Goal: Information Seeking & Learning: Learn about a topic

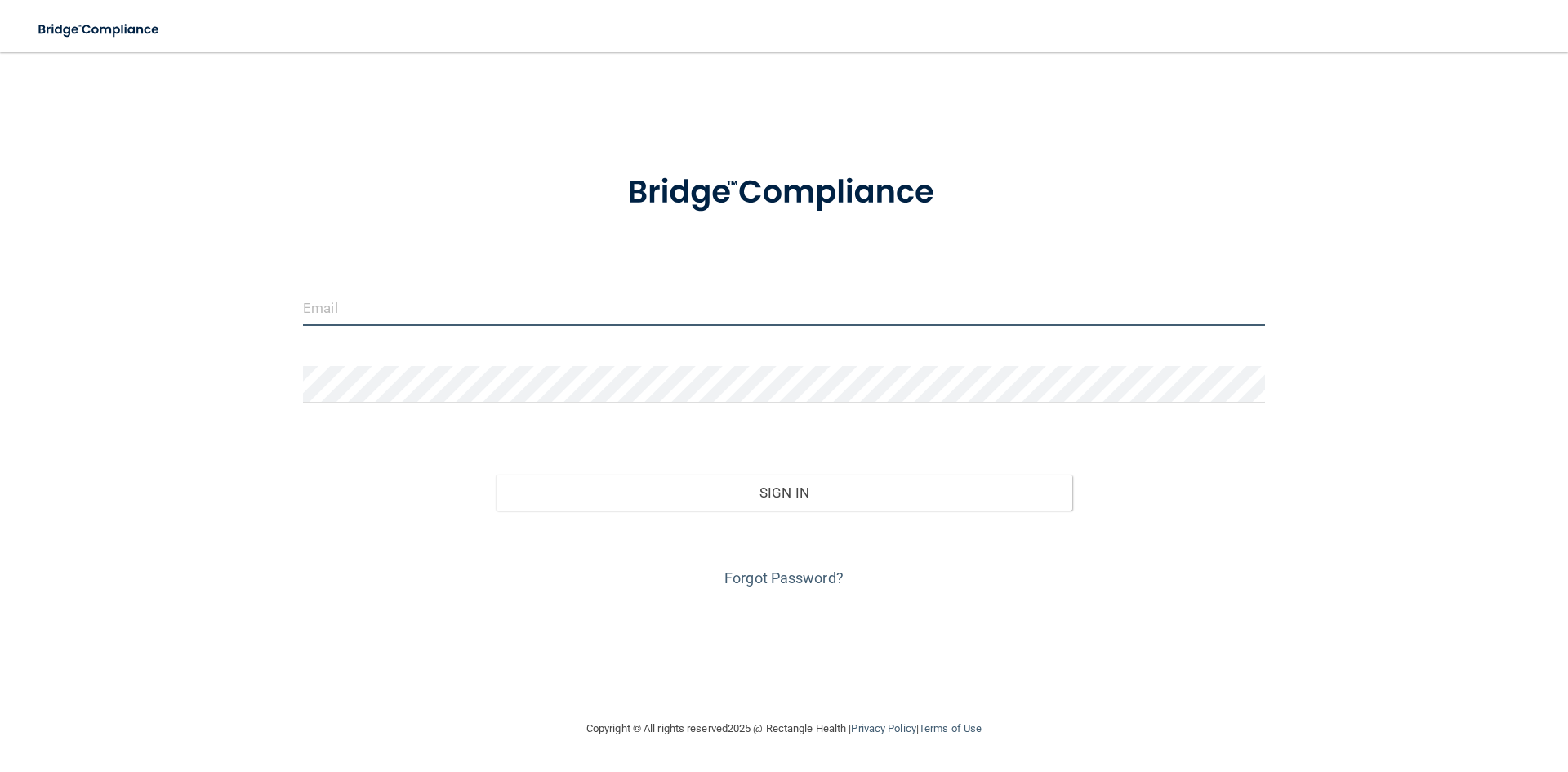
type input "ldfamilar1880@gmail.com"
drag, startPoint x: 458, startPoint y: 303, endPoint x: 458, endPoint y: 318, distance: 15.0
click at [458, 303] on input "ldfamilar1880@gmail.com" at bounding box center [784, 307] width 962 height 37
drag, startPoint x: 494, startPoint y: 308, endPoint x: 86, endPoint y: 301, distance: 408.1
click at [86, 301] on div "ldfamilar1880@gmail.com Invalid email/password. You don't have permission to ac…" at bounding box center [784, 386] width 1503 height 634
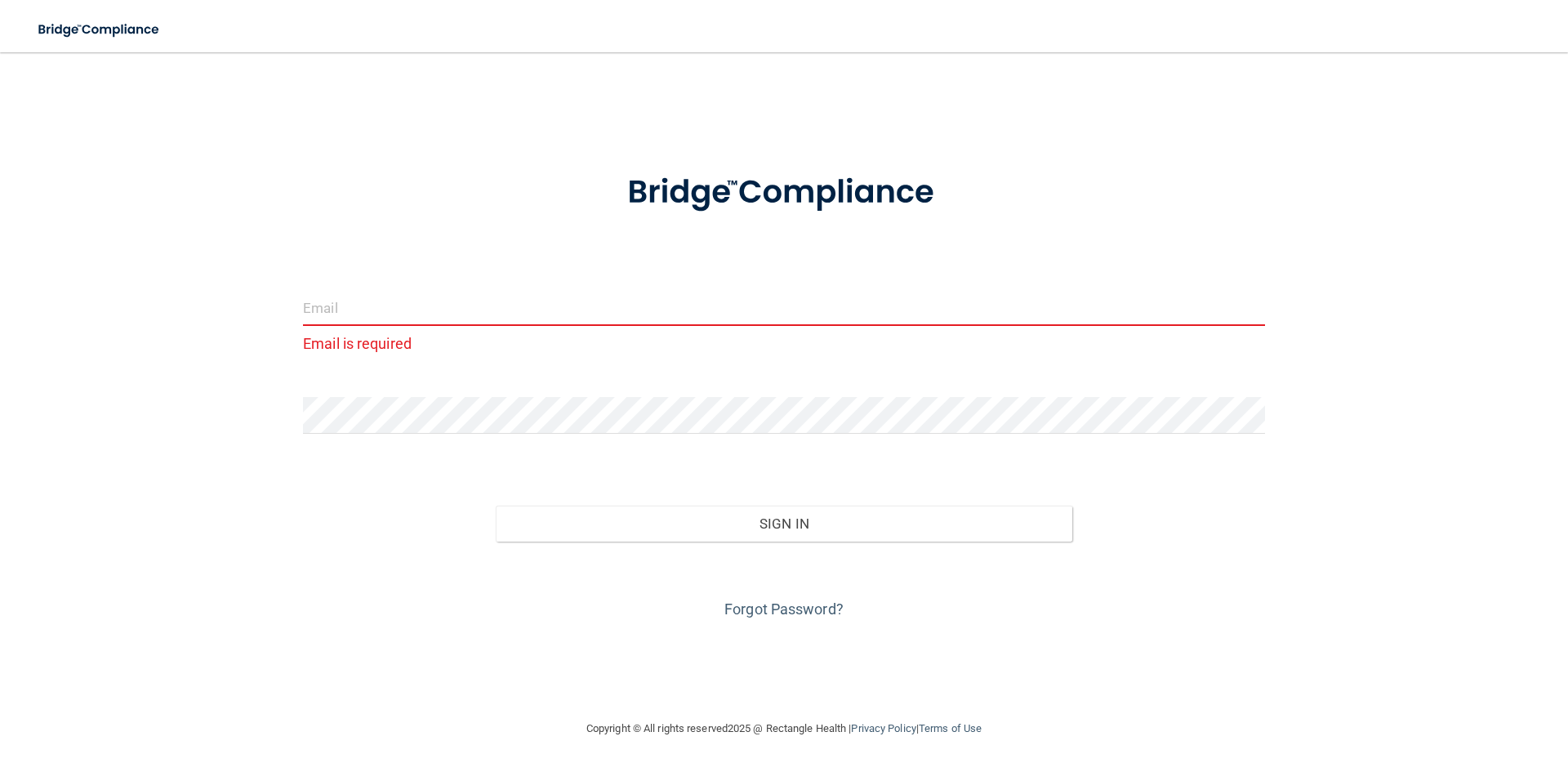
click at [149, 353] on div "Email is required Invalid email/password. You don't have permission to access t…" at bounding box center [784, 386] width 1503 height 634
click at [229, 416] on div "Email is required Invalid email/password. You don't have permission to access t…" at bounding box center [784, 386] width 1503 height 634
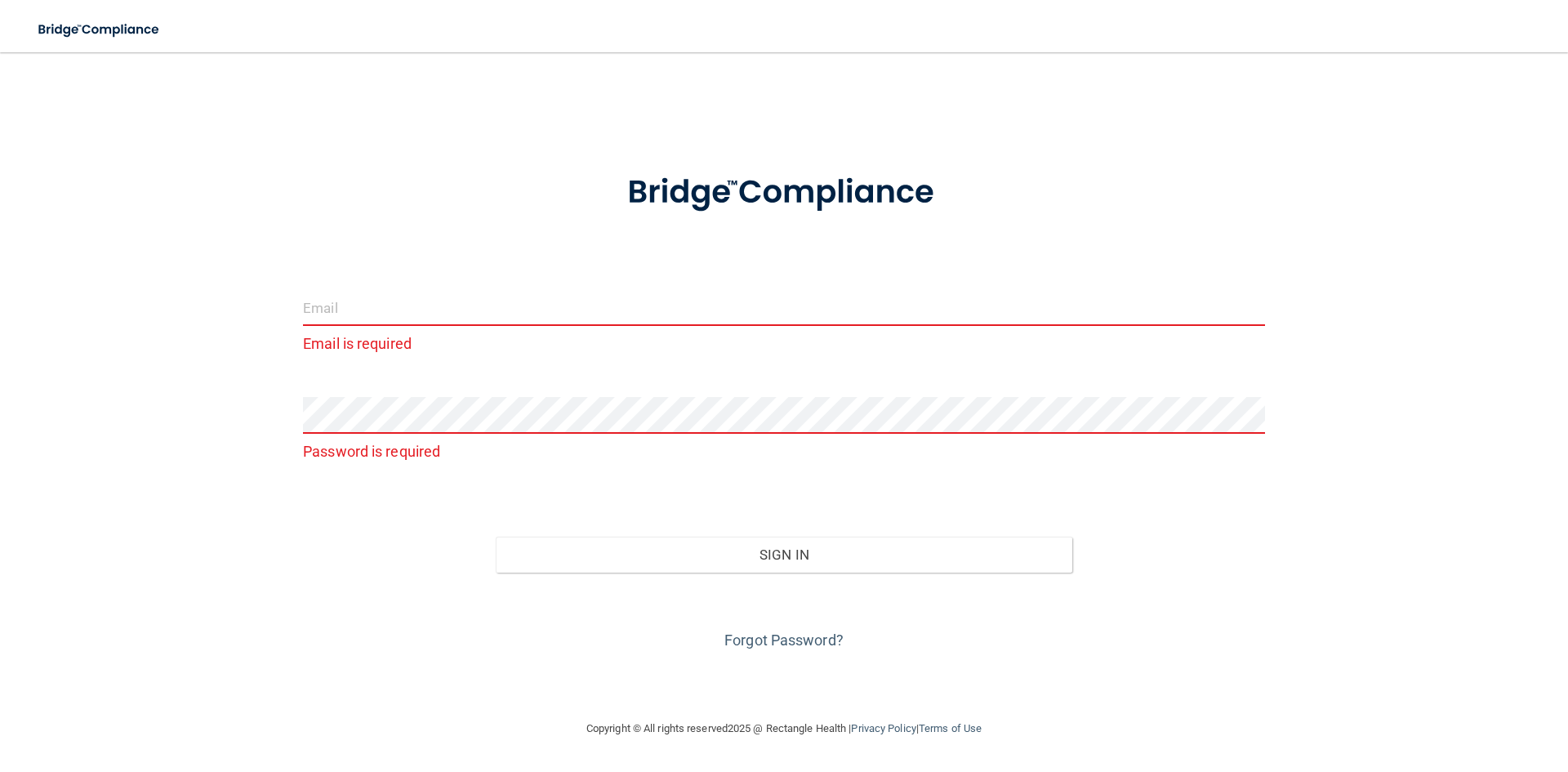
click at [339, 311] on input "email" at bounding box center [784, 307] width 962 height 37
click at [379, 310] on input "amybt829@" at bounding box center [784, 307] width 962 height 37
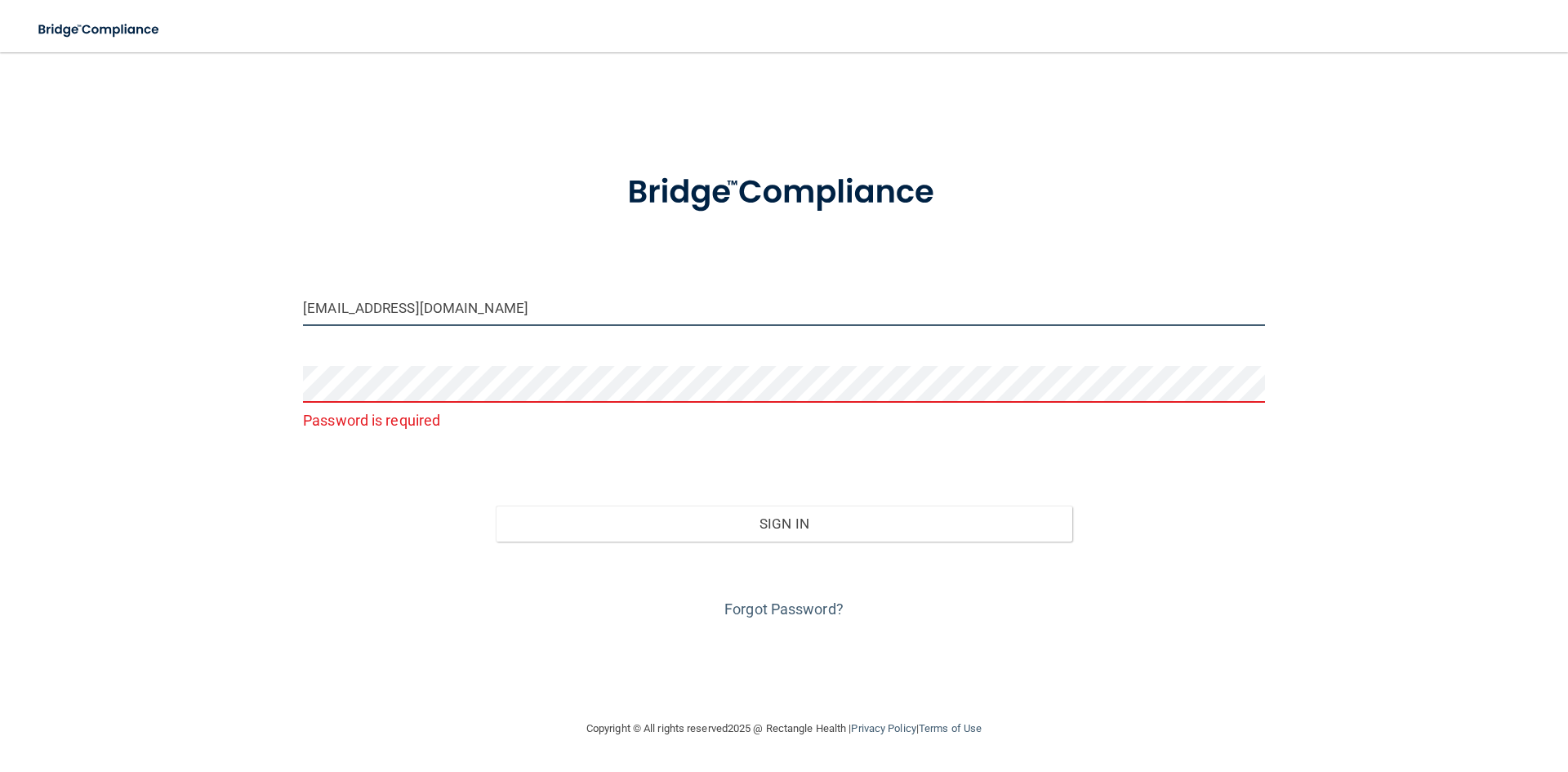
type input "[EMAIL_ADDRESS][DOMAIN_NAME]"
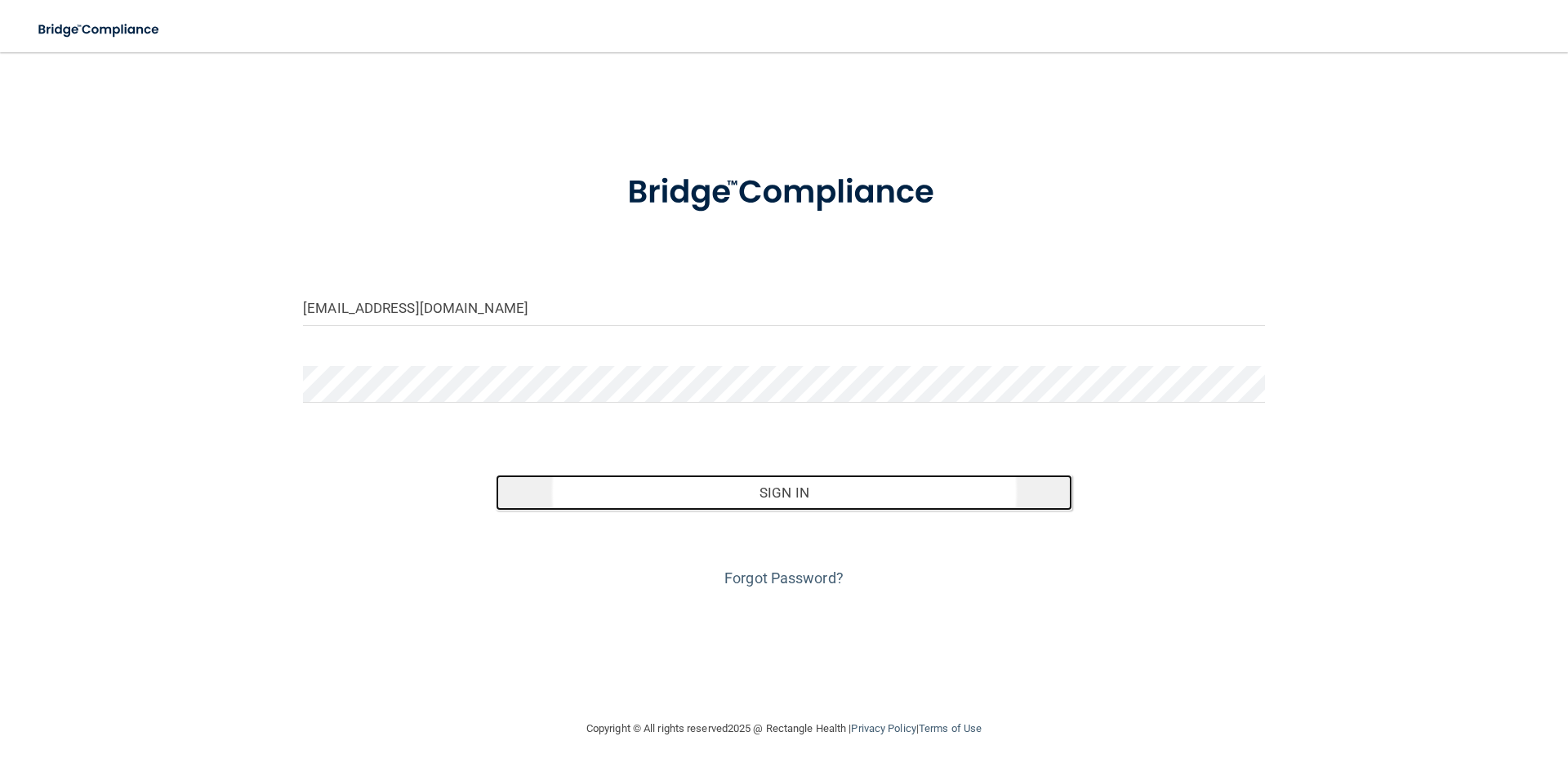
click at [841, 502] on button "Sign In" at bounding box center [784, 492] width 577 height 36
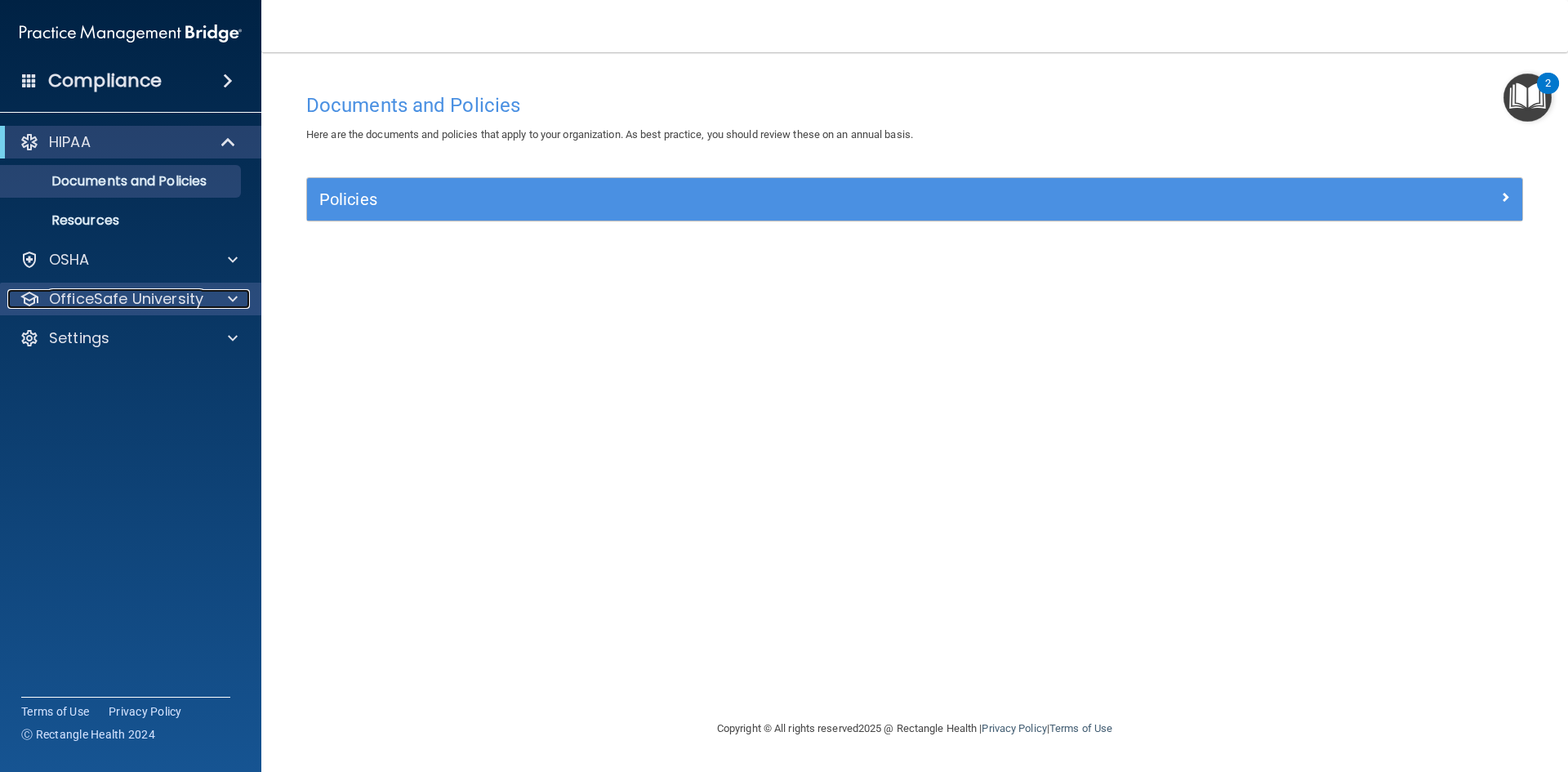
click at [127, 291] on p "OfficeSafe University" at bounding box center [126, 299] width 154 height 20
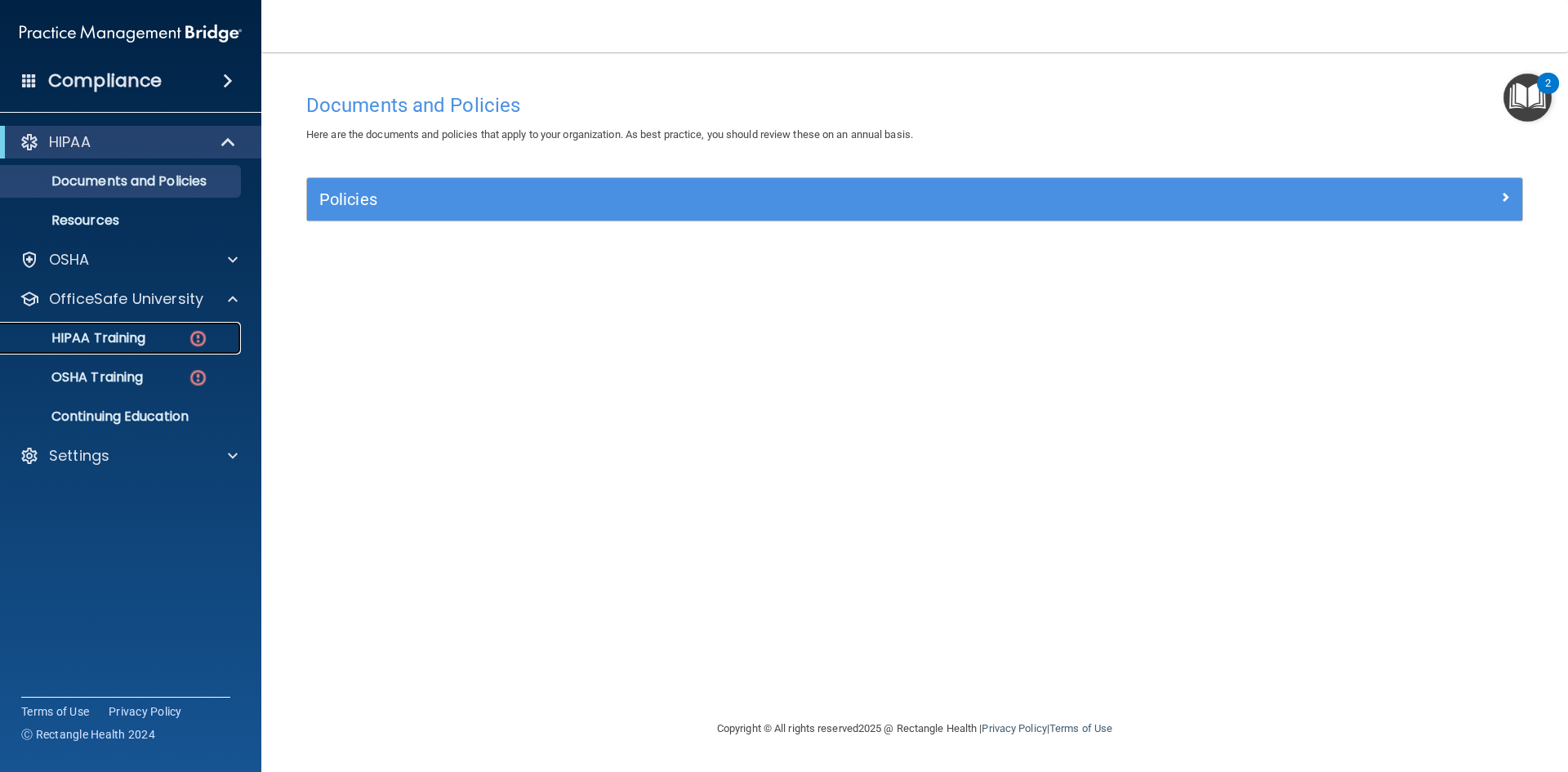
click at [135, 343] on p "HIPAA Training" at bounding box center [78, 337] width 135 height 16
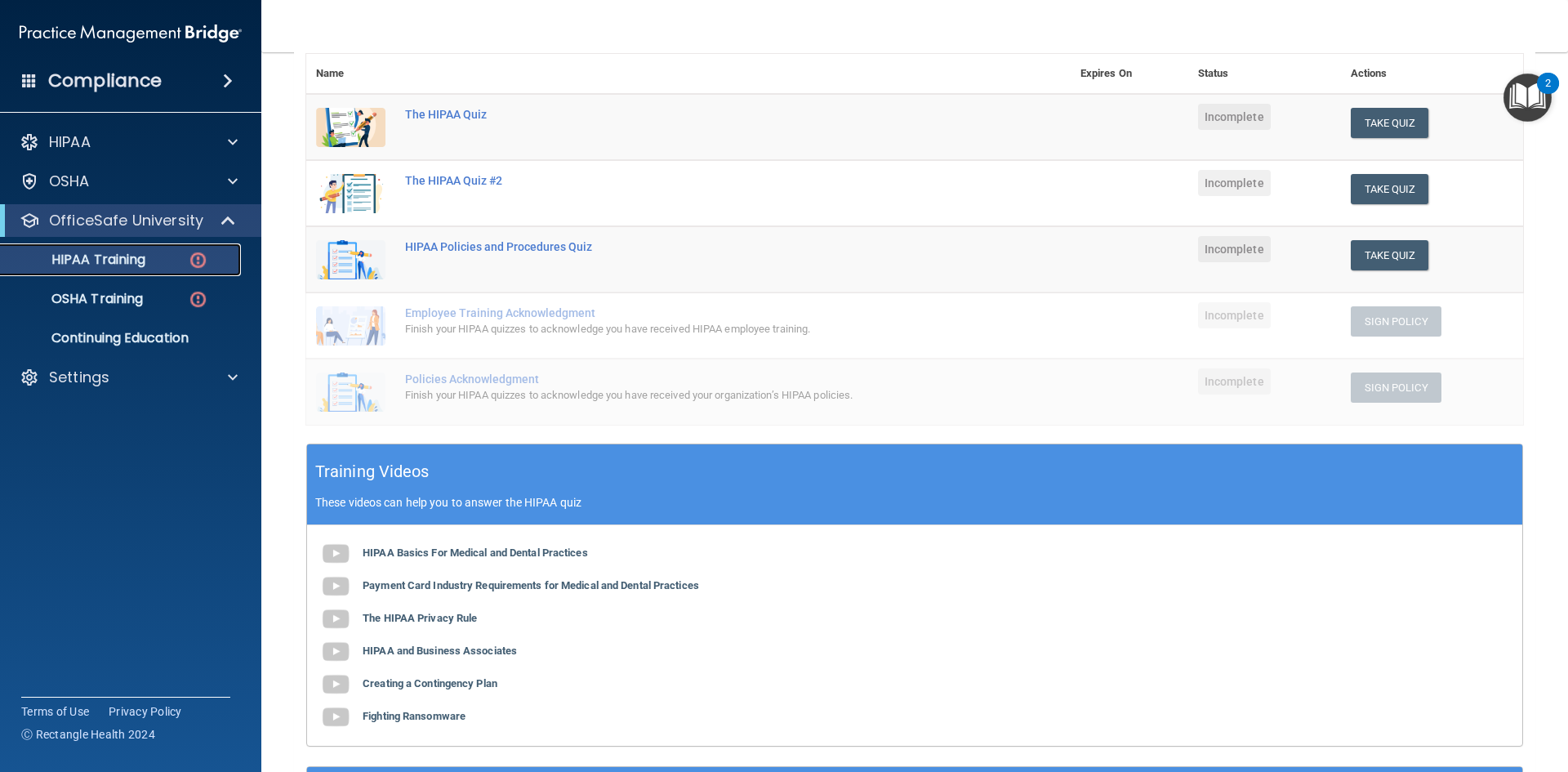
scroll to position [209, 0]
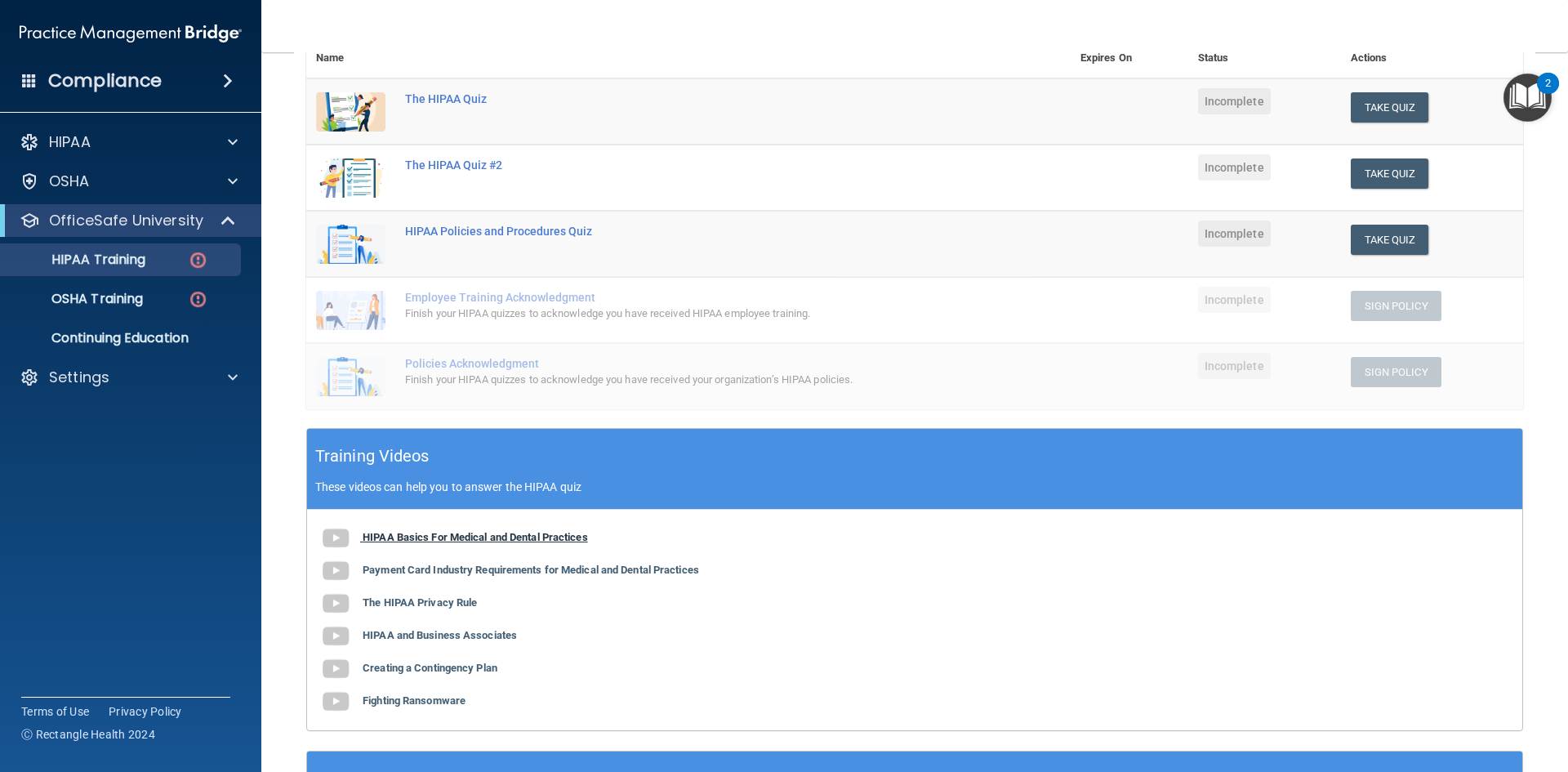
click at [537, 536] on b "HIPAA Basics For Medical and Dental Practices" at bounding box center [475, 537] width 225 height 12
click at [466, 573] on b "Payment Card Industry Requirements for Medical and Dental Practices" at bounding box center [531, 569] width 336 height 12
click at [434, 607] on b "The HIPAA Privacy Rule" at bounding box center [420, 602] width 114 height 12
click at [458, 637] on b "HIPAA and Business Associates" at bounding box center [439, 634] width 154 height 12
click at [418, 674] on b "Creating a Contingency Plan" at bounding box center [430, 667] width 135 height 12
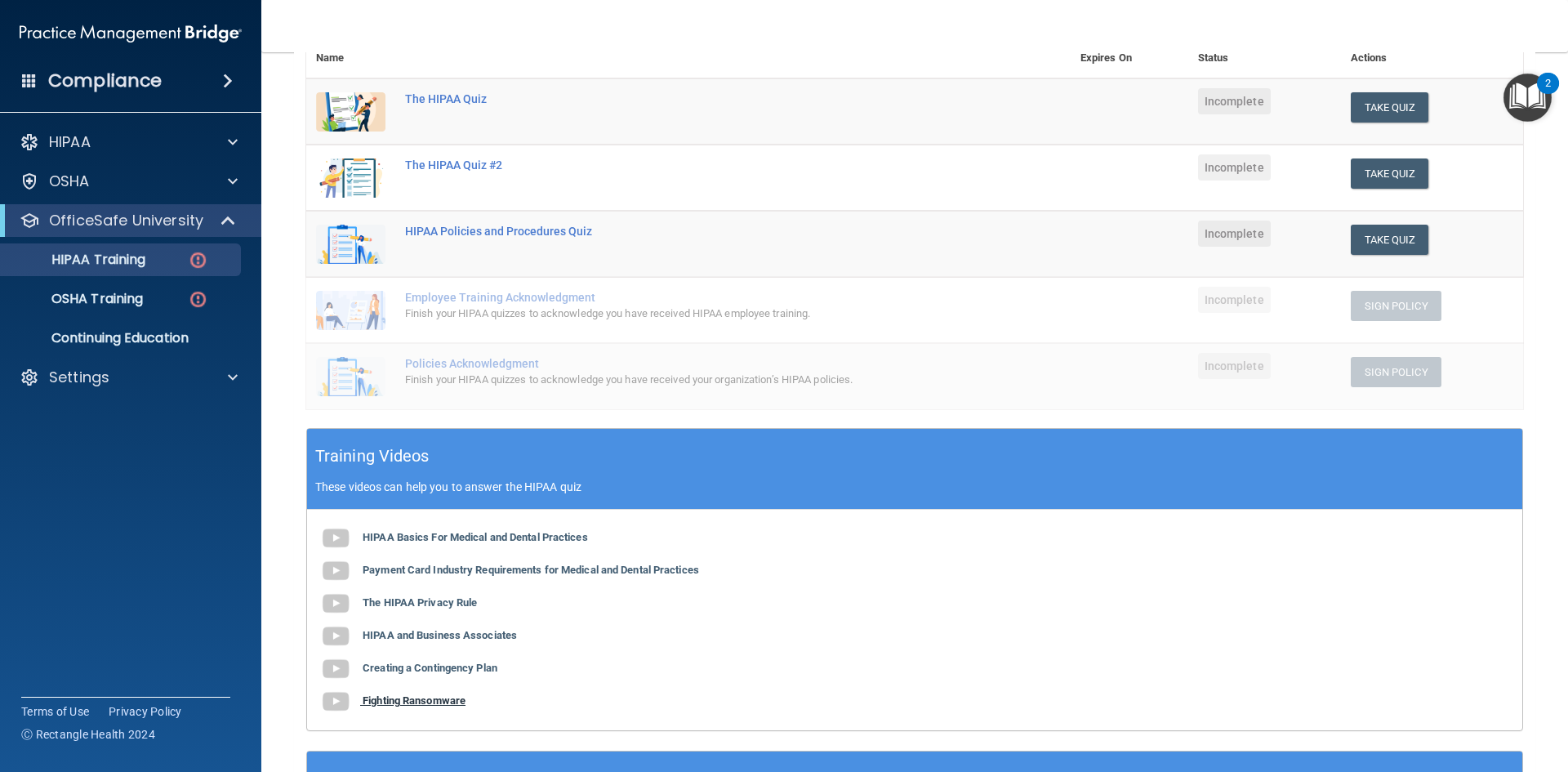
click at [457, 706] on b "Fighting Ransomware" at bounding box center [414, 699] width 103 height 12
click at [1354, 111] on button "Take Quiz" at bounding box center [1389, 108] width 78 height 30
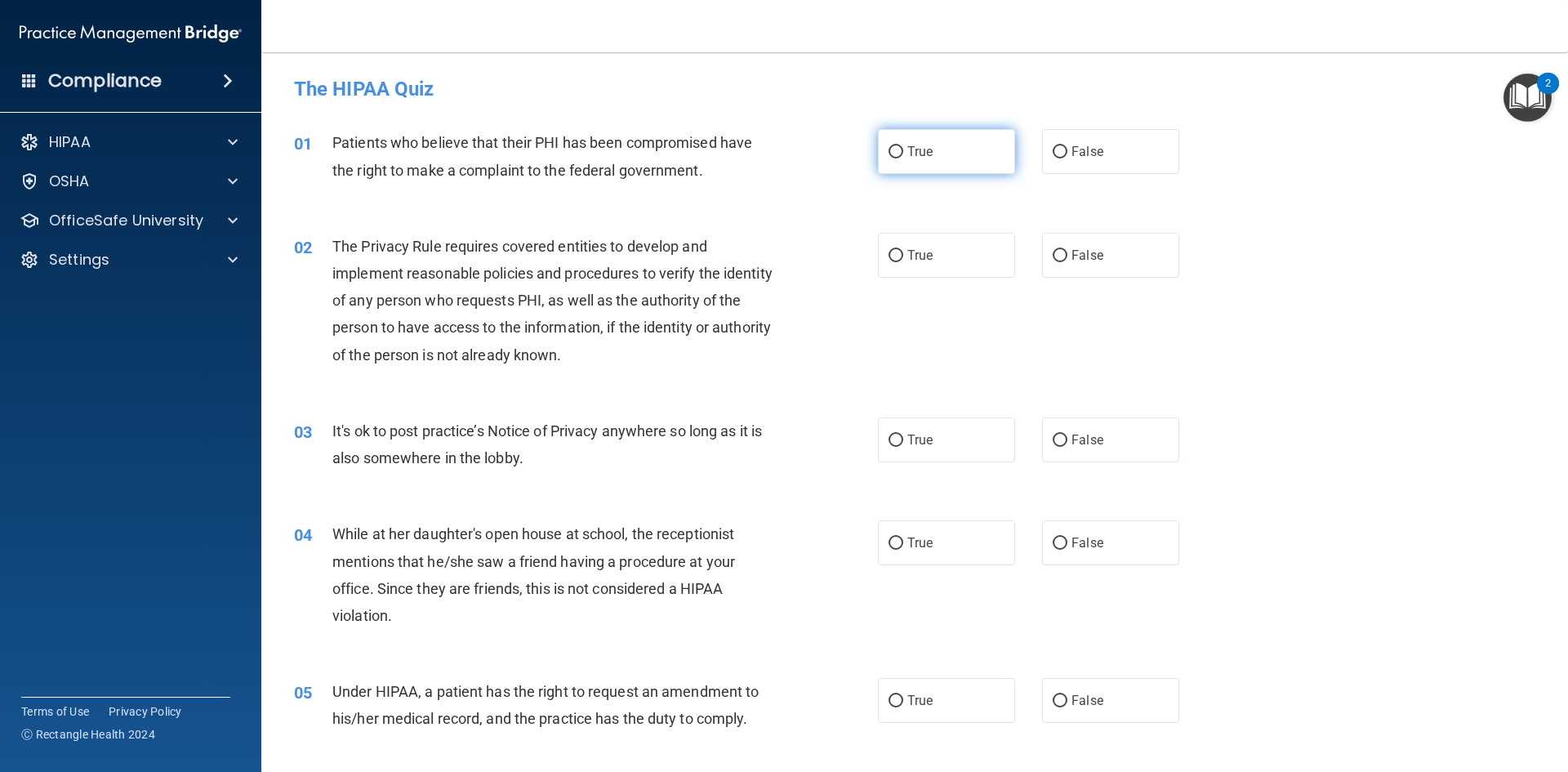
click at [892, 151] on input "True" at bounding box center [896, 152] width 15 height 12
radio input "true"
click at [888, 255] on input "True" at bounding box center [896, 255] width 15 height 12
radio input "true"
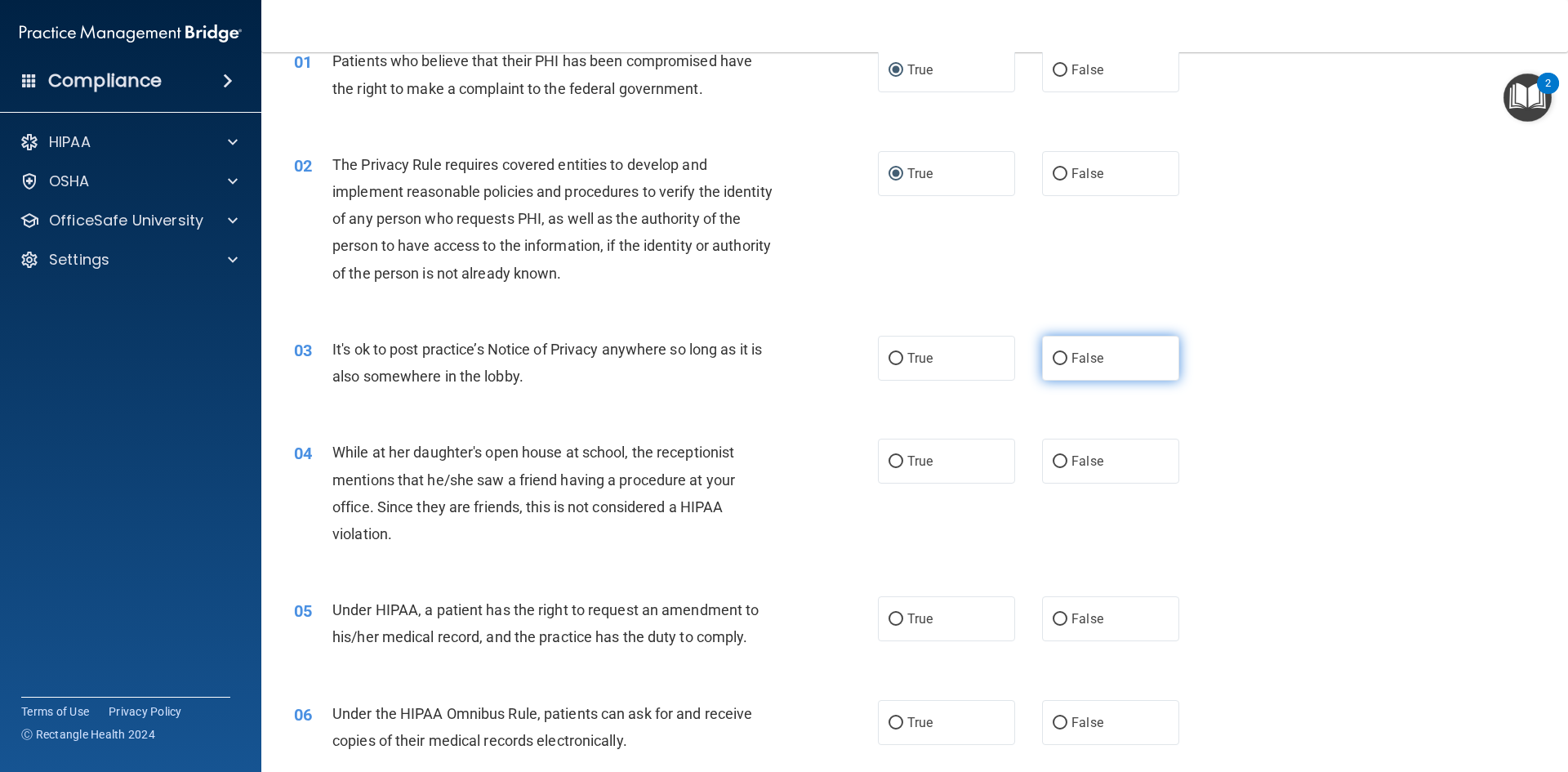
scroll to position [163, 0]
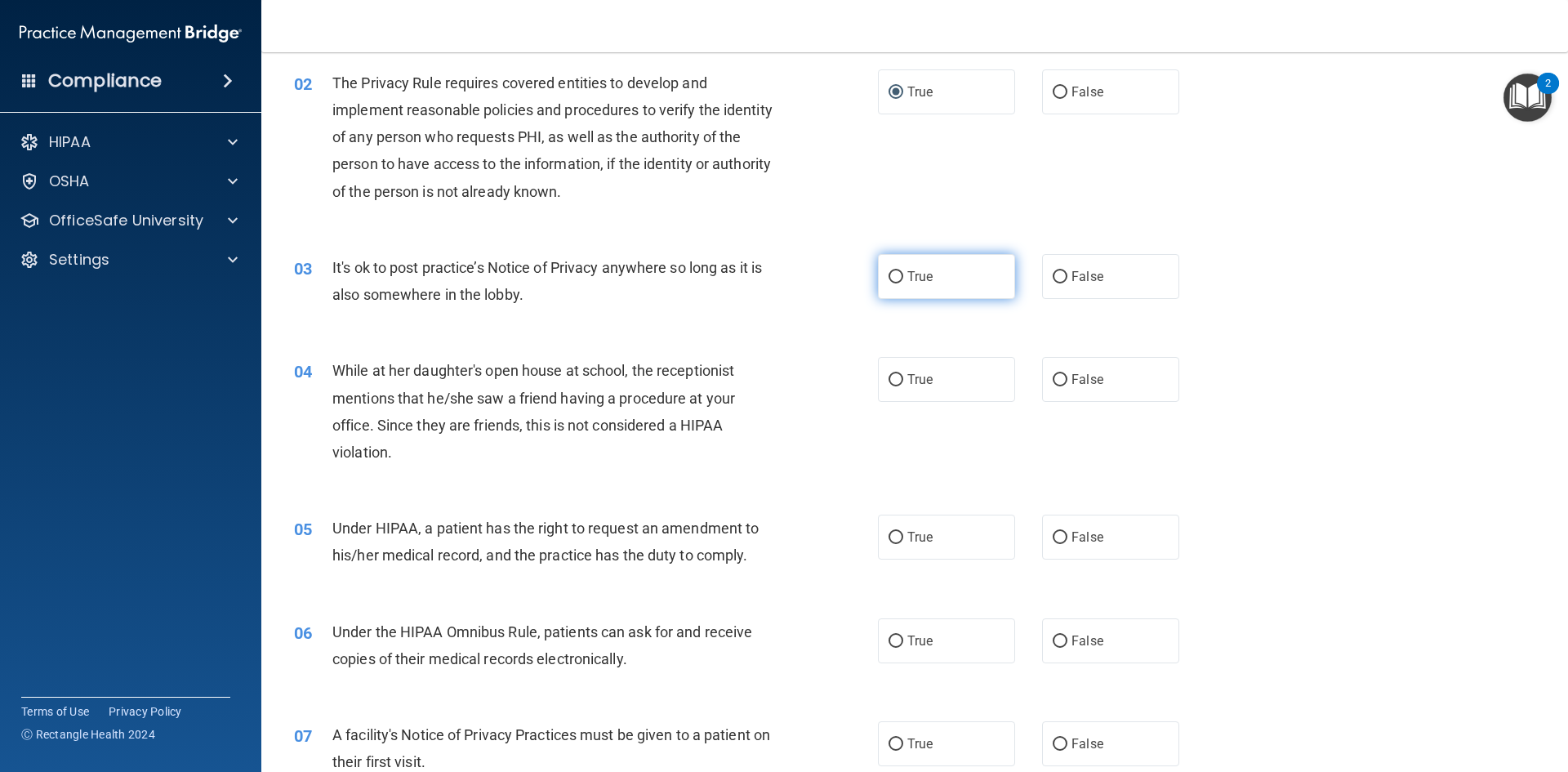
click at [888, 273] on input "True" at bounding box center [896, 277] width 15 height 12
radio input "true"
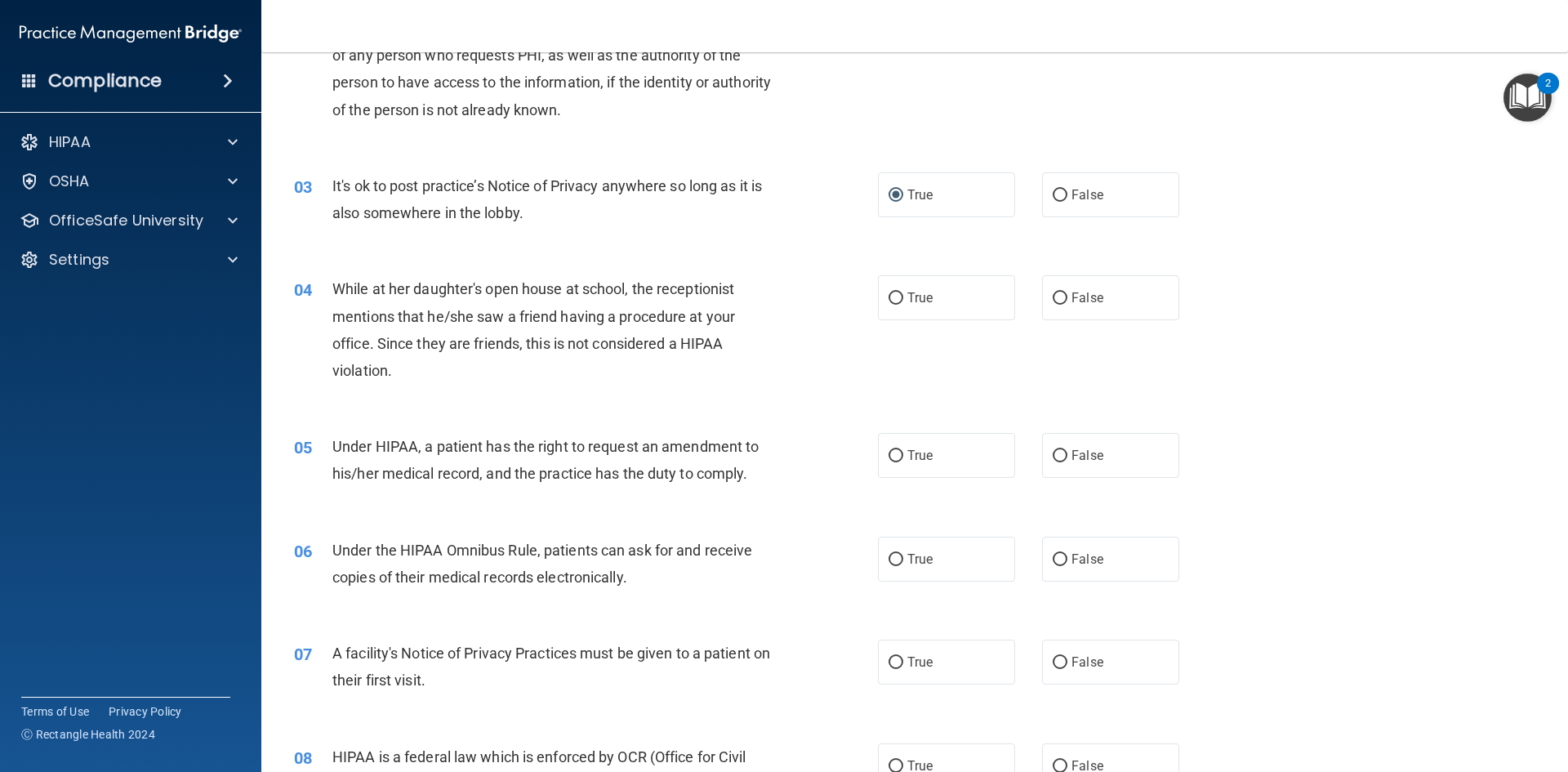
scroll to position [327, 0]
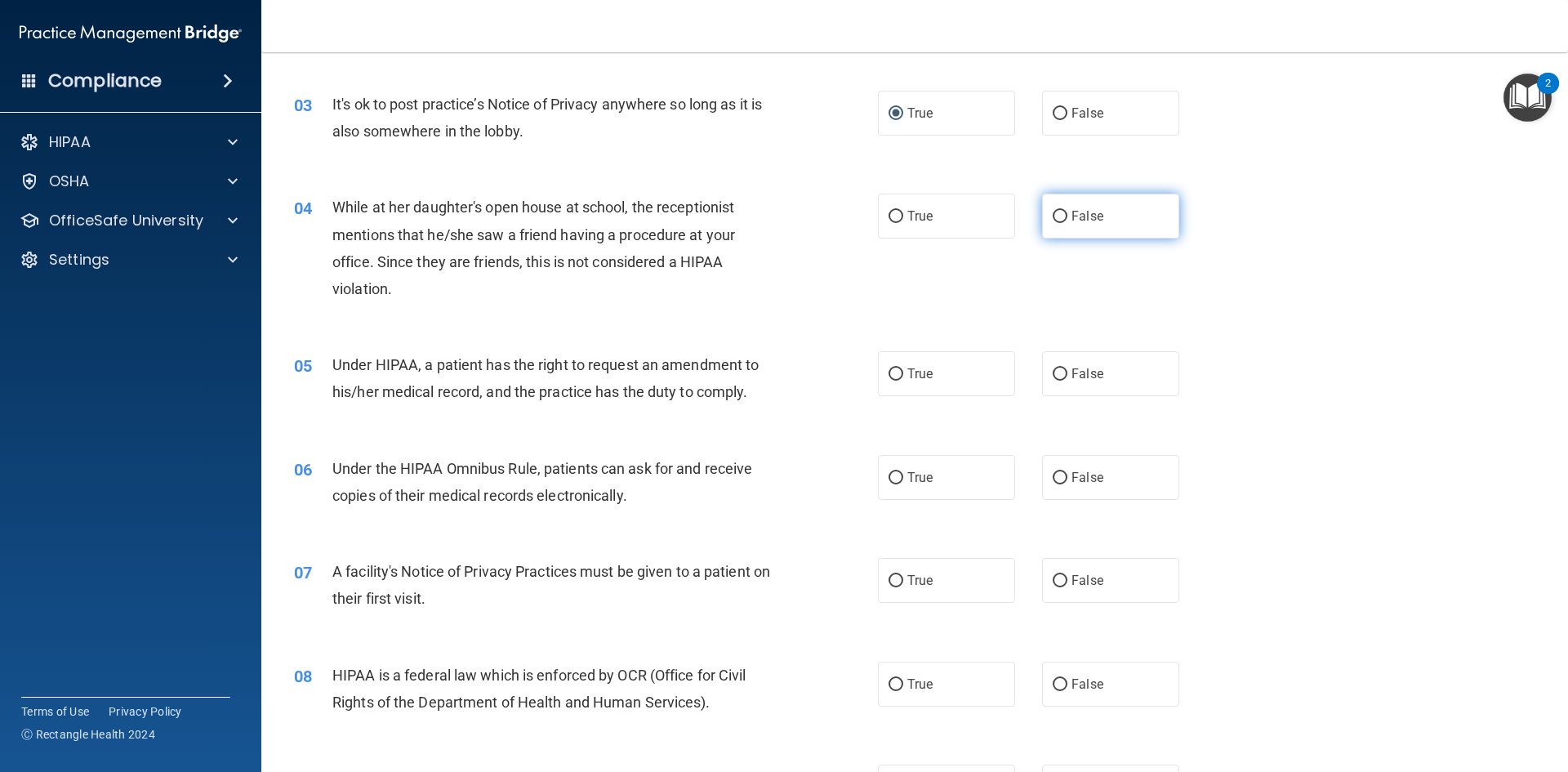
click at [1055, 215] on input "False" at bounding box center [1060, 216] width 15 height 12
radio input "true"
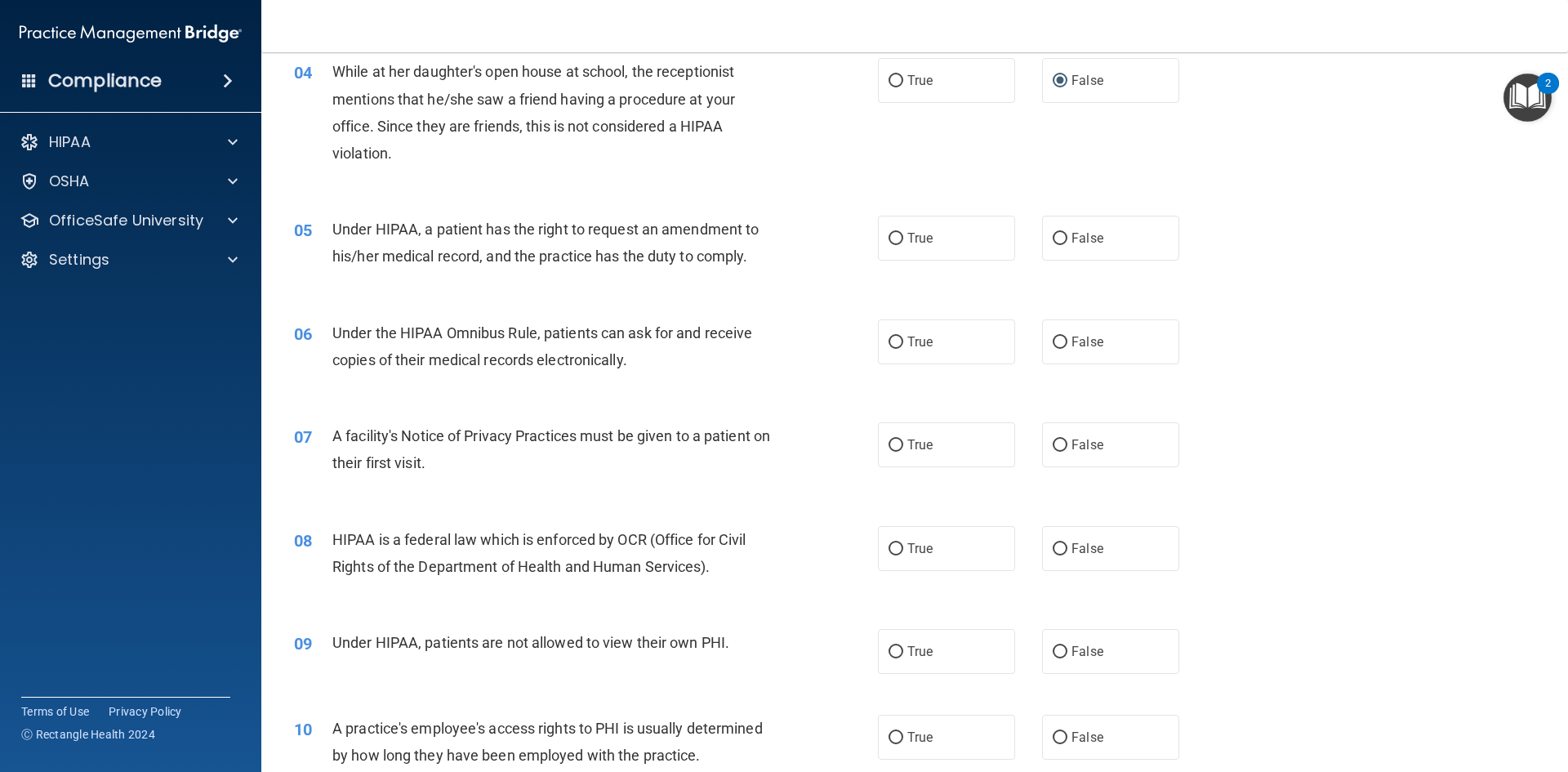
scroll to position [489, 0]
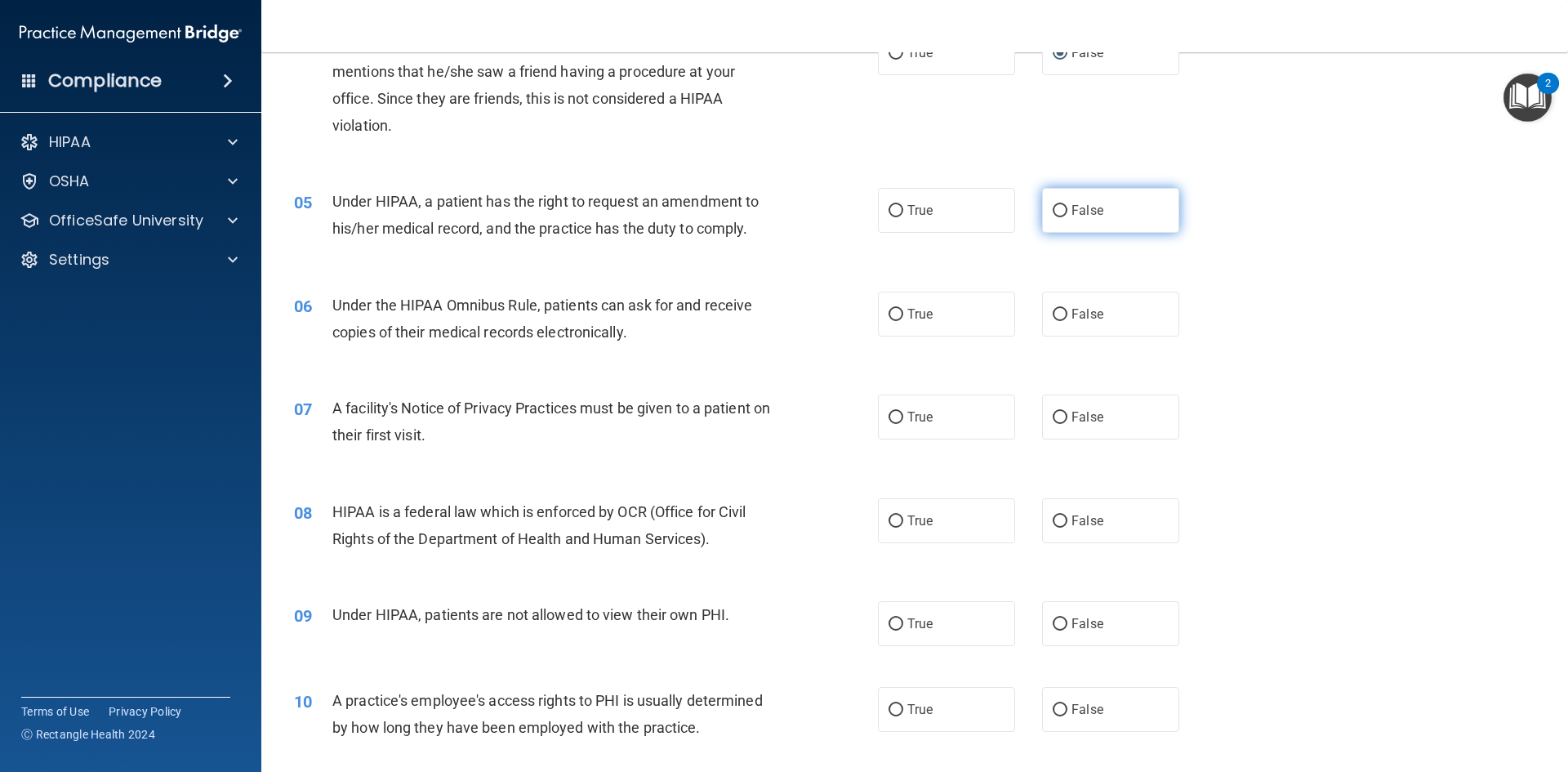
click at [1055, 211] on input "False" at bounding box center [1060, 211] width 15 height 12
radio input "true"
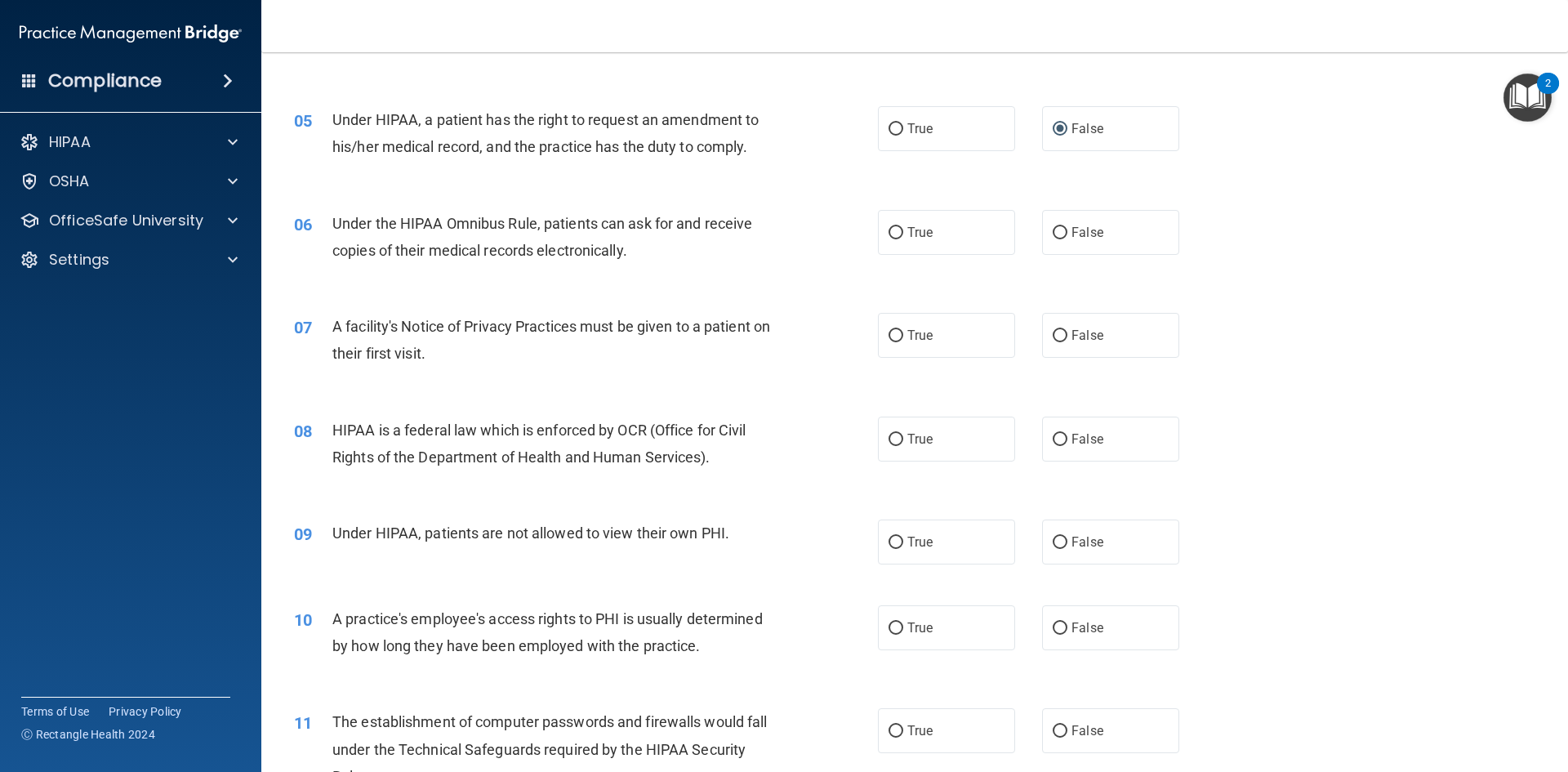
scroll to position [653, 0]
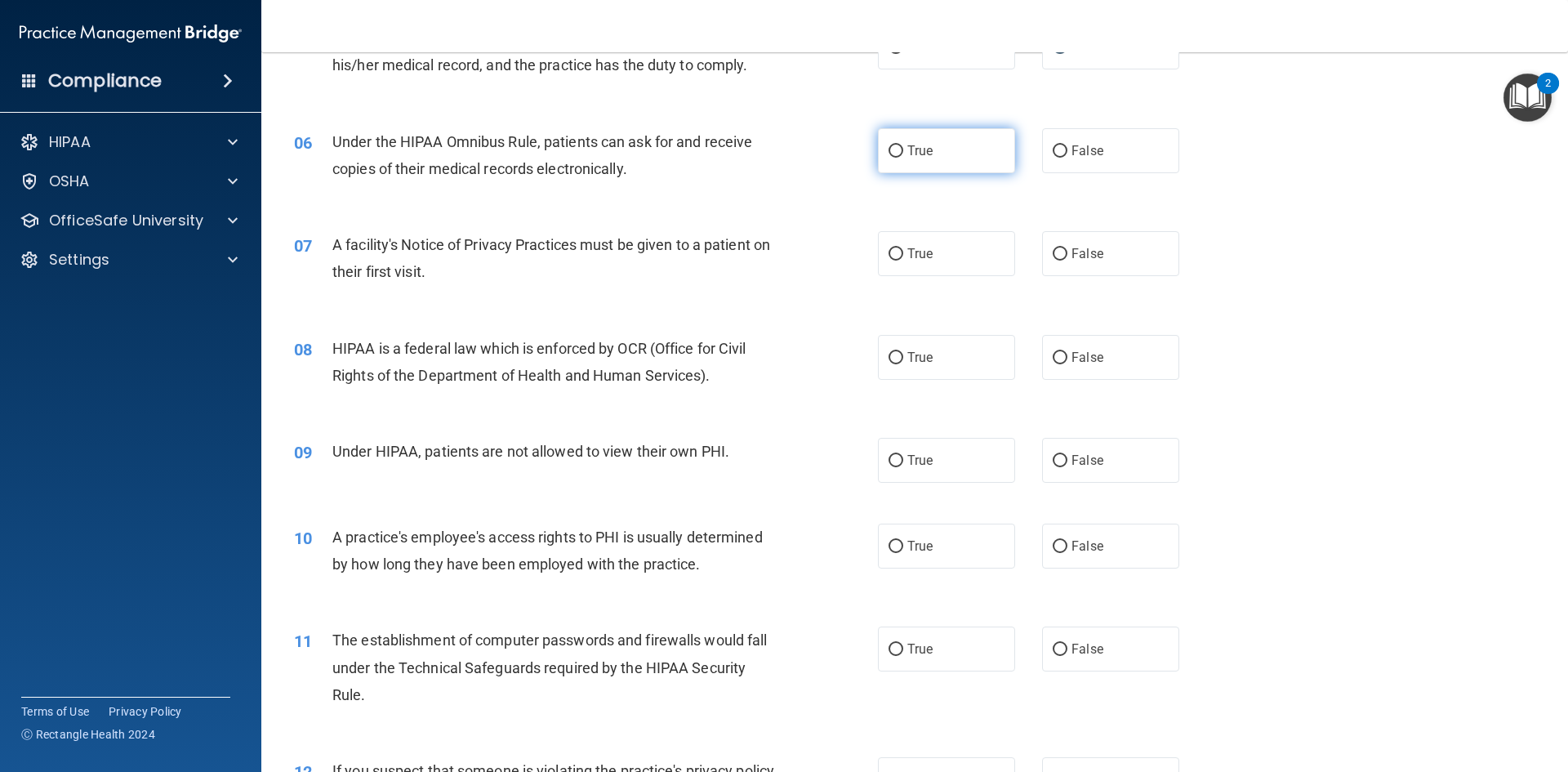
click at [888, 156] on input "True" at bounding box center [896, 151] width 15 height 12
radio input "true"
click at [890, 251] on input "True" at bounding box center [896, 254] width 15 height 12
radio input "true"
click at [891, 360] on input "True" at bounding box center [896, 357] width 15 height 12
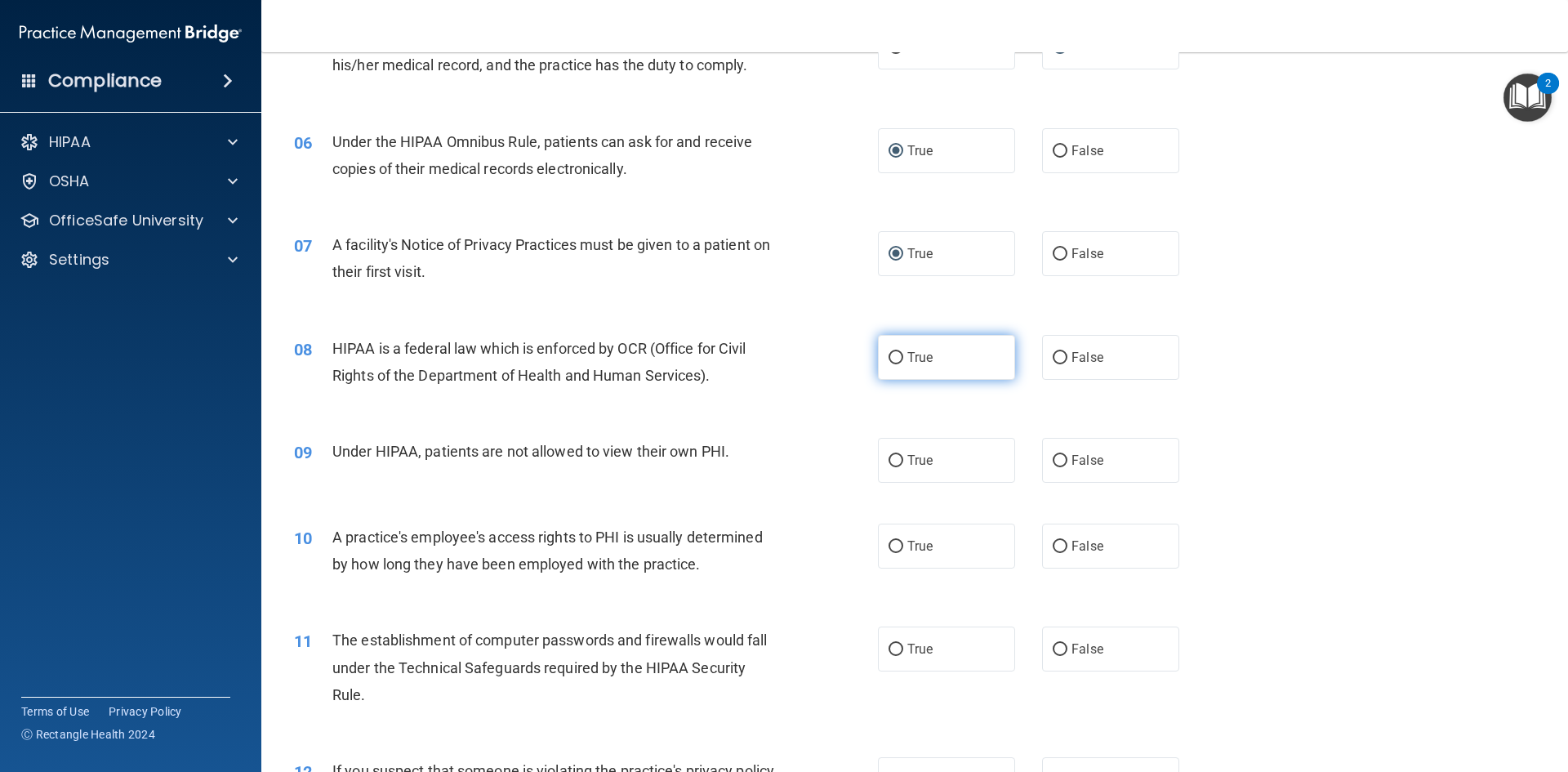
radio input "true"
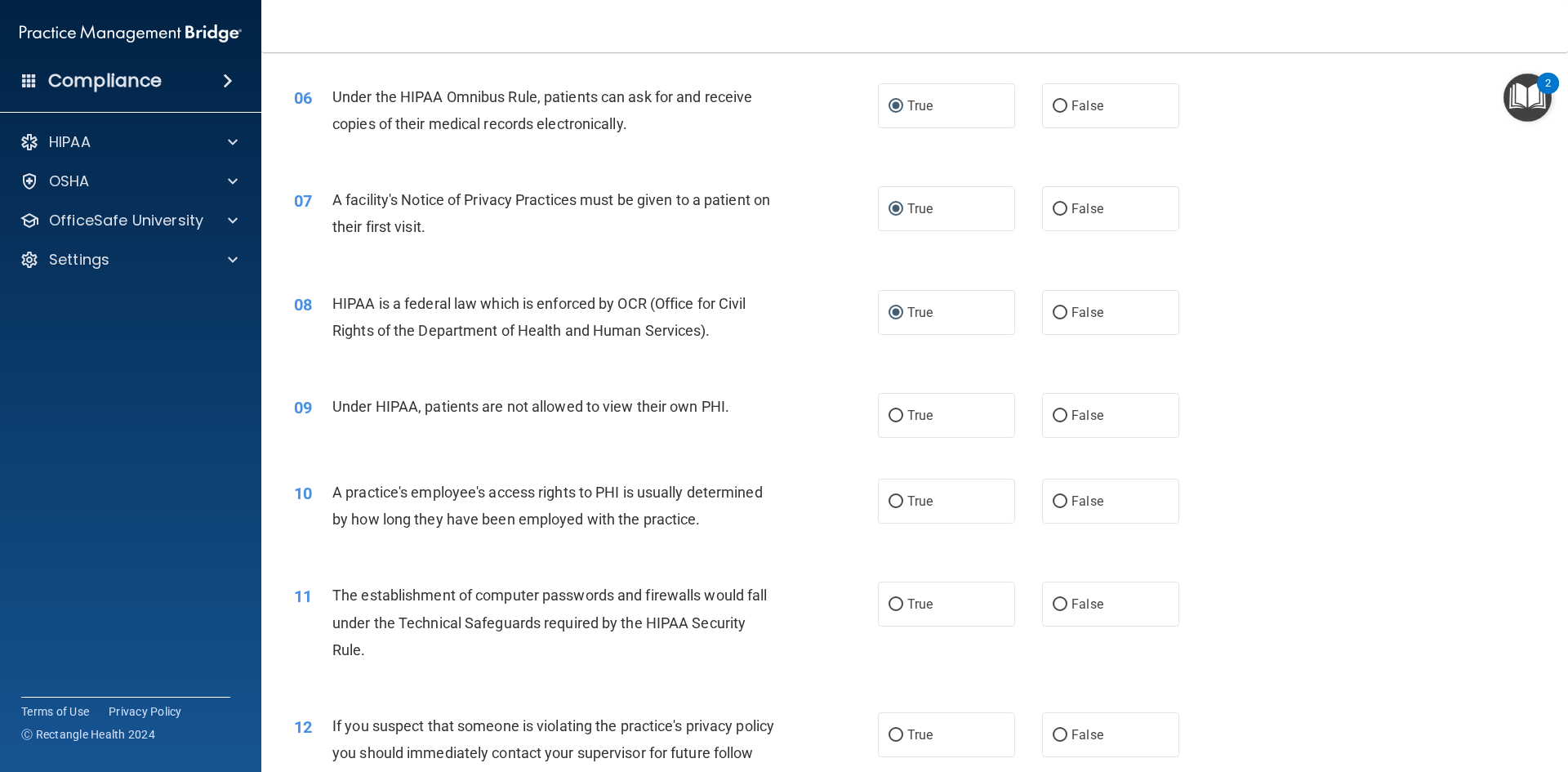
scroll to position [735, 0]
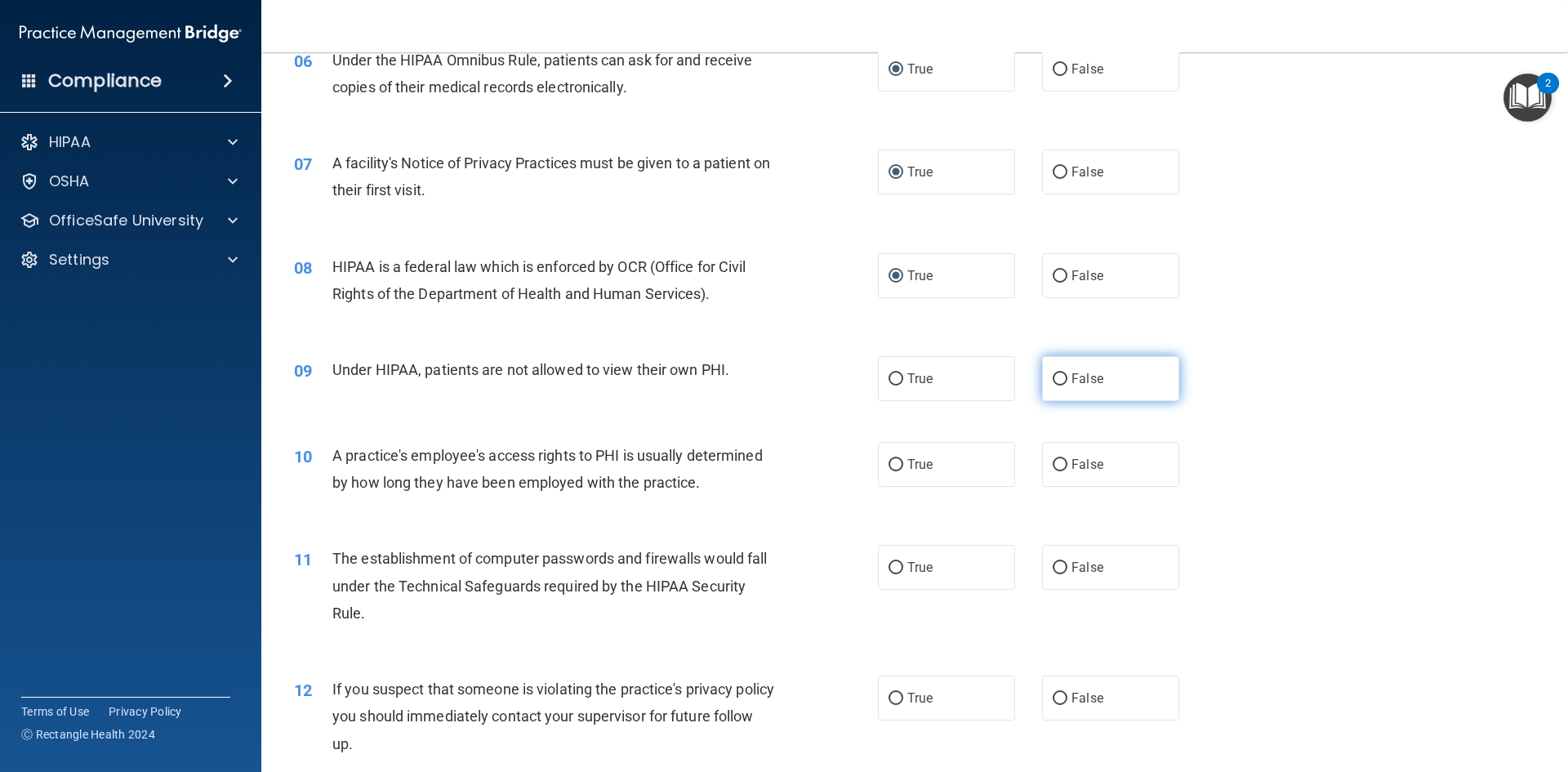
click at [1053, 380] on input "False" at bounding box center [1060, 379] width 15 height 12
radio input "true"
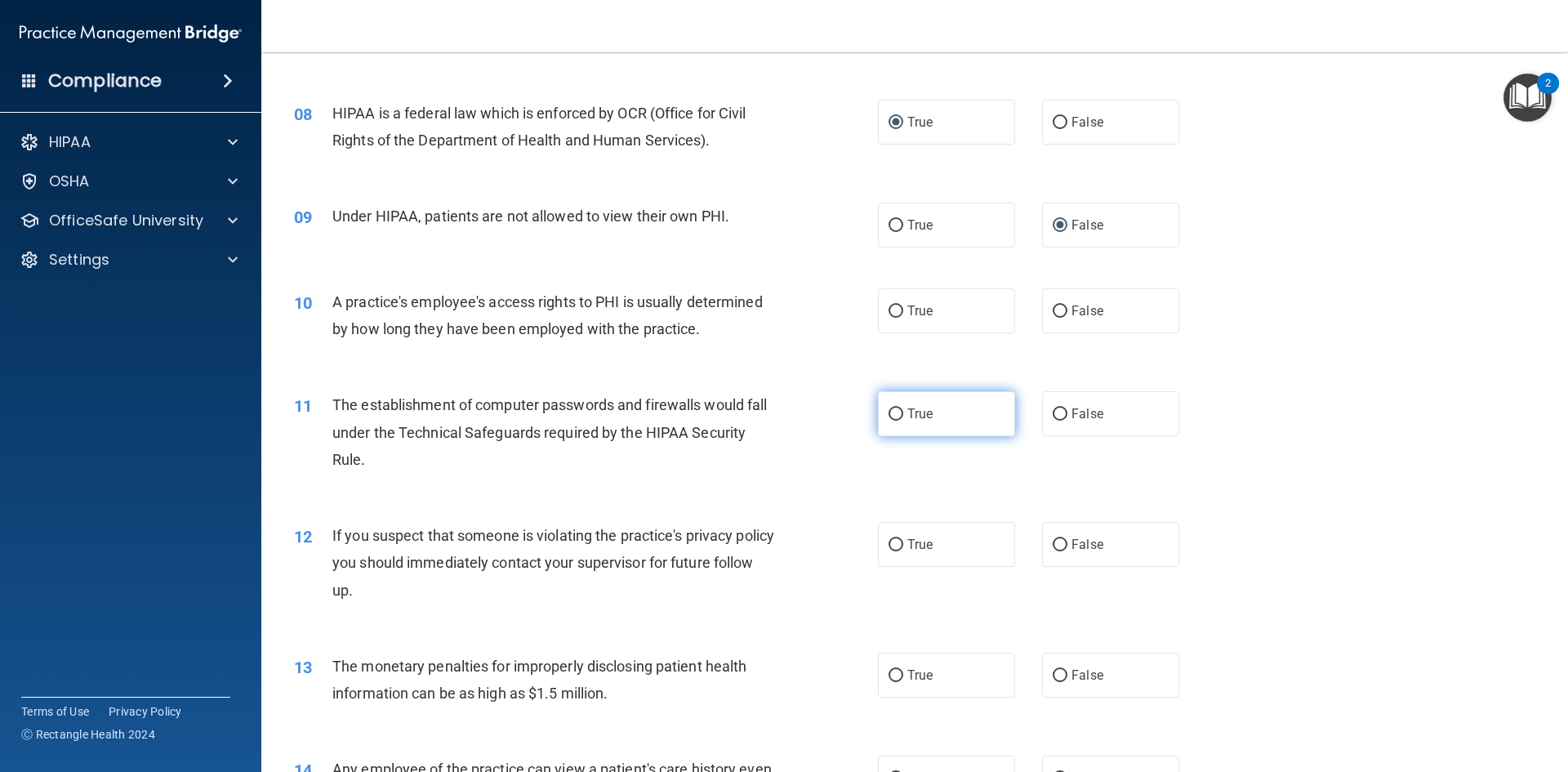
scroll to position [899, 0]
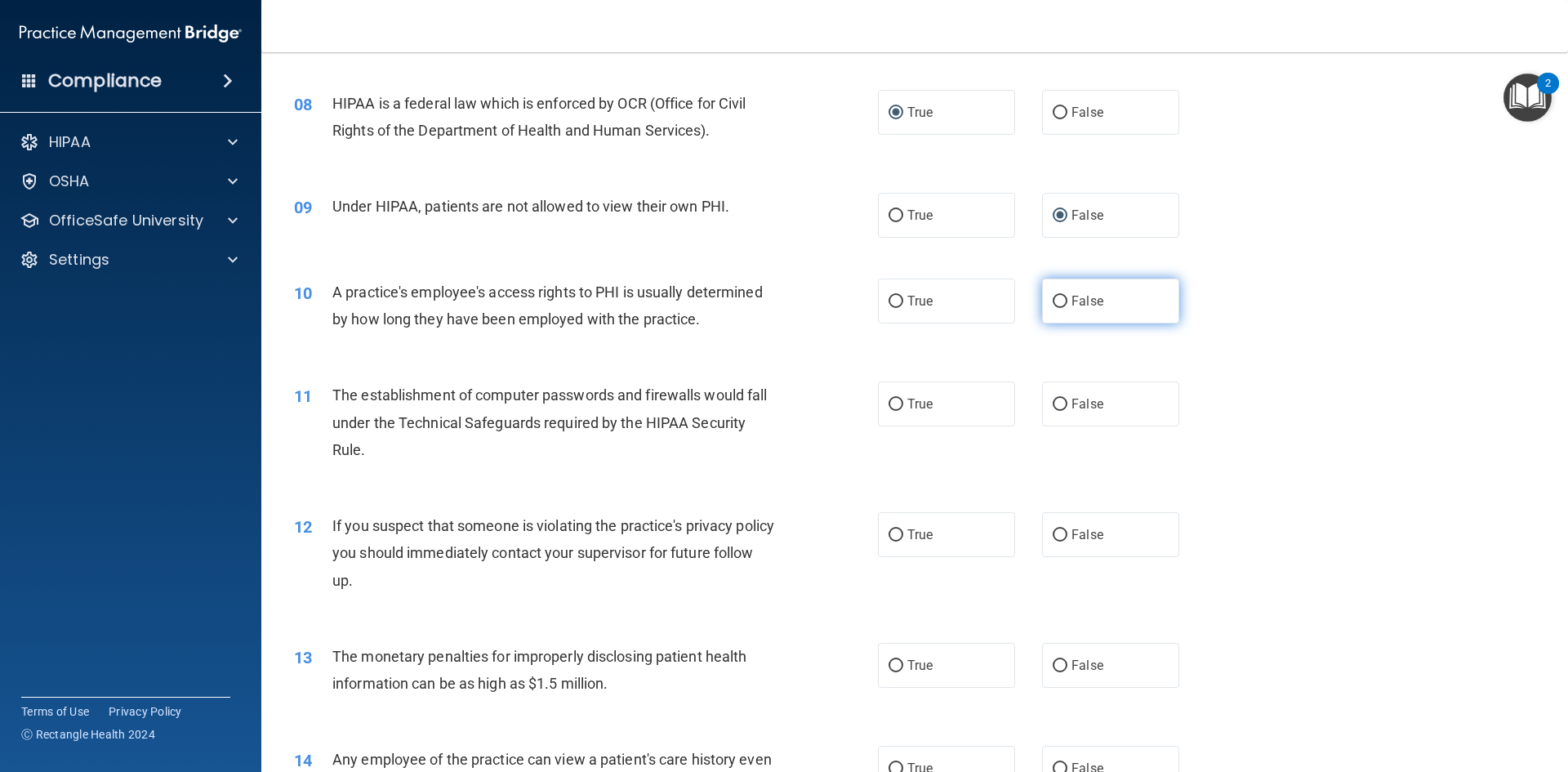
click at [1055, 298] on input "False" at bounding box center [1060, 301] width 15 height 12
radio input "true"
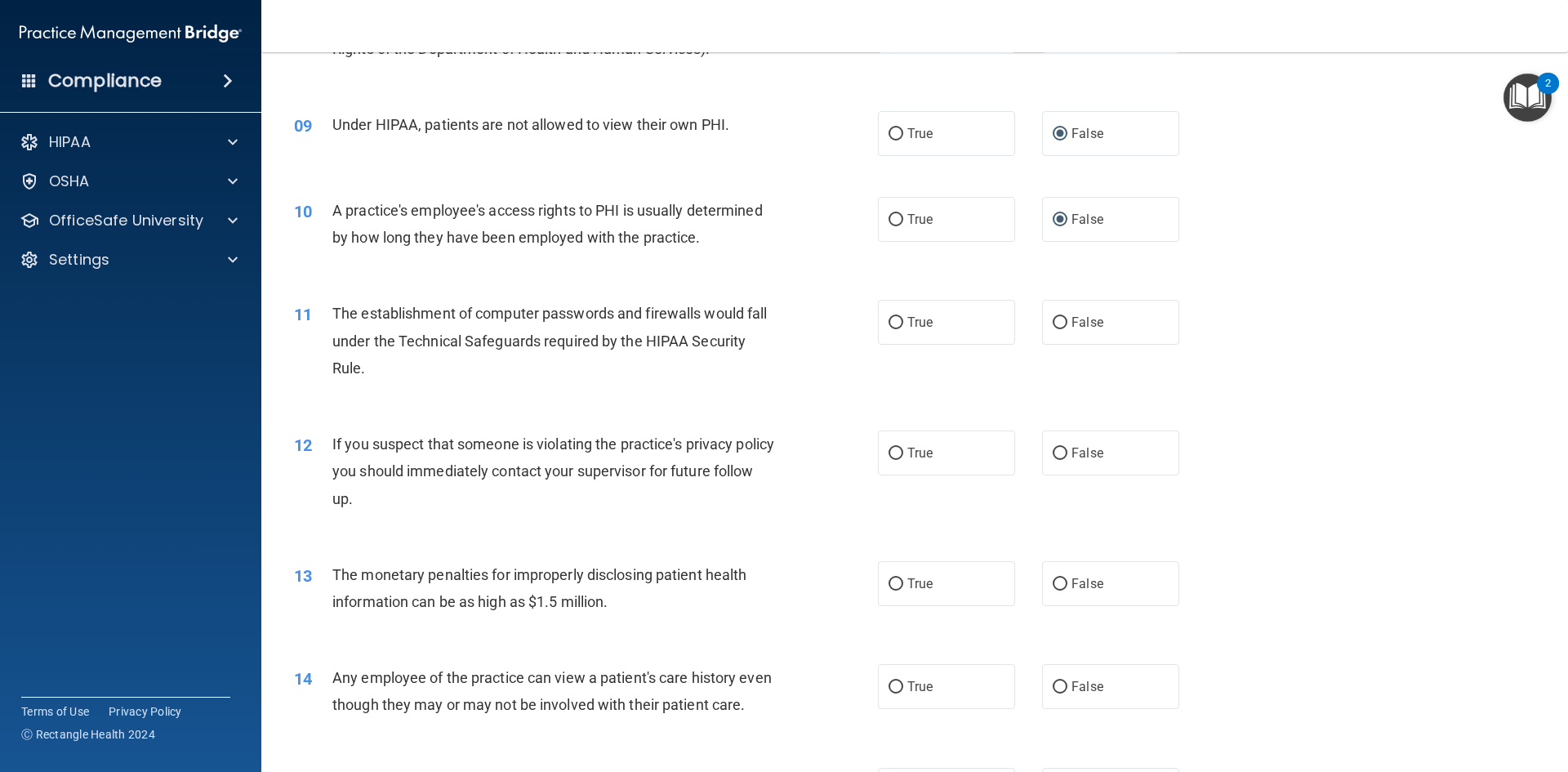
scroll to position [1061, 0]
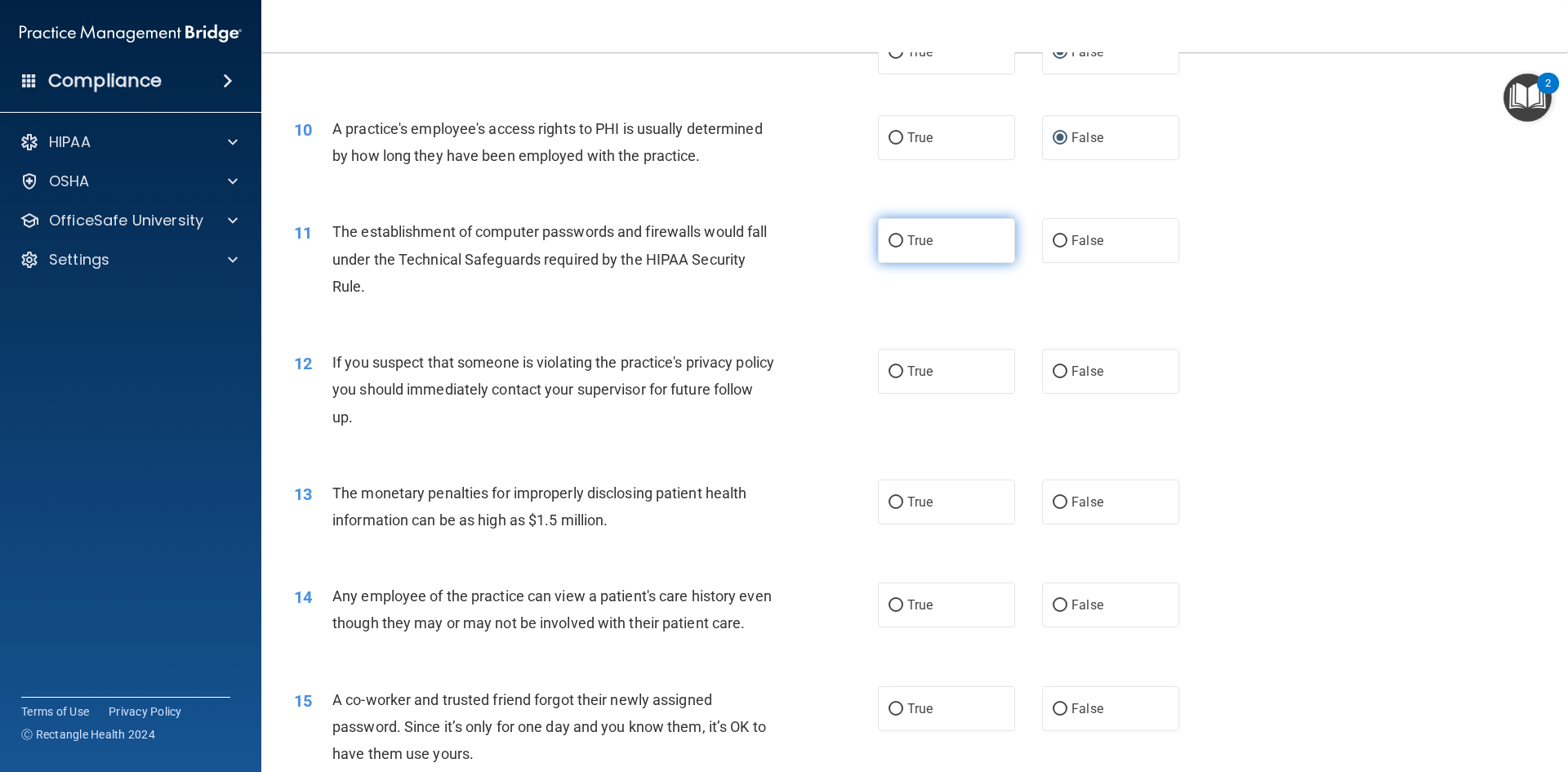
click at [888, 239] on input "True" at bounding box center [896, 241] width 15 height 12
radio input "true"
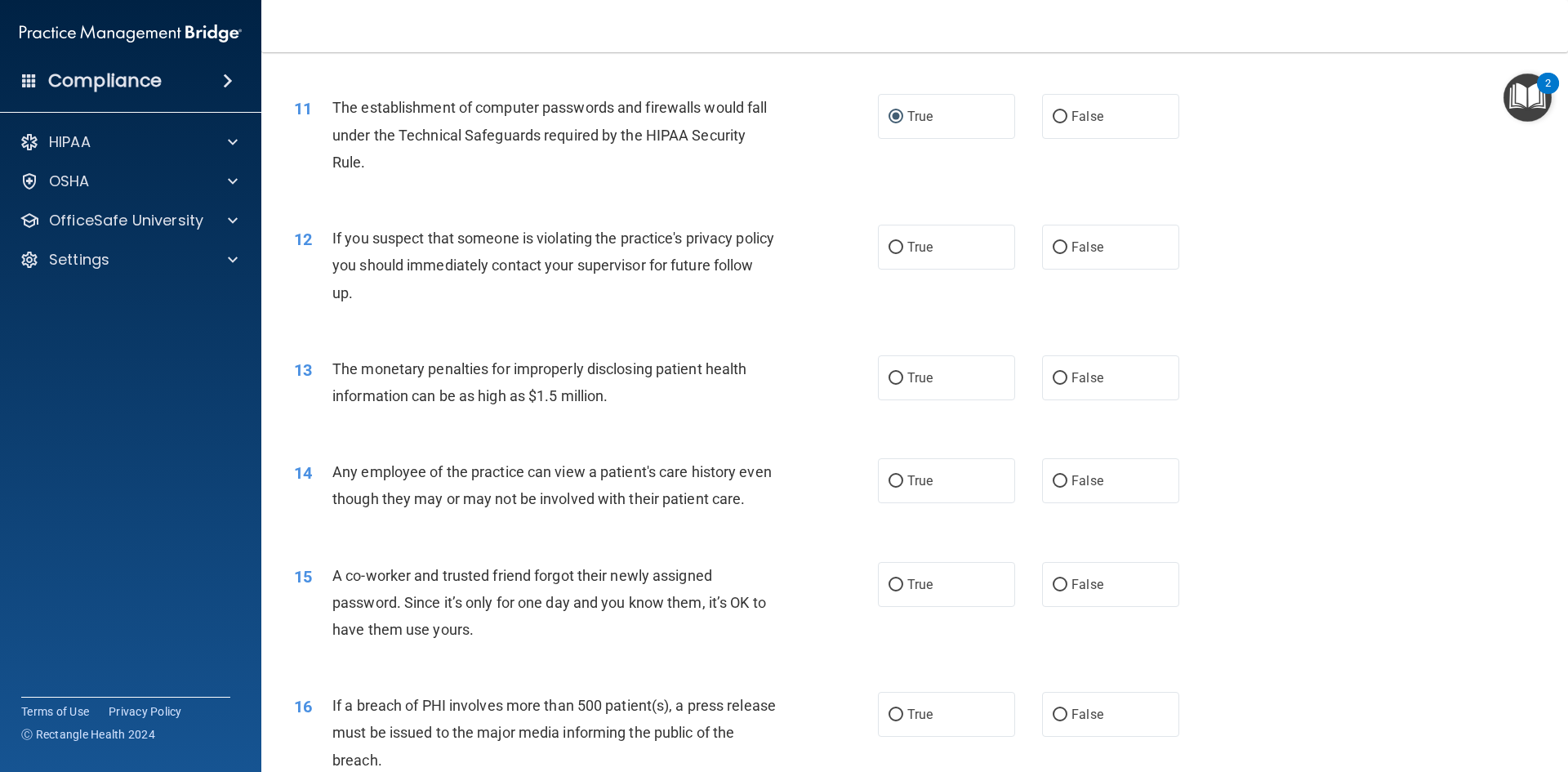
scroll to position [1225, 0]
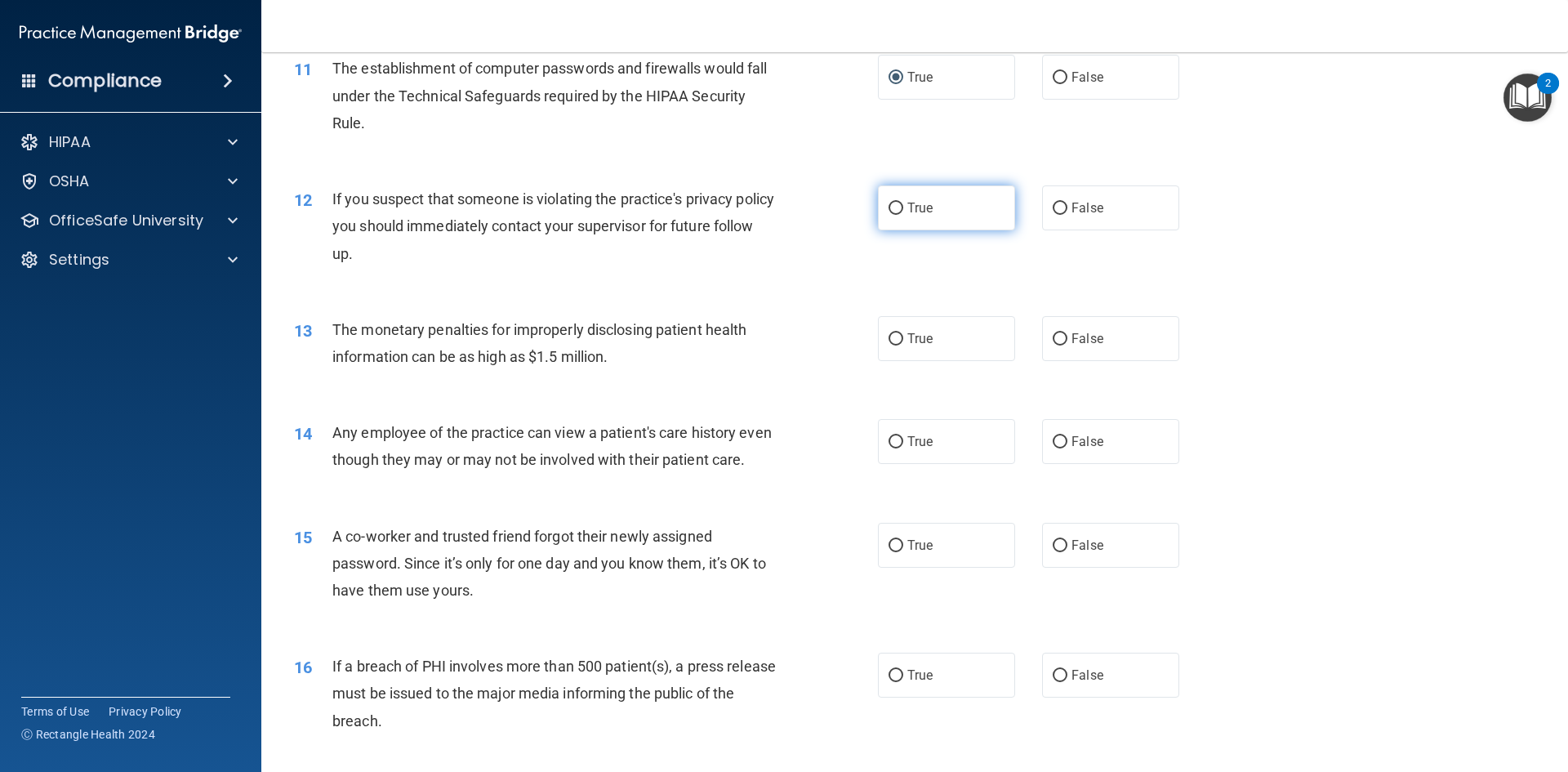
click at [893, 213] on input "True" at bounding box center [896, 208] width 15 height 12
radio input "true"
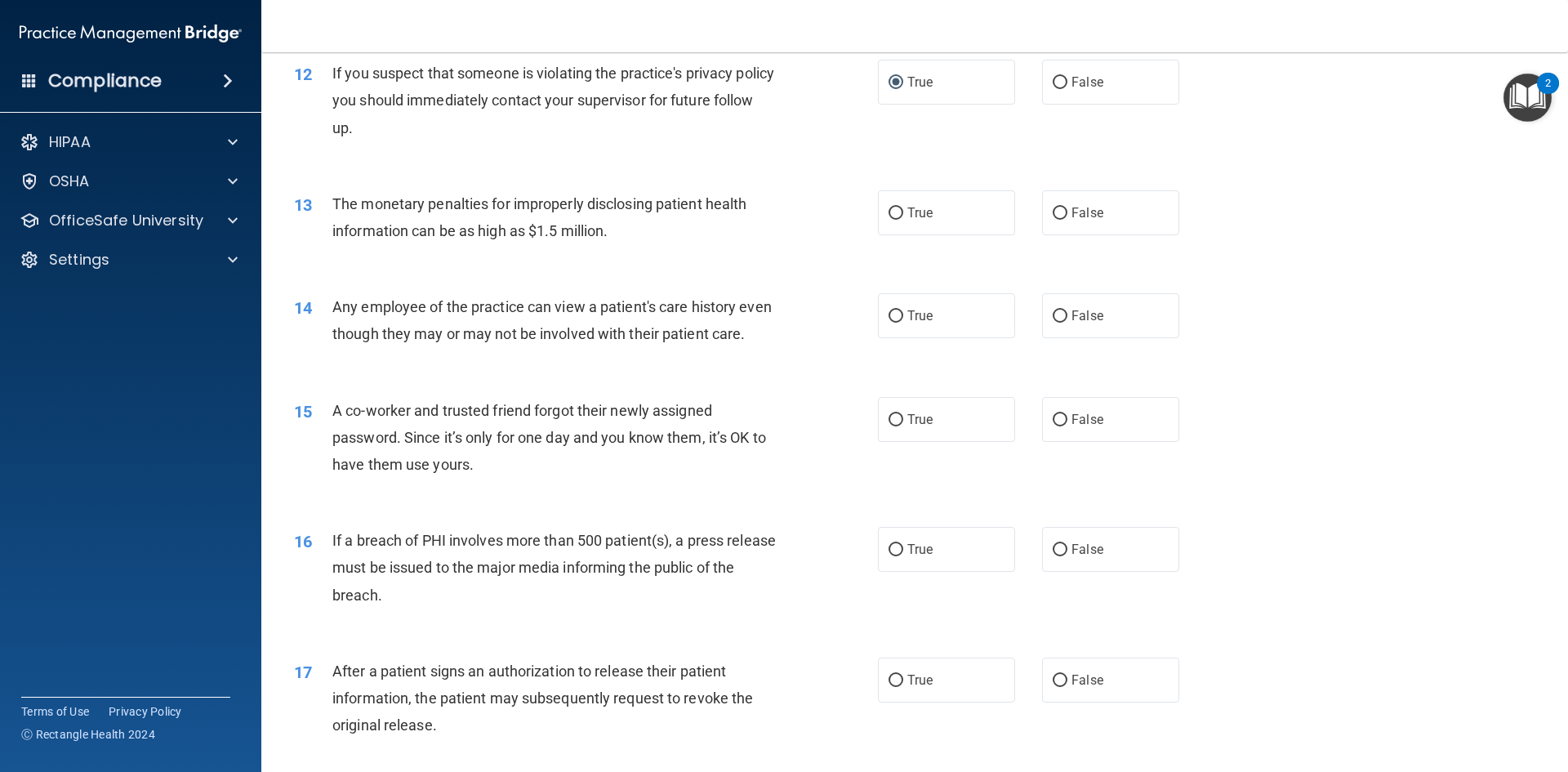
scroll to position [1388, 0]
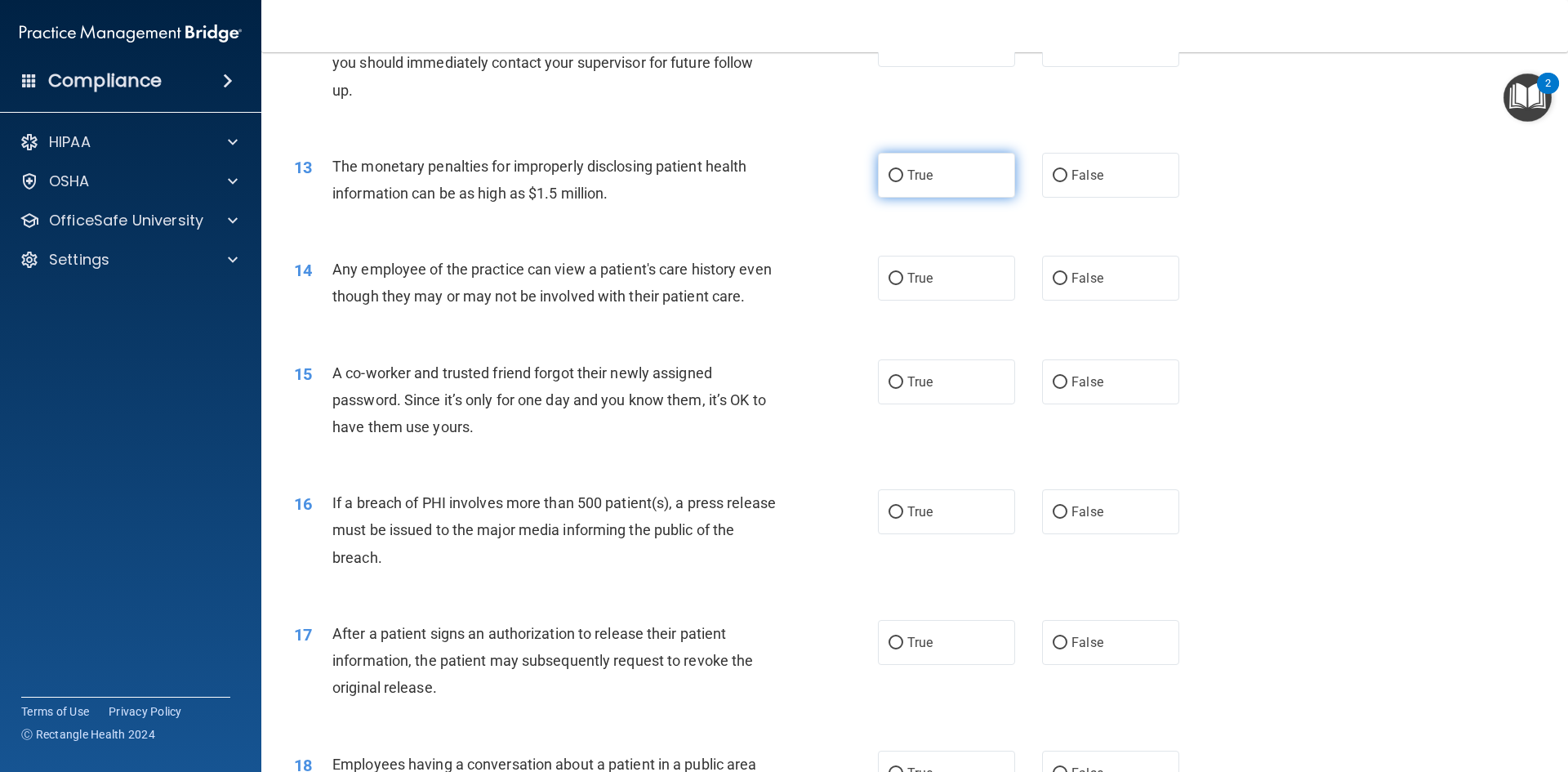
click at [899, 172] on label "True" at bounding box center [946, 176] width 137 height 45
click at [899, 172] on input "True" at bounding box center [896, 176] width 15 height 12
radio input "true"
click at [887, 266] on label "True" at bounding box center [946, 278] width 137 height 45
click at [888, 273] on input "True" at bounding box center [896, 279] width 15 height 12
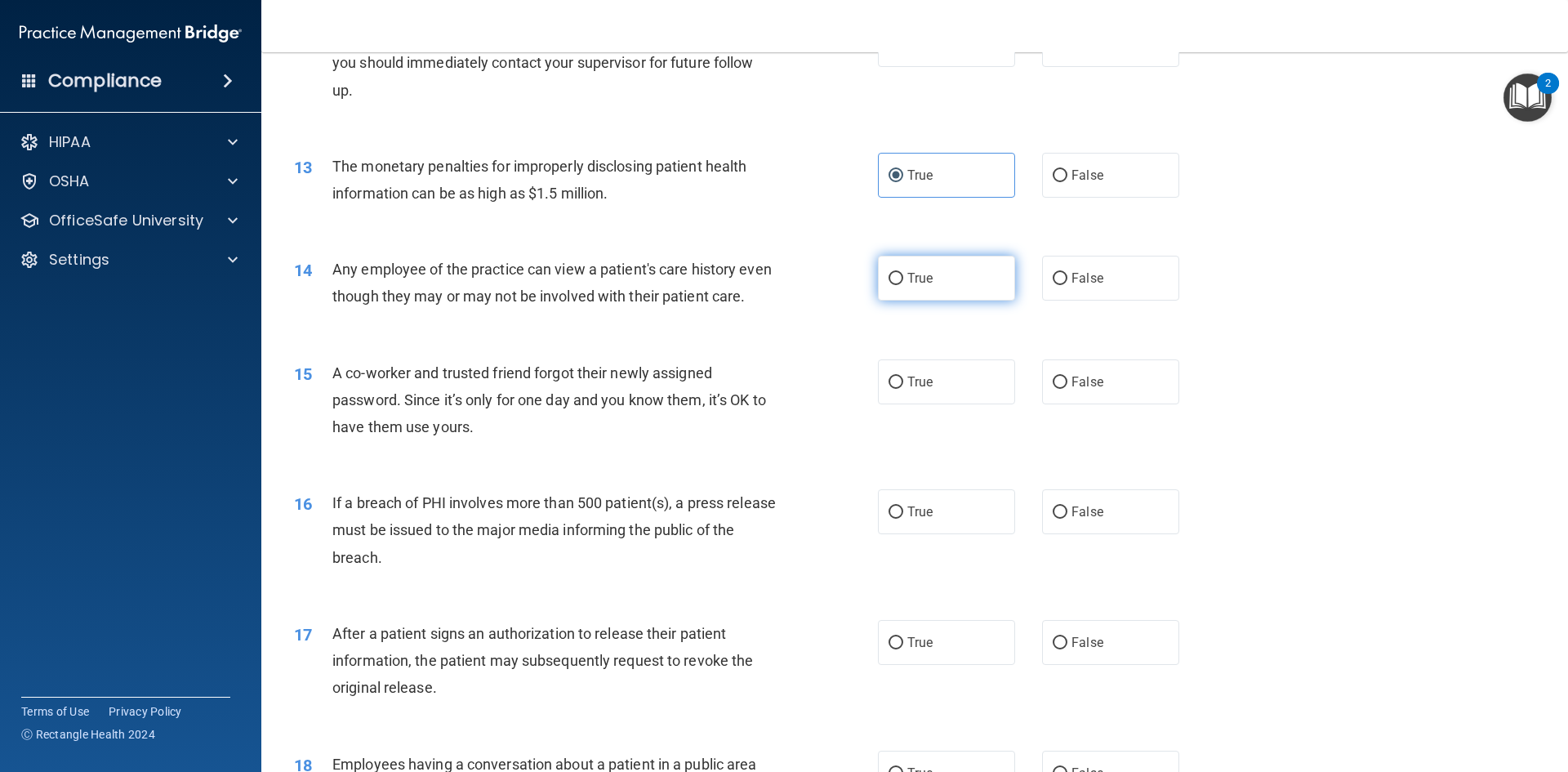
radio input "true"
click at [1054, 388] on input "False" at bounding box center [1060, 382] width 15 height 12
radio input "true"
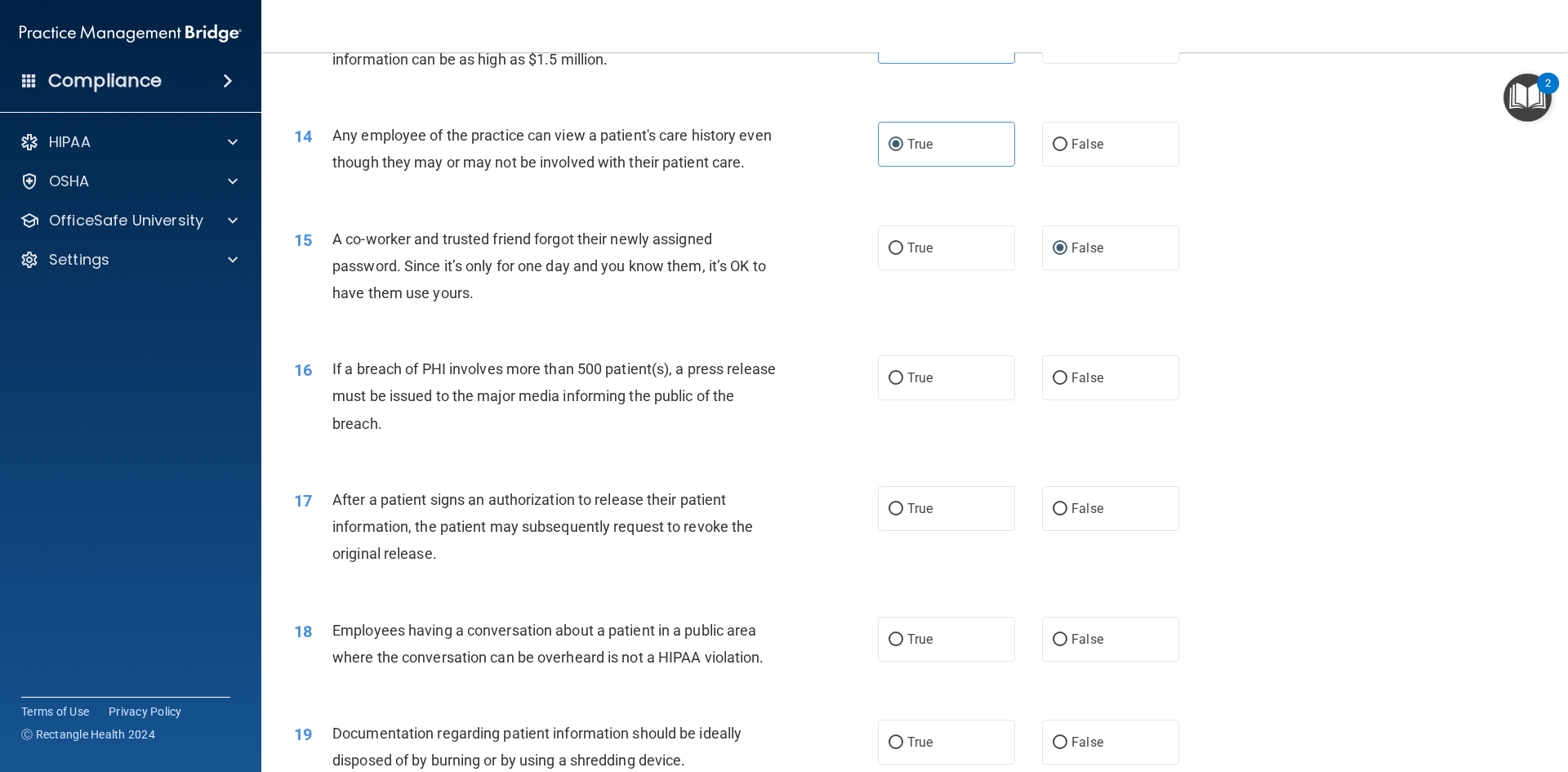
scroll to position [1552, 0]
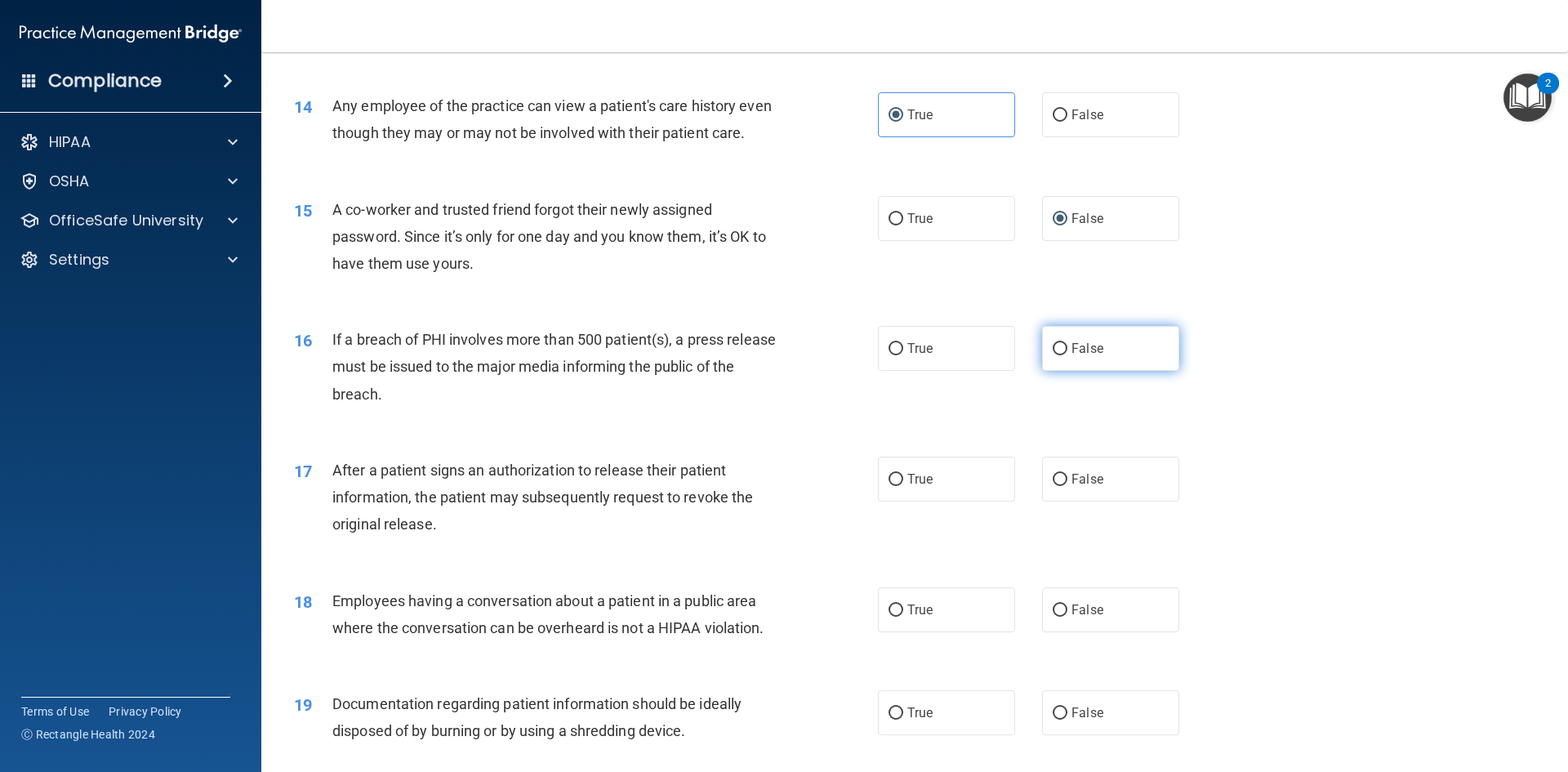
click at [1053, 355] on input "False" at bounding box center [1060, 349] width 15 height 12
radio input "true"
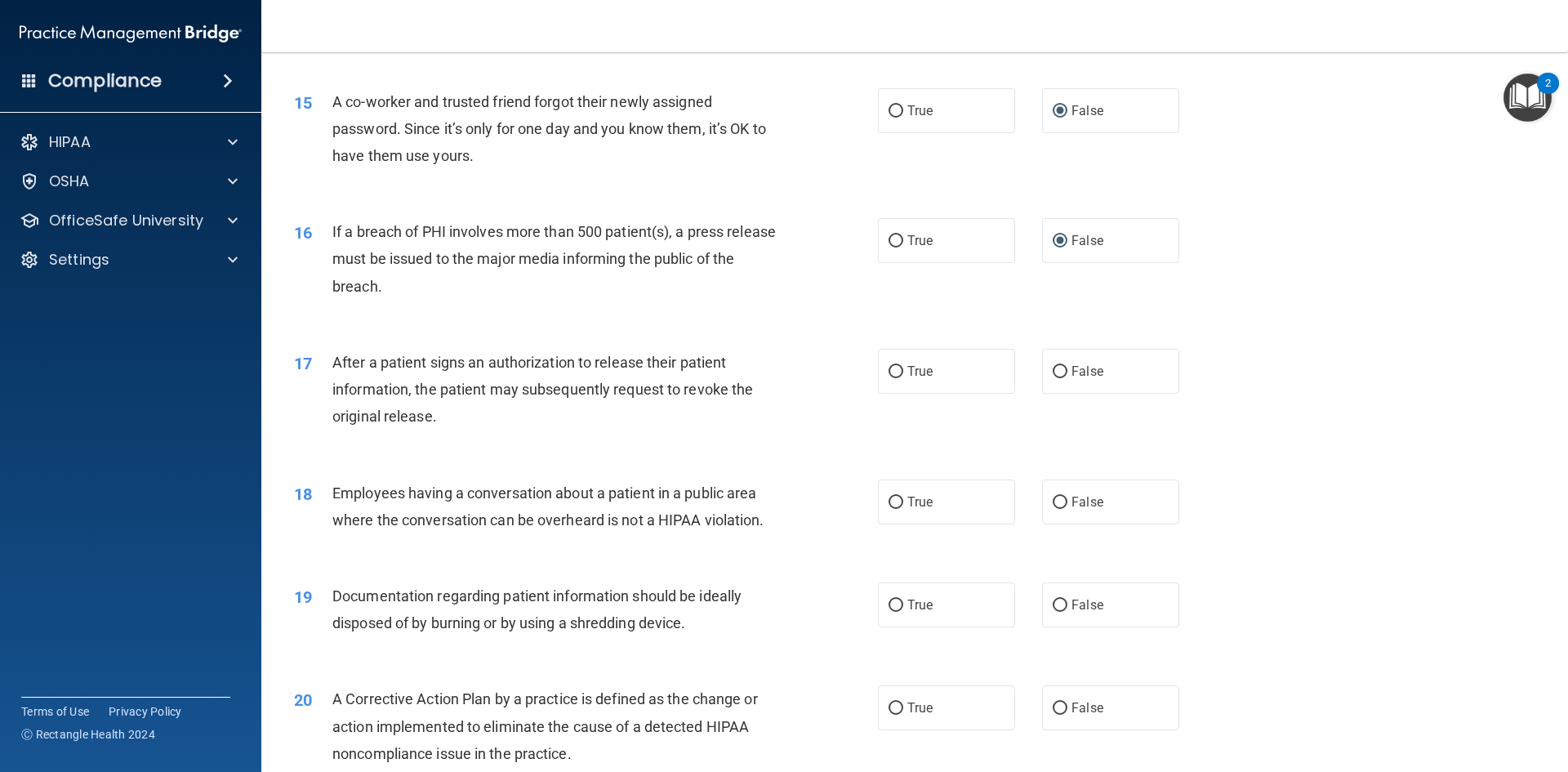
scroll to position [1715, 0]
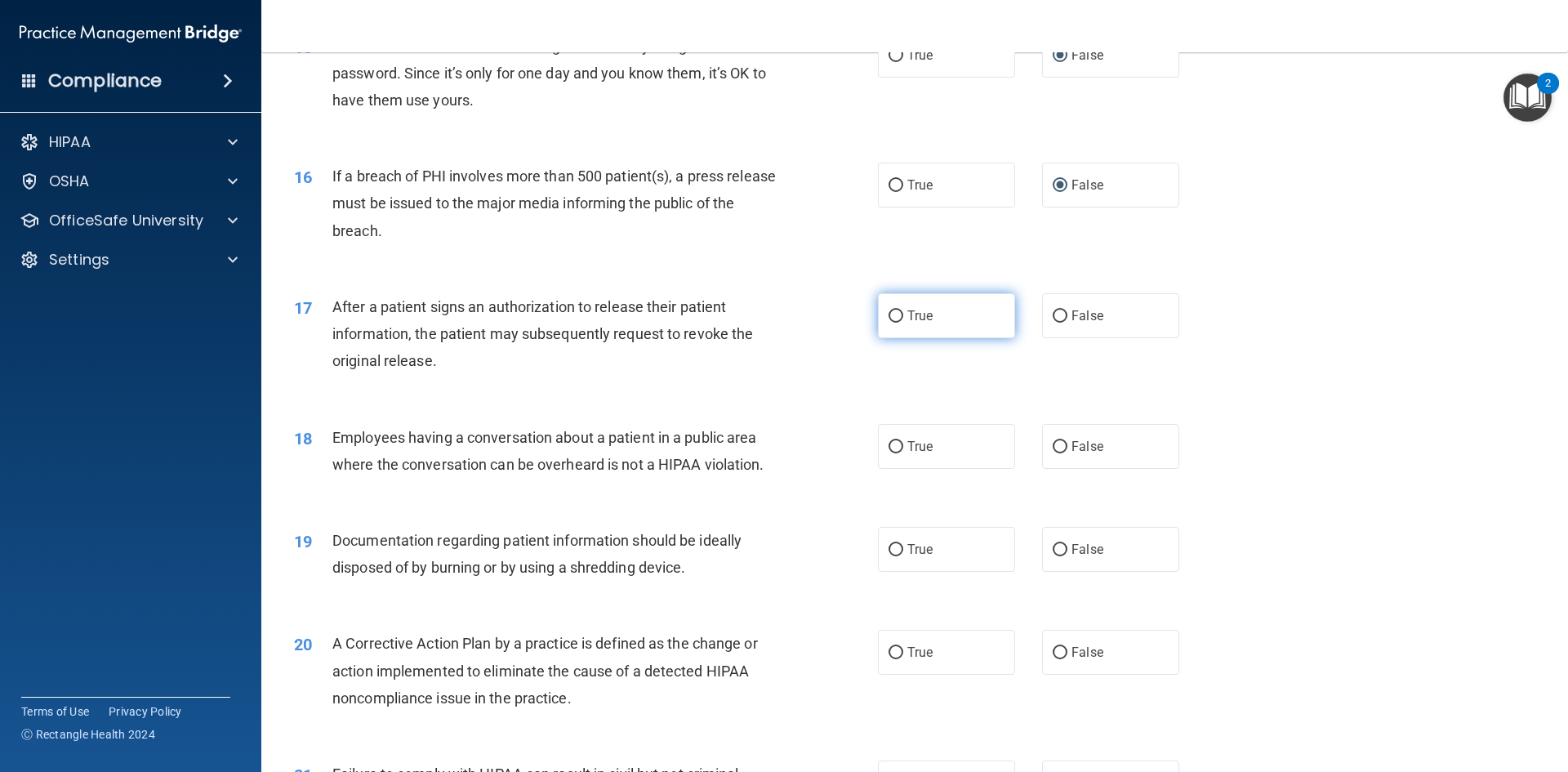
click at [888, 322] on input "True" at bounding box center [896, 316] width 15 height 12
radio input "true"
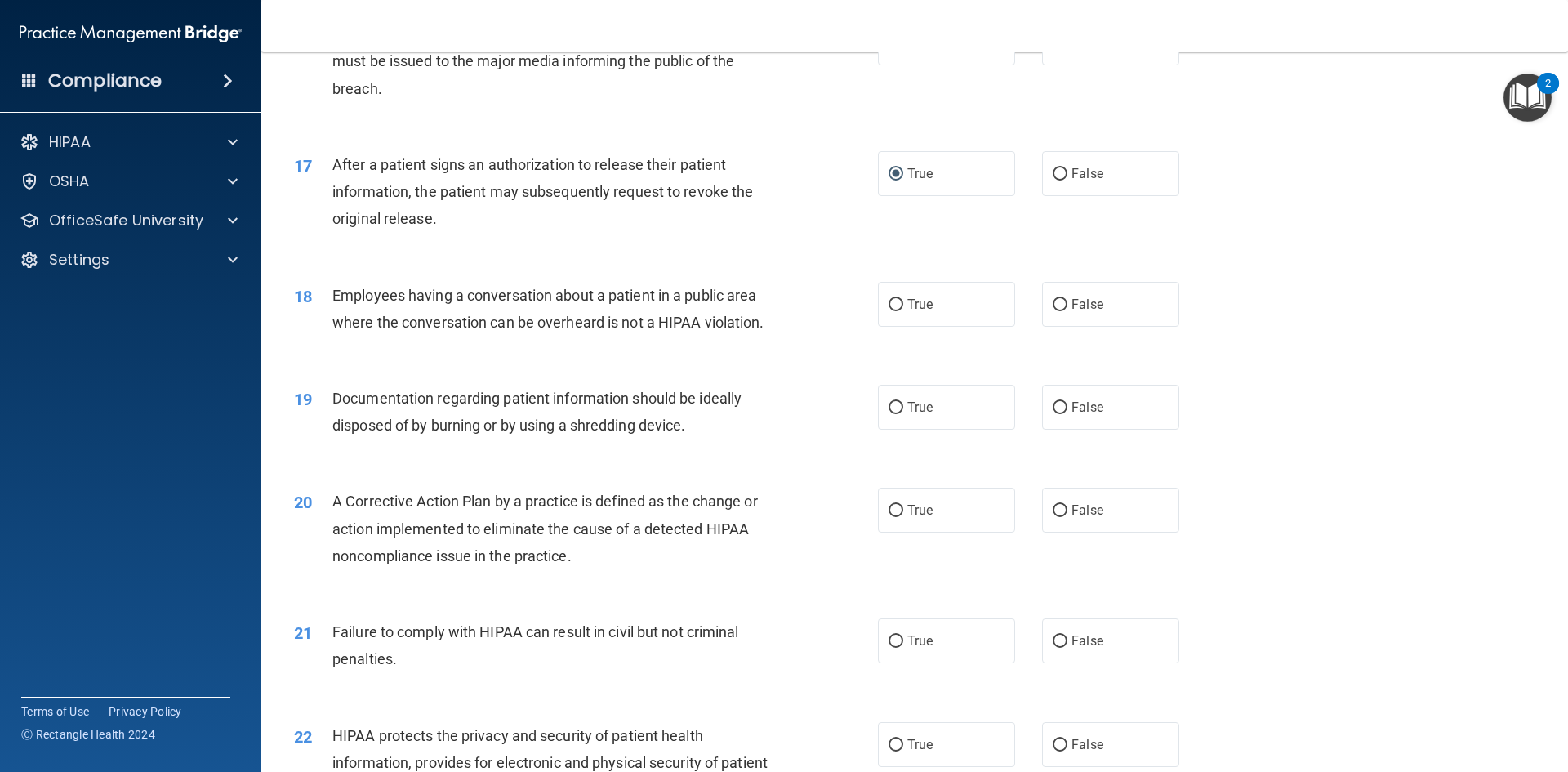
scroll to position [1878, 0]
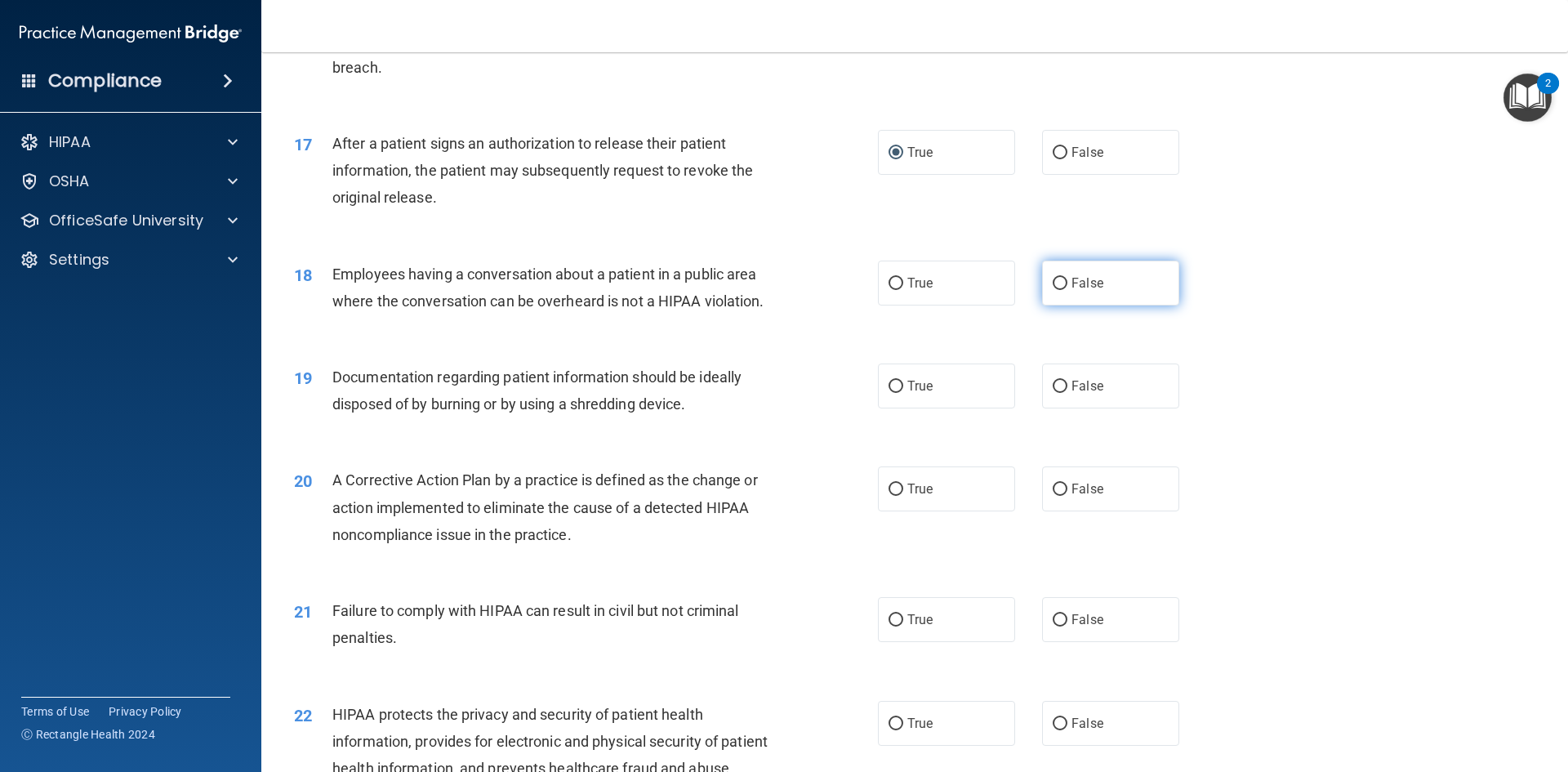
click at [1053, 290] on input "False" at bounding box center [1060, 283] width 15 height 12
radio input "true"
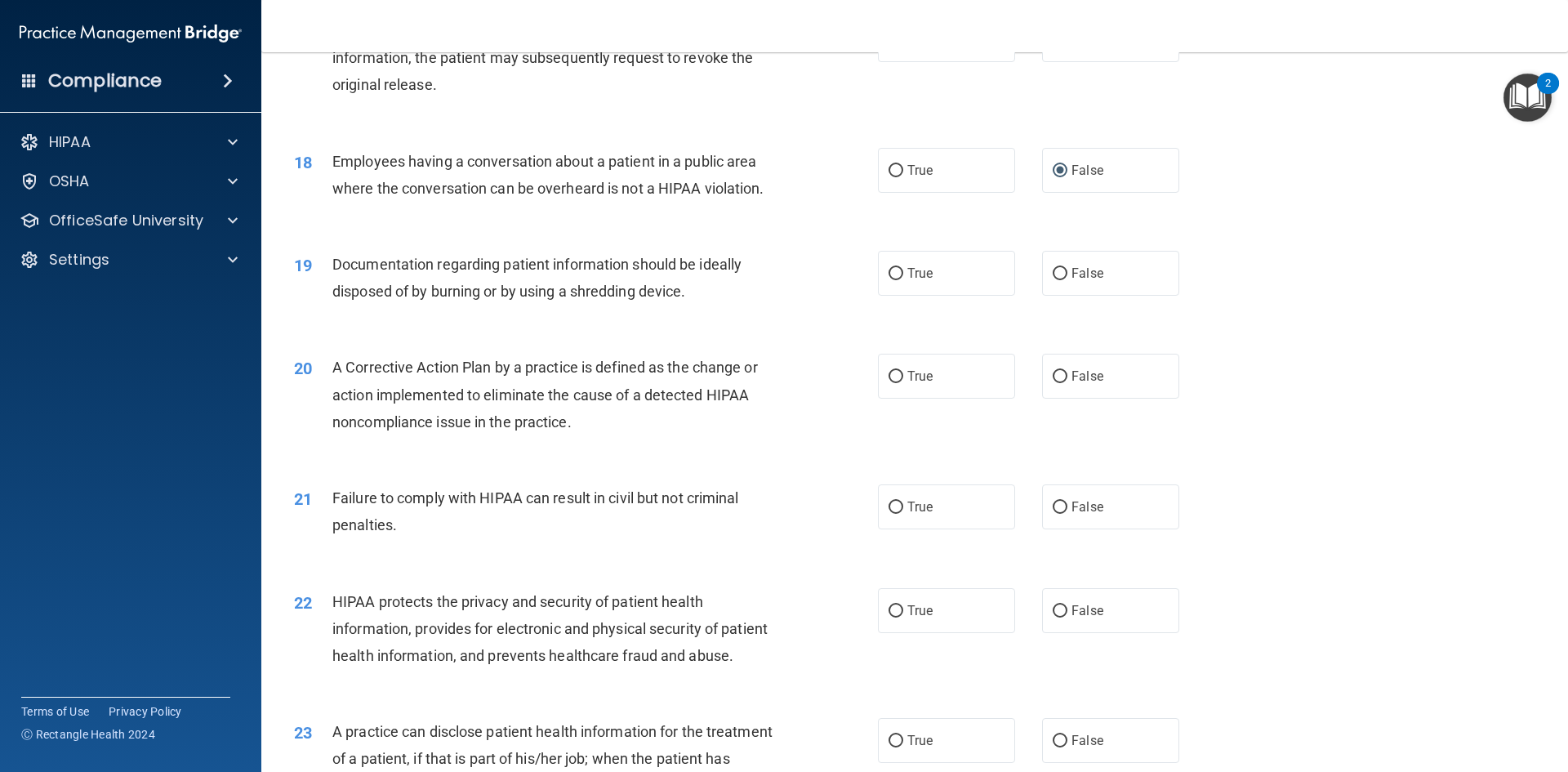
scroll to position [1949, 0]
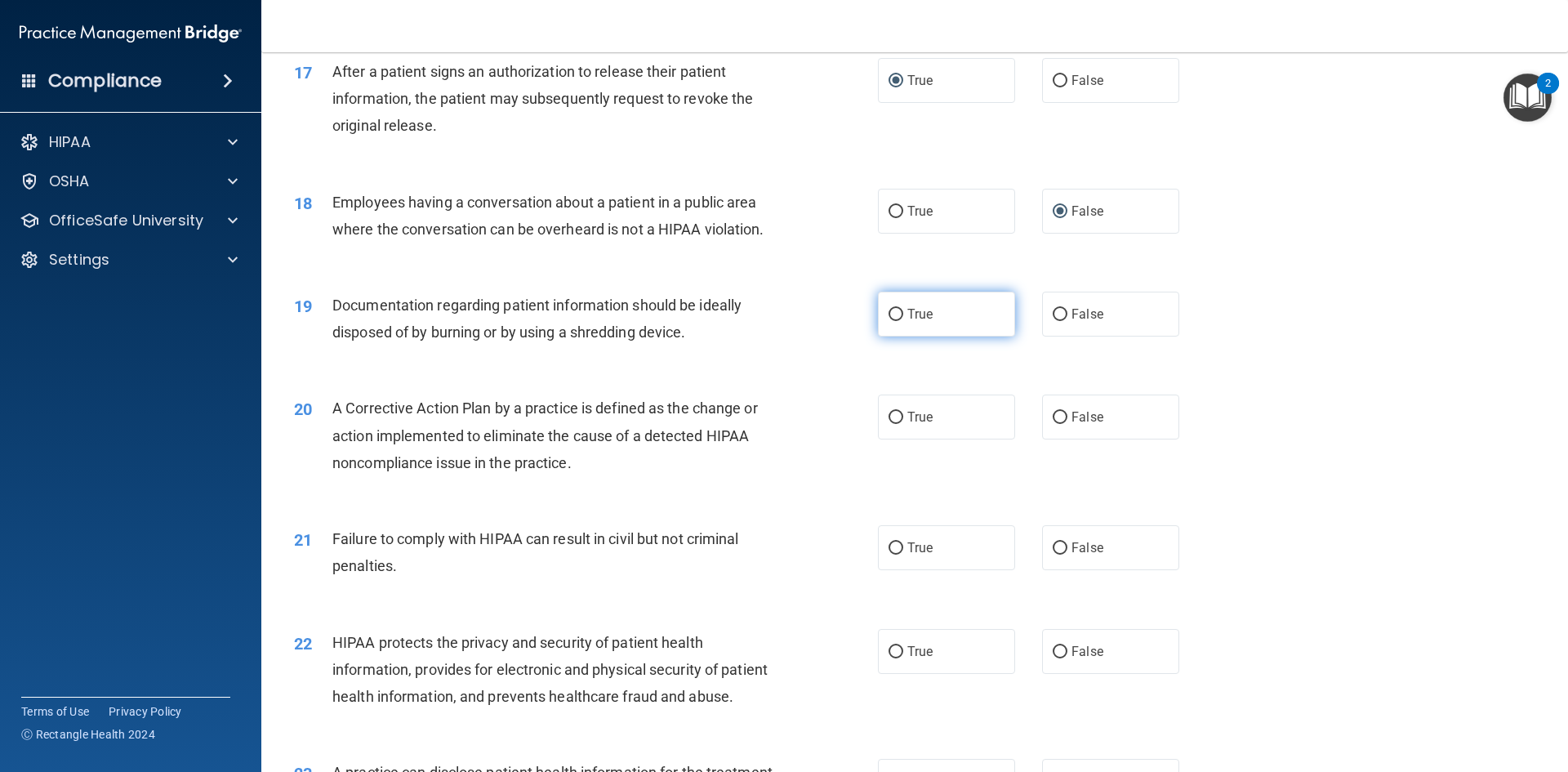
click at [888, 321] on input "True" at bounding box center [896, 315] width 15 height 12
radio input "true"
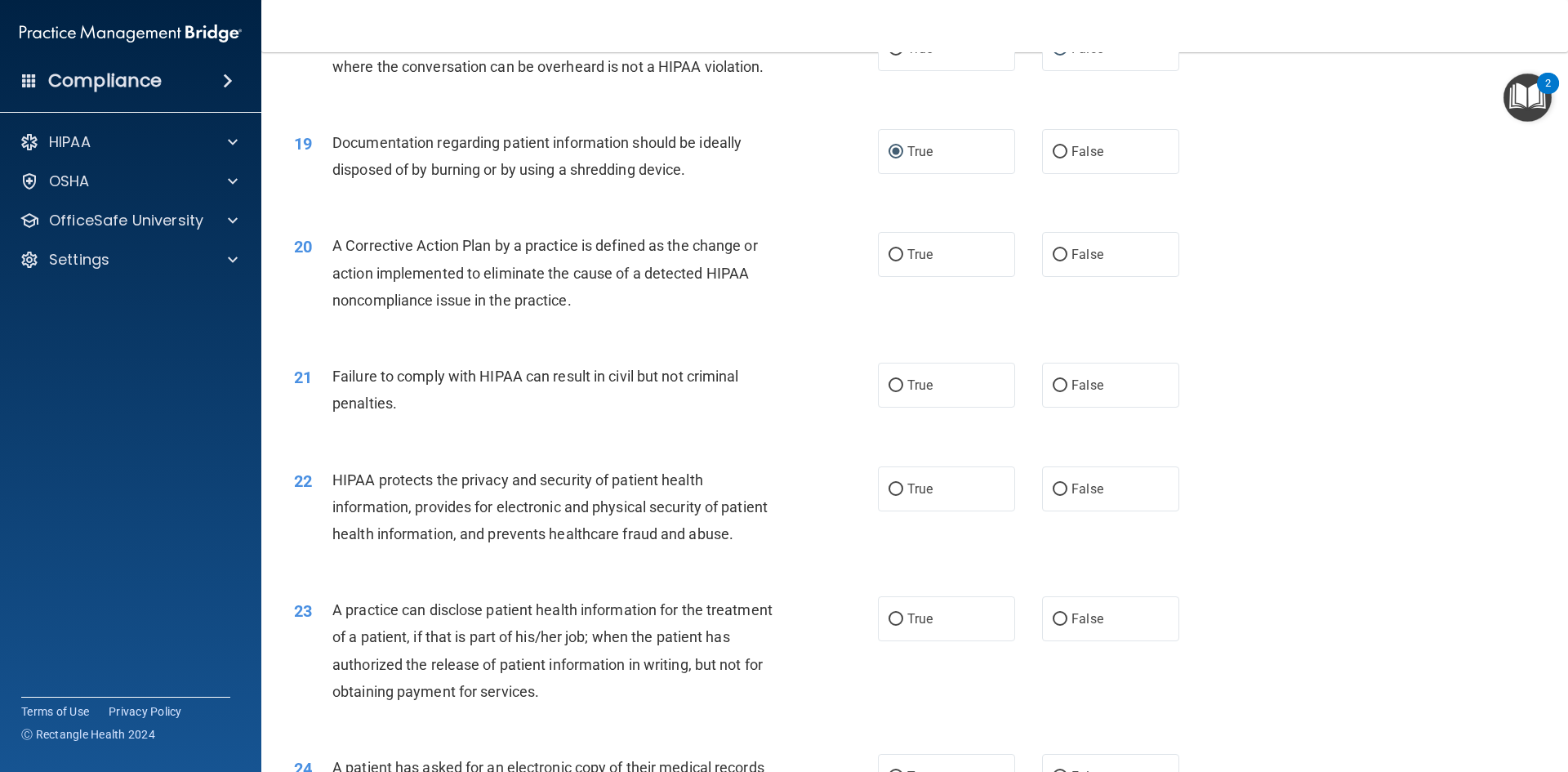
scroll to position [2113, 0]
click at [888, 261] on input "True" at bounding box center [896, 254] width 15 height 12
radio input "true"
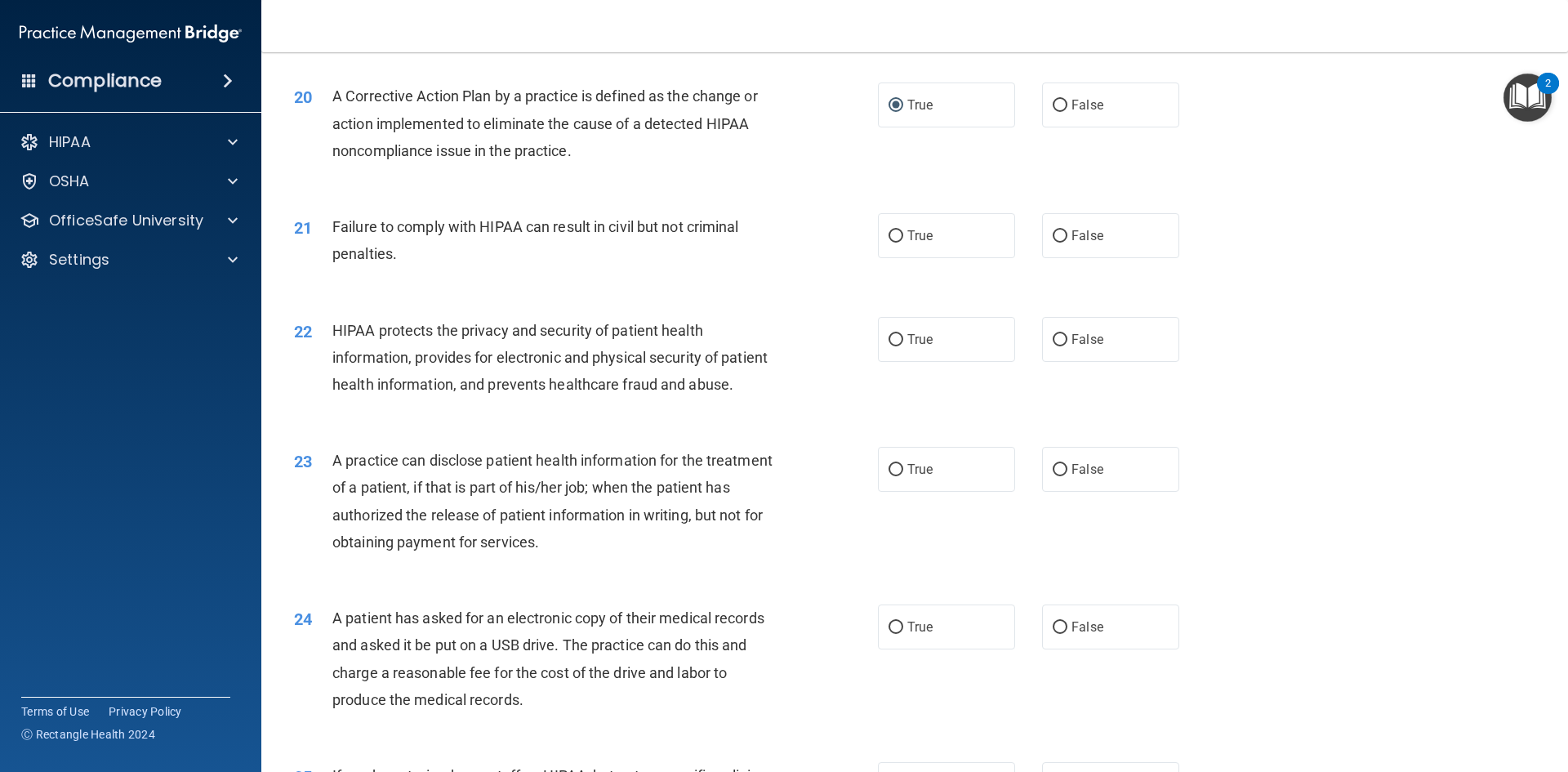
scroll to position [2276, 0]
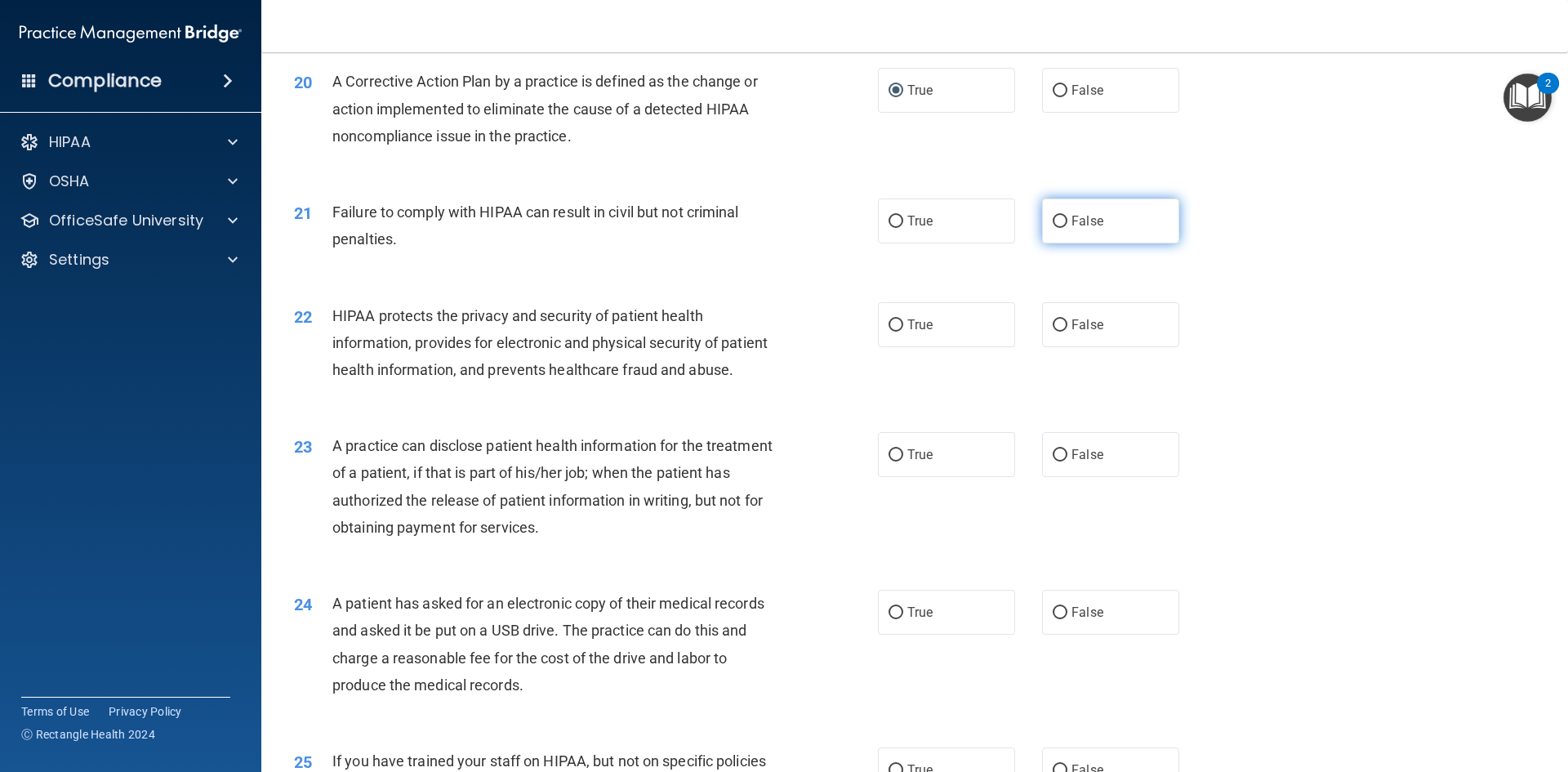
click at [1053, 228] on input "False" at bounding box center [1060, 221] width 15 height 12
radio input "true"
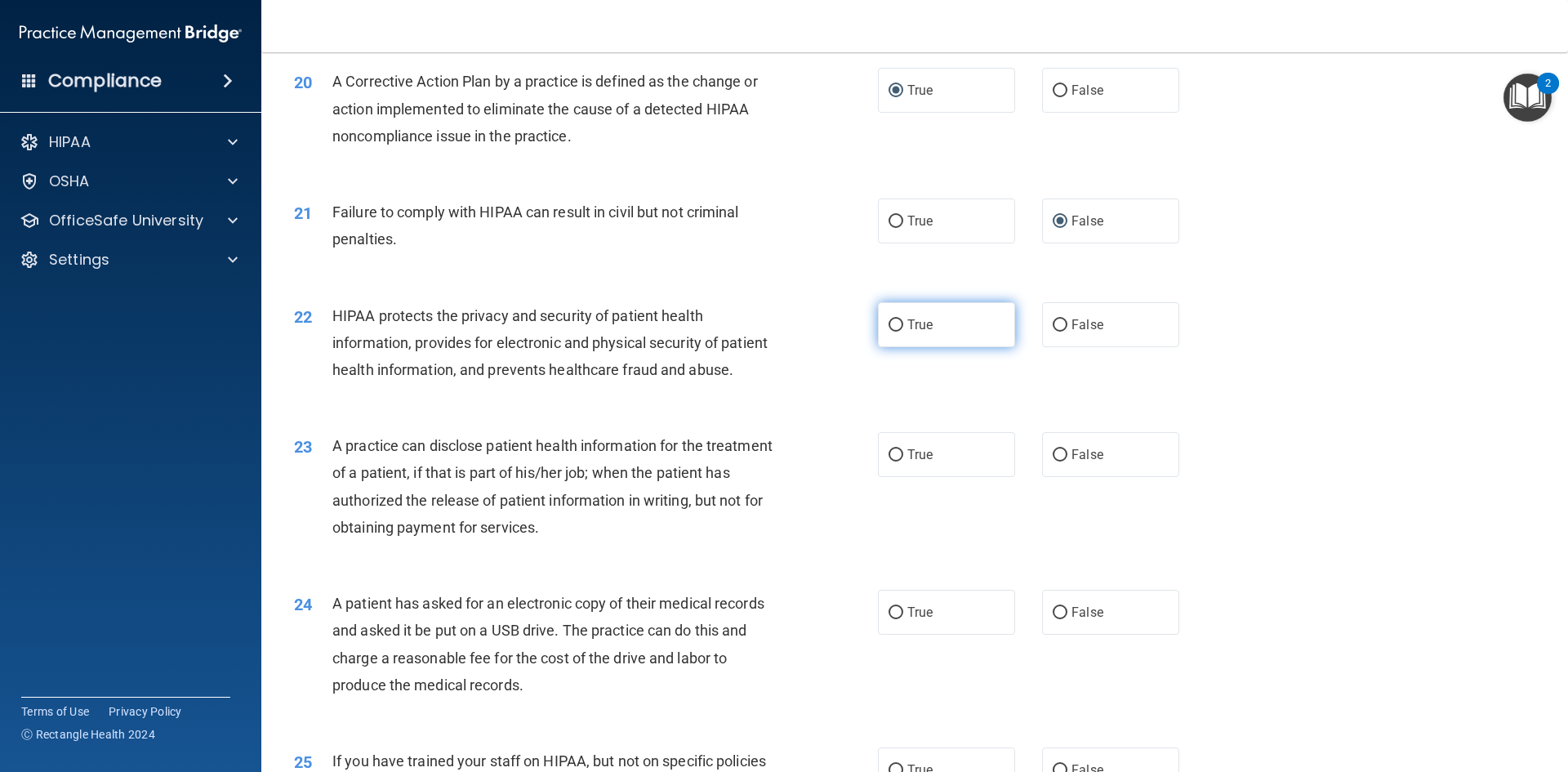
click at [899, 347] on label "True" at bounding box center [946, 325] width 137 height 45
click at [899, 332] on input "True" at bounding box center [896, 325] width 15 height 12
radio input "true"
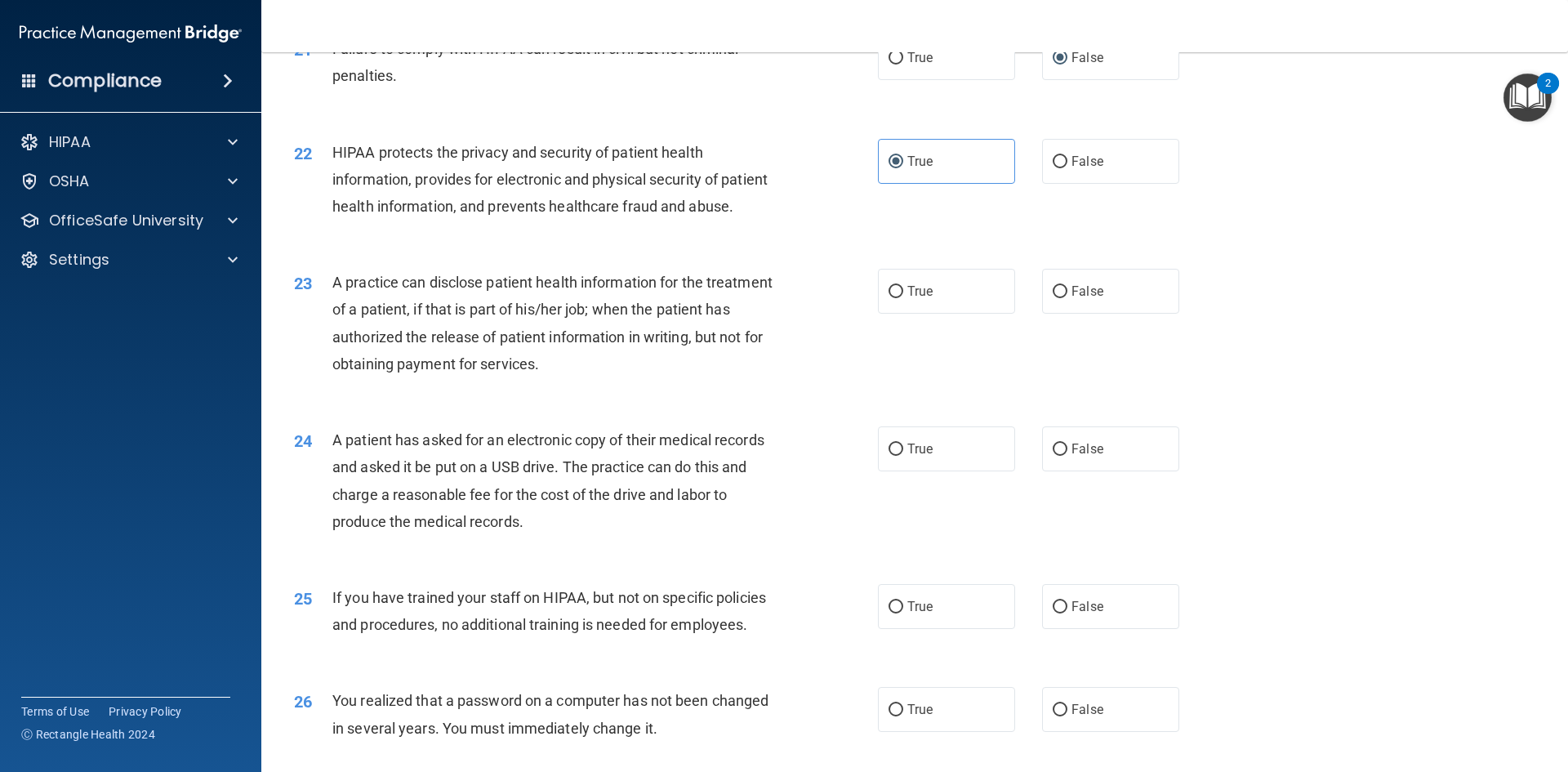
scroll to position [2521, 0]
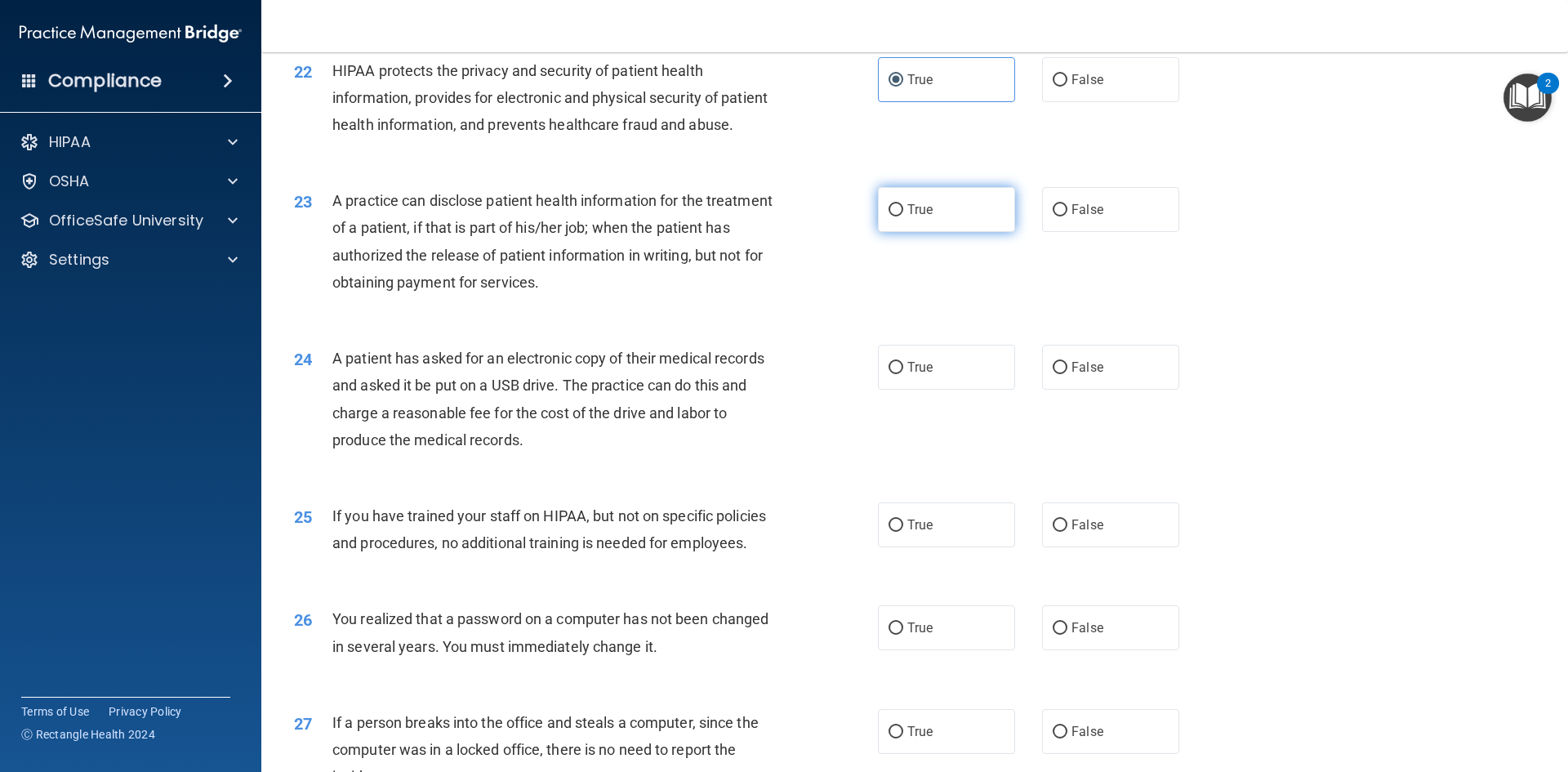
click at [880, 232] on label "True" at bounding box center [946, 210] width 137 height 45
click at [888, 216] on input "True" at bounding box center [896, 210] width 15 height 12
radio input "true"
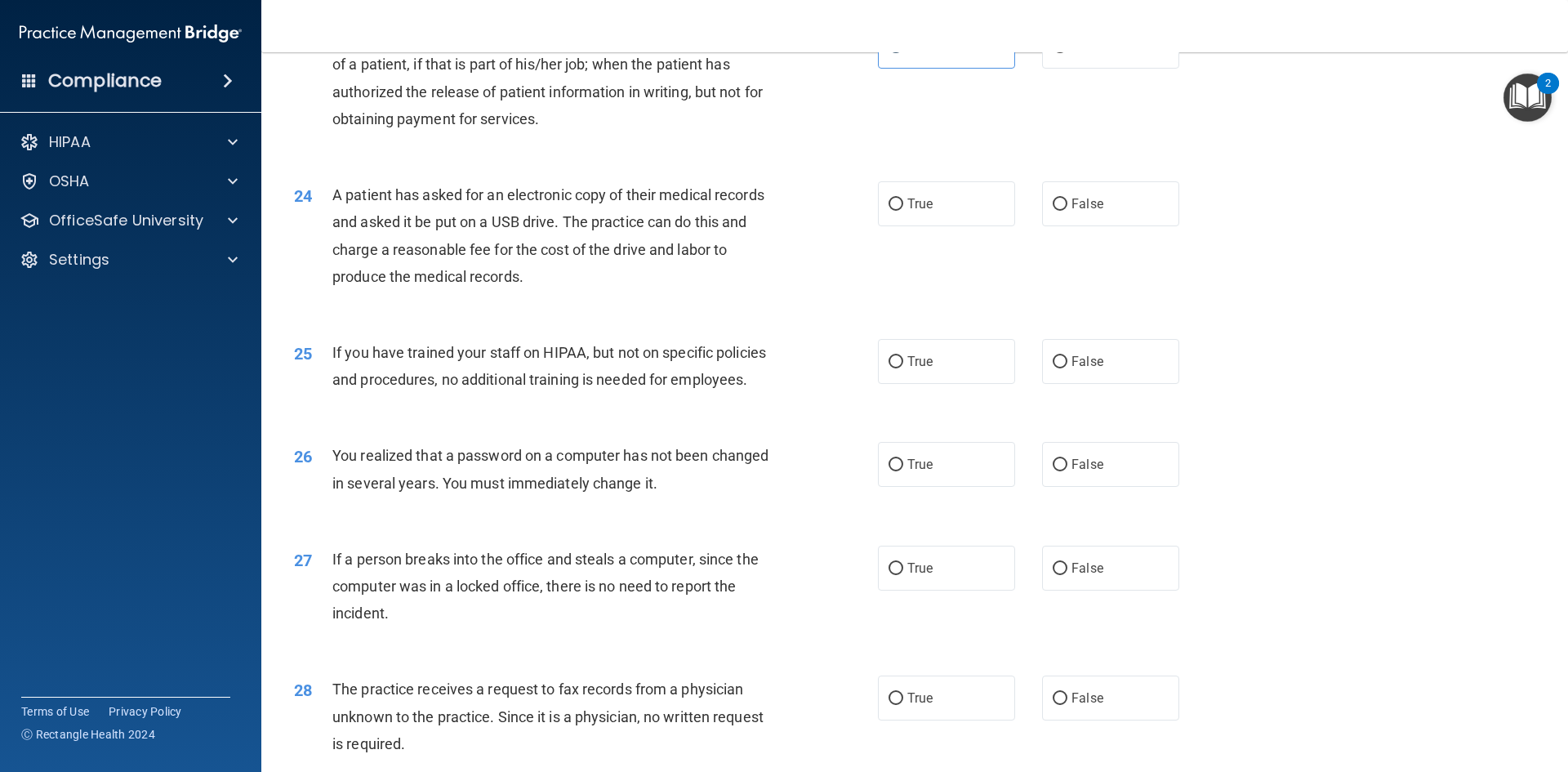
scroll to position [2767, 0]
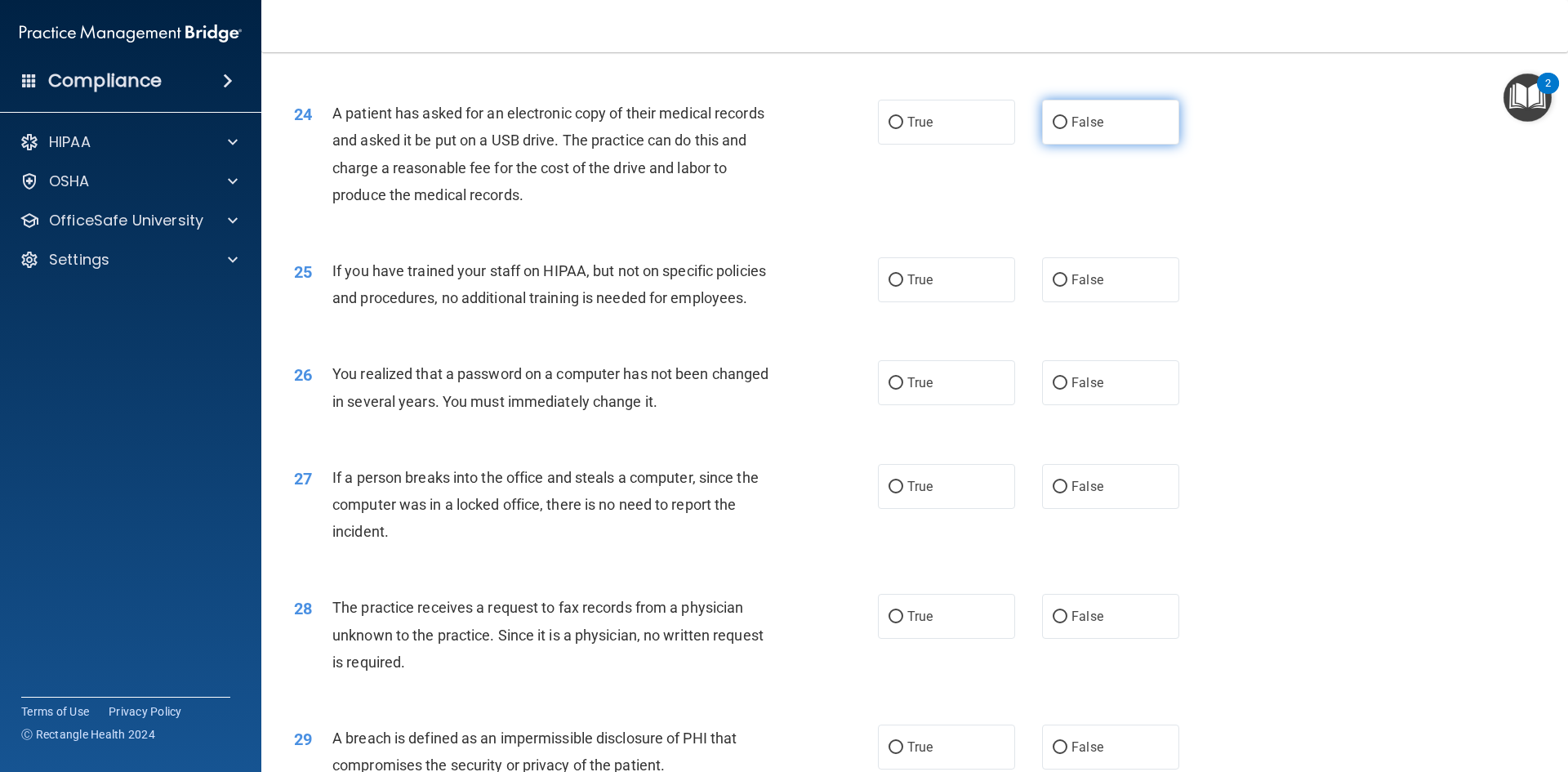
click at [1055, 129] on input "False" at bounding box center [1060, 123] width 15 height 12
radio input "true"
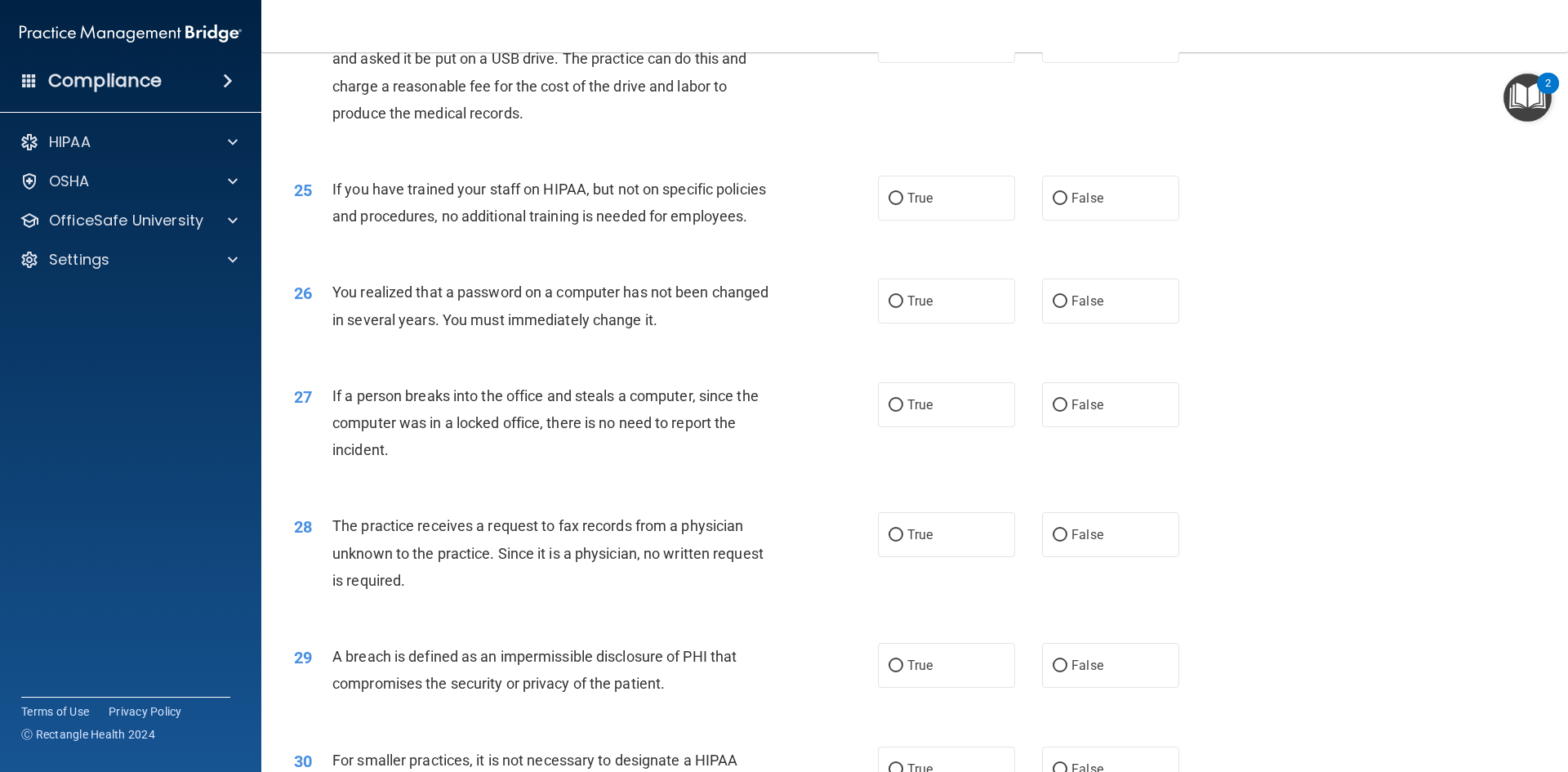
scroll to position [2929, 0]
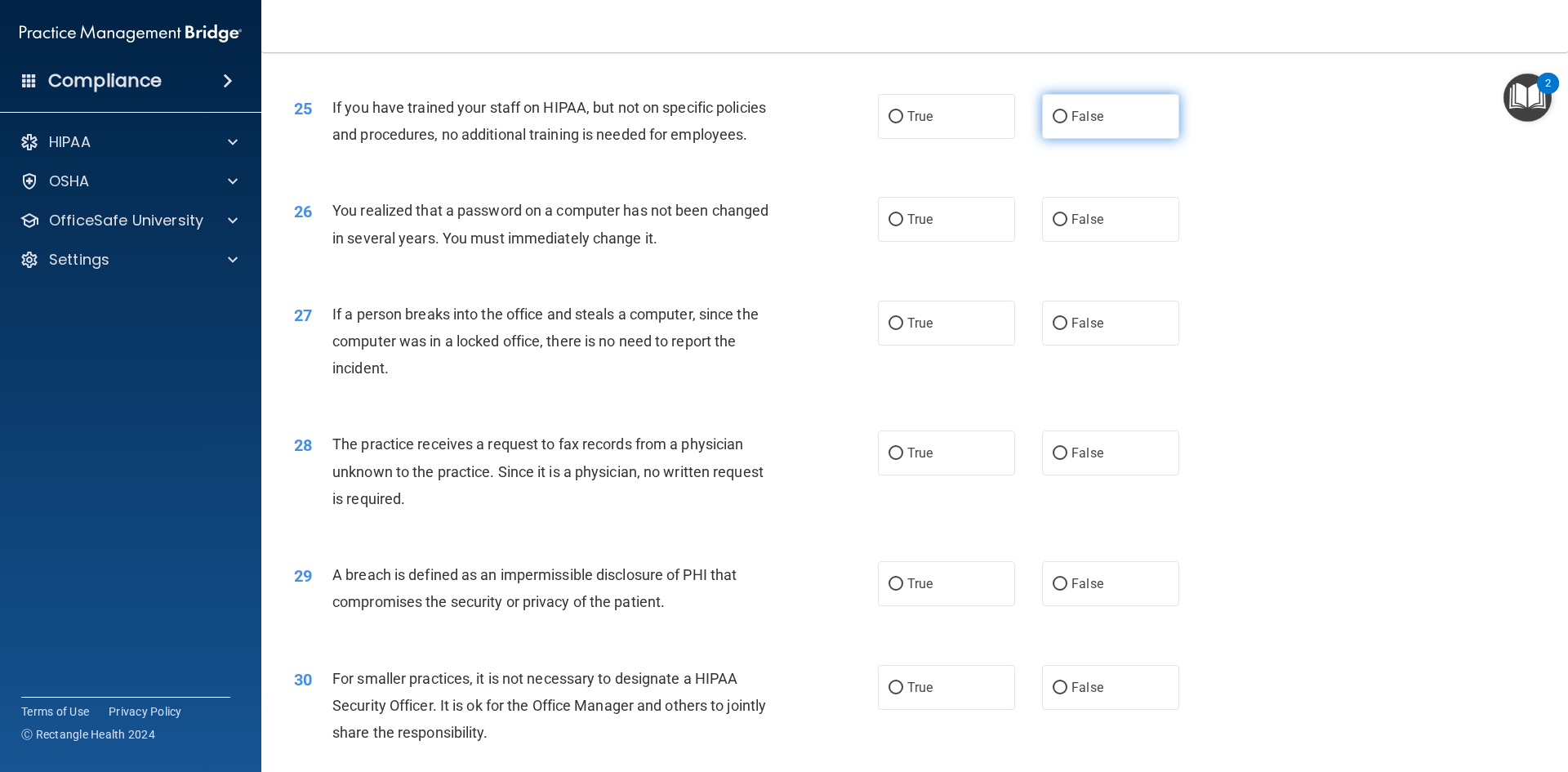
click at [1056, 123] on input "False" at bounding box center [1060, 117] width 15 height 12
radio input "true"
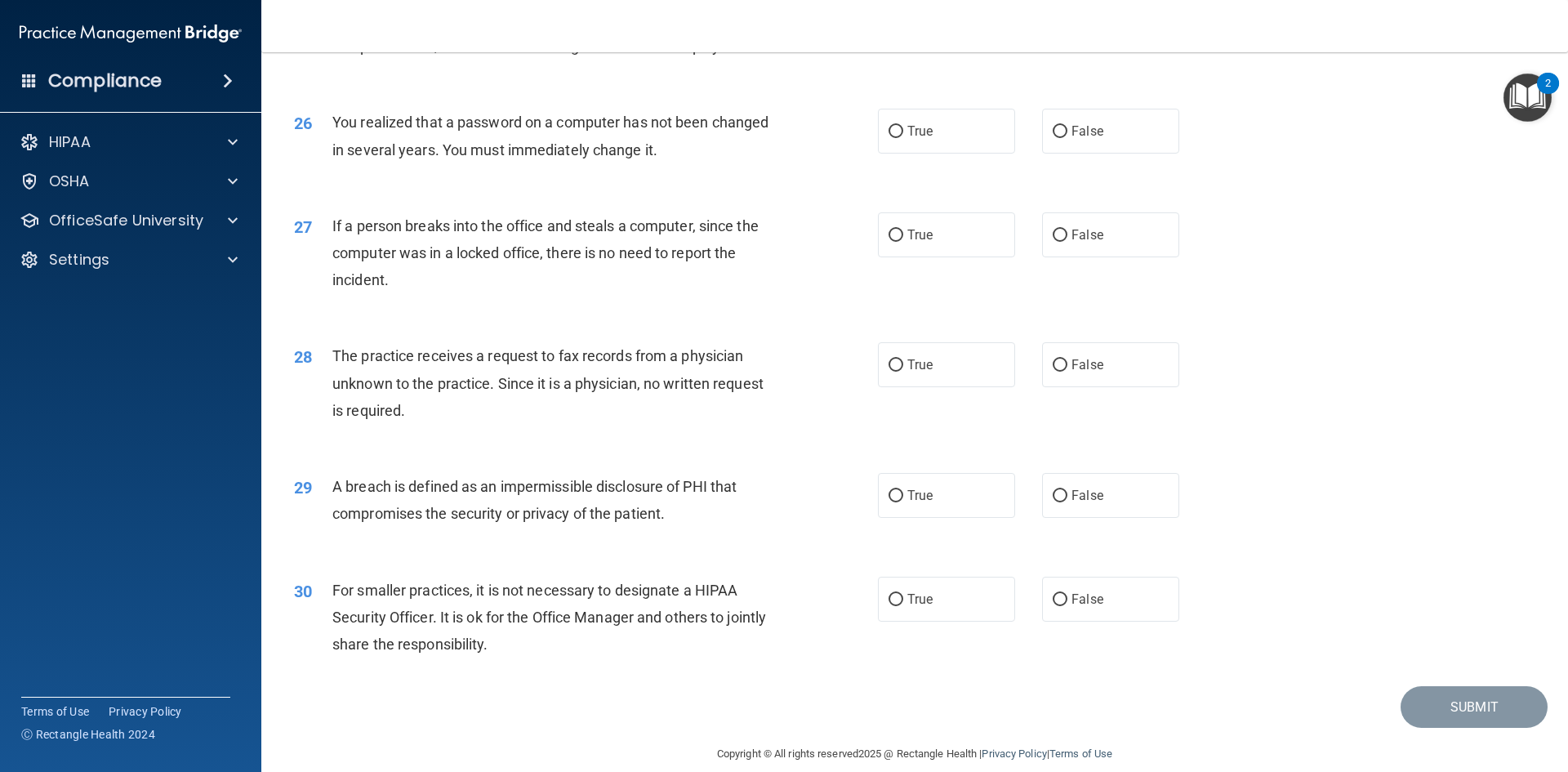
scroll to position [3093, 0]
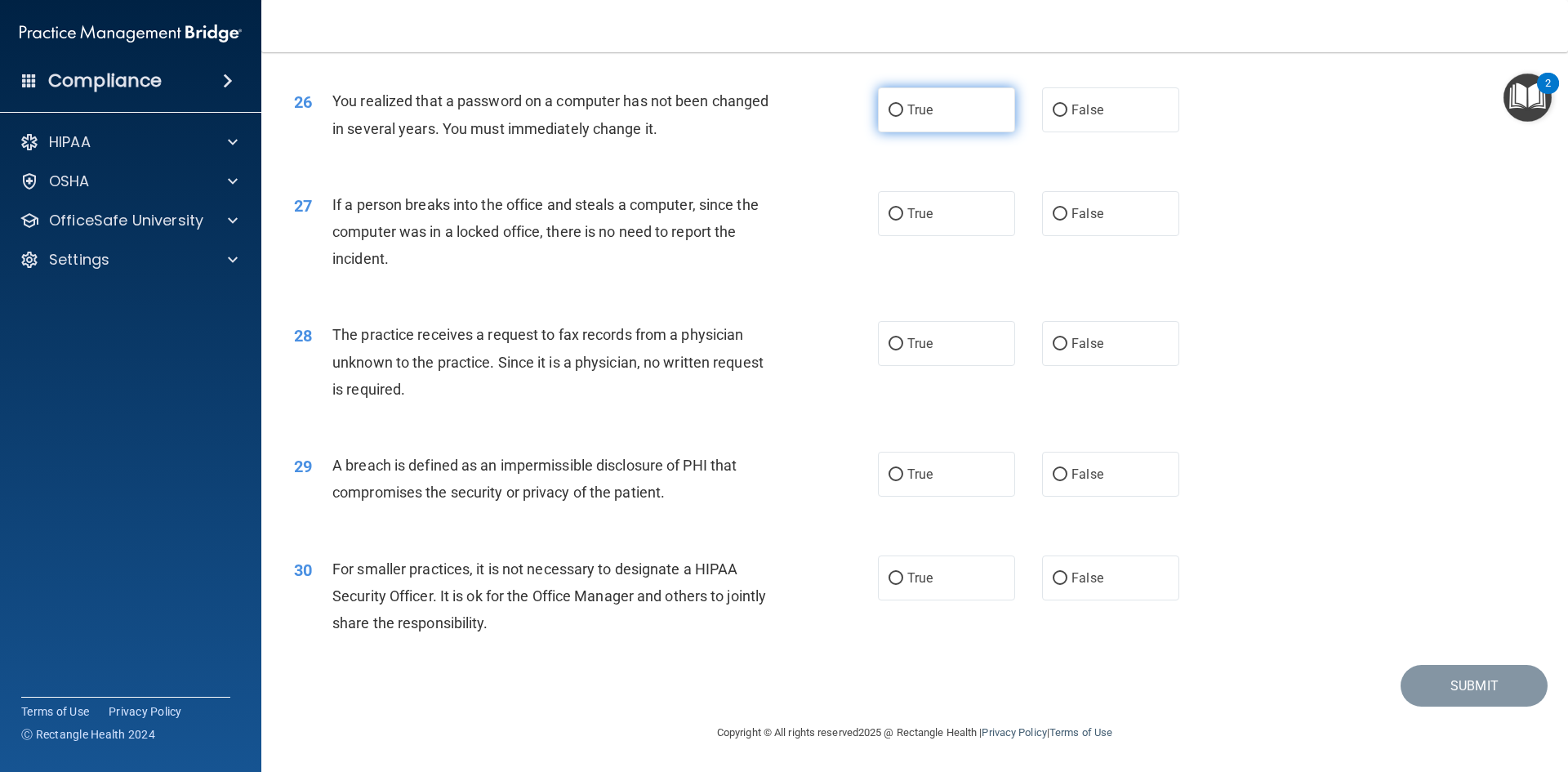
click at [889, 105] on input "True" at bounding box center [896, 111] width 15 height 12
radio input "true"
click at [1053, 211] on input "False" at bounding box center [1060, 214] width 15 height 12
radio input "true"
click at [1054, 343] on input "False" at bounding box center [1060, 344] width 15 height 12
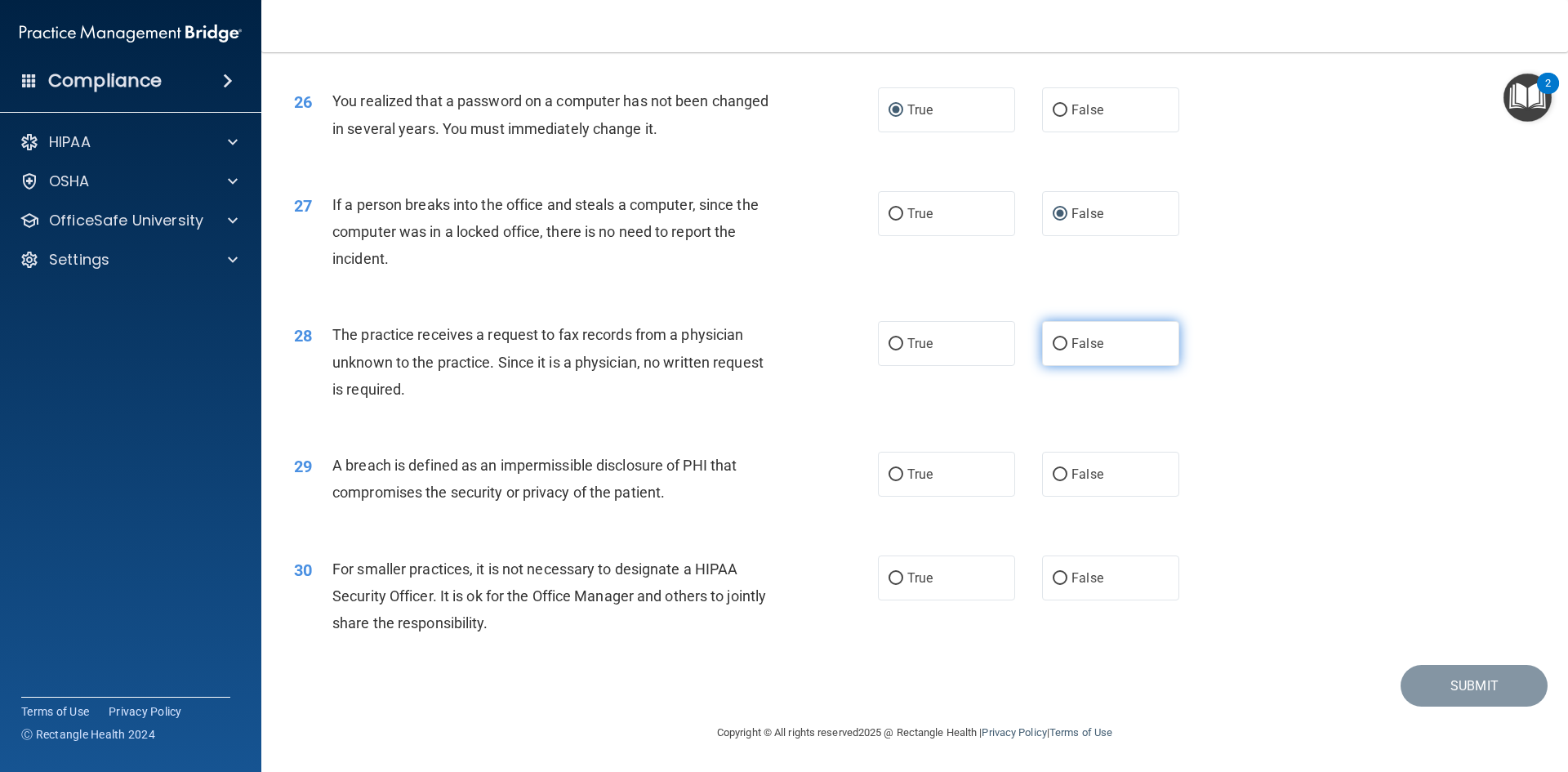
radio input "true"
click at [892, 480] on input "True" at bounding box center [896, 474] width 15 height 12
radio input "true"
click at [1053, 573] on input "False" at bounding box center [1060, 578] width 15 height 12
radio input "true"
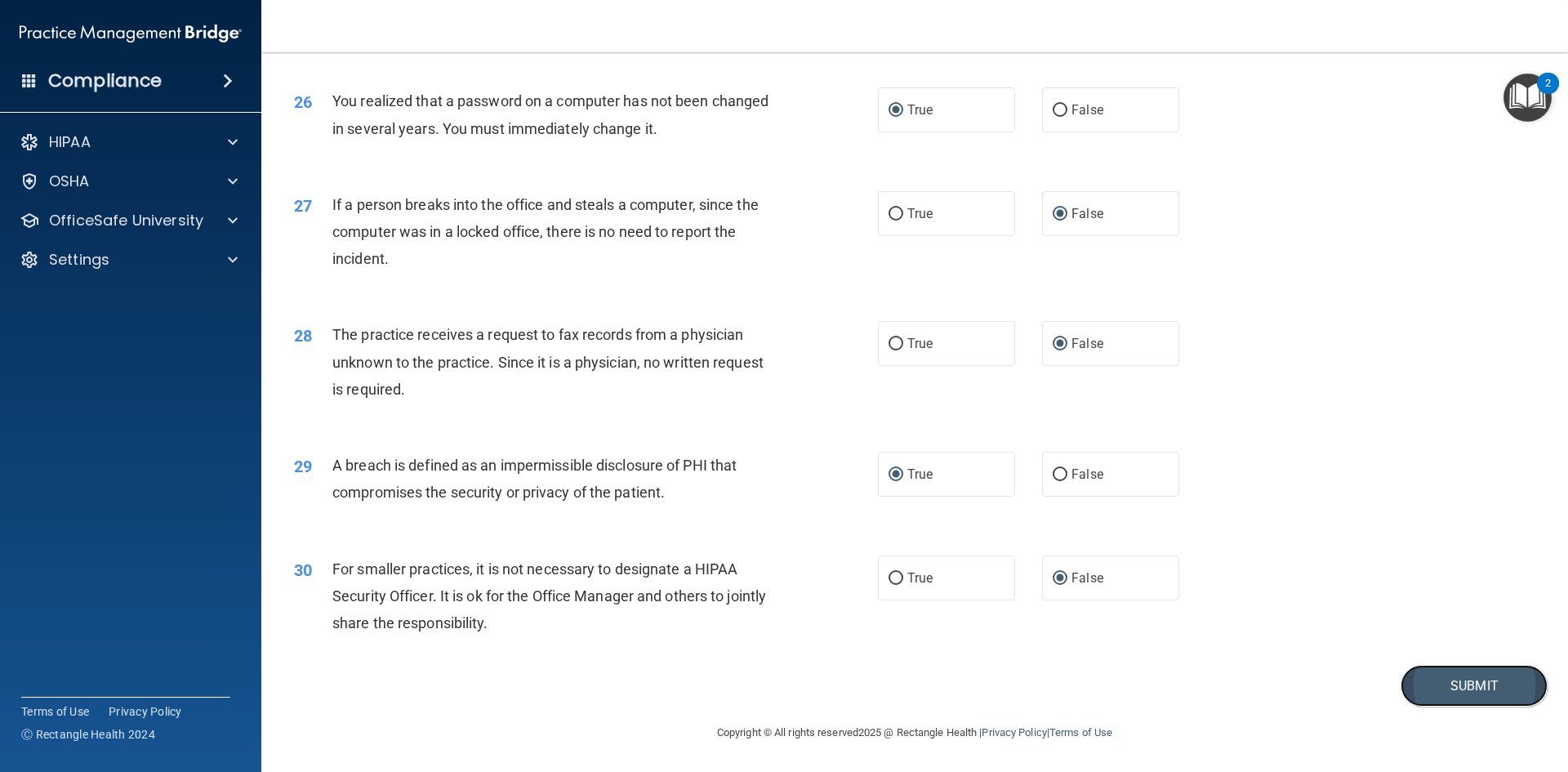
click at [1424, 680] on button "Submit" at bounding box center [1474, 685] width 147 height 42
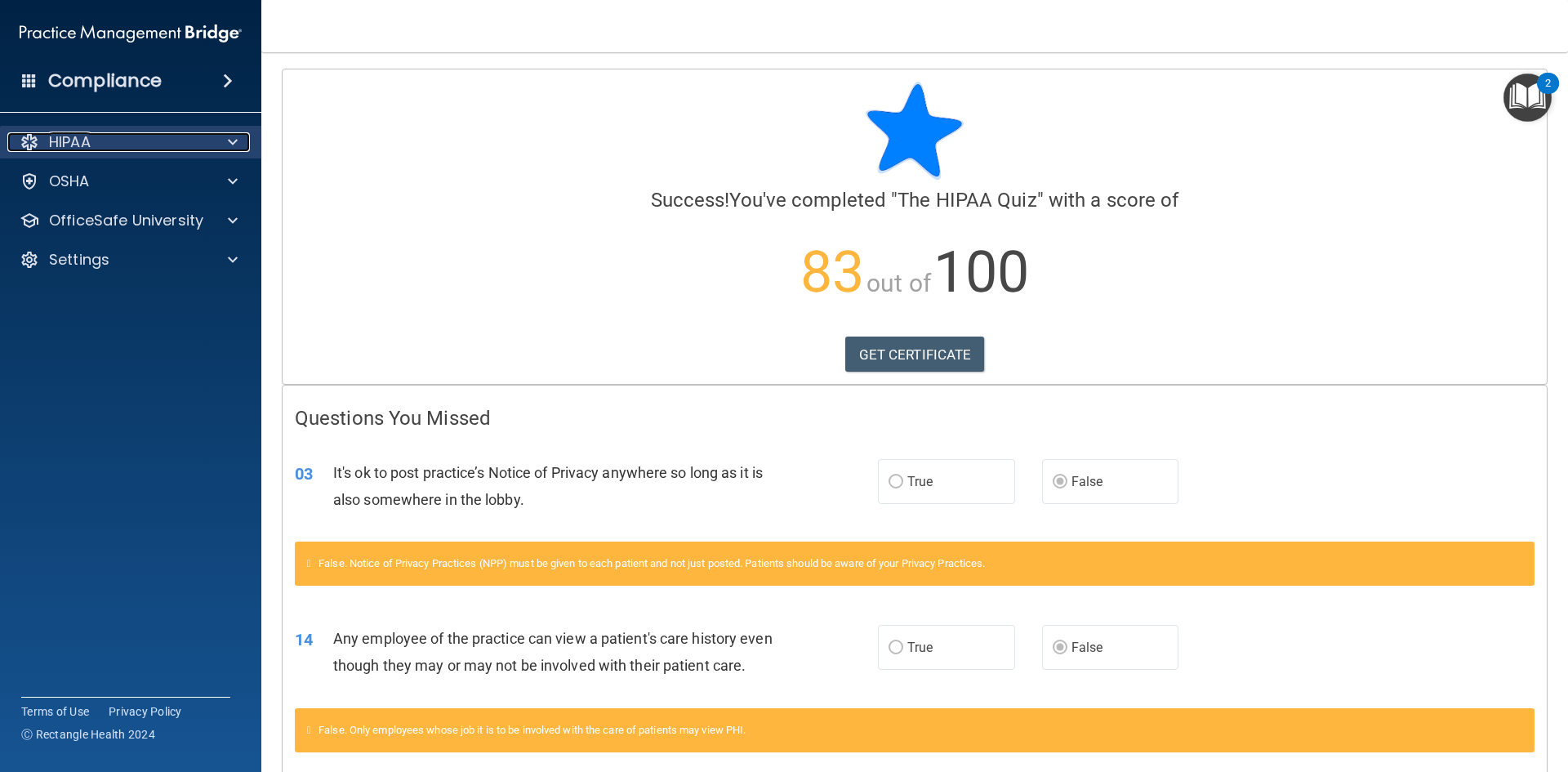
click at [232, 135] on span at bounding box center [233, 142] width 9 height 20
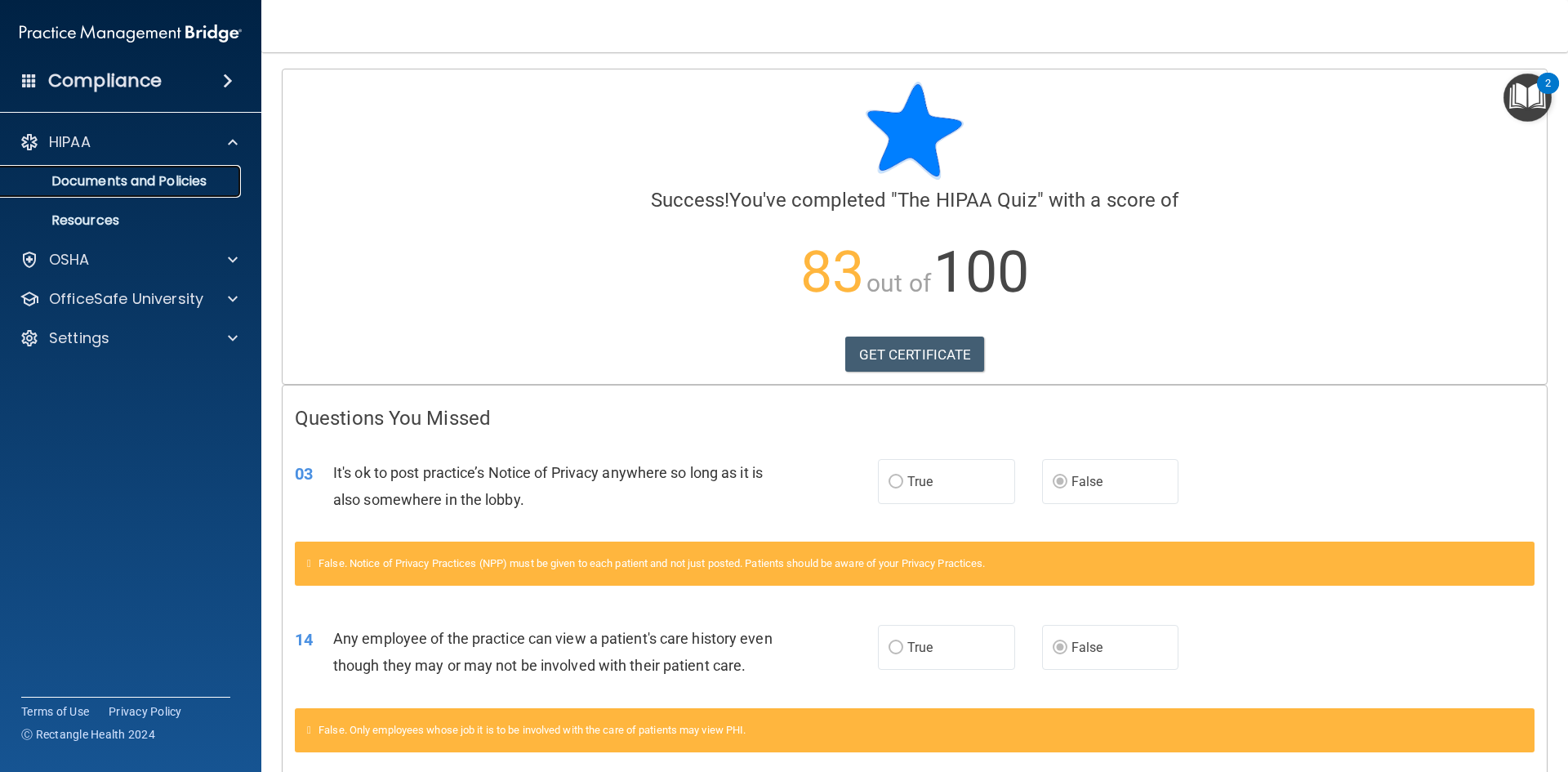
click at [237, 177] on link "Documents and Policies" at bounding box center [112, 181] width 257 height 33
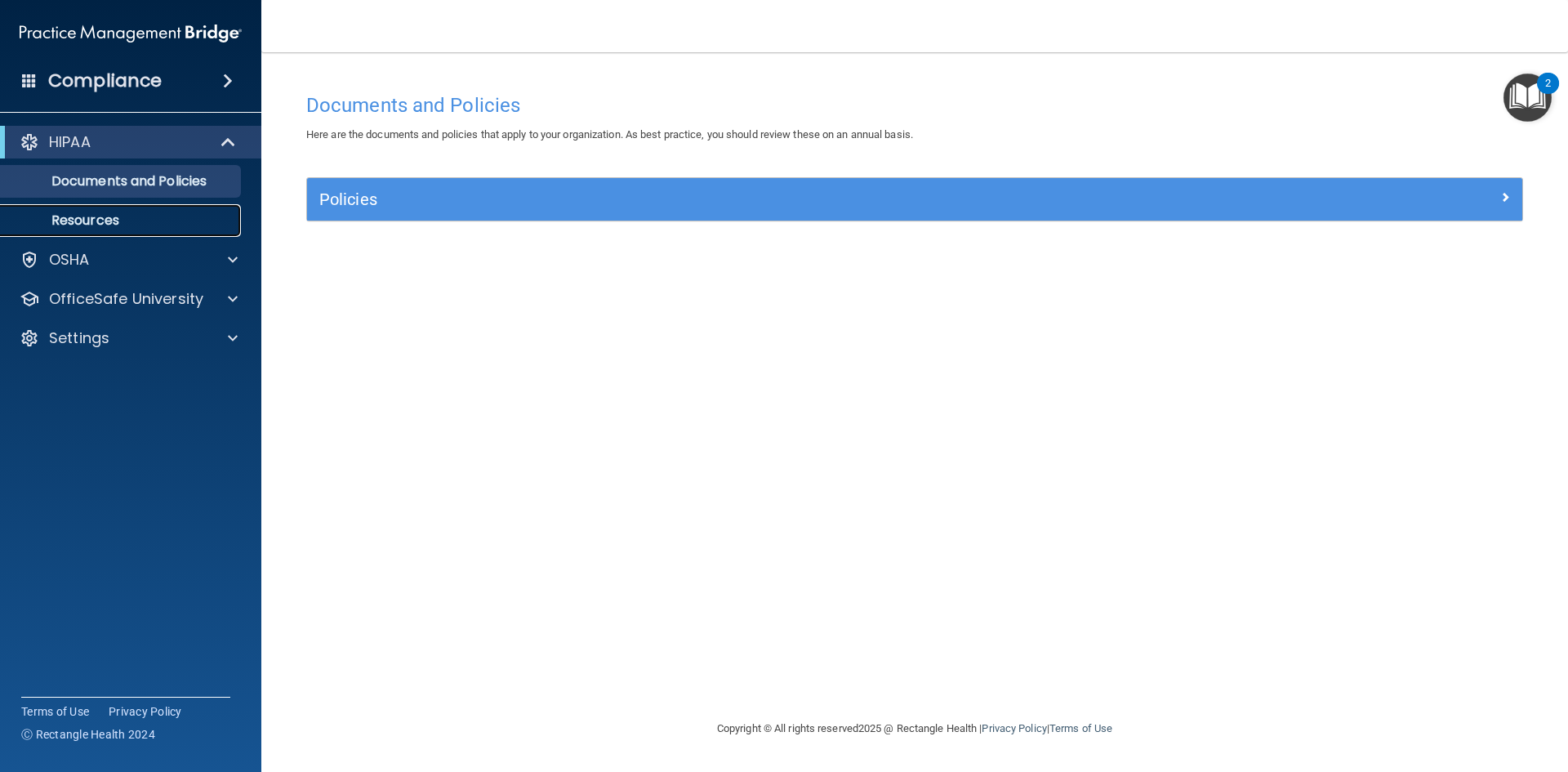
click at [156, 218] on p "Resources" at bounding box center [122, 220] width 223 height 16
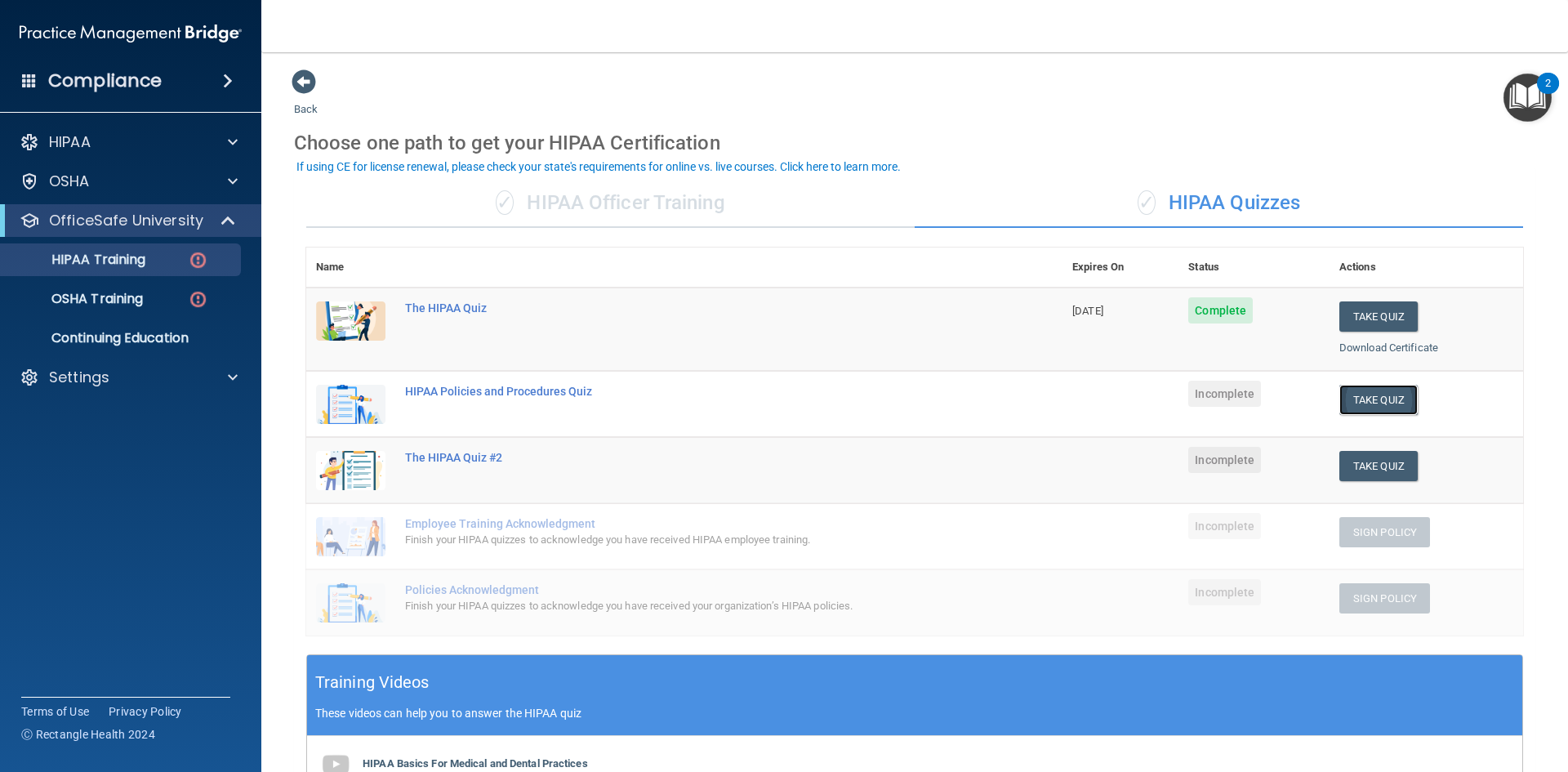
click at [1394, 401] on button "Take Quiz" at bounding box center [1378, 400] width 78 height 30
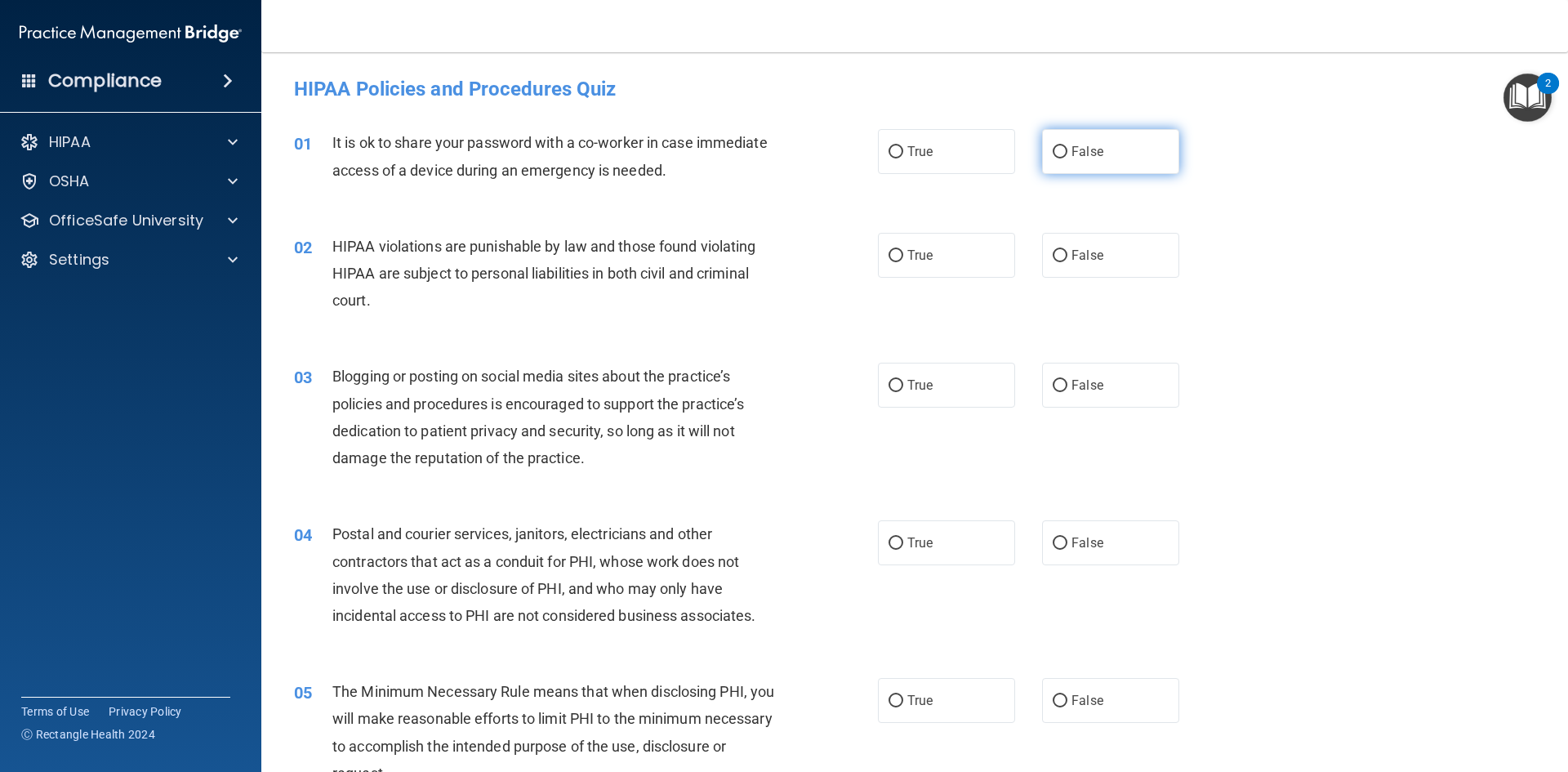
click at [1061, 146] on label "False" at bounding box center [1111, 152] width 137 height 45
click at [1061, 146] on input "False" at bounding box center [1060, 152] width 15 height 12
radio input "true"
click at [891, 252] on input "True" at bounding box center [896, 255] width 15 height 12
radio input "true"
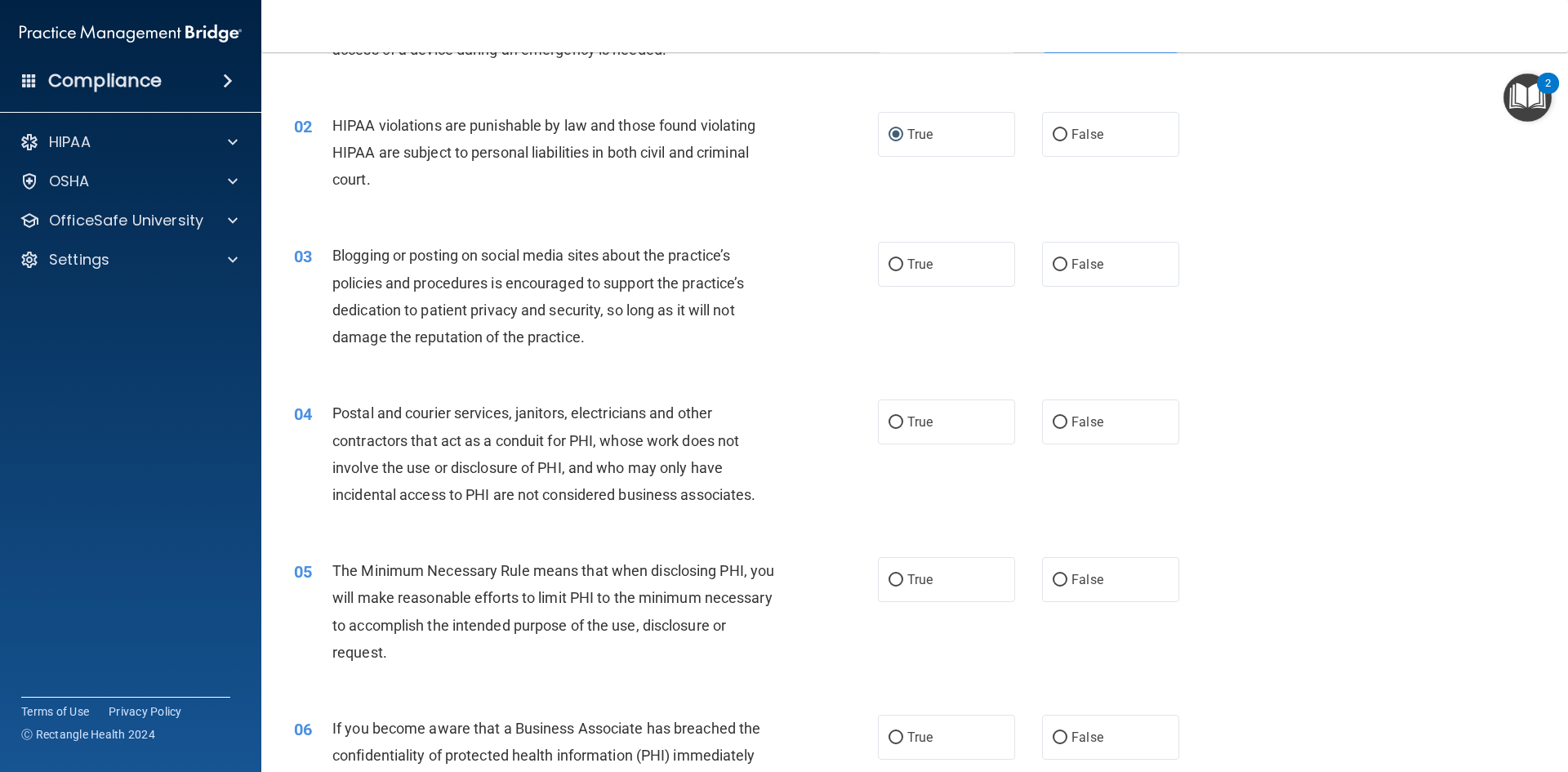
scroll to position [163, 0]
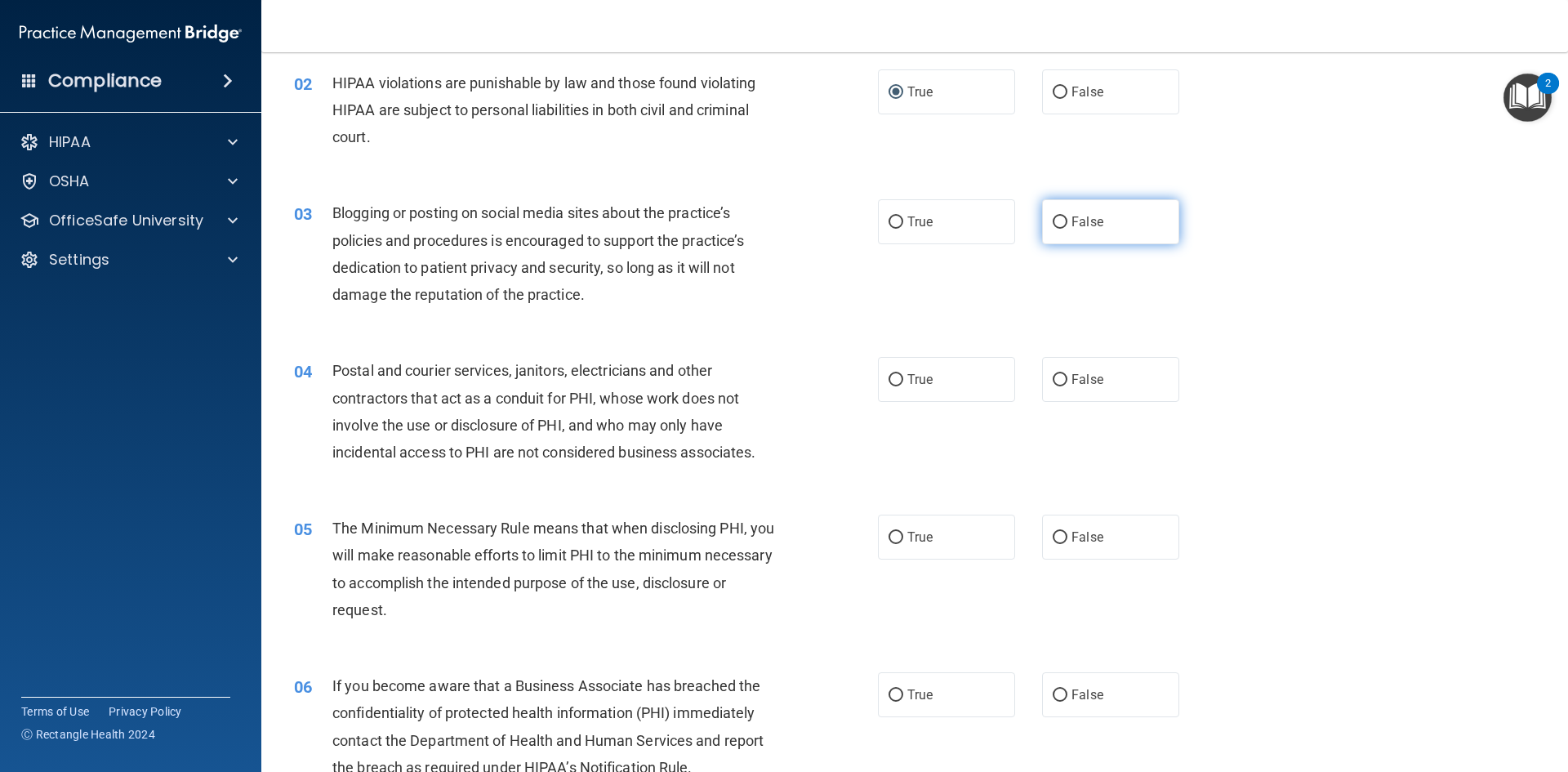
click at [1059, 225] on input "False" at bounding box center [1060, 222] width 15 height 12
radio input "true"
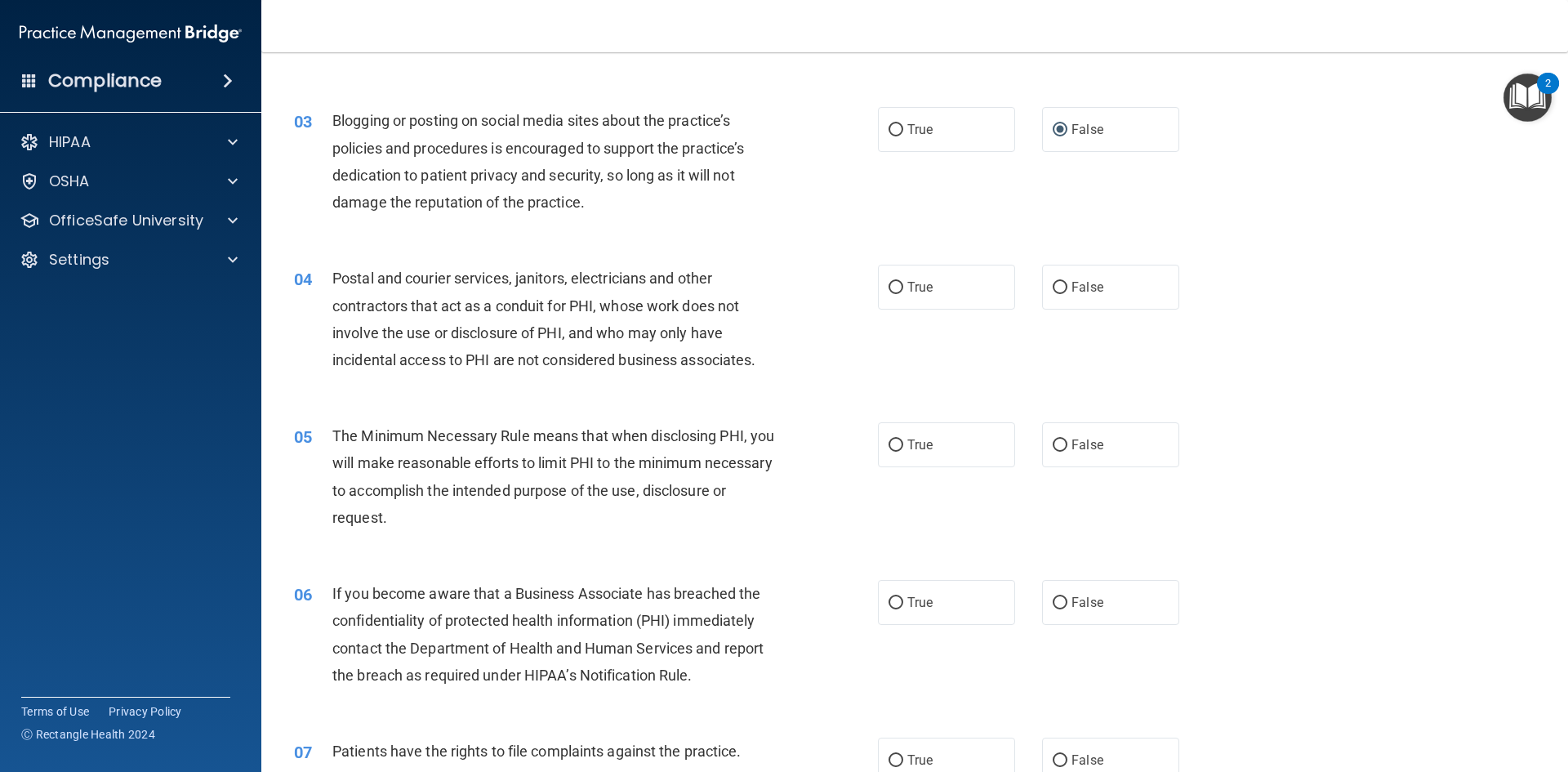
scroll to position [327, 0]
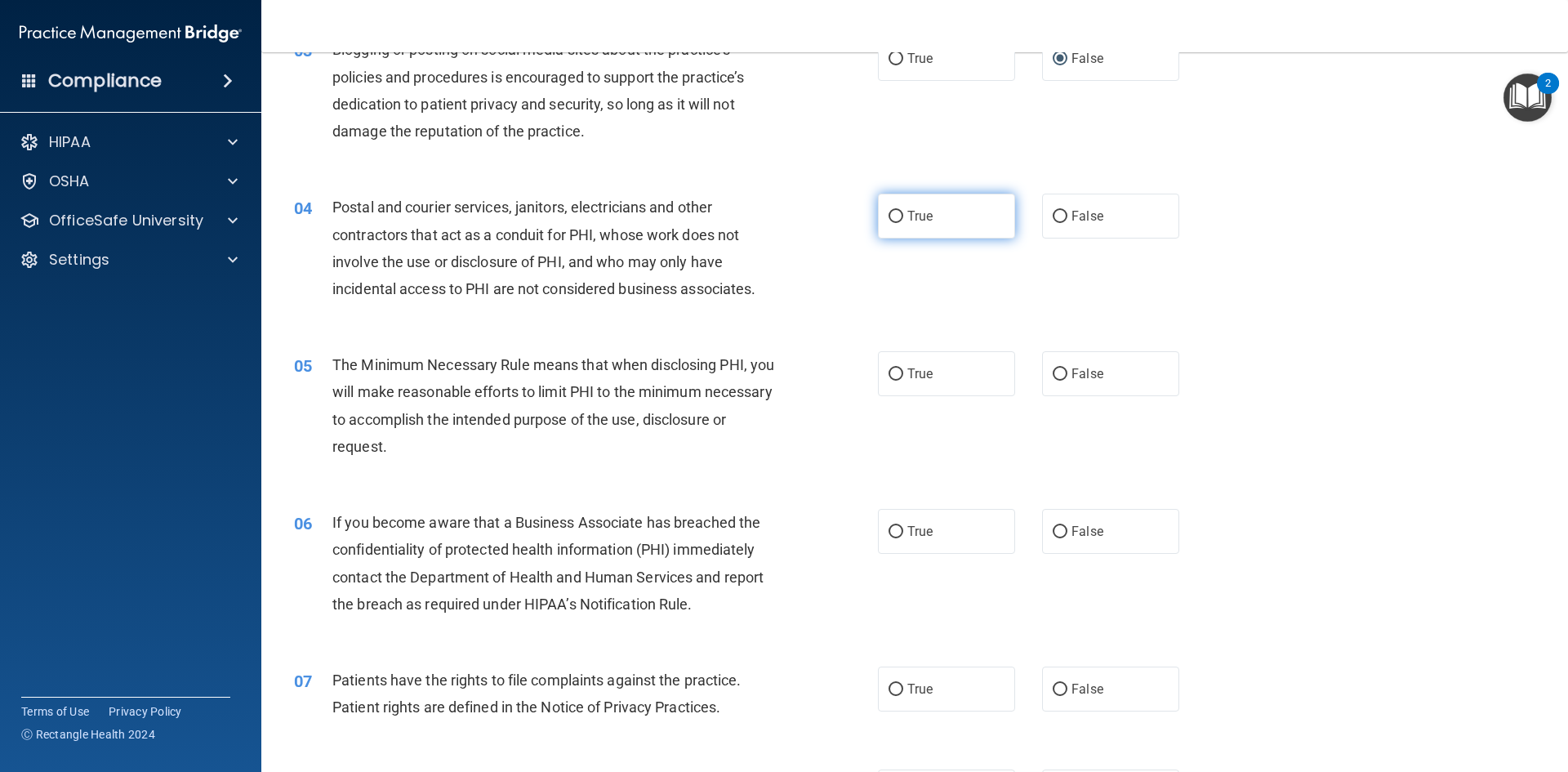
click at [888, 214] on input "True" at bounding box center [896, 216] width 15 height 12
radio input "true"
click at [894, 370] on input "True" at bounding box center [896, 374] width 15 height 12
radio input "true"
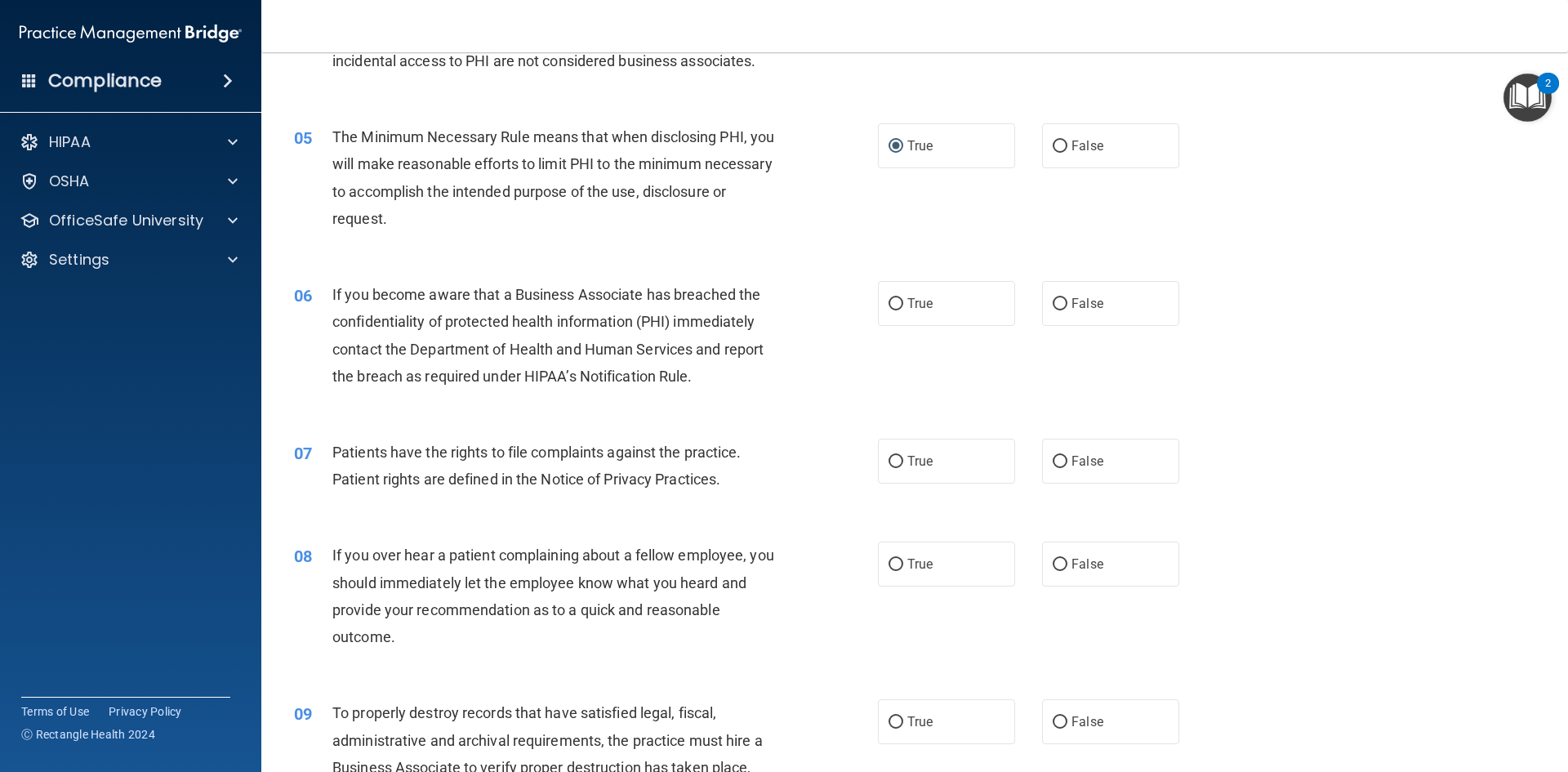
scroll to position [572, 0]
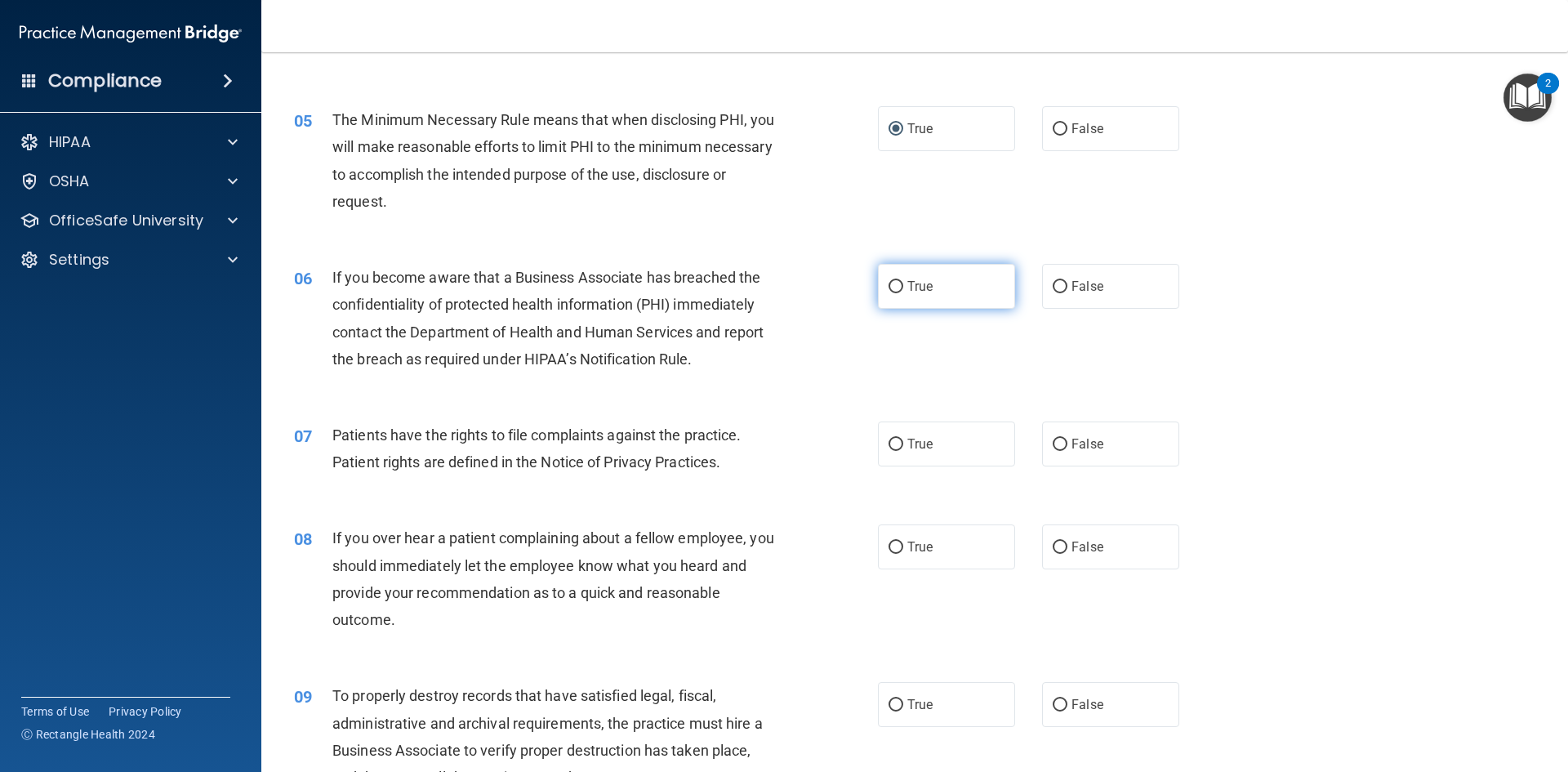
click at [888, 287] on input "True" at bounding box center [896, 286] width 15 height 12
radio input "true"
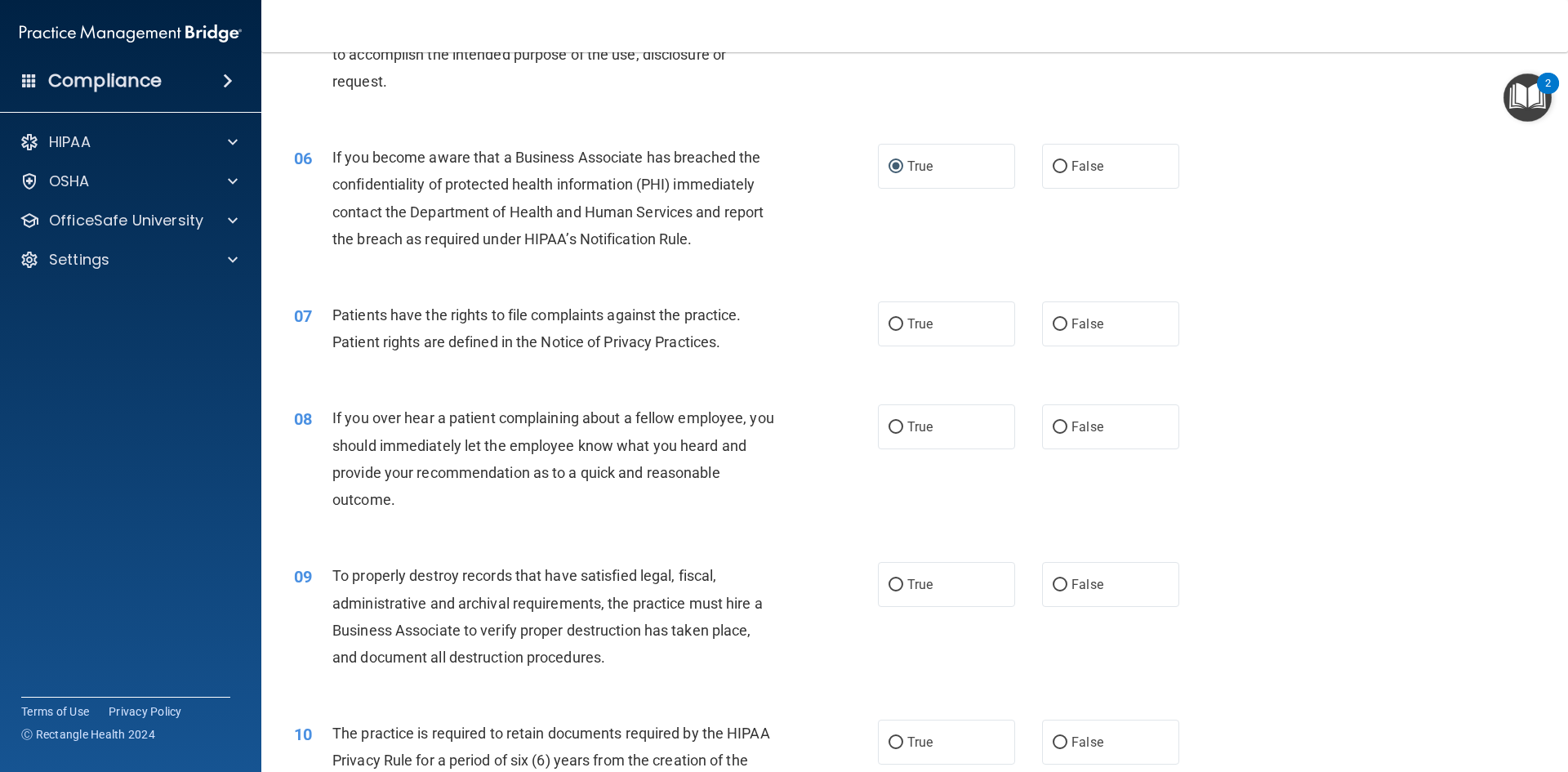
scroll to position [735, 0]
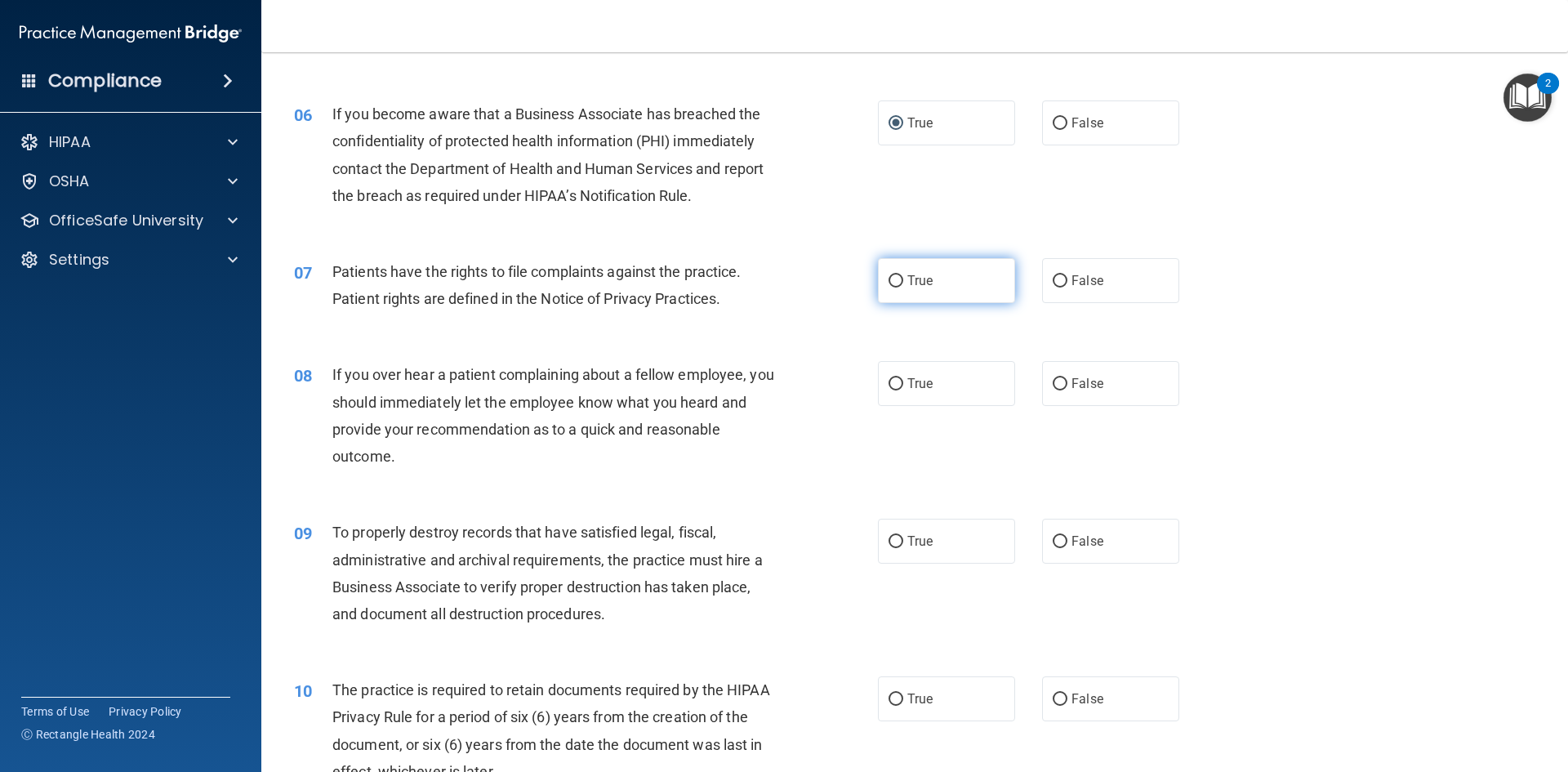
click at [892, 280] on input "True" at bounding box center [896, 281] width 15 height 12
radio input "true"
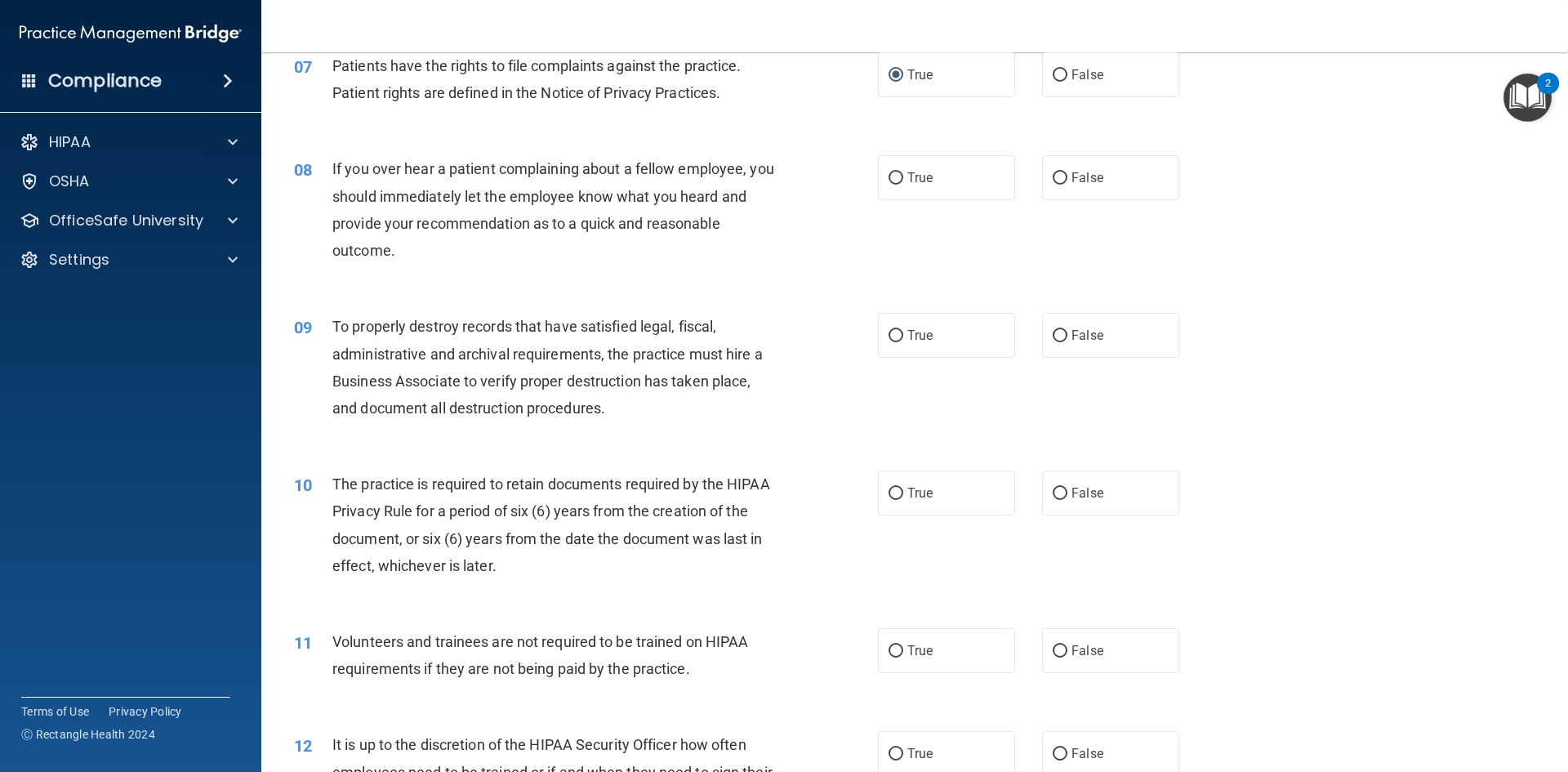
scroll to position [980, 0]
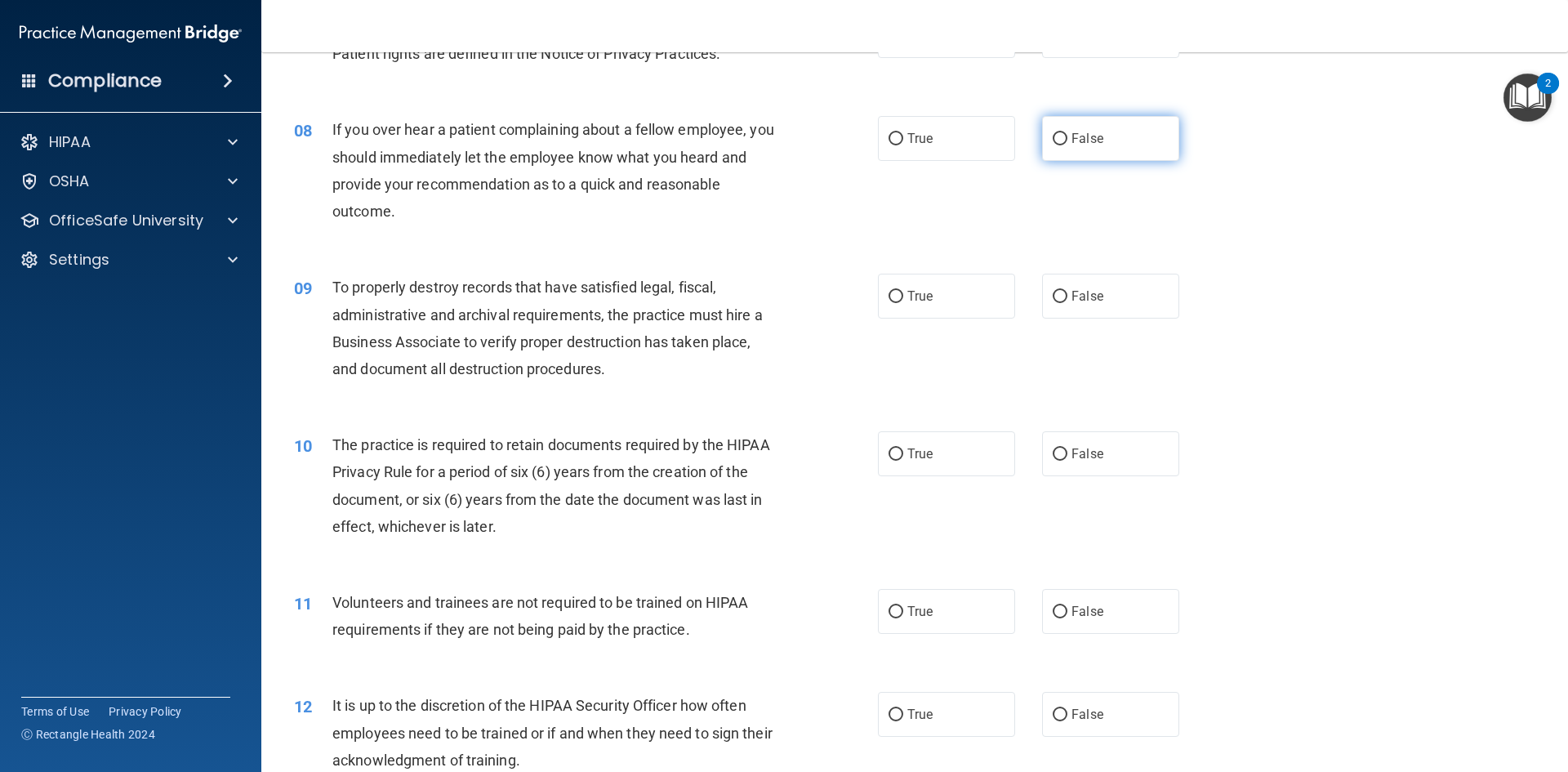
click at [1053, 135] on input "False" at bounding box center [1060, 139] width 15 height 12
radio input "true"
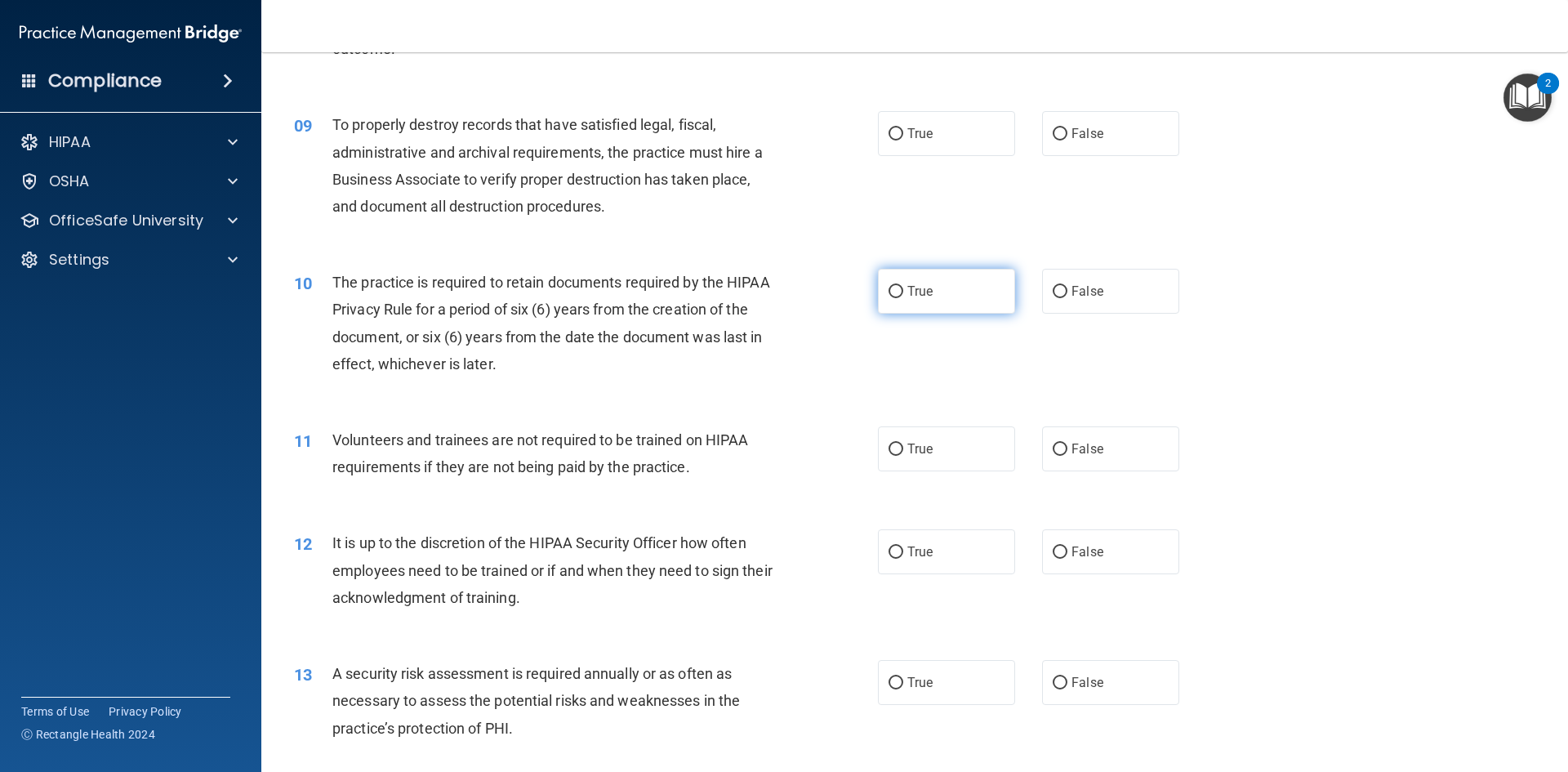
scroll to position [1143, 0]
click at [894, 134] on input "True" at bounding box center [896, 133] width 15 height 12
radio input "true"
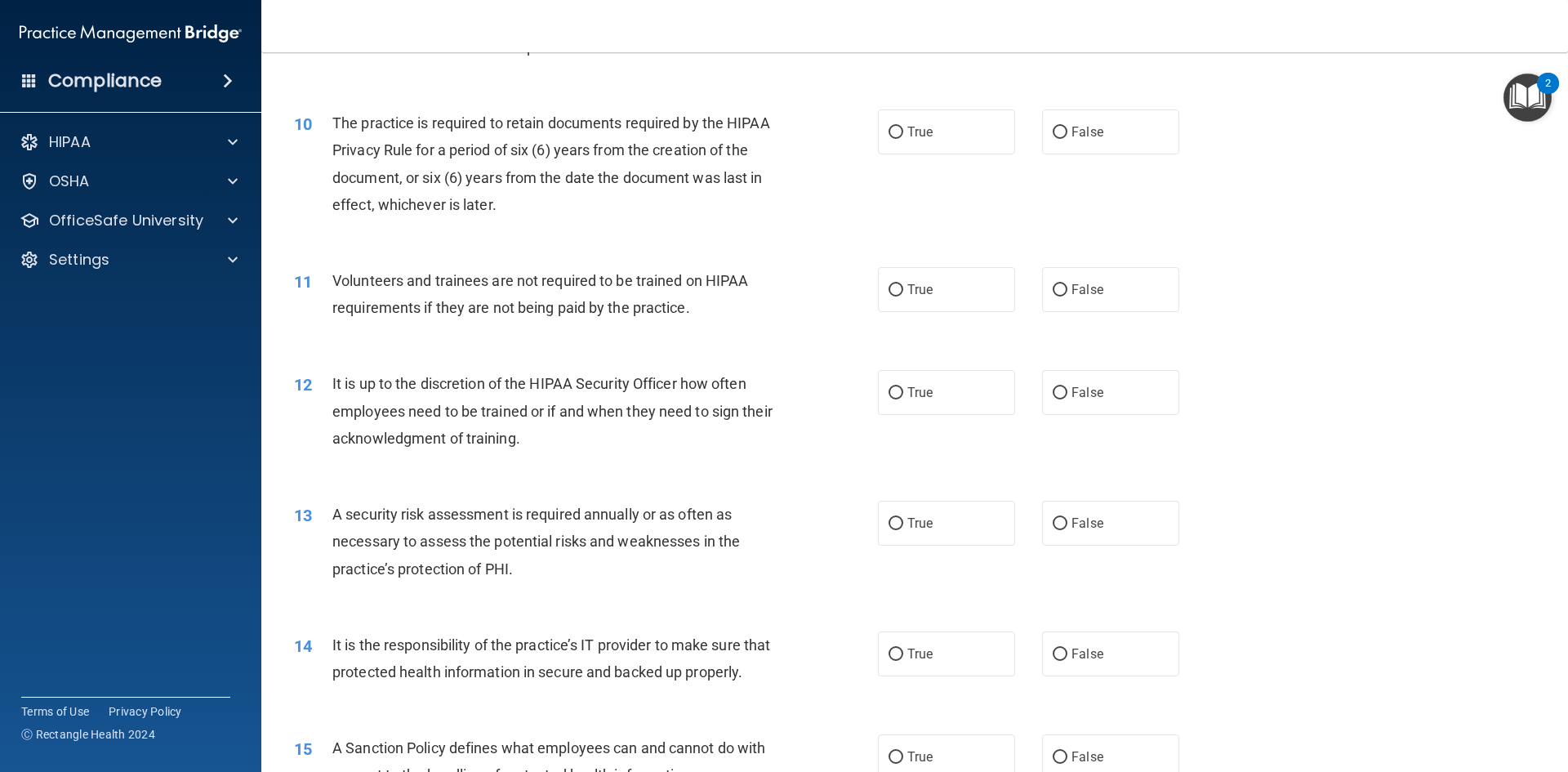
scroll to position [1307, 0]
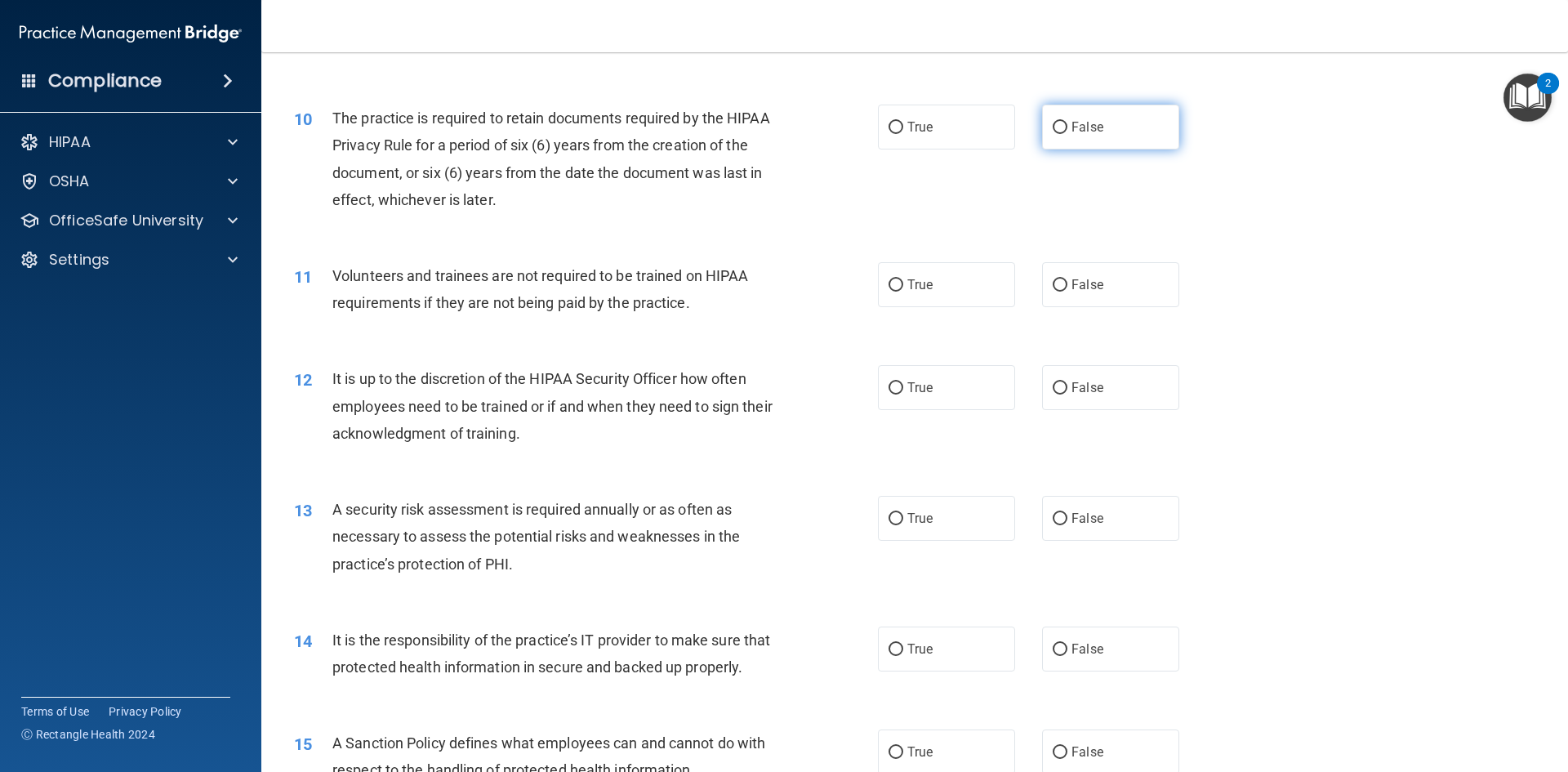
click at [1053, 124] on input "False" at bounding box center [1060, 128] width 15 height 12
radio input "true"
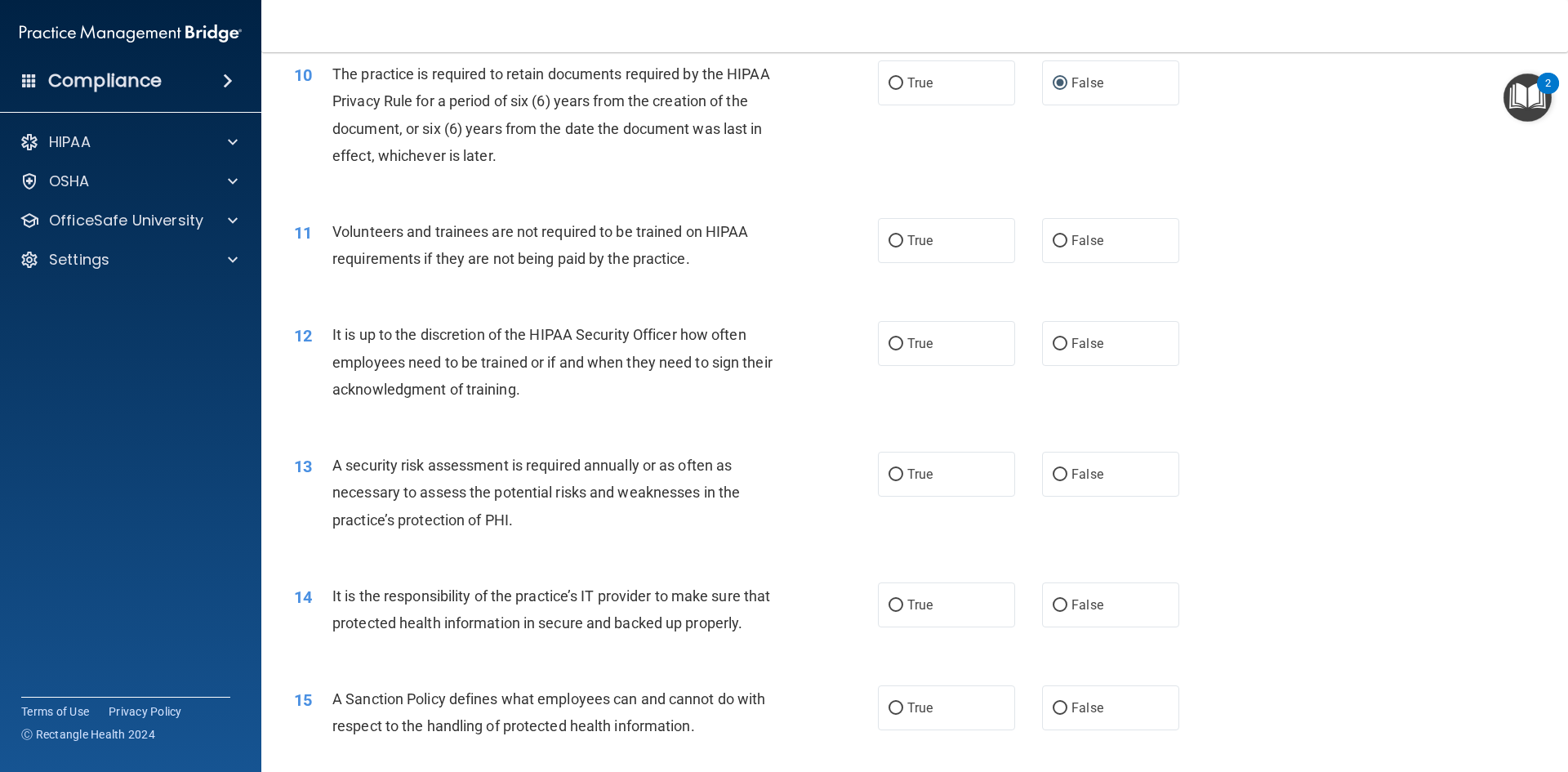
scroll to position [1388, 0]
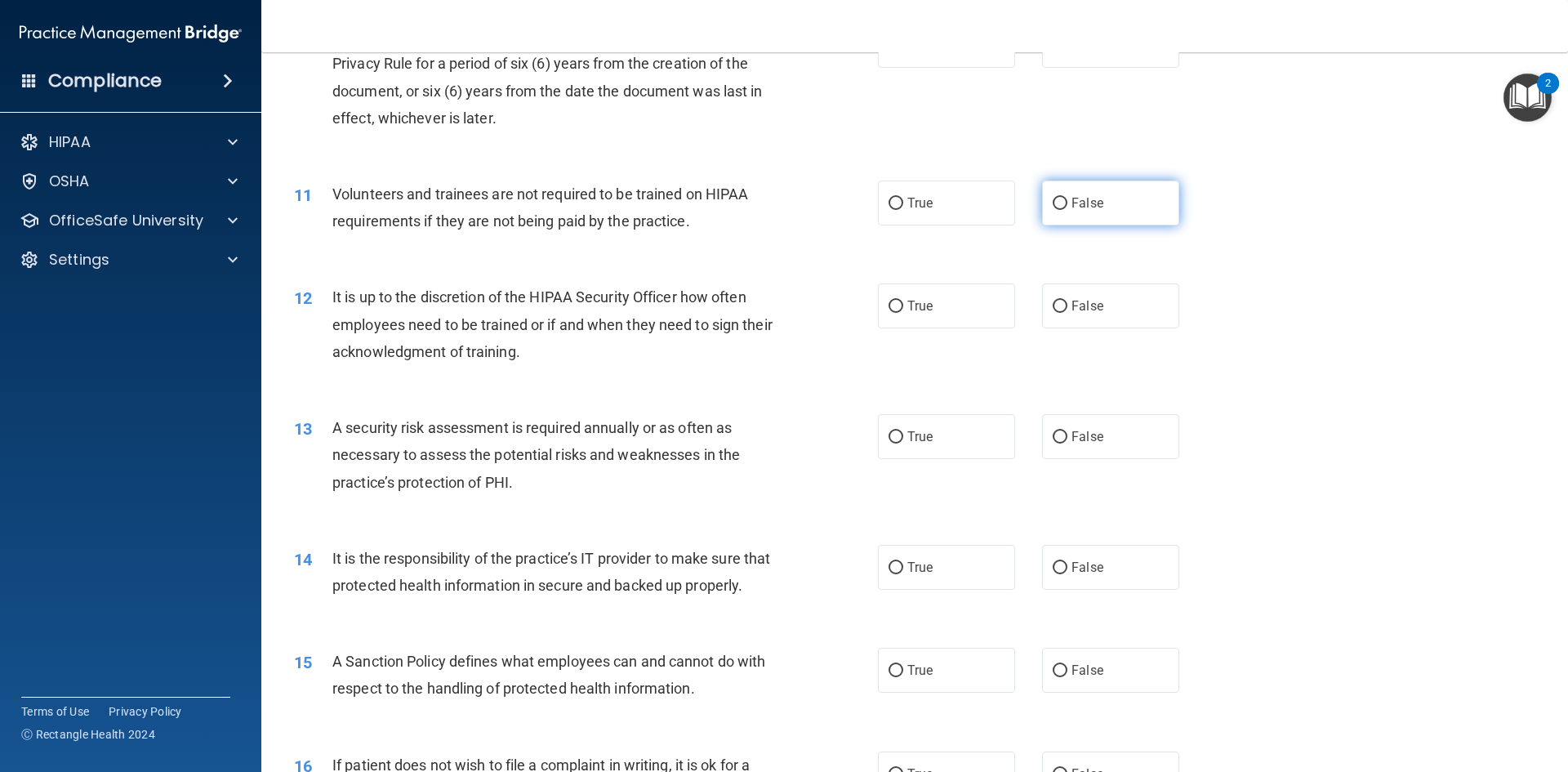
click at [1059, 201] on input "False" at bounding box center [1060, 203] width 15 height 12
radio input "true"
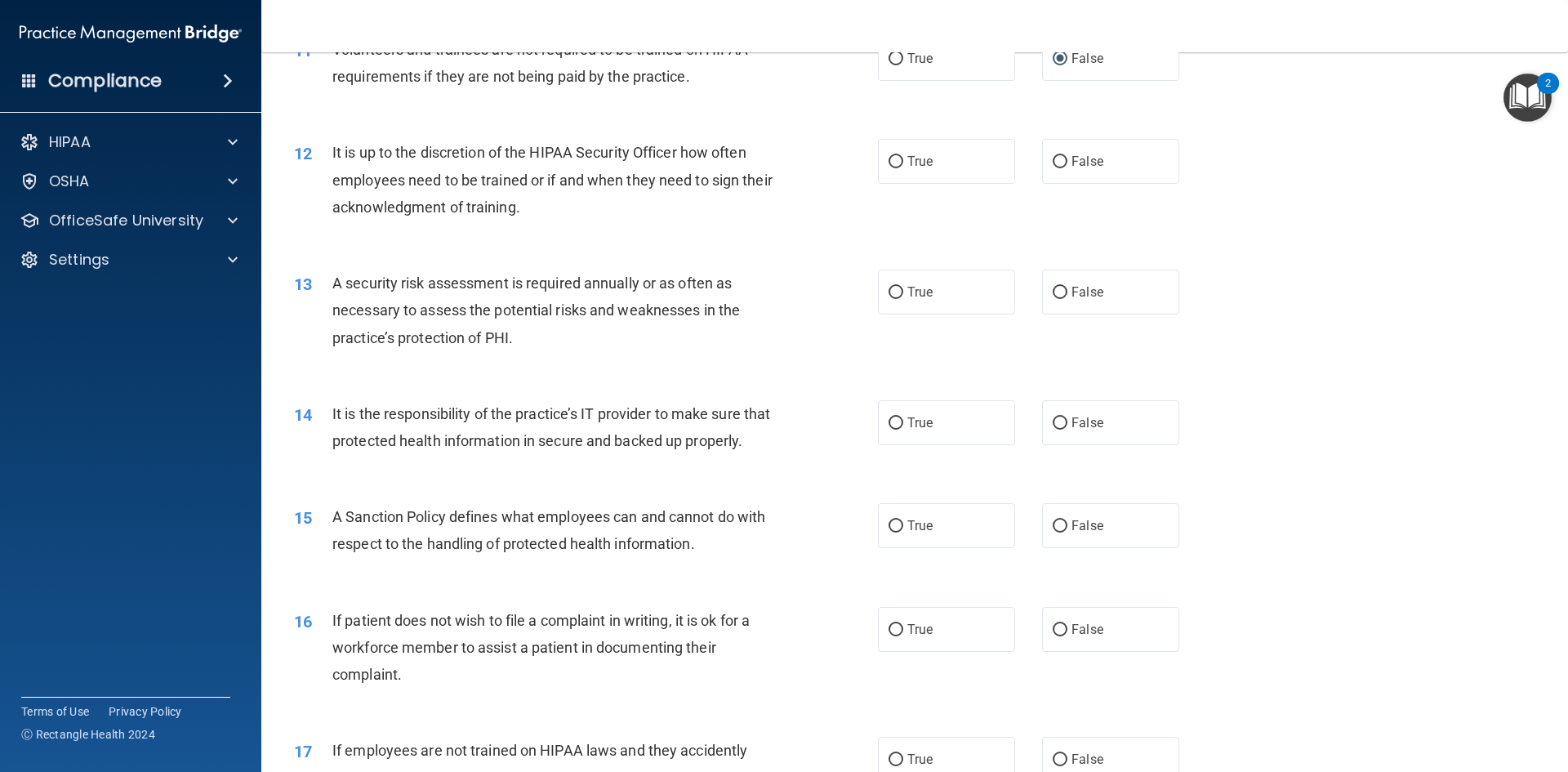
scroll to position [1552, 0]
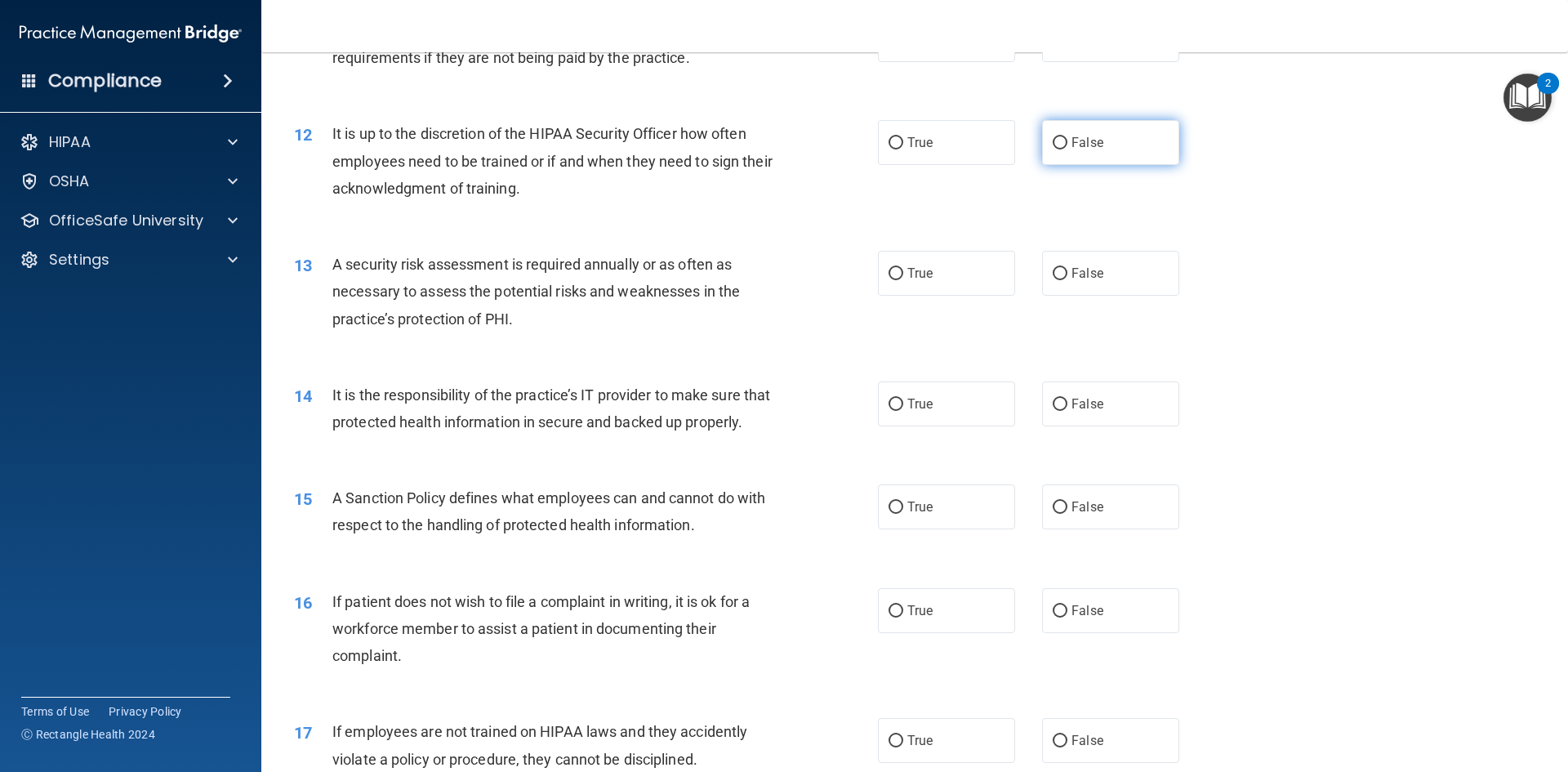
click at [1053, 137] on input "False" at bounding box center [1060, 143] width 15 height 12
radio input "true"
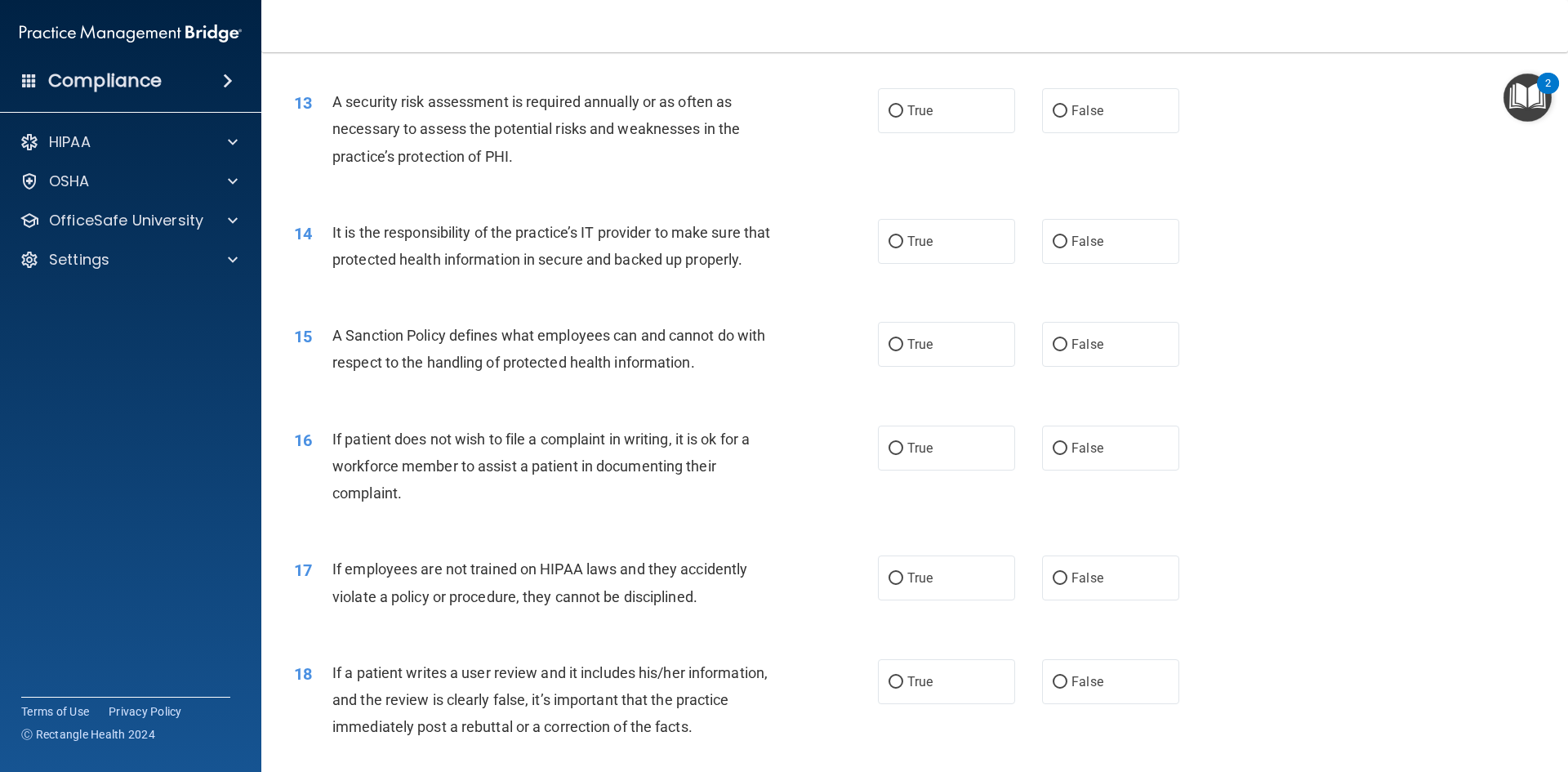
scroll to position [1715, 0]
click at [900, 107] on label "True" at bounding box center [946, 110] width 137 height 45
click at [900, 107] on input "True" at bounding box center [896, 111] width 15 height 12
radio input "true"
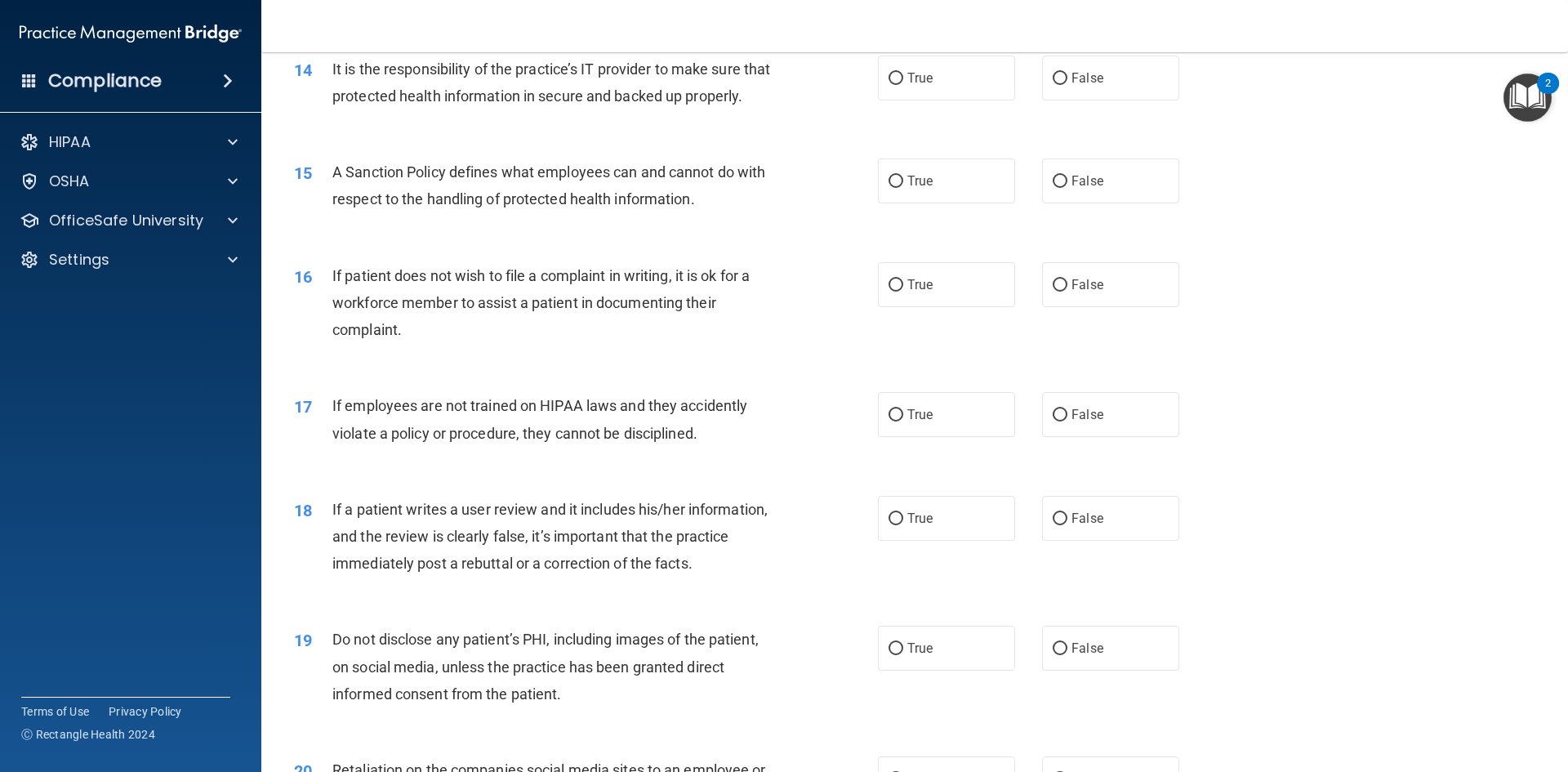
scroll to position [1878, 0]
click at [888, 80] on input "True" at bounding box center [896, 77] width 15 height 12
radio input "true"
click at [888, 187] on input "True" at bounding box center [896, 180] width 15 height 12
radio input "true"
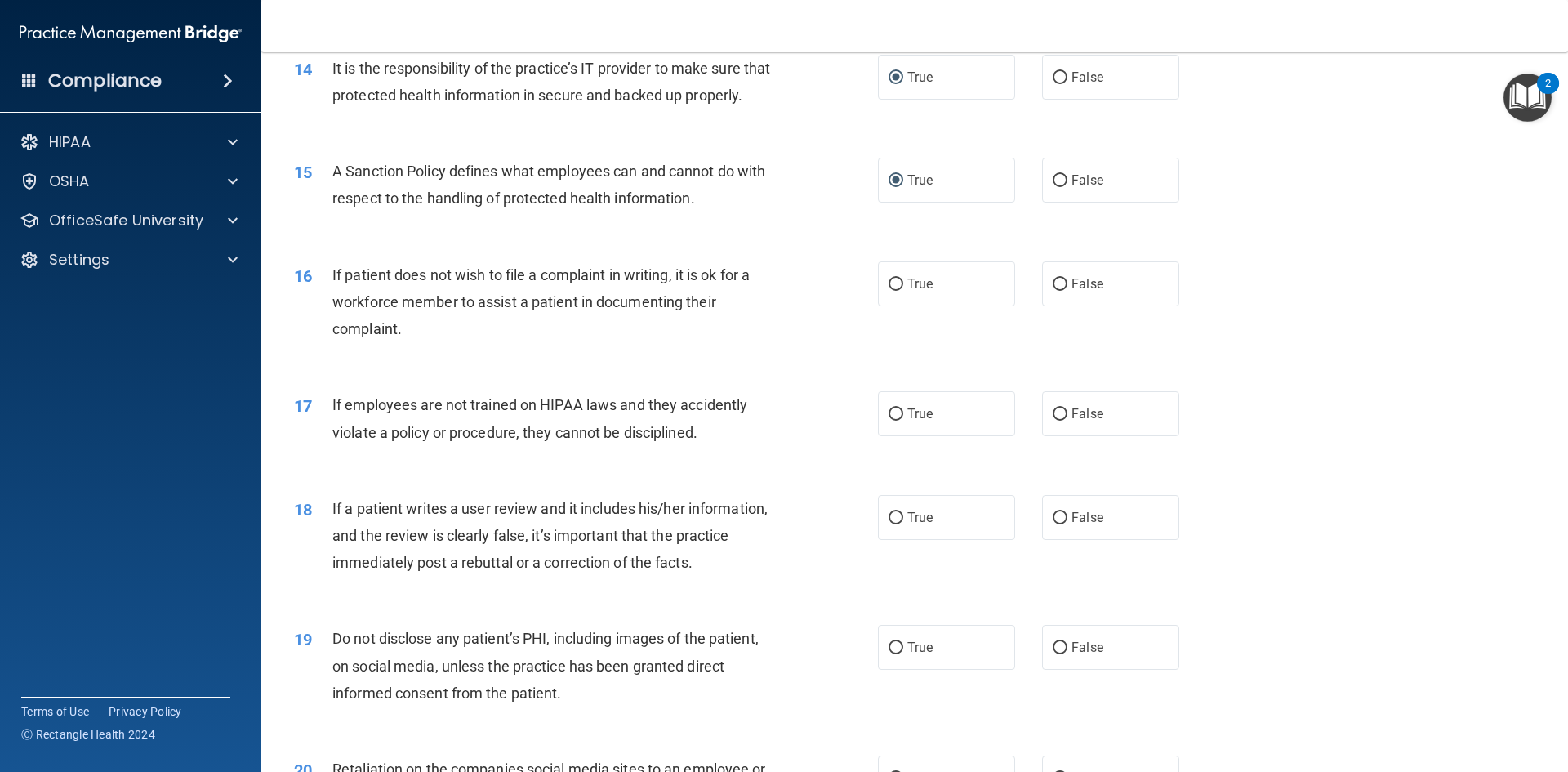
scroll to position [1960, 0]
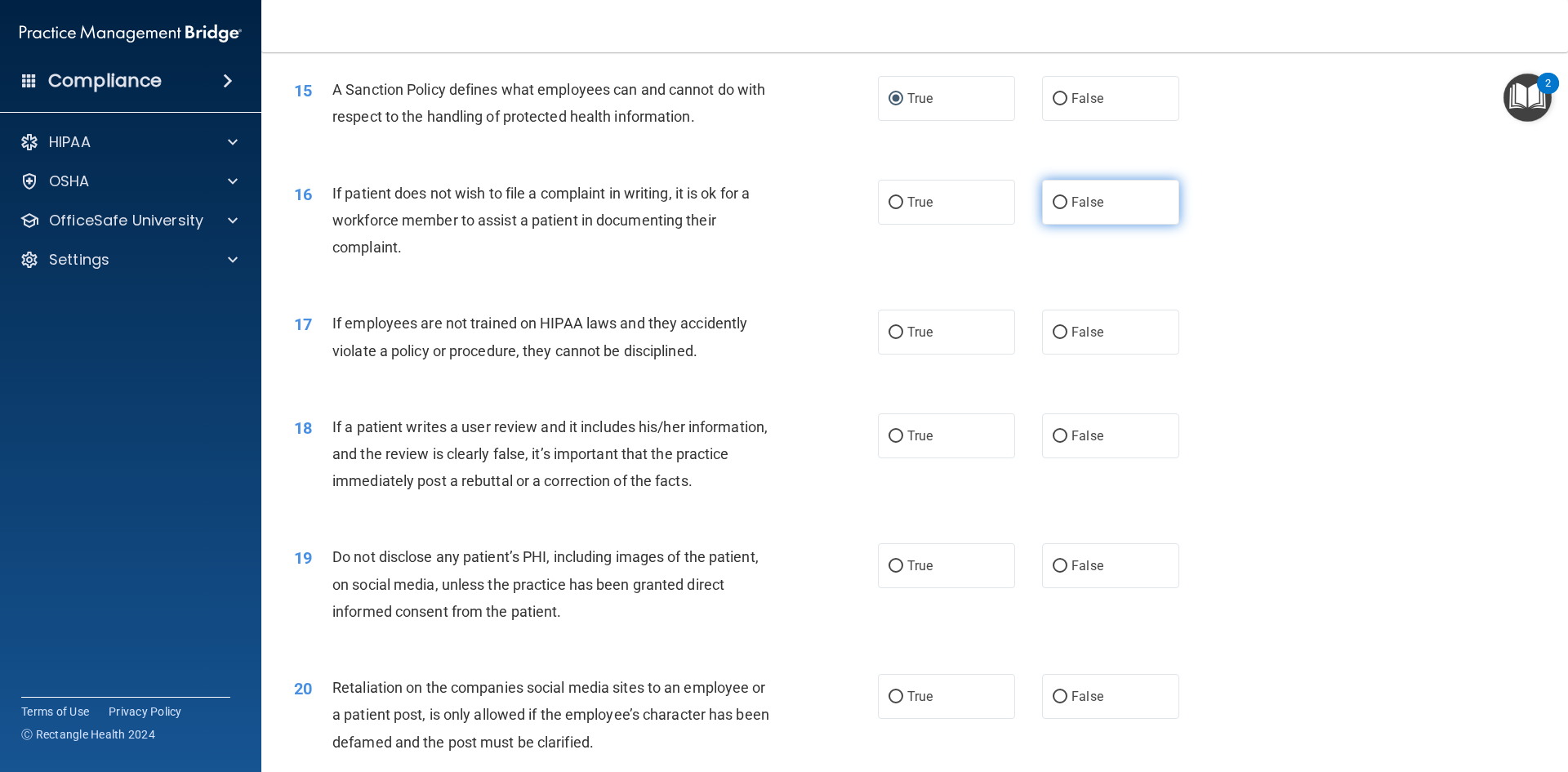
click at [1059, 209] on input "False" at bounding box center [1060, 202] width 15 height 12
radio input "true"
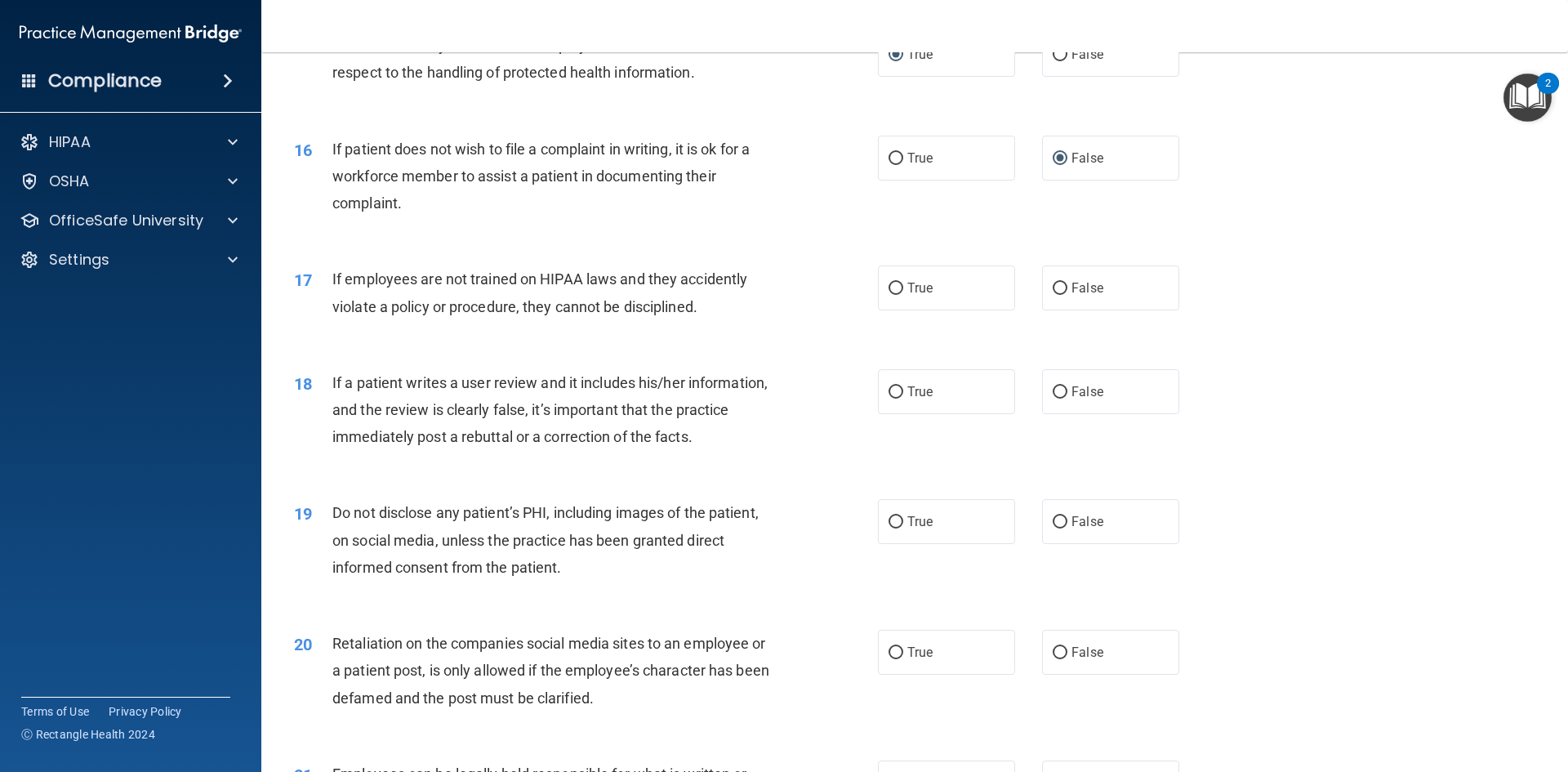
scroll to position [2123, 0]
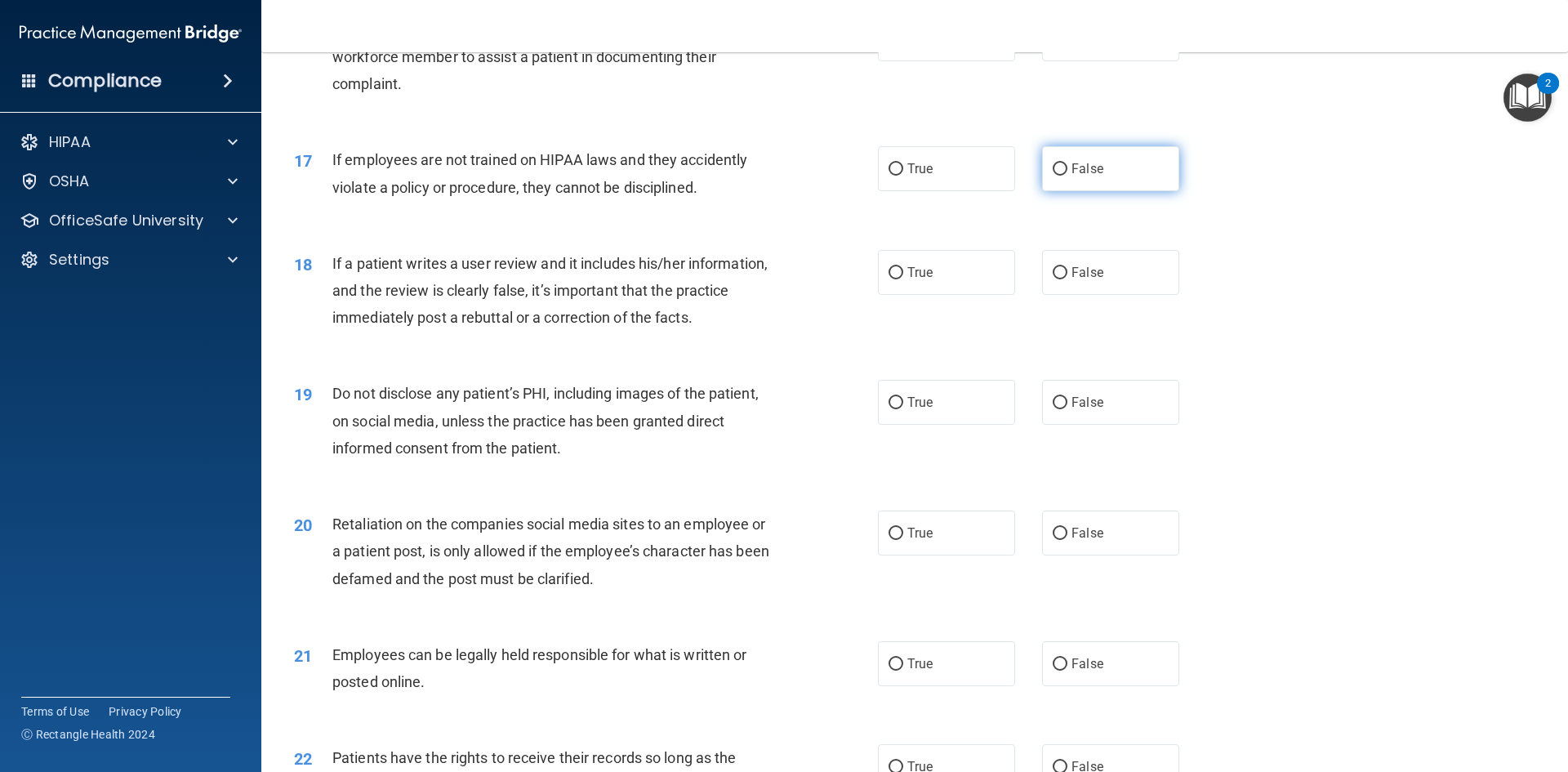
click at [1053, 176] on input "False" at bounding box center [1060, 169] width 15 height 12
radio input "true"
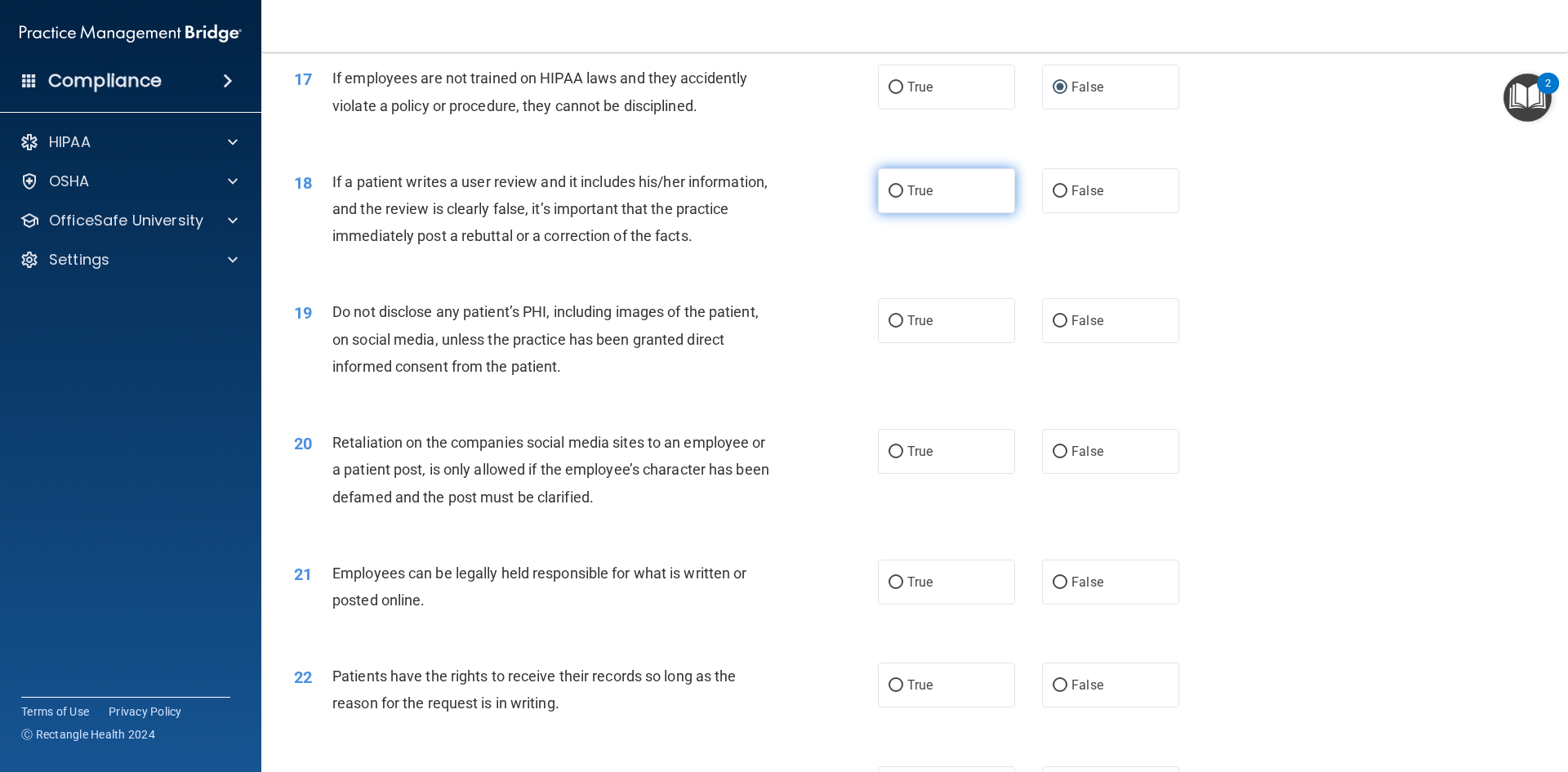
click at [898, 214] on label "True" at bounding box center [946, 191] width 137 height 45
click at [898, 197] on input "True" at bounding box center [896, 191] width 15 height 12
radio input "true"
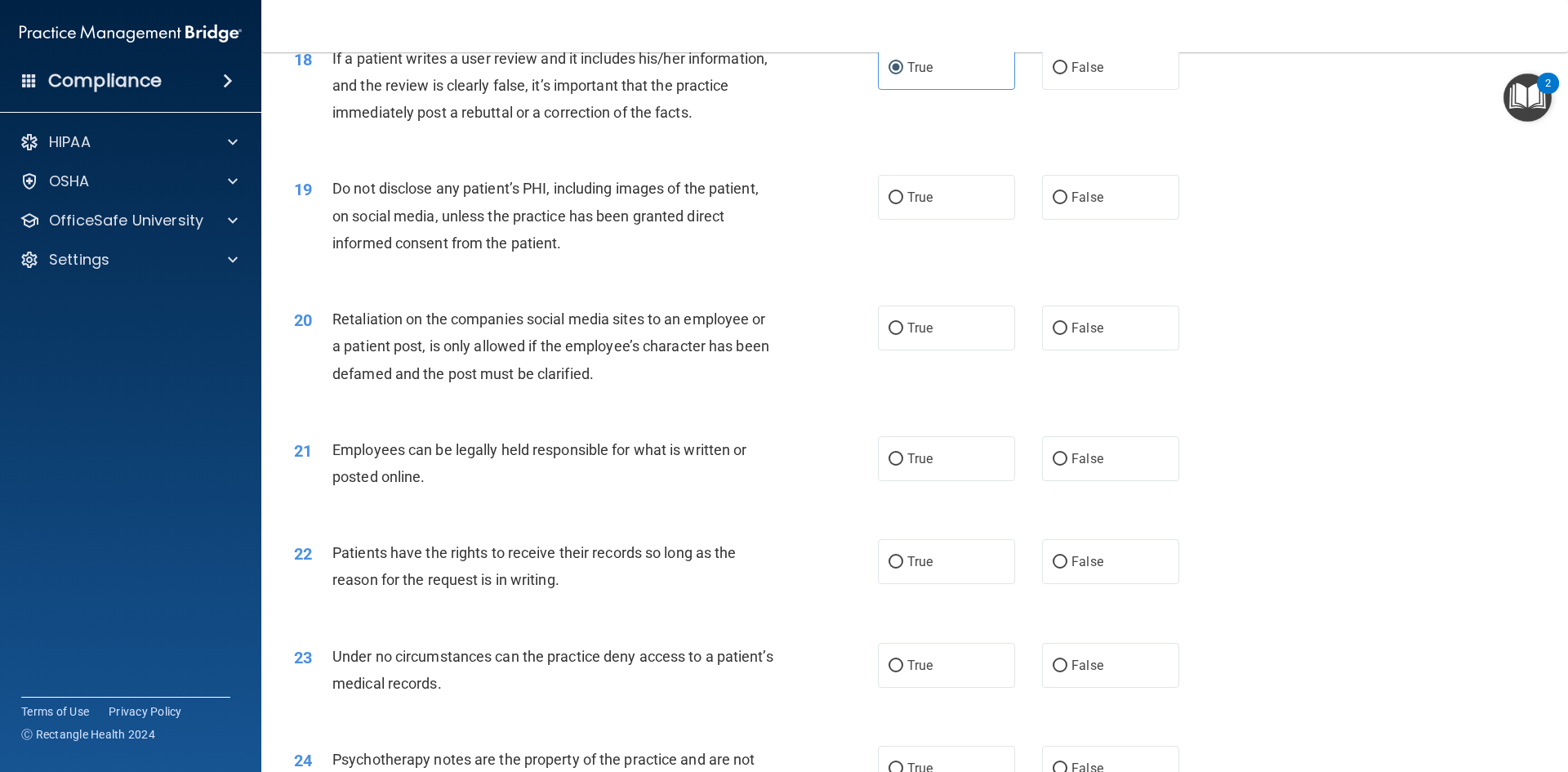
scroll to position [2368, 0]
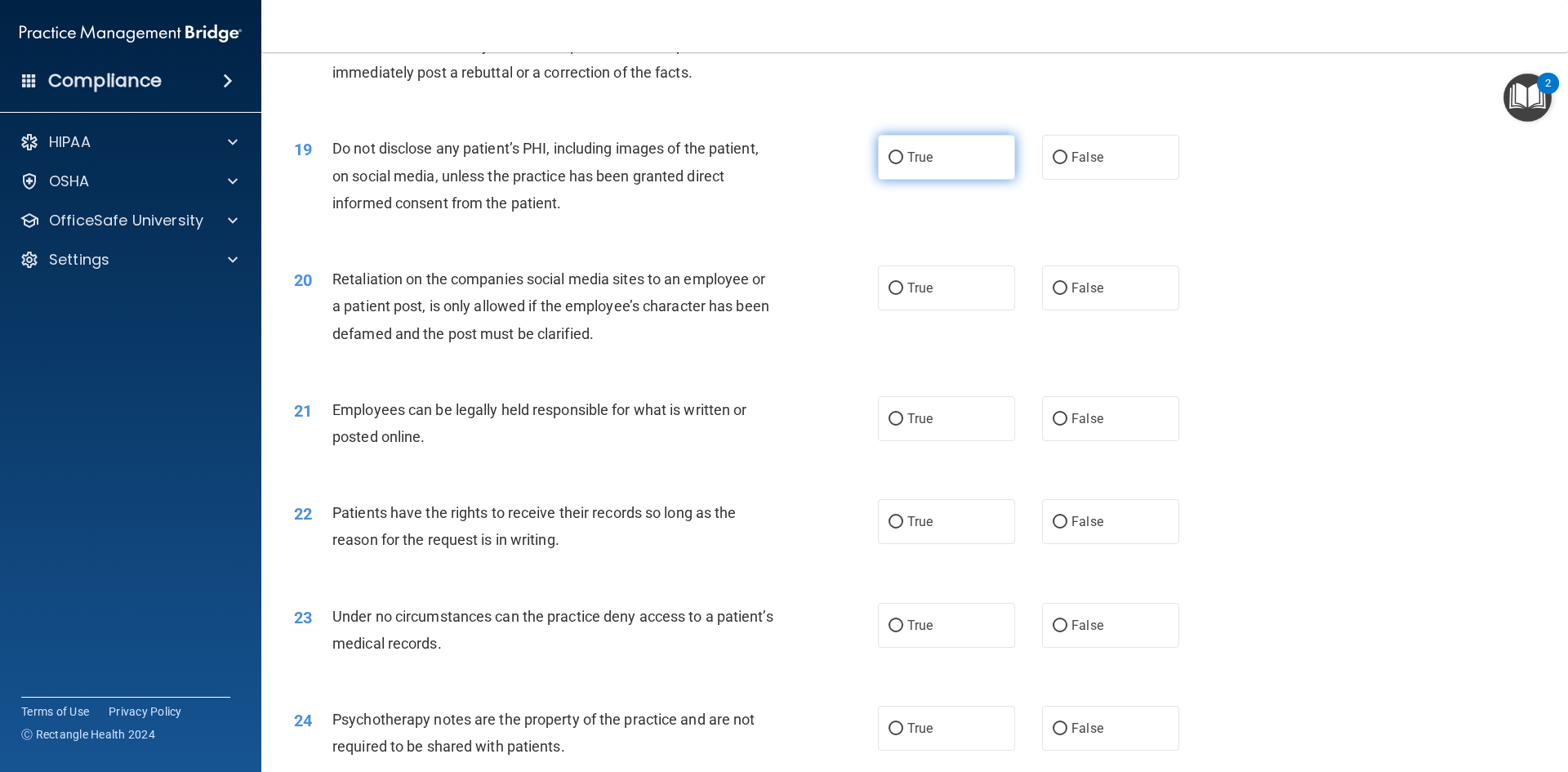
click at [891, 164] on input "True" at bounding box center [896, 158] width 15 height 12
radio input "true"
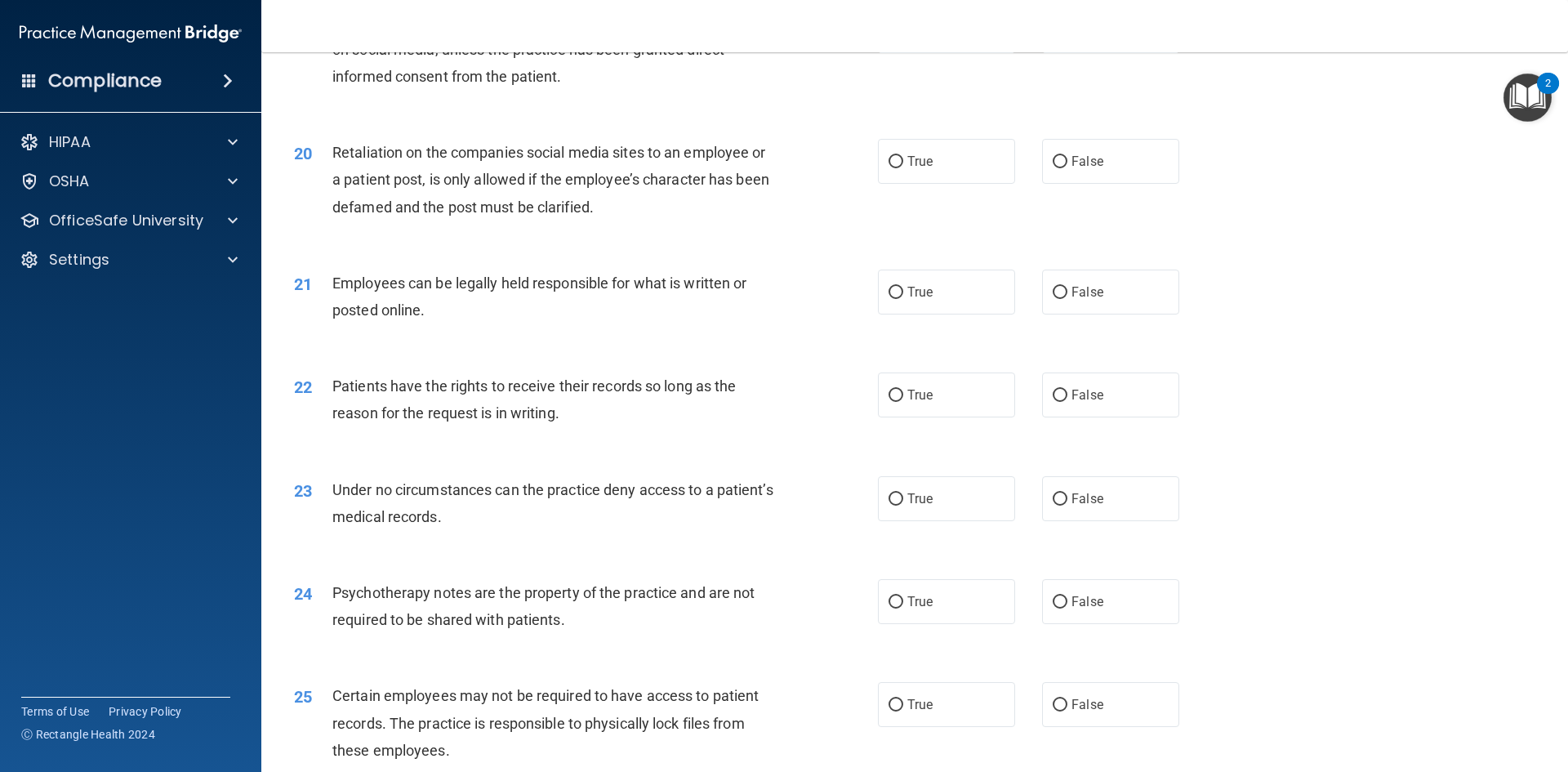
scroll to position [2531, 0]
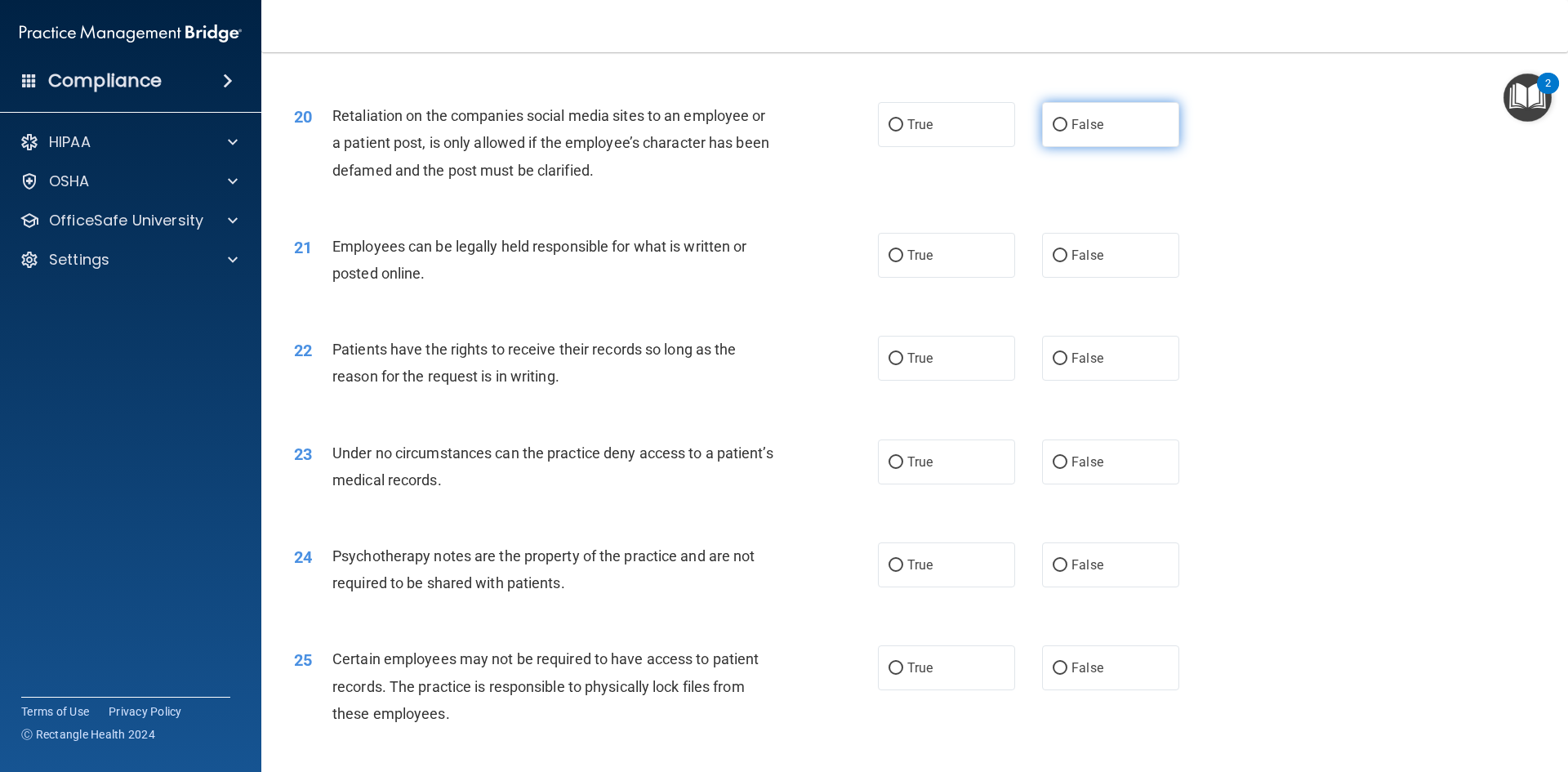
click at [1055, 131] on input "False" at bounding box center [1060, 125] width 15 height 12
radio input "true"
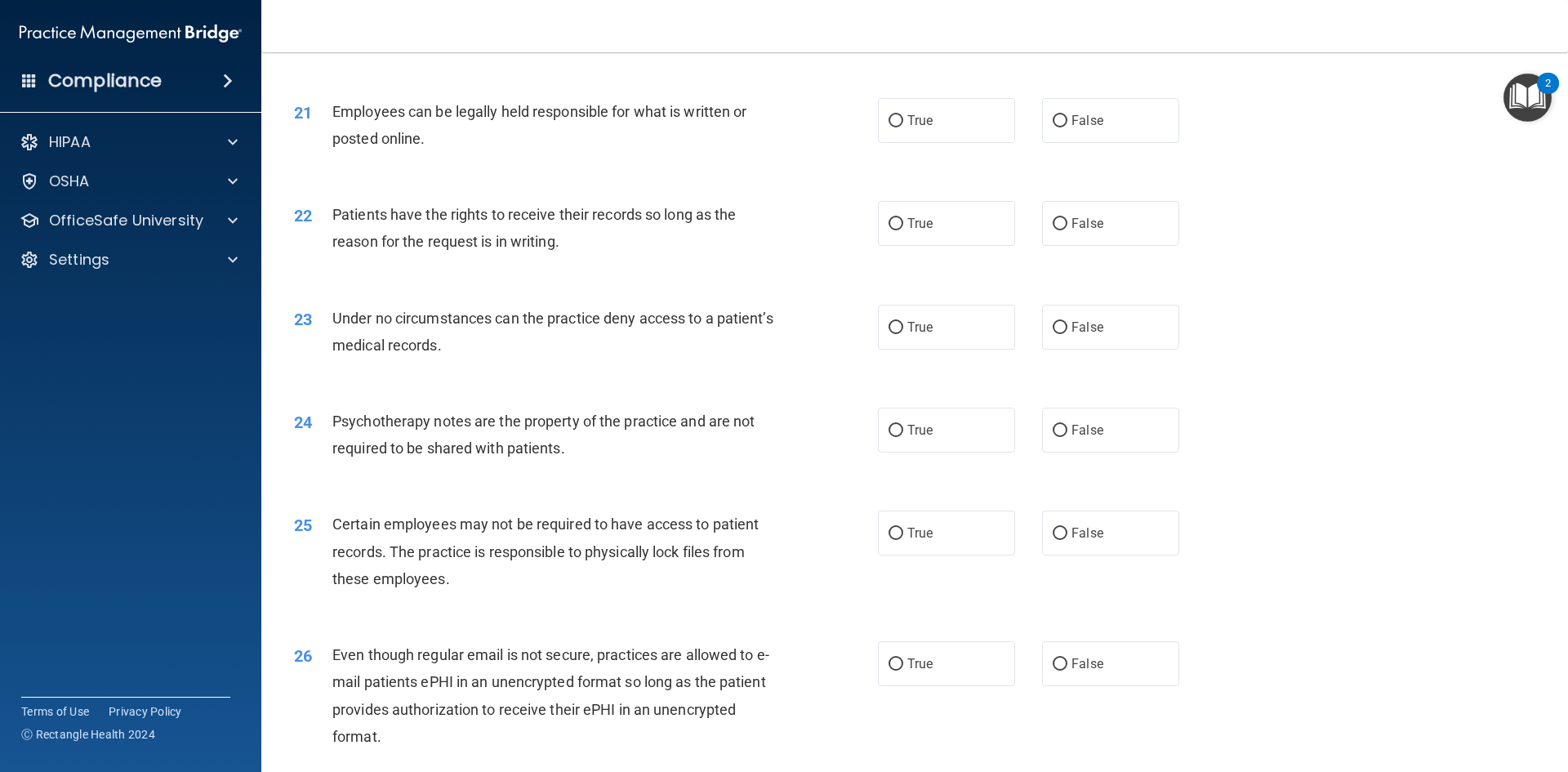
scroll to position [2695, 0]
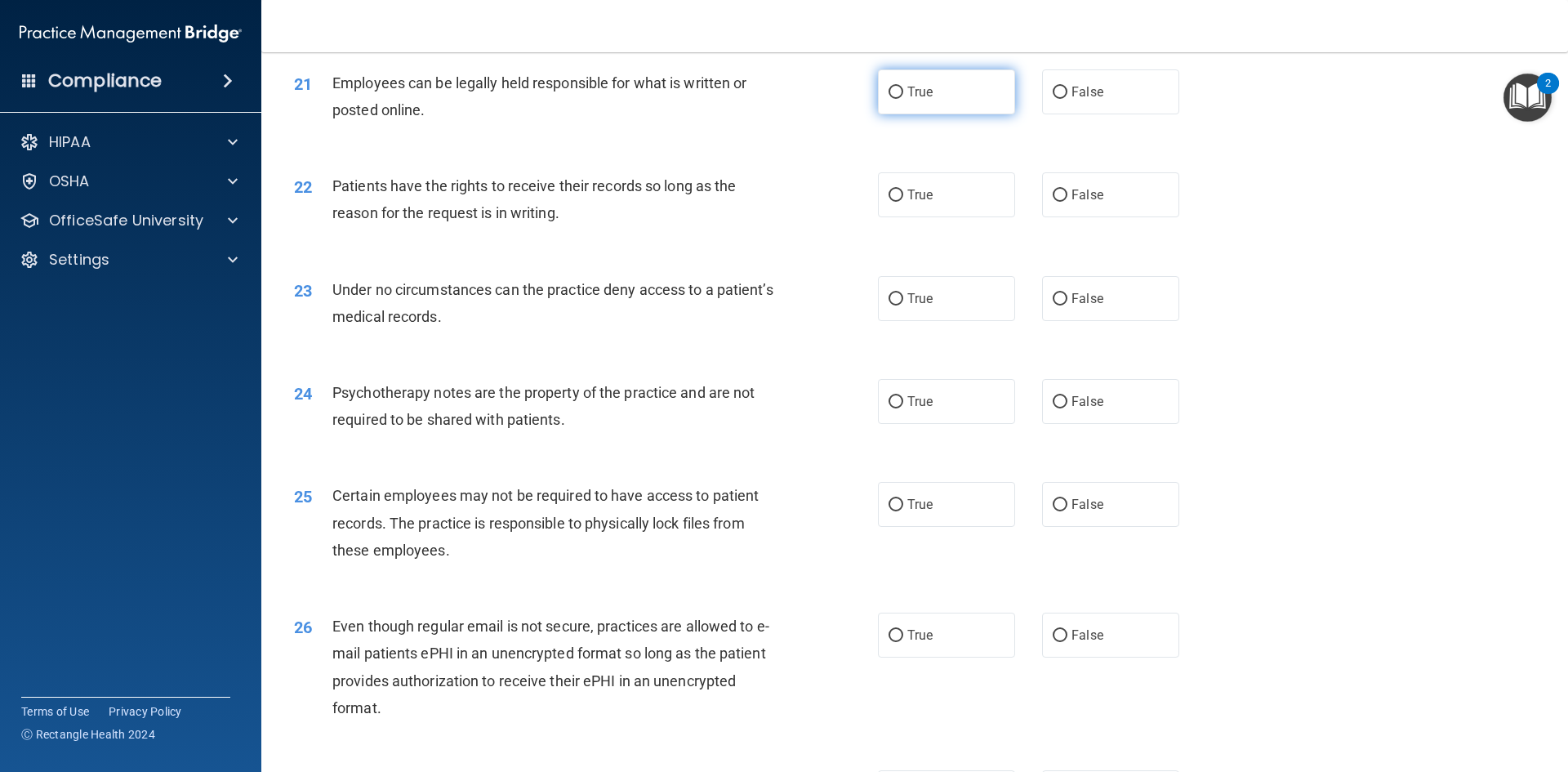
click at [891, 99] on input "True" at bounding box center [896, 93] width 15 height 12
radio input "true"
click at [890, 201] on input "True" at bounding box center [896, 195] width 15 height 12
radio input "true"
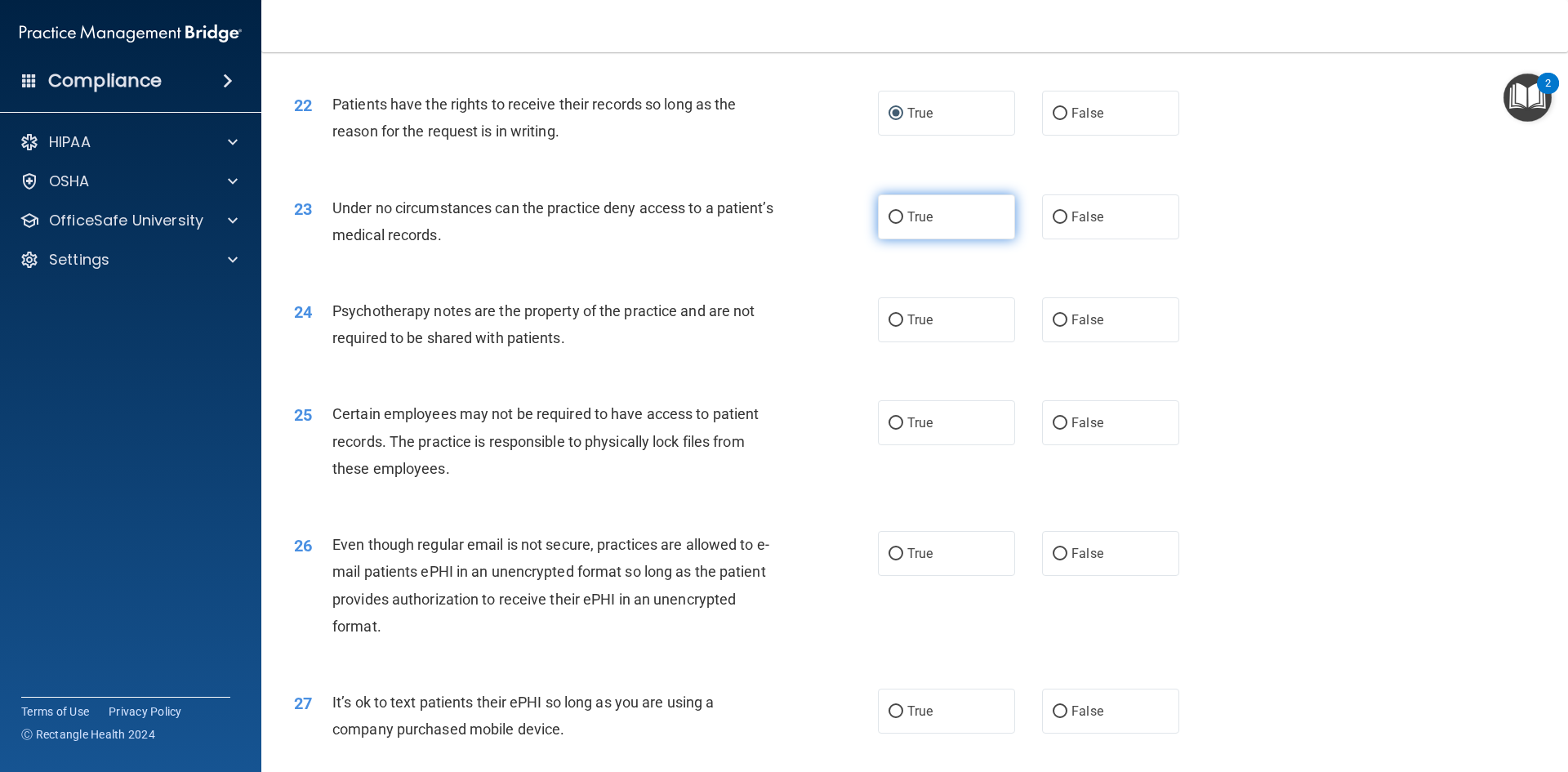
click at [892, 224] on input "True" at bounding box center [896, 217] width 15 height 12
radio input "true"
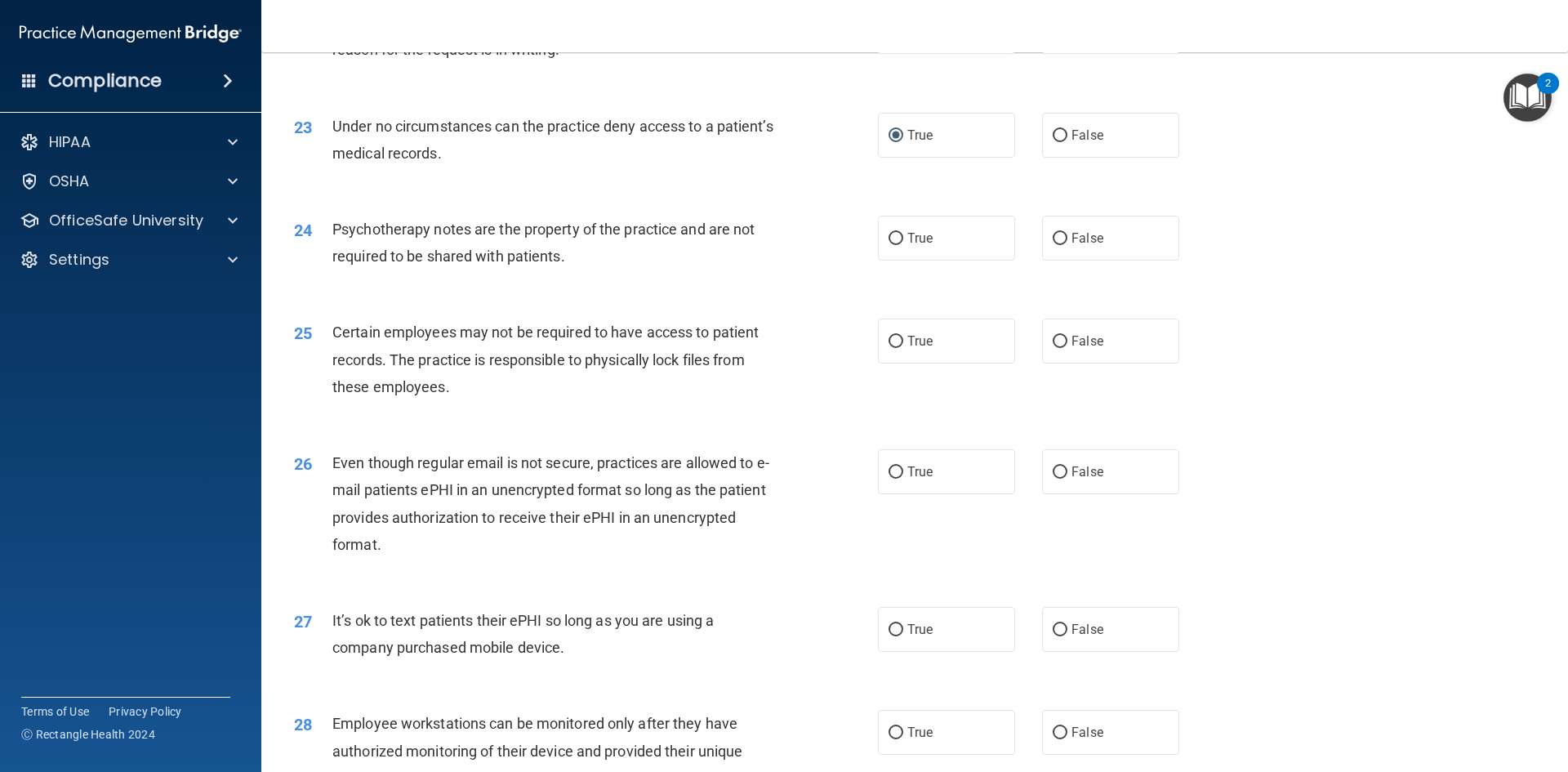
scroll to position [2940, 0]
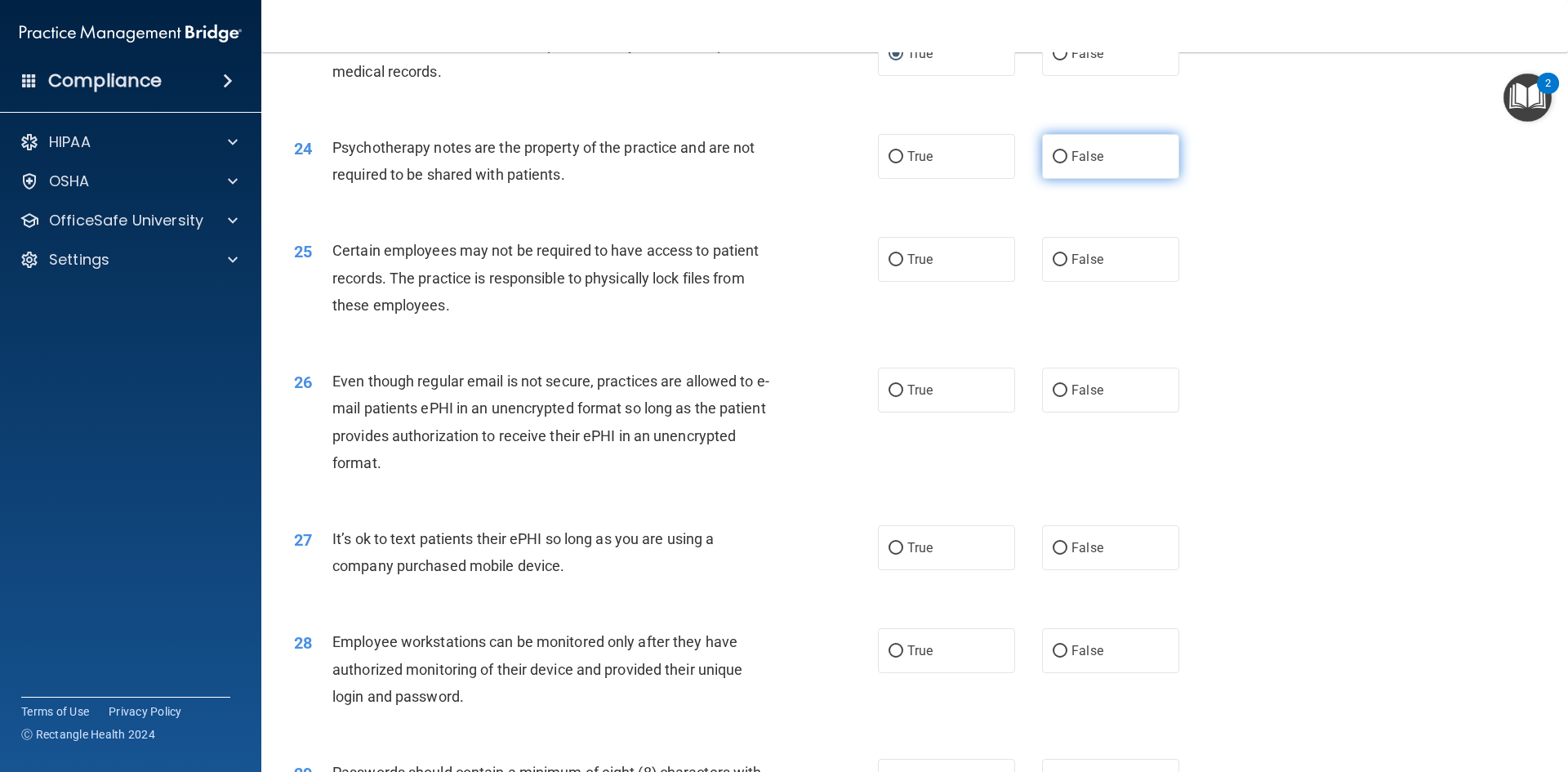
click at [1053, 163] on input "False" at bounding box center [1060, 157] width 15 height 12
radio input "true"
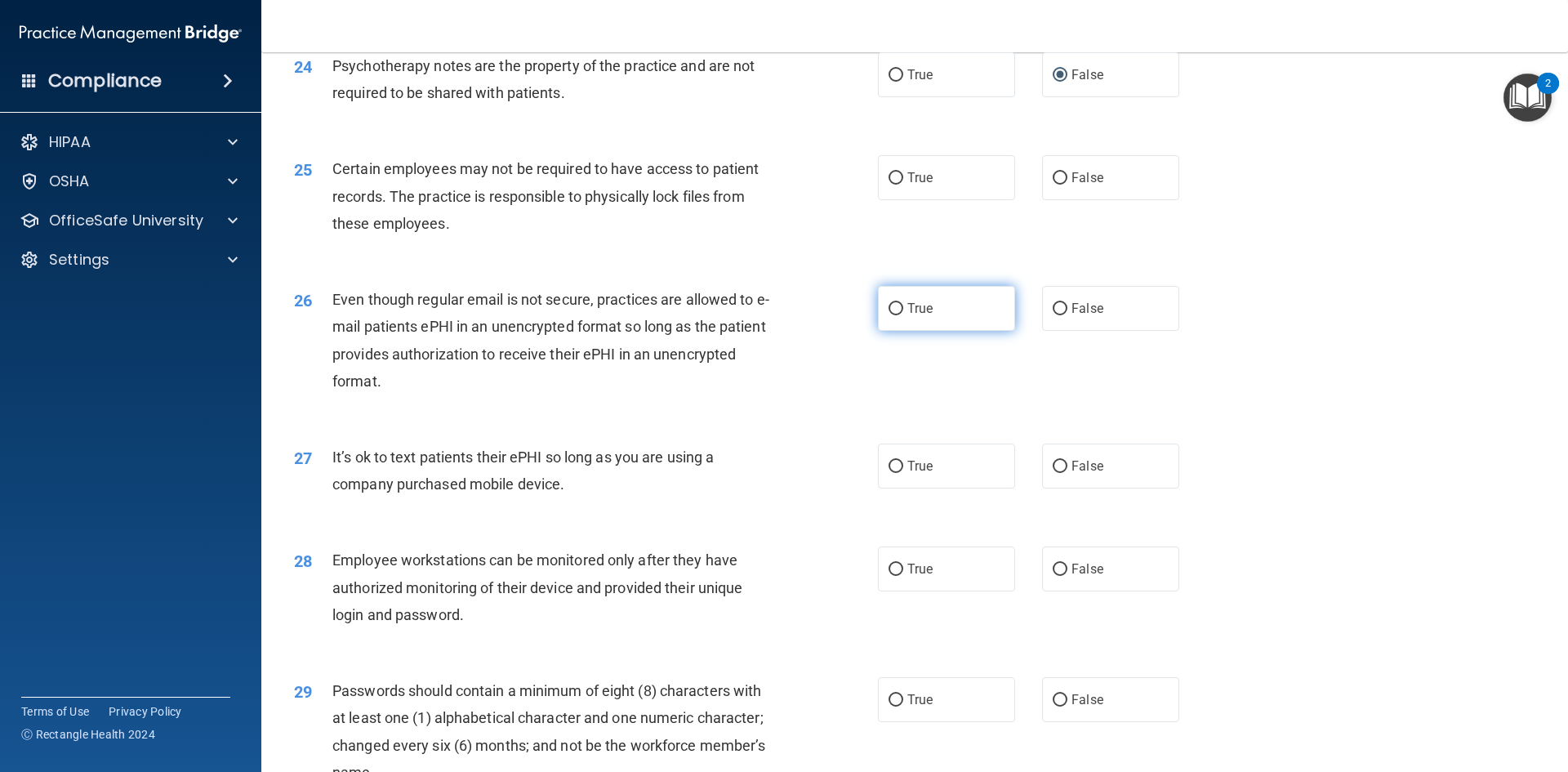
scroll to position [3103, 0]
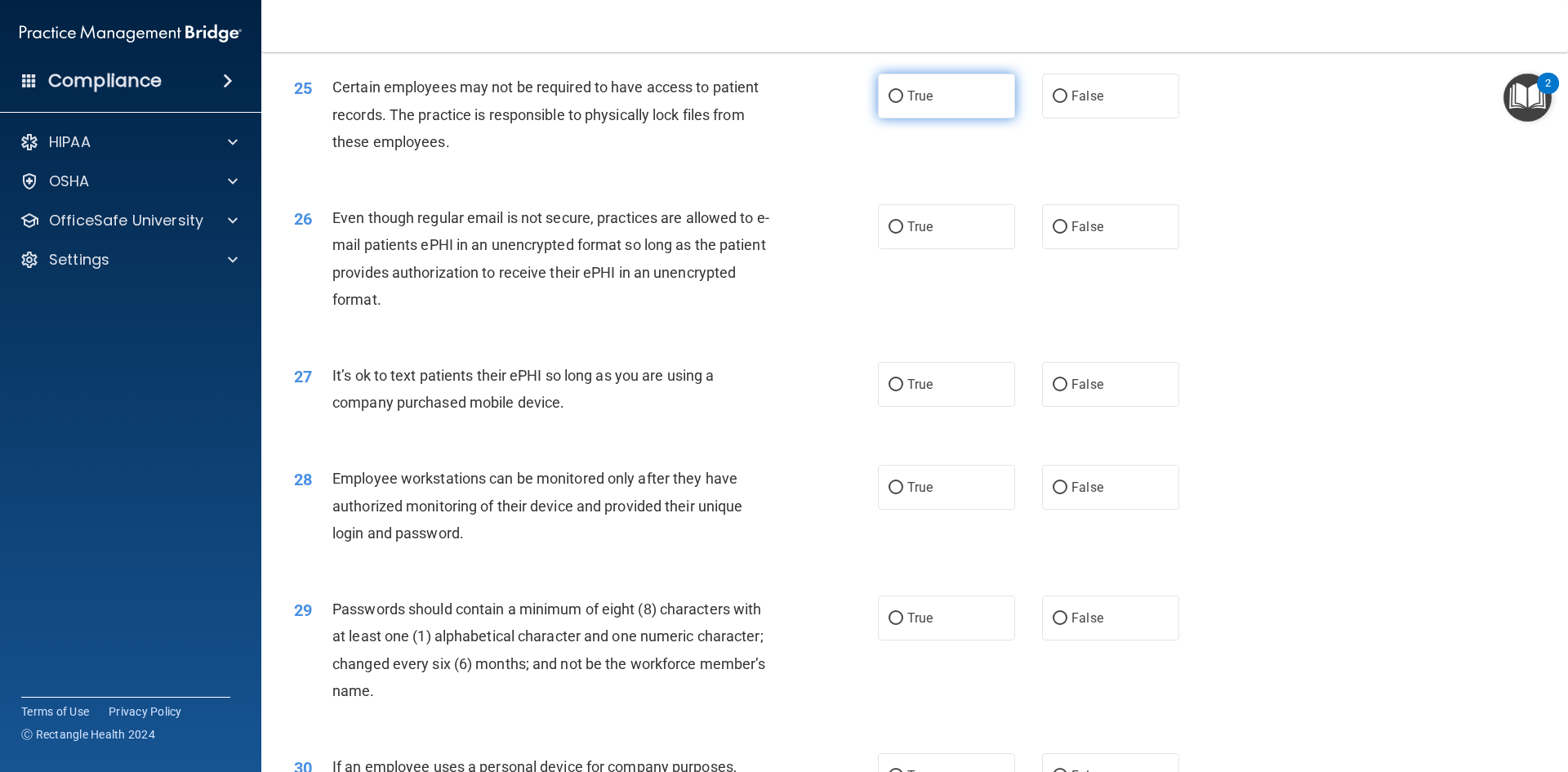
click at [892, 103] on input "True" at bounding box center [896, 96] width 15 height 12
radio input "true"
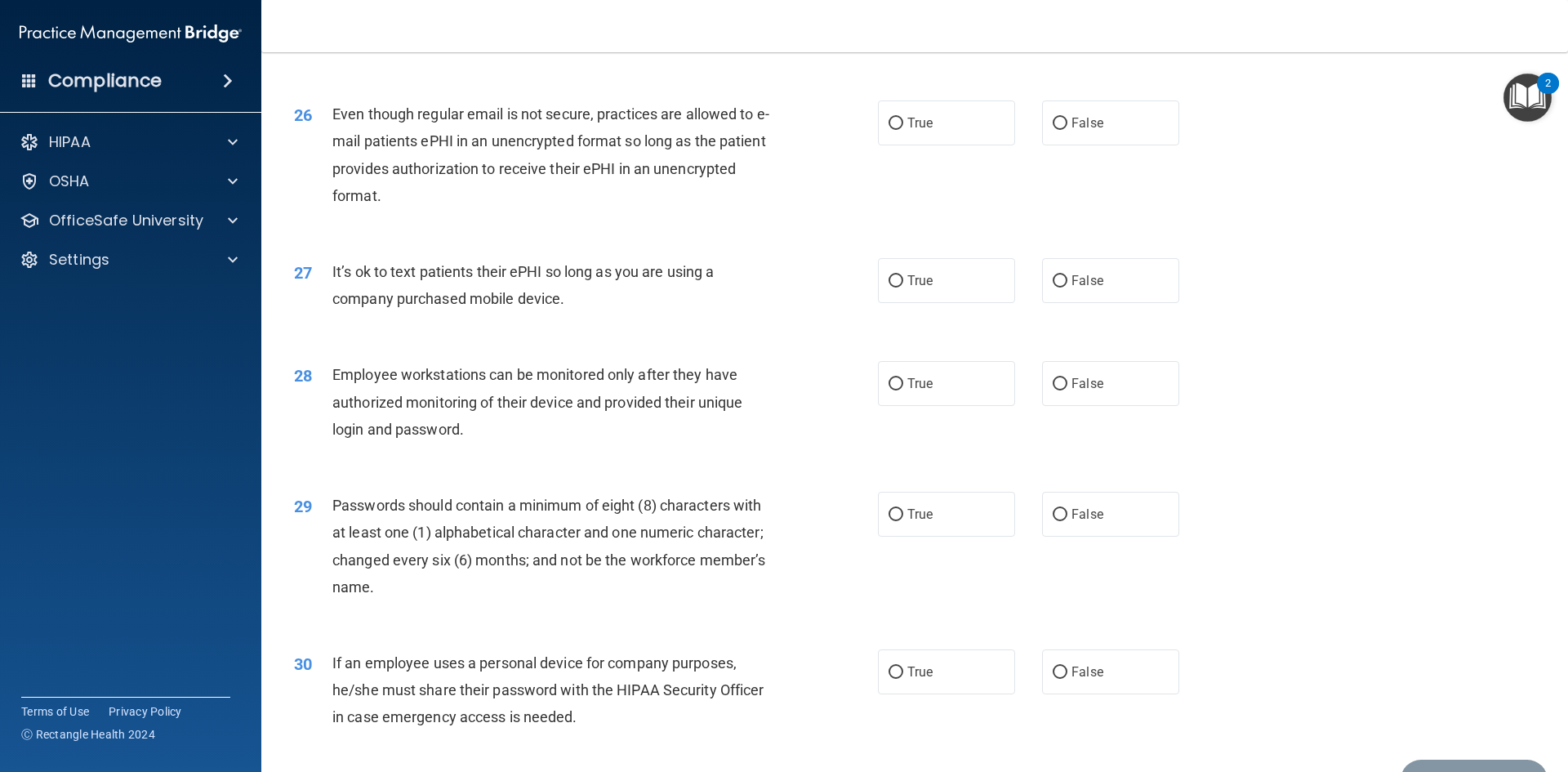
scroll to position [3266, 0]
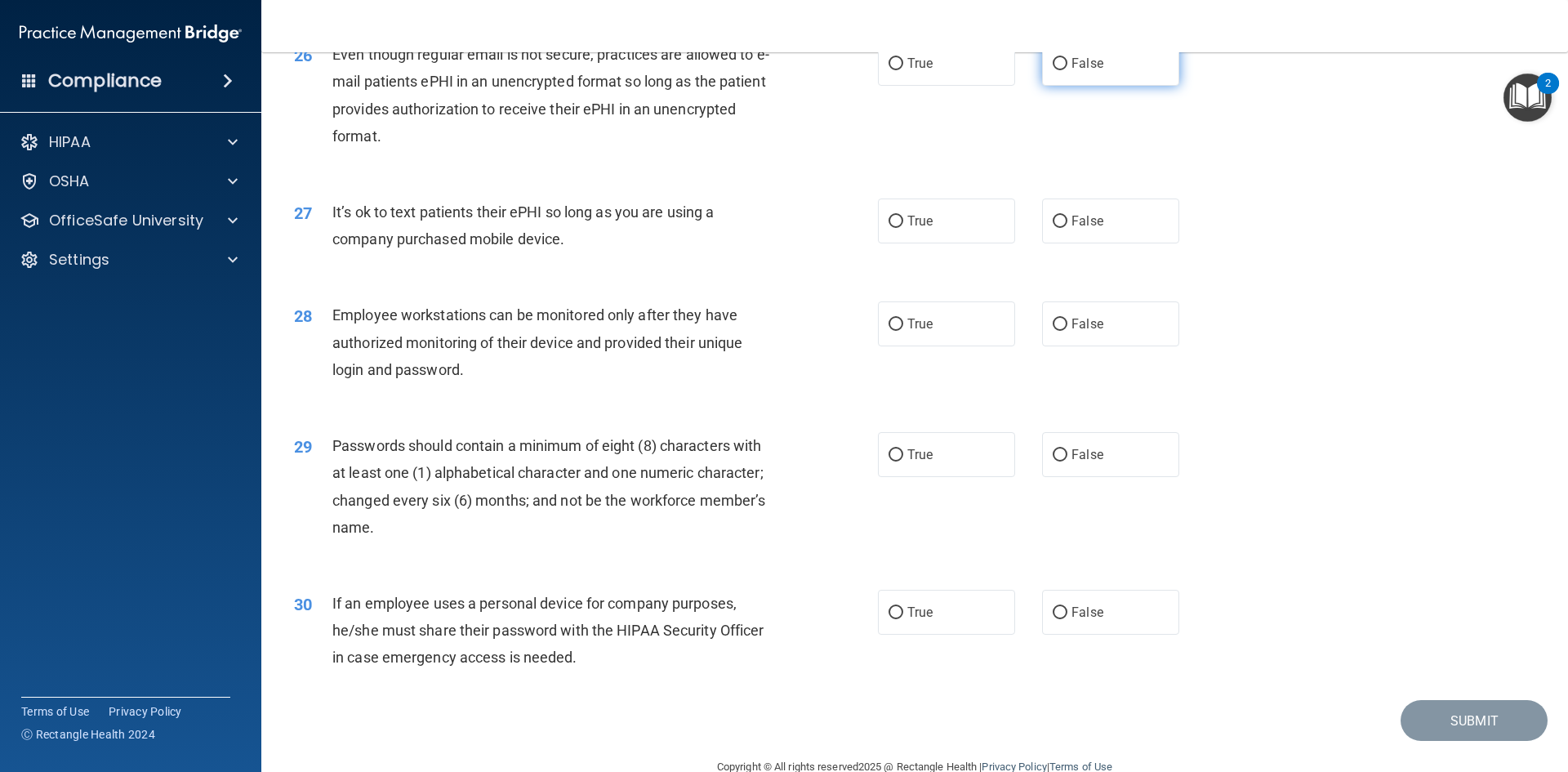
click at [1057, 70] on input "False" at bounding box center [1060, 63] width 15 height 12
radio input "true"
click at [1053, 228] on input "False" at bounding box center [1060, 221] width 15 height 12
radio input "true"
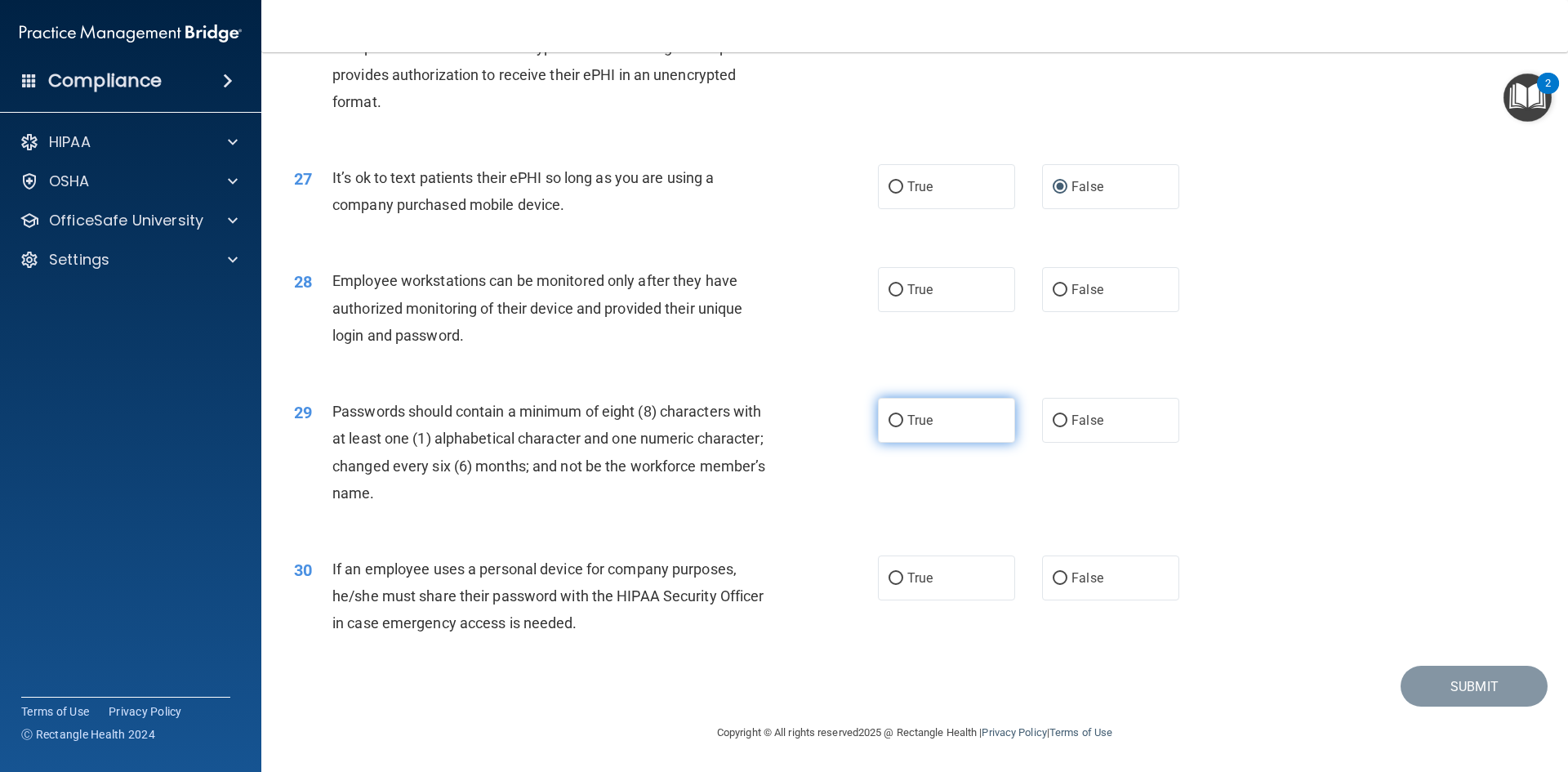
scroll to position [3327, 0]
click at [1053, 284] on input "False" at bounding box center [1060, 290] width 15 height 12
radio input "true"
click at [893, 424] on input "True" at bounding box center [896, 420] width 15 height 12
radio input "true"
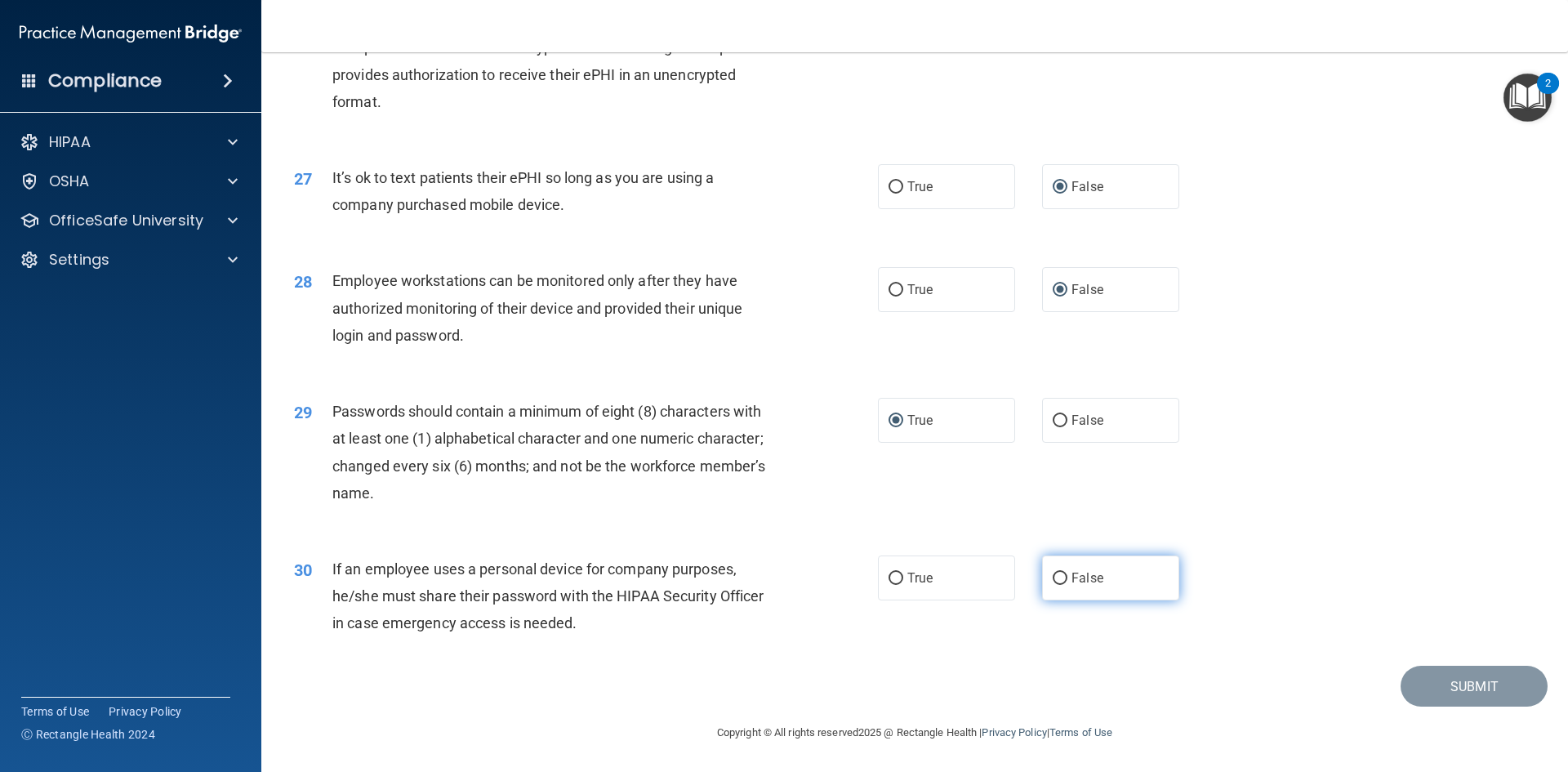
click at [1053, 578] on input "False" at bounding box center [1060, 578] width 15 height 12
radio input "true"
click at [1415, 691] on button "Submit" at bounding box center [1474, 686] width 147 height 42
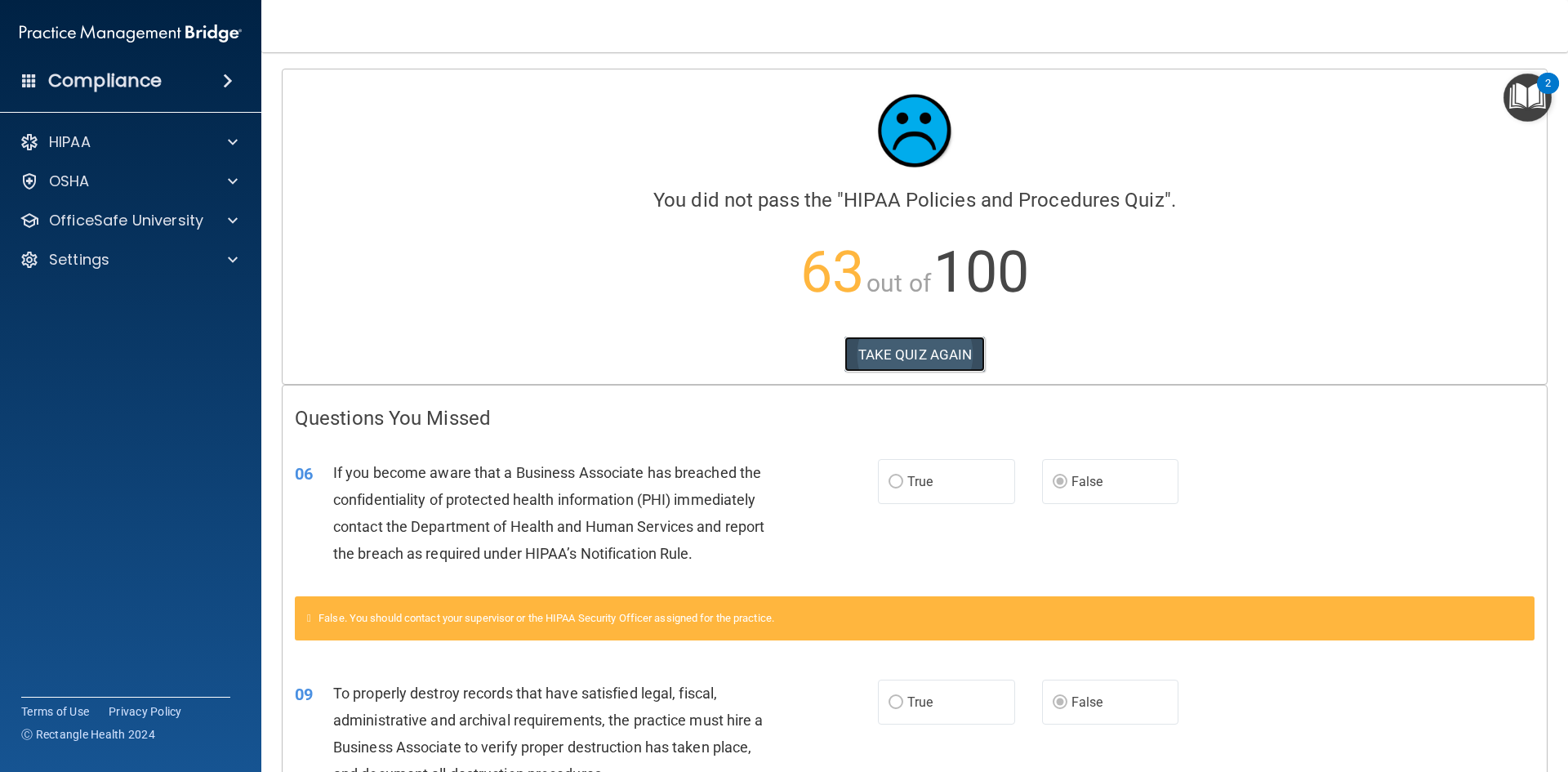
click at [888, 350] on button "TAKE QUIZ AGAIN" at bounding box center [914, 354] width 141 height 36
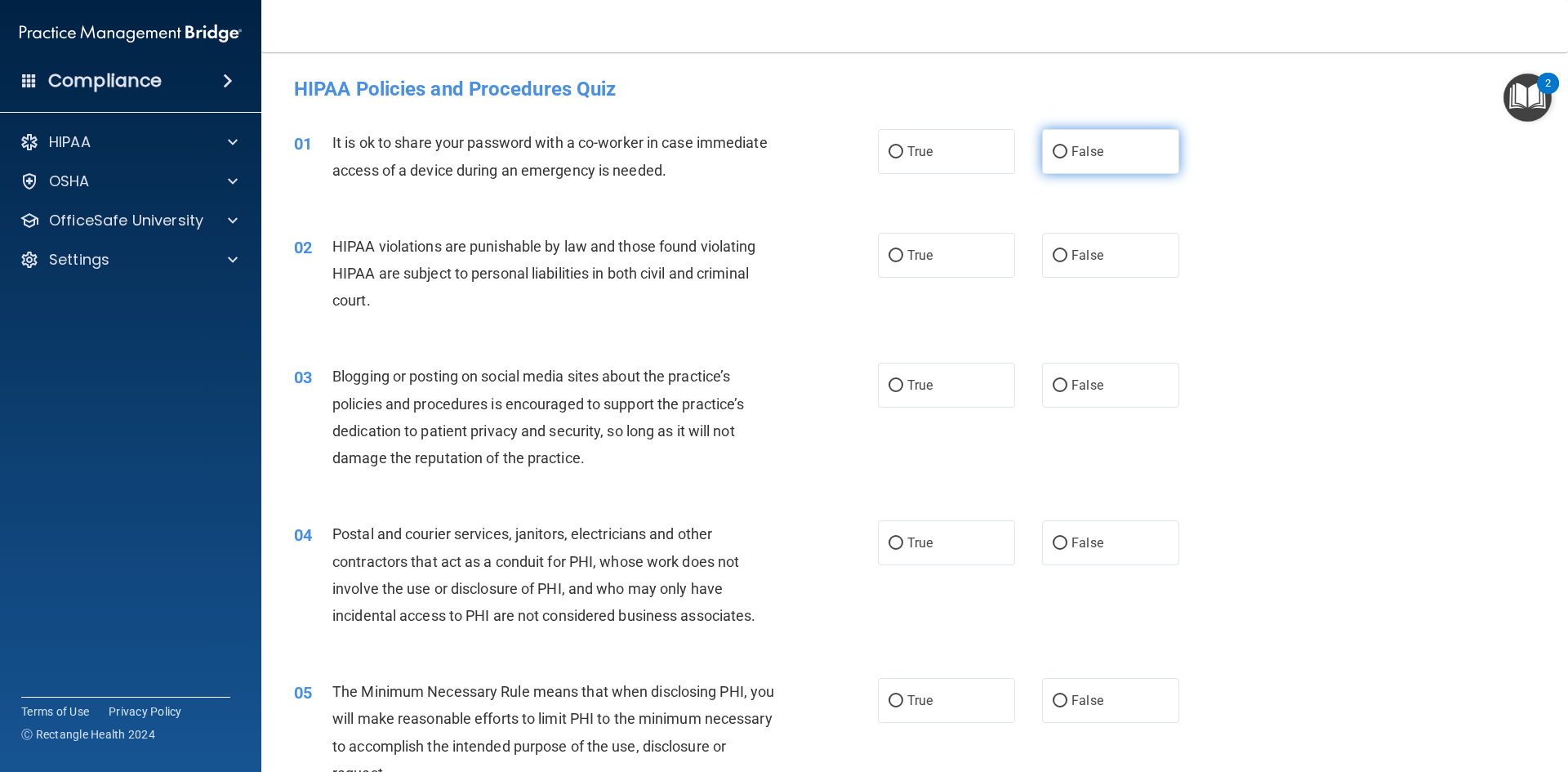
click at [1053, 150] on input "False" at bounding box center [1060, 152] width 15 height 12
radio input "true"
click at [891, 257] on input "True" at bounding box center [896, 255] width 15 height 12
radio input "true"
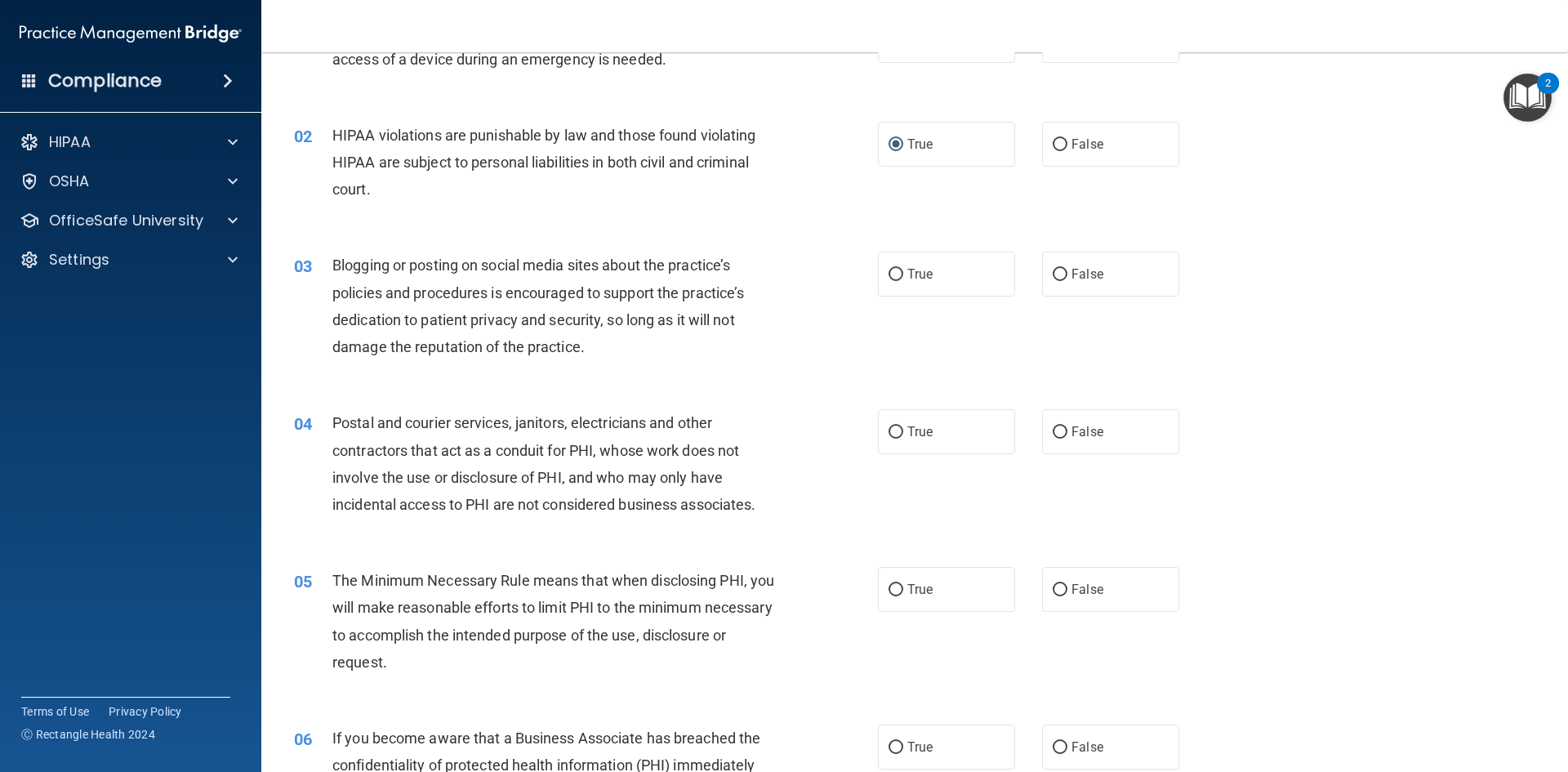
scroll to position [163, 0]
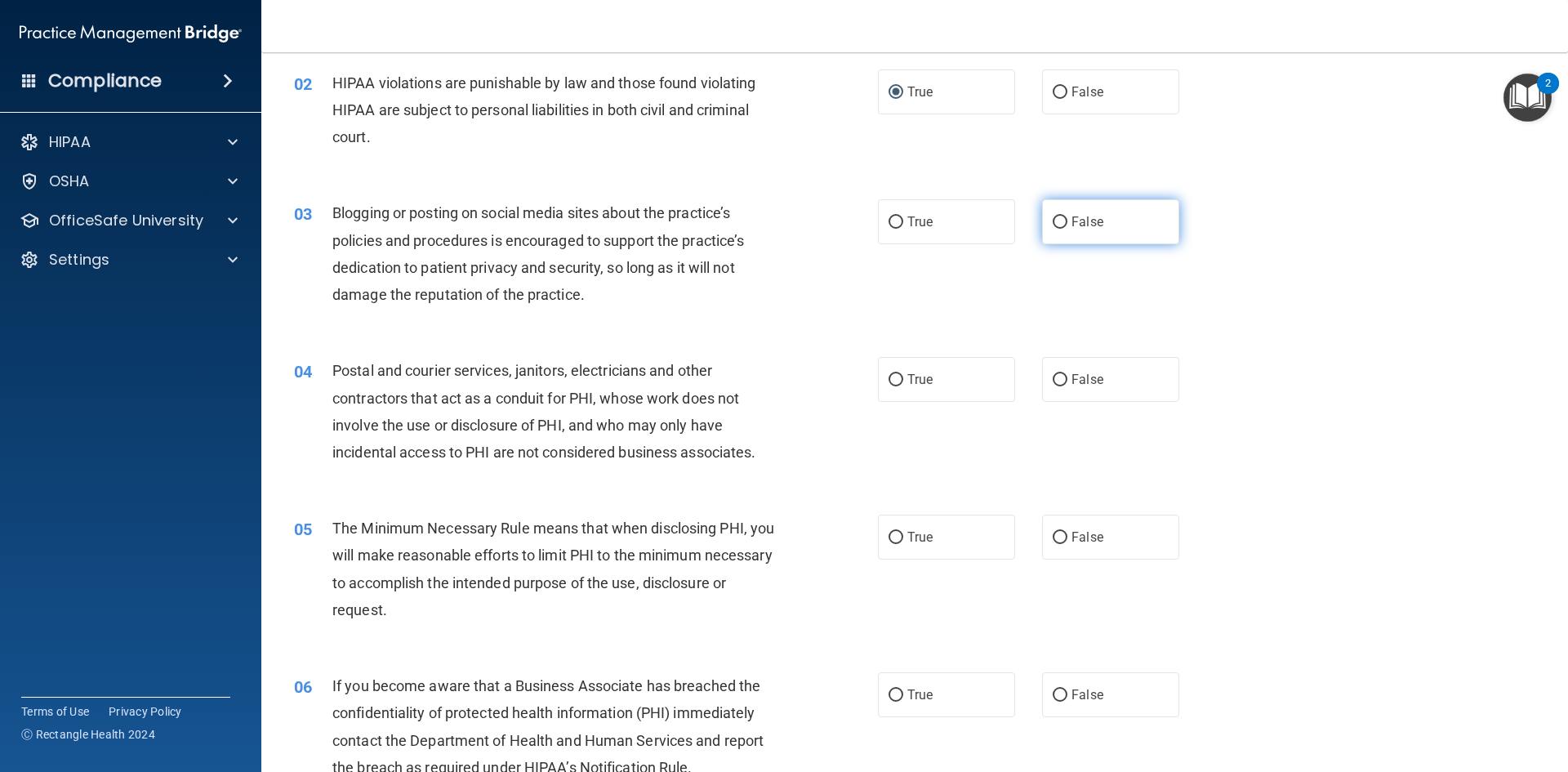
click at [1053, 220] on input "False" at bounding box center [1060, 222] width 15 height 12
radio input "true"
click at [894, 375] on input "True" at bounding box center [896, 380] width 15 height 12
radio input "true"
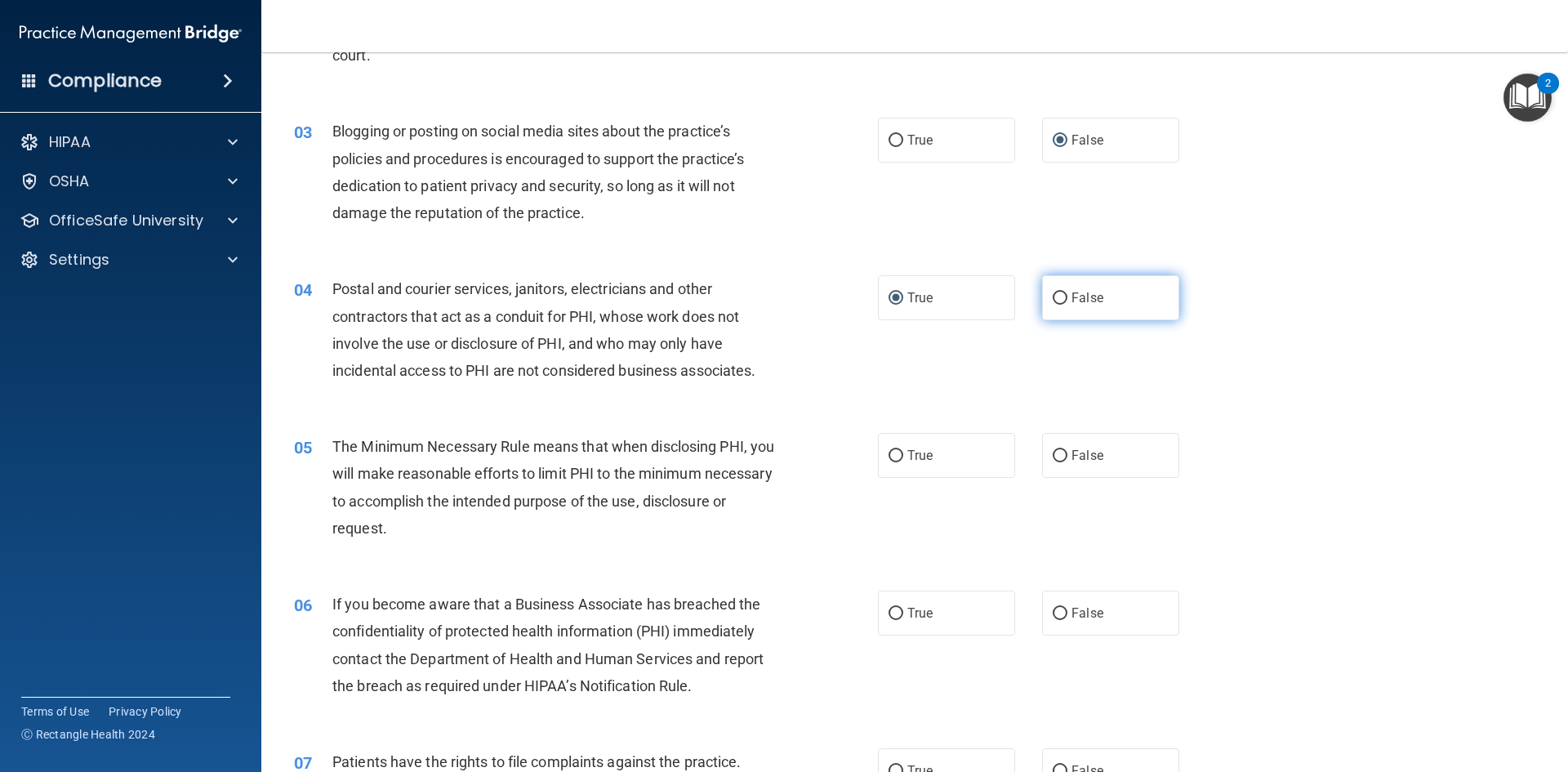
scroll to position [327, 0]
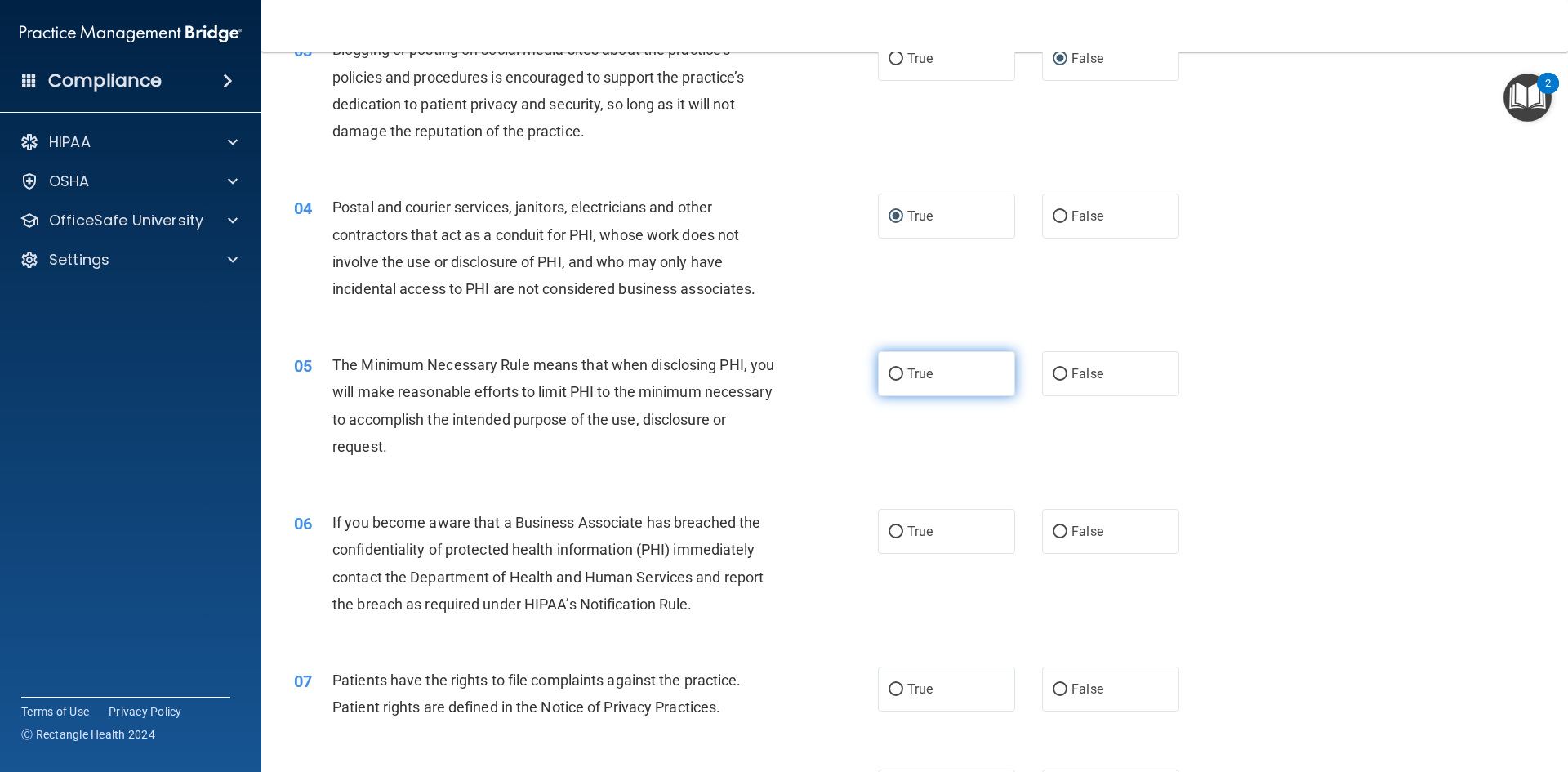
click at [888, 375] on input "True" at bounding box center [896, 374] width 15 height 12
radio input "true"
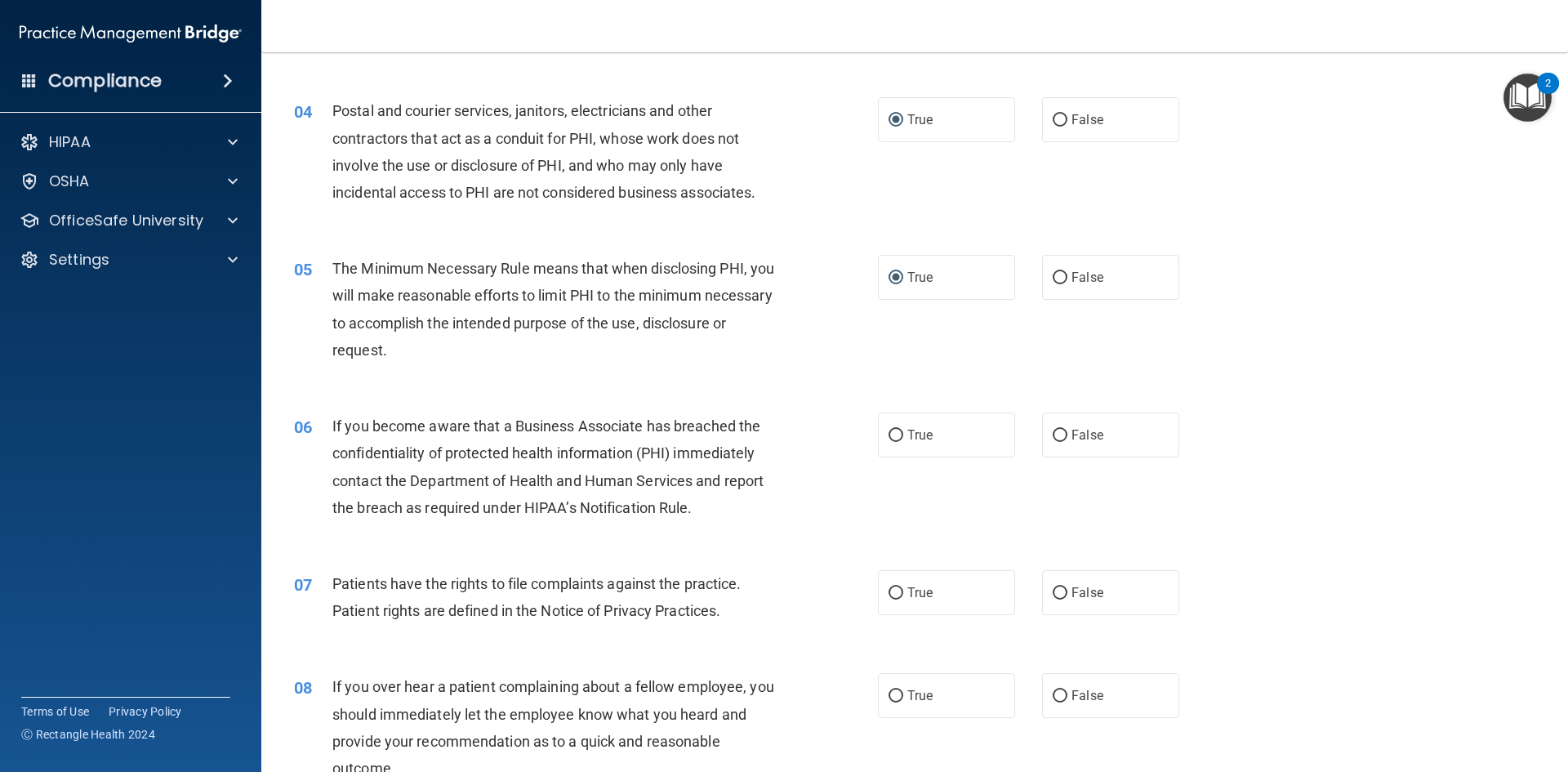
scroll to position [489, 0]
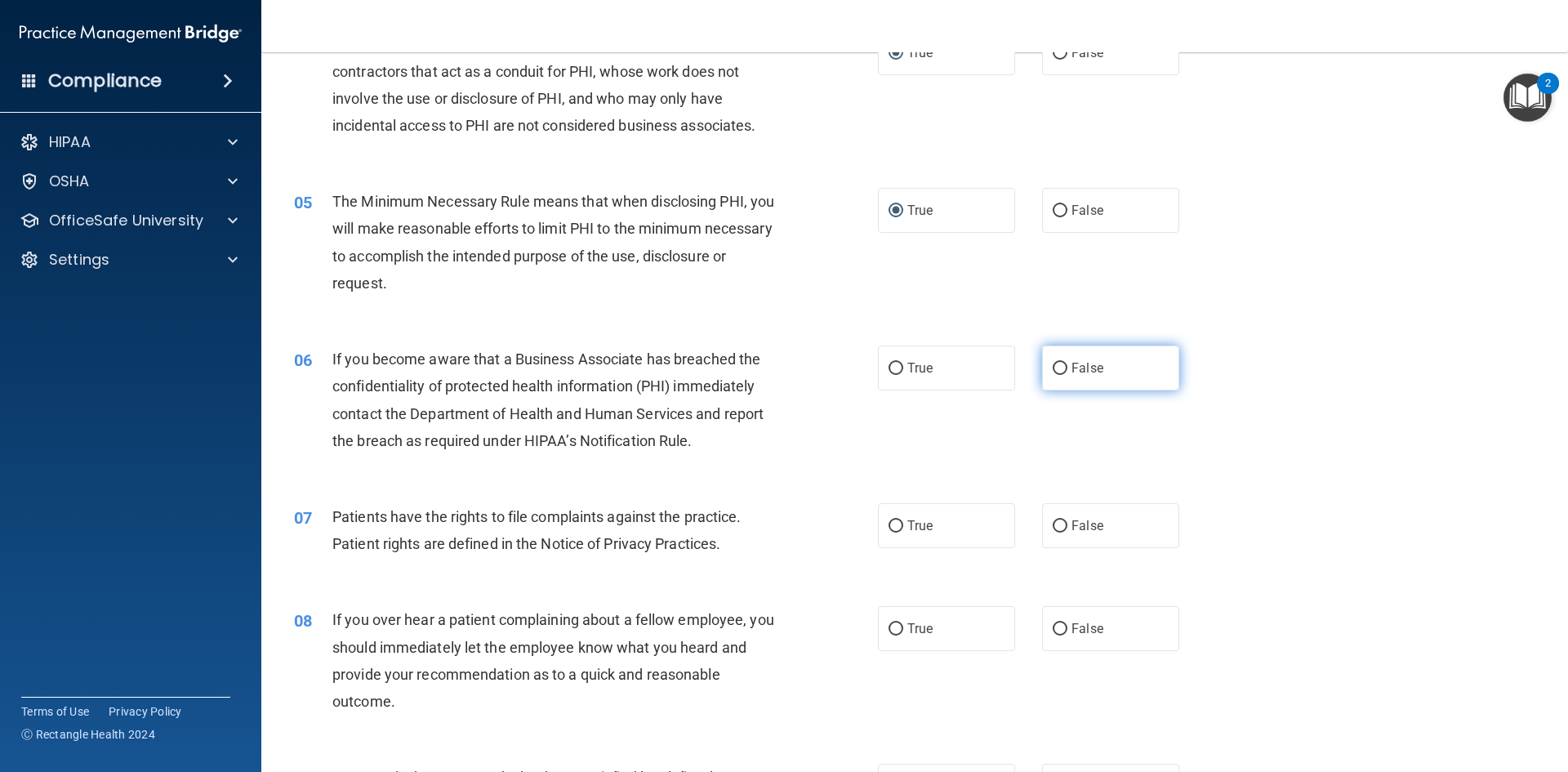
click at [1053, 364] on input "False" at bounding box center [1060, 369] width 15 height 12
radio input "true"
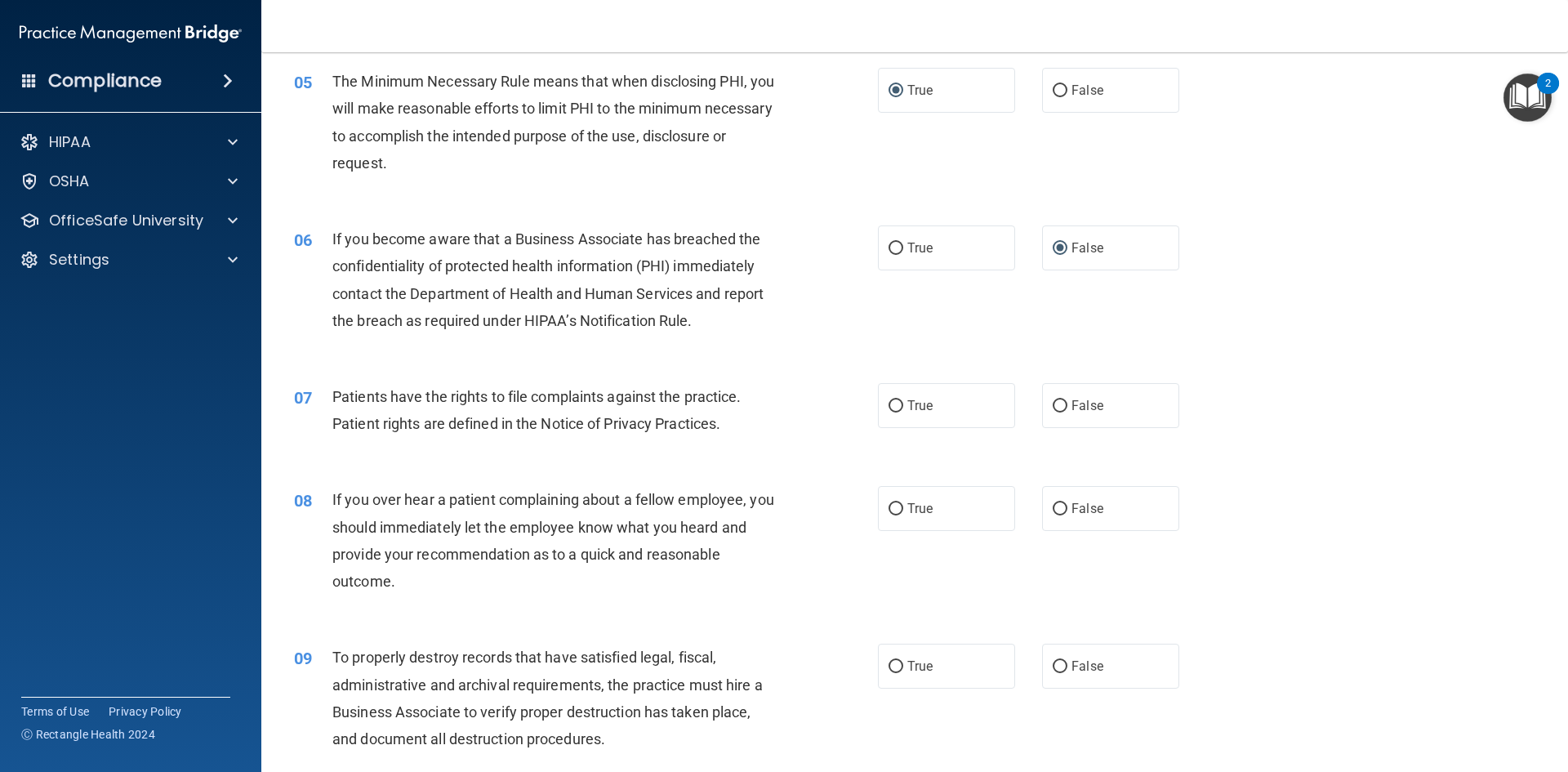
scroll to position [653, 0]
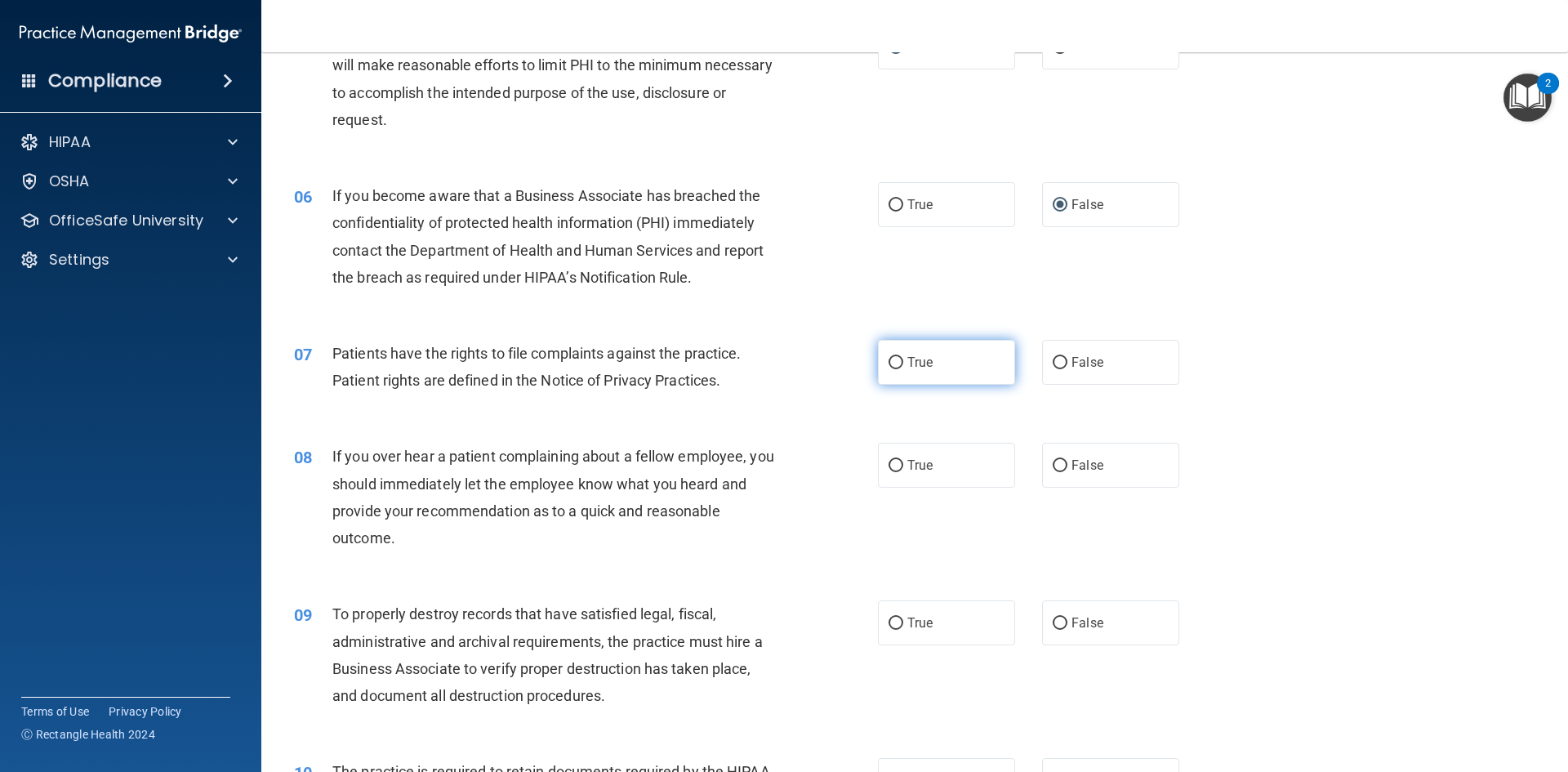
click at [892, 363] on input "True" at bounding box center [896, 363] width 15 height 12
radio input "true"
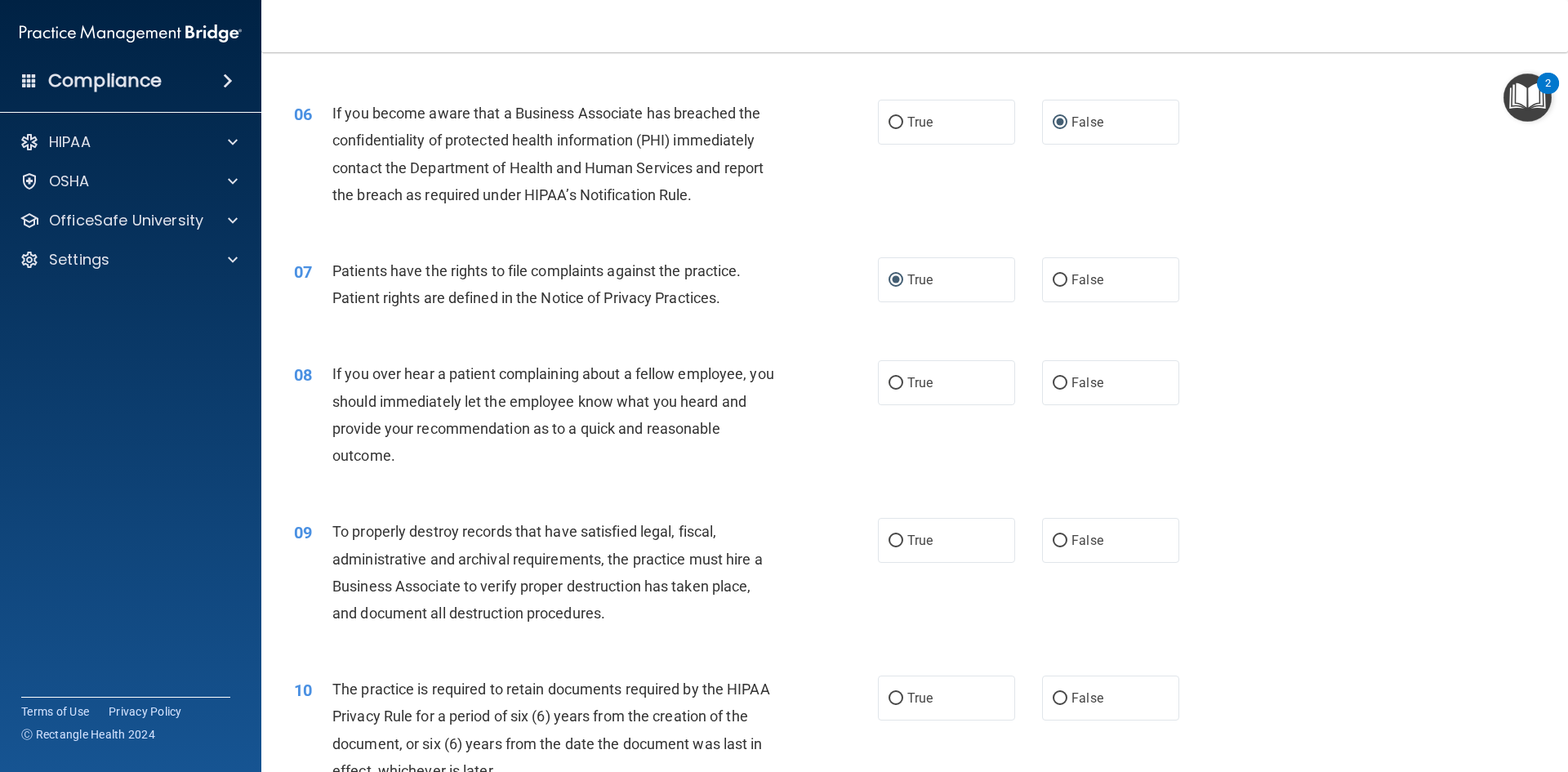
scroll to position [735, 0]
click at [1053, 381] on input "False" at bounding box center [1060, 384] width 15 height 12
radio input "true"
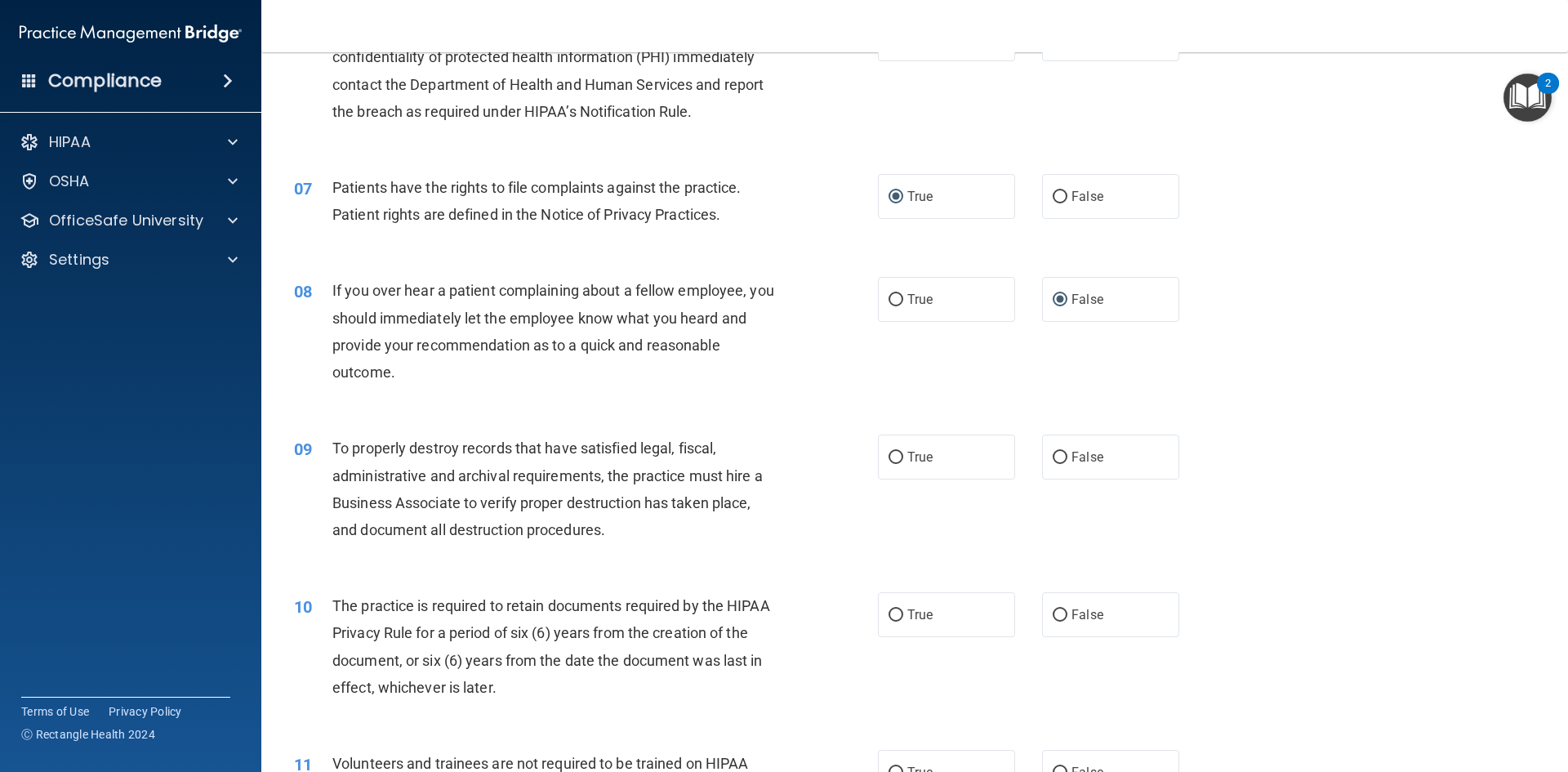
scroll to position [899, 0]
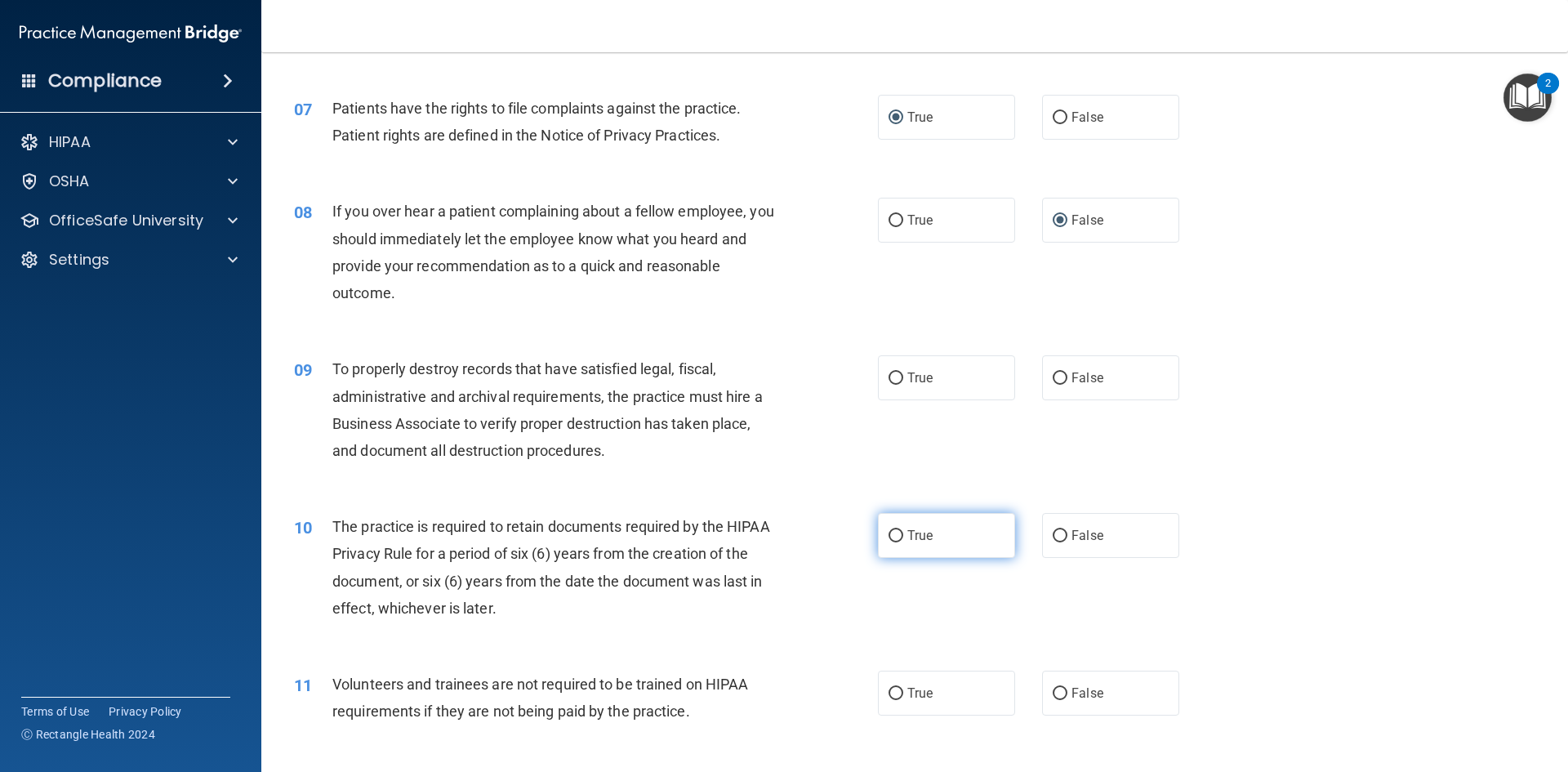
click at [892, 539] on input "True" at bounding box center [896, 536] width 15 height 12
radio input "true"
click at [885, 386] on label "True" at bounding box center [946, 378] width 137 height 45
click at [888, 385] on input "True" at bounding box center [896, 378] width 15 height 12
radio input "true"
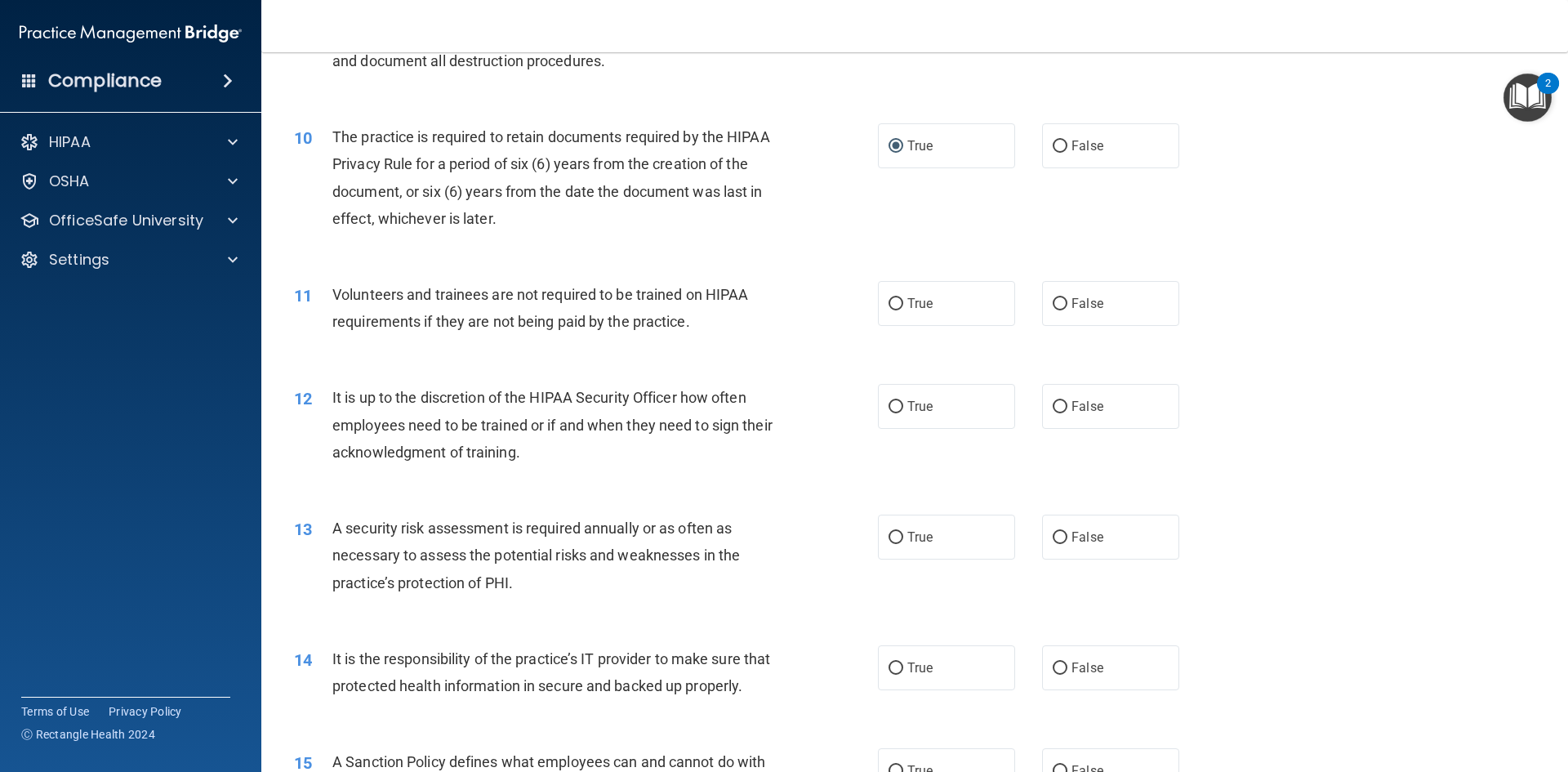
scroll to position [1307, 0]
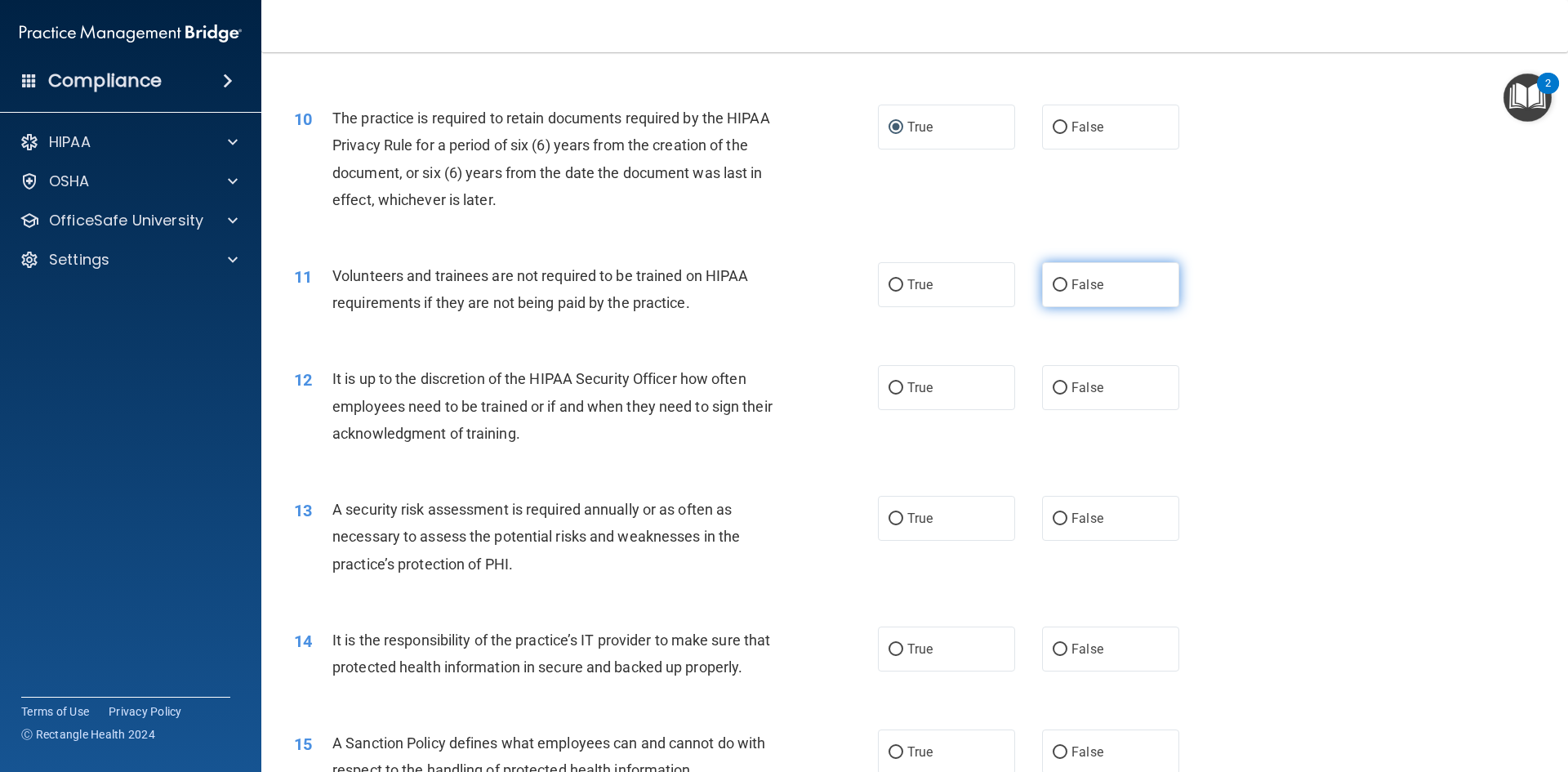
click at [1055, 288] on input "False" at bounding box center [1060, 285] width 15 height 12
radio input "true"
click at [1054, 391] on input "False" at bounding box center [1060, 387] width 15 height 12
radio input "true"
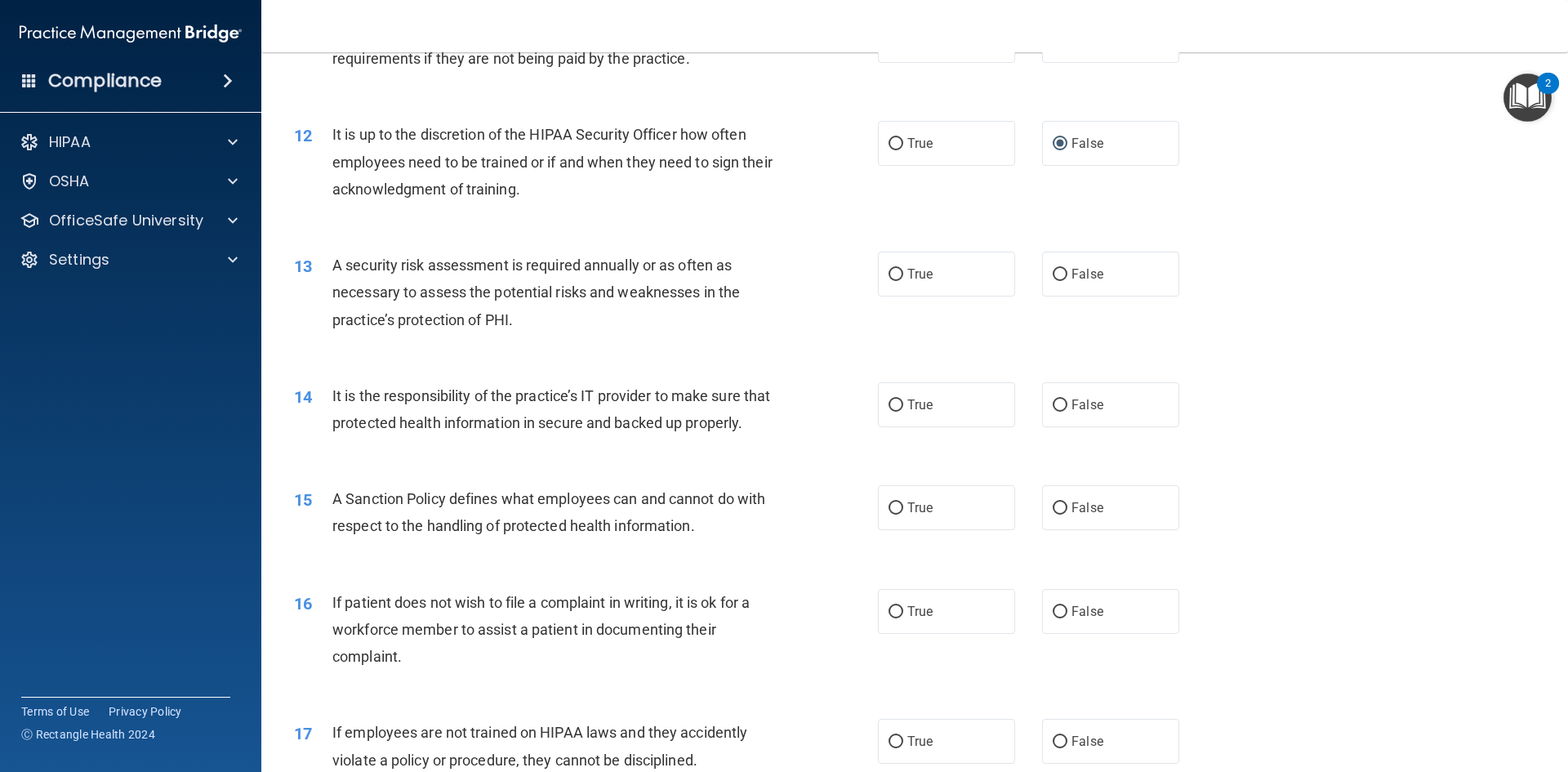
scroll to position [1552, 0]
click at [891, 271] on input "True" at bounding box center [896, 273] width 15 height 12
radio input "true"
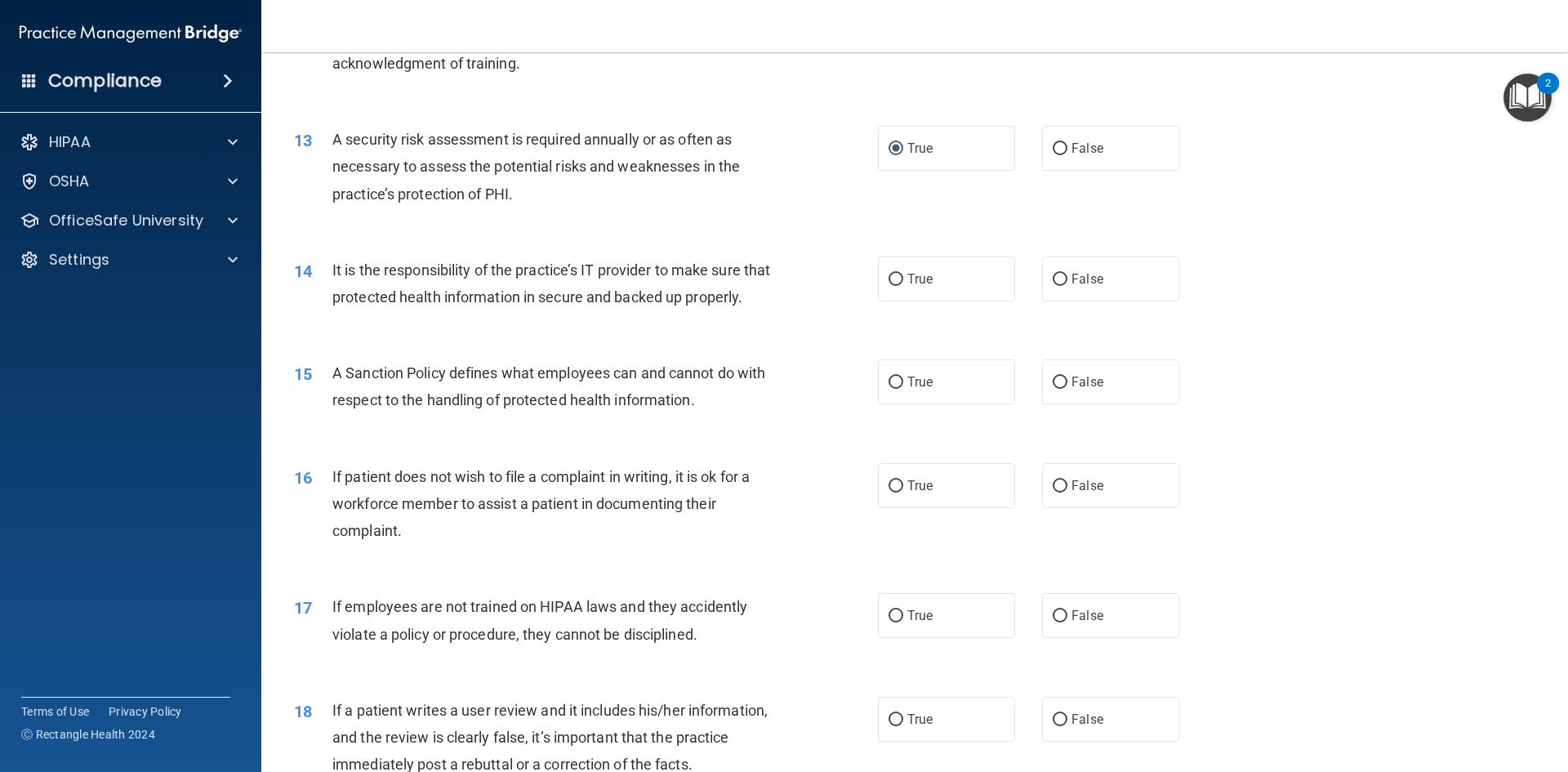
scroll to position [1715, 0]
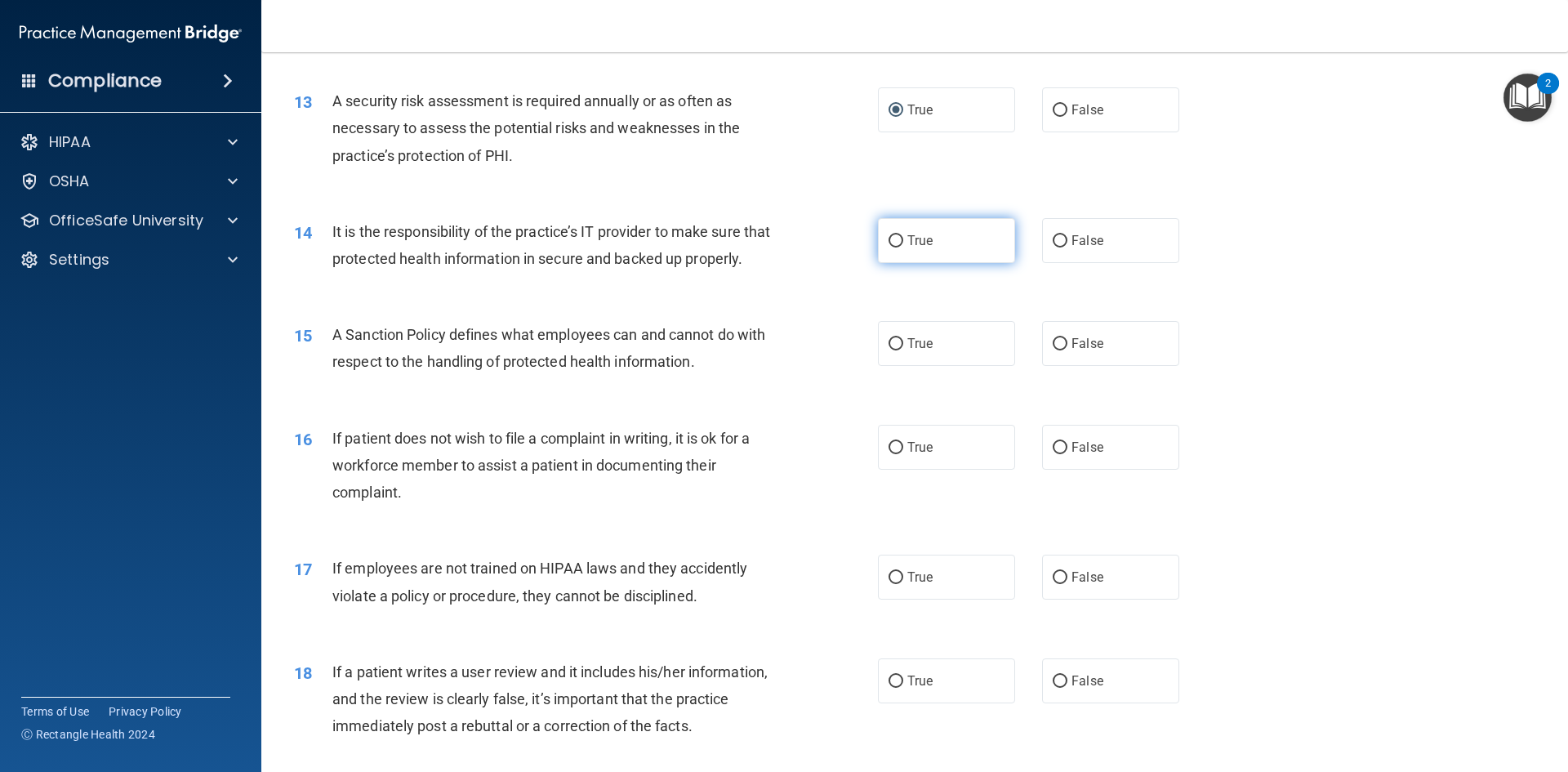
click at [891, 237] on input "True" at bounding box center [896, 241] width 15 height 12
radio input "true"
click at [1053, 351] on input "False" at bounding box center [1060, 344] width 15 height 12
radio input "true"
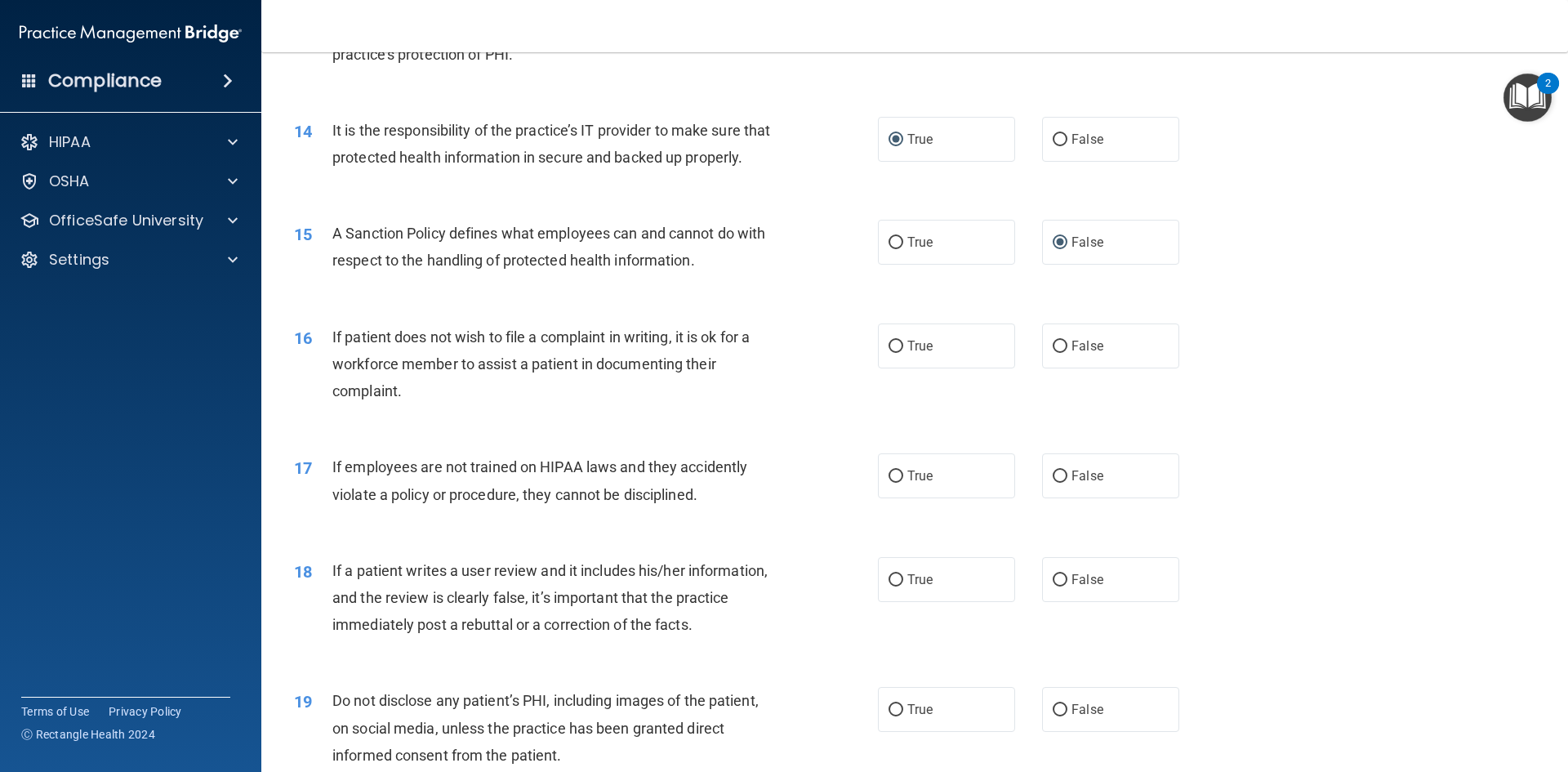
scroll to position [1878, 0]
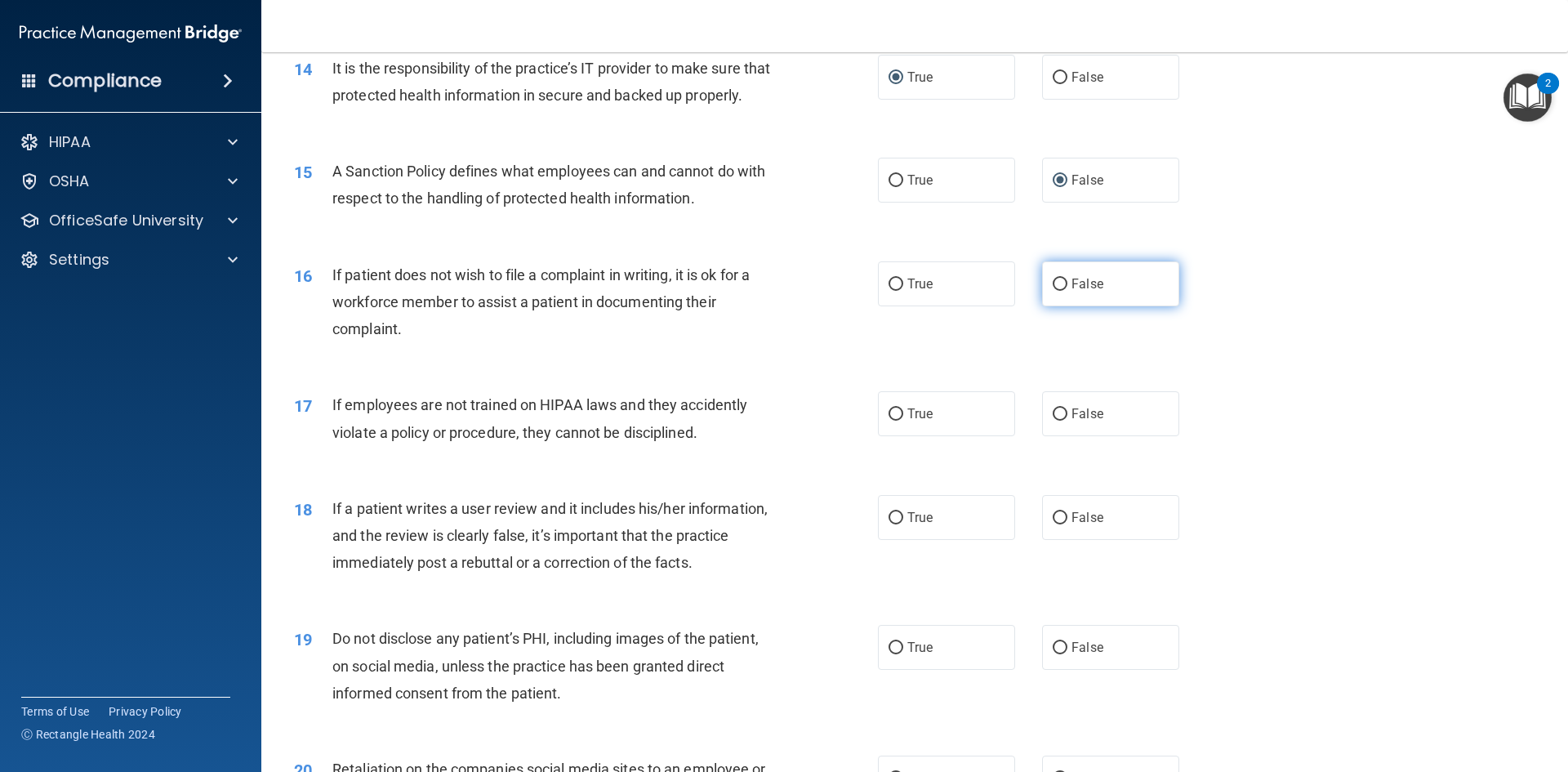
click at [1053, 291] on input "False" at bounding box center [1060, 284] width 15 height 12
radio input "true"
click at [1054, 420] on input "False" at bounding box center [1060, 414] width 15 height 12
radio input "true"
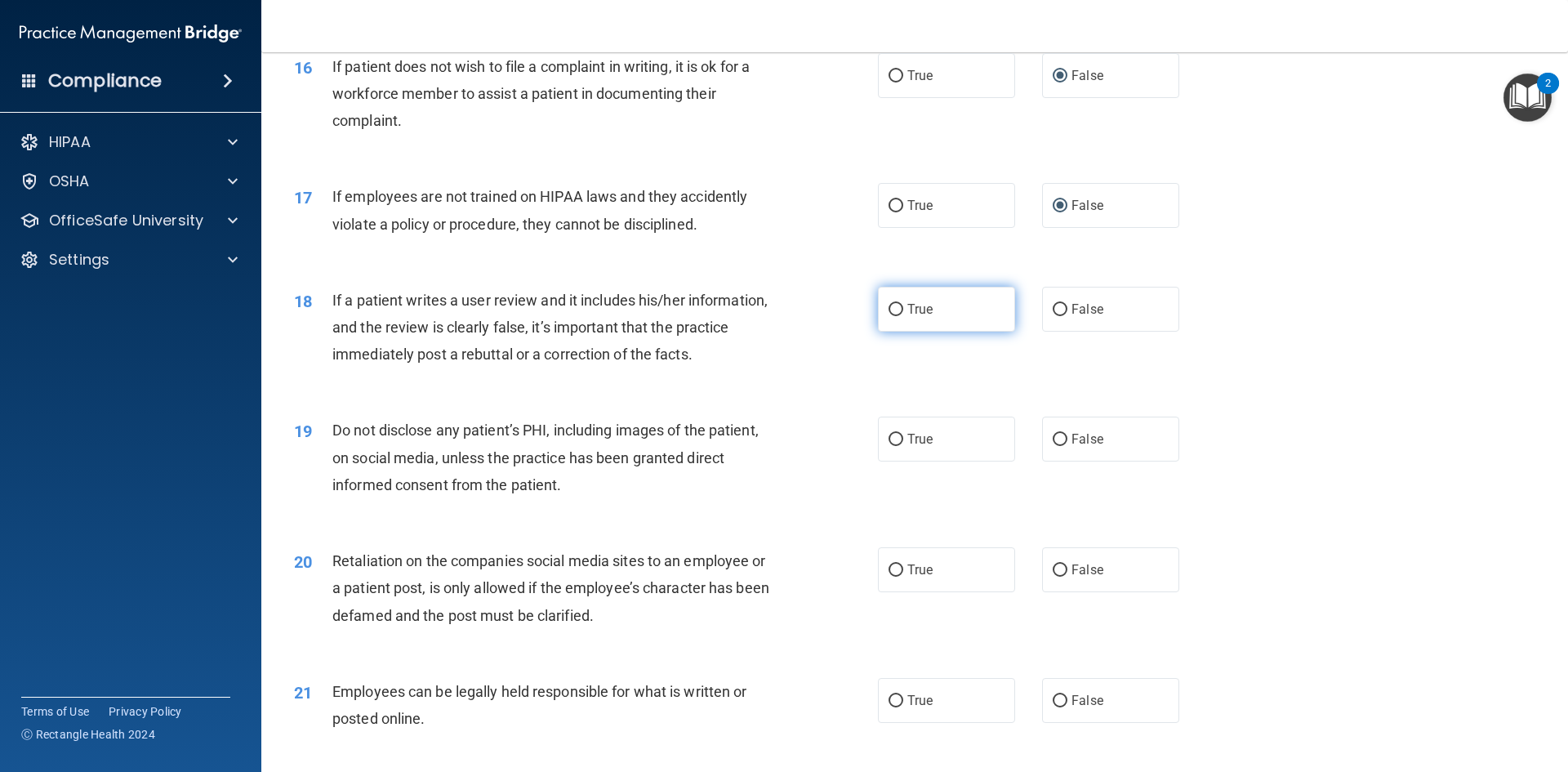
scroll to position [2123, 0]
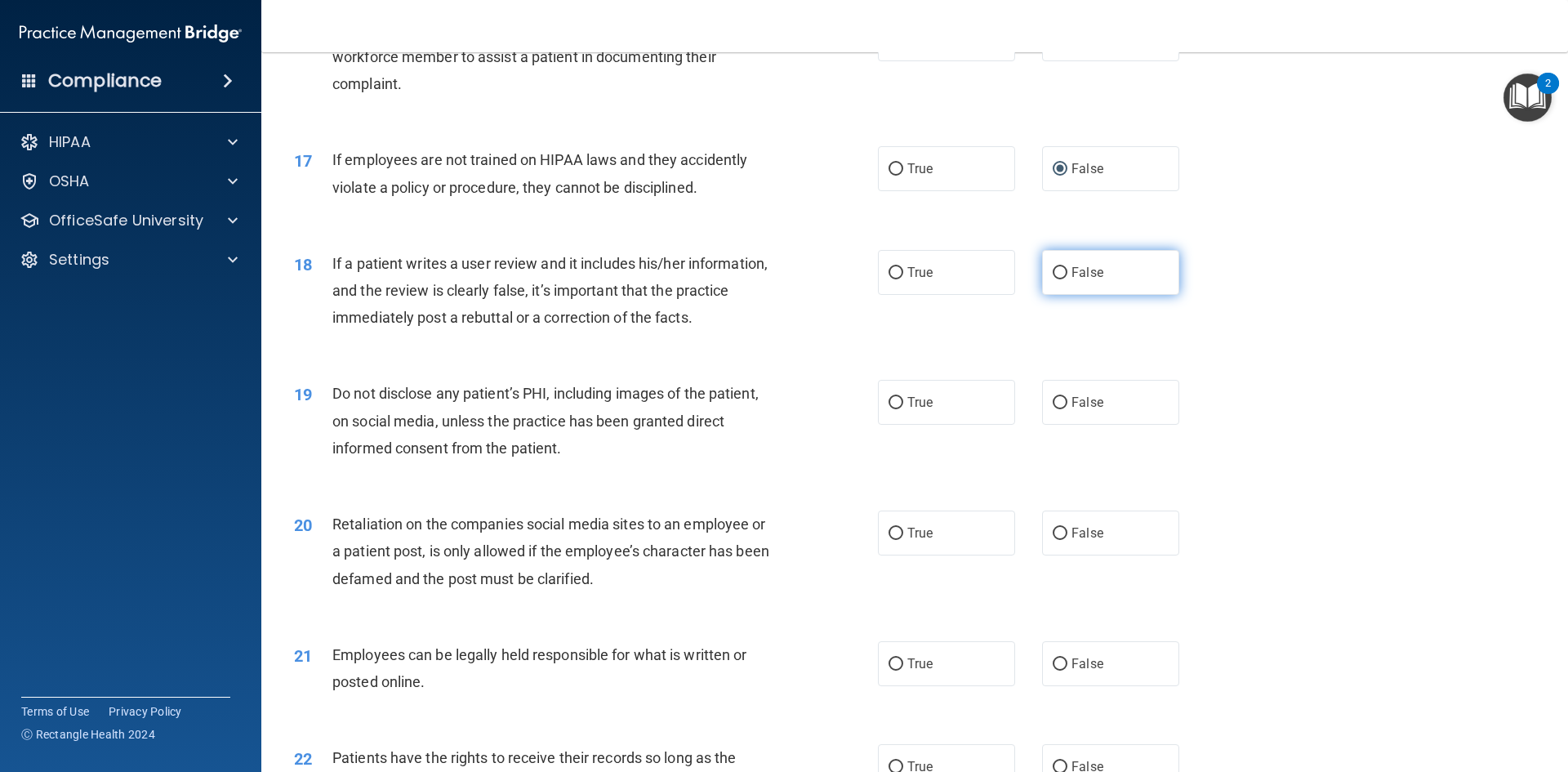
click at [1060, 295] on label "False" at bounding box center [1111, 272] width 137 height 45
click at [1060, 280] on input "False" at bounding box center [1060, 273] width 15 height 12
radio input "true"
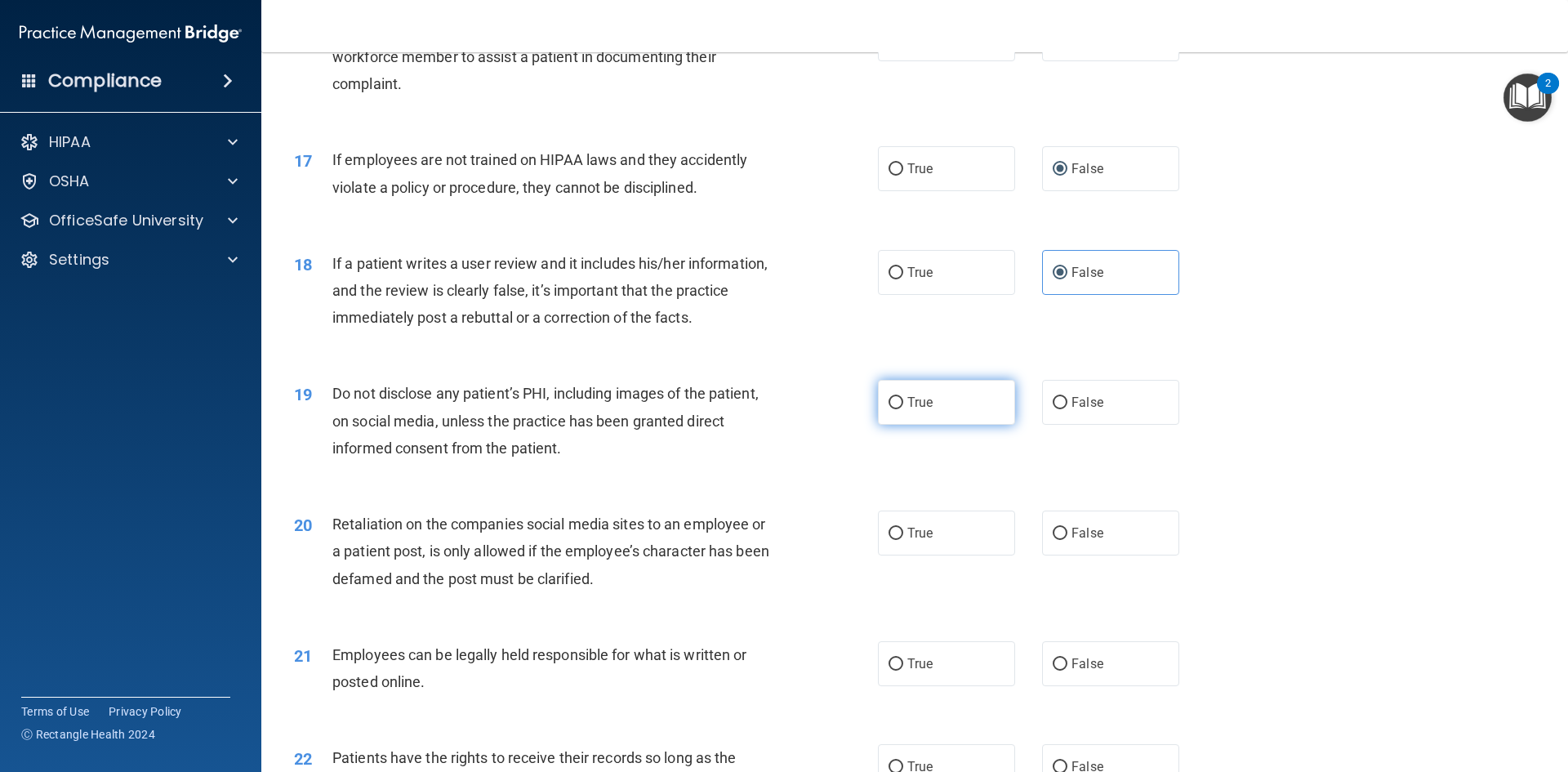
click at [894, 409] on input "True" at bounding box center [896, 403] width 15 height 12
radio input "true"
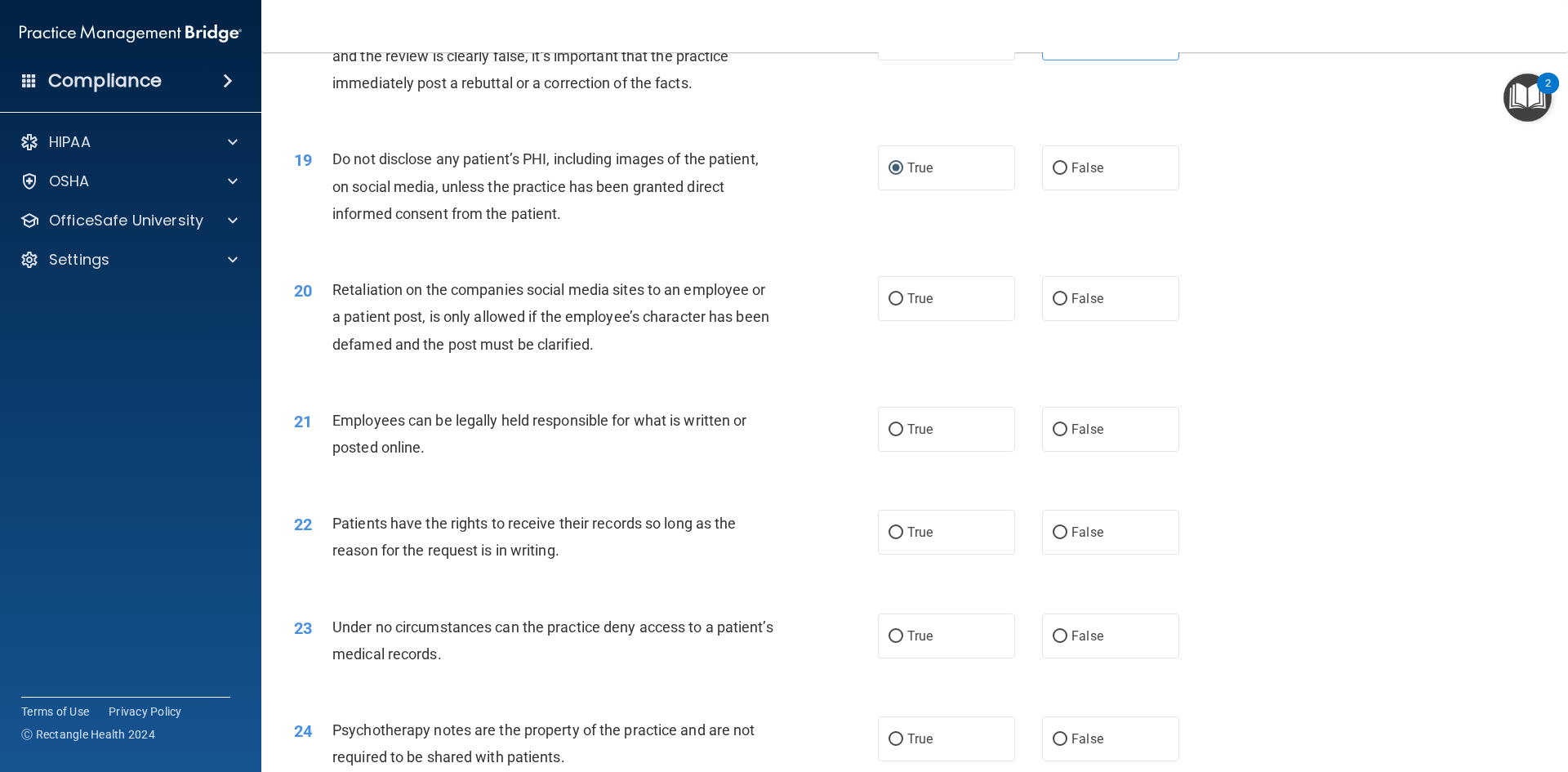
scroll to position [2368, 0]
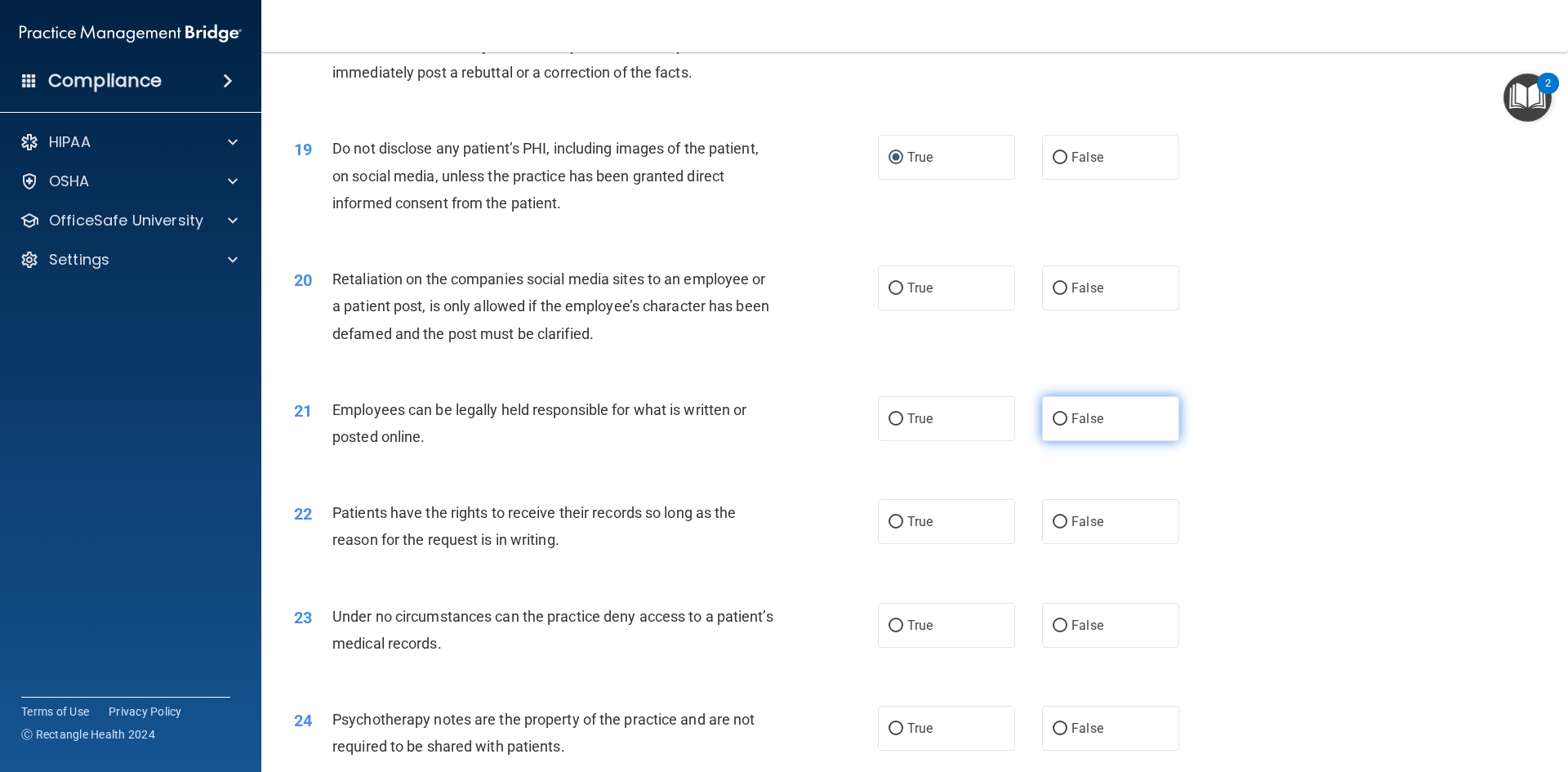
click at [1053, 425] on input "False" at bounding box center [1060, 419] width 15 height 12
radio input "true"
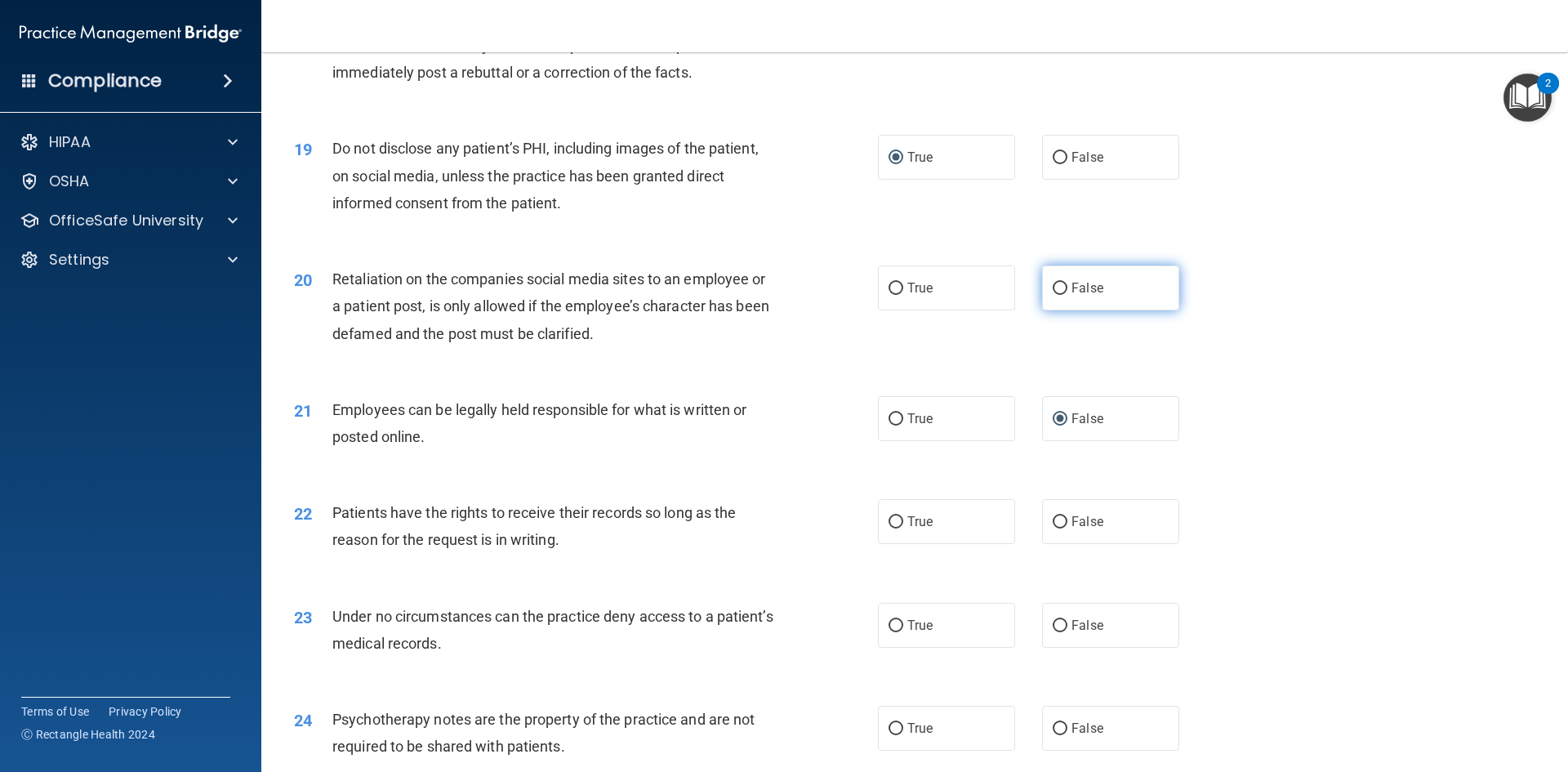
click at [1054, 295] on input "False" at bounding box center [1060, 288] width 15 height 12
radio input "true"
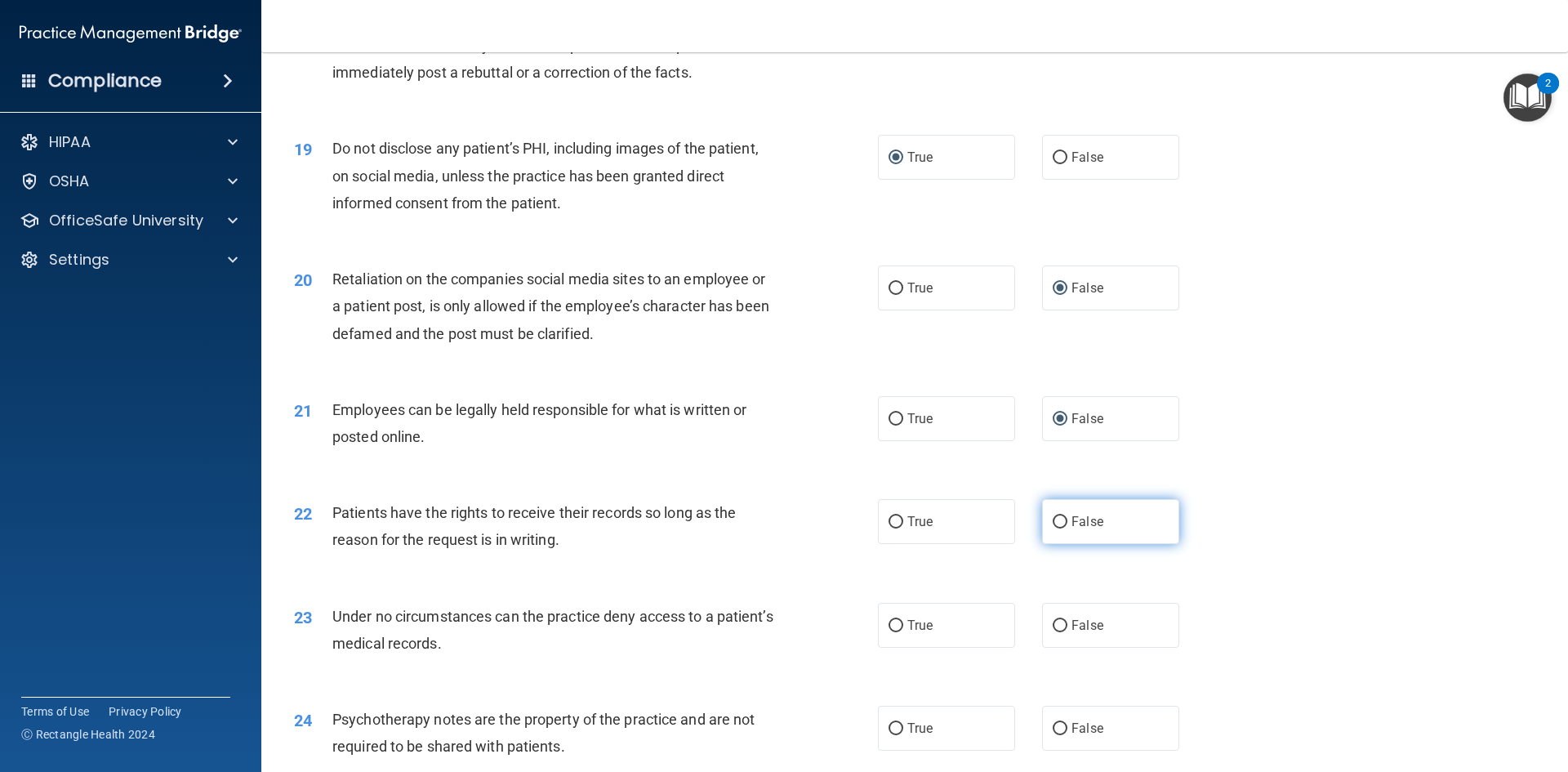
click at [1055, 528] on input "False" at bounding box center [1060, 522] width 15 height 12
radio input "true"
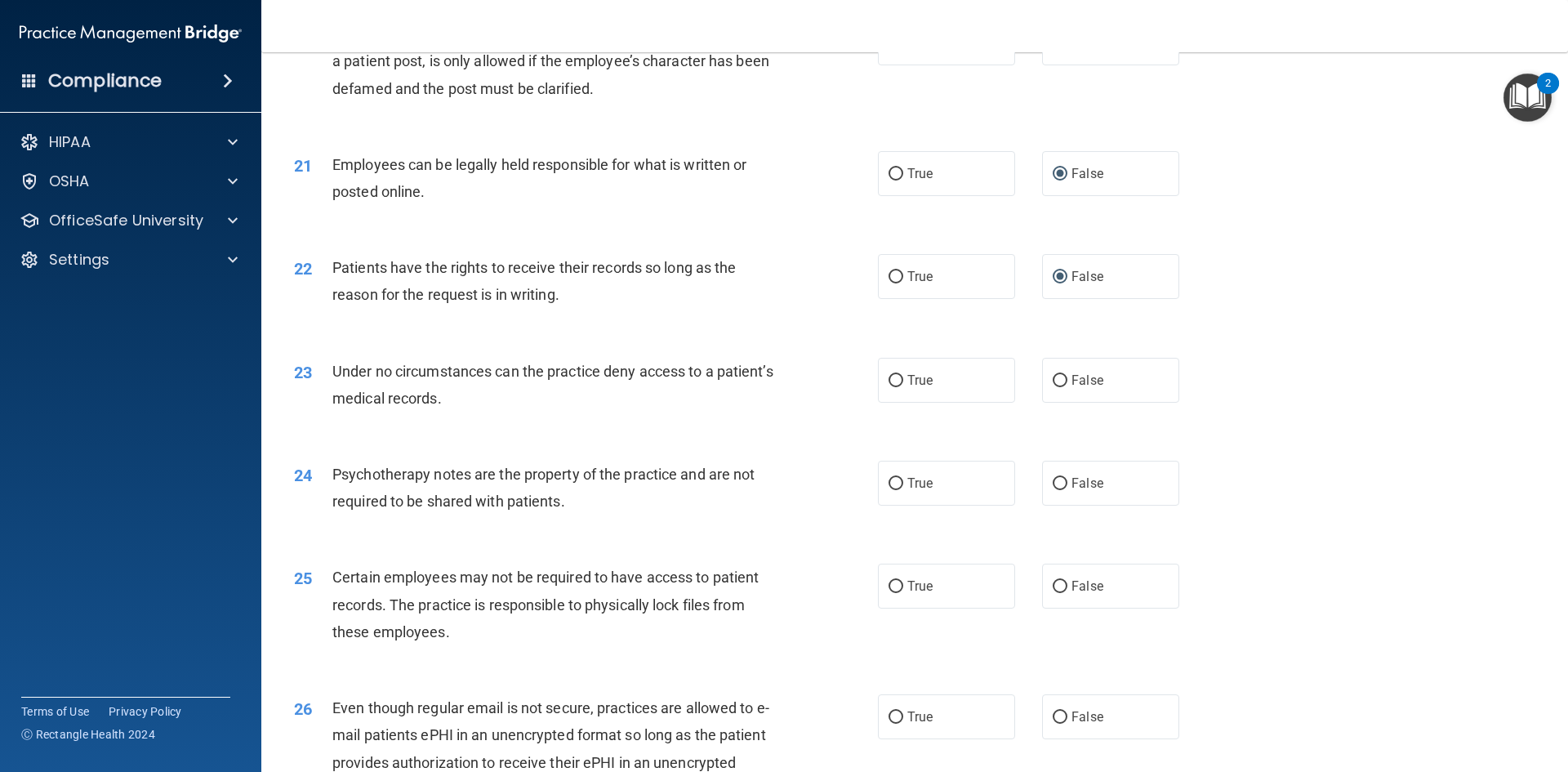
scroll to position [2695, 0]
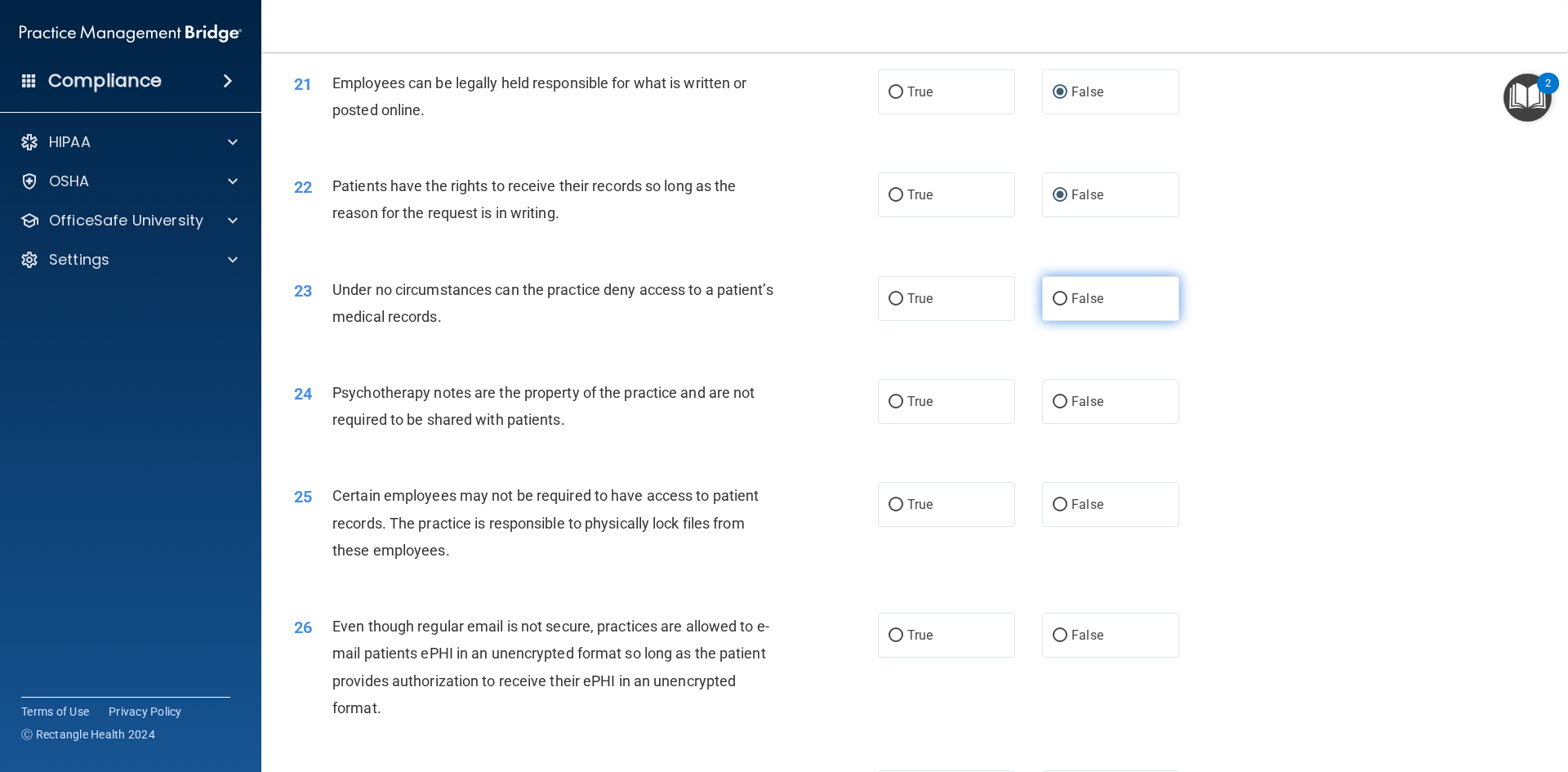
click at [1062, 321] on label "False" at bounding box center [1111, 299] width 137 height 45
click at [1062, 305] on input "False" at bounding box center [1060, 299] width 15 height 12
radio input "true"
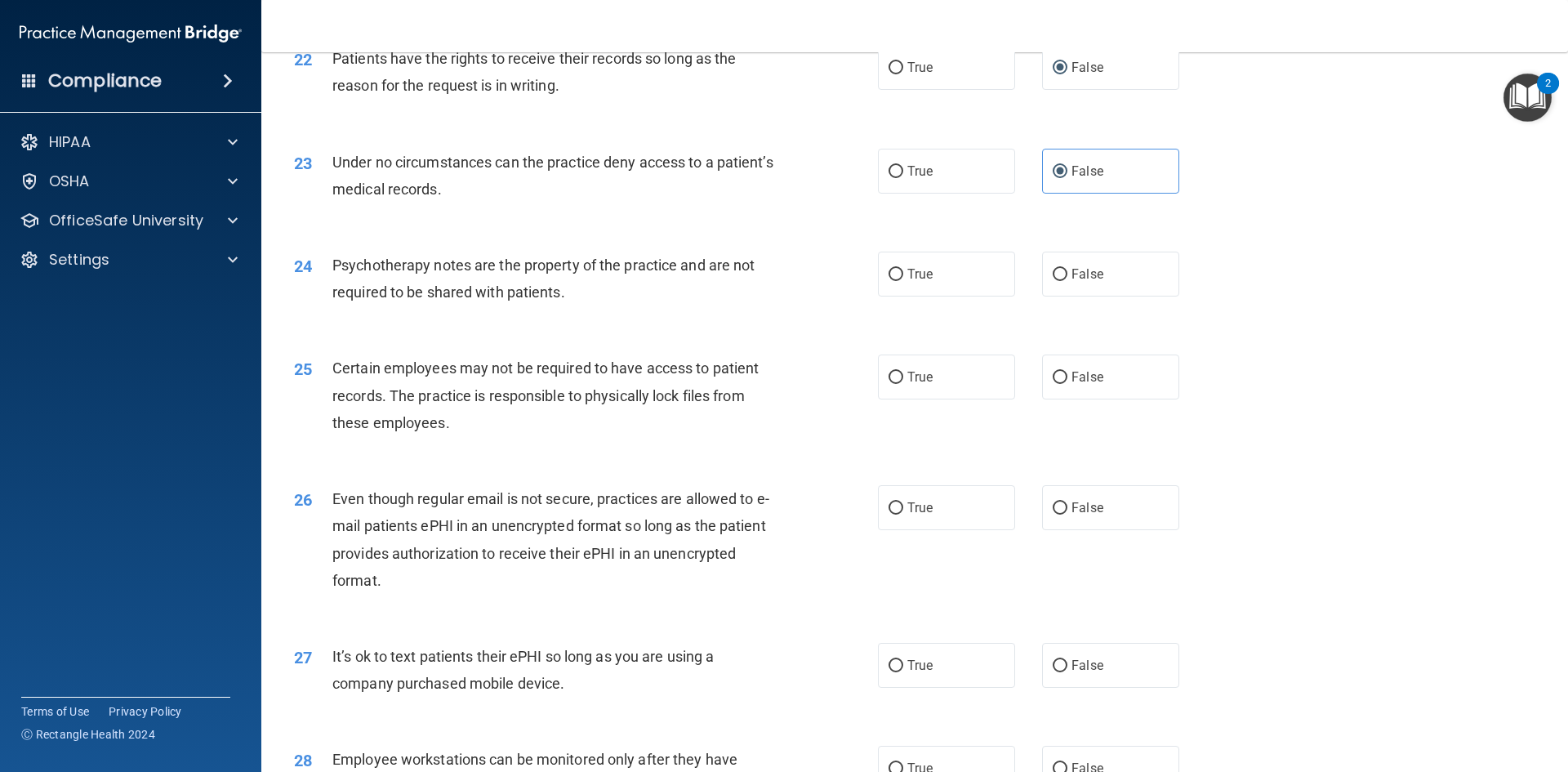
scroll to position [2857, 0]
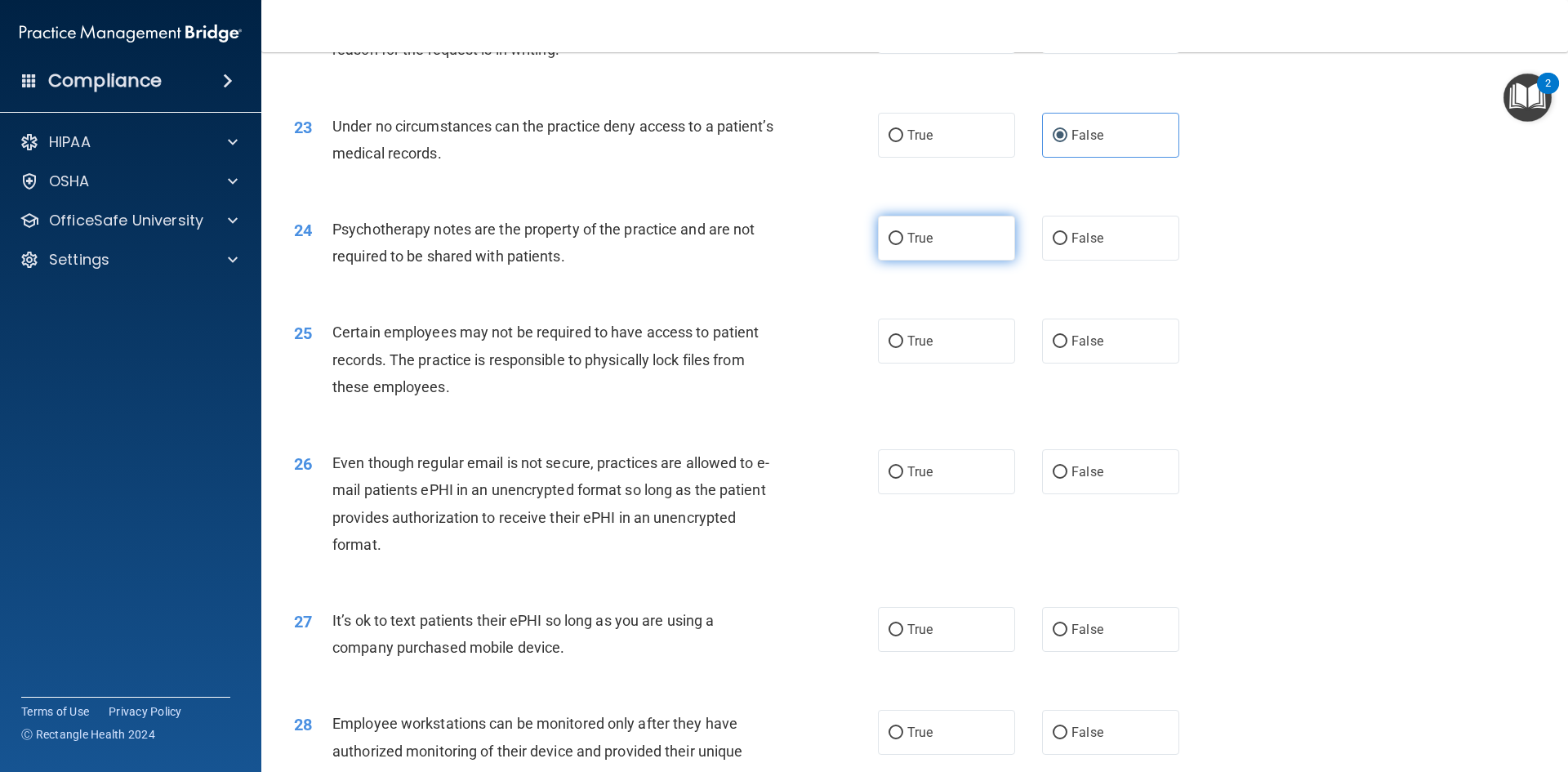
click at [888, 245] on input "True" at bounding box center [896, 238] width 15 height 12
radio input "true"
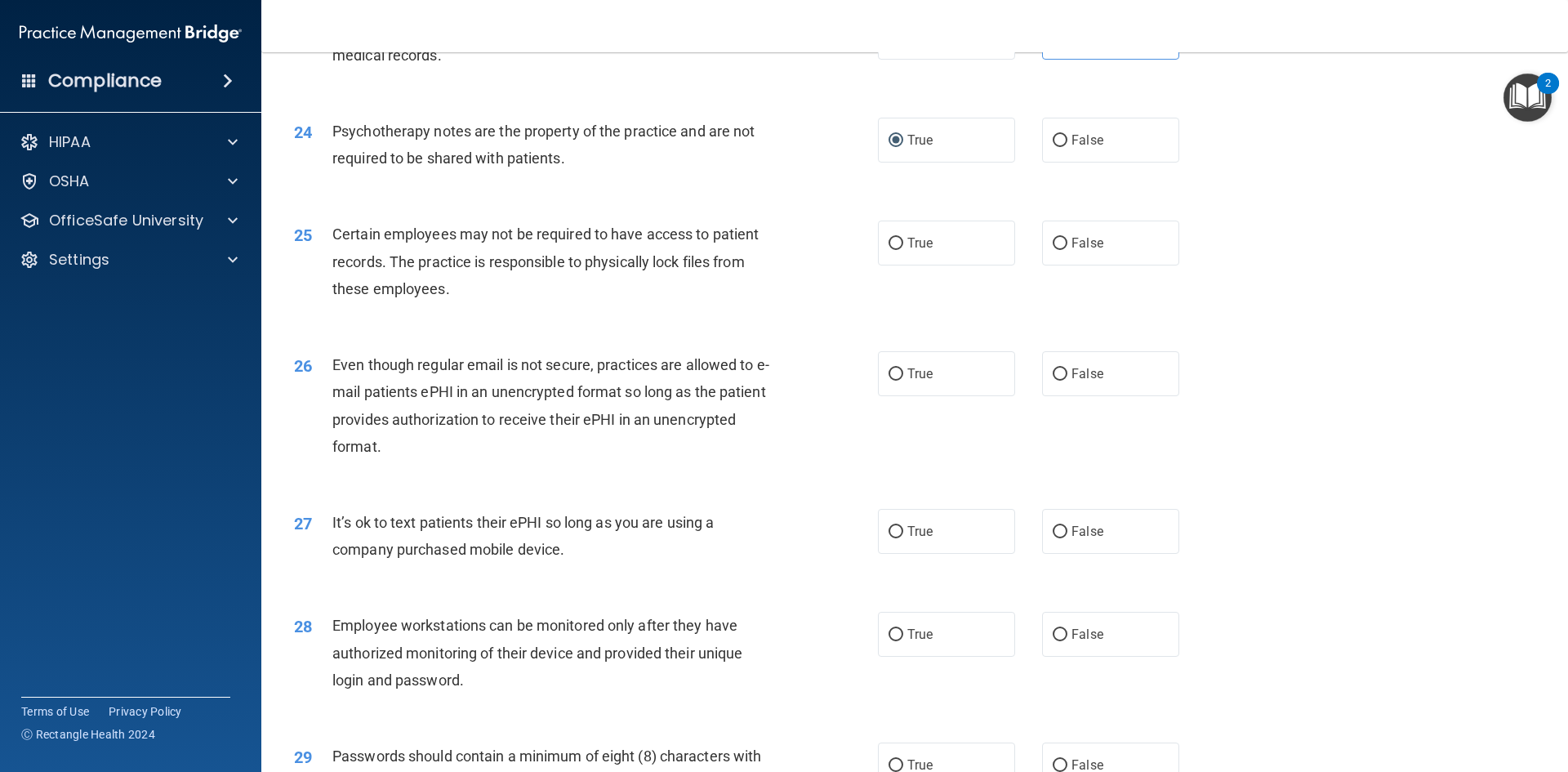
scroll to position [3021, 0]
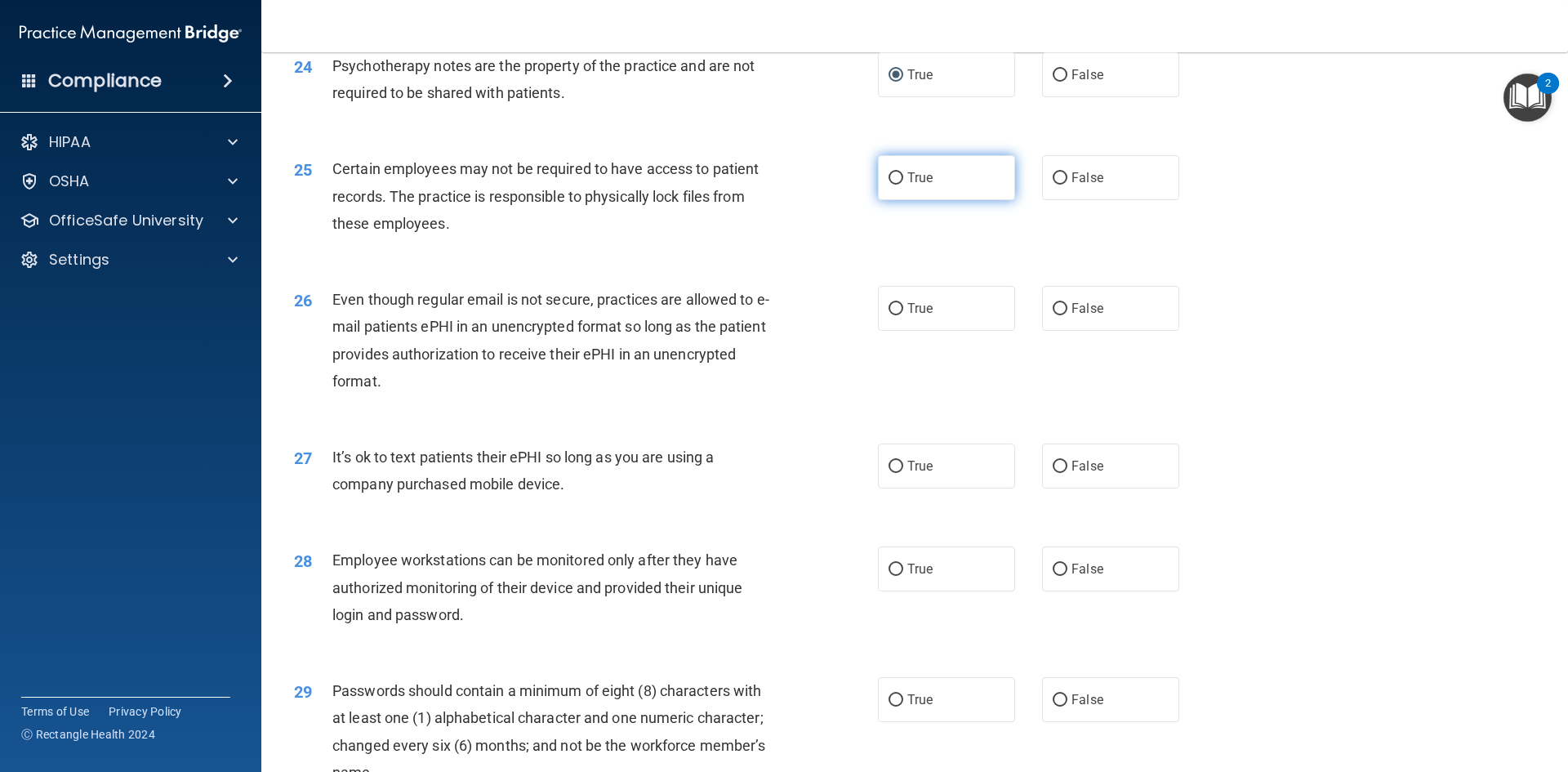
click at [891, 184] on input "True" at bounding box center [896, 178] width 15 height 12
radio input "true"
click at [1053, 316] on input "False" at bounding box center [1060, 309] width 15 height 12
radio input "true"
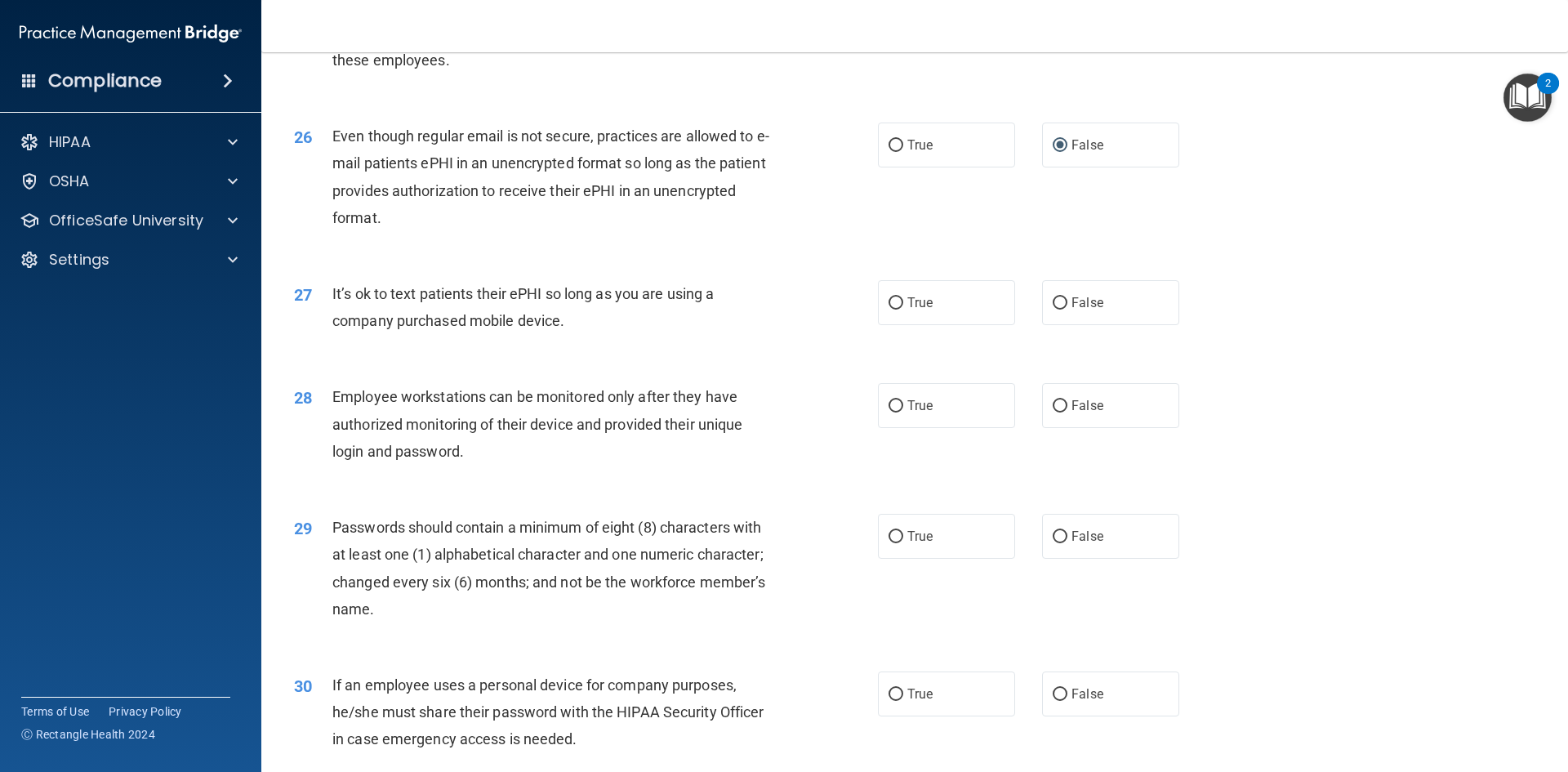
scroll to position [3266, 0]
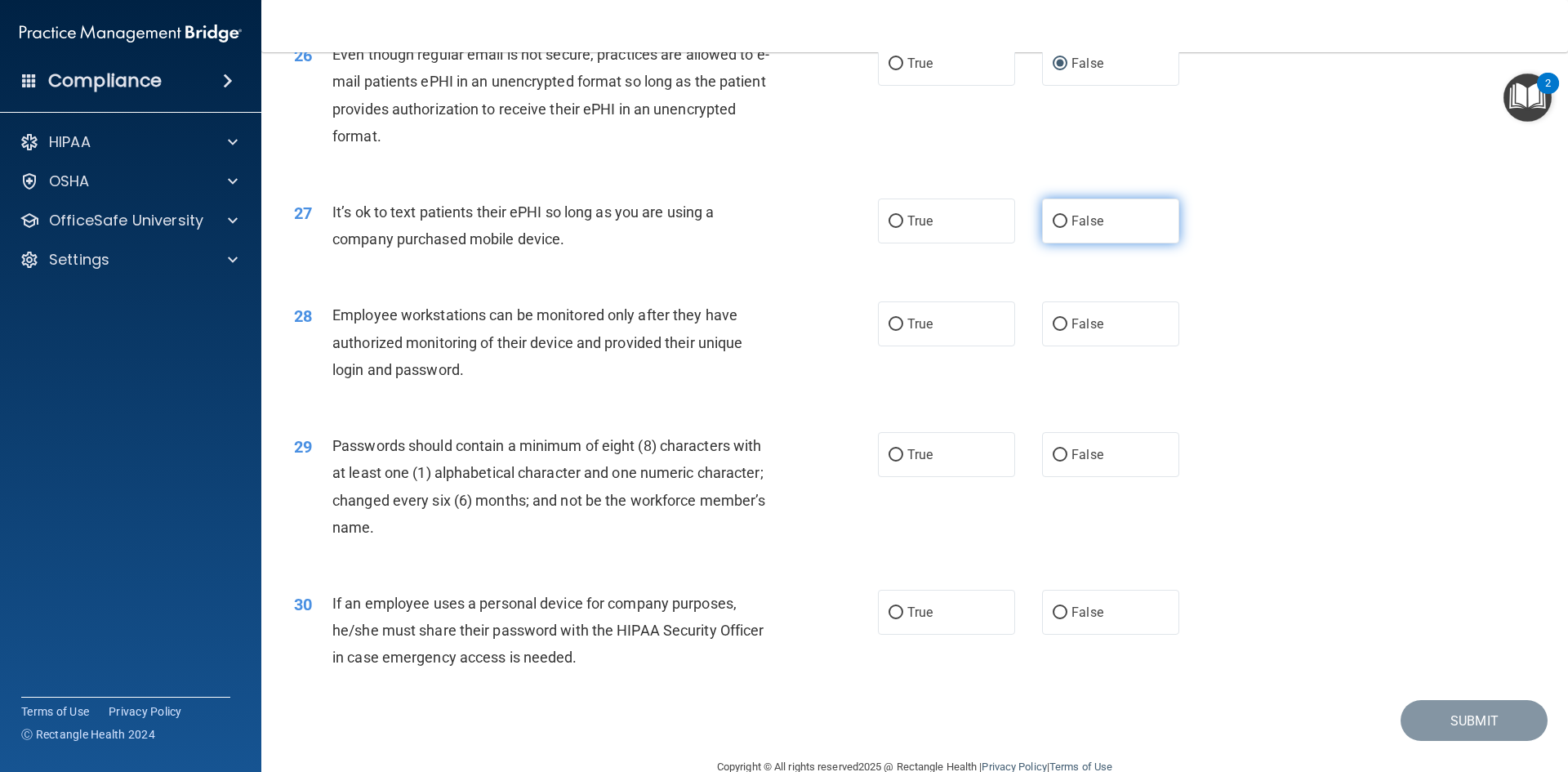
click at [1053, 228] on input "False" at bounding box center [1060, 221] width 15 height 12
radio input "true"
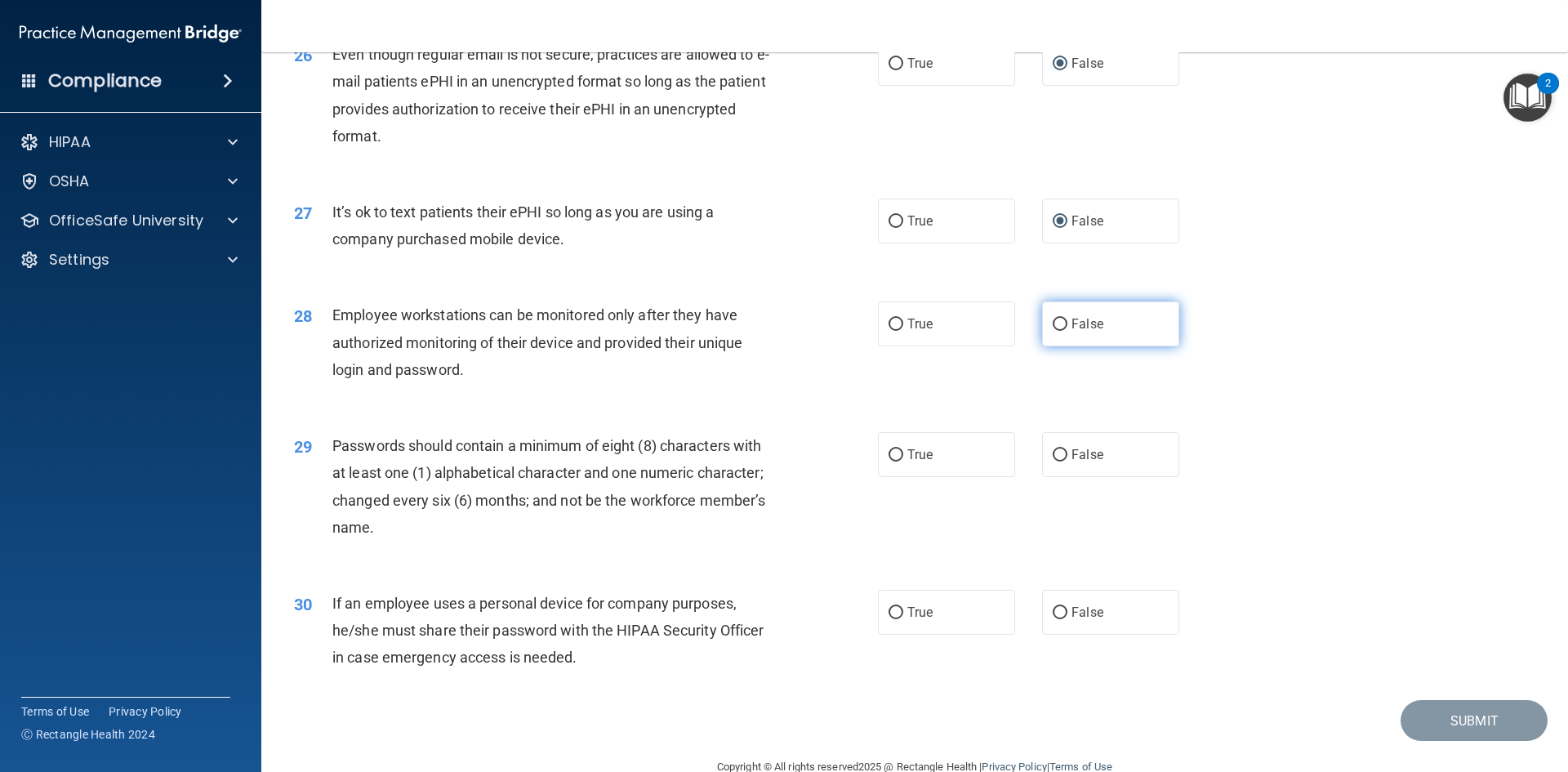
click at [1053, 331] on input "False" at bounding box center [1060, 324] width 15 height 12
radio input "true"
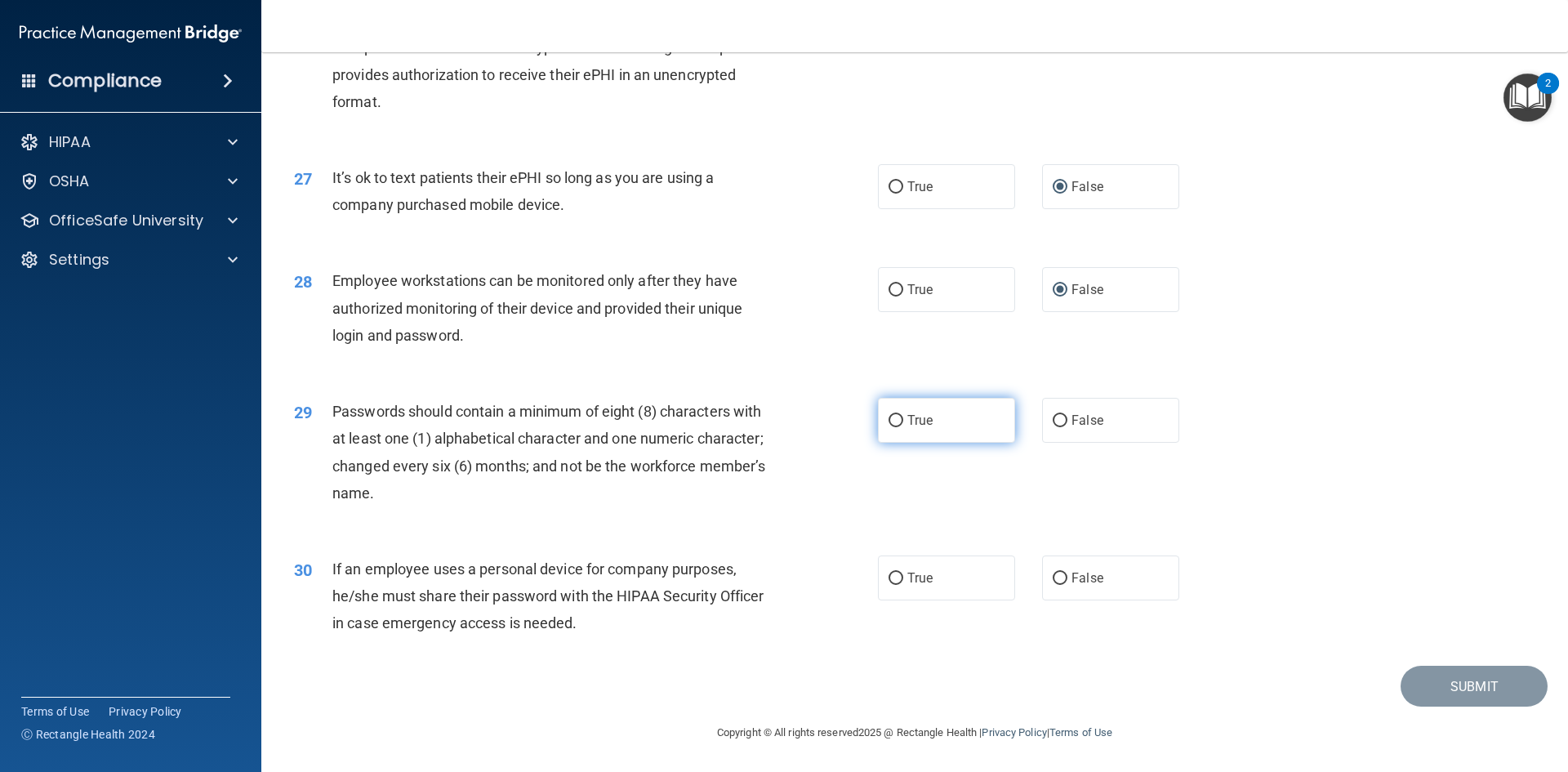
click at [888, 421] on input "True" at bounding box center [896, 420] width 15 height 12
radio input "true"
click at [1053, 582] on input "False" at bounding box center [1060, 578] width 15 height 12
radio input "true"
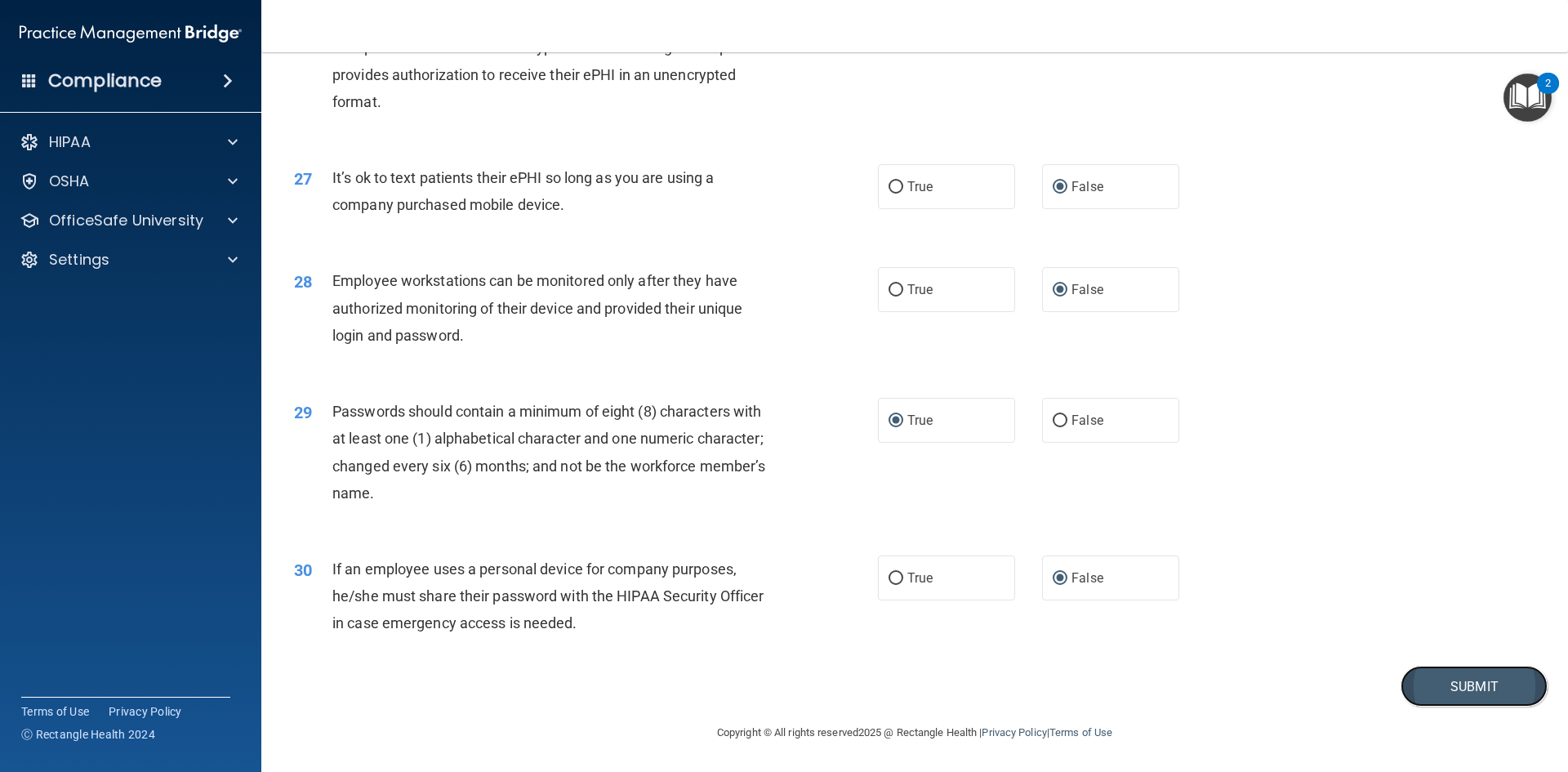
click at [1412, 688] on button "Submit" at bounding box center [1474, 686] width 147 height 42
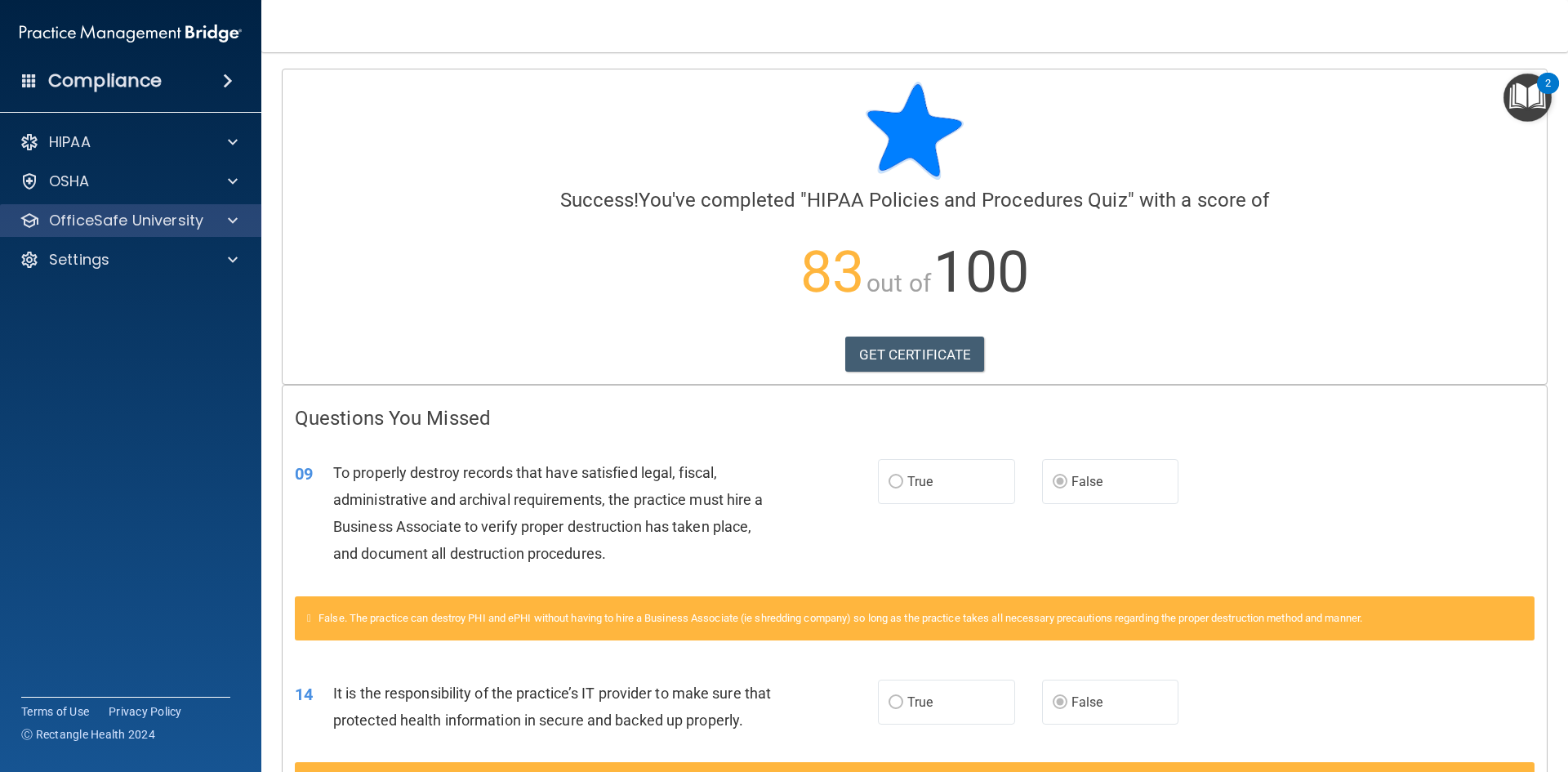
click at [176, 231] on div "OfficeSafe University" at bounding box center [130, 220] width 262 height 33
click at [229, 222] on span at bounding box center [233, 220] width 9 height 20
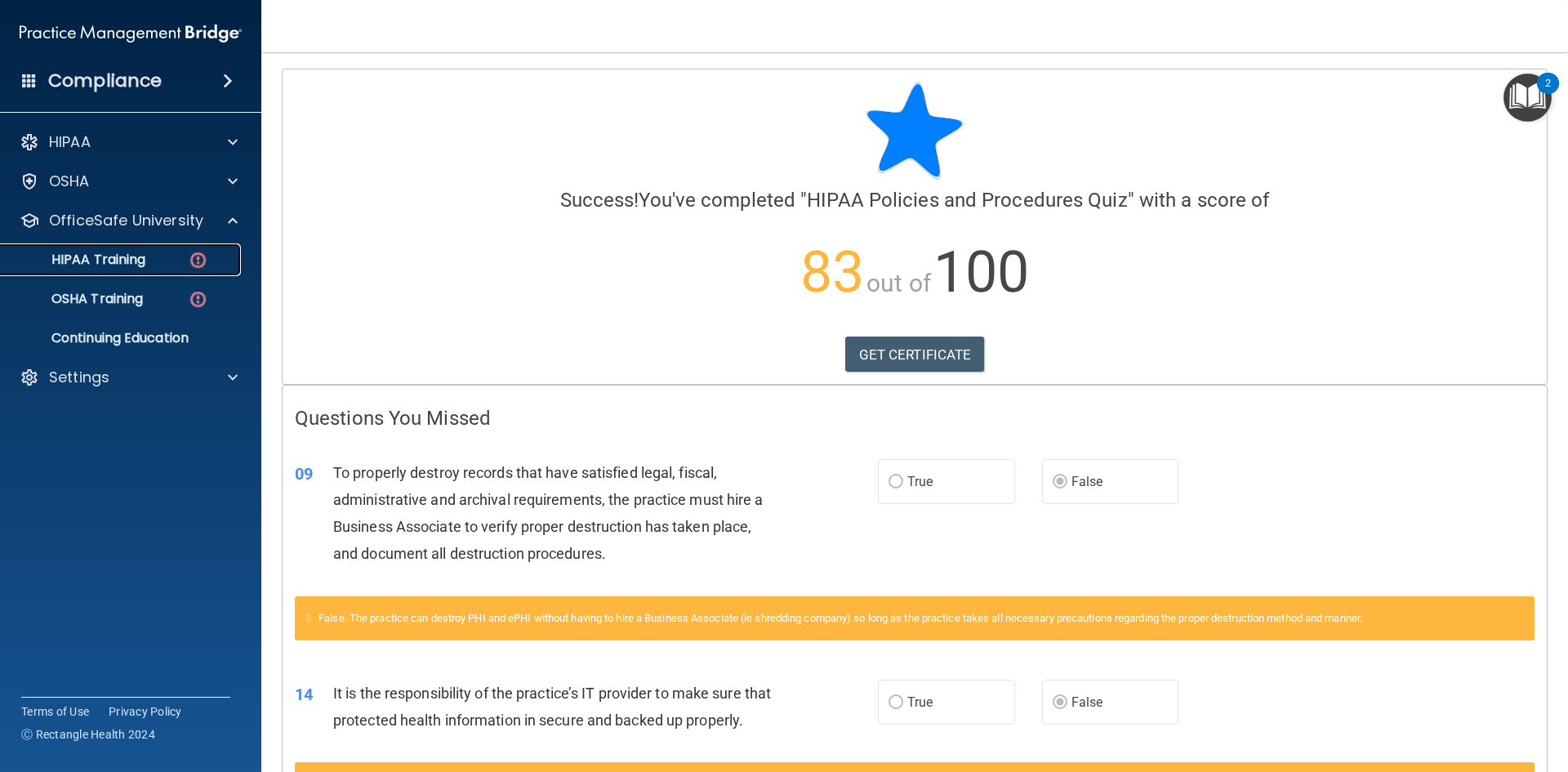
click at [182, 261] on div "HIPAA Training" at bounding box center [122, 259] width 223 height 16
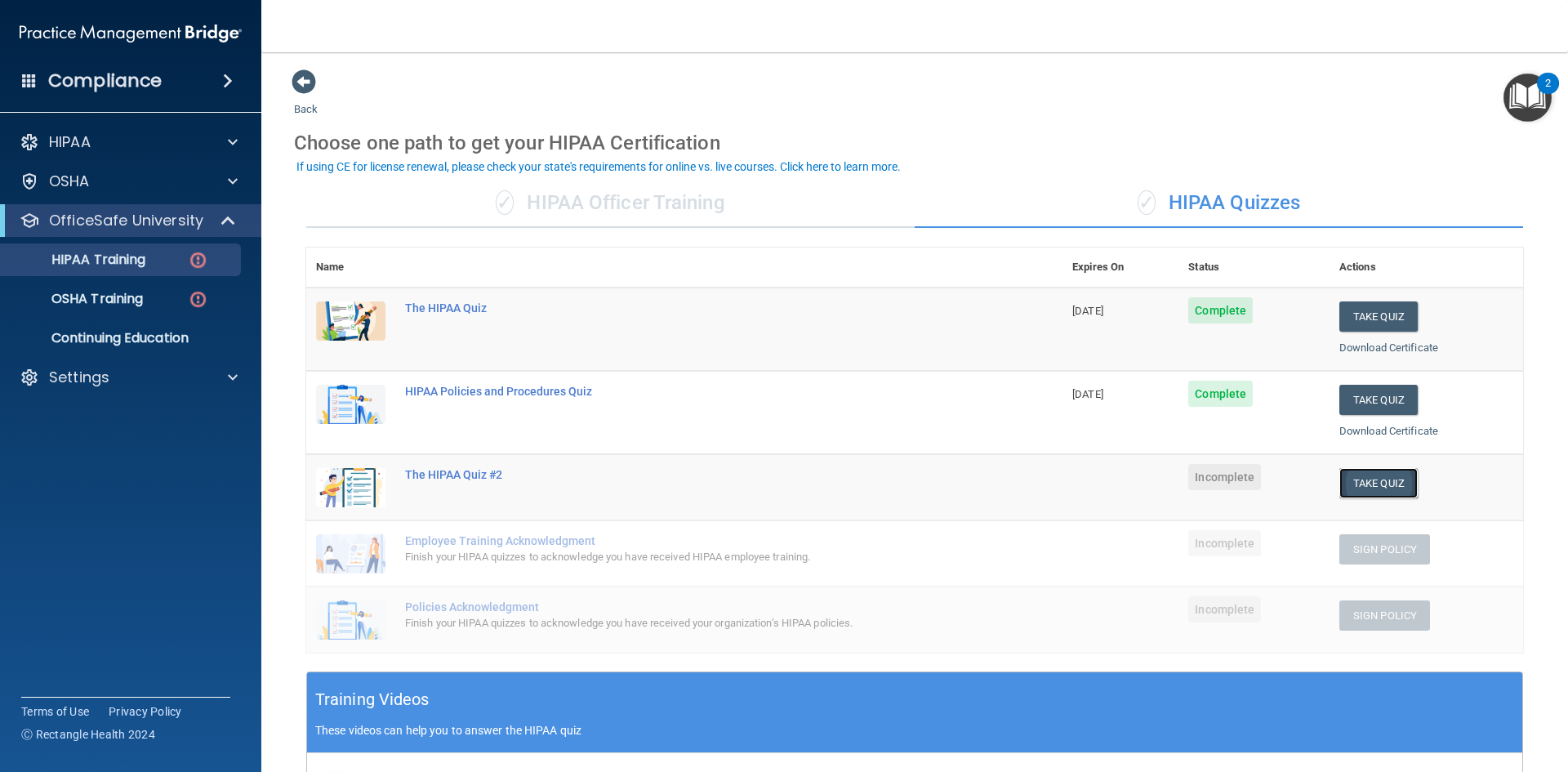
click at [1368, 487] on button "Take Quiz" at bounding box center [1378, 483] width 78 height 30
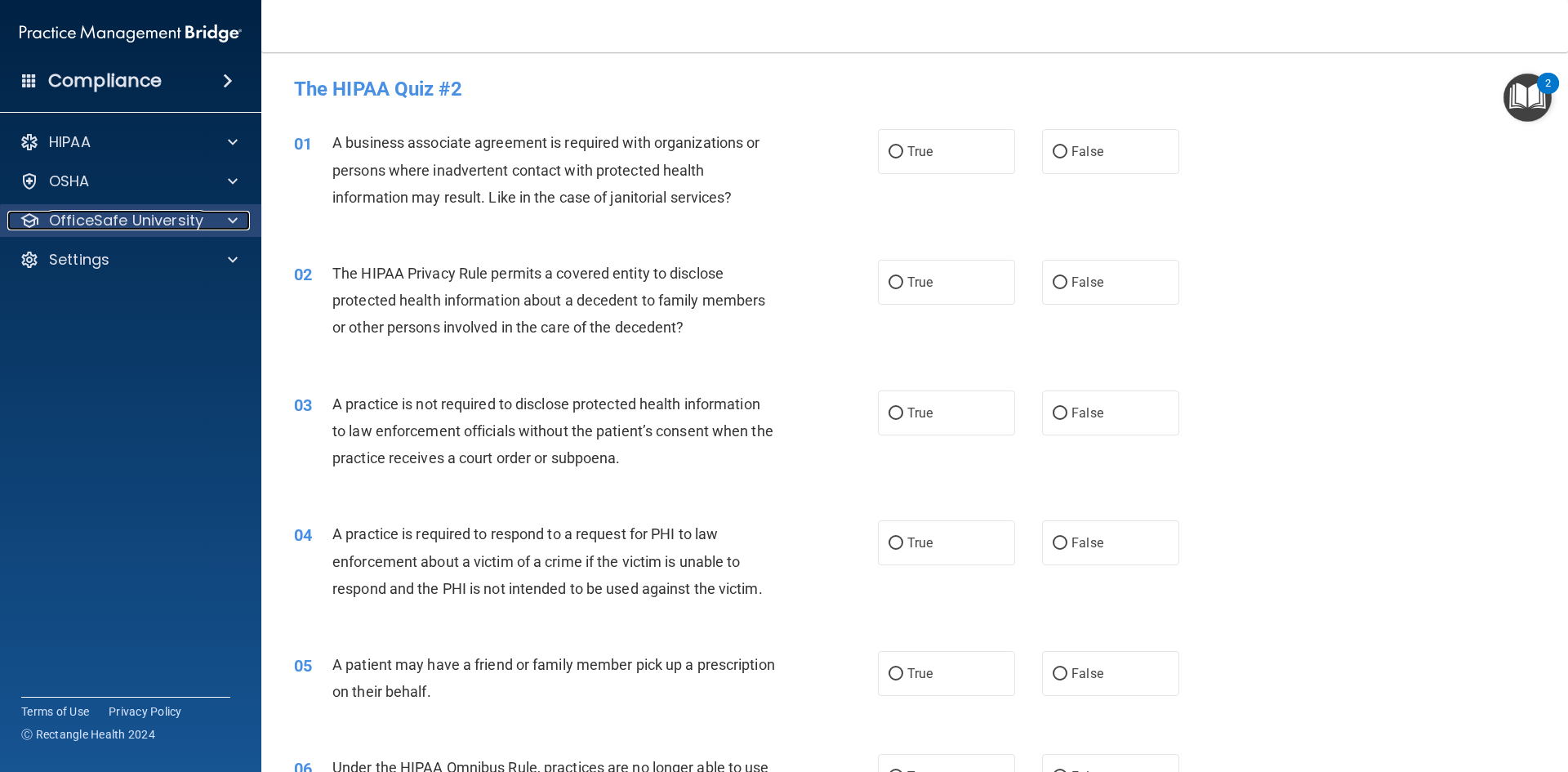
click at [217, 219] on div at bounding box center [230, 220] width 41 height 20
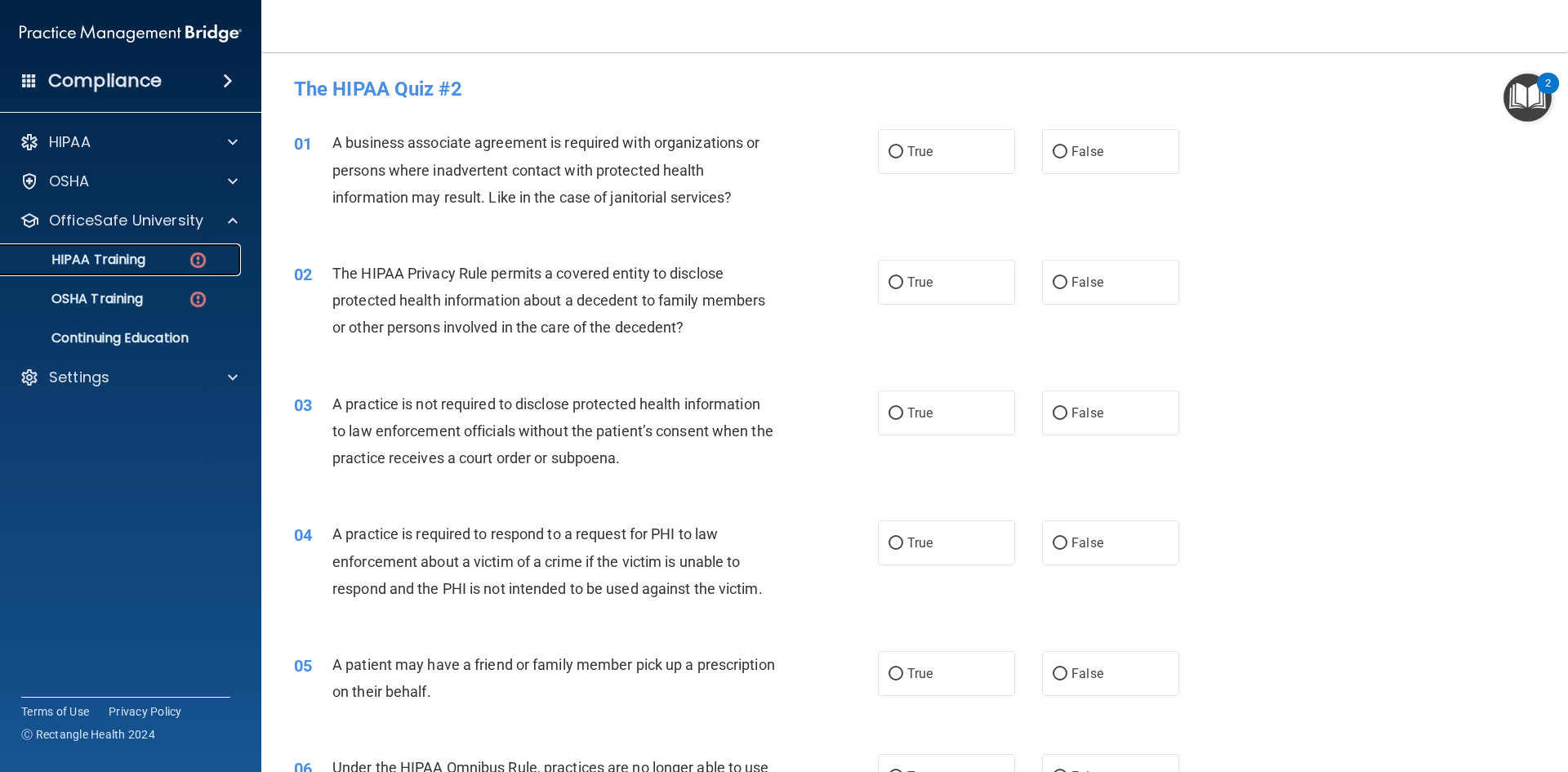
click at [190, 262] on img at bounding box center [198, 260] width 21 height 21
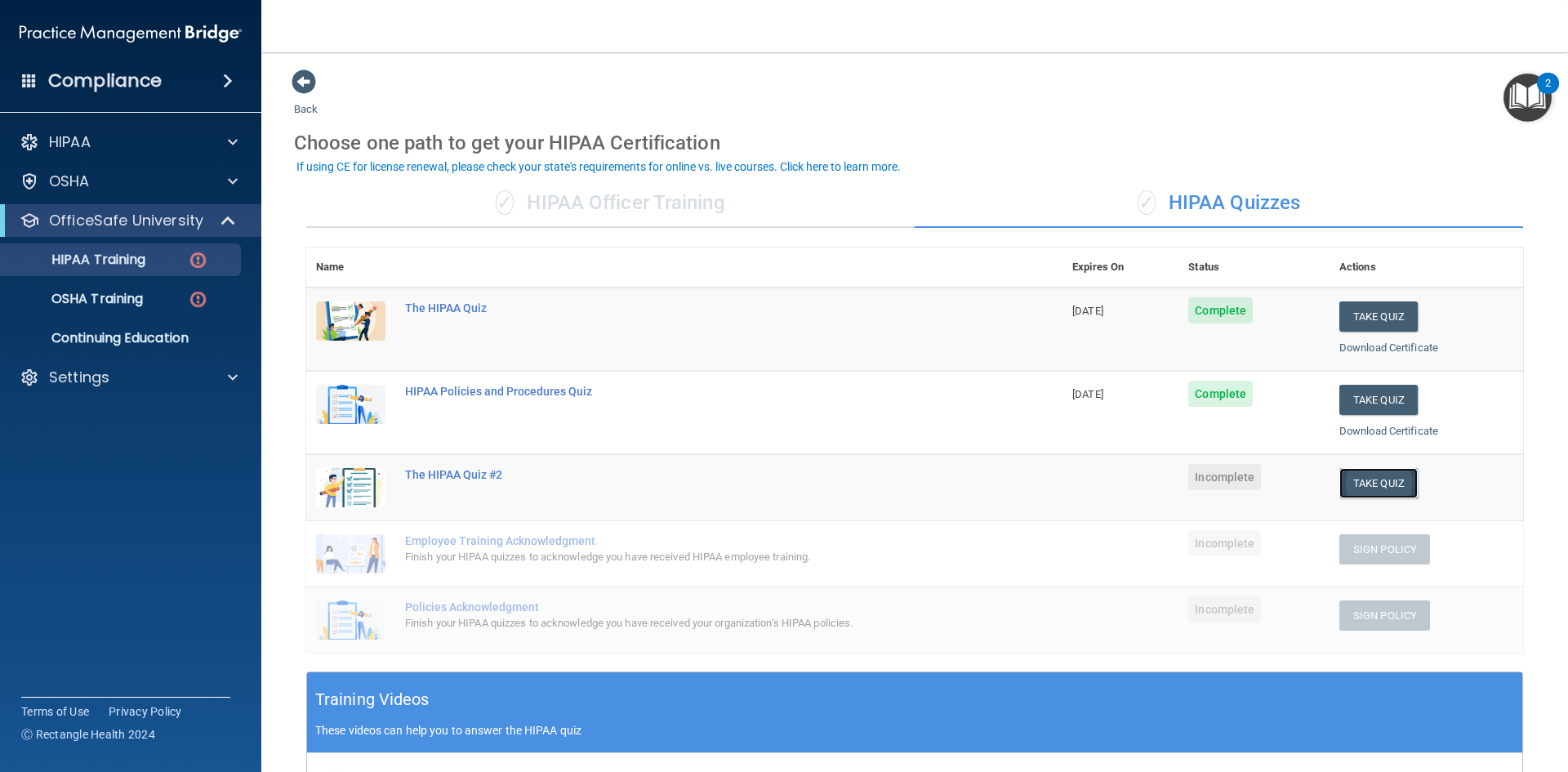
click at [1352, 492] on button "Take Quiz" at bounding box center [1378, 483] width 78 height 30
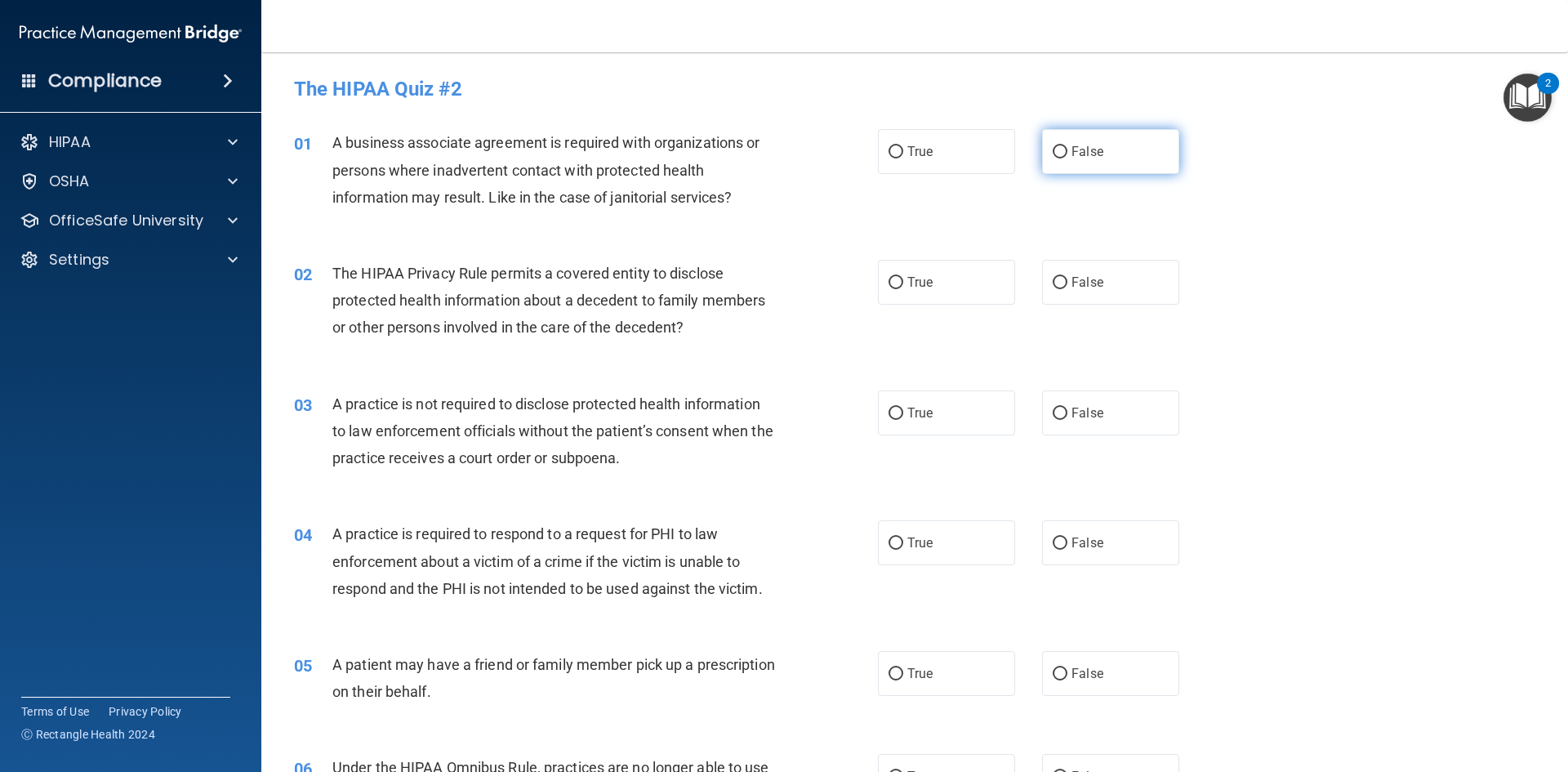
click at [1054, 150] on input "False" at bounding box center [1060, 152] width 15 height 12
radio input "true"
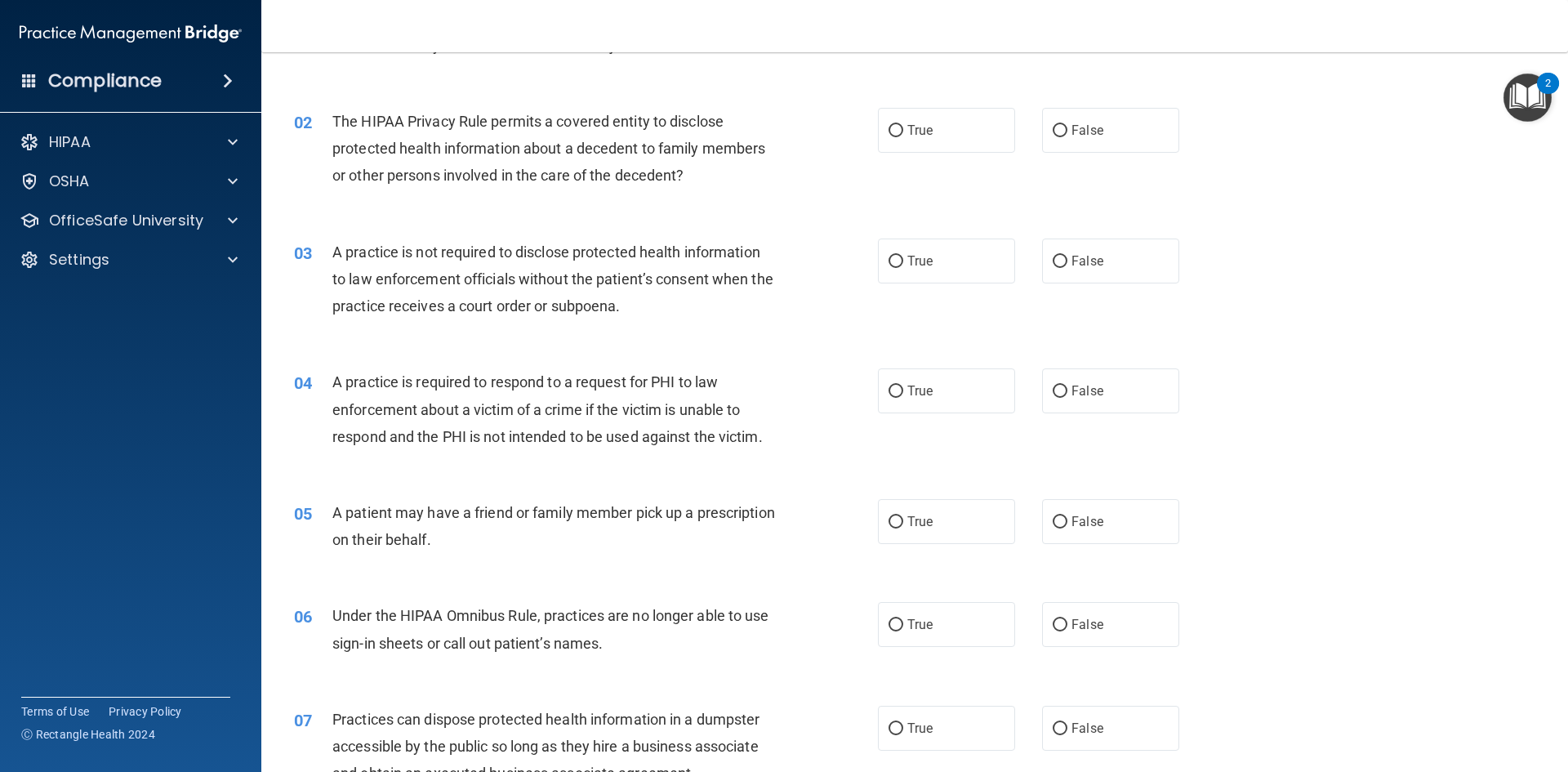
scroll to position [163, 0]
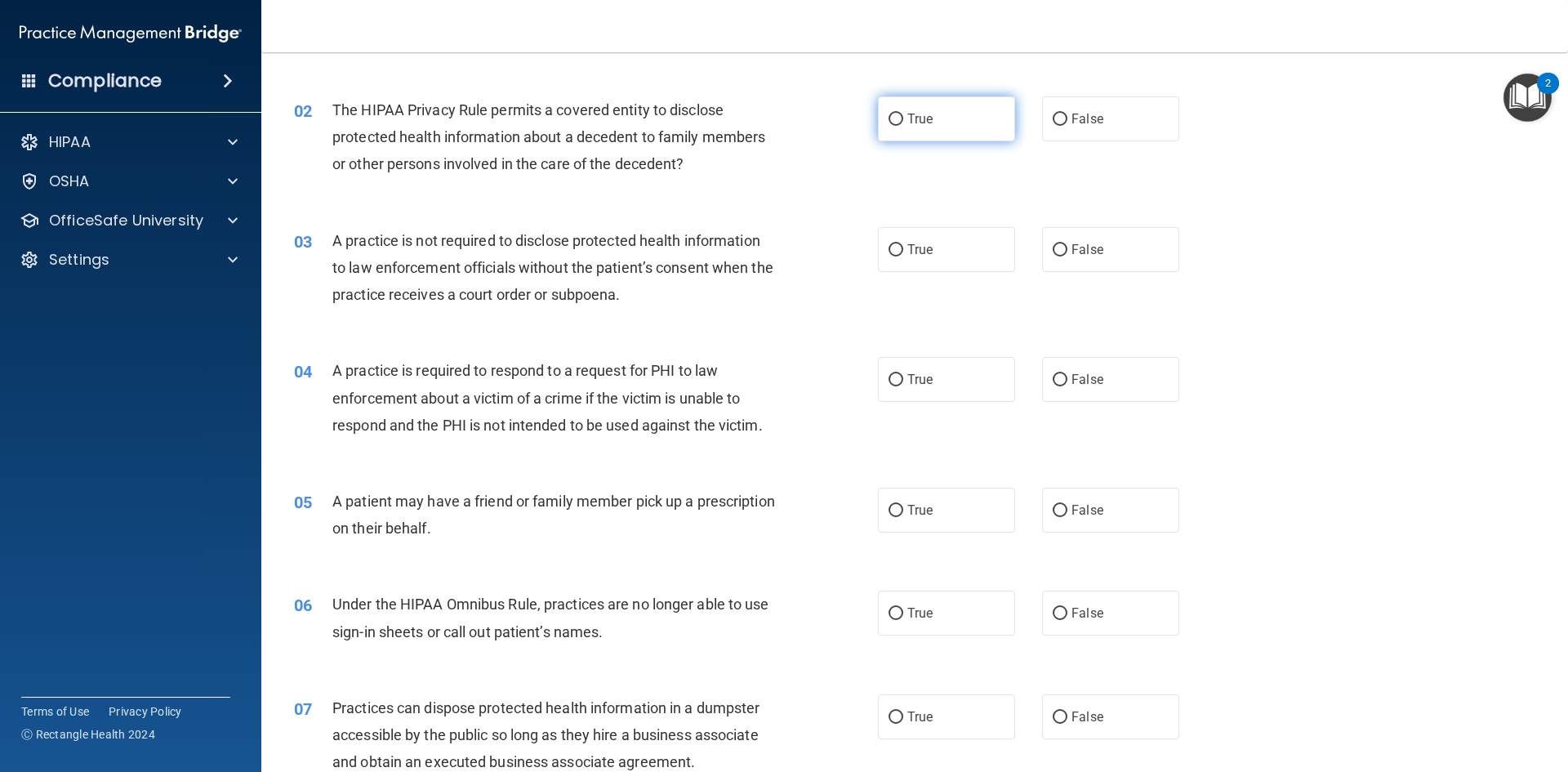
click at [888, 119] on input "True" at bounding box center [896, 119] width 15 height 12
radio input "true"
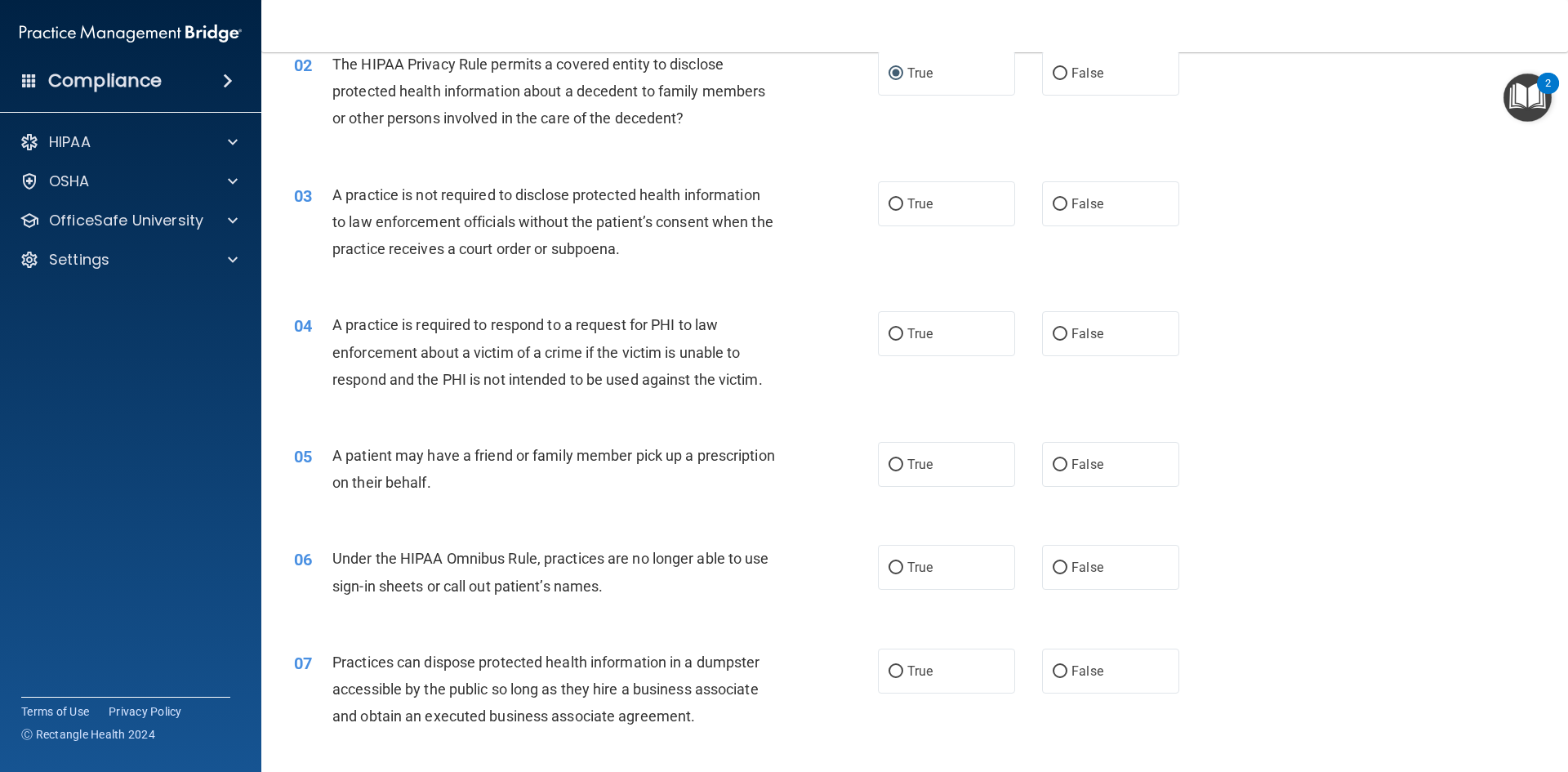
scroll to position [245, 0]
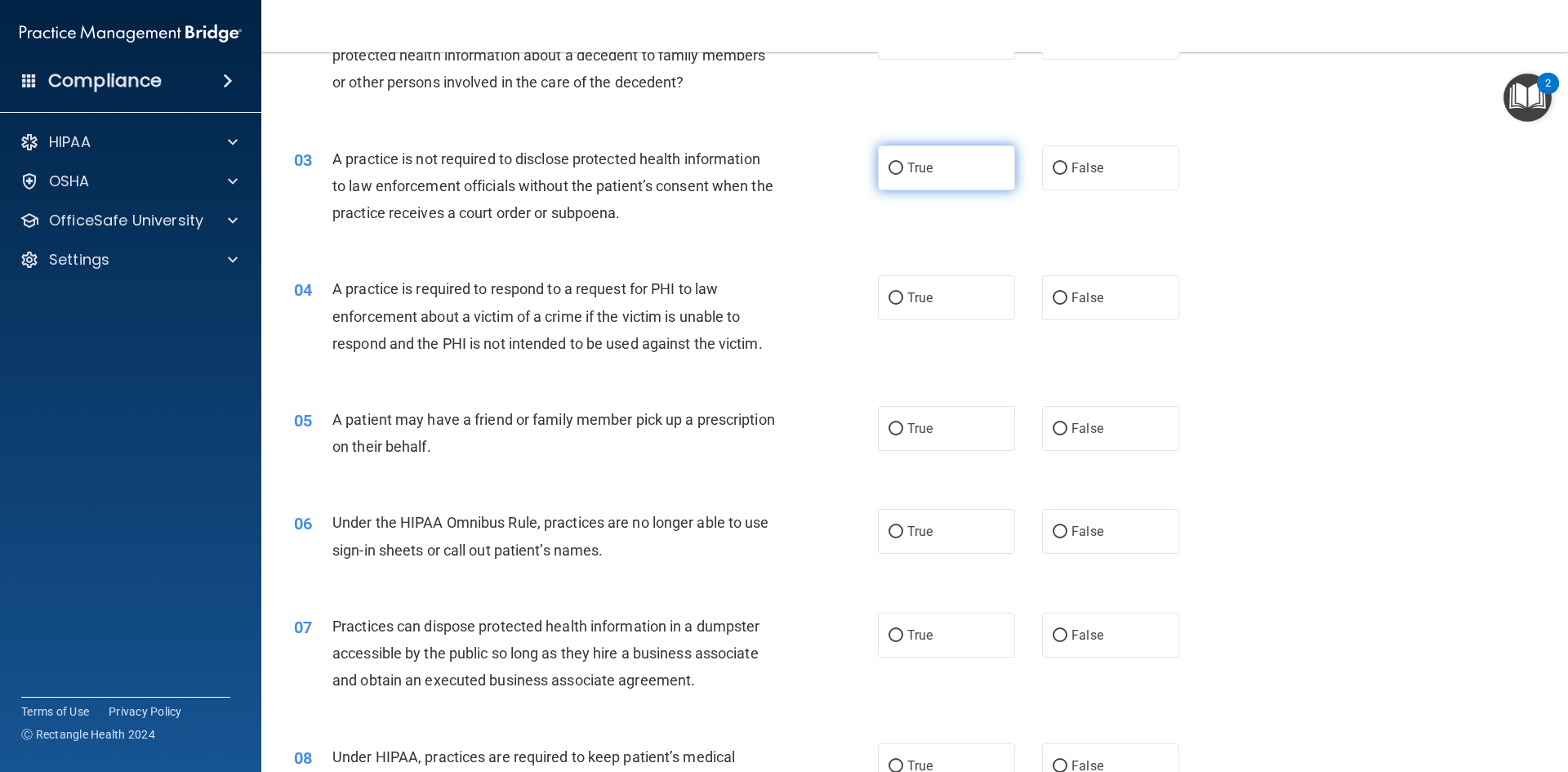
click at [891, 171] on input "True" at bounding box center [896, 168] width 15 height 12
radio input "true"
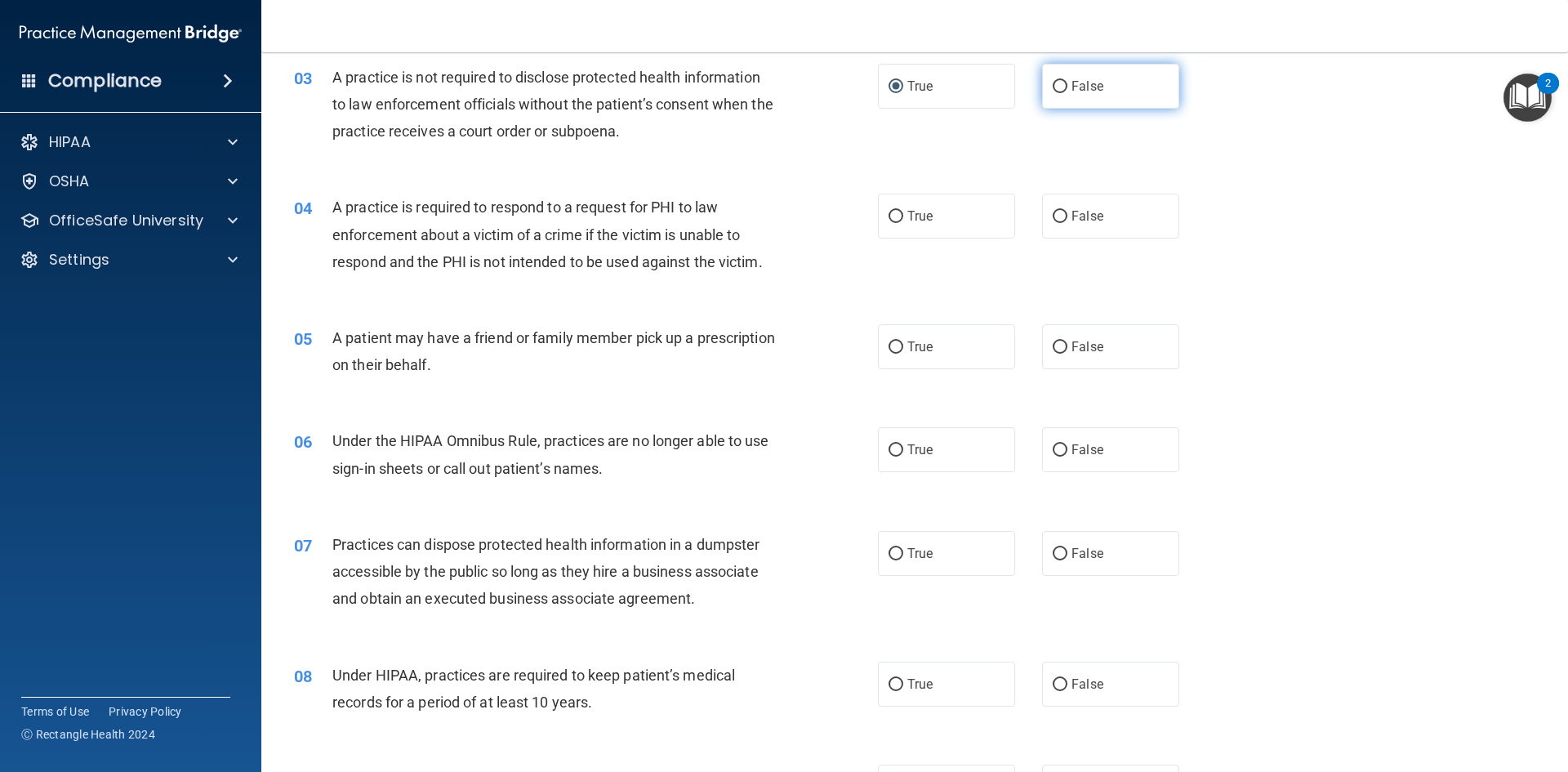
click at [1053, 89] on input "False" at bounding box center [1060, 87] width 15 height 12
radio input "true"
radio input "false"
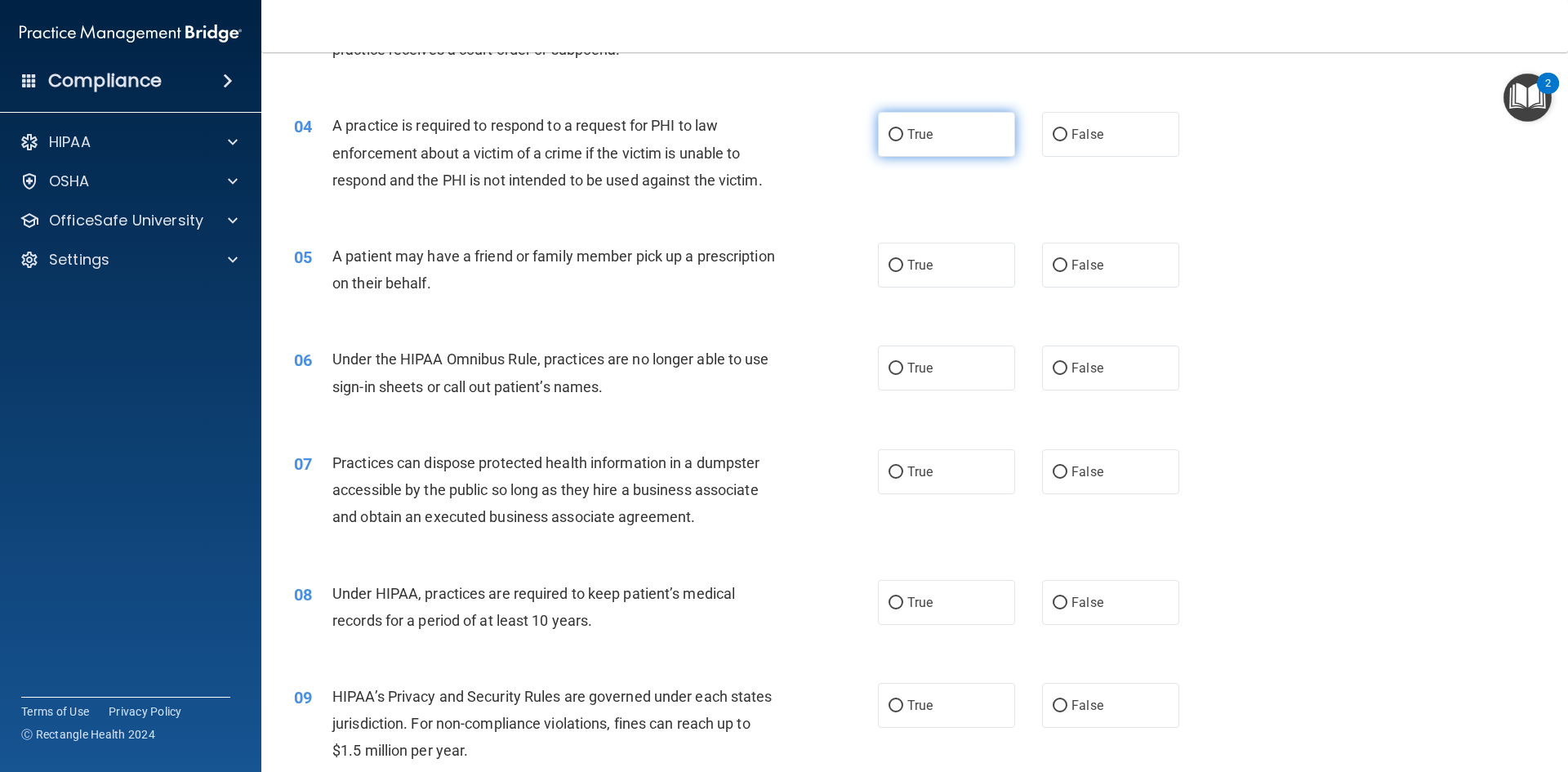
click at [889, 131] on input "True" at bounding box center [896, 135] width 15 height 12
radio input "true"
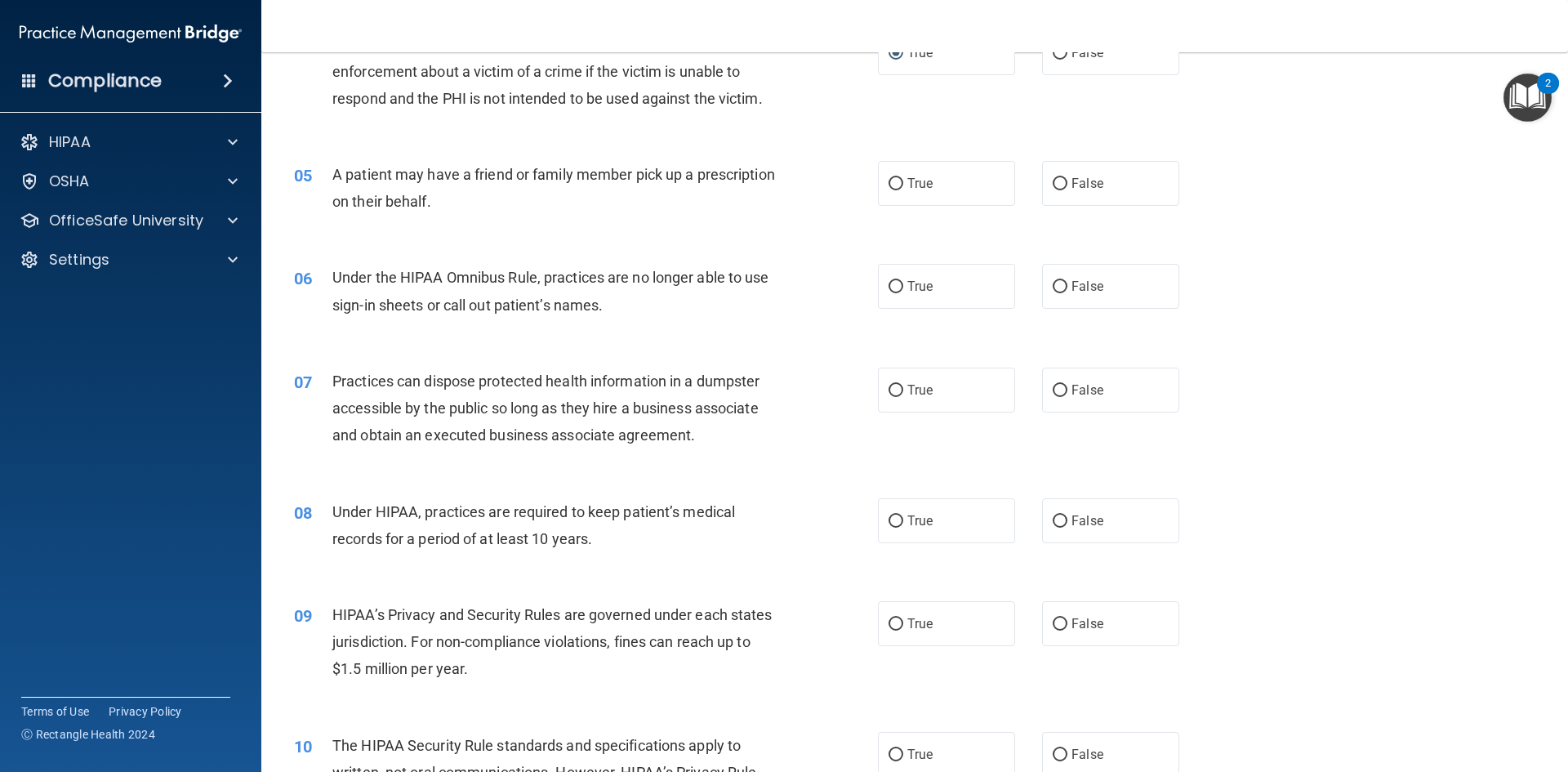
scroll to position [572, 0]
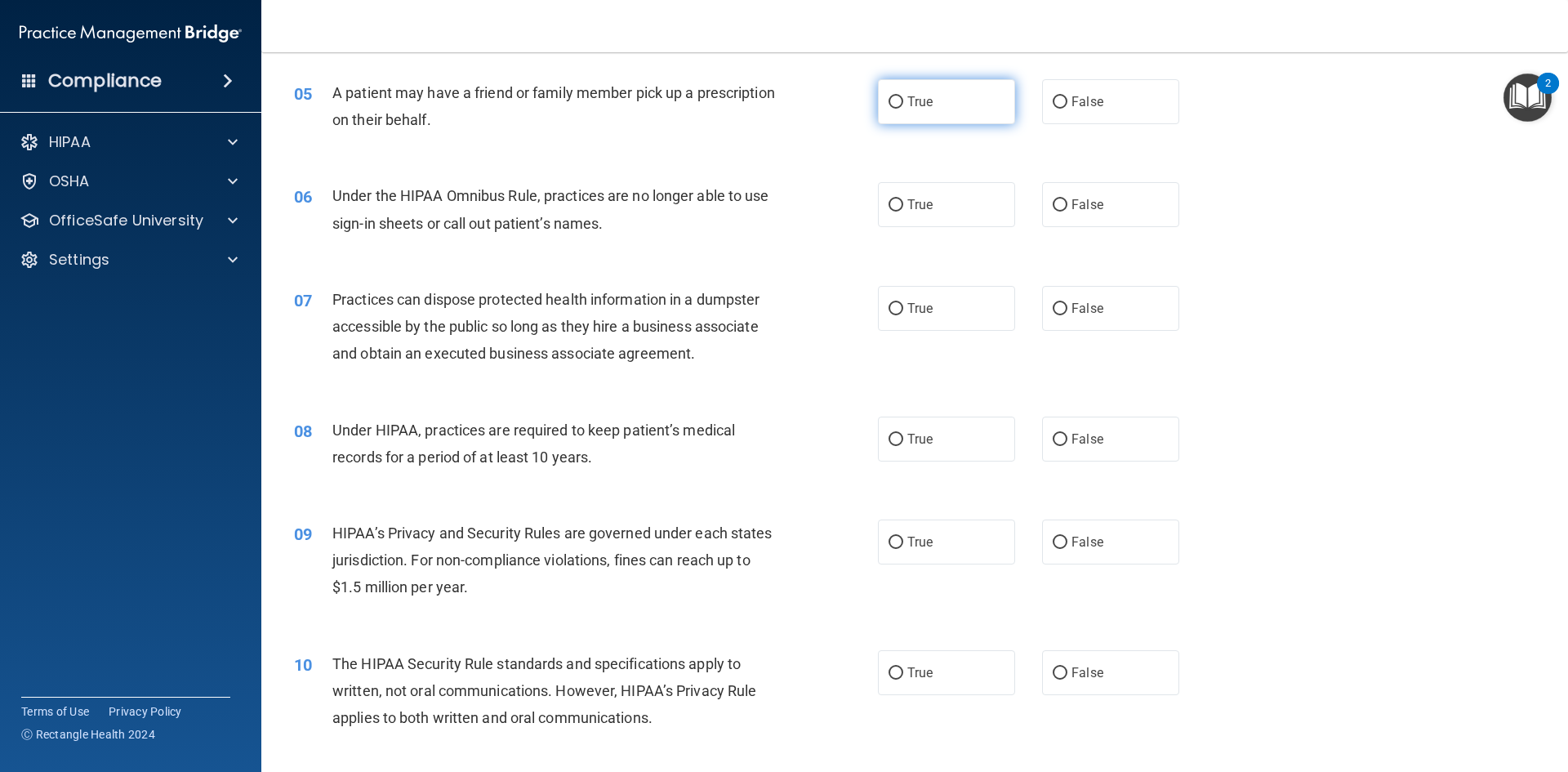
click at [888, 99] on input "True" at bounding box center [896, 102] width 15 height 12
radio input "true"
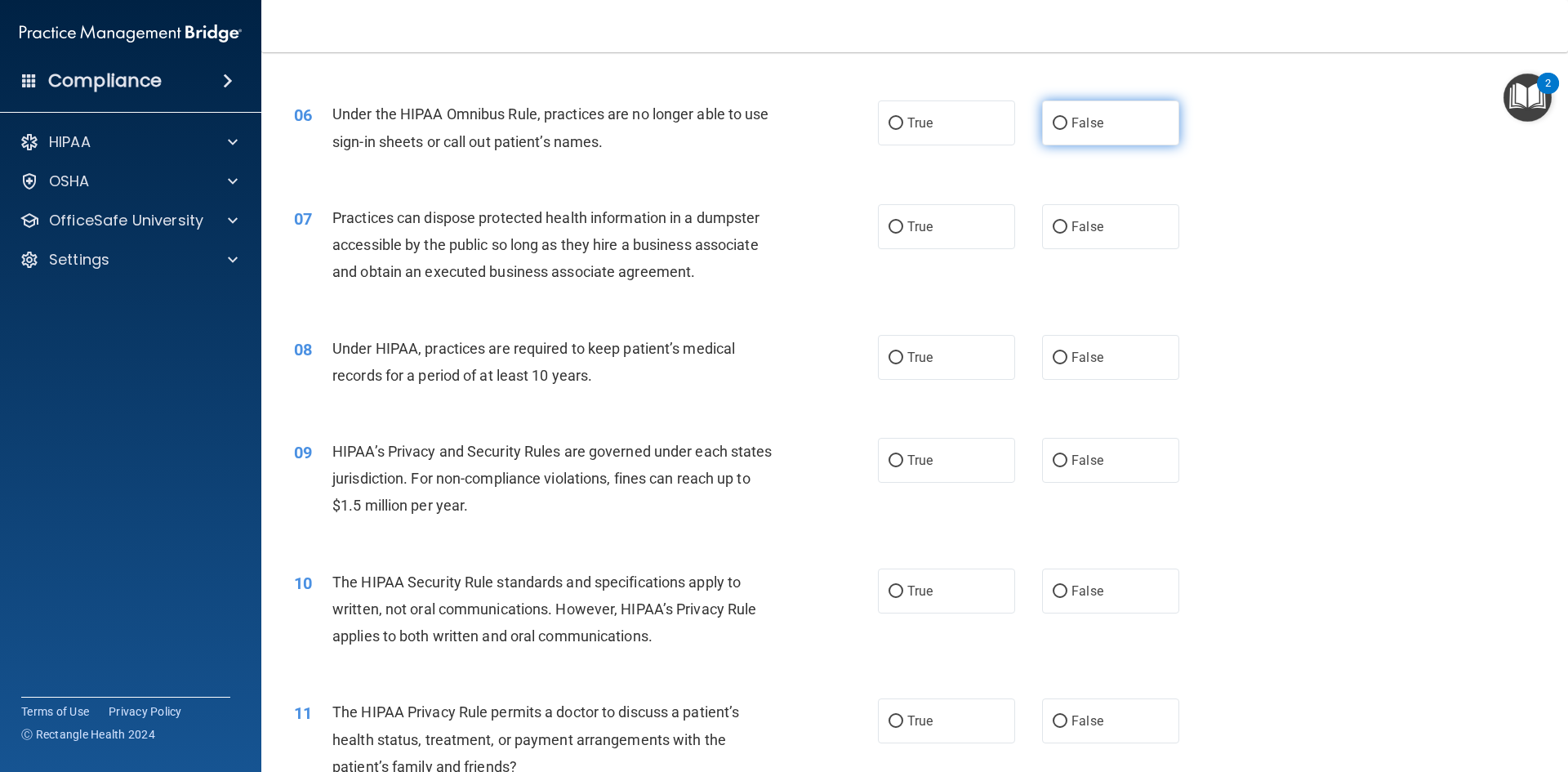
click at [1053, 123] on input "False" at bounding box center [1060, 123] width 15 height 12
radio input "true"
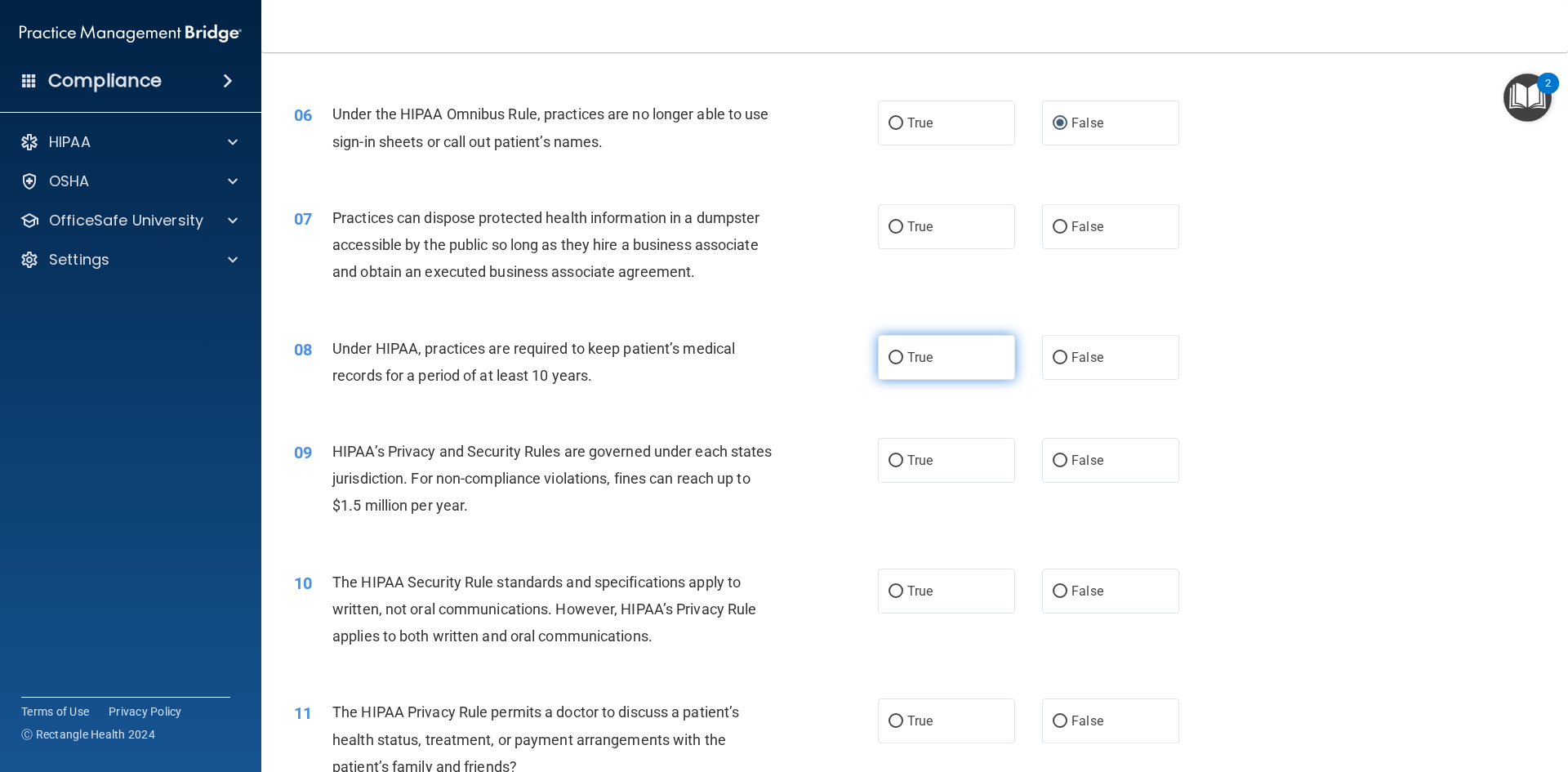
scroll to position [735, 0]
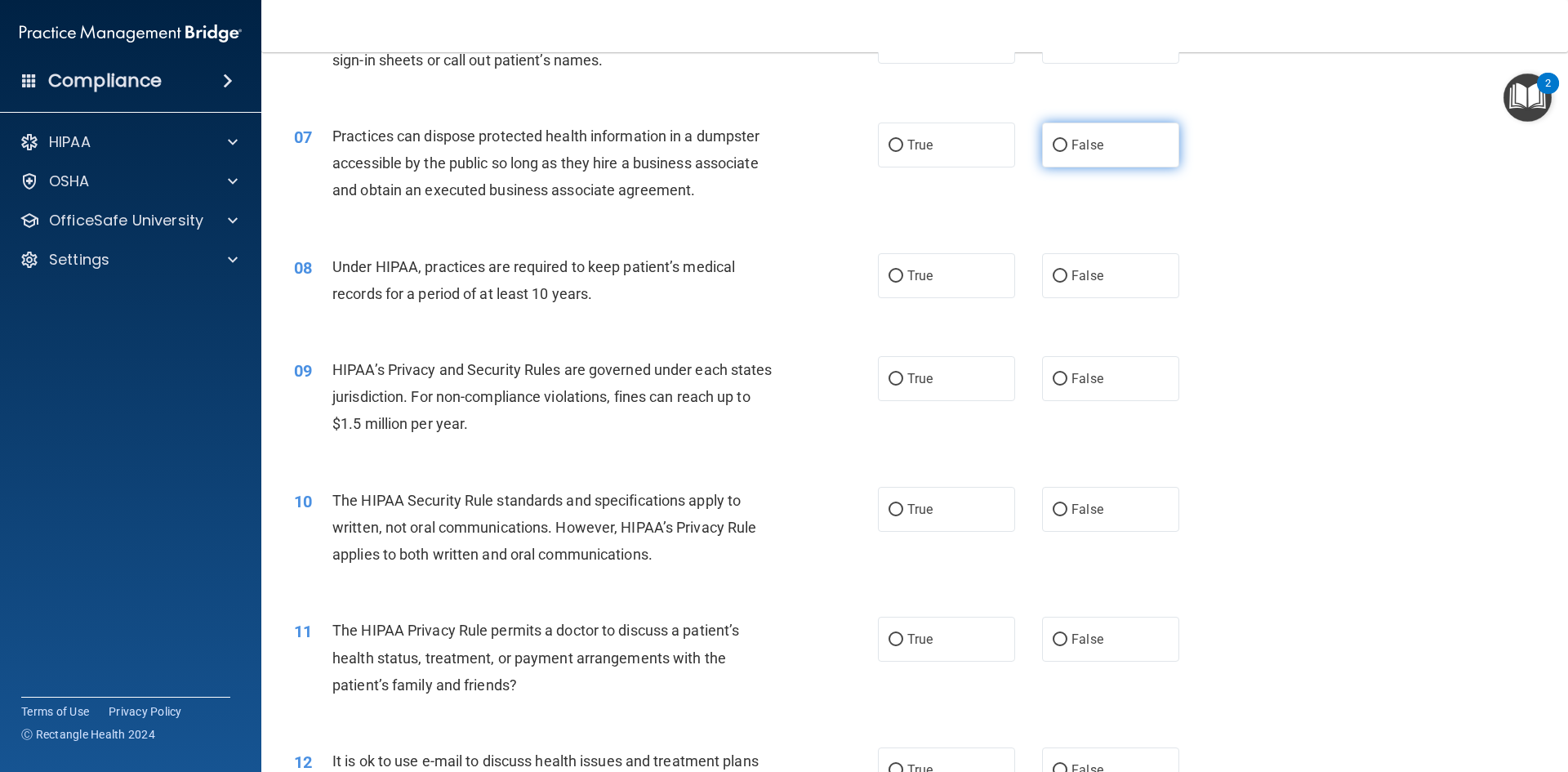
click at [1053, 144] on input "False" at bounding box center [1060, 146] width 15 height 12
radio input "true"
click at [892, 273] on input "True" at bounding box center [896, 276] width 15 height 12
radio input "true"
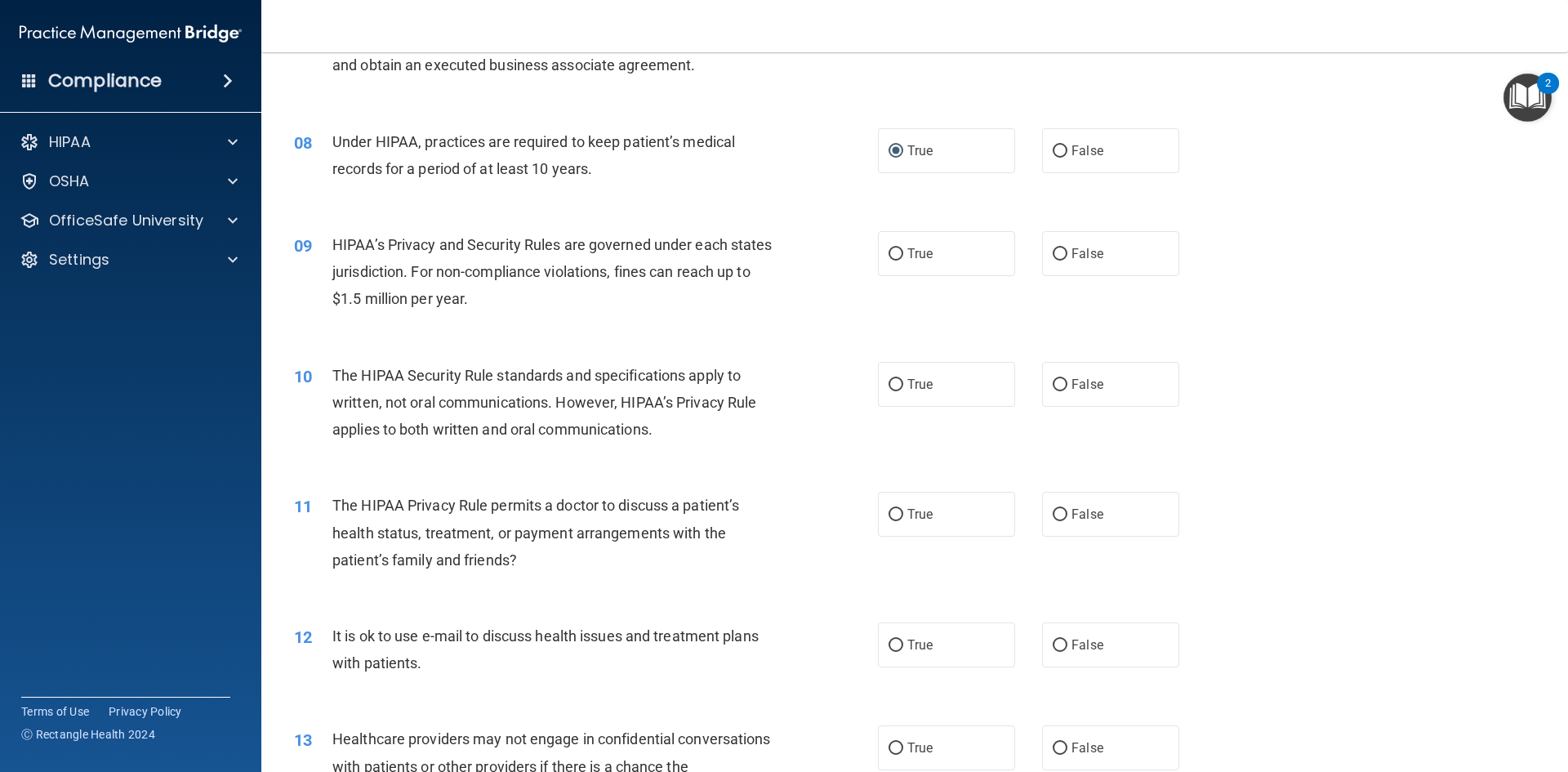
scroll to position [899, 0]
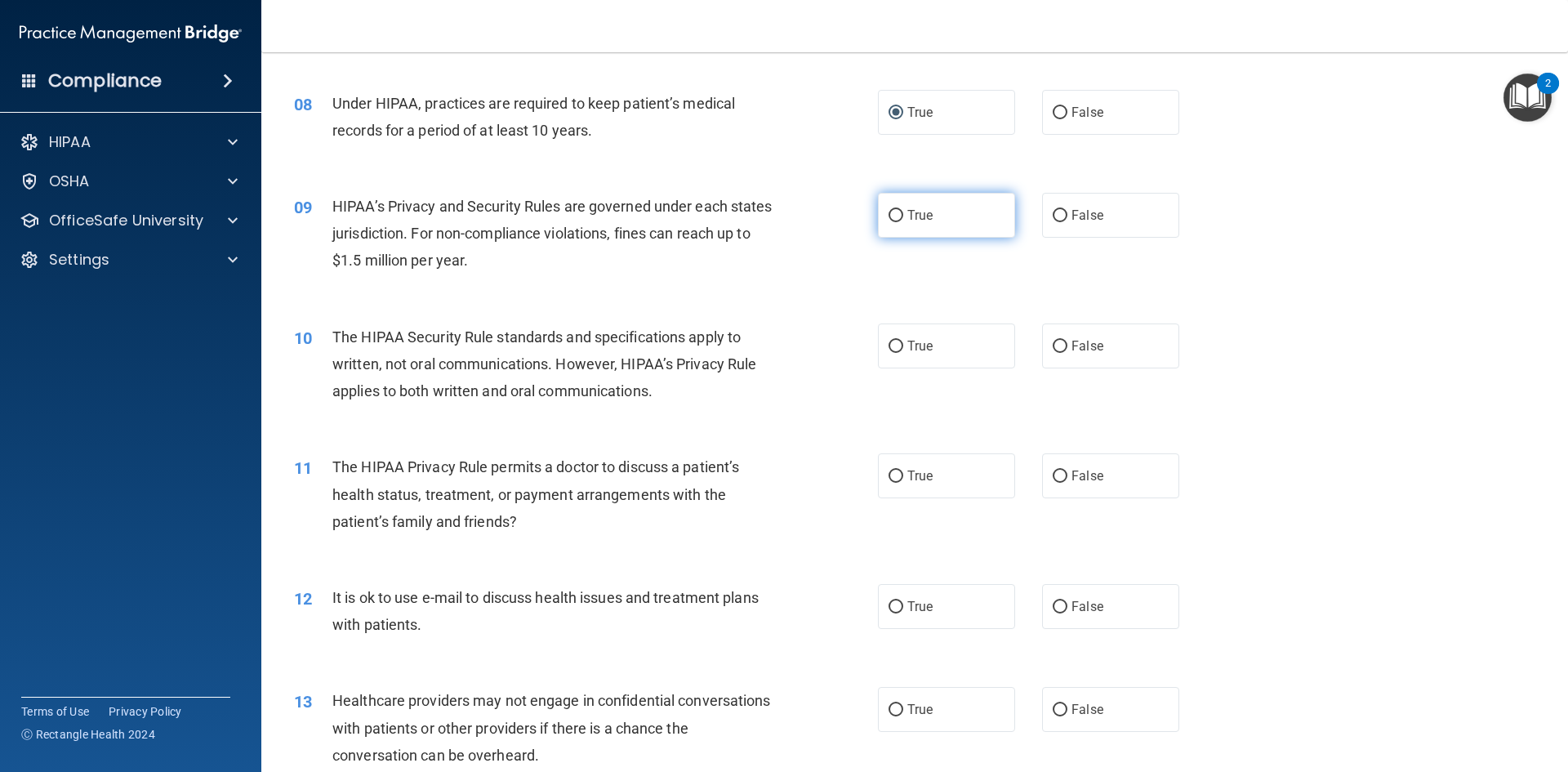
click at [890, 218] on input "True" at bounding box center [896, 215] width 15 height 12
radio input "true"
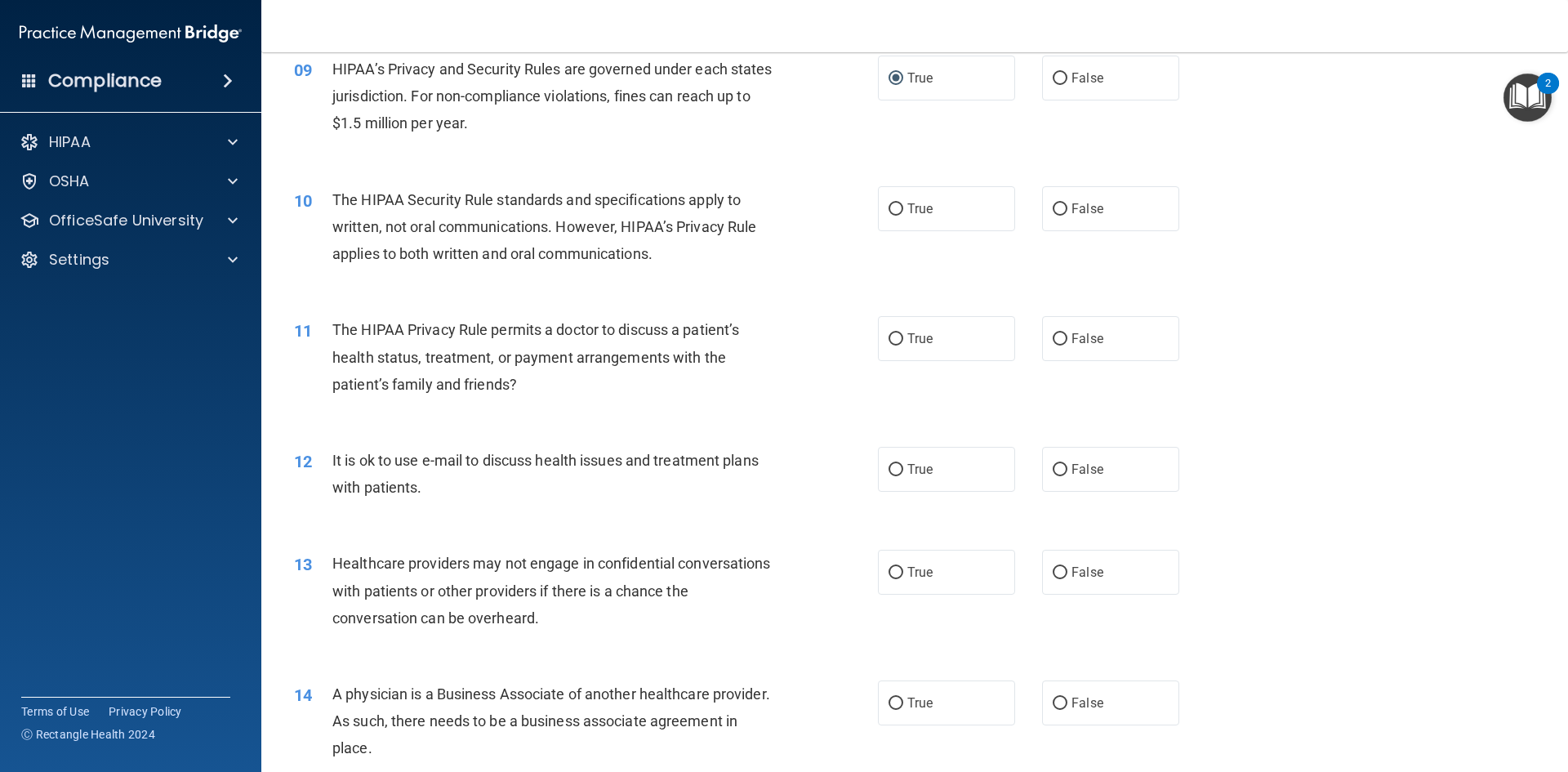
scroll to position [1061, 0]
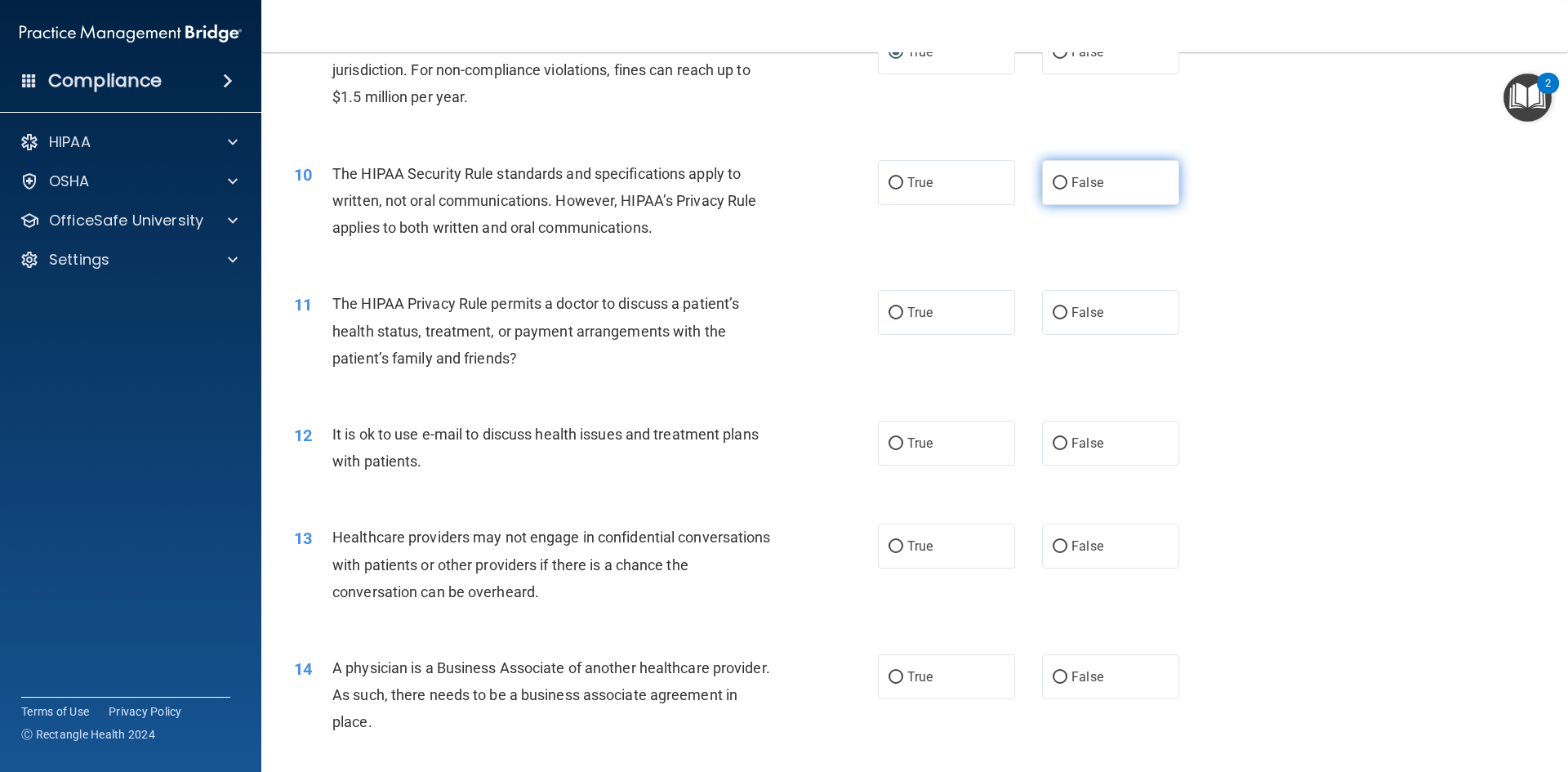
click at [1053, 185] on input "False" at bounding box center [1060, 183] width 15 height 12
radio input "true"
click at [1053, 311] on input "False" at bounding box center [1060, 313] width 15 height 12
radio input "true"
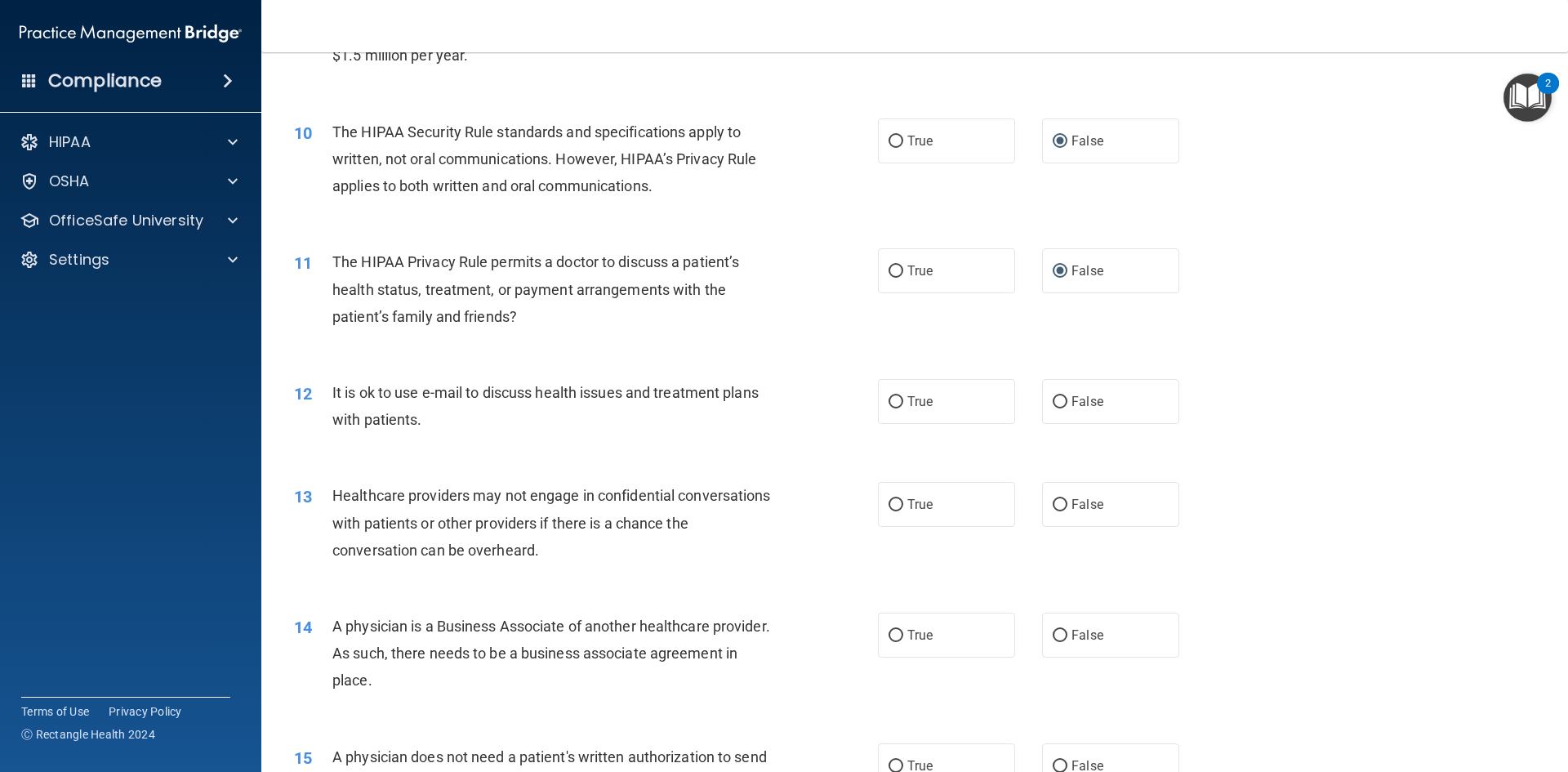
scroll to position [1143, 0]
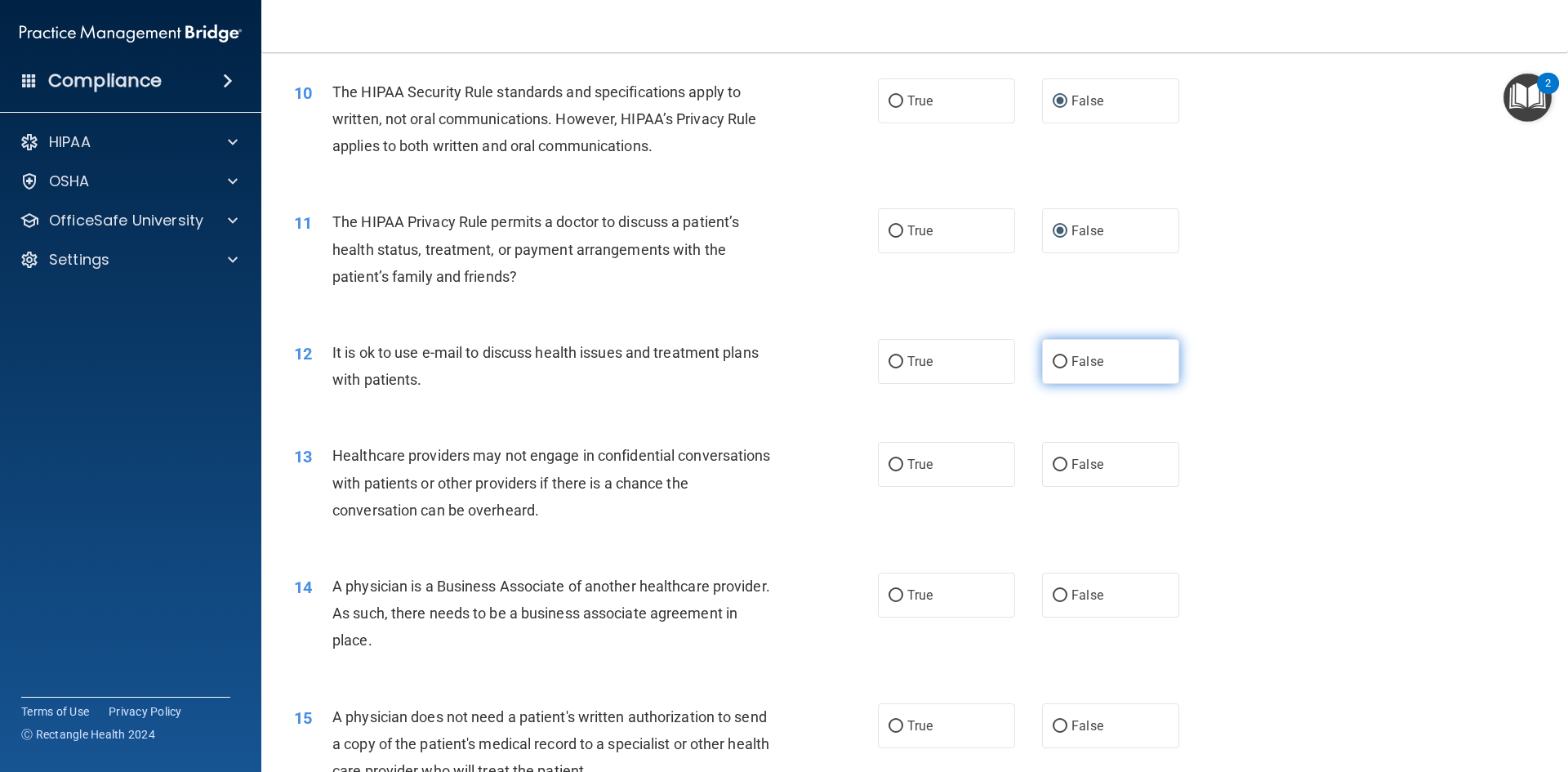
click at [1055, 362] on input "False" at bounding box center [1060, 362] width 15 height 12
radio input "true"
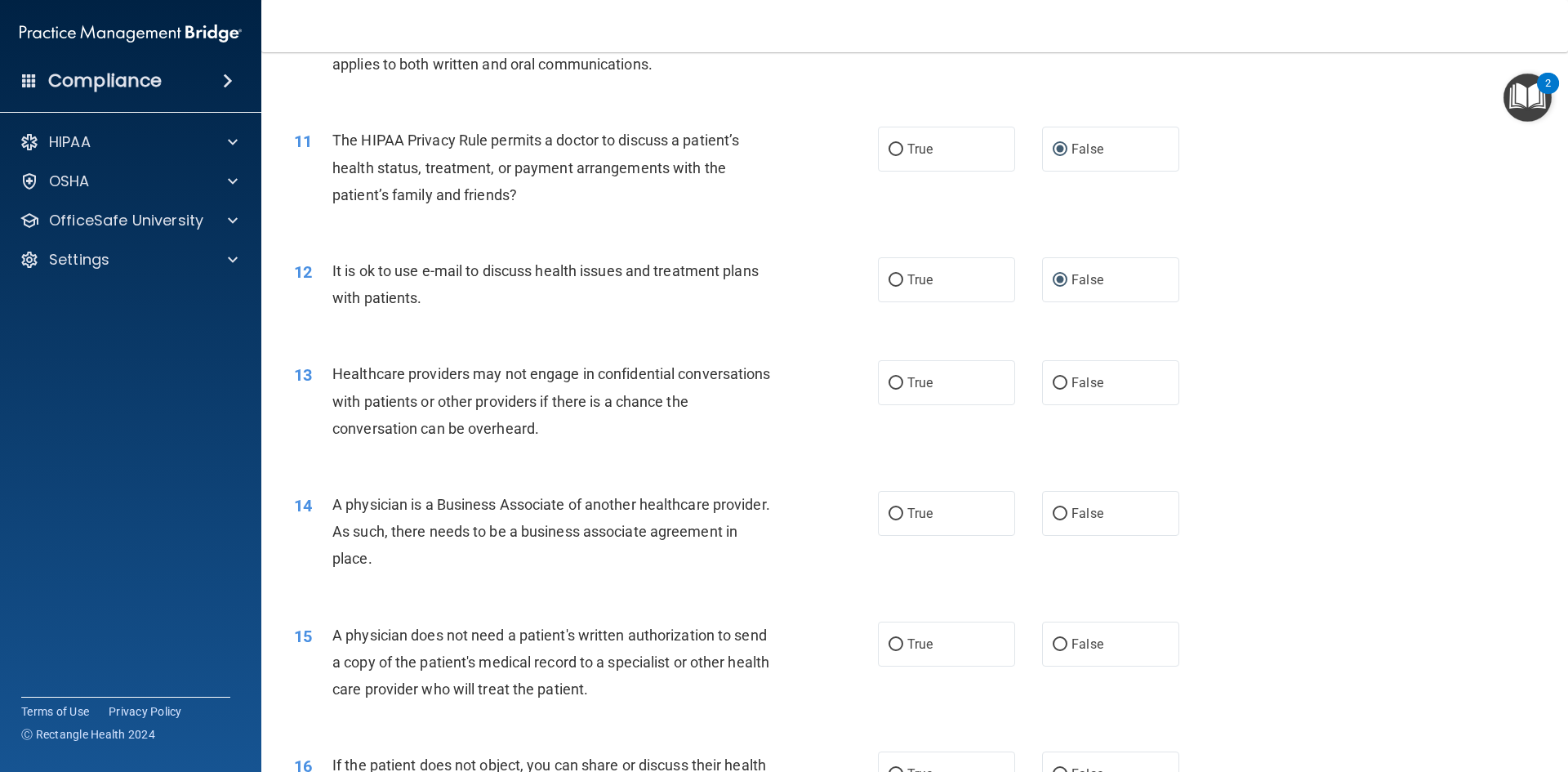
scroll to position [1307, 0]
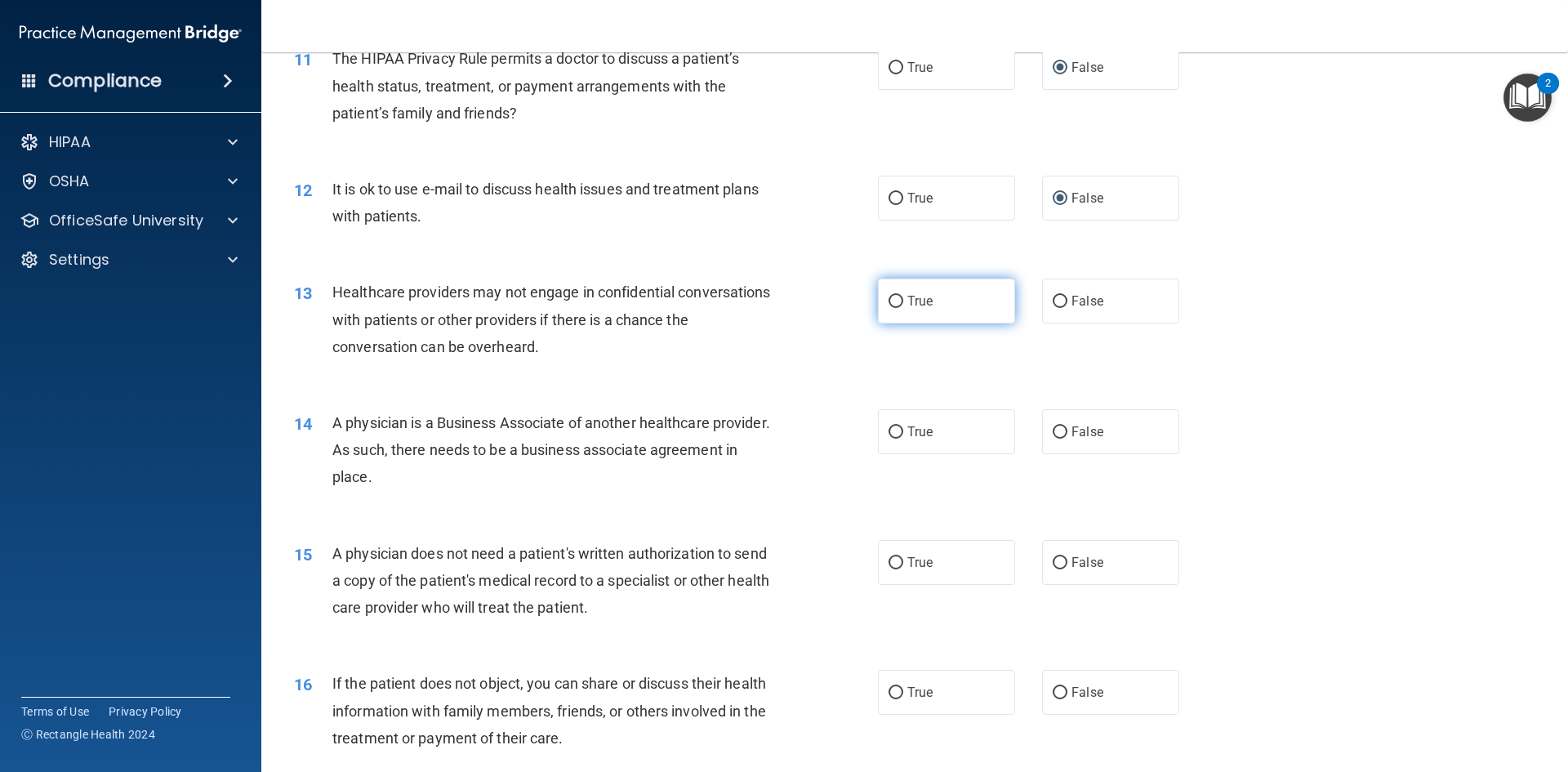
click at [888, 300] on input "True" at bounding box center [896, 301] width 15 height 12
radio input "true"
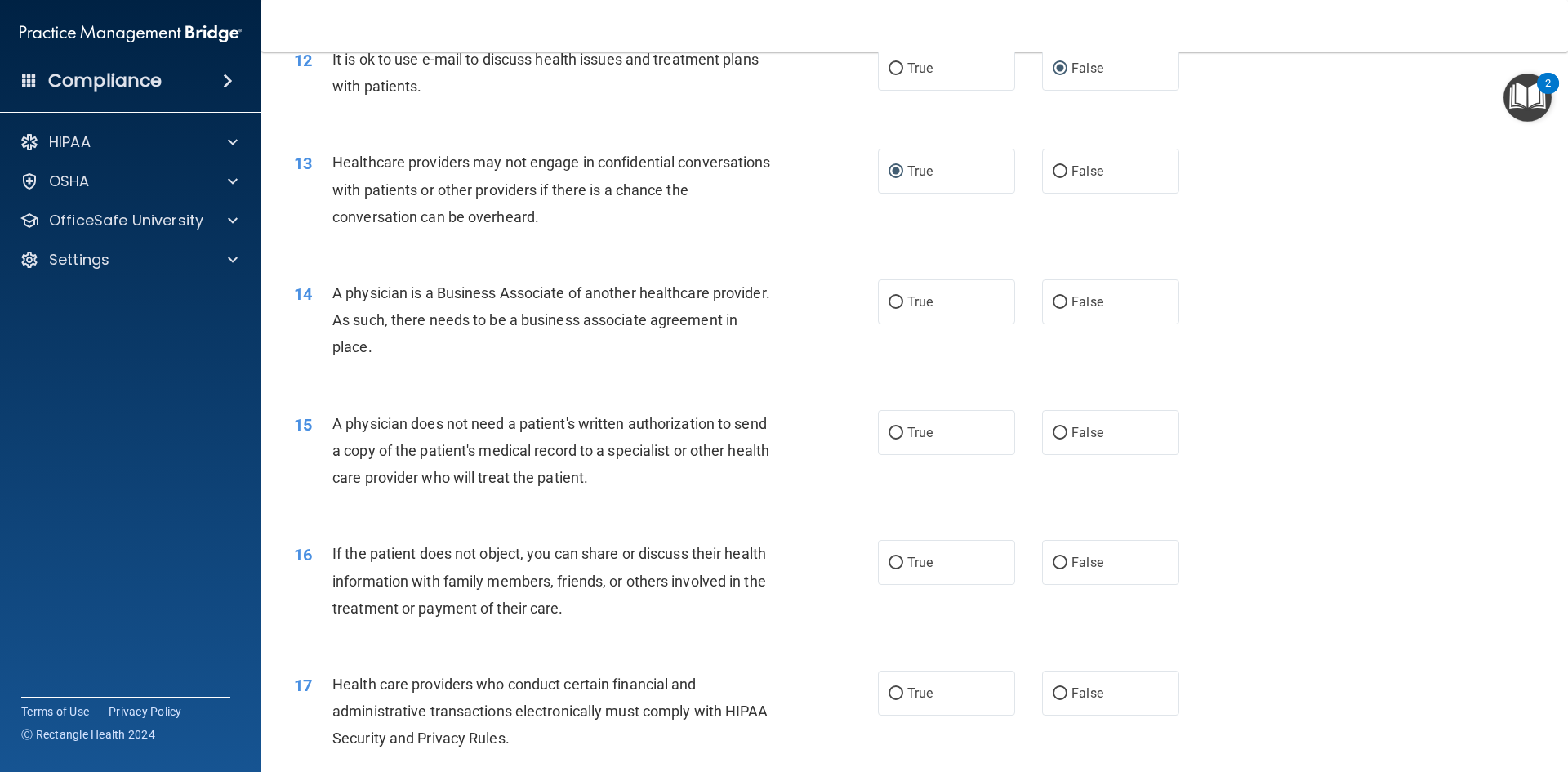
scroll to position [1469, 0]
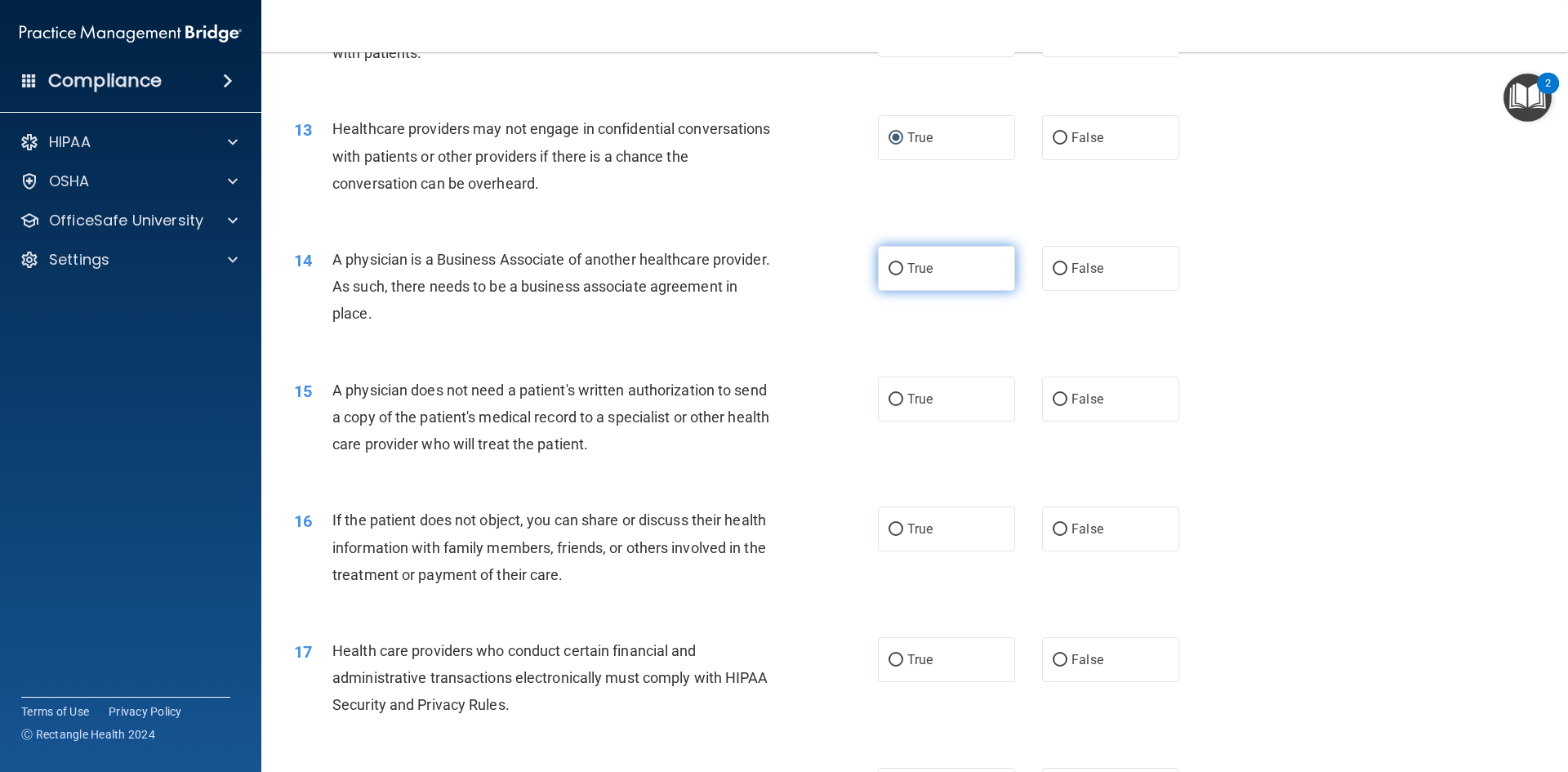
click at [891, 265] on input "True" at bounding box center [896, 268] width 15 height 12
radio input "true"
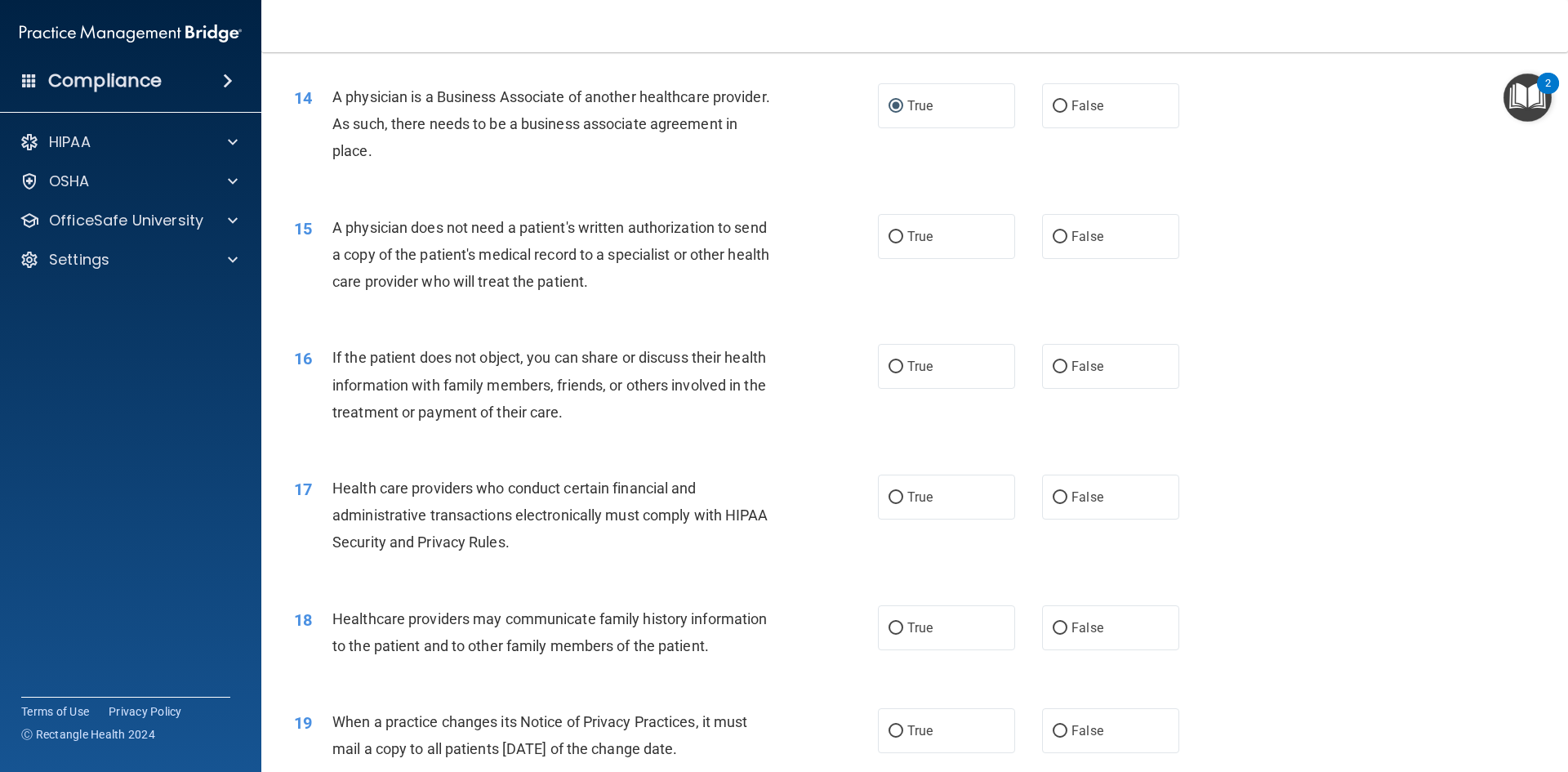
scroll to position [1633, 0]
click at [1053, 233] on input "False" at bounding box center [1060, 236] width 15 height 12
radio input "true"
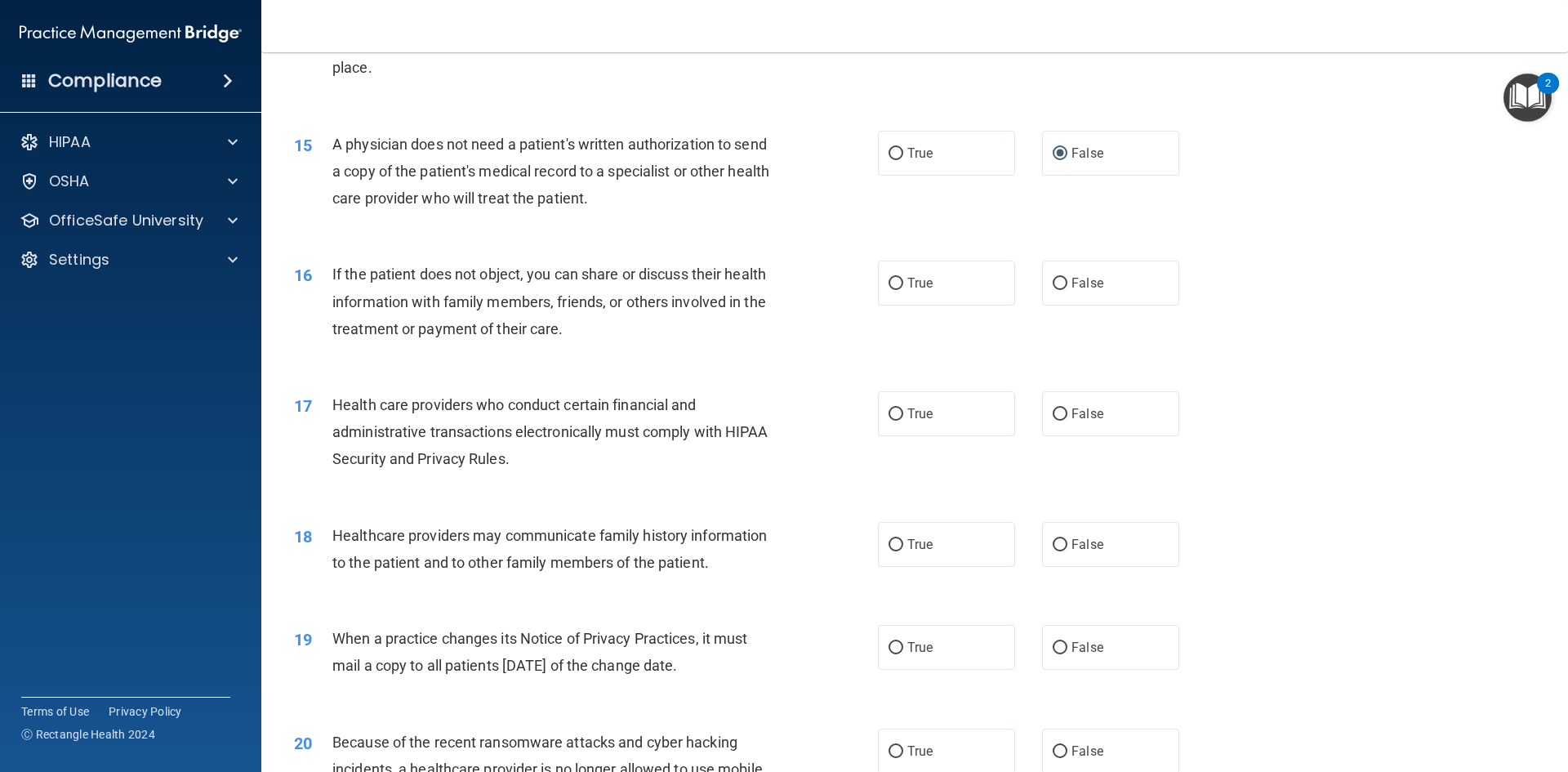
scroll to position [1796, 0]
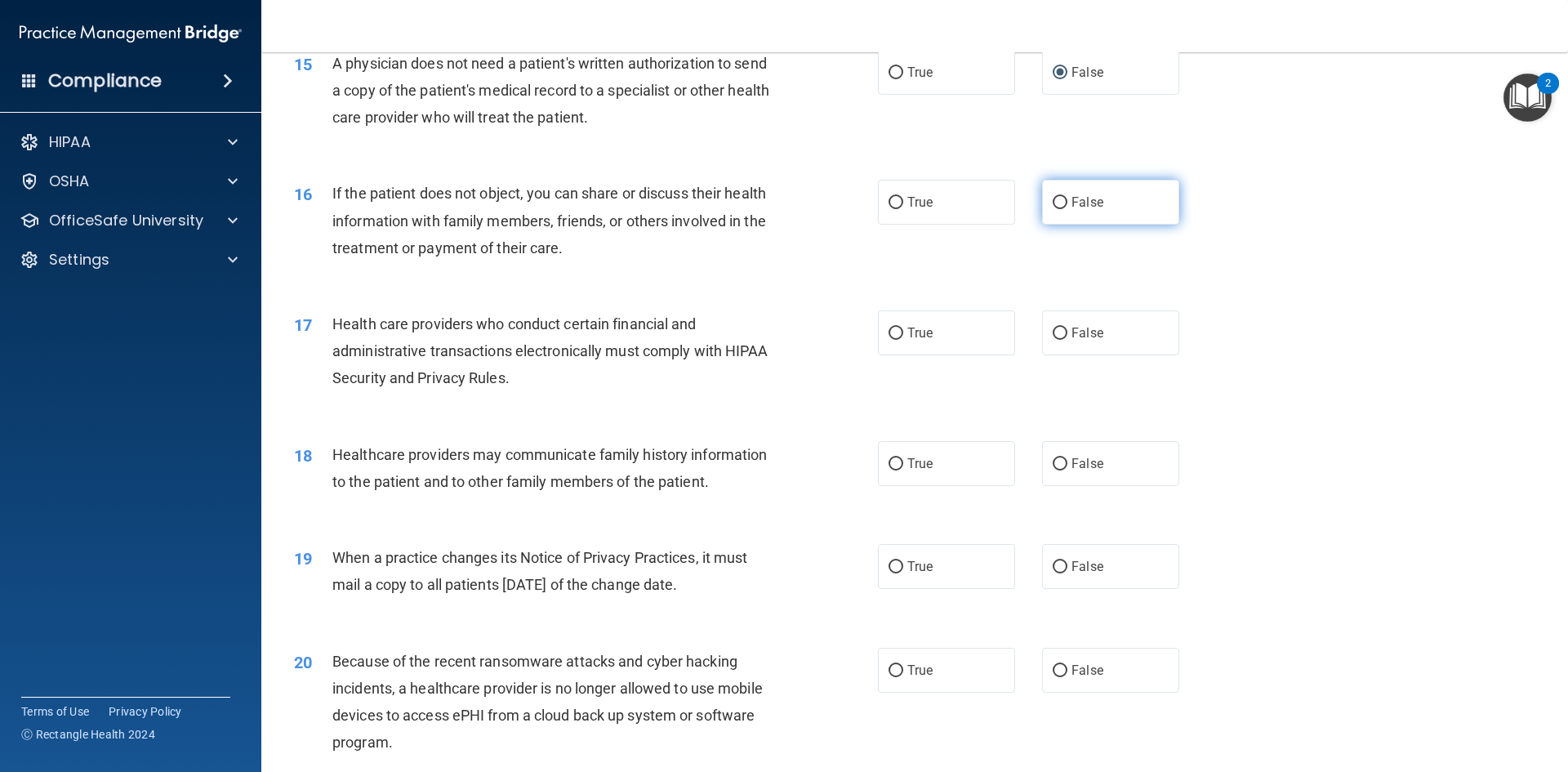
click at [1054, 199] on input "False" at bounding box center [1060, 202] width 15 height 12
radio input "true"
click at [890, 337] on input "True" at bounding box center [896, 334] width 15 height 12
radio input "true"
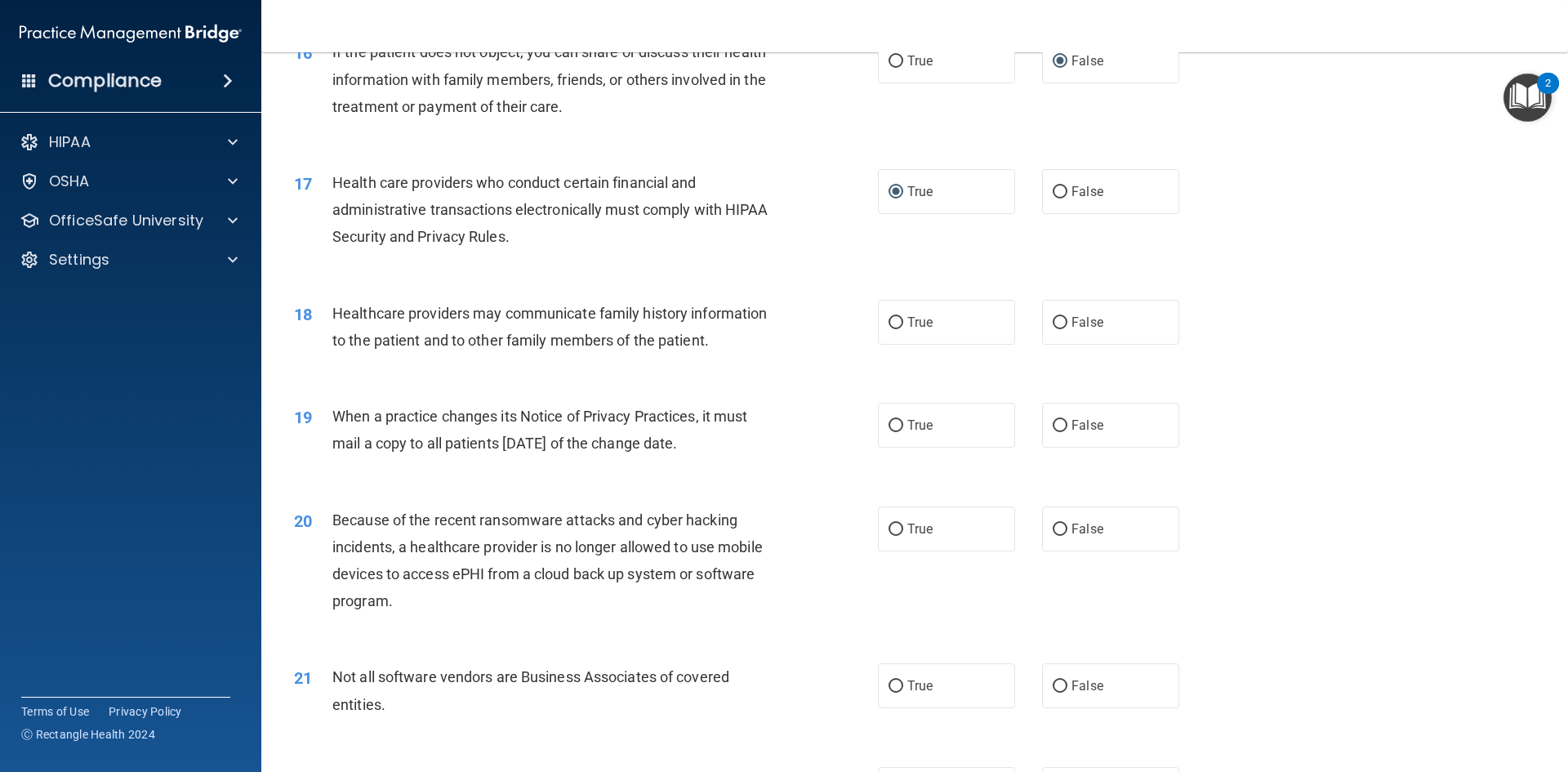
scroll to position [1960, 0]
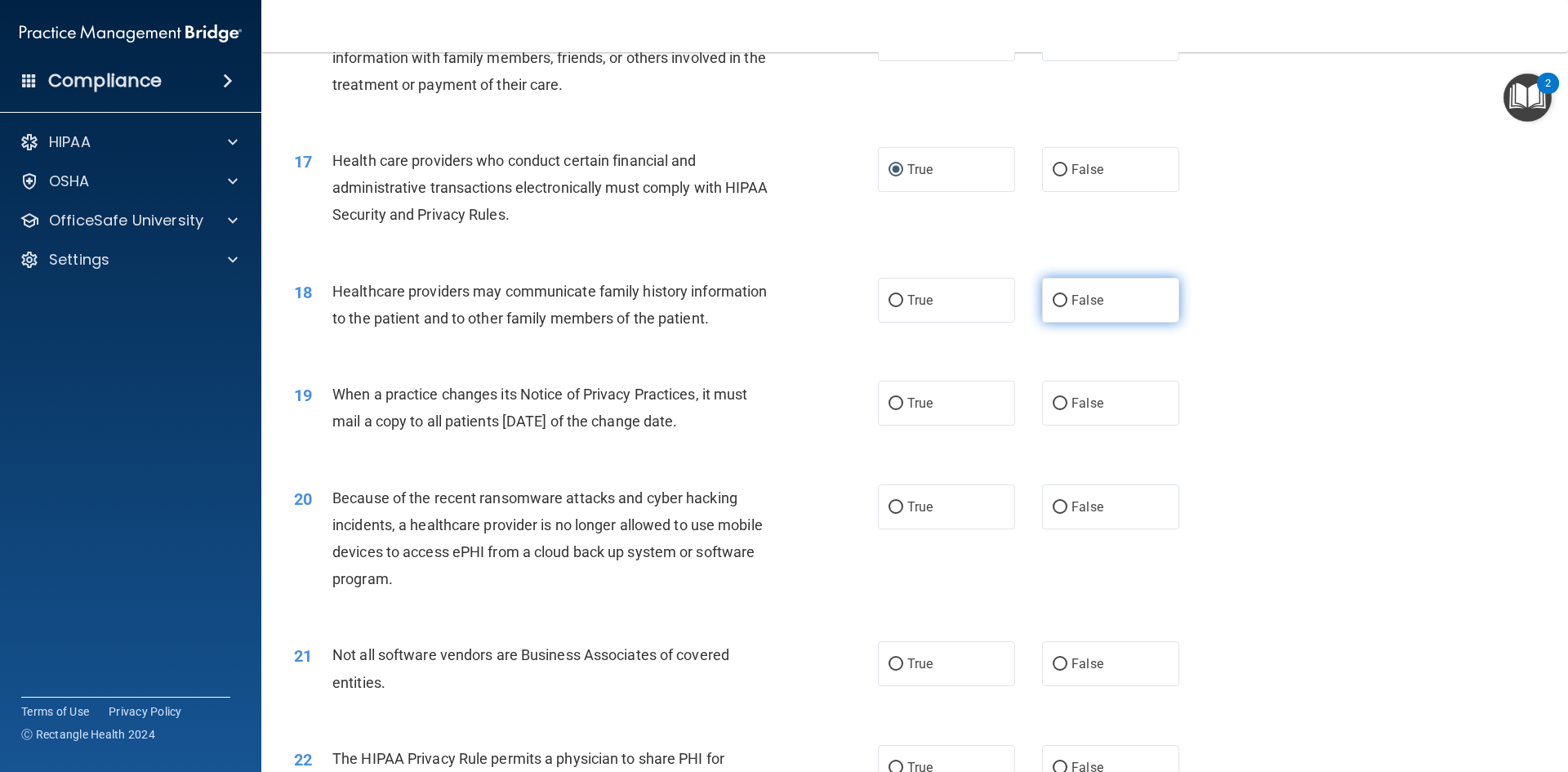
click at [1056, 300] on input "False" at bounding box center [1060, 300] width 15 height 12
radio input "true"
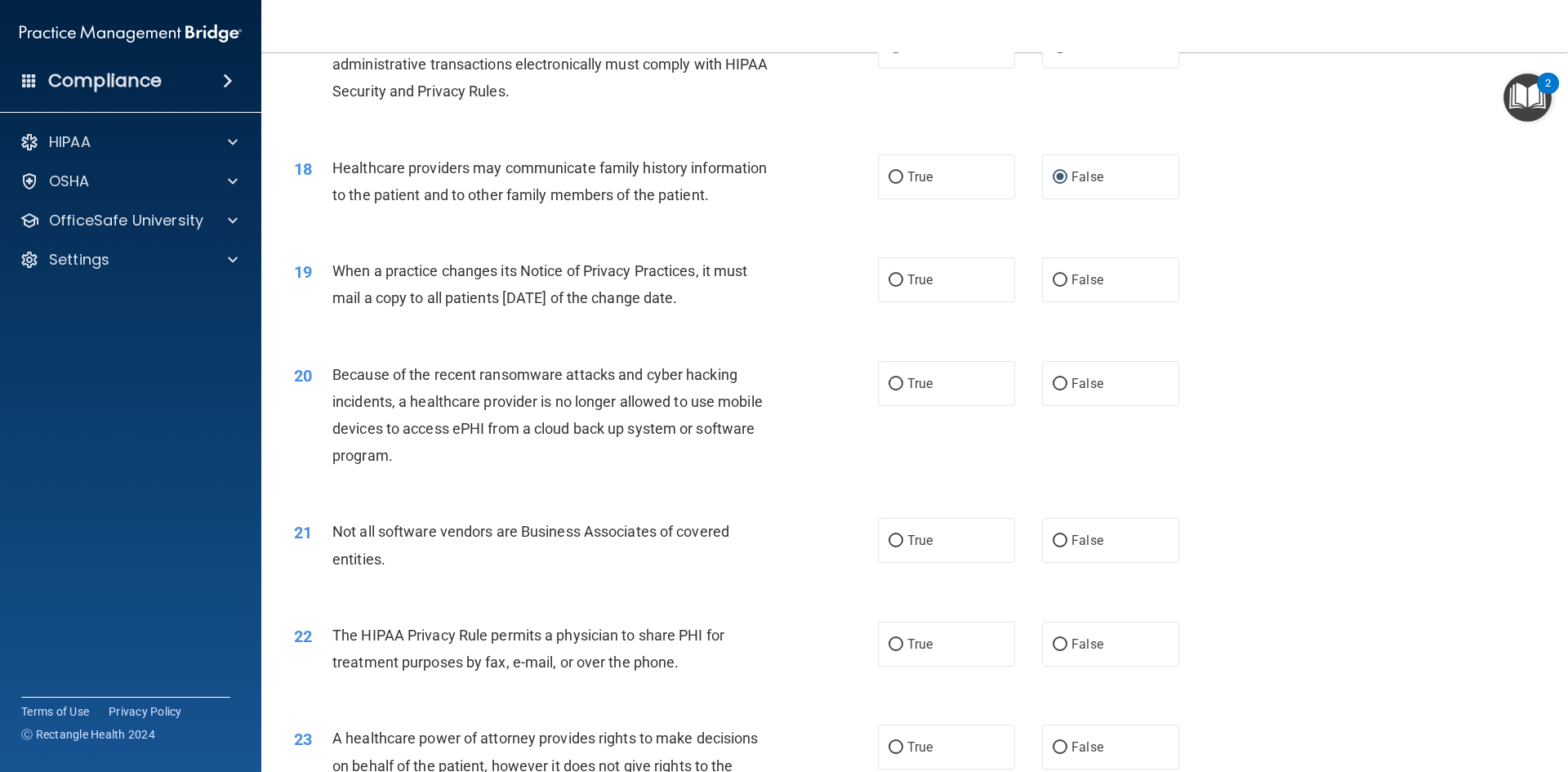
scroll to position [2123, 0]
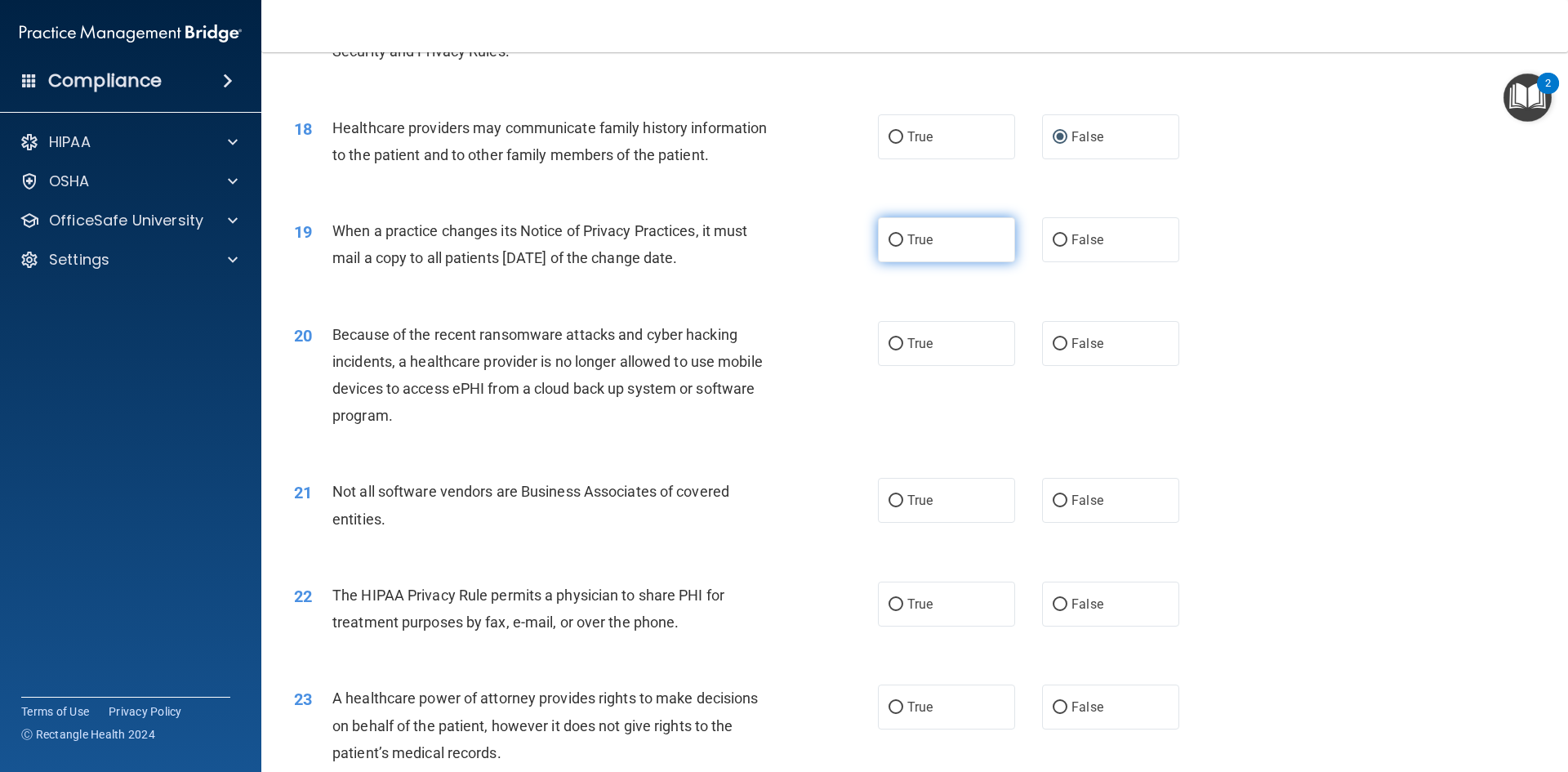
click at [889, 246] on input "True" at bounding box center [896, 240] width 15 height 12
radio input "true"
click at [888, 345] on input "True" at bounding box center [896, 344] width 15 height 12
radio input "true"
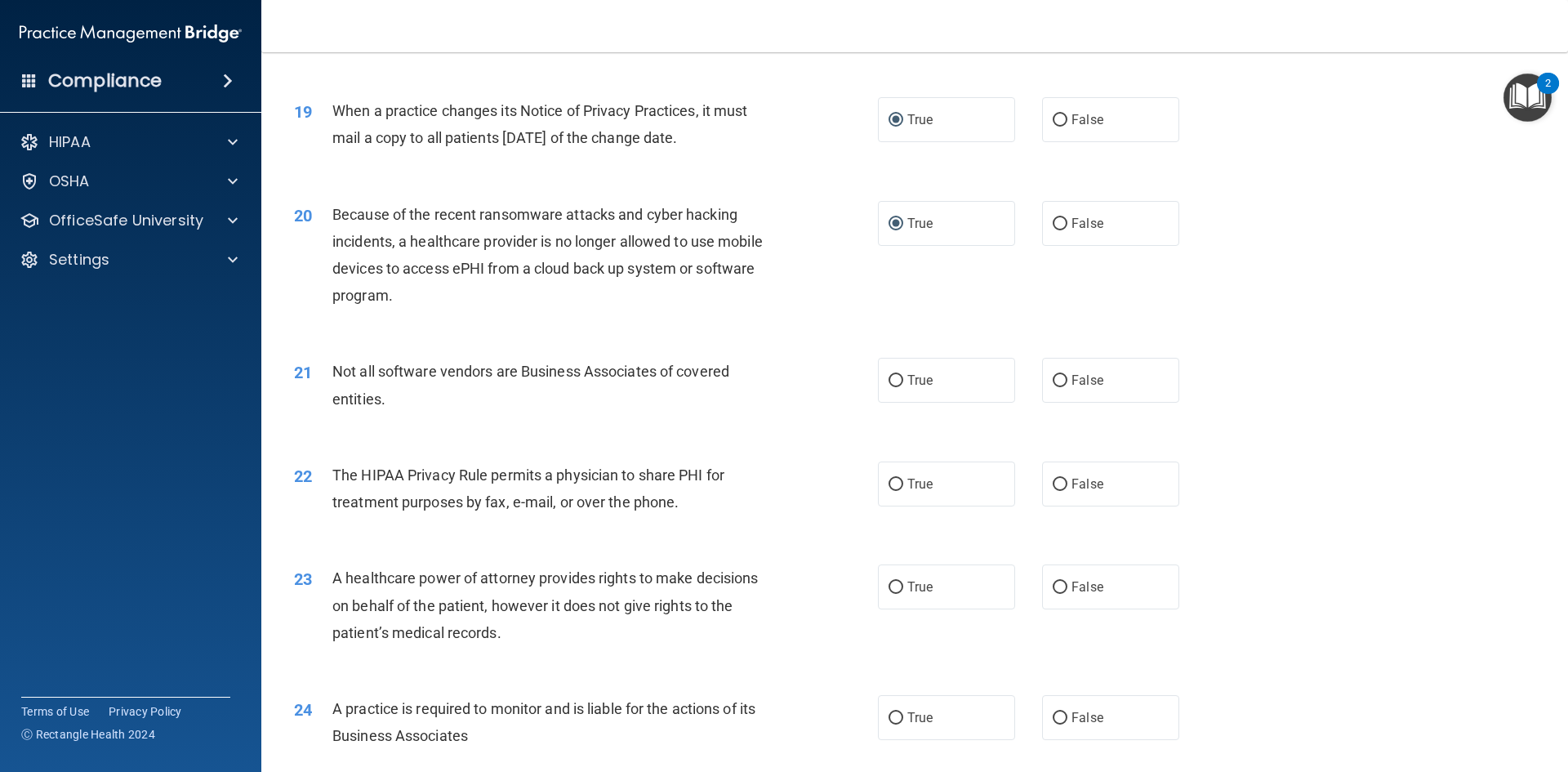
scroll to position [2286, 0]
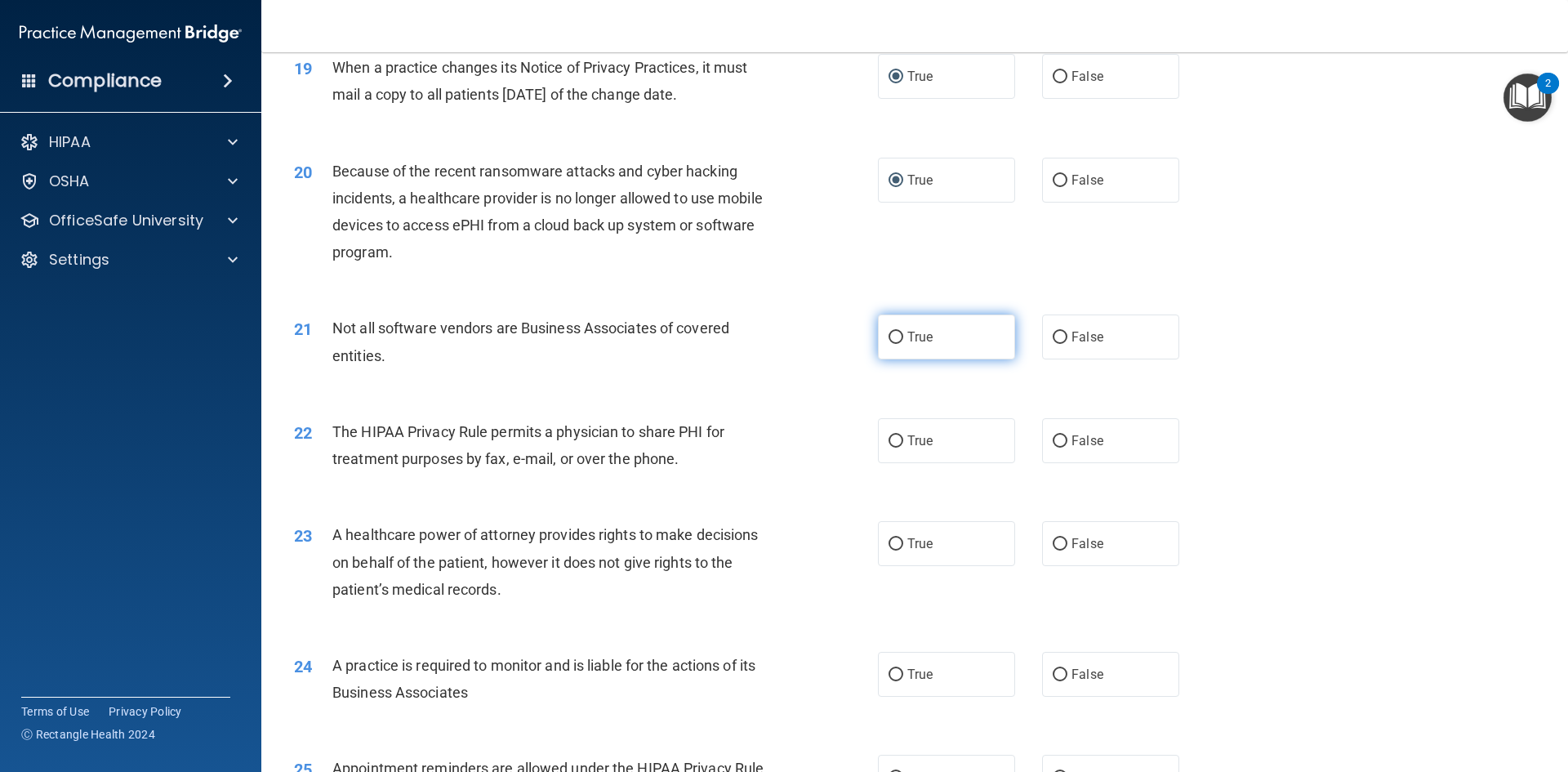
click at [888, 341] on input "True" at bounding box center [896, 337] width 15 height 12
radio input "true"
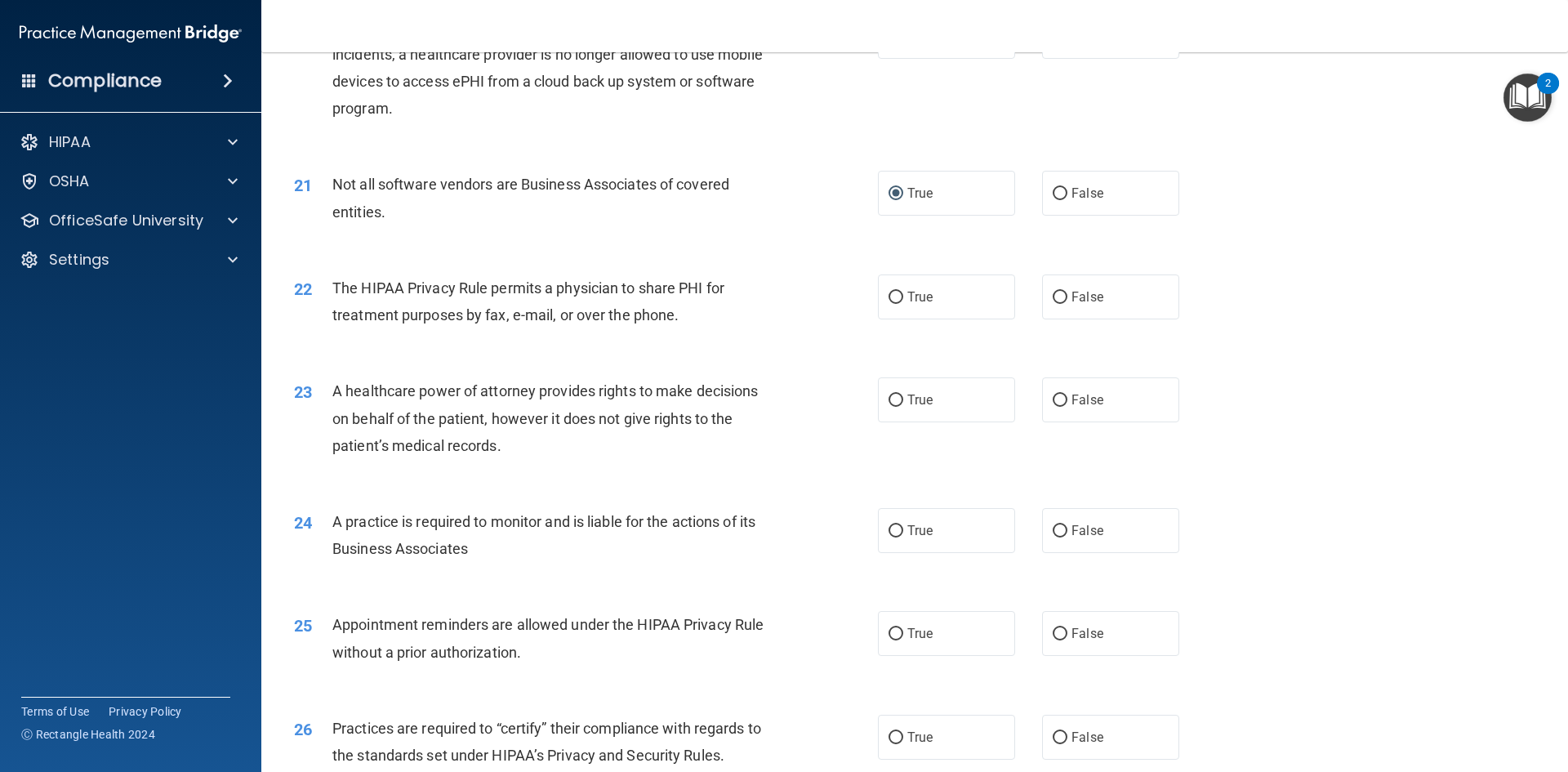
scroll to position [2449, 0]
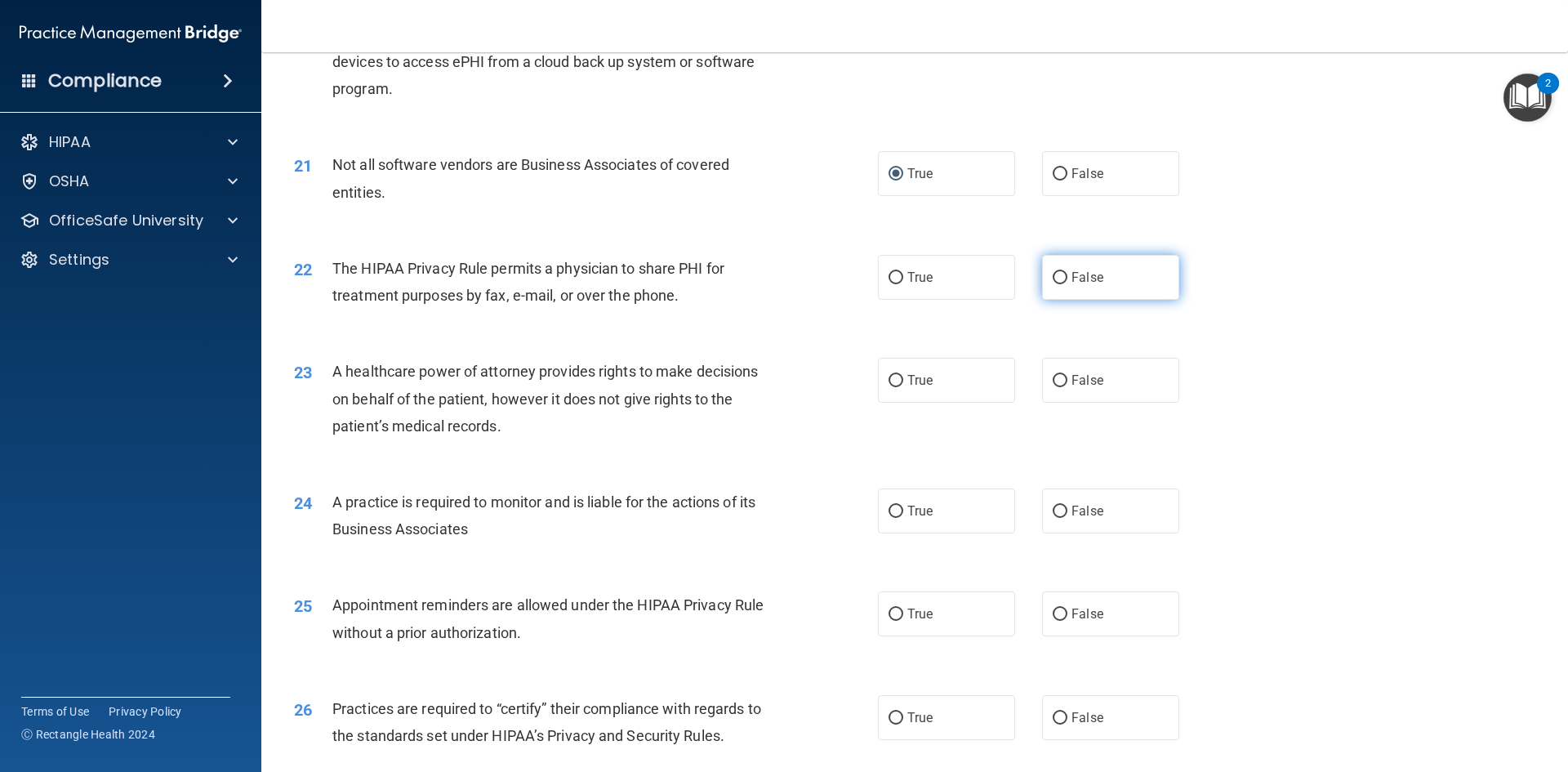
click at [1054, 279] on input "False" at bounding box center [1060, 278] width 15 height 12
radio input "true"
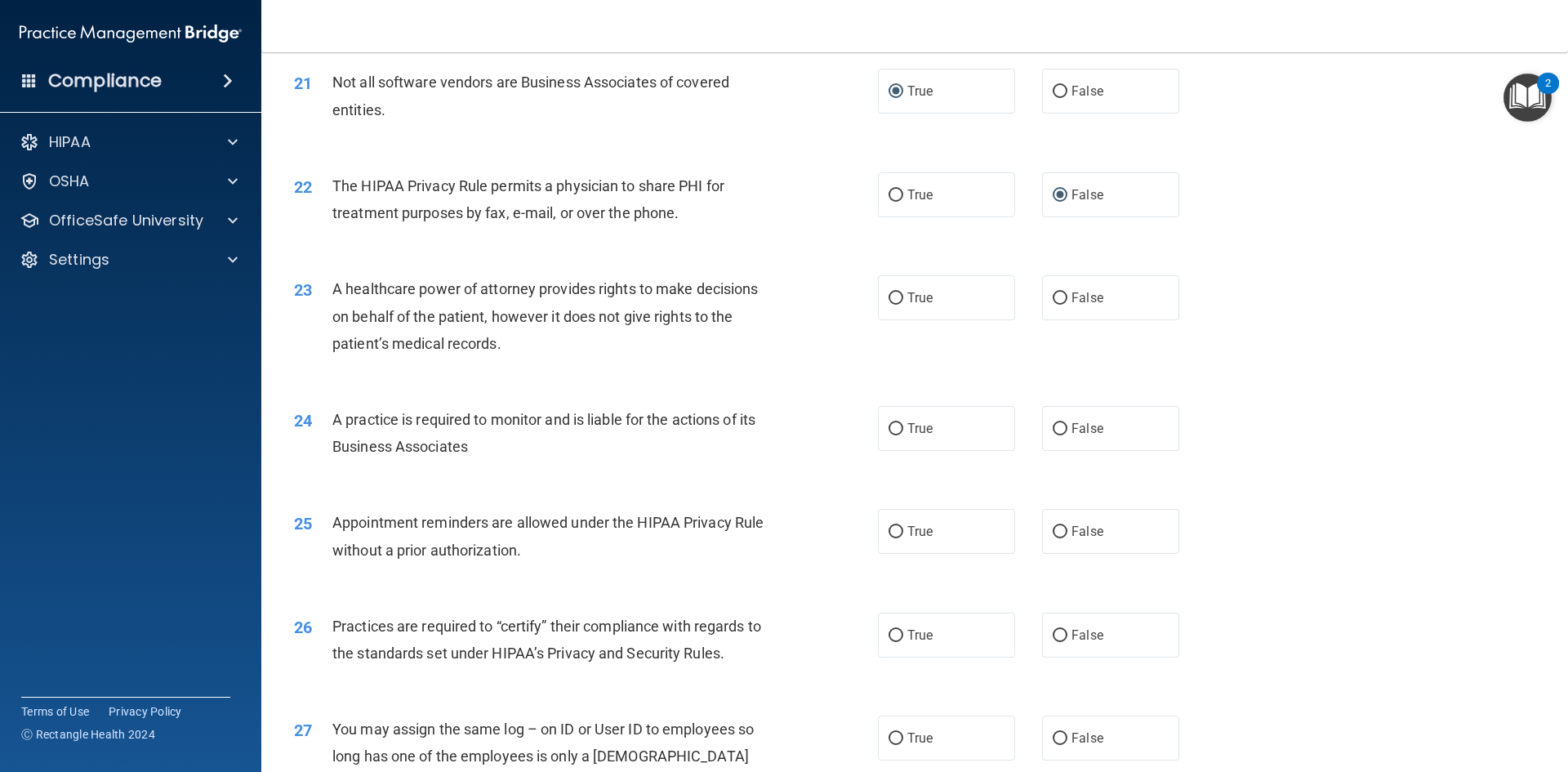
scroll to position [2613, 0]
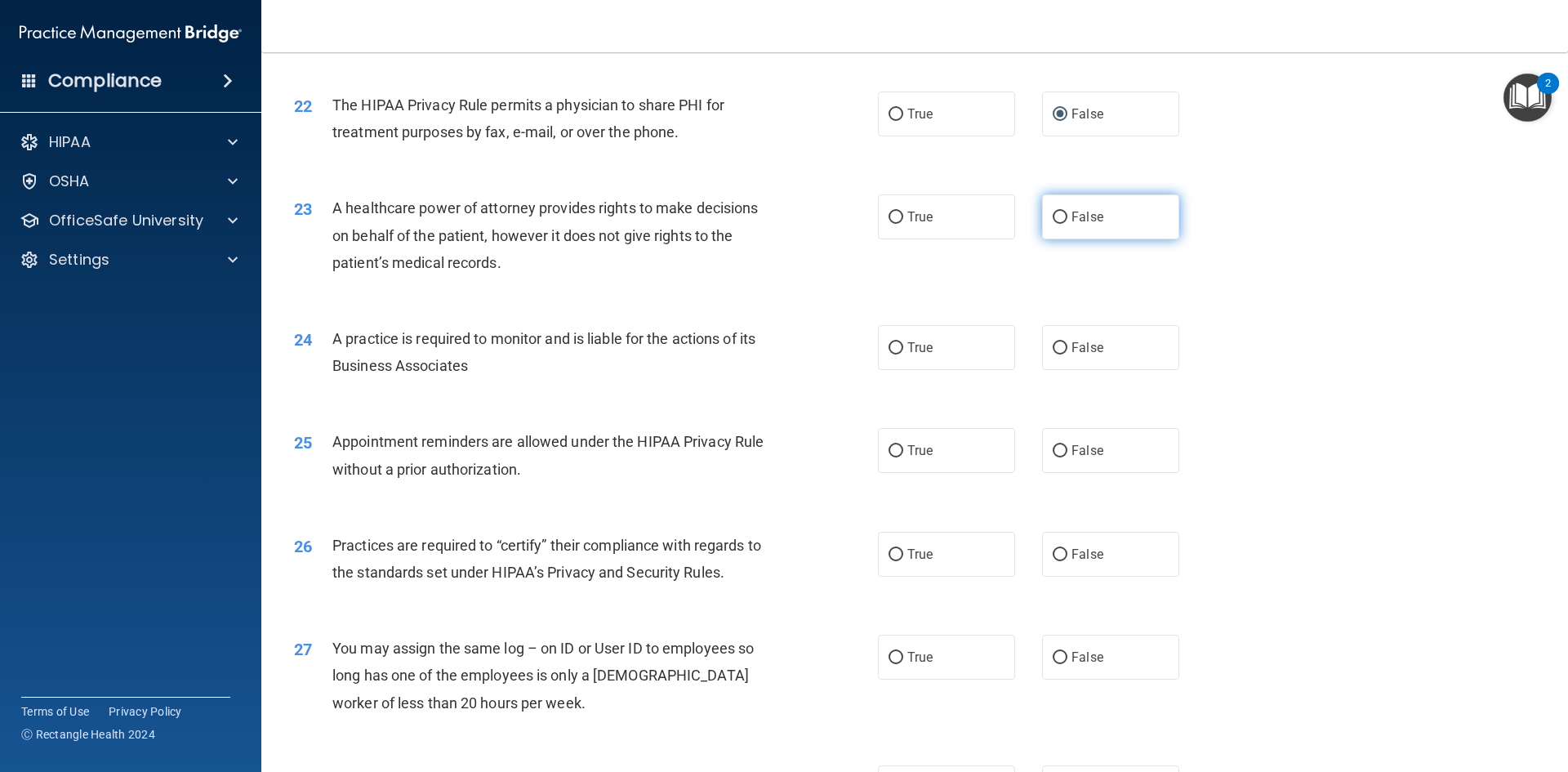
click at [1053, 214] on input "False" at bounding box center [1060, 217] width 15 height 12
radio input "true"
click at [892, 356] on label "True" at bounding box center [946, 348] width 137 height 45
click at [892, 354] on input "True" at bounding box center [896, 348] width 15 height 12
radio input "true"
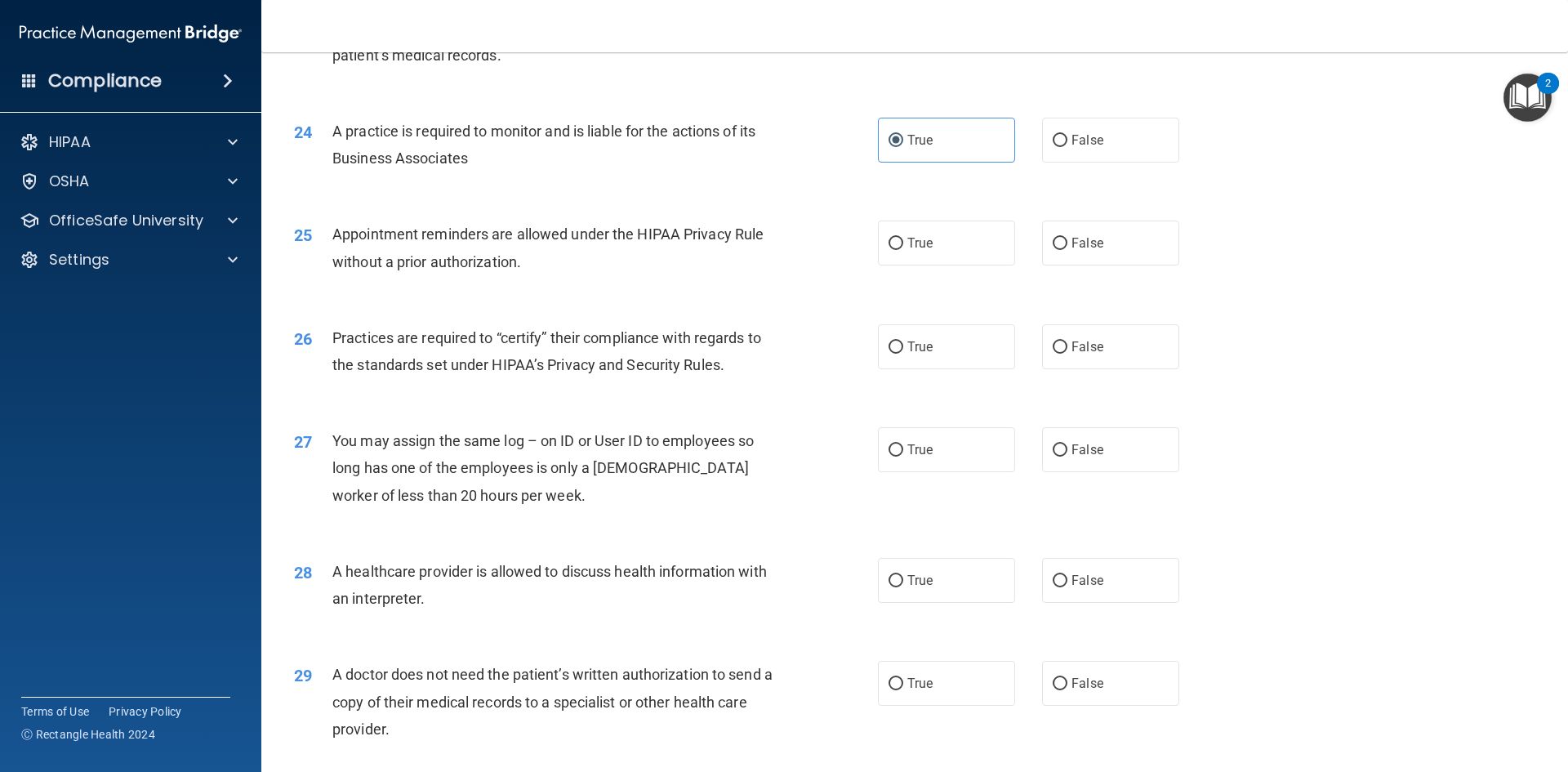
scroll to position [2857, 0]
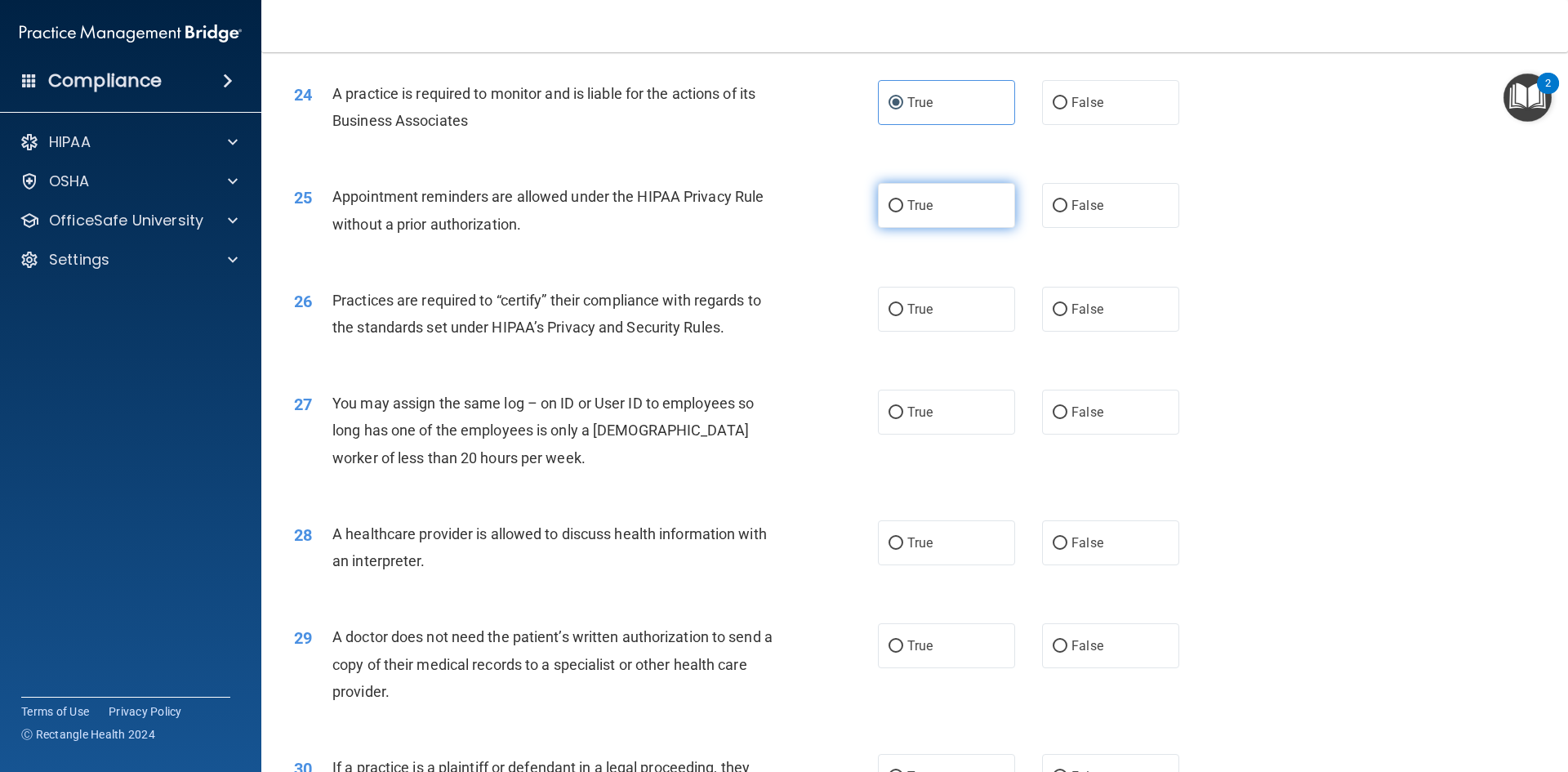
click at [895, 204] on input "True" at bounding box center [896, 206] width 15 height 12
radio input "true"
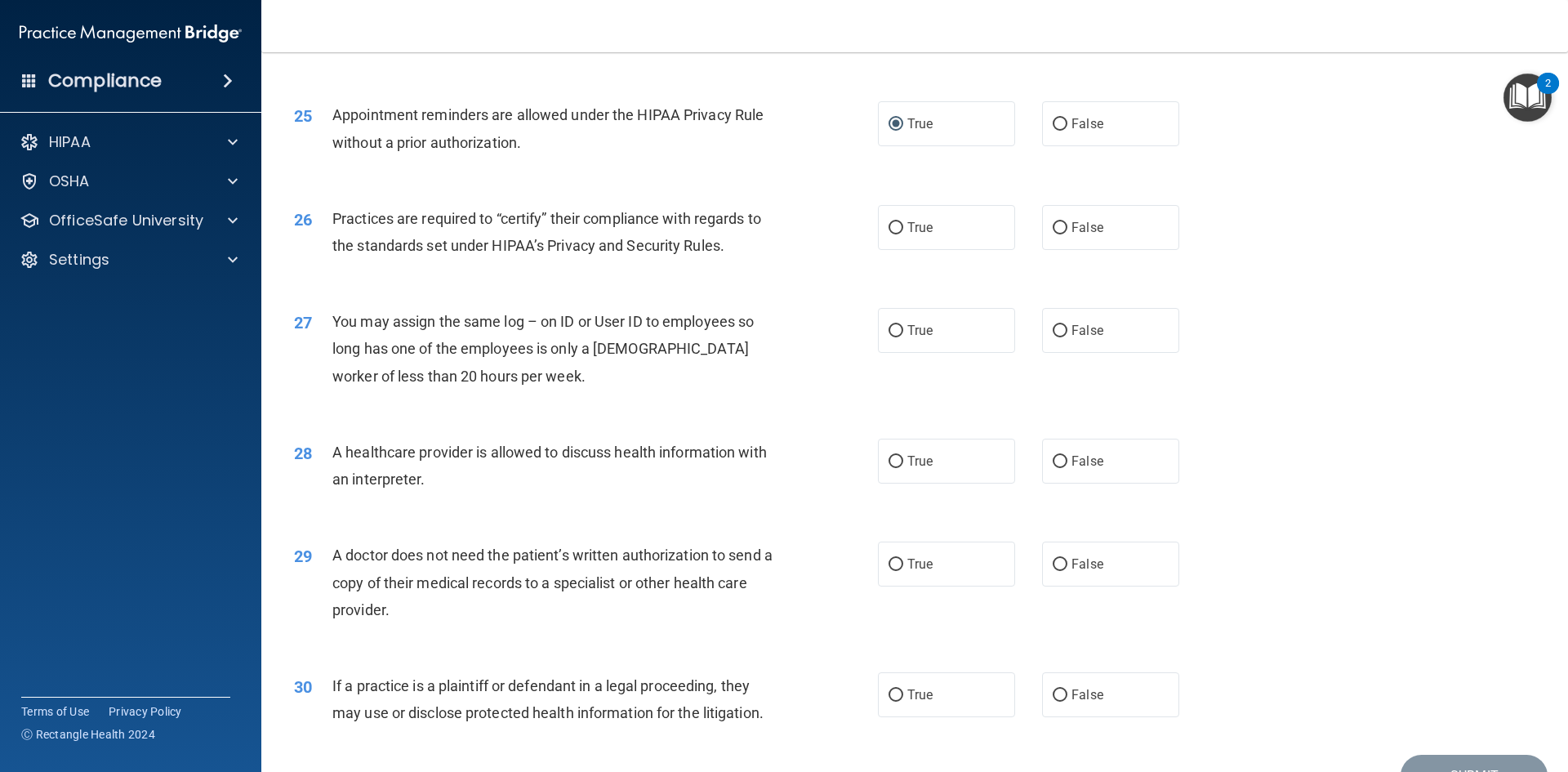
scroll to position [3021, 0]
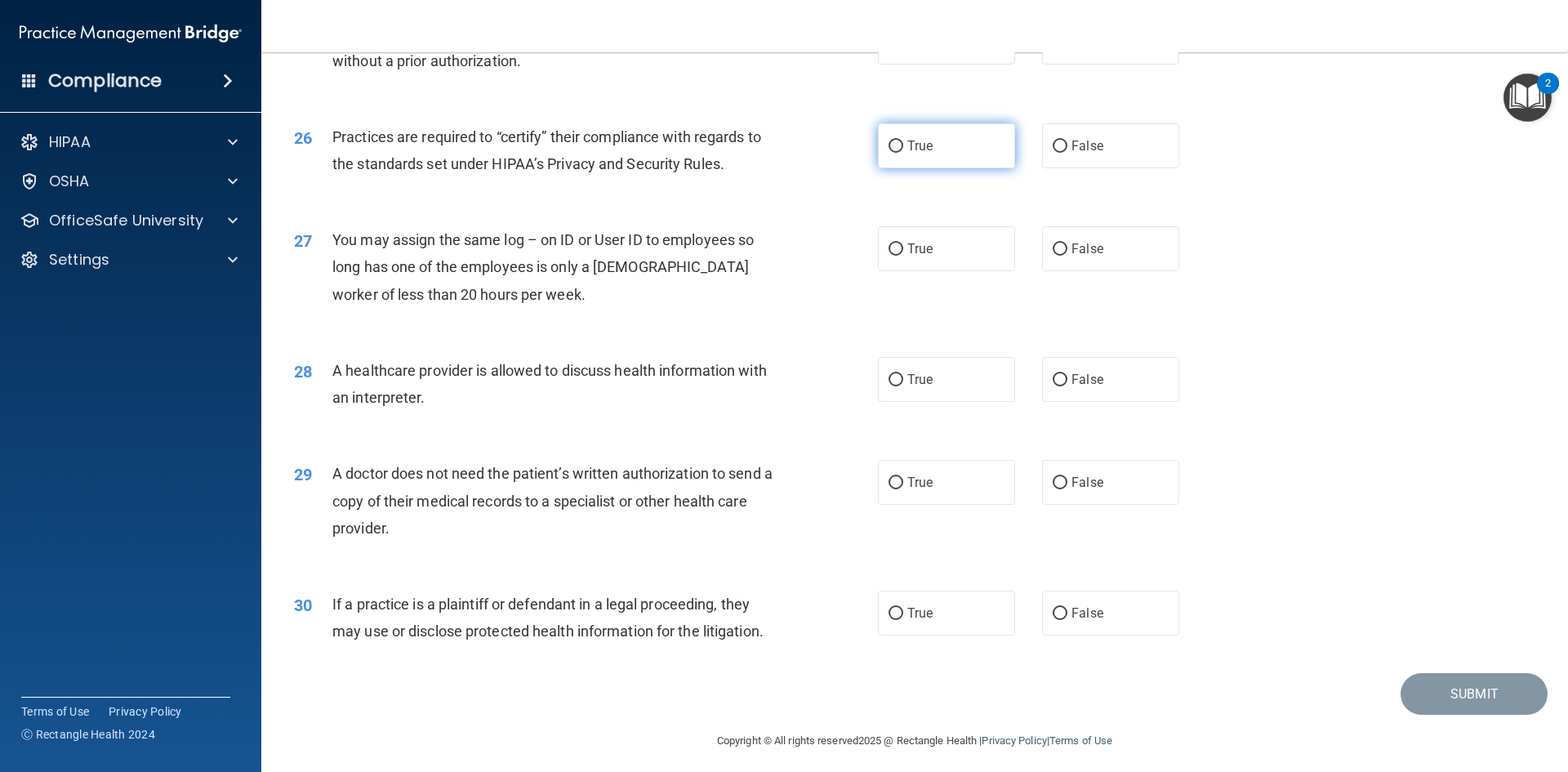
click at [892, 143] on input "True" at bounding box center [896, 146] width 15 height 12
radio input "true"
click at [1055, 255] on input "False" at bounding box center [1060, 249] width 15 height 12
radio input "true"
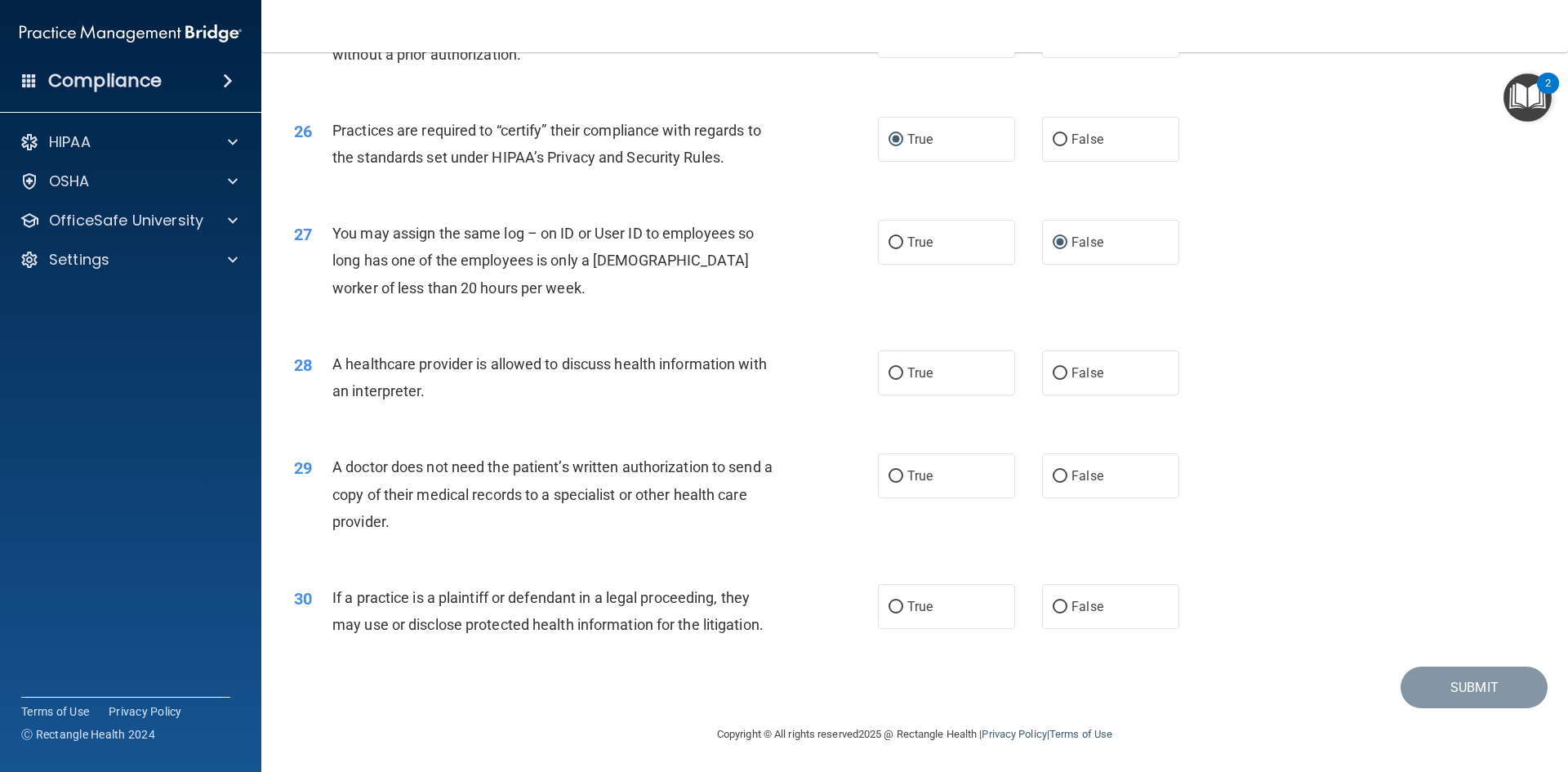
scroll to position [3029, 0]
click at [1057, 377] on input "False" at bounding box center [1060, 371] width 15 height 12
radio input "true"
click at [1053, 478] on input "False" at bounding box center [1060, 474] width 15 height 12
radio input "true"
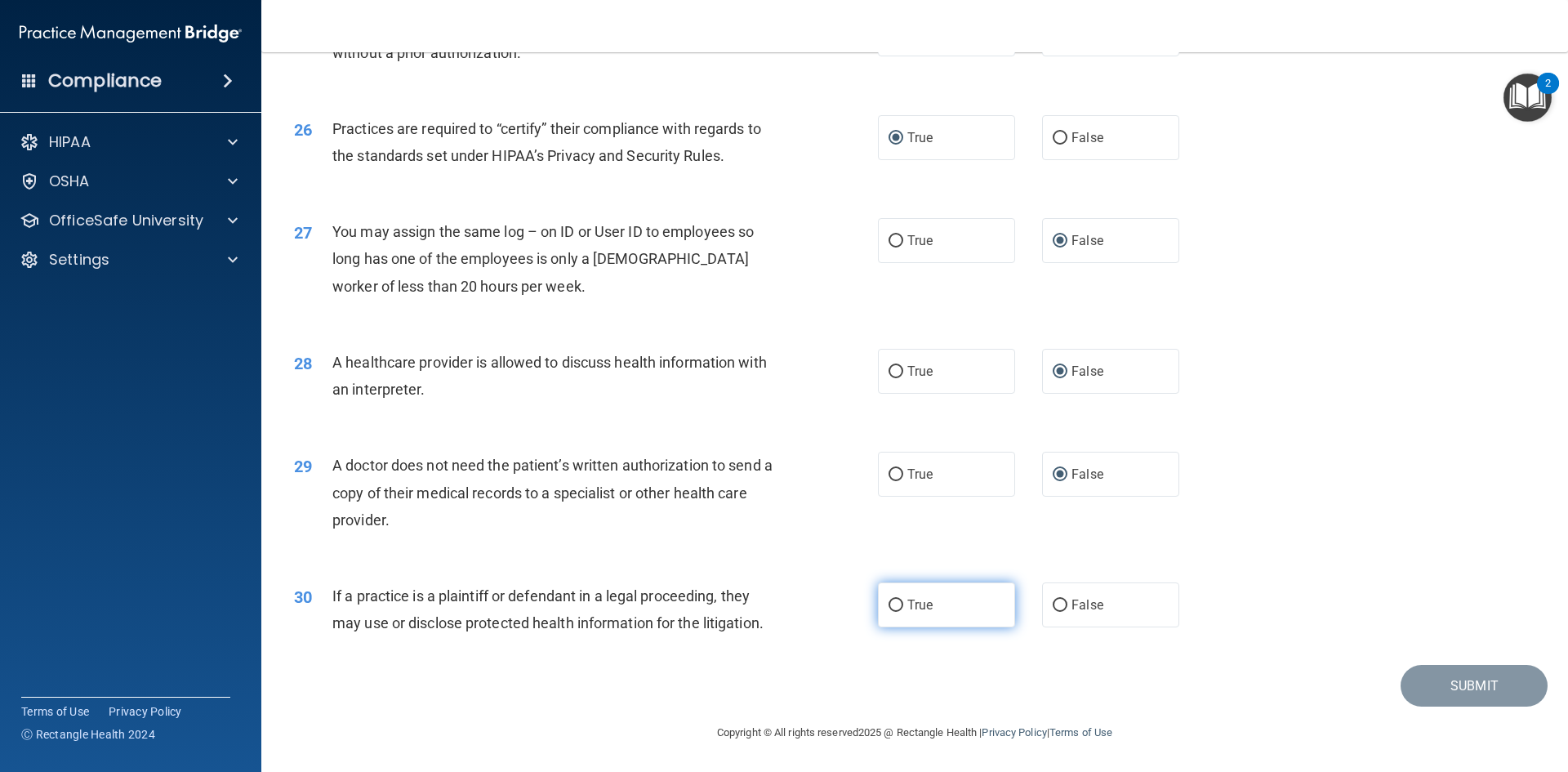
click at [888, 611] on input "True" at bounding box center [896, 605] width 15 height 12
radio input "true"
click at [1415, 680] on button "Submit" at bounding box center [1474, 685] width 147 height 42
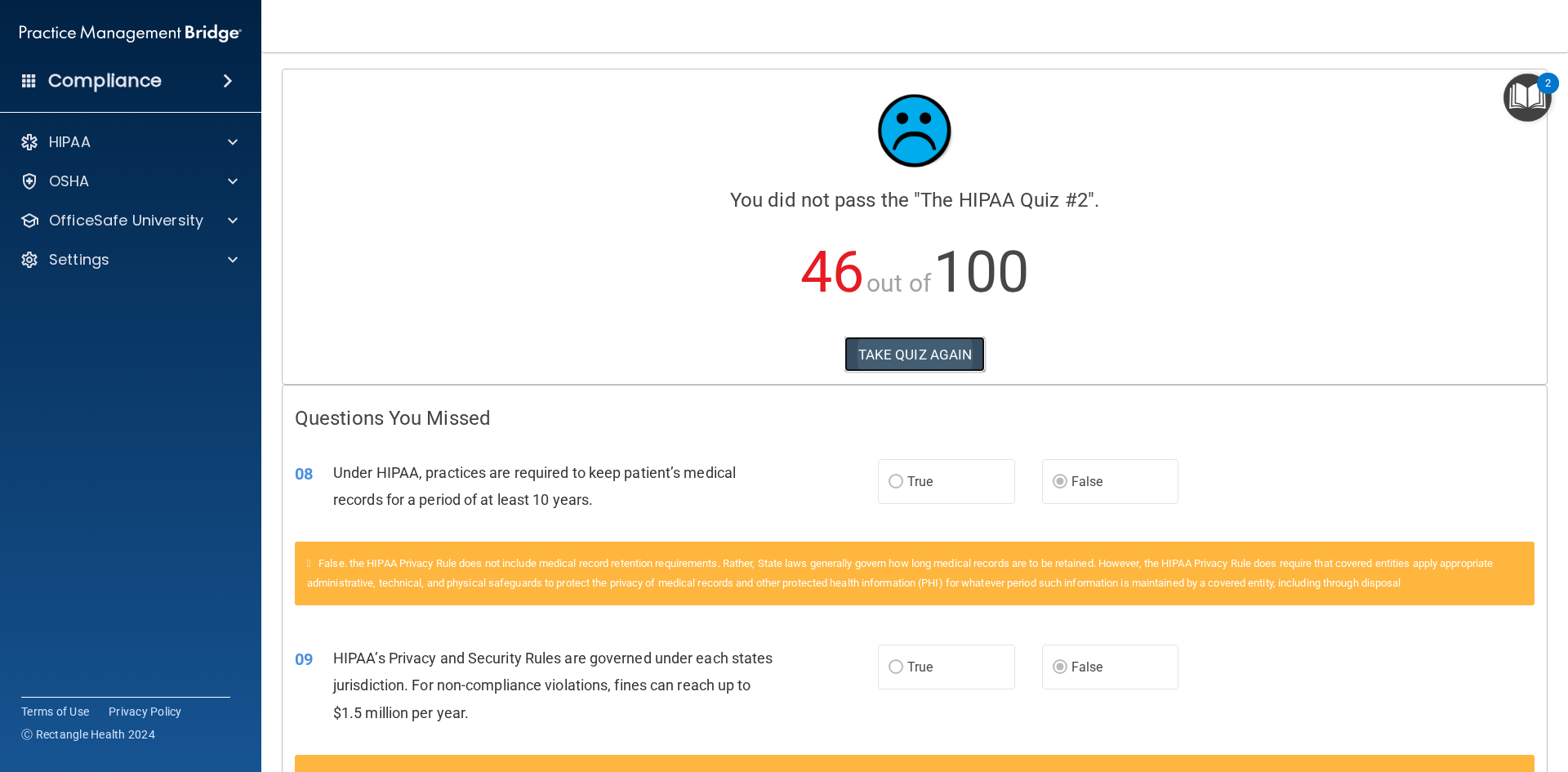
click at [883, 351] on button "TAKE QUIZ AGAIN" at bounding box center [914, 354] width 141 height 36
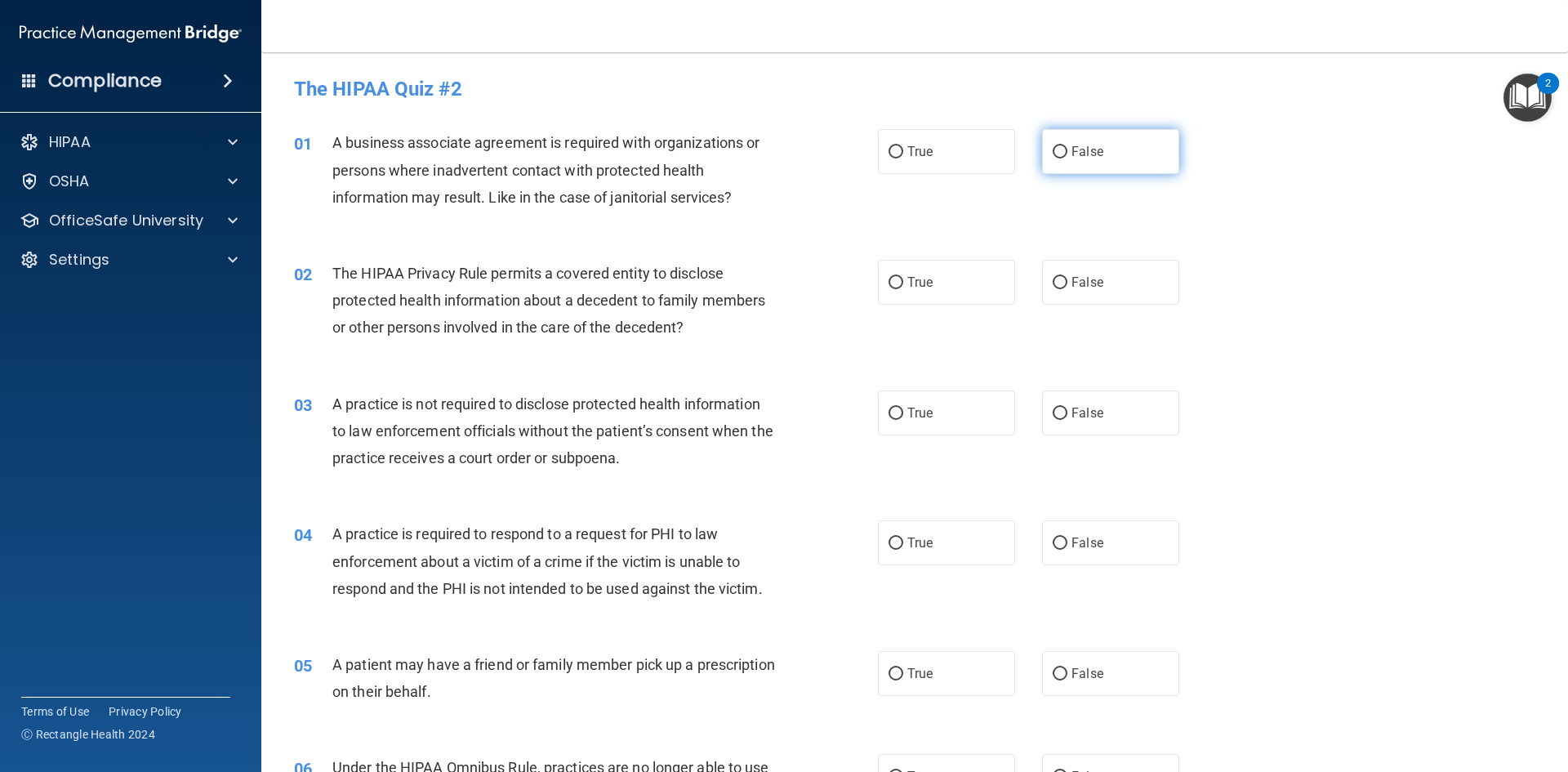
click at [1055, 150] on input "False" at bounding box center [1060, 152] width 15 height 12
radio input "true"
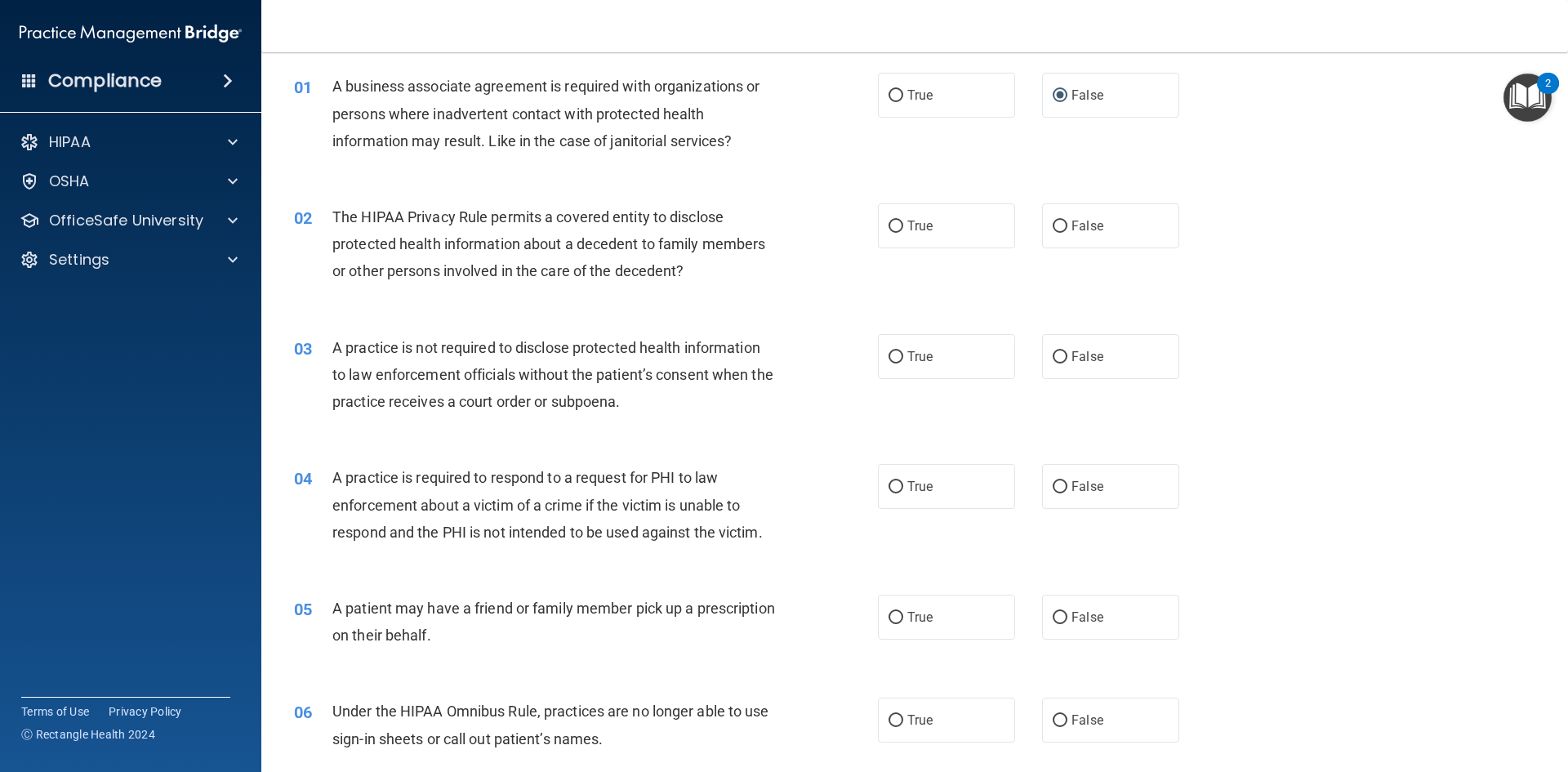
scroll to position [81, 0]
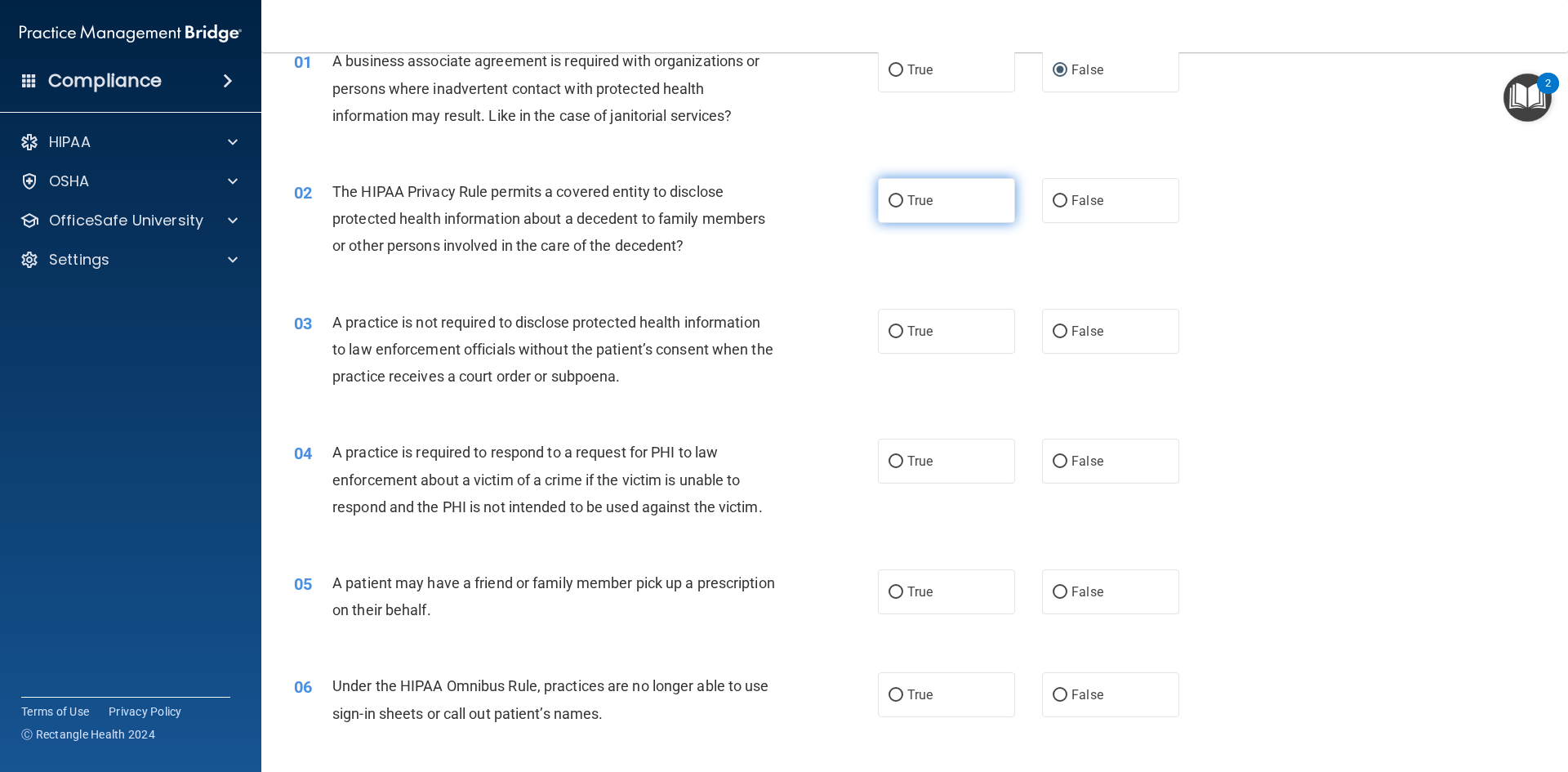
click at [889, 196] on input "True" at bounding box center [896, 201] width 15 height 12
radio input "true"
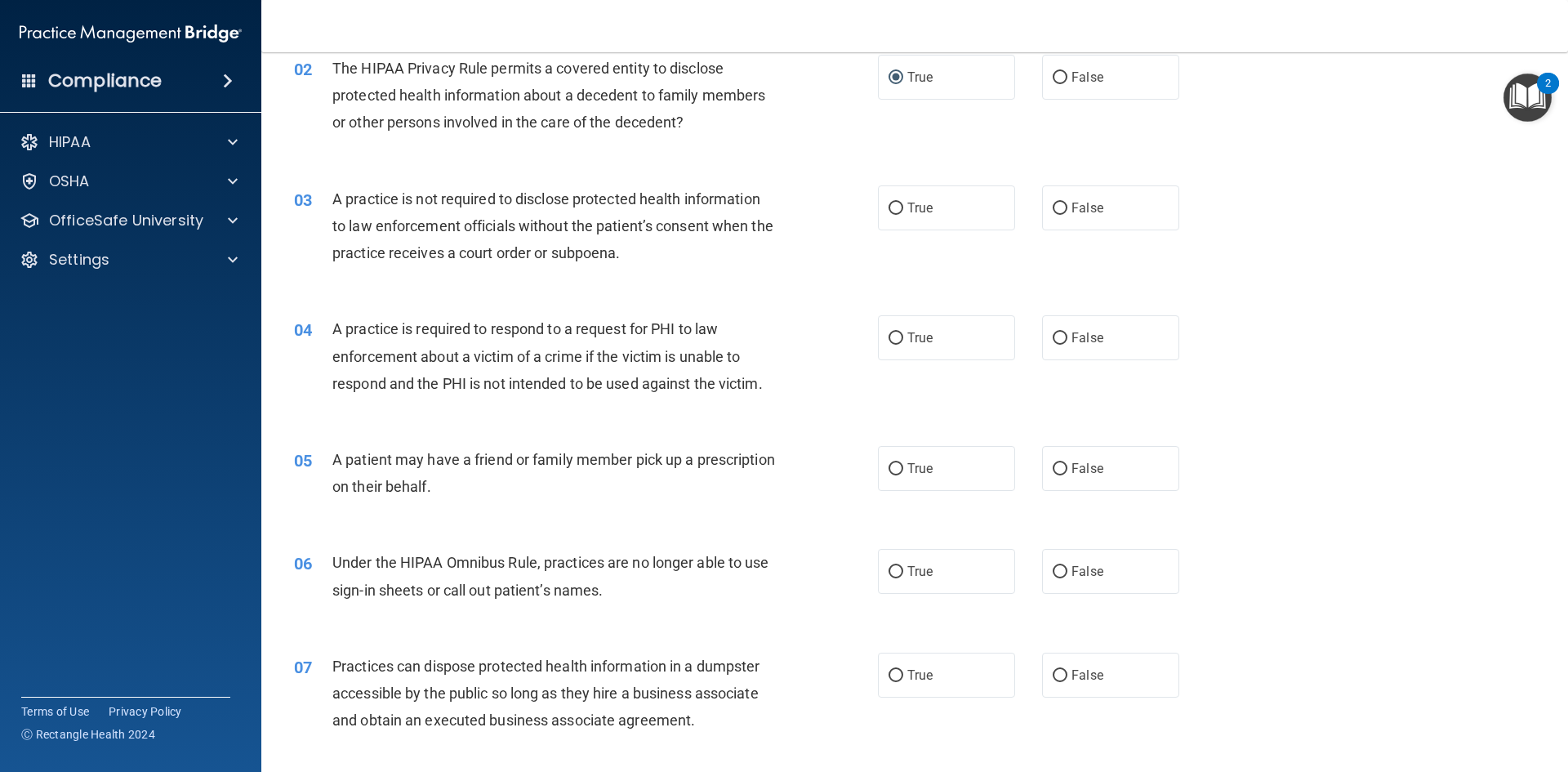
scroll to position [245, 0]
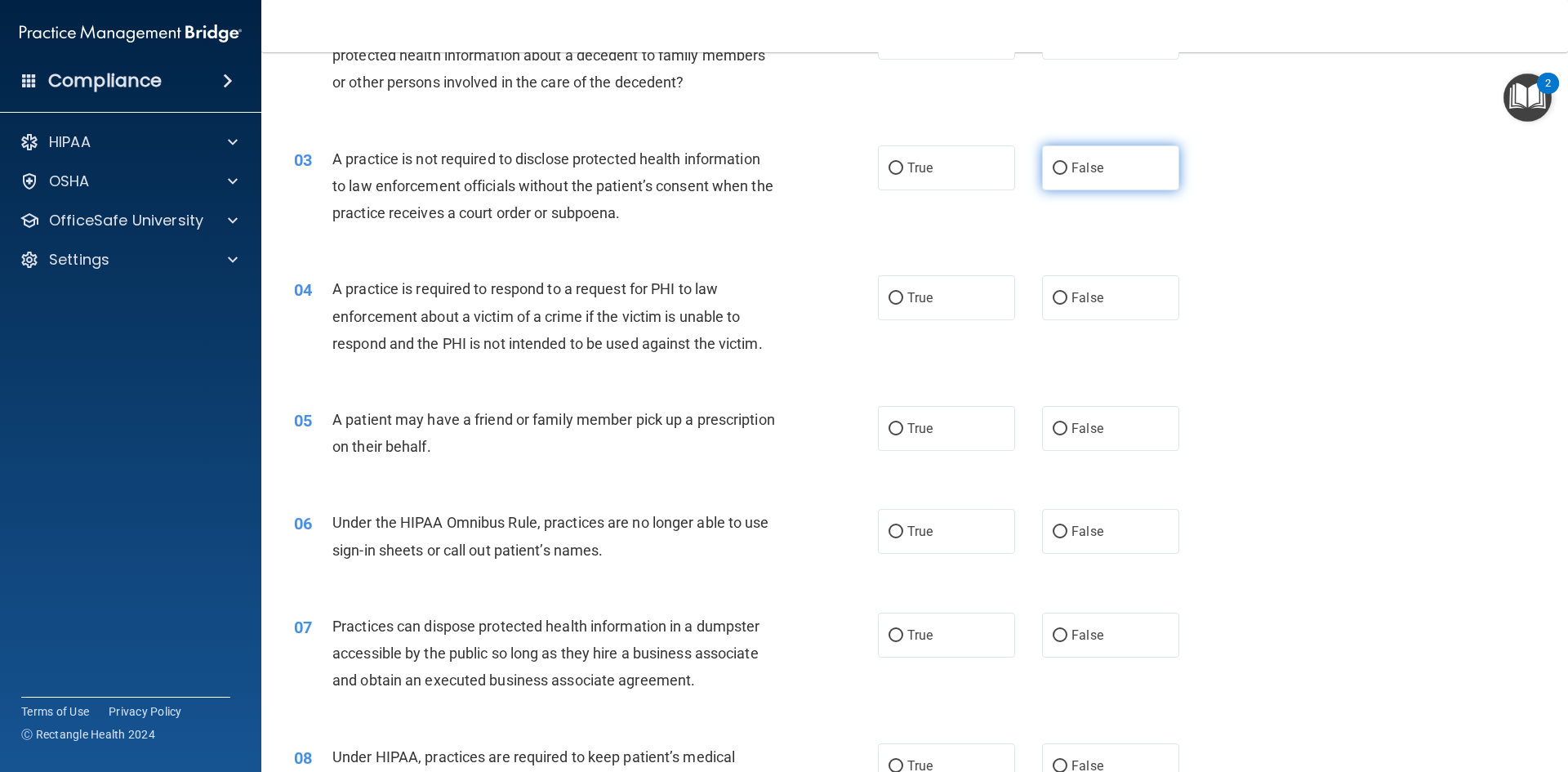
click at [1053, 171] on input "False" at bounding box center [1060, 168] width 15 height 12
radio input "true"
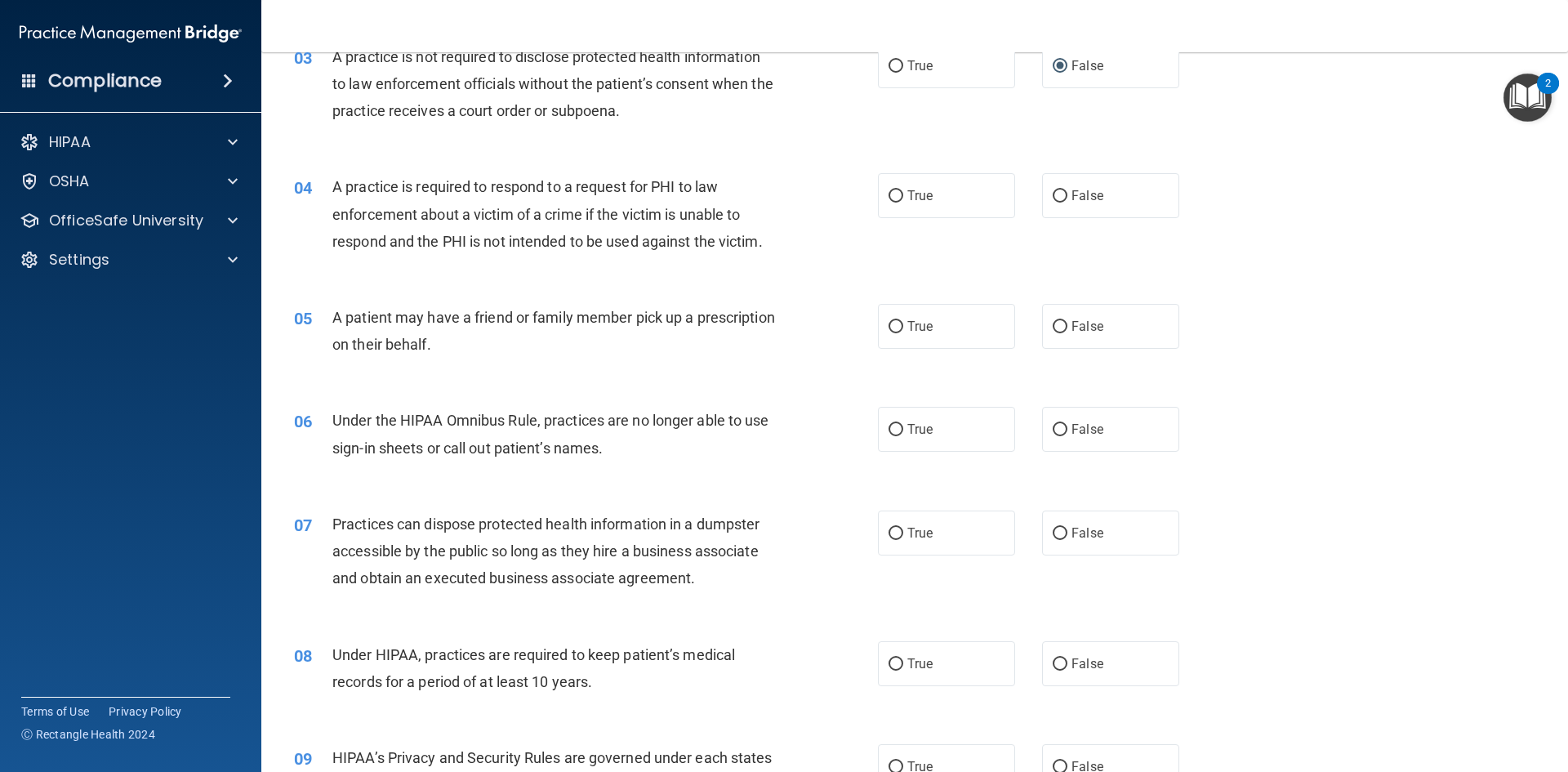
scroll to position [408, 0]
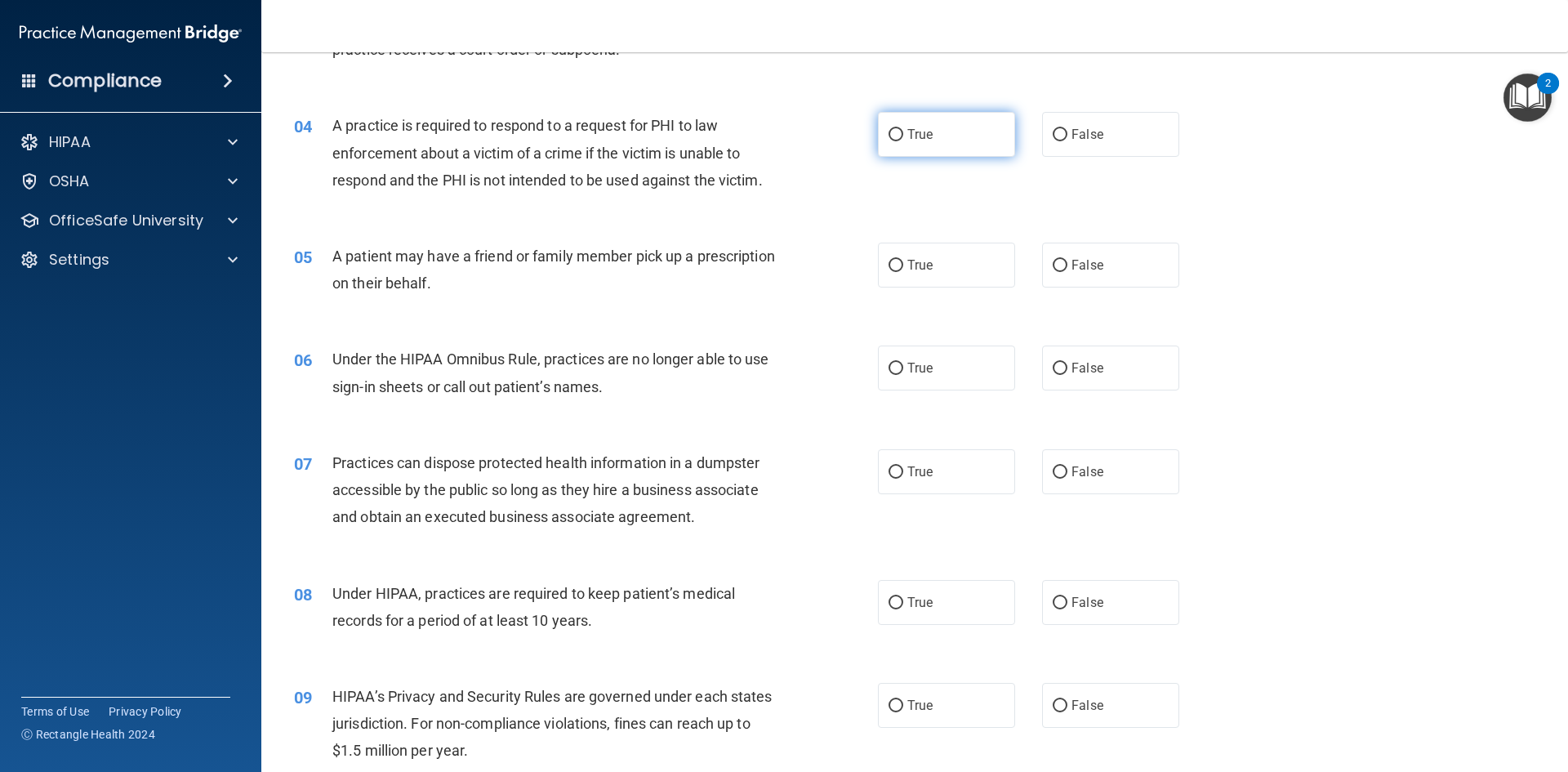
click at [888, 135] on input "True" at bounding box center [896, 135] width 15 height 12
radio input "true"
click at [893, 262] on input "True" at bounding box center [896, 266] width 15 height 12
radio input "true"
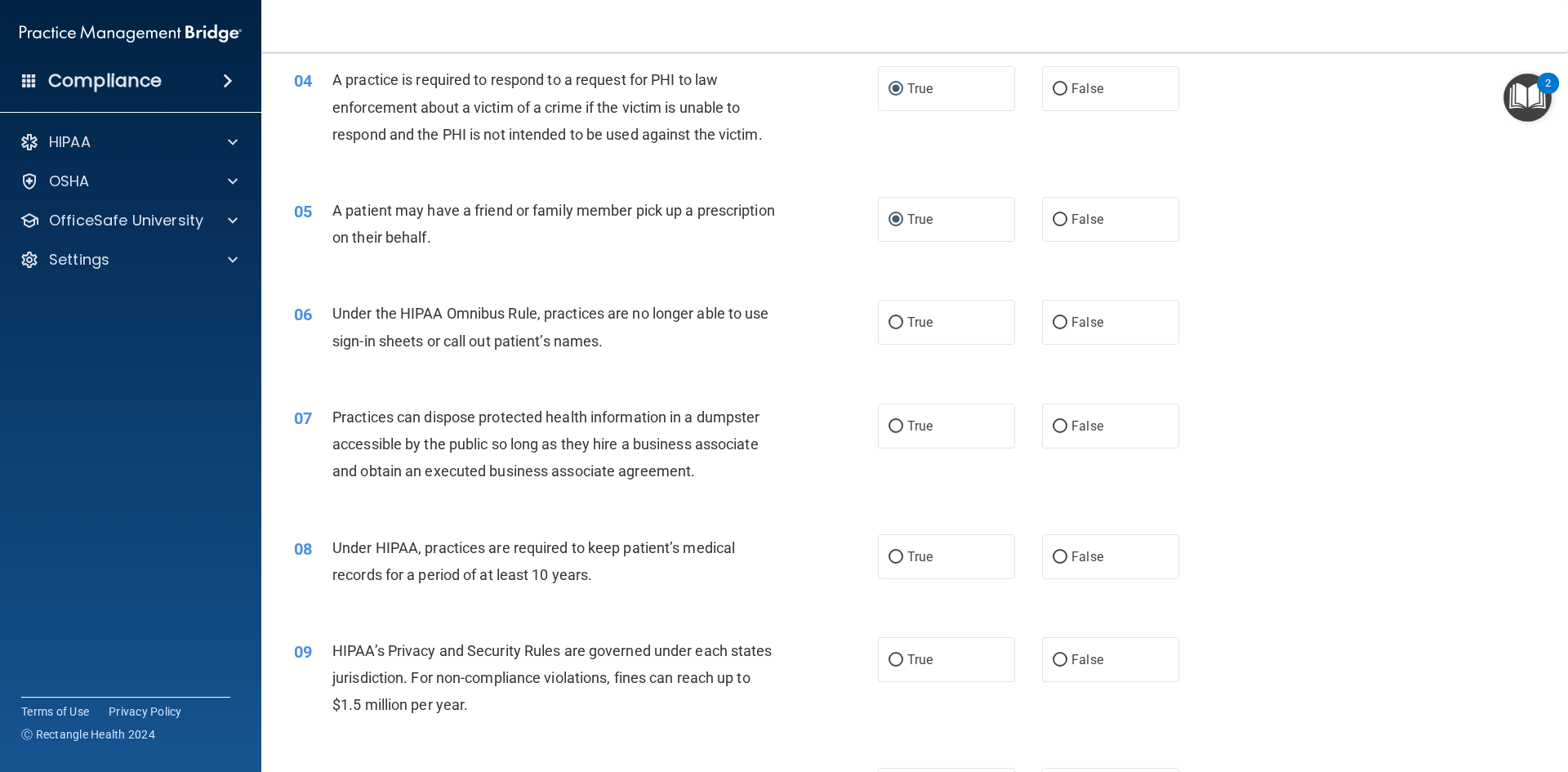
scroll to position [489, 0]
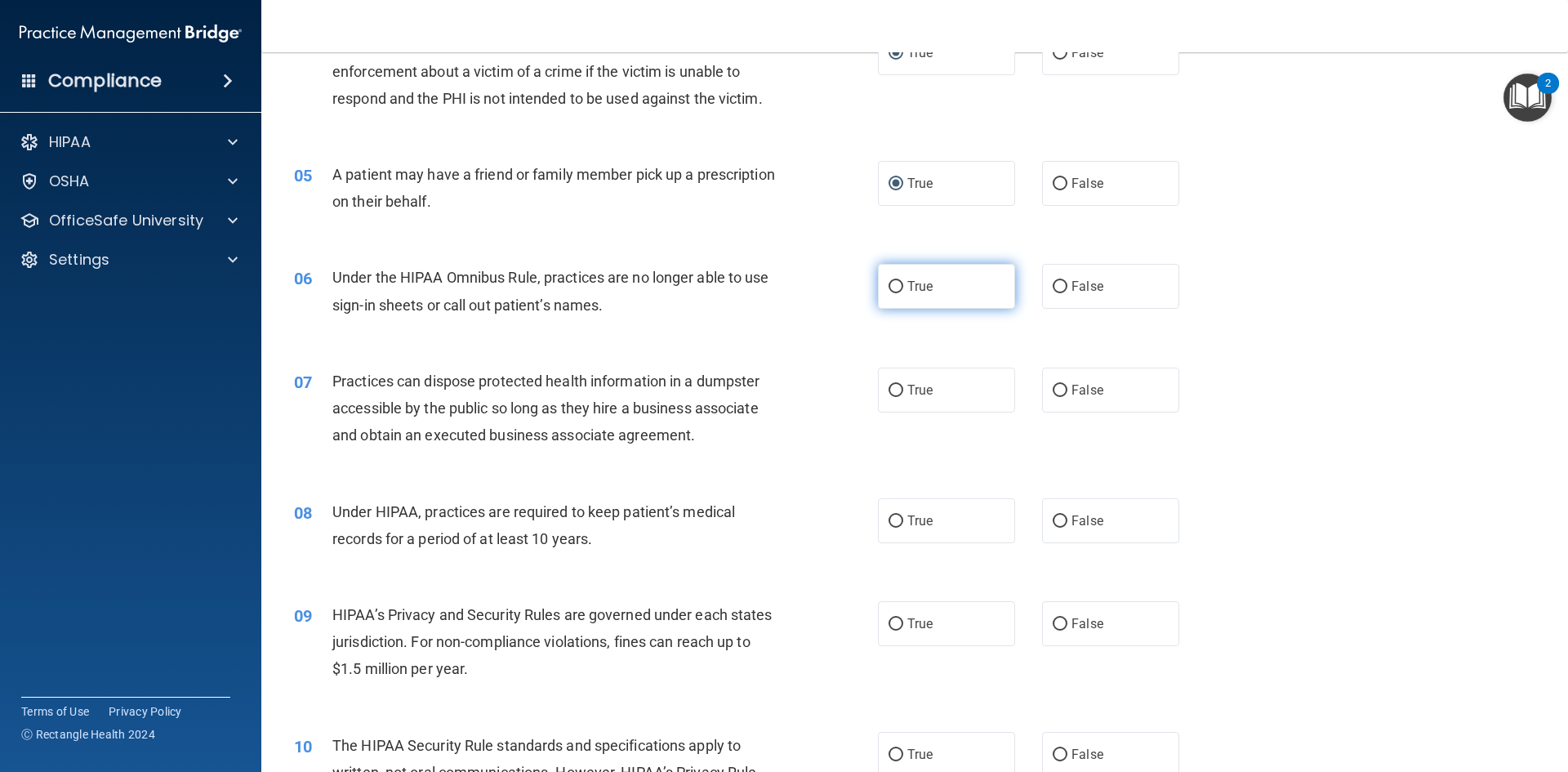
click at [888, 284] on input "True" at bounding box center [896, 286] width 15 height 12
radio input "true"
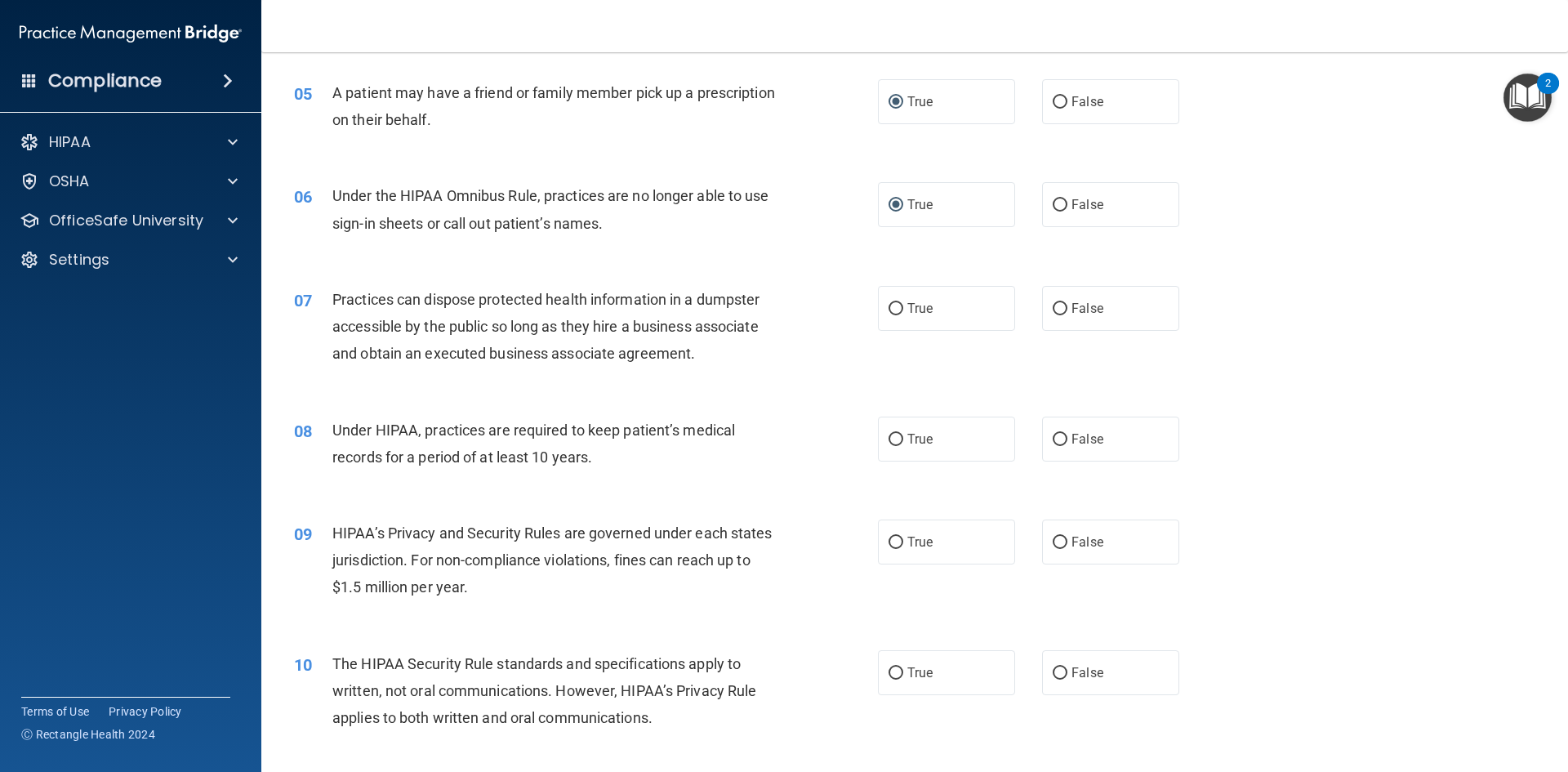
scroll to position [653, 0]
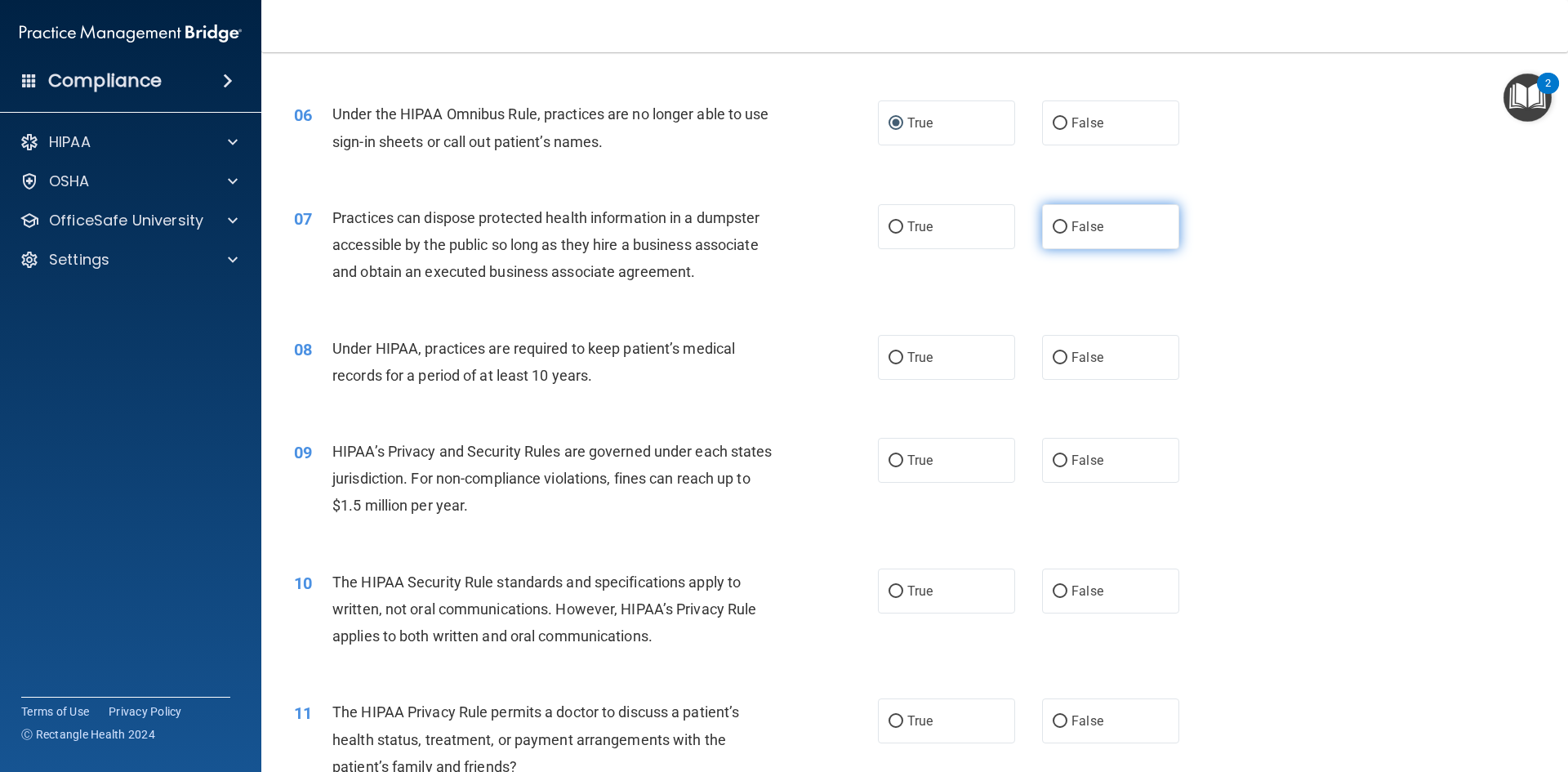
click at [1053, 230] on input "False" at bounding box center [1060, 227] width 15 height 12
radio input "true"
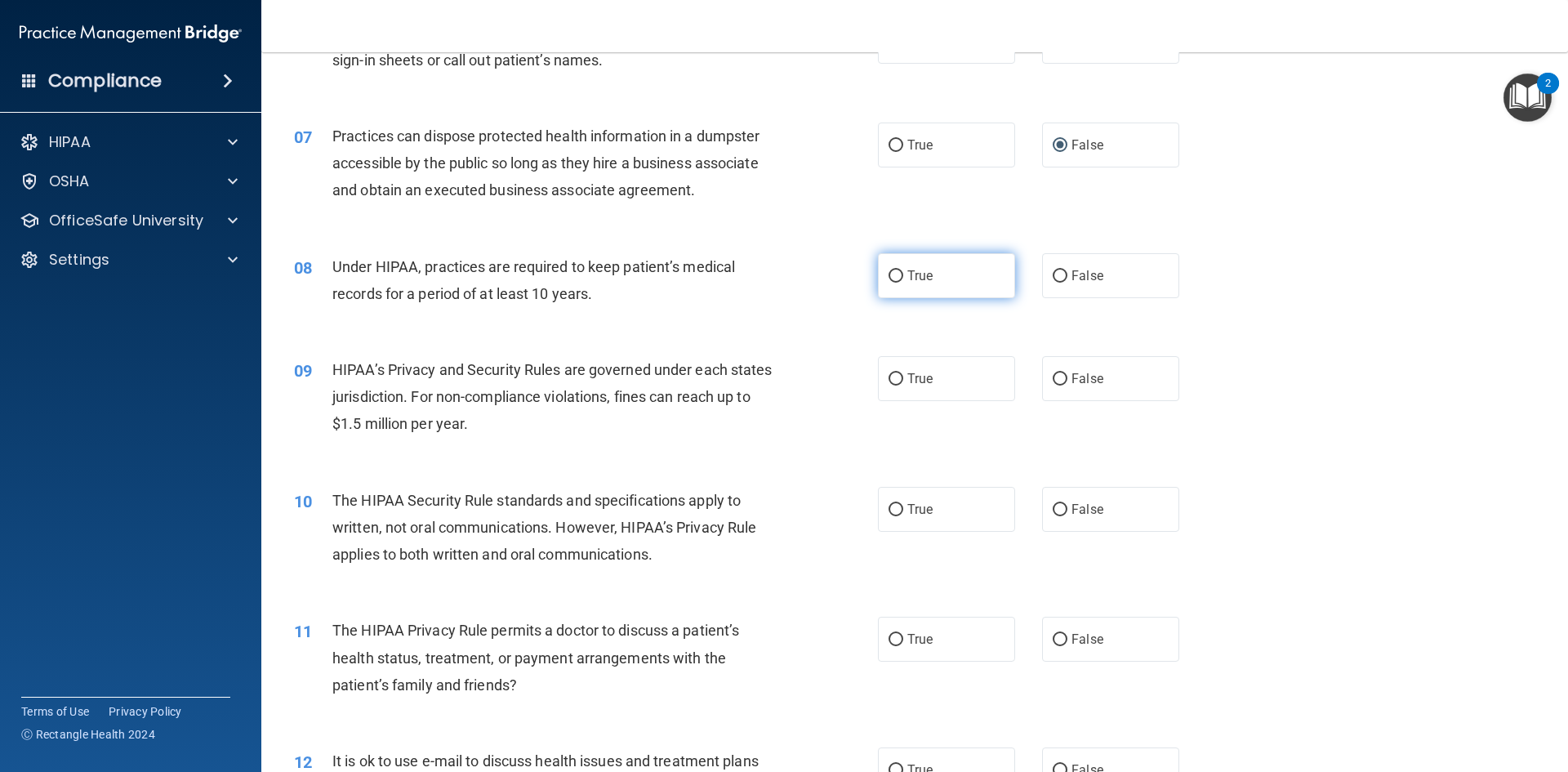
scroll to position [816, 0]
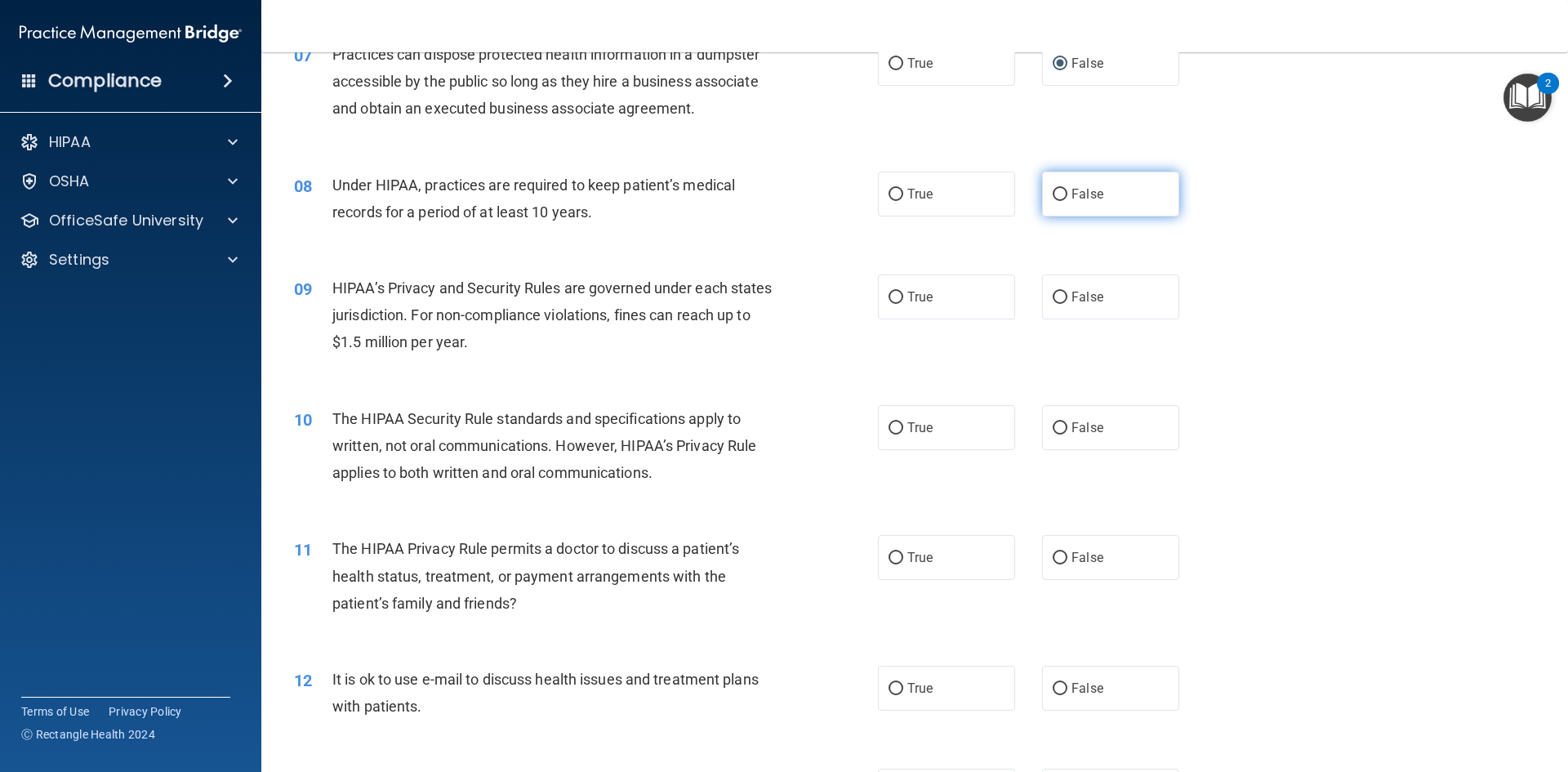
click at [1053, 192] on input "False" at bounding box center [1060, 195] width 15 height 12
radio input "true"
click at [1053, 298] on input "False" at bounding box center [1060, 297] width 15 height 12
radio input "true"
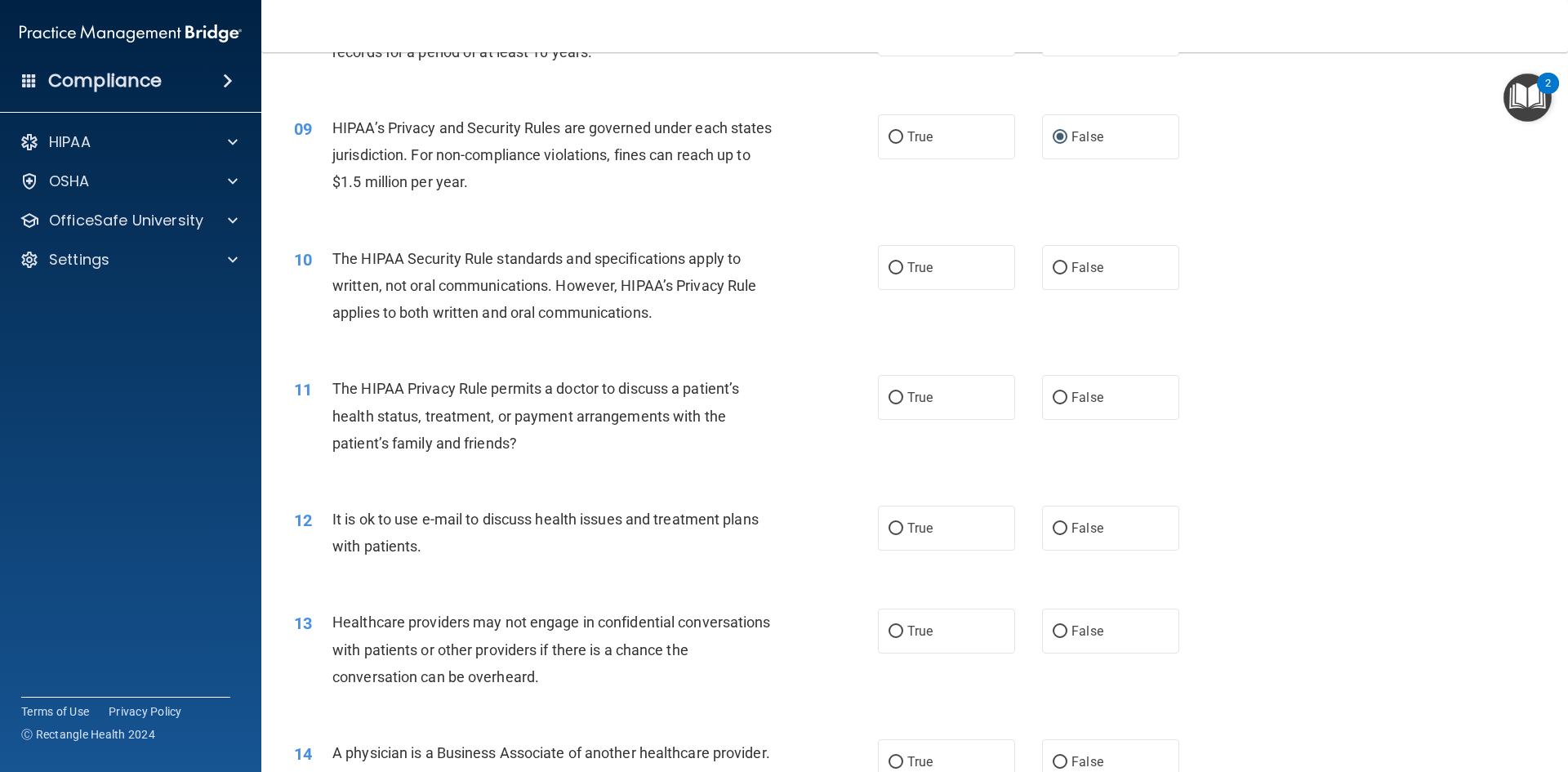
scroll to position [980, 0]
click at [1056, 264] on input "False" at bounding box center [1060, 265] width 15 height 12
radio input "true"
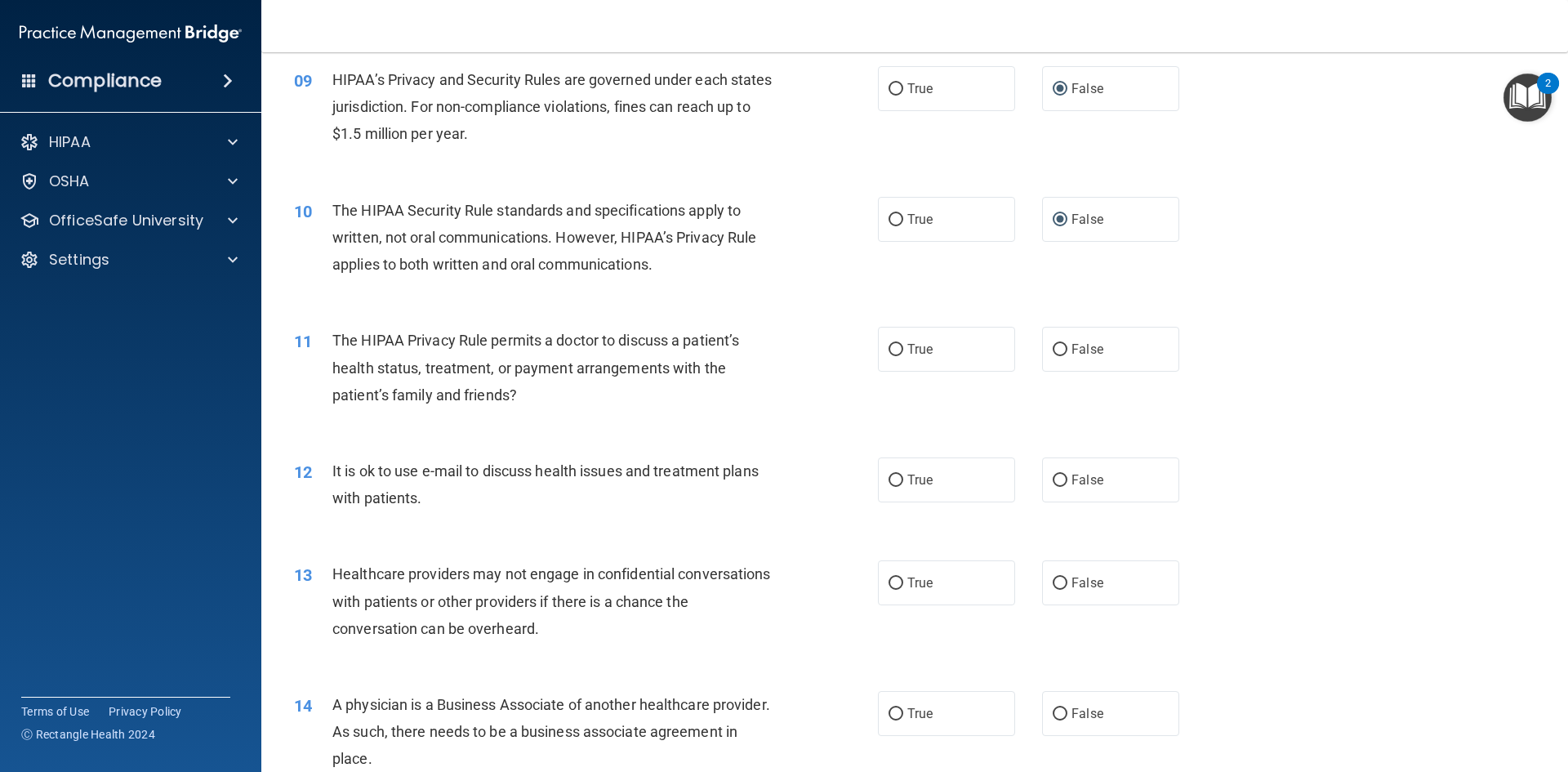
scroll to position [1061, 0]
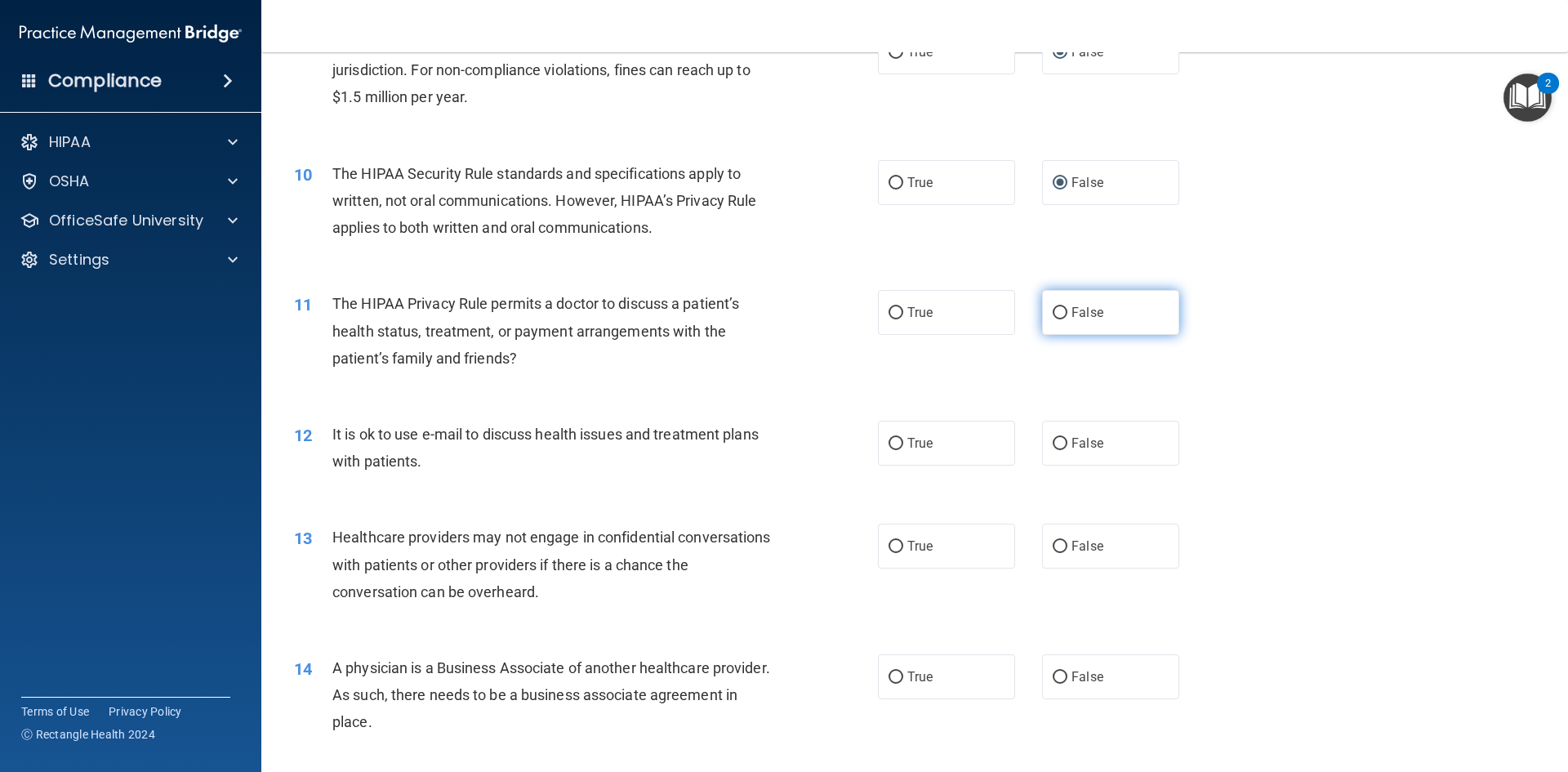
click at [1059, 317] on input "False" at bounding box center [1060, 313] width 15 height 12
radio input "true"
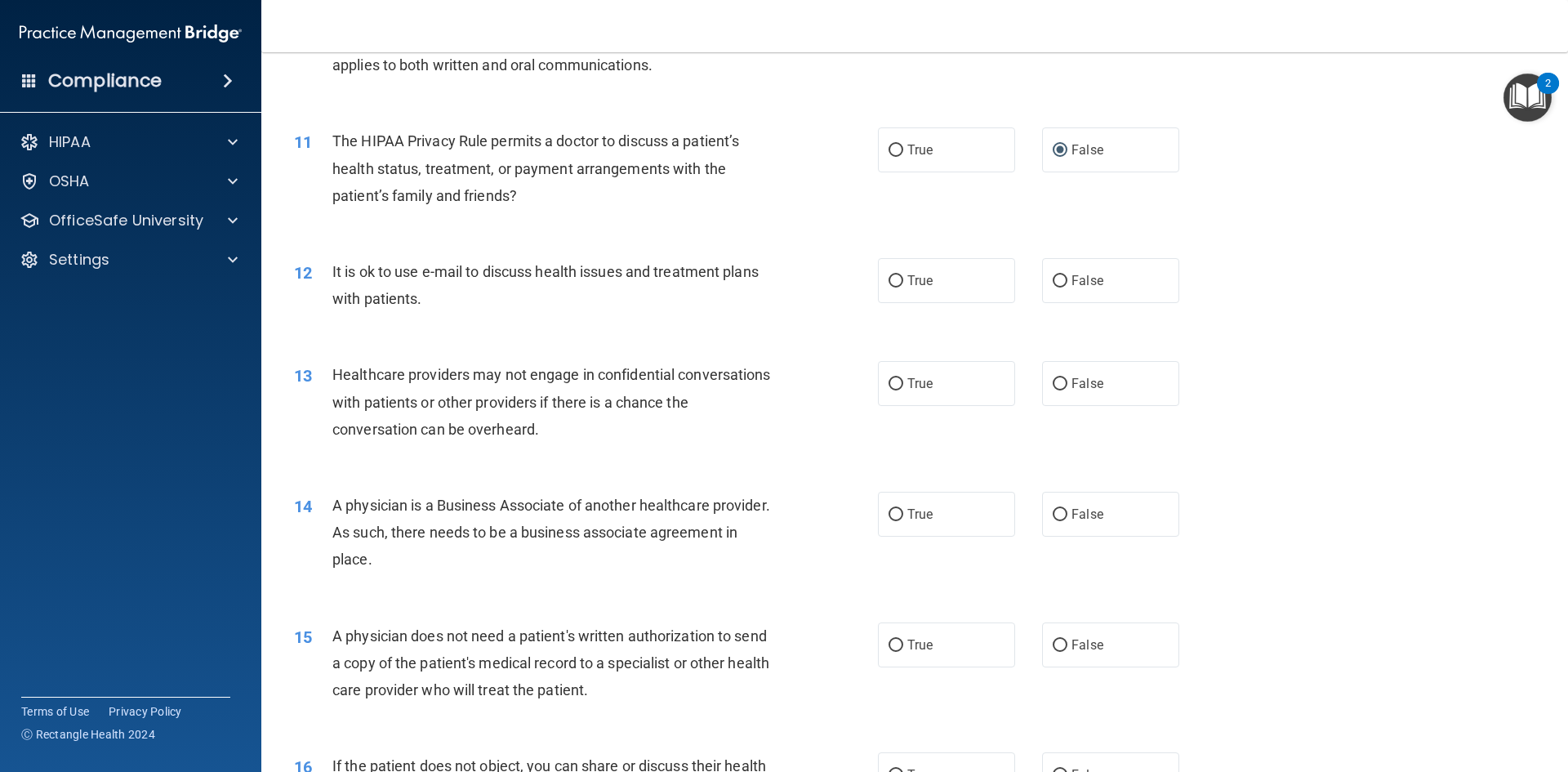
scroll to position [1225, 0]
click at [888, 285] on input "True" at bounding box center [896, 280] width 15 height 12
radio input "true"
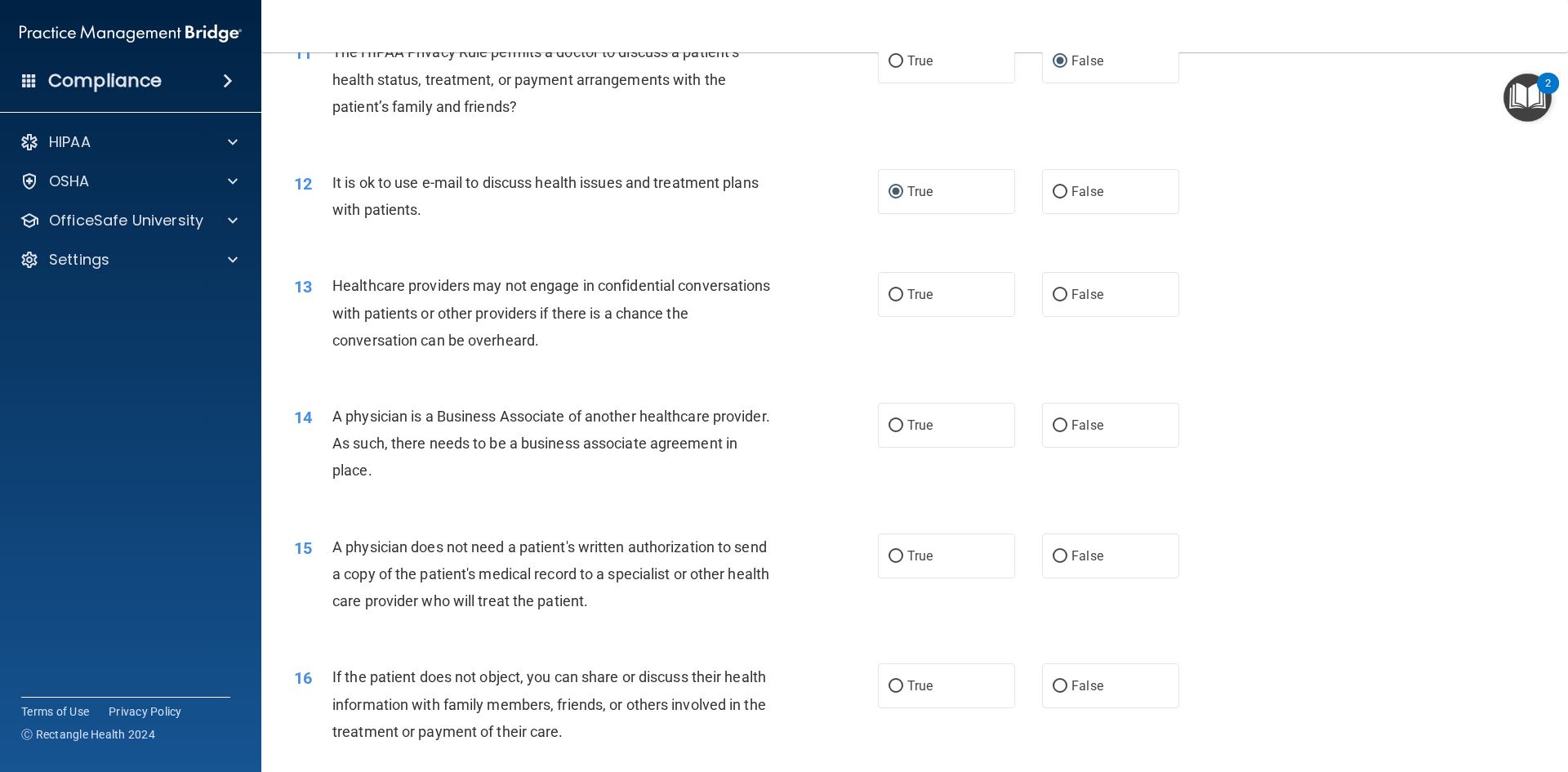
scroll to position [1388, 0]
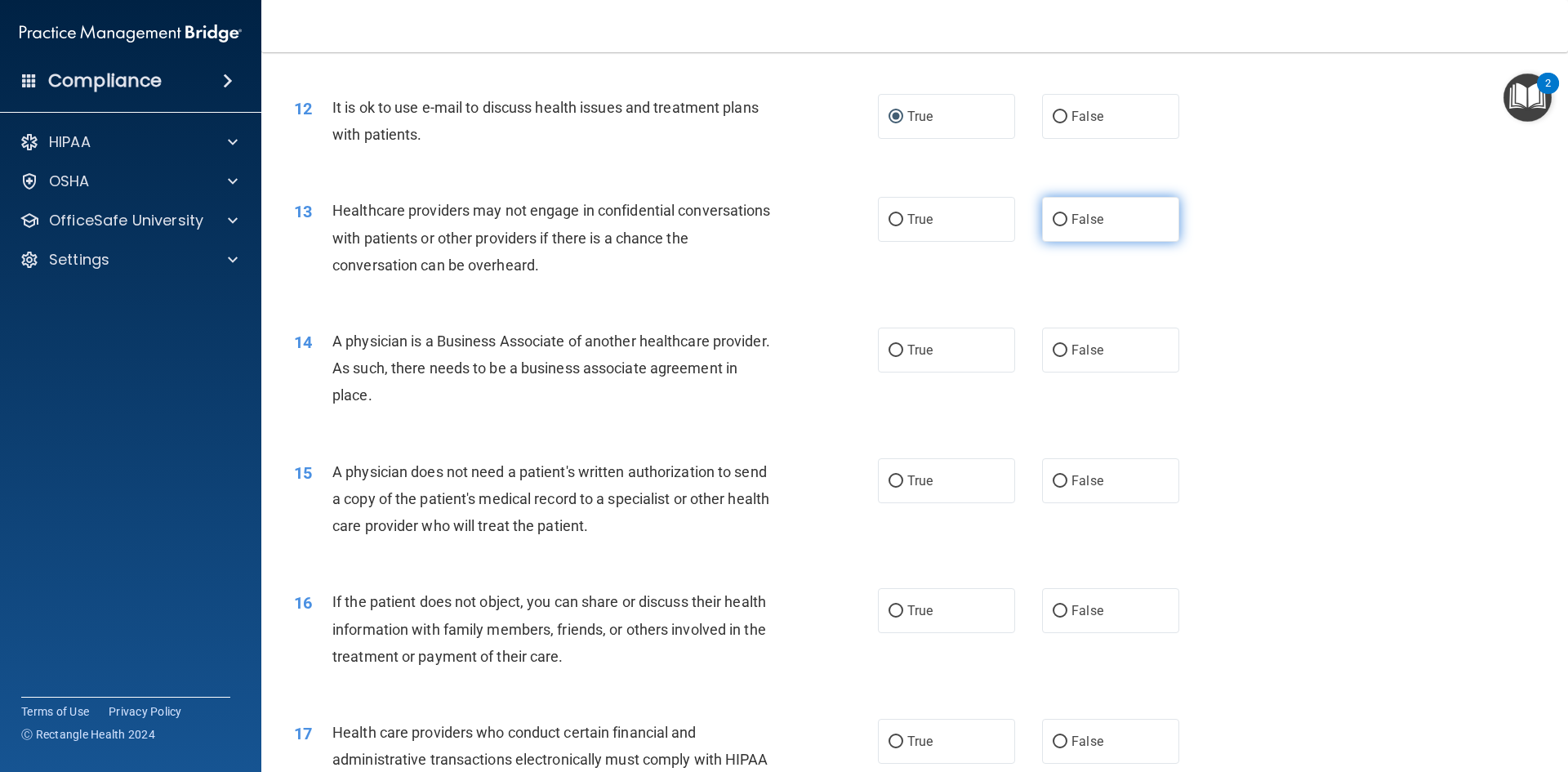
click at [1053, 224] on input "False" at bounding box center [1060, 219] width 15 height 12
radio input "true"
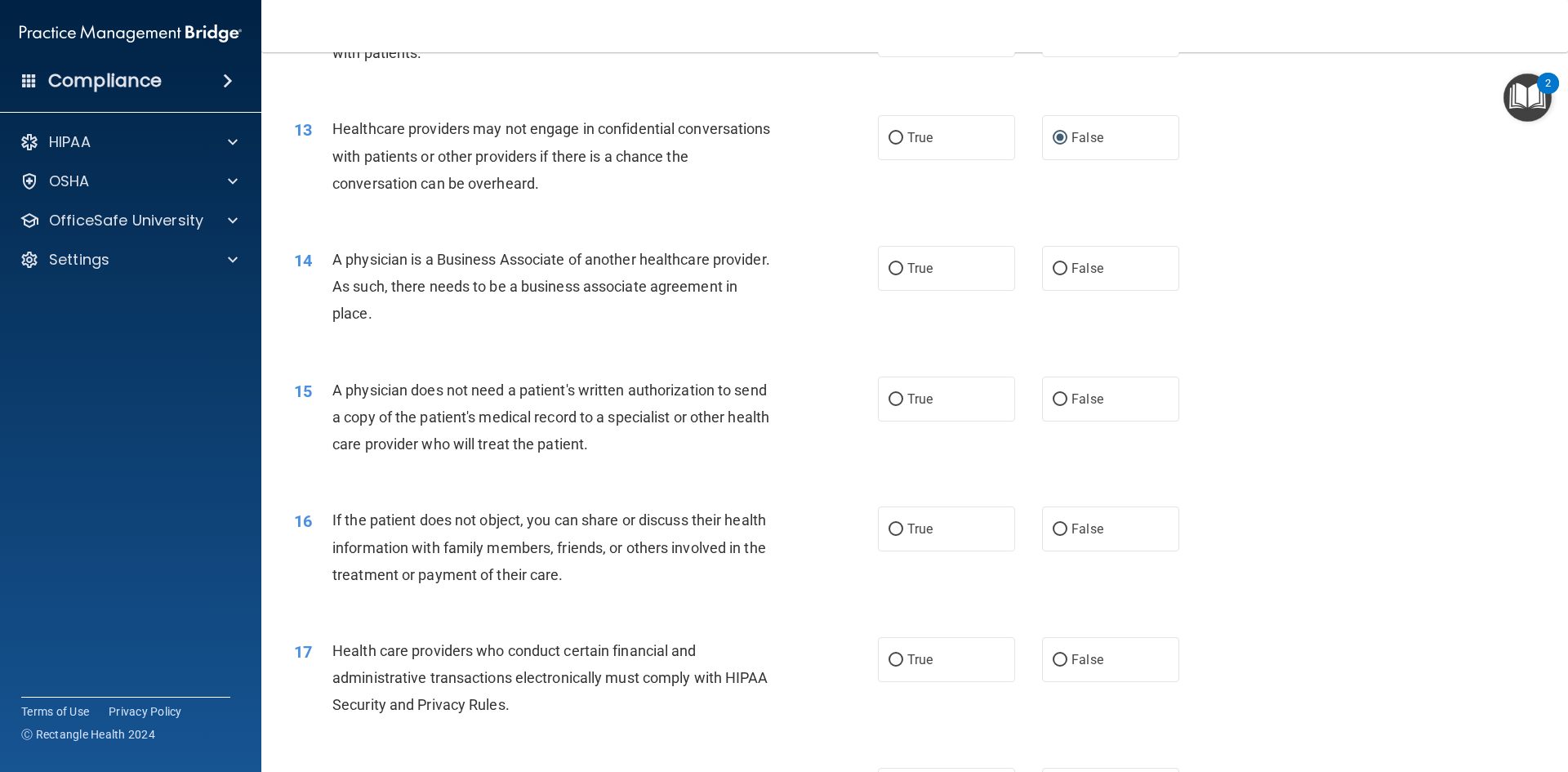
scroll to position [1552, 0]
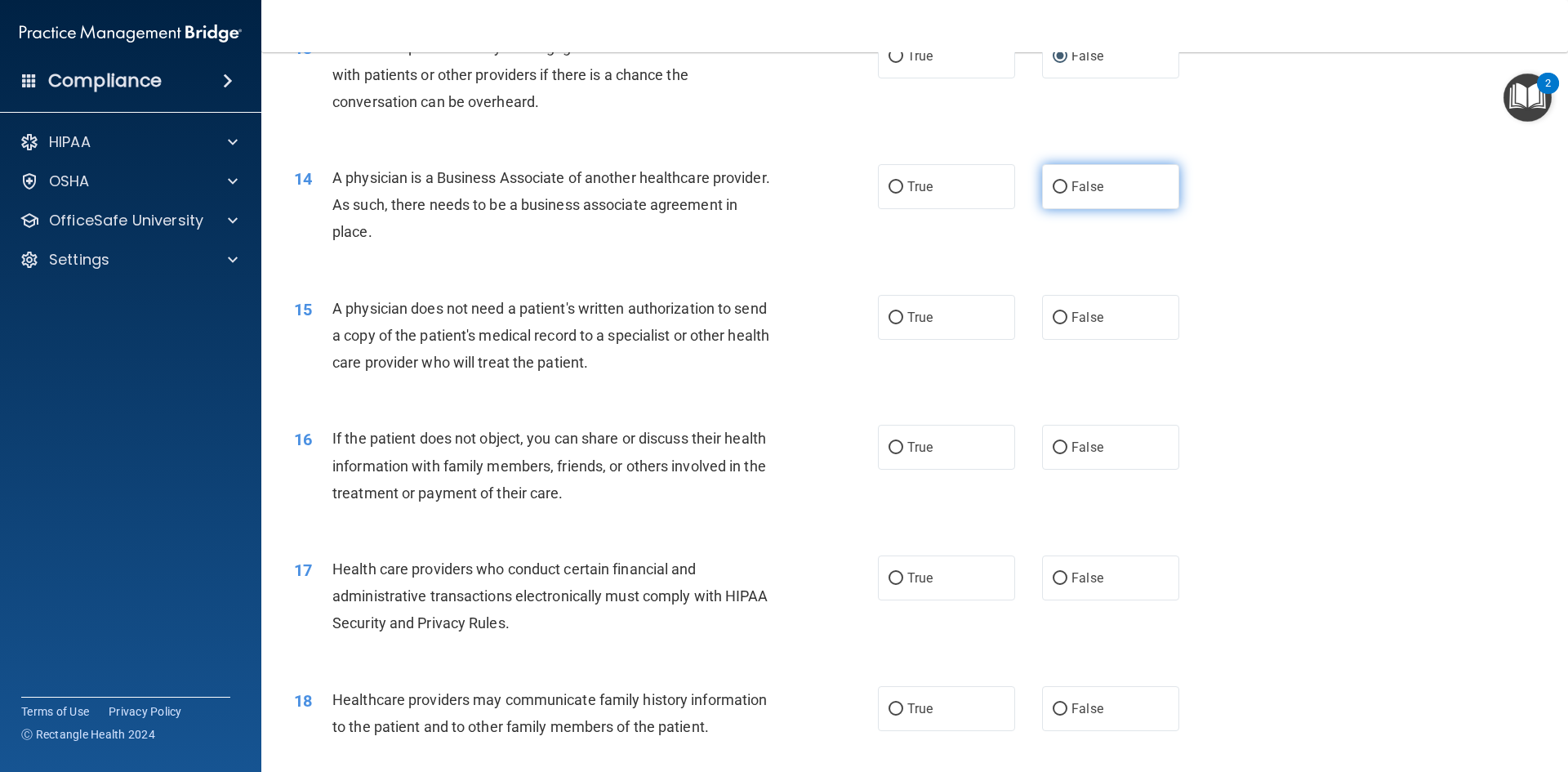
click at [1056, 188] on input "False" at bounding box center [1060, 187] width 15 height 12
radio input "true"
click at [893, 321] on input "True" at bounding box center [896, 317] width 15 height 12
radio input "true"
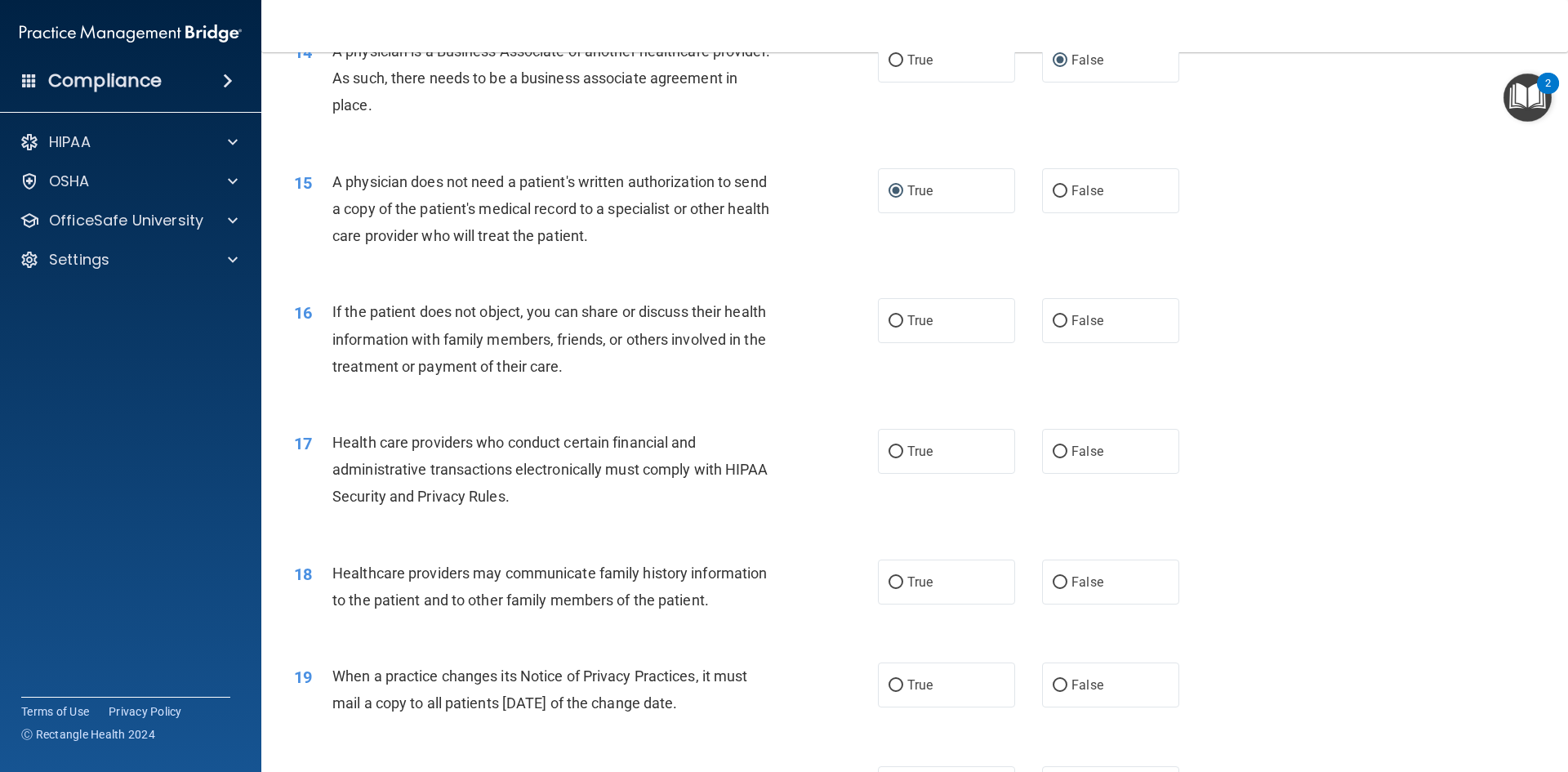
scroll to position [1715, 0]
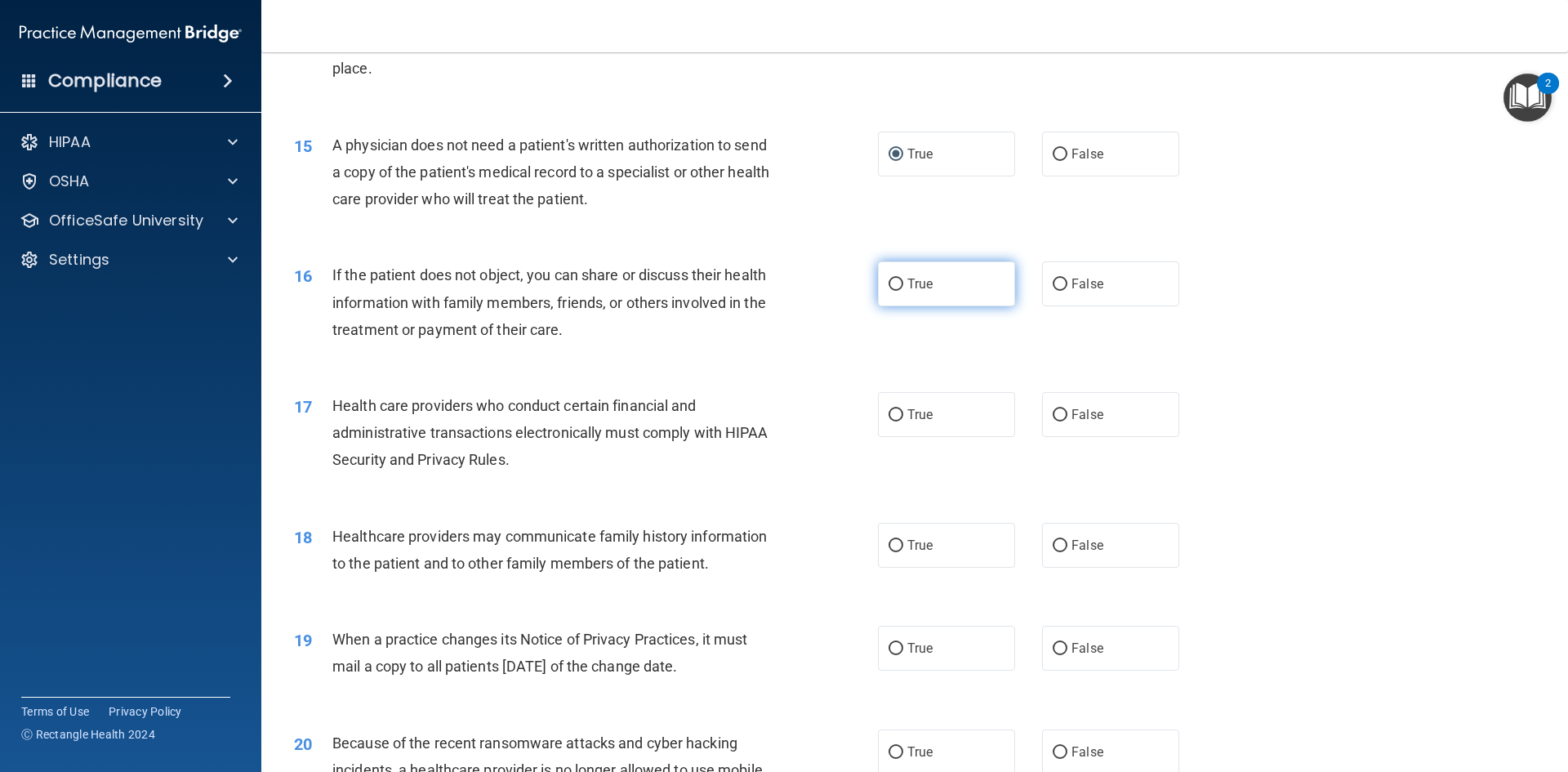
click at [888, 286] on input "True" at bounding box center [896, 284] width 15 height 12
radio input "true"
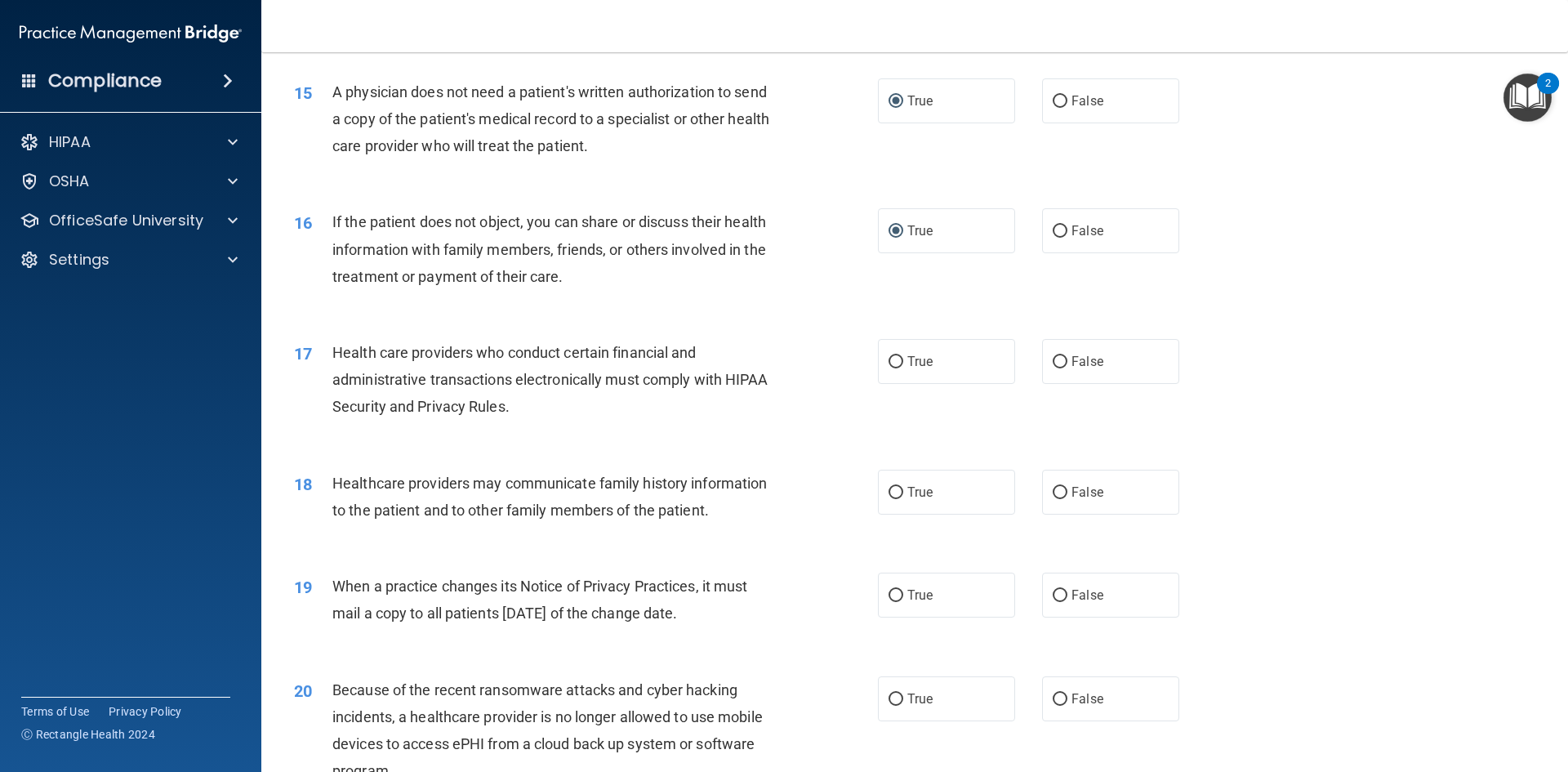
scroll to position [1796, 0]
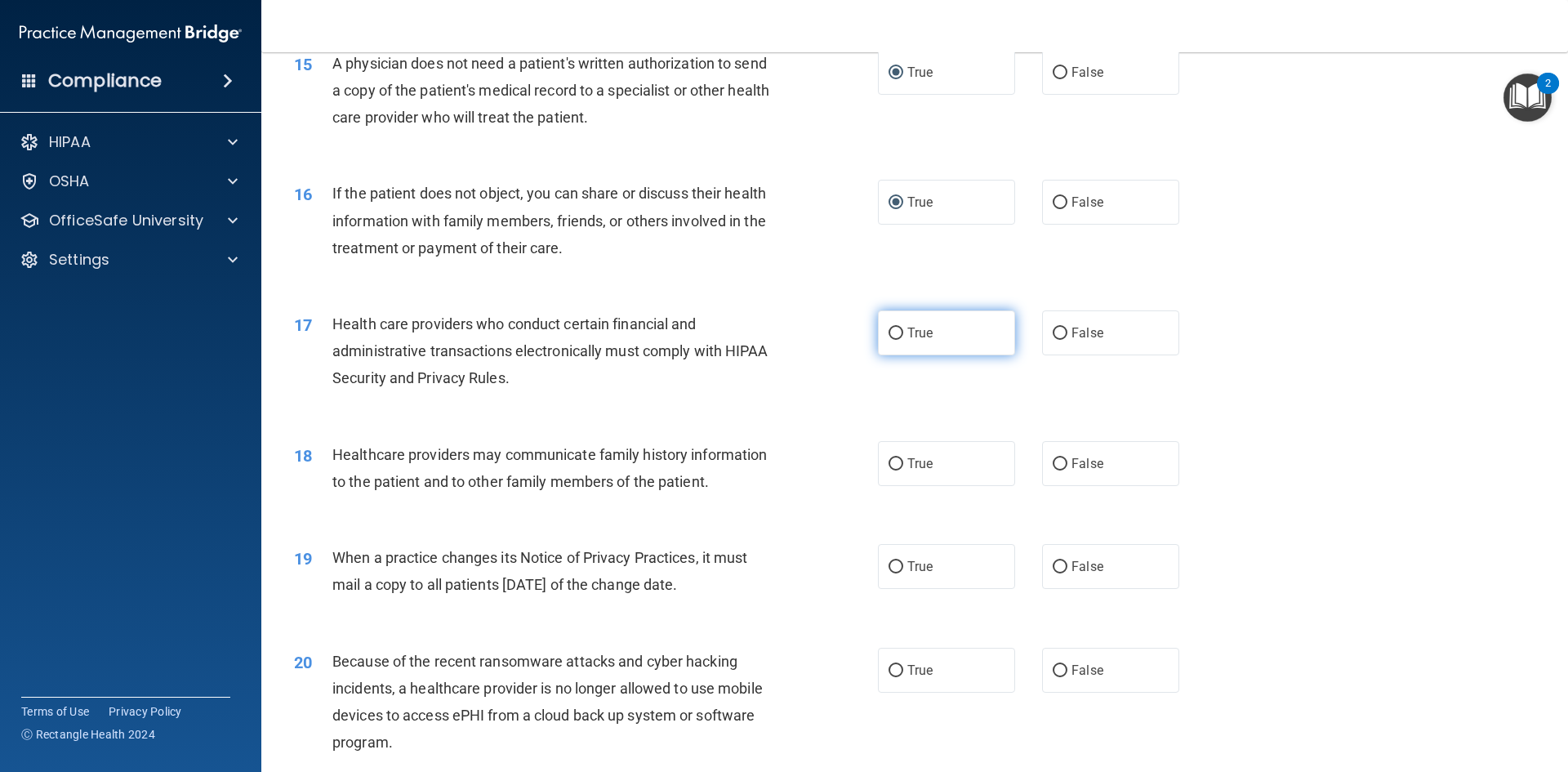
click at [888, 336] on input "True" at bounding box center [896, 334] width 15 height 12
radio input "true"
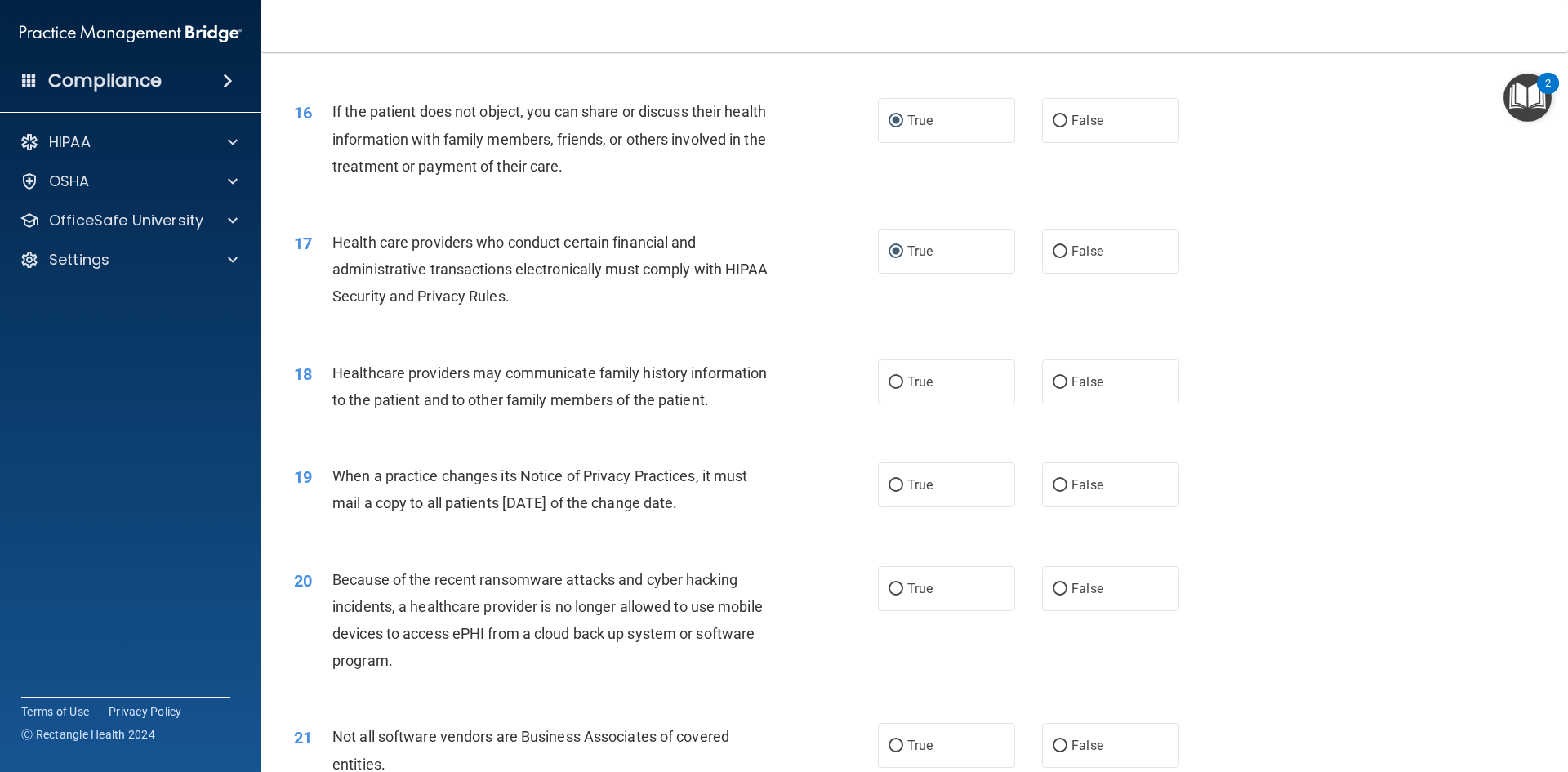
scroll to position [1960, 0]
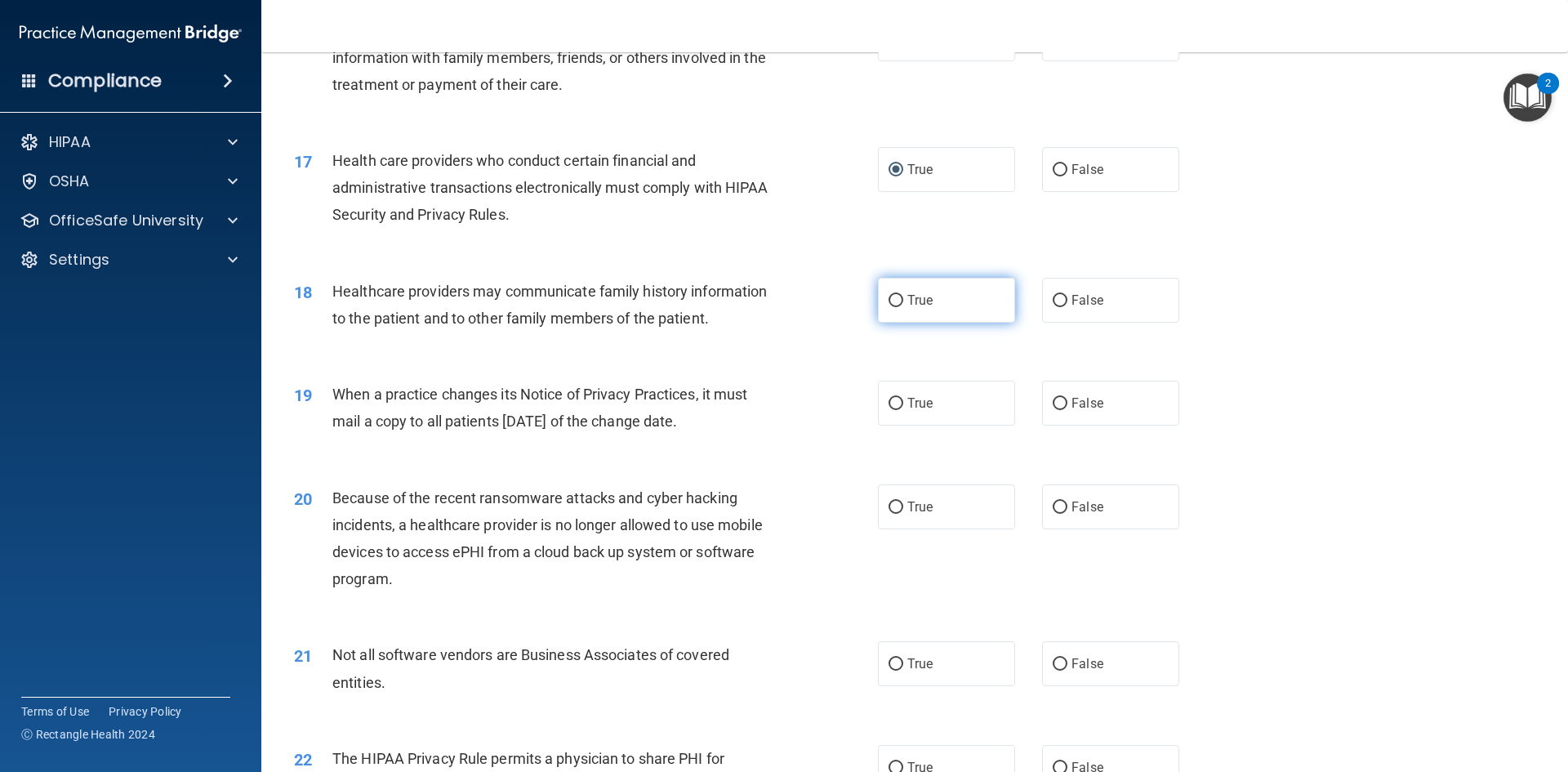
click at [889, 302] on input "True" at bounding box center [896, 300] width 15 height 12
radio input "true"
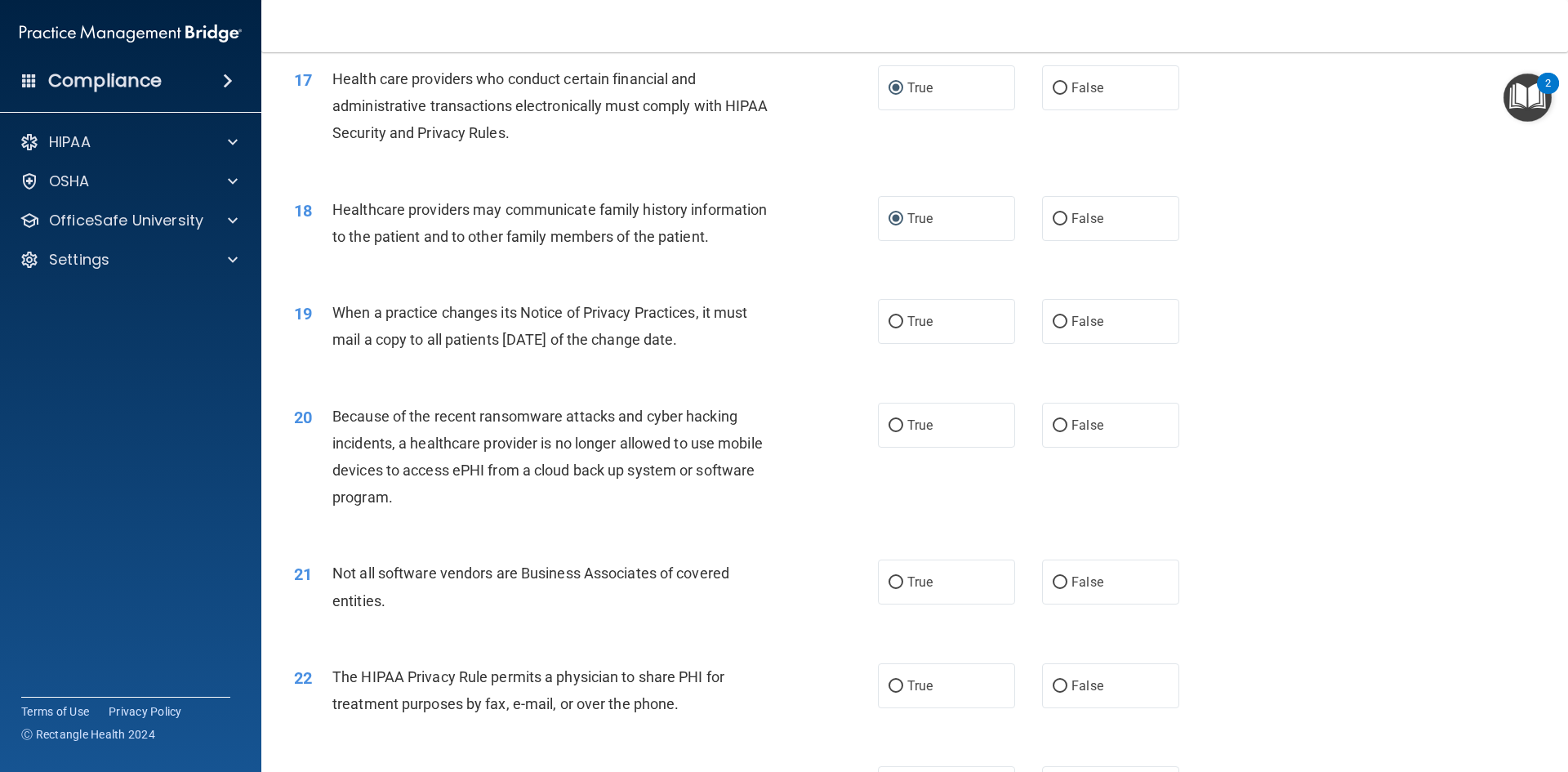
scroll to position [2123, 0]
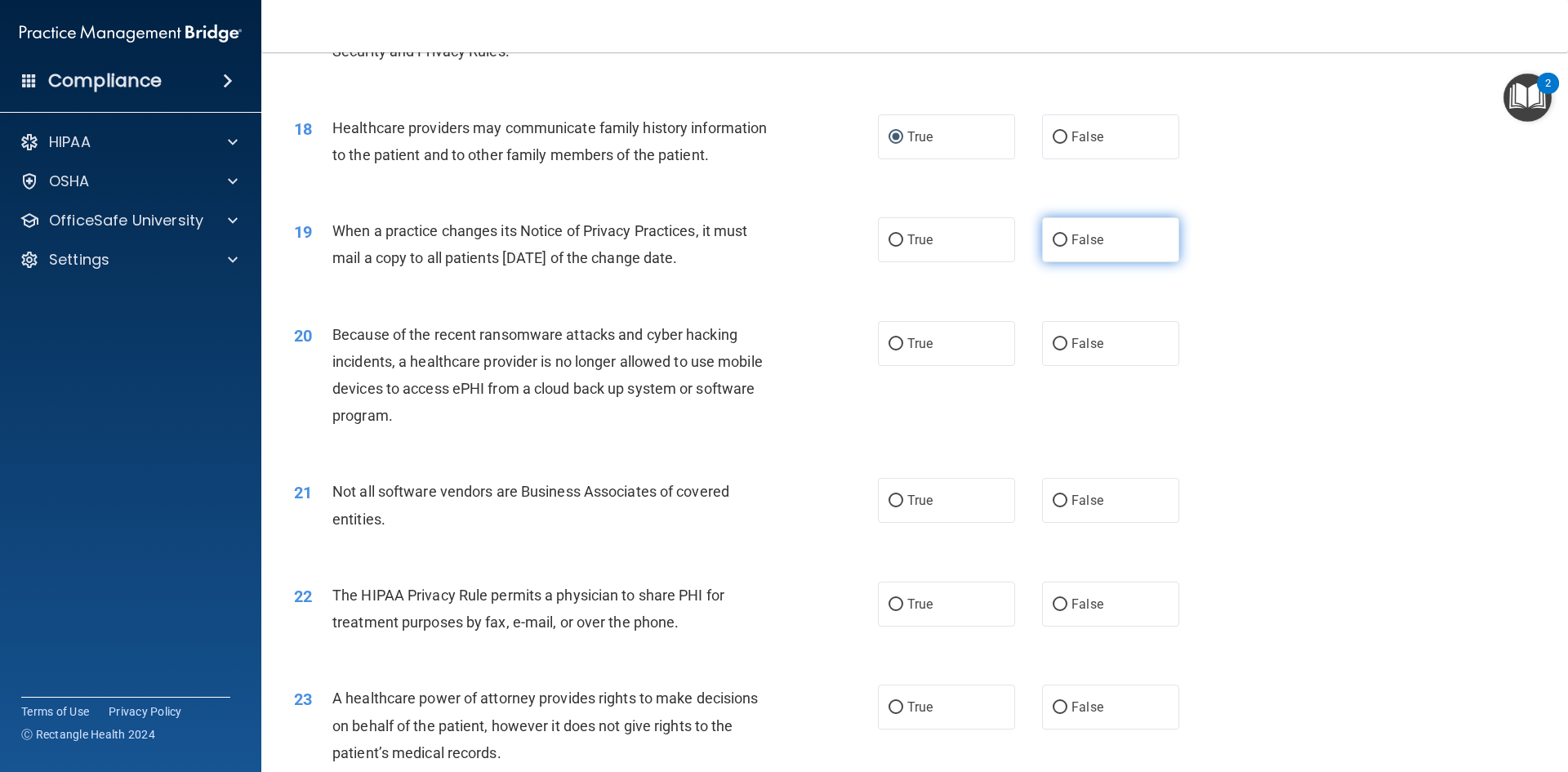
click at [1055, 246] on input "False" at bounding box center [1060, 240] width 15 height 12
radio input "true"
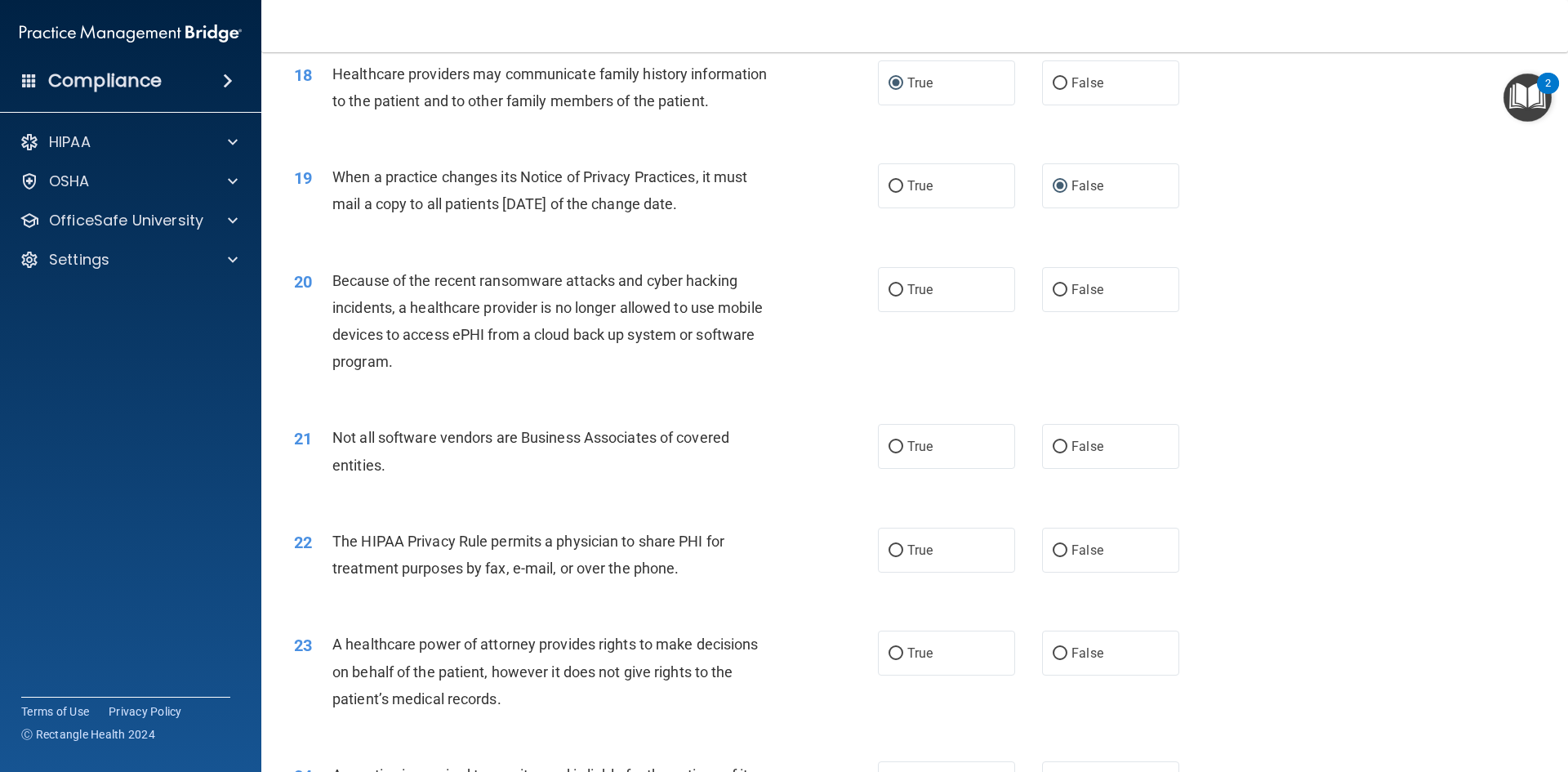
scroll to position [2204, 0]
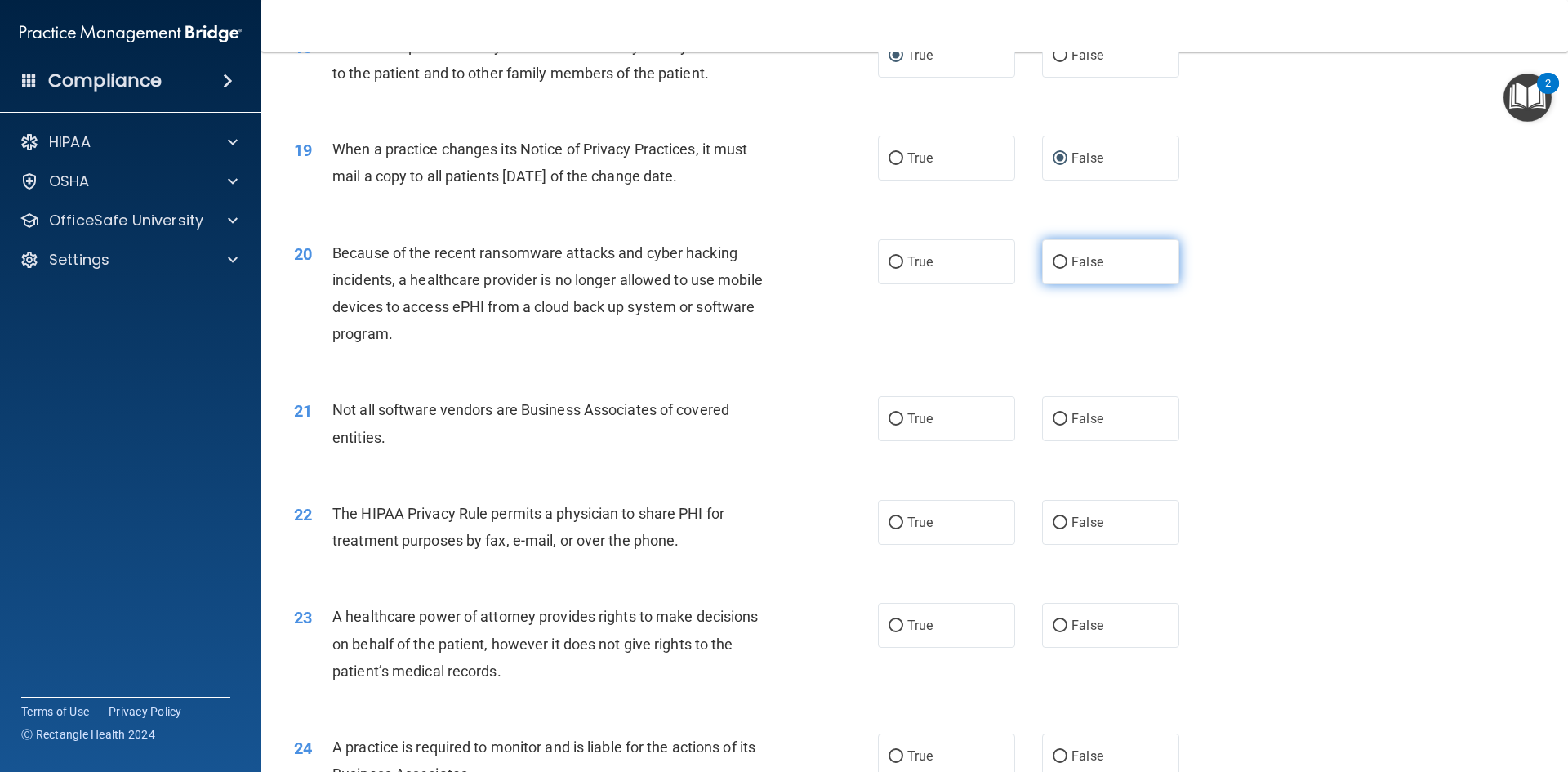
click at [1054, 266] on input "False" at bounding box center [1060, 262] width 15 height 12
radio input "true"
click at [892, 420] on input "True" at bounding box center [896, 419] width 15 height 12
radio input "true"
click at [889, 520] on input "True" at bounding box center [896, 523] width 15 height 12
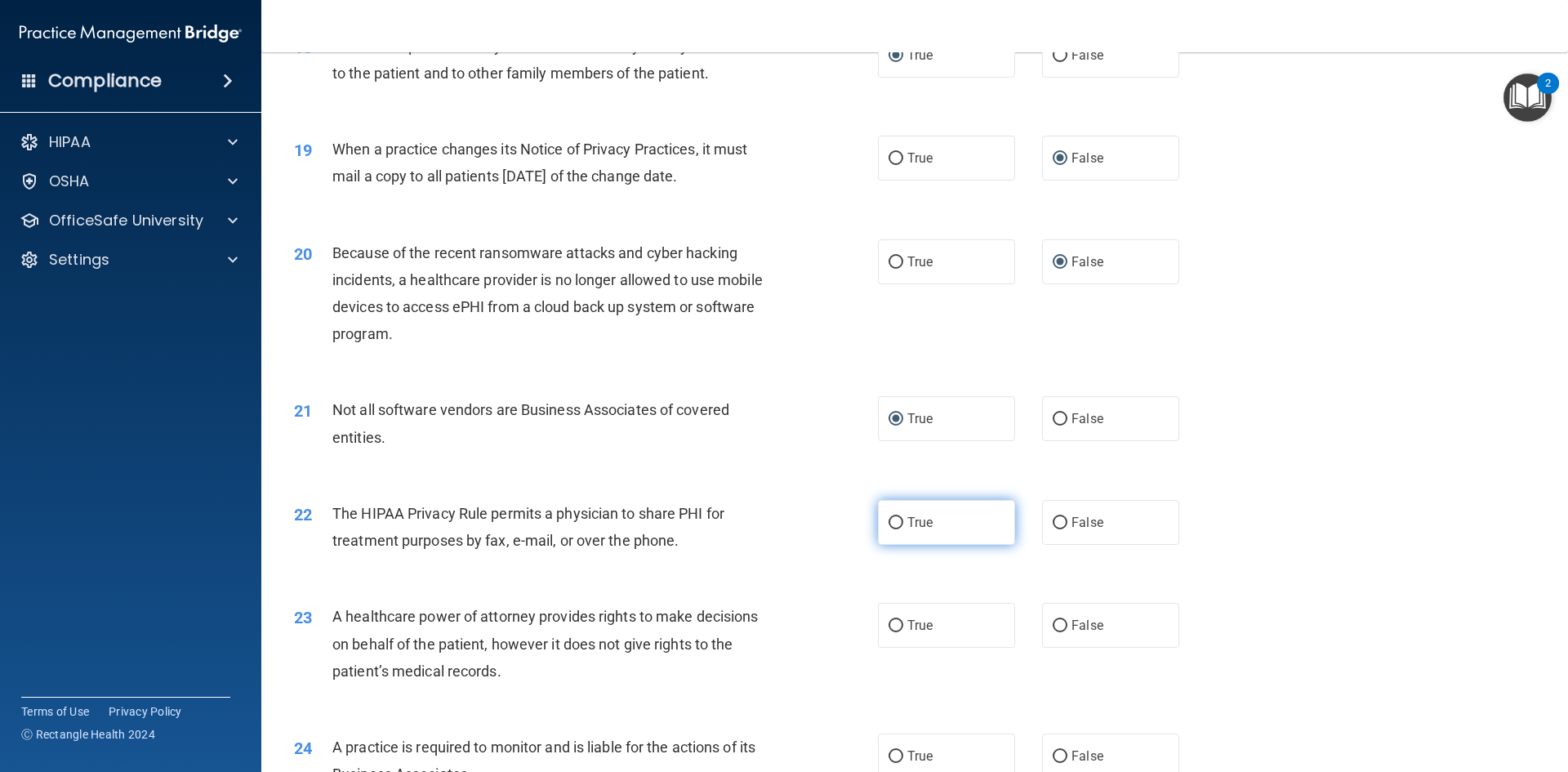
radio input "true"
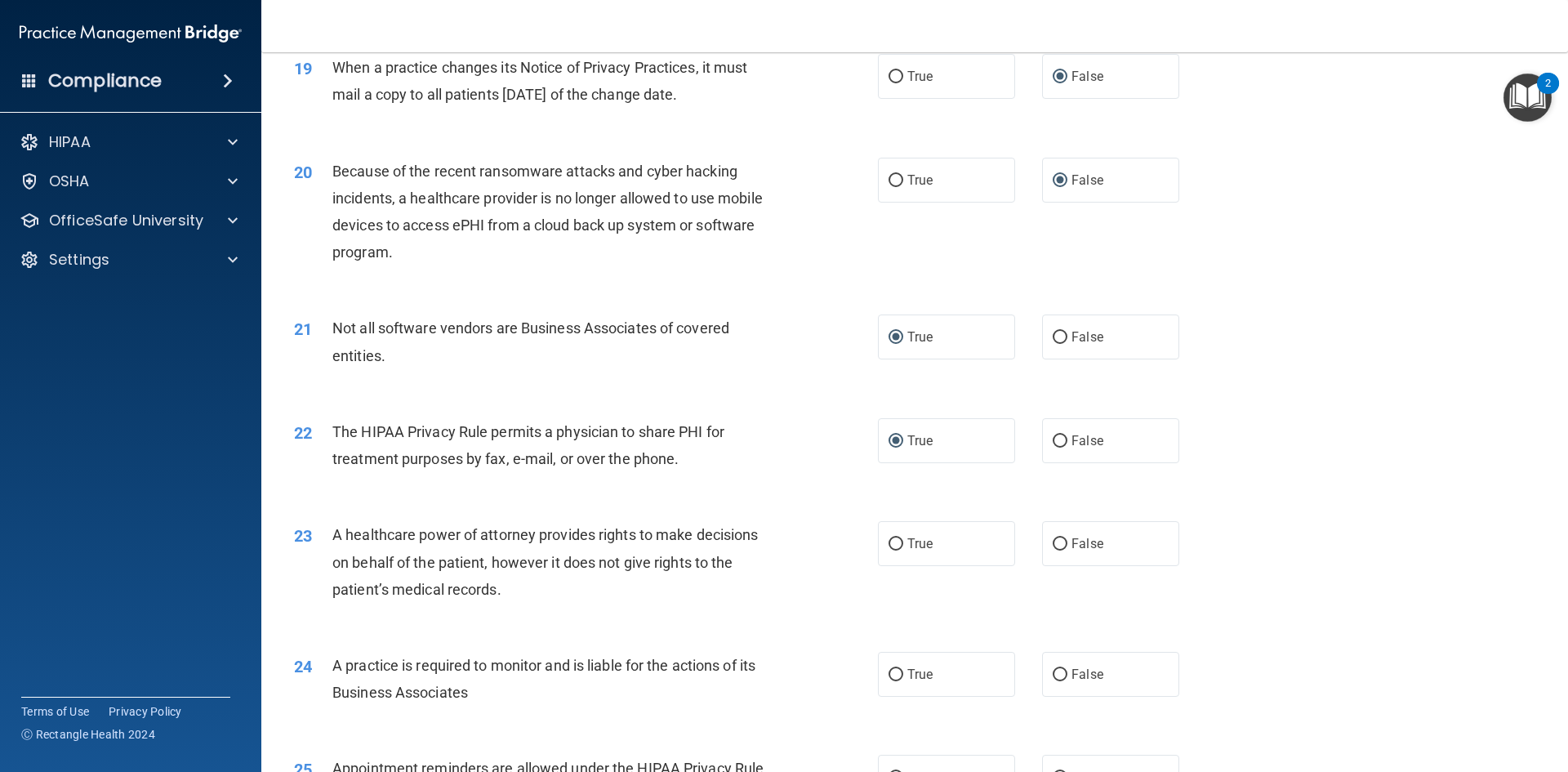
scroll to position [2368, 0]
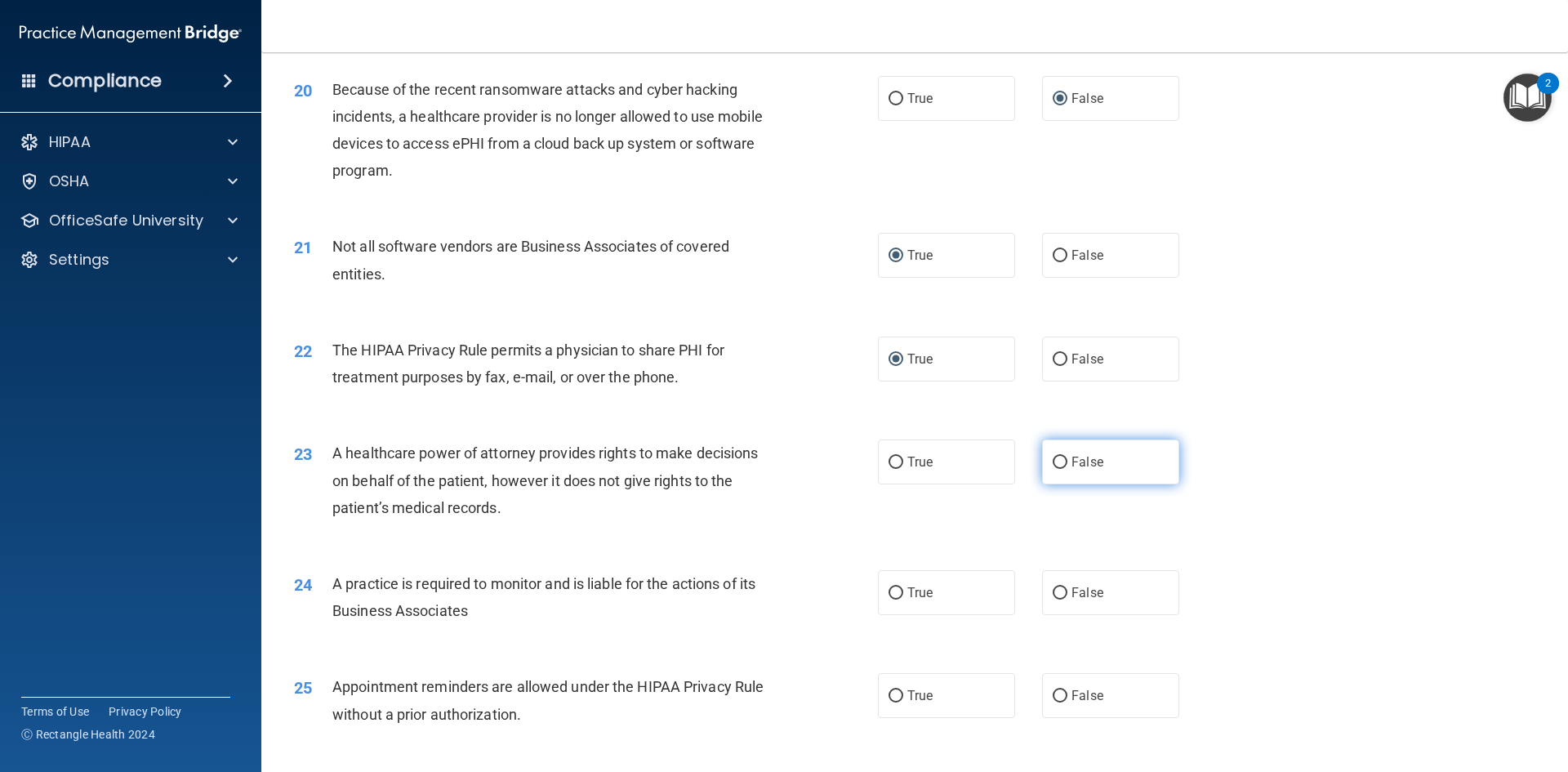
click at [1058, 466] on input "False" at bounding box center [1060, 462] width 15 height 12
radio input "true"
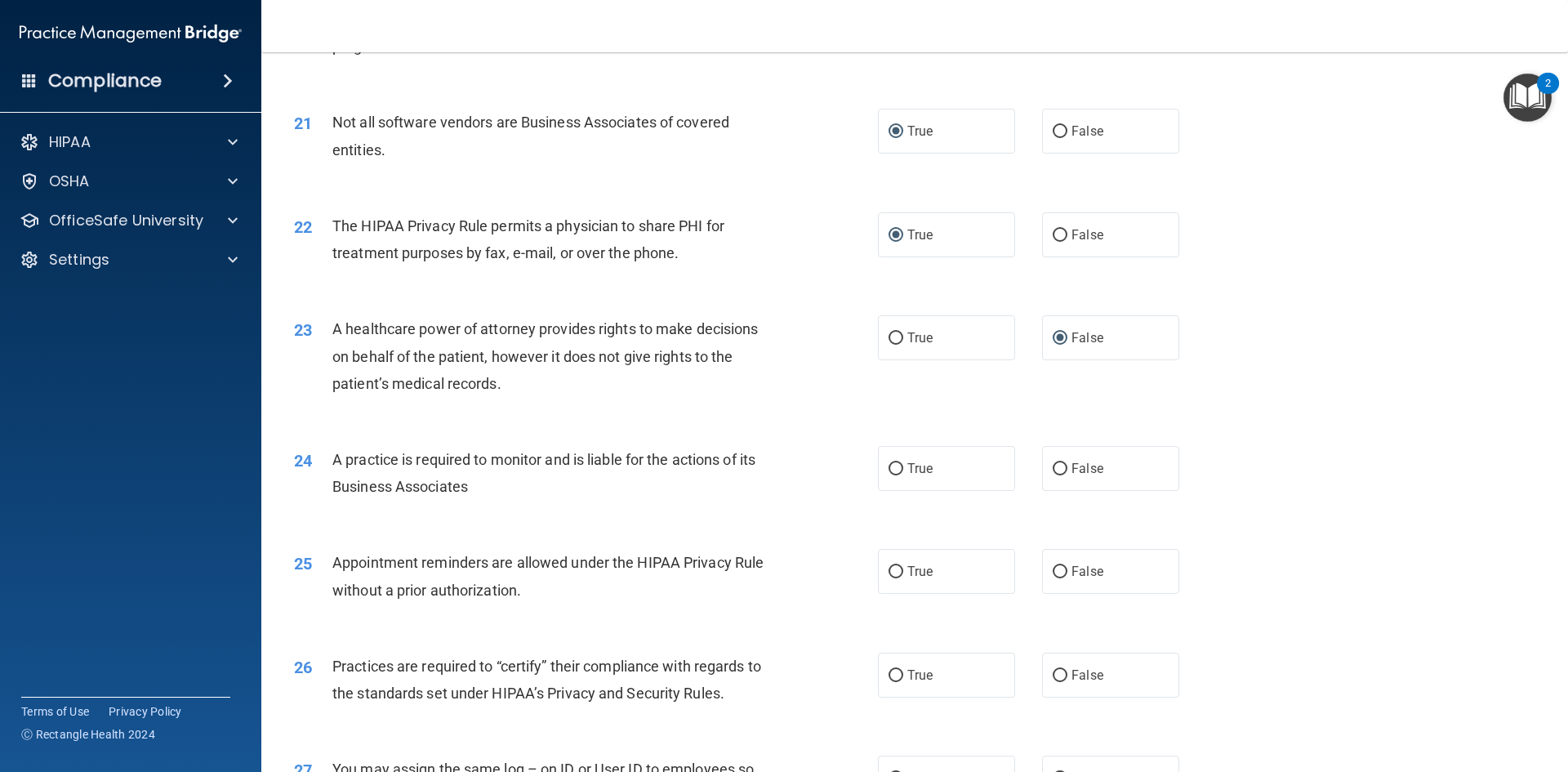
scroll to position [2531, 0]
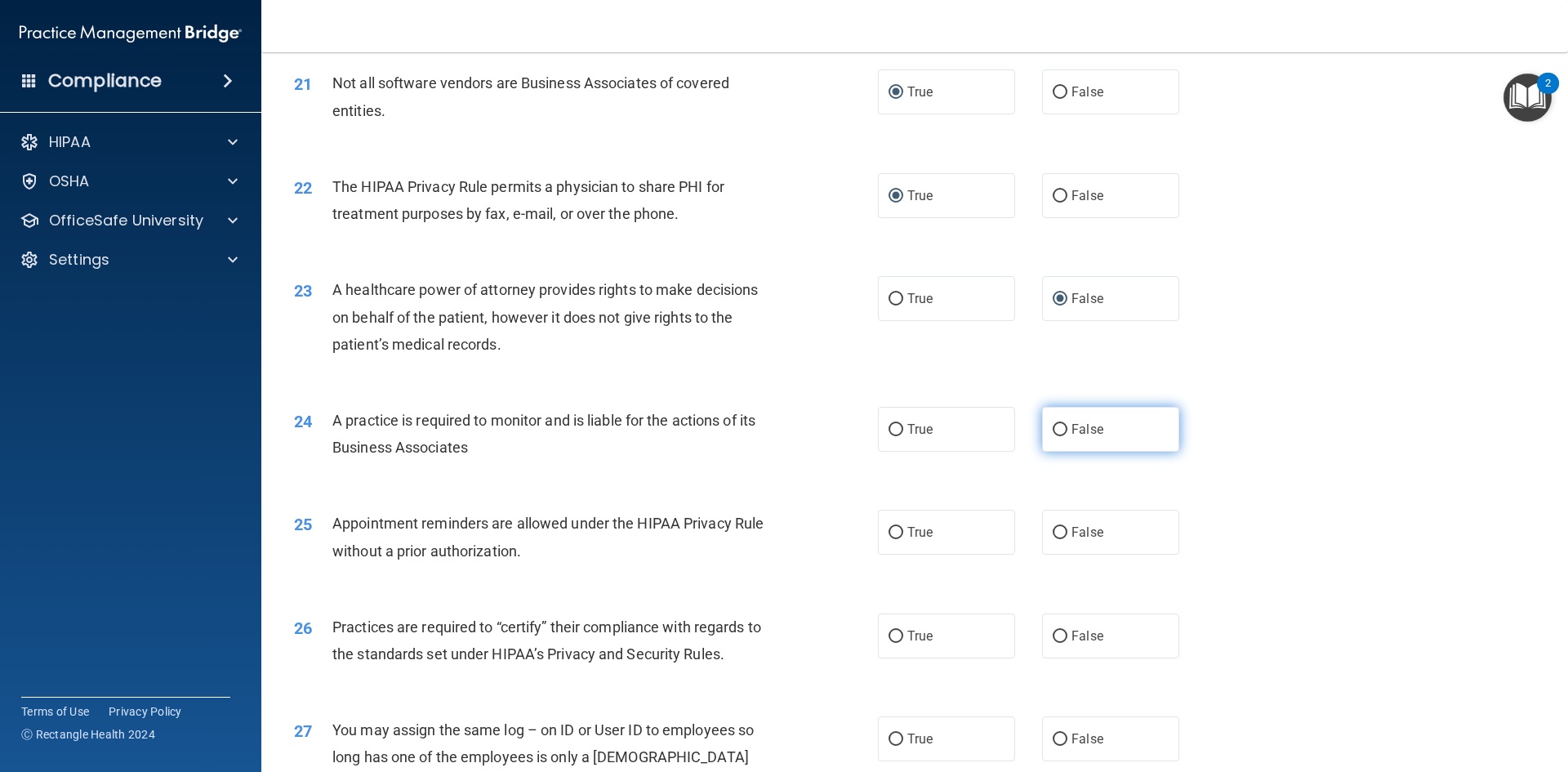
click at [1053, 433] on input "False" at bounding box center [1060, 429] width 15 height 12
radio input "true"
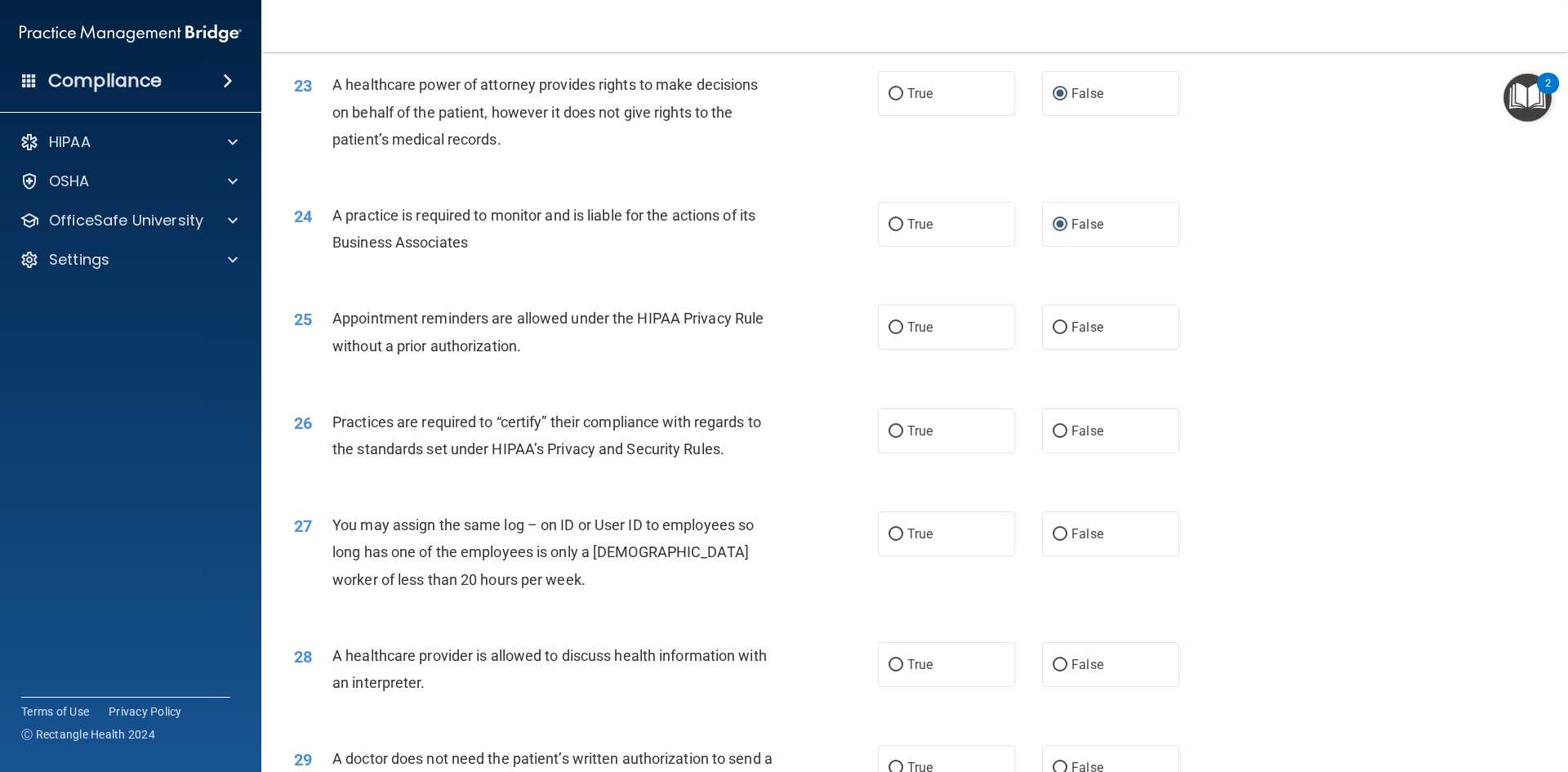
scroll to position [2776, 0]
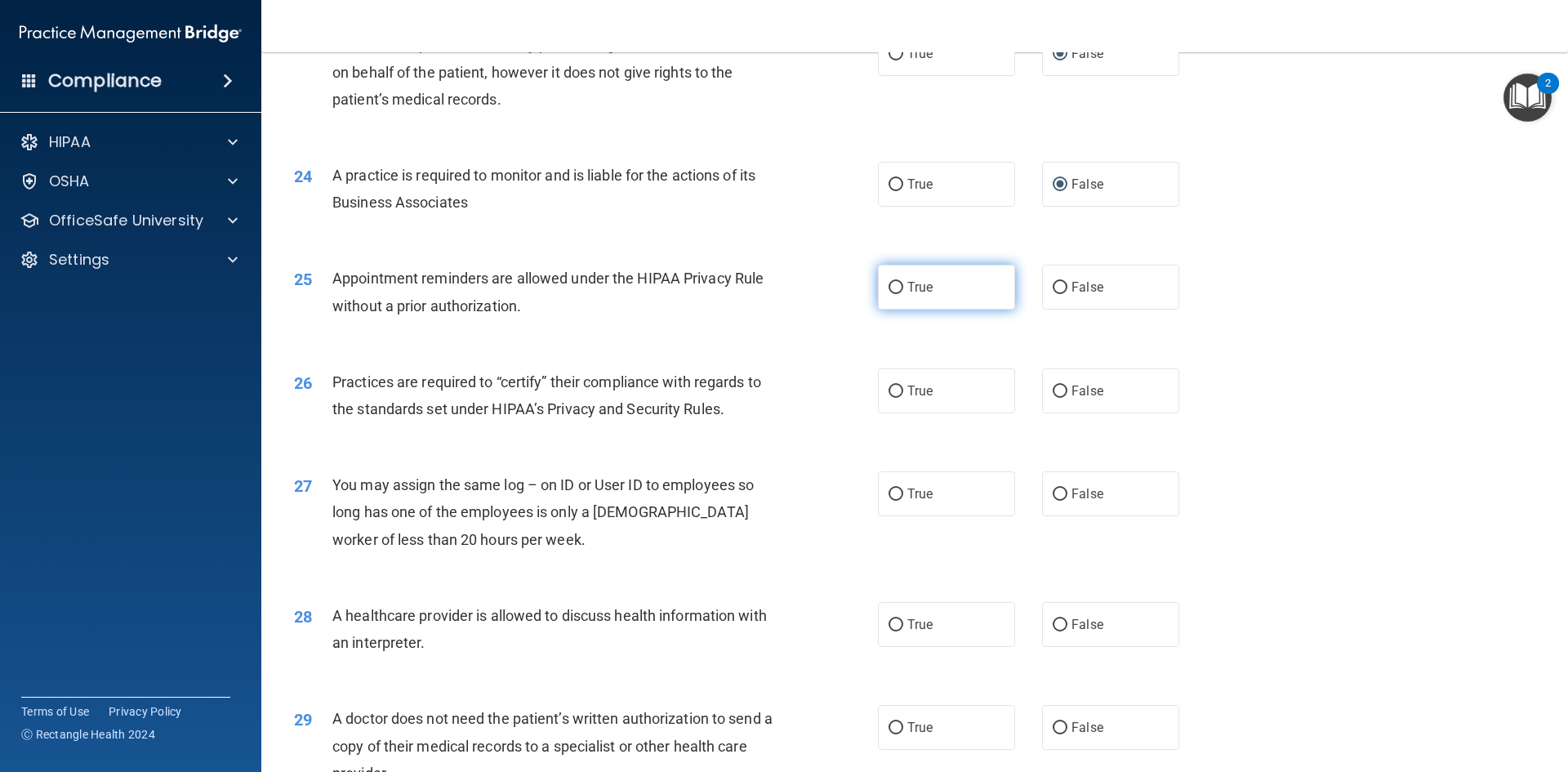
click at [888, 288] on input "True" at bounding box center [896, 287] width 15 height 12
radio input "true"
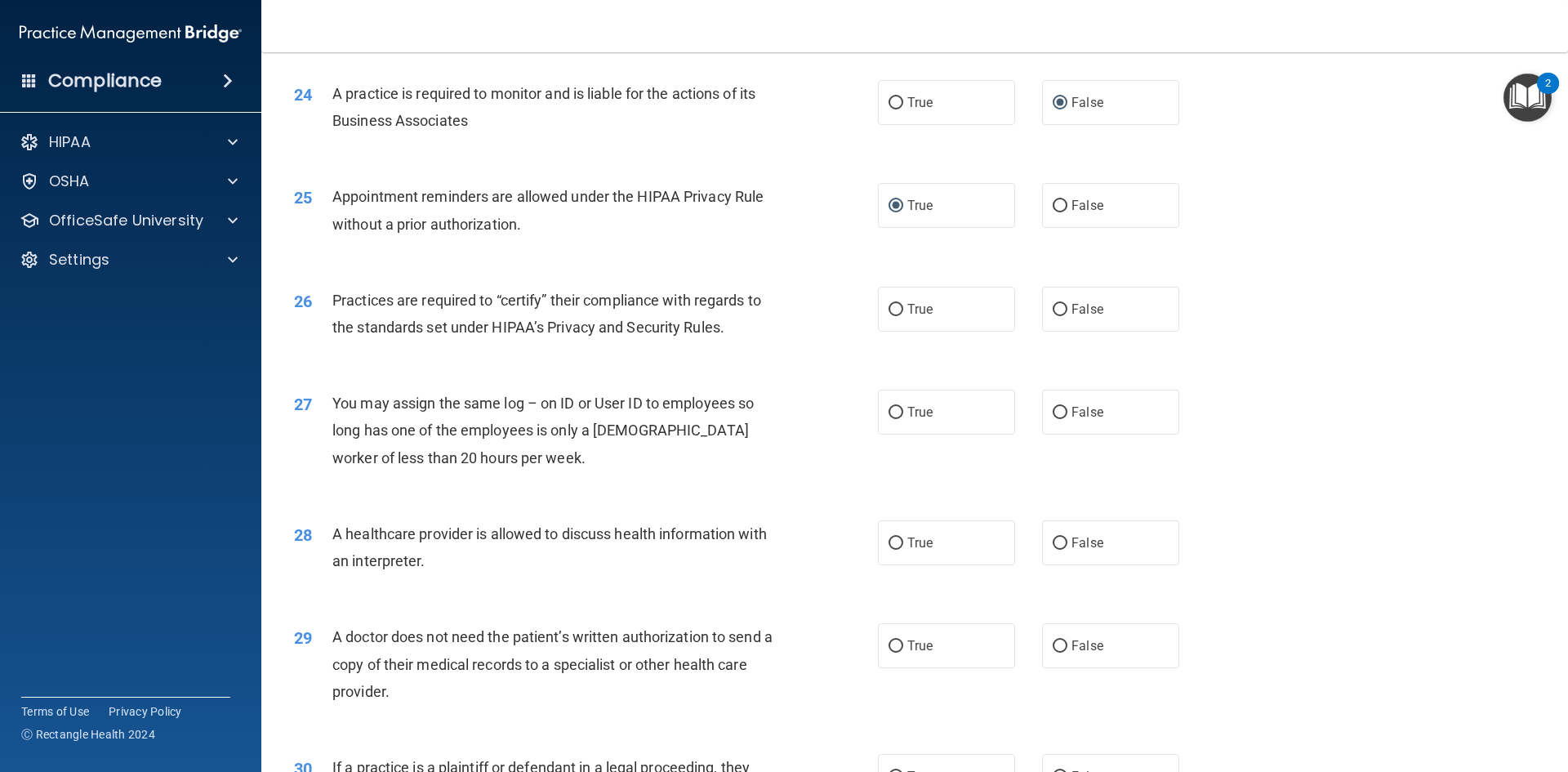
scroll to position [2940, 0]
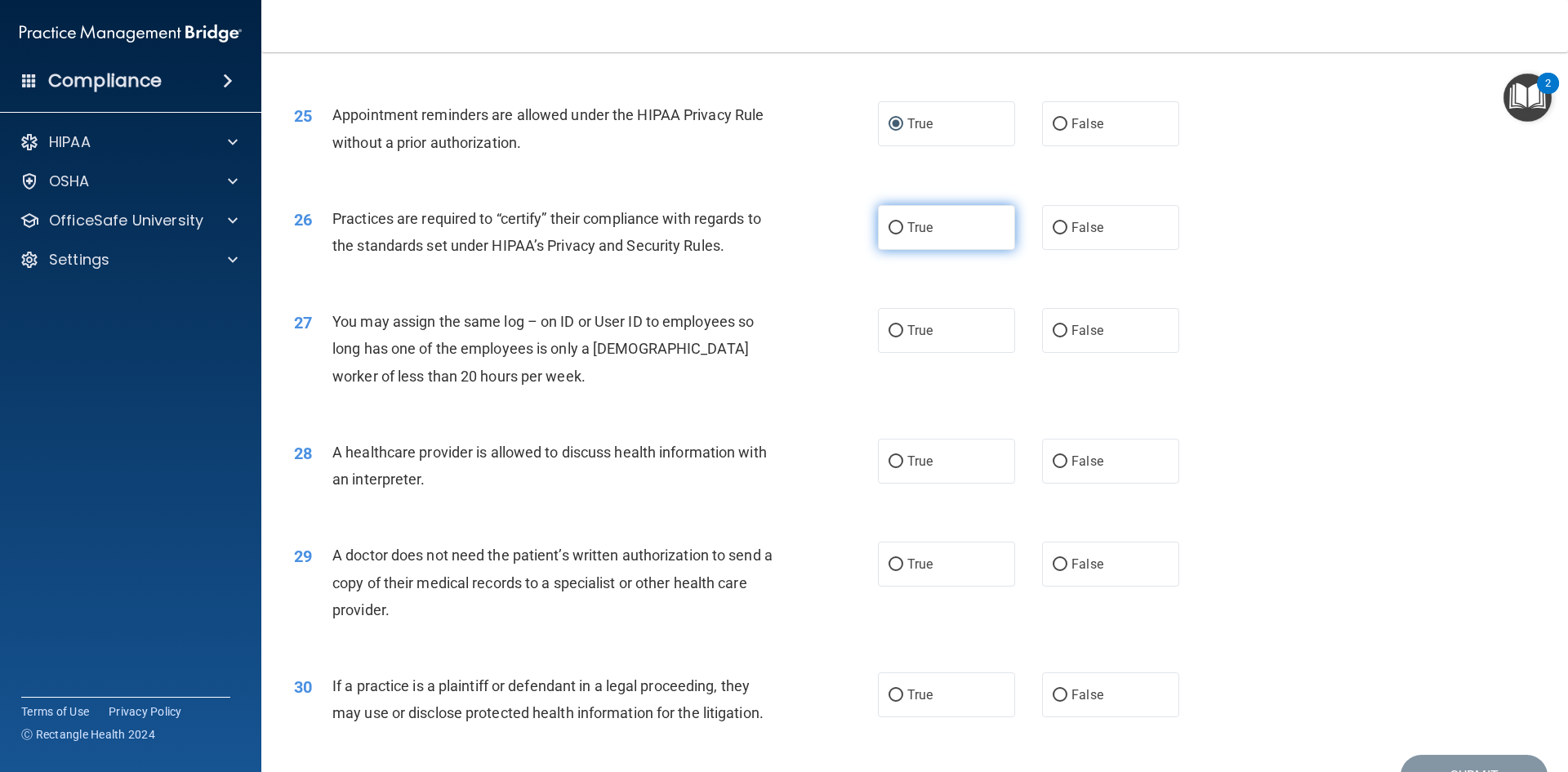
click at [895, 225] on input "True" at bounding box center [896, 228] width 15 height 12
radio input "true"
click at [1053, 333] on input "False" at bounding box center [1060, 331] width 15 height 12
radio input "true"
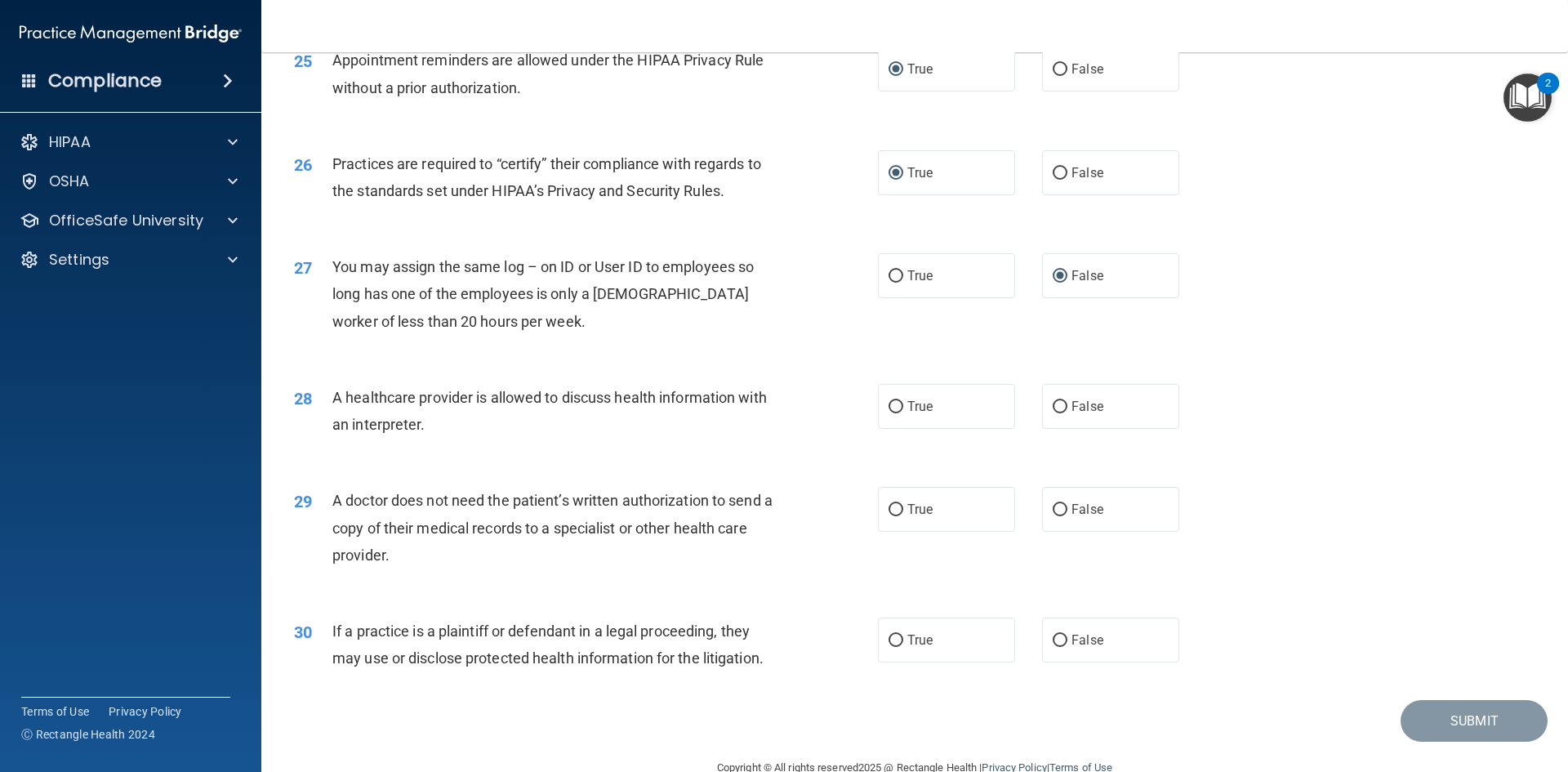
scroll to position [3029, 0]
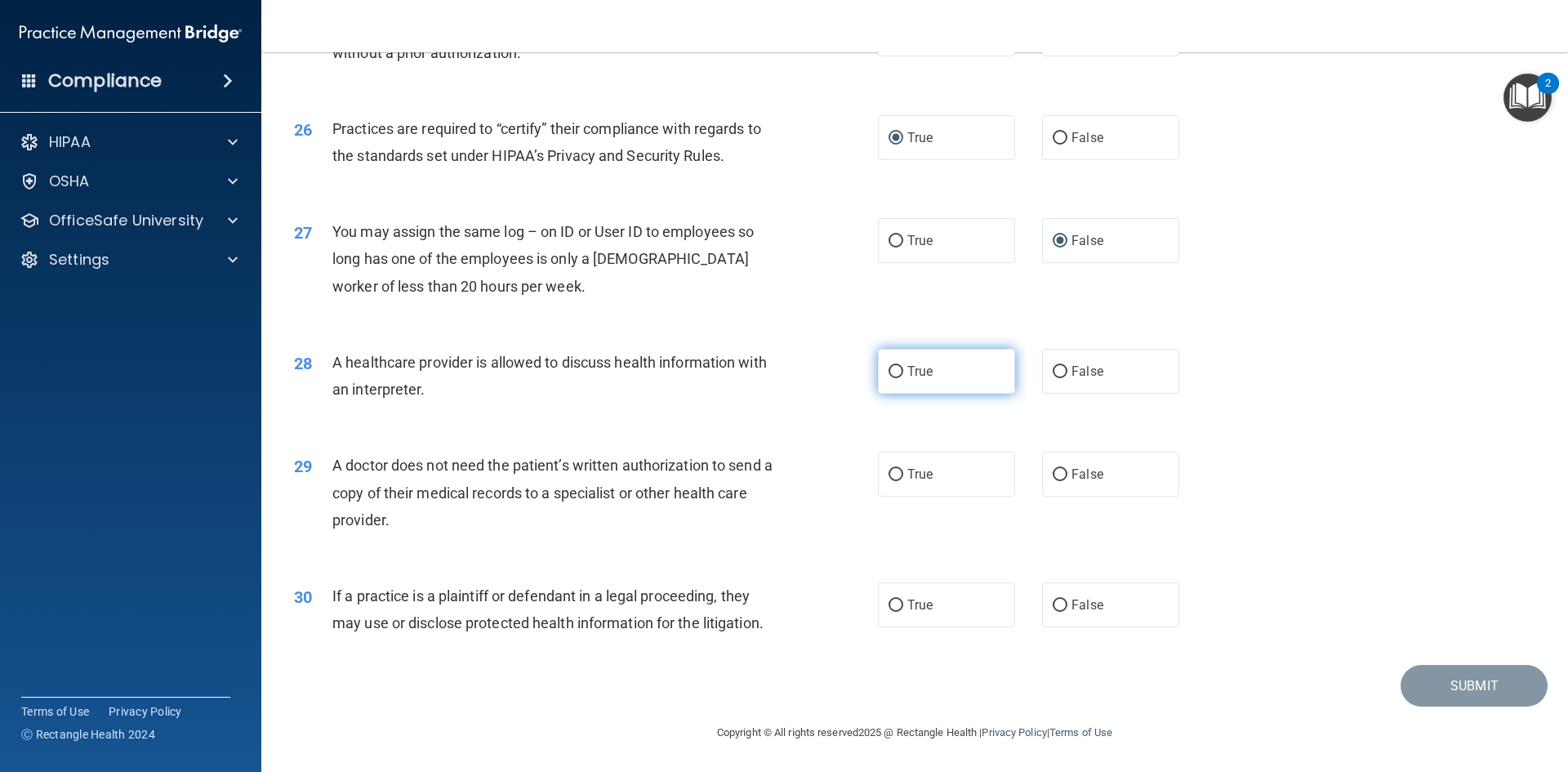
click at [896, 366] on input "True" at bounding box center [896, 371] width 15 height 12
radio input "true"
click at [893, 469] on input "True" at bounding box center [896, 474] width 15 height 12
radio input "true"
click at [890, 605] on input "True" at bounding box center [896, 605] width 15 height 12
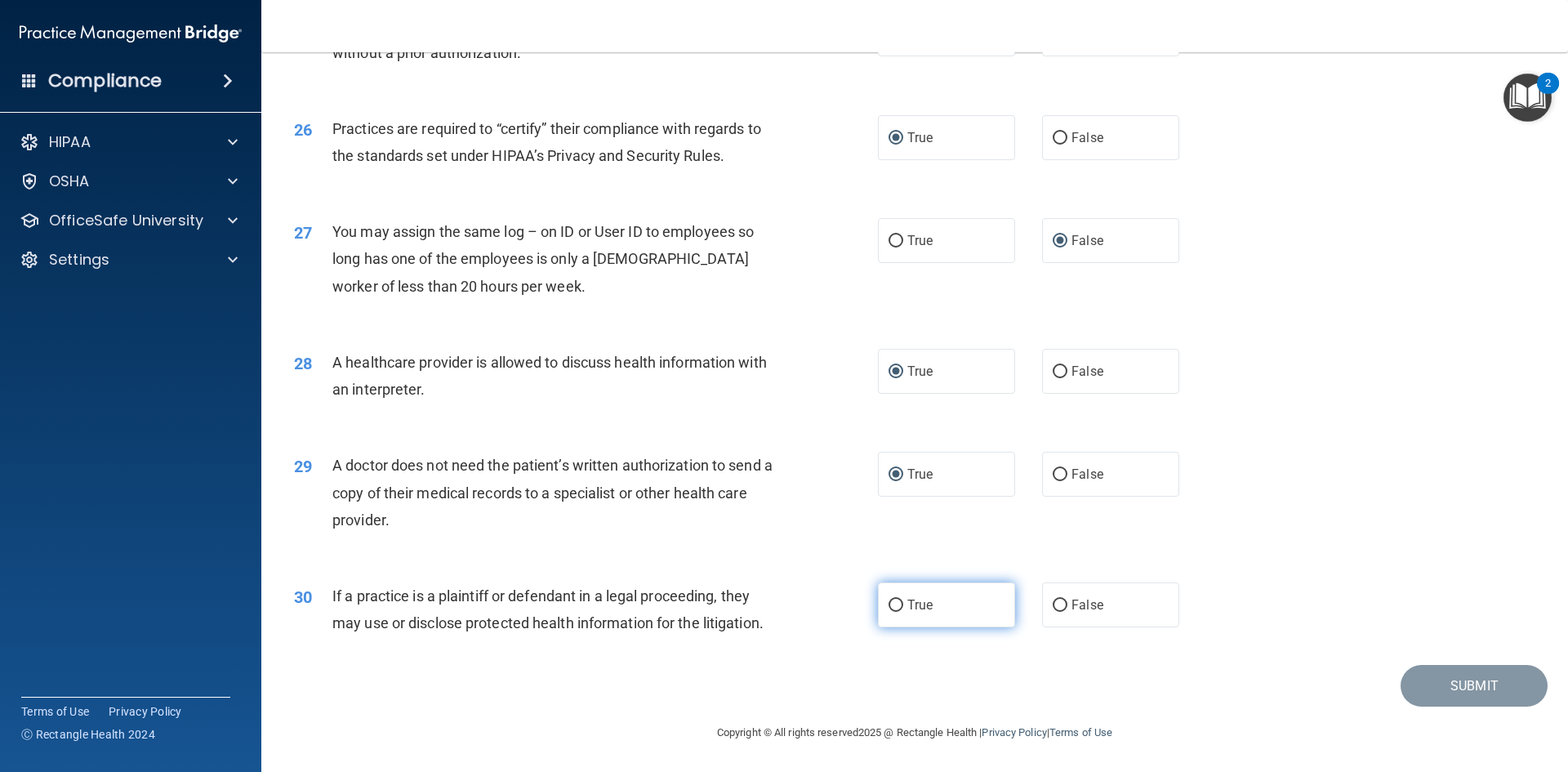
radio input "true"
click at [1431, 694] on button "Submit" at bounding box center [1474, 685] width 147 height 42
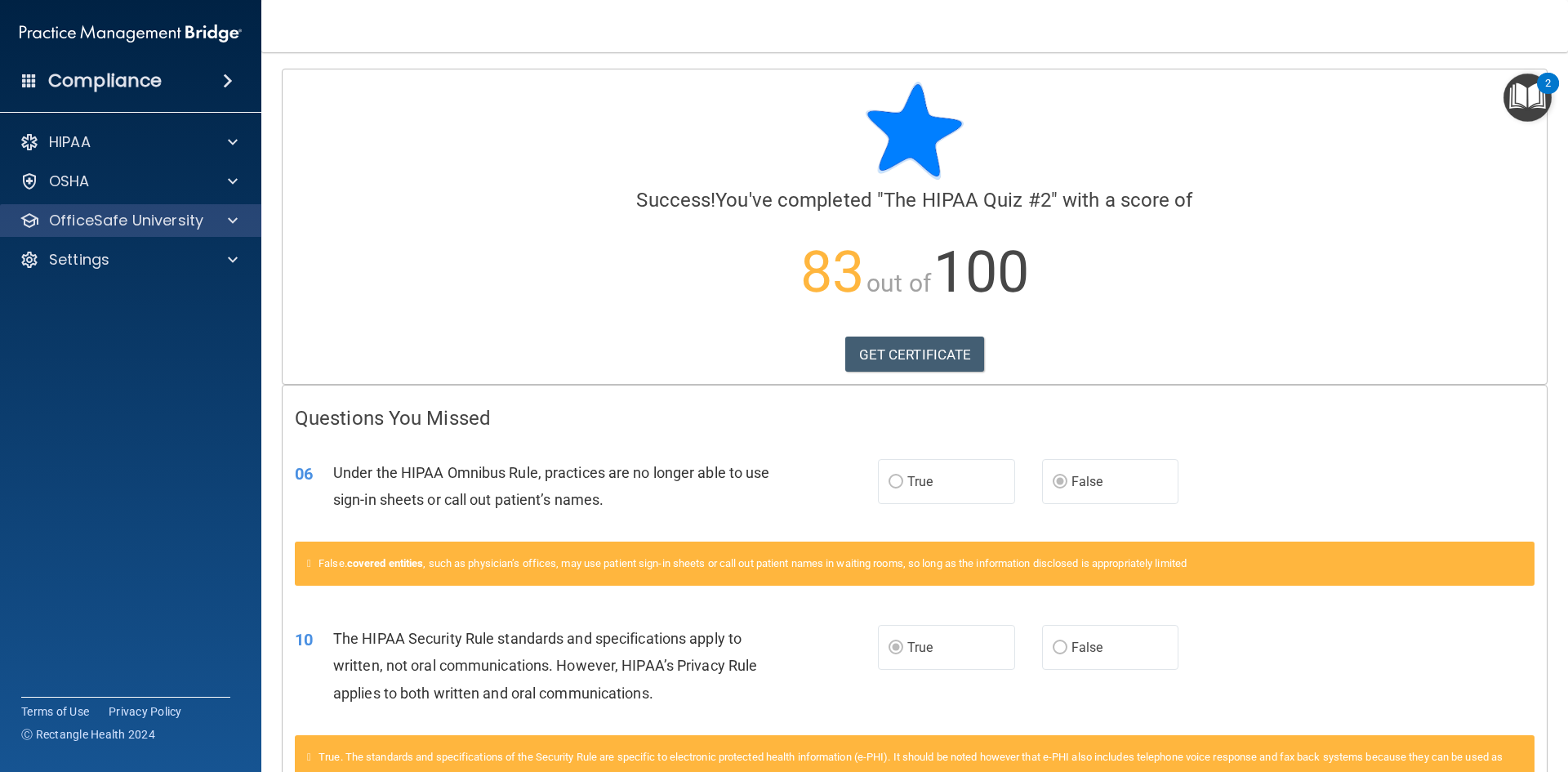
click at [216, 234] on div "OfficeSafe University" at bounding box center [130, 220] width 262 height 33
click at [224, 225] on div at bounding box center [230, 220] width 41 height 20
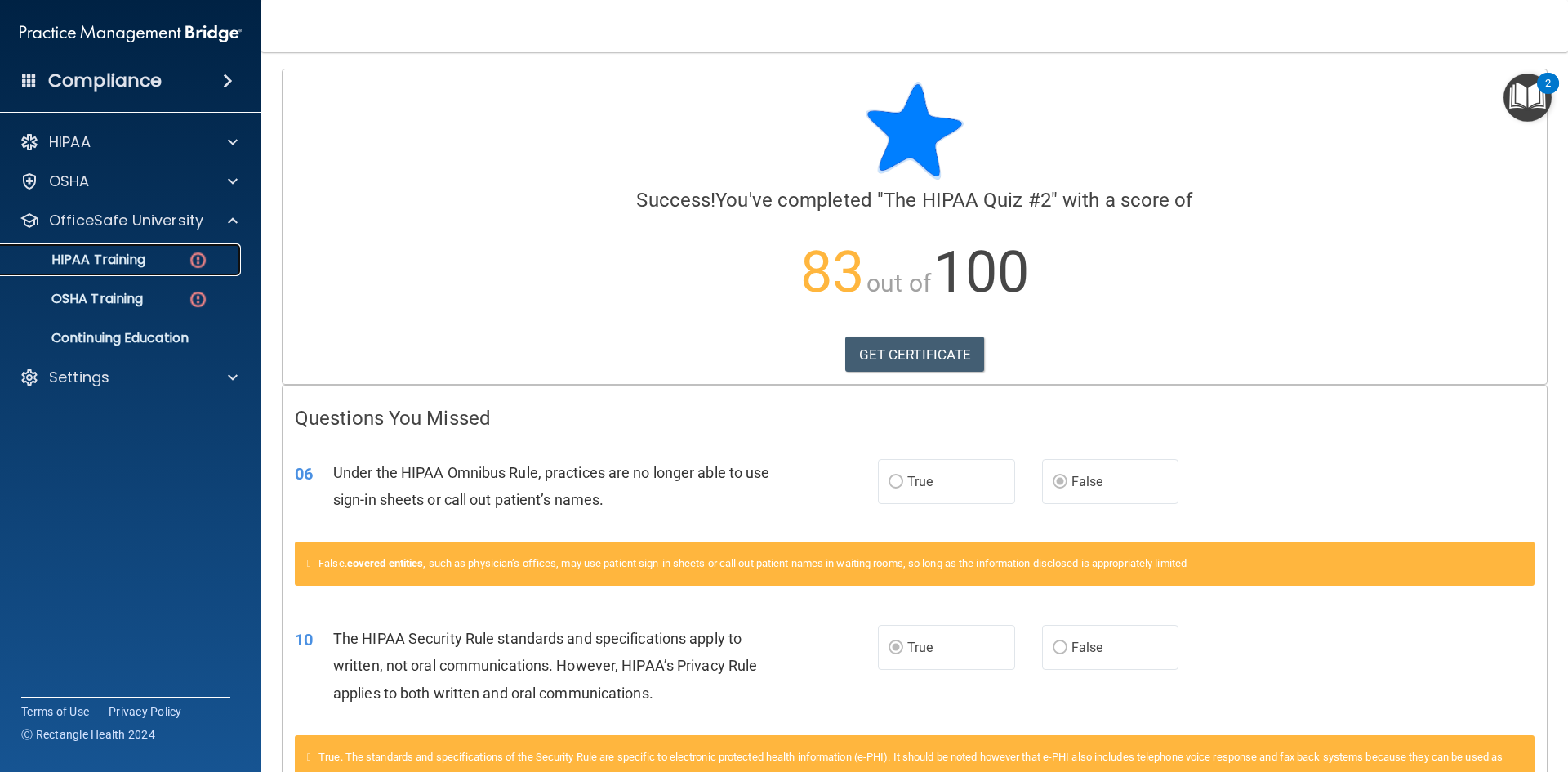
click at [197, 264] on img at bounding box center [198, 260] width 21 height 21
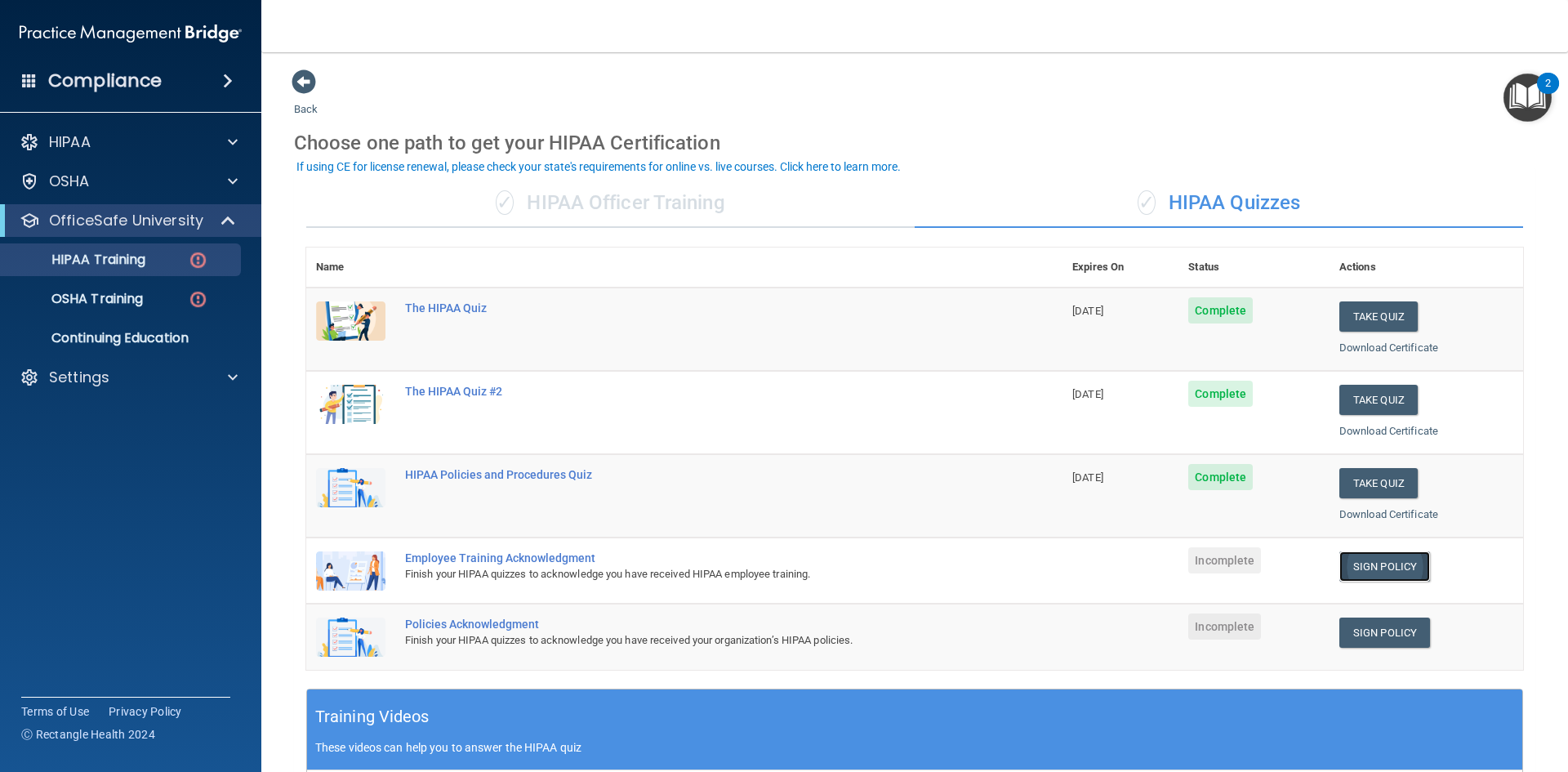
click at [1366, 564] on link "Sign Policy" at bounding box center [1385, 566] width 91 height 30
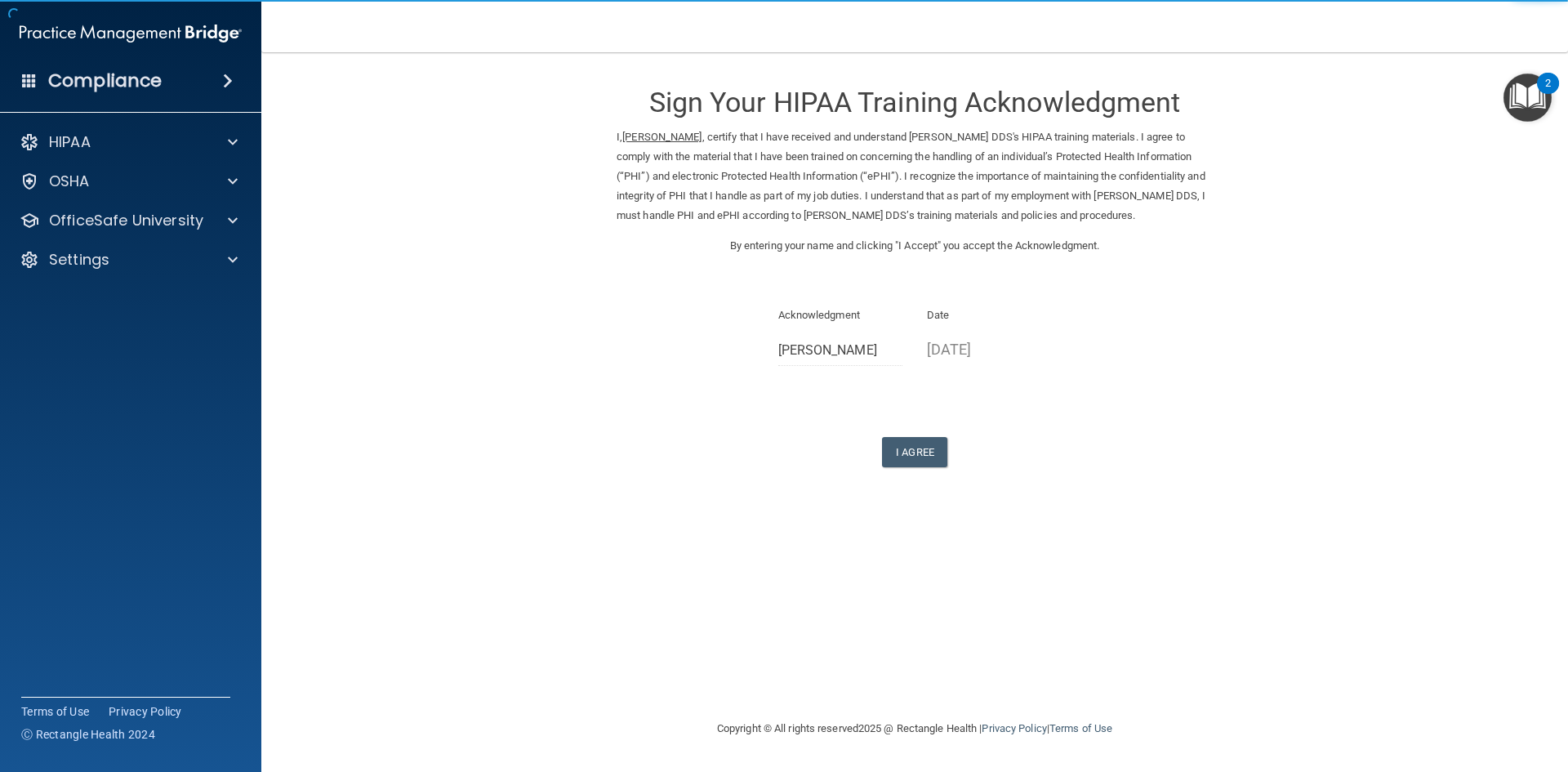
click at [802, 387] on div "Sign Your HIPAA Training Acknowledgment I, Amy LaLonde , certify that I have re…" at bounding box center [914, 268] width 596 height 399
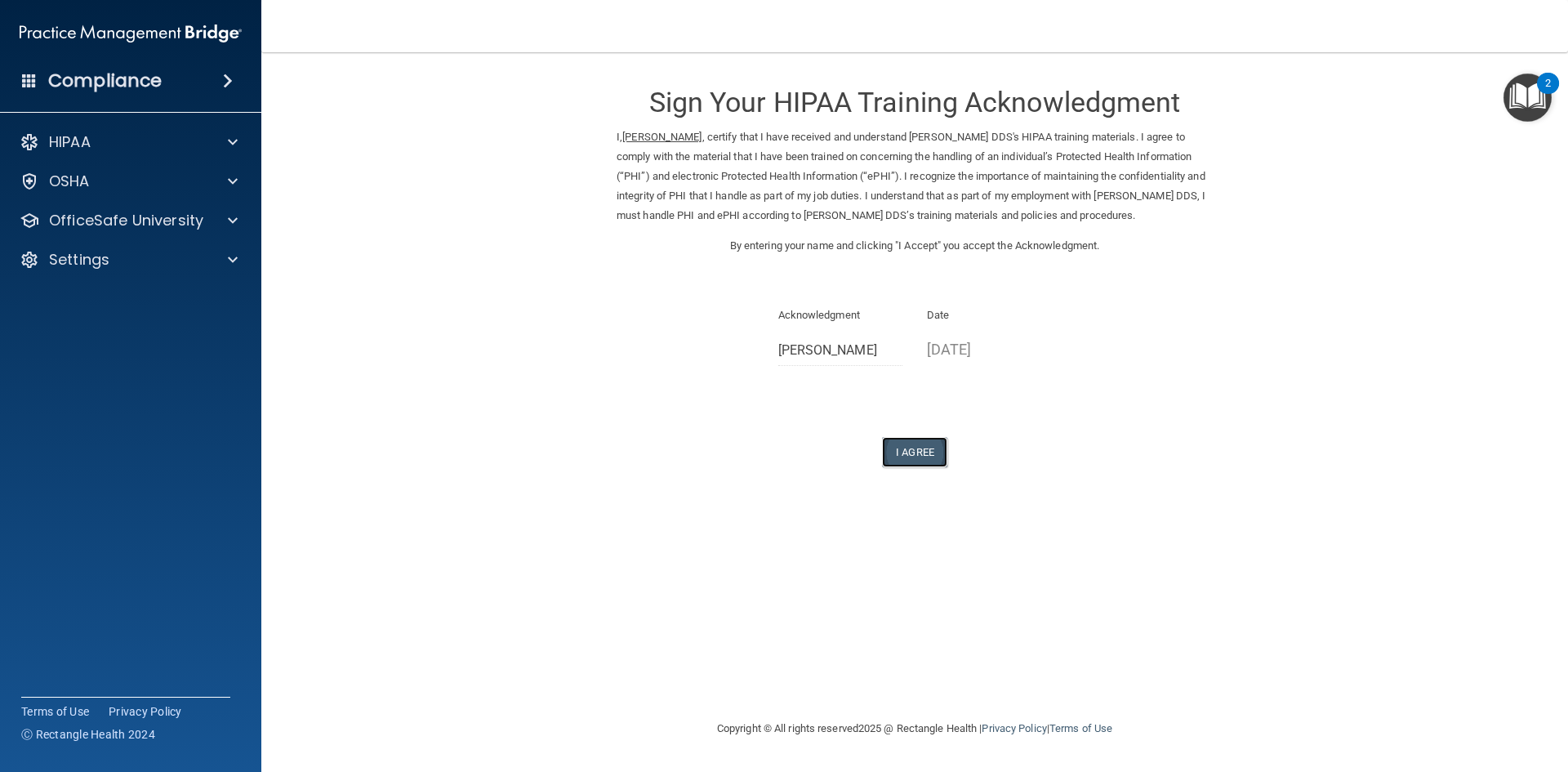
click at [899, 454] on button "I Agree" at bounding box center [914, 452] width 65 height 30
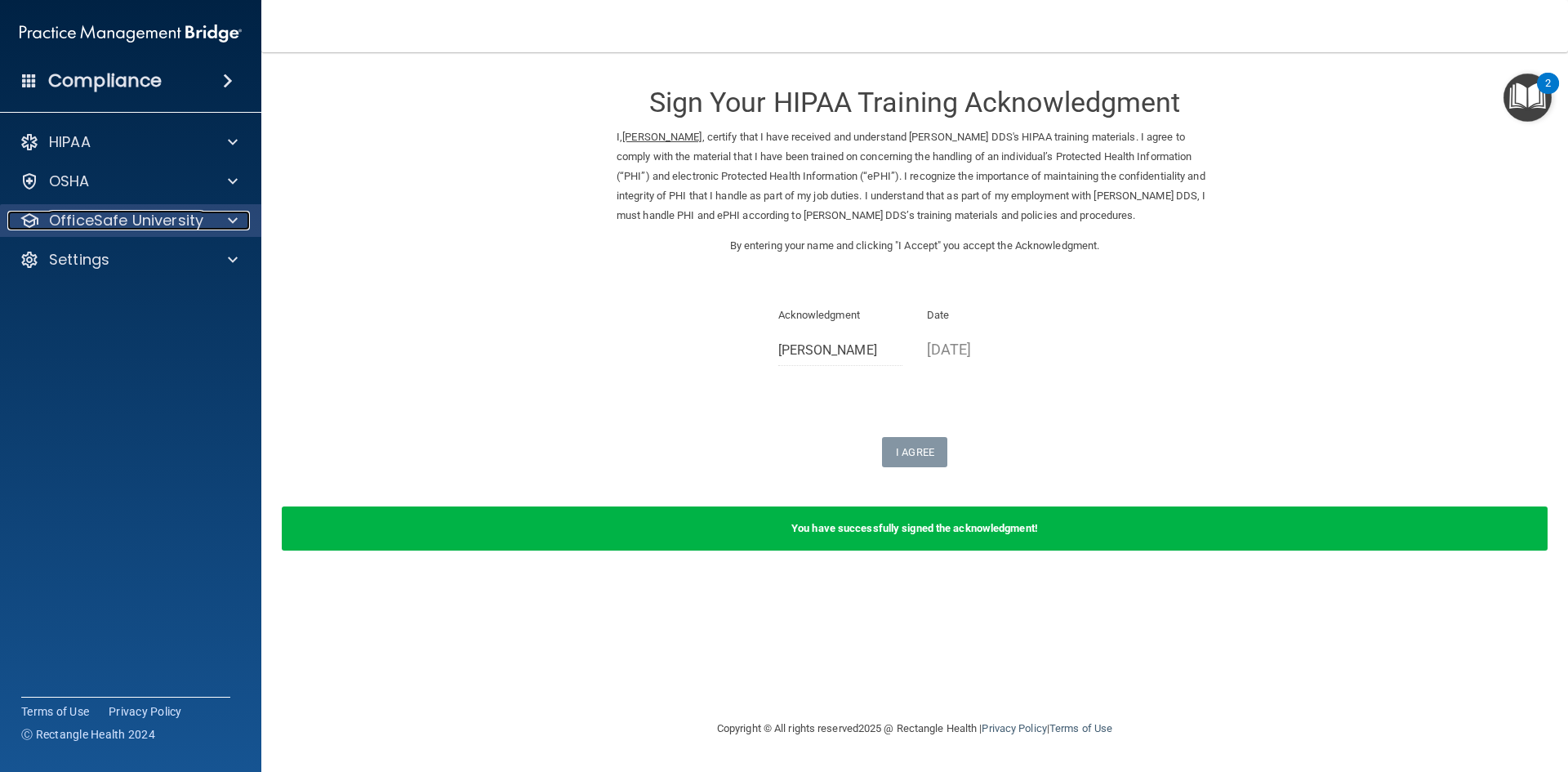
click at [175, 224] on p "OfficeSafe University" at bounding box center [126, 220] width 154 height 20
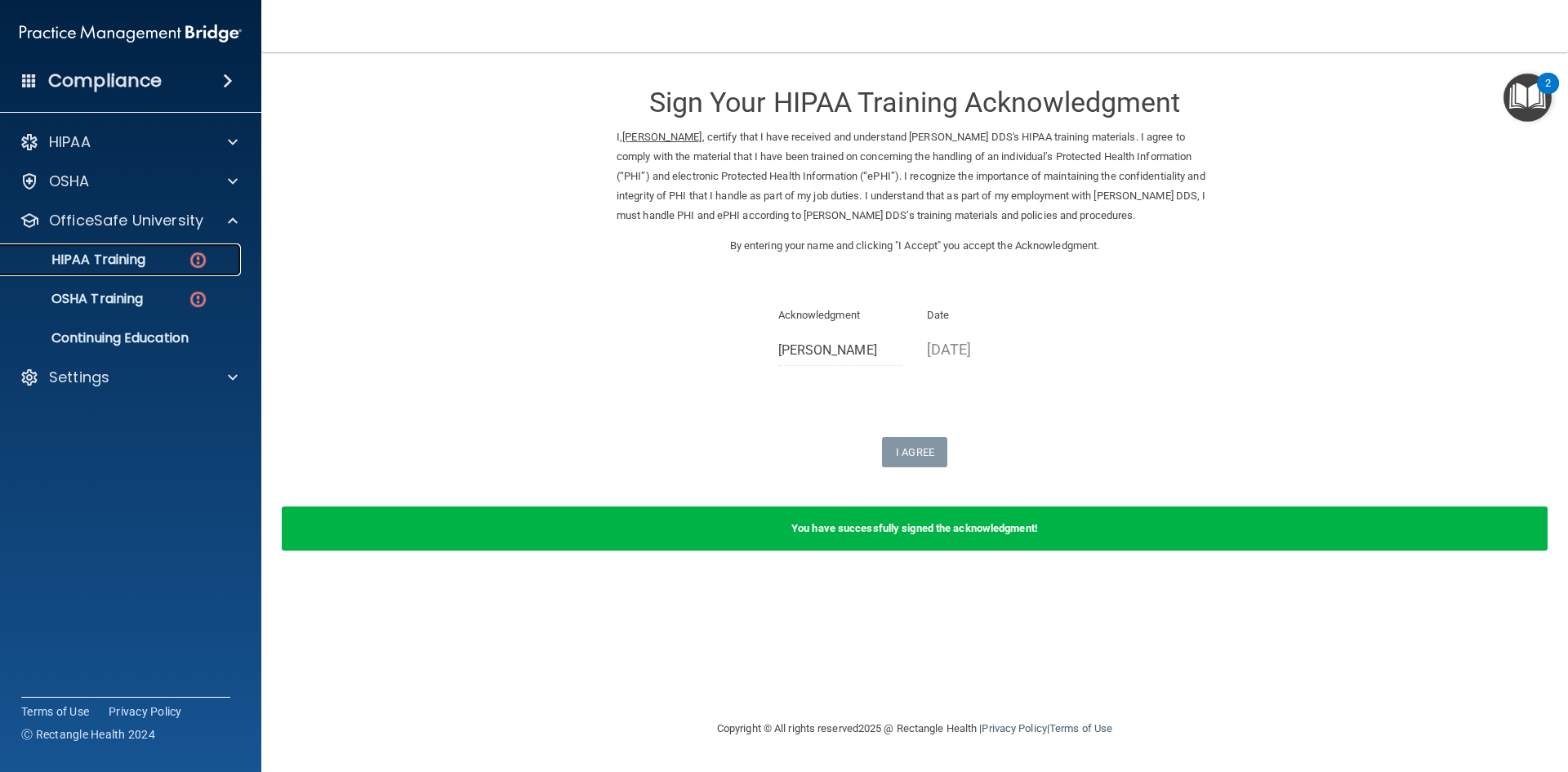
click at [195, 266] on img at bounding box center [198, 260] width 21 height 21
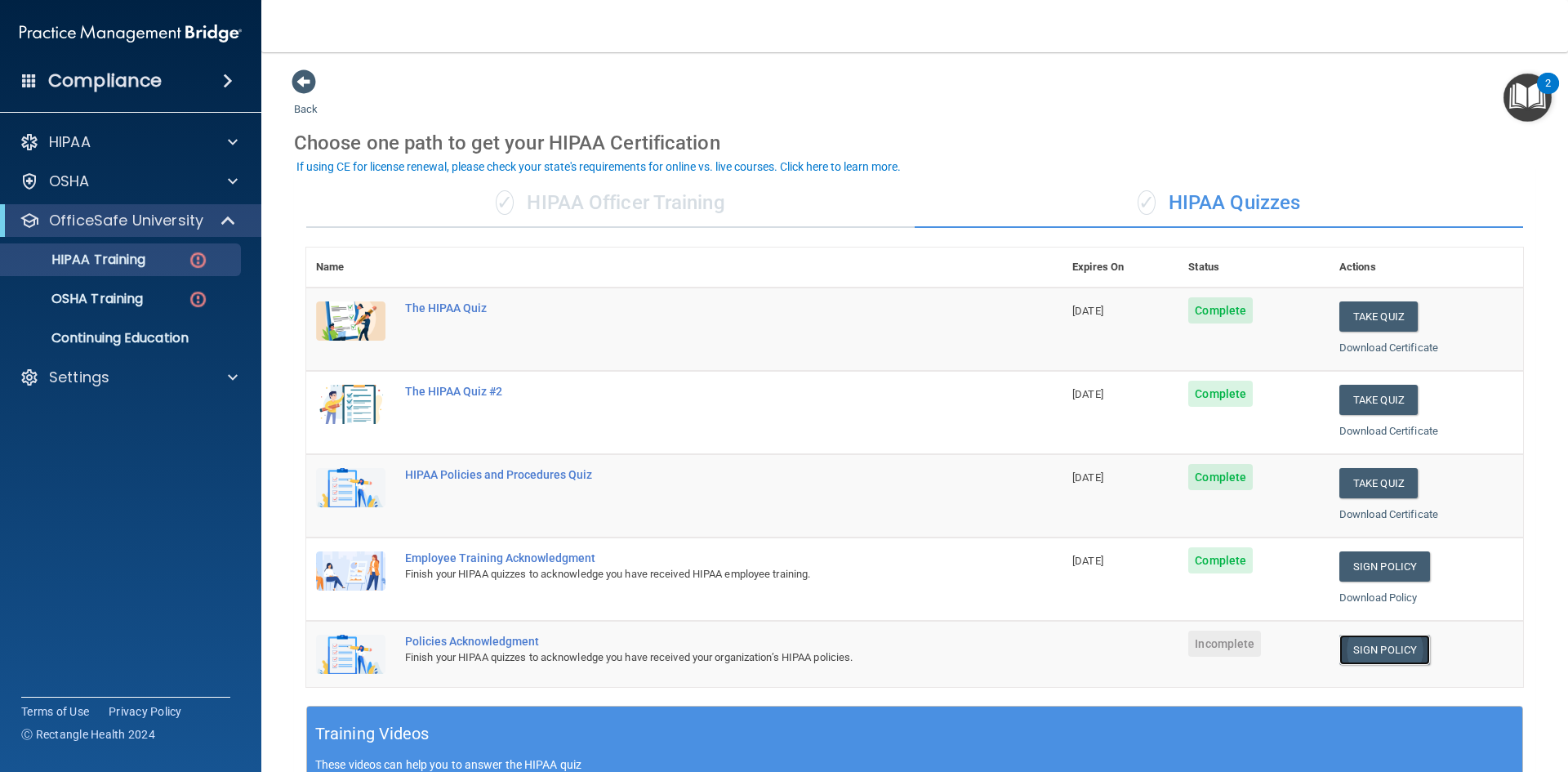
click at [1394, 652] on link "Sign Policy" at bounding box center [1385, 649] width 91 height 30
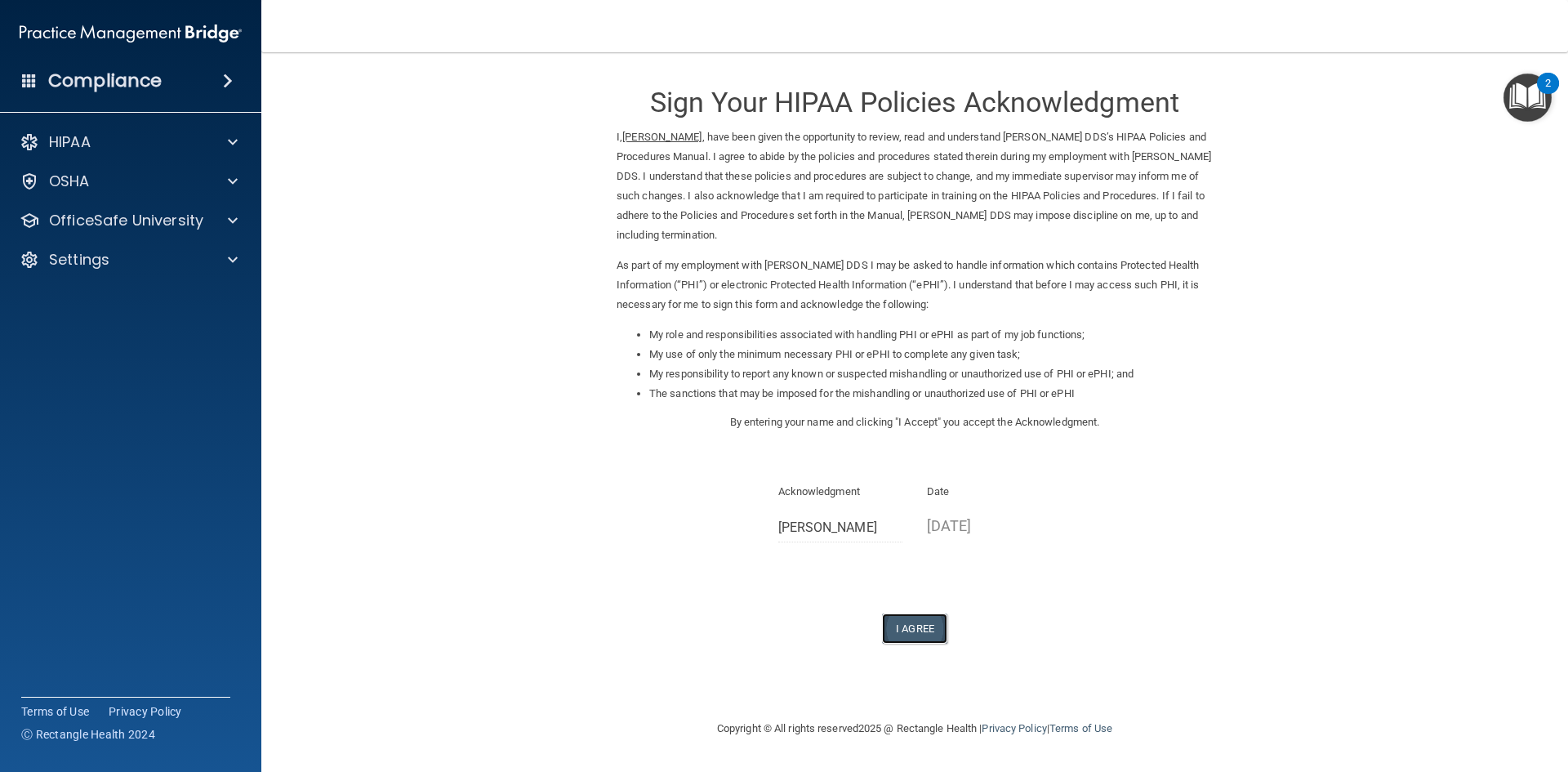
click at [912, 627] on button "I Agree" at bounding box center [914, 628] width 65 height 30
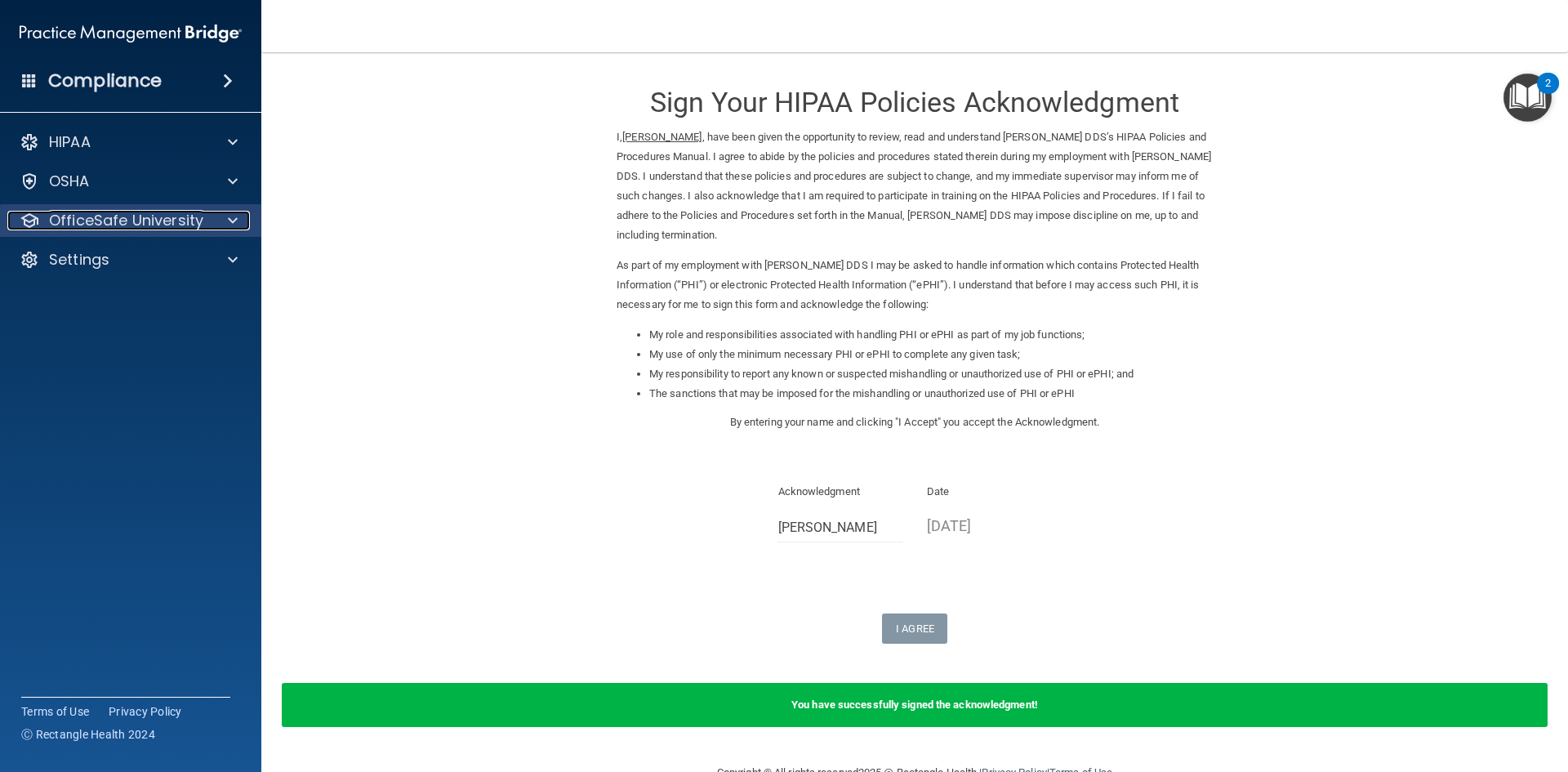
click at [230, 221] on span at bounding box center [233, 220] width 9 height 20
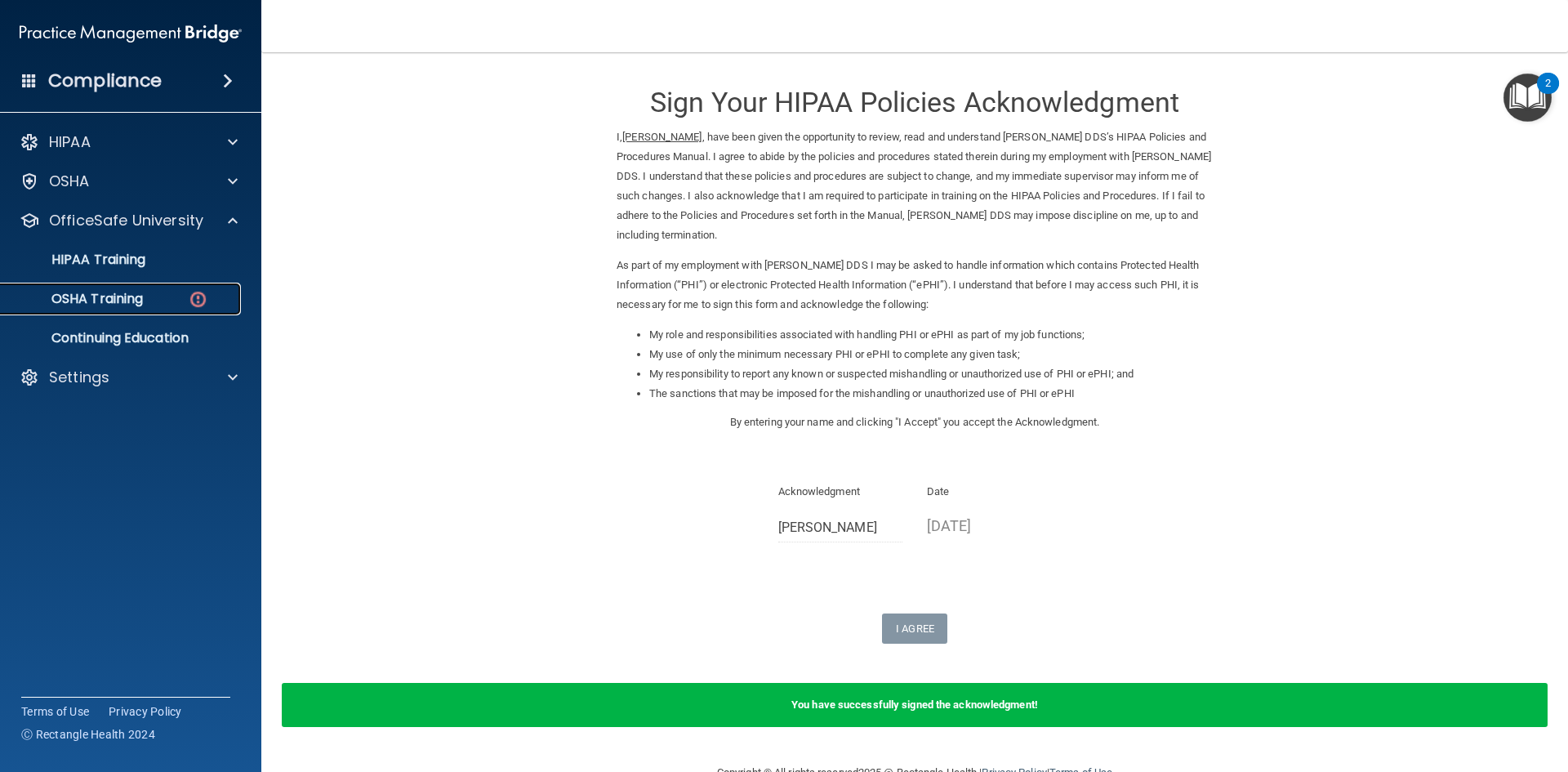
click at [215, 300] on div "OSHA Training" at bounding box center [122, 299] width 223 height 16
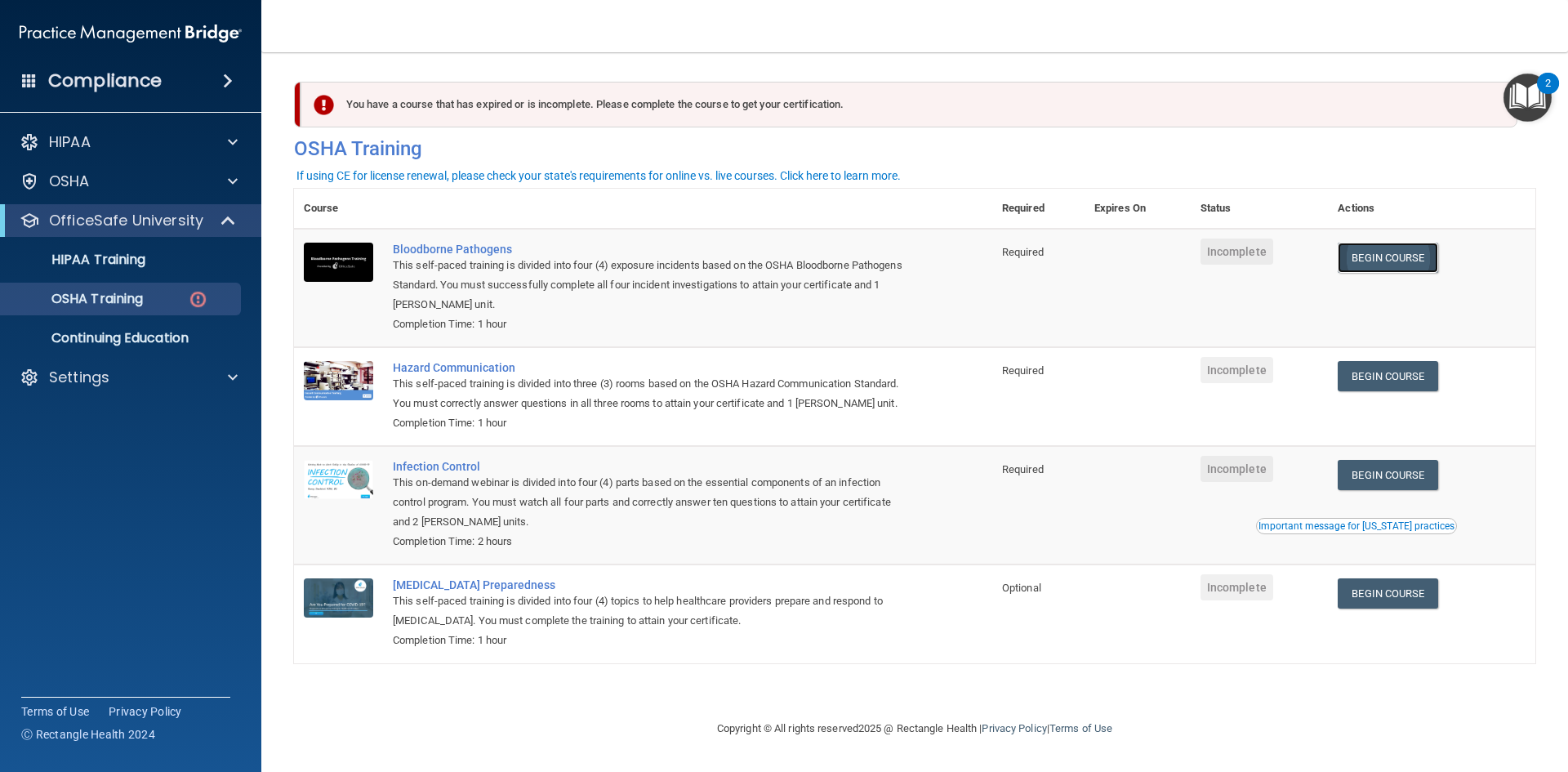
click at [1404, 262] on link "Begin Course" at bounding box center [1387, 258] width 99 height 30
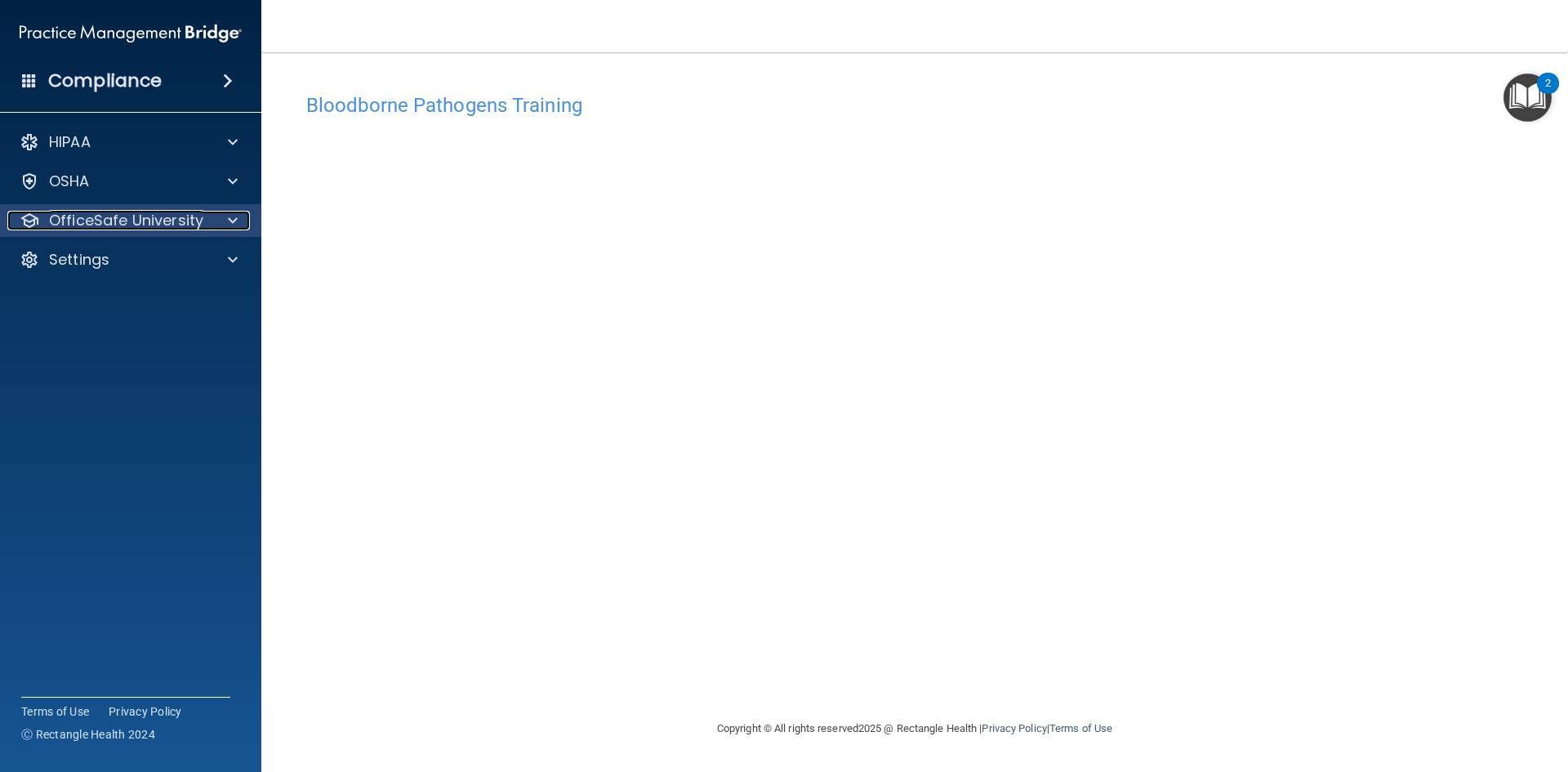
click at [123, 218] on p "OfficeSafe University" at bounding box center [126, 220] width 154 height 20
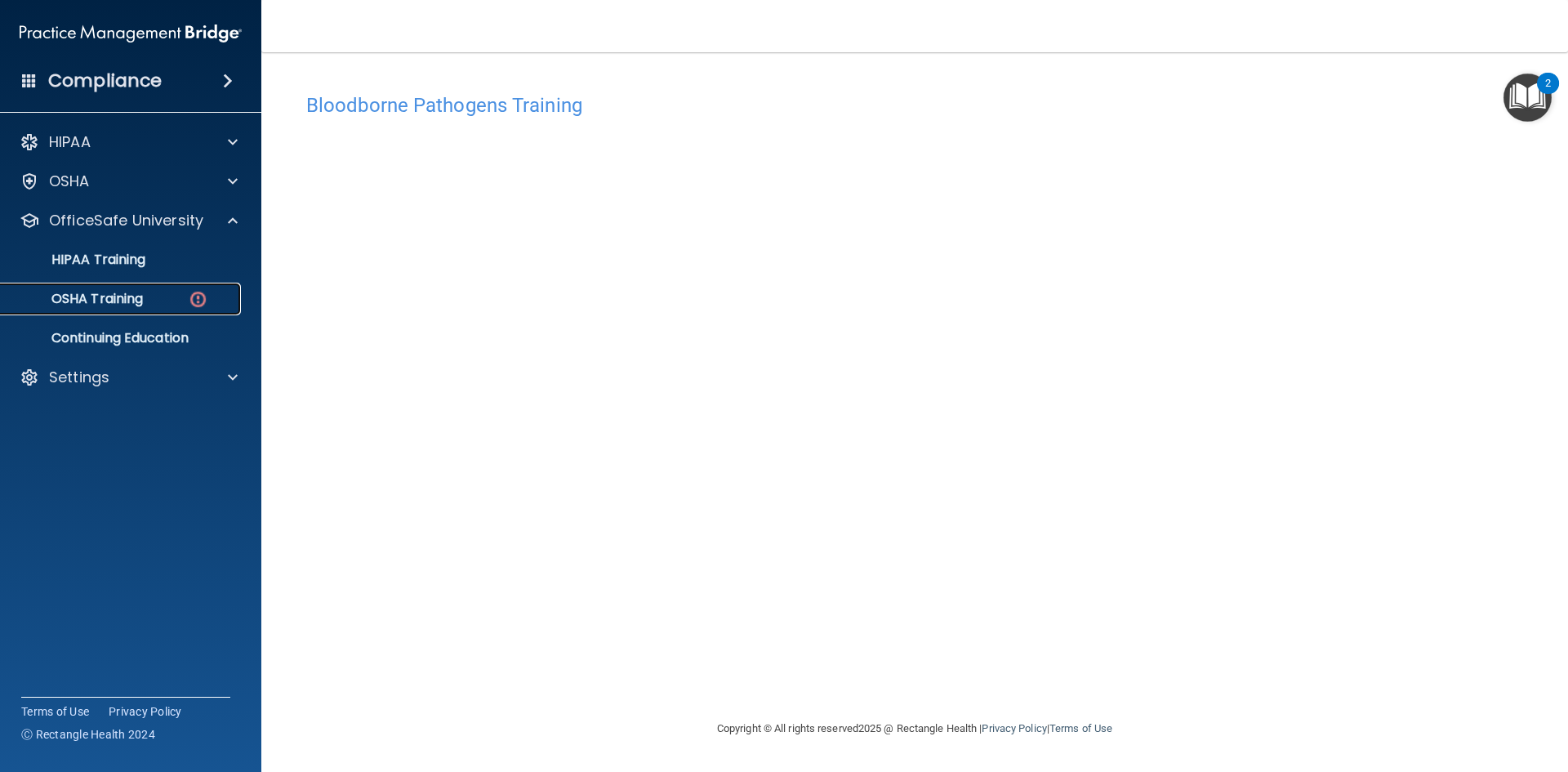
click at [157, 312] on link "OSHA Training" at bounding box center [112, 299] width 257 height 33
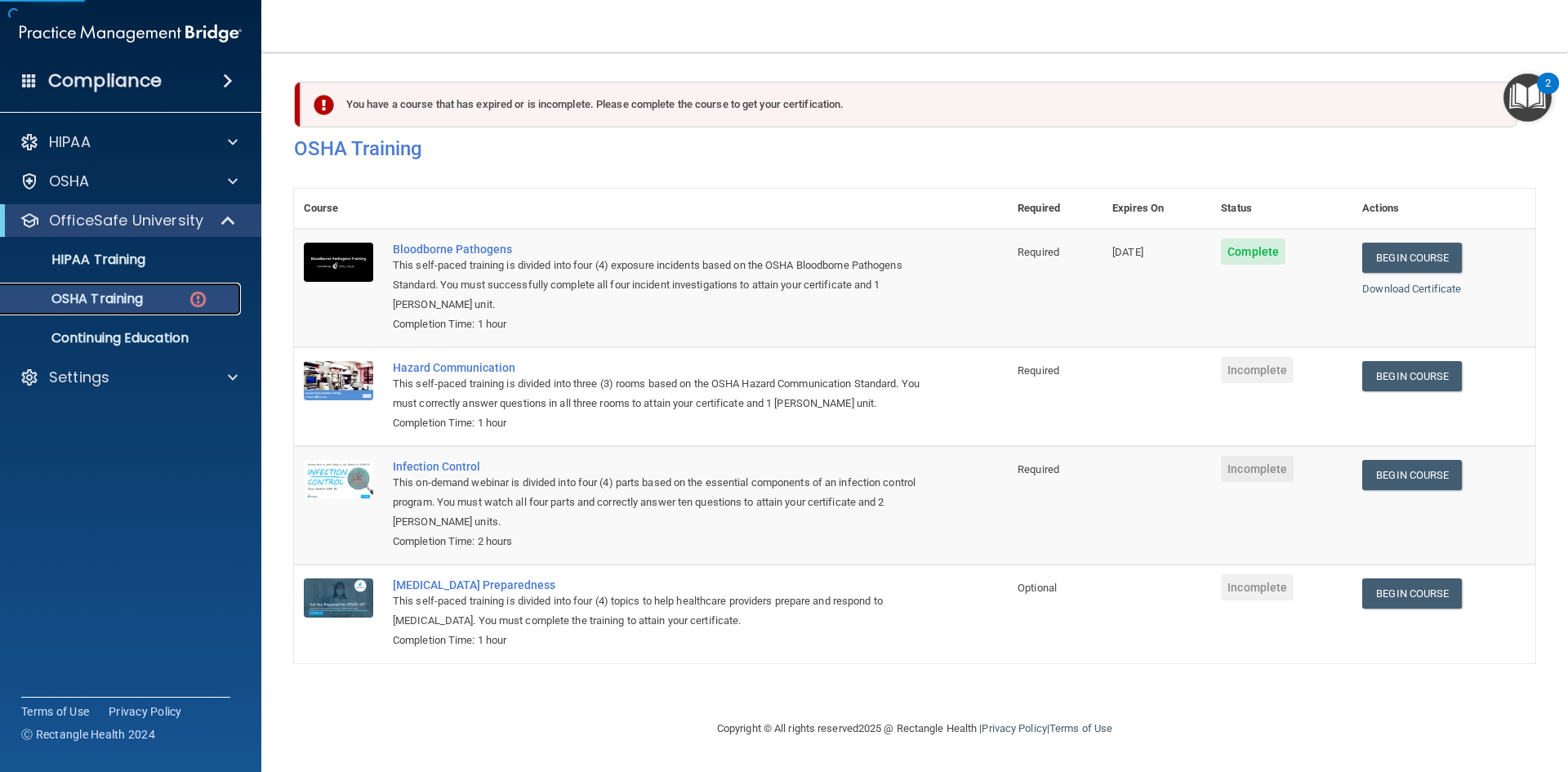
click at [204, 309] on img at bounding box center [198, 300] width 21 height 21
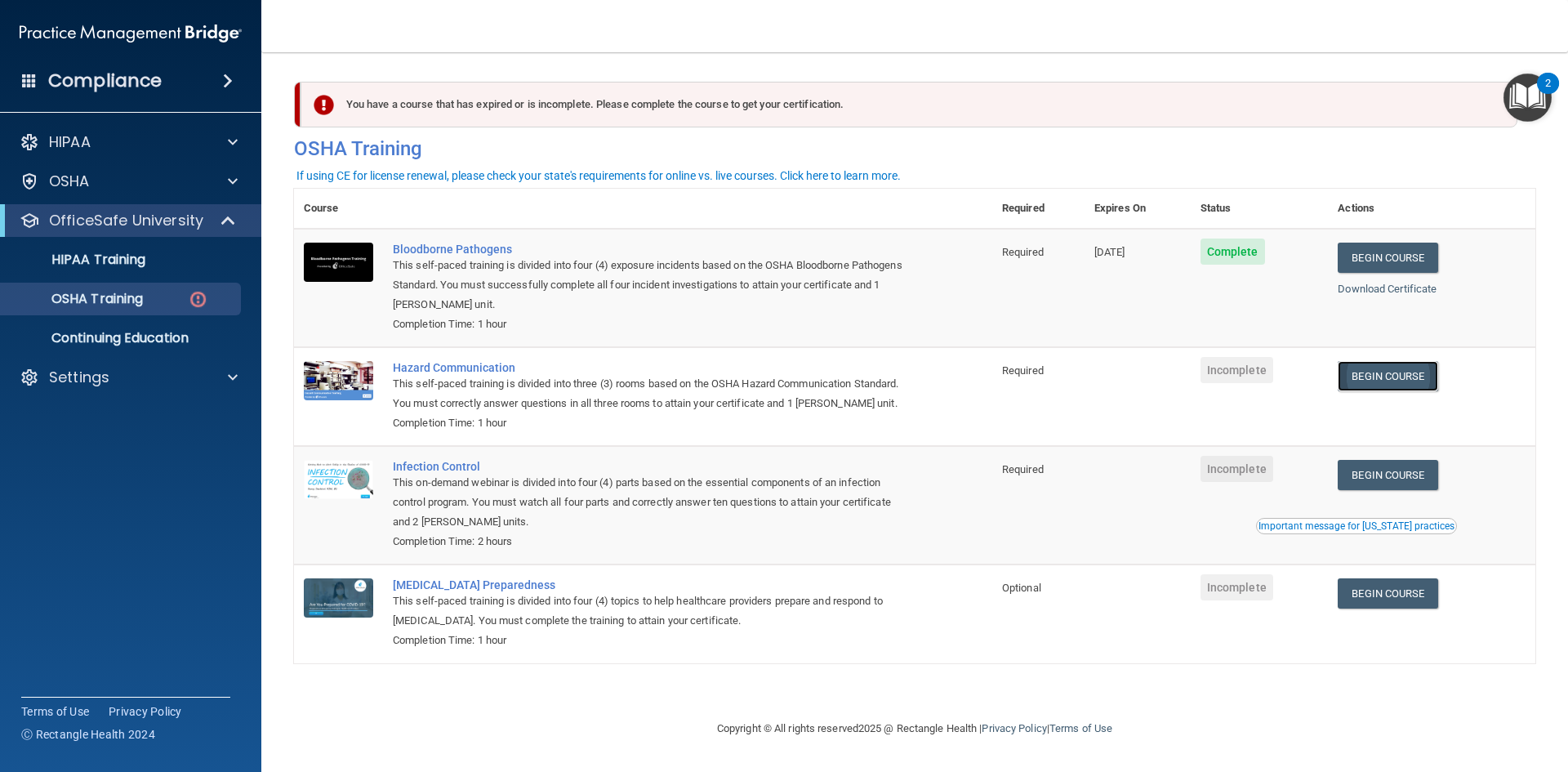
click at [1413, 379] on link "Begin Course" at bounding box center [1387, 376] width 99 height 30
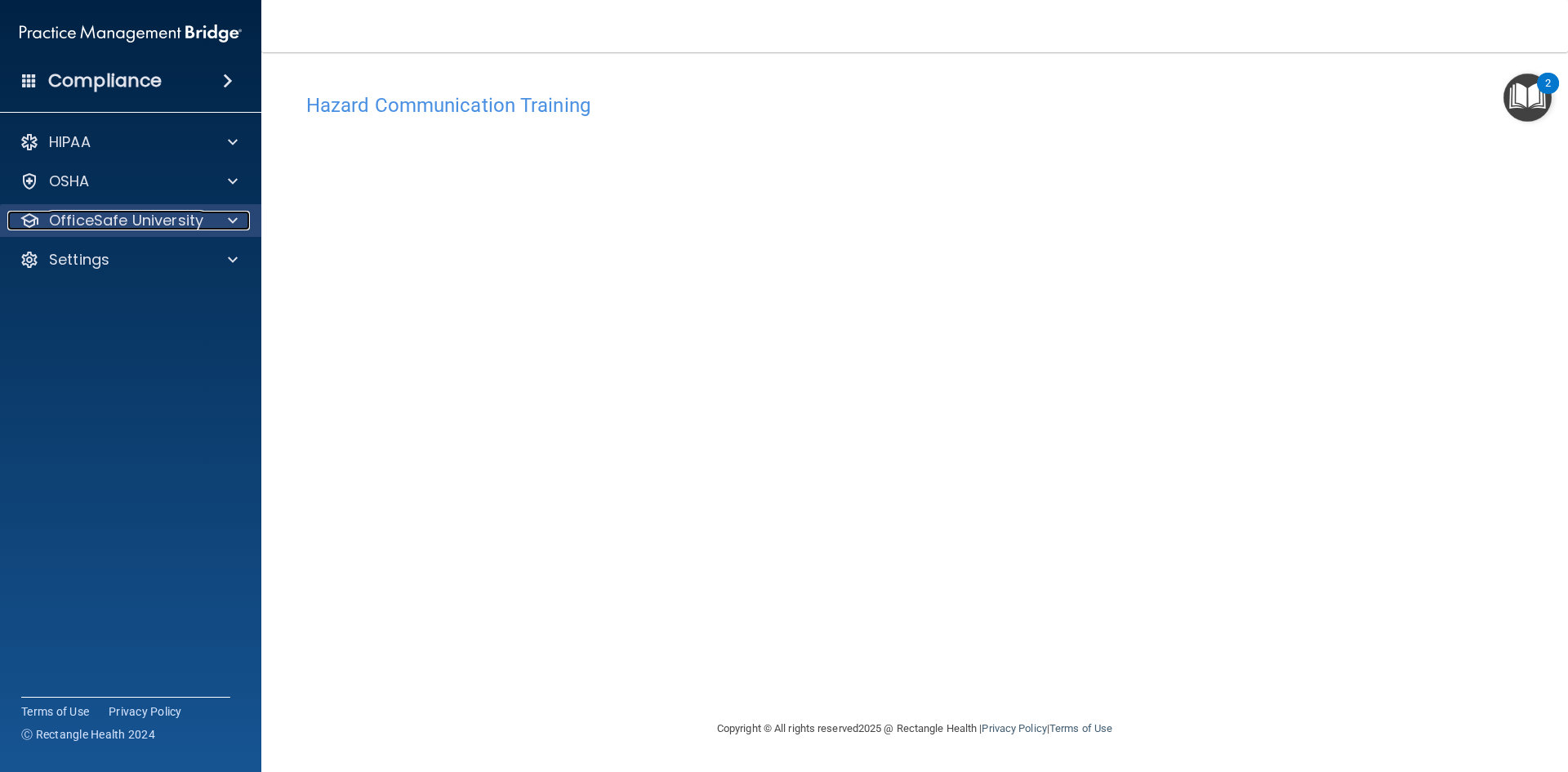
click at [177, 214] on p "OfficeSafe University" at bounding box center [126, 220] width 154 height 20
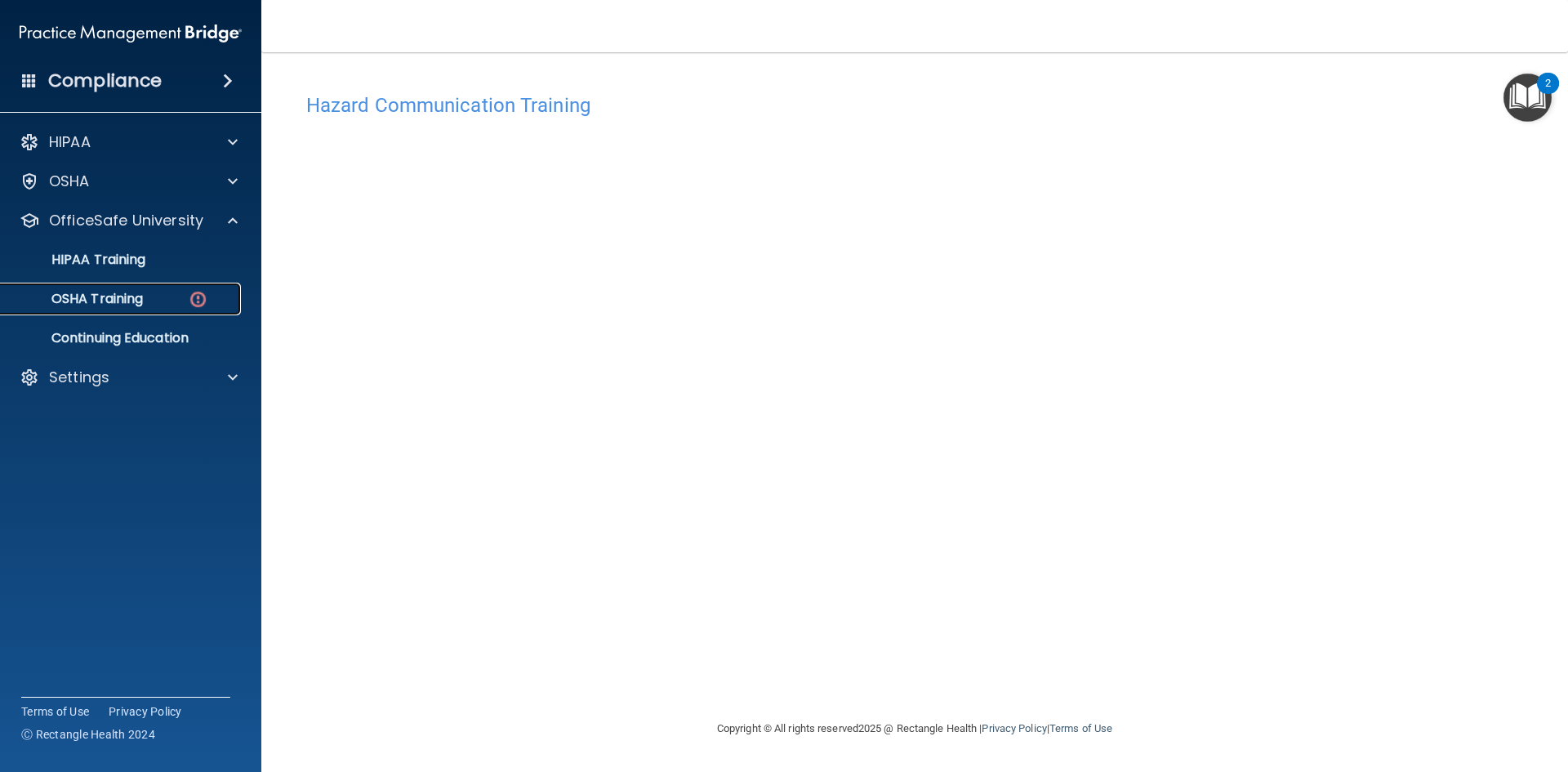
click at [191, 298] on img at bounding box center [198, 300] width 21 height 21
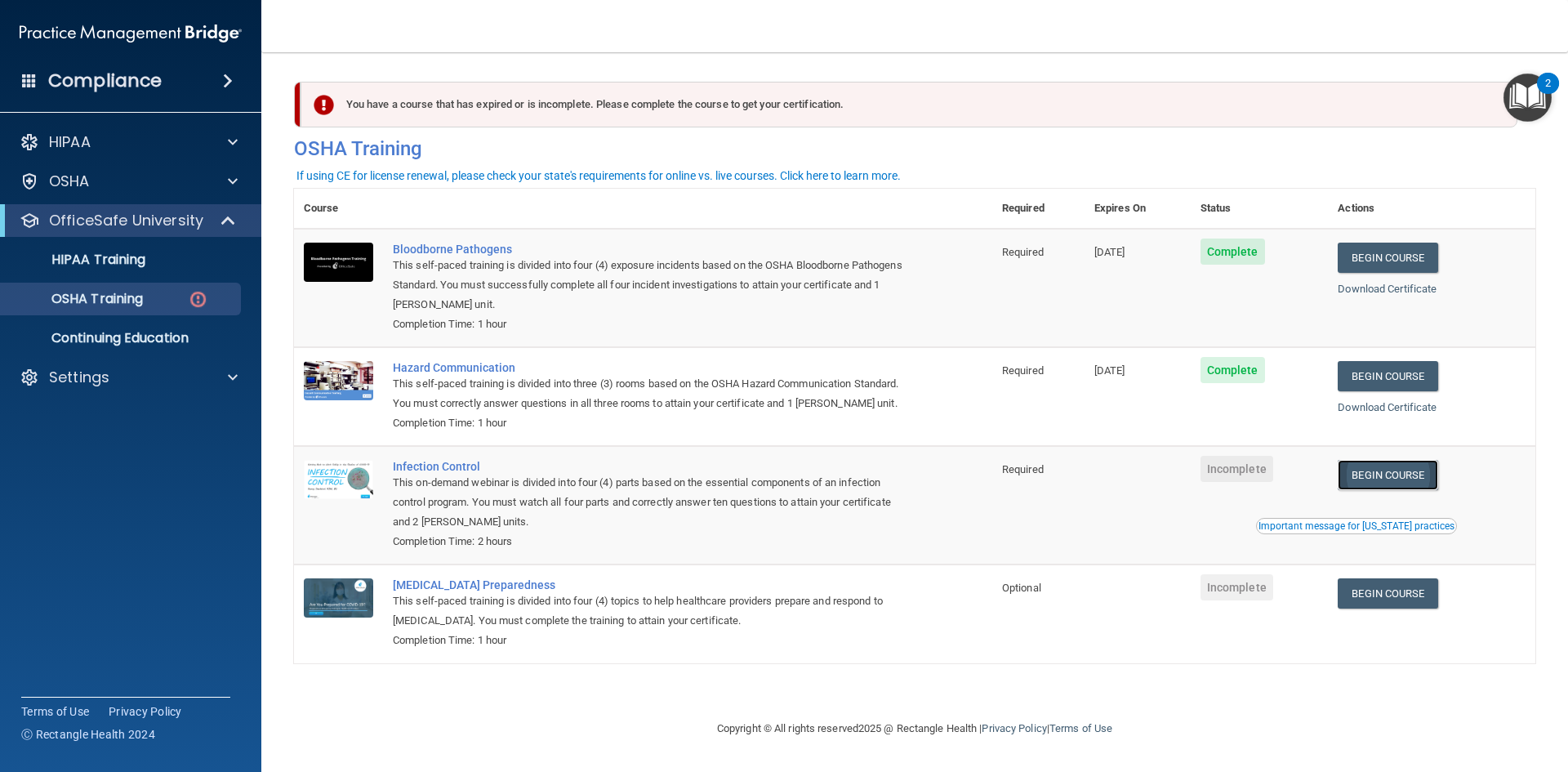
click at [1417, 476] on link "Begin Course" at bounding box center [1387, 474] width 99 height 30
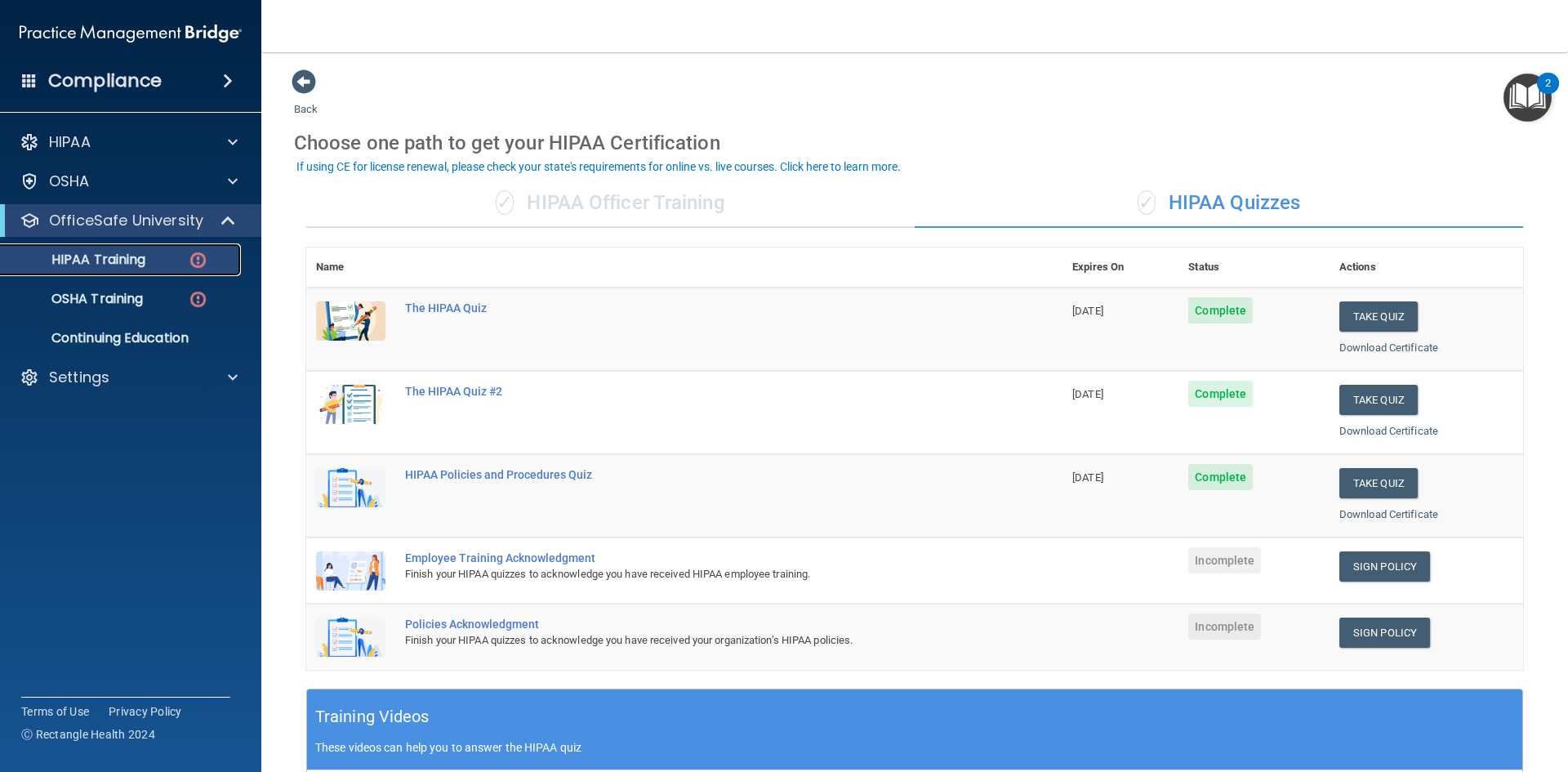
click at [214, 268] on link "HIPAA Training" at bounding box center [112, 260] width 257 height 33
click at [1364, 558] on link "Sign Policy" at bounding box center [1385, 566] width 91 height 30
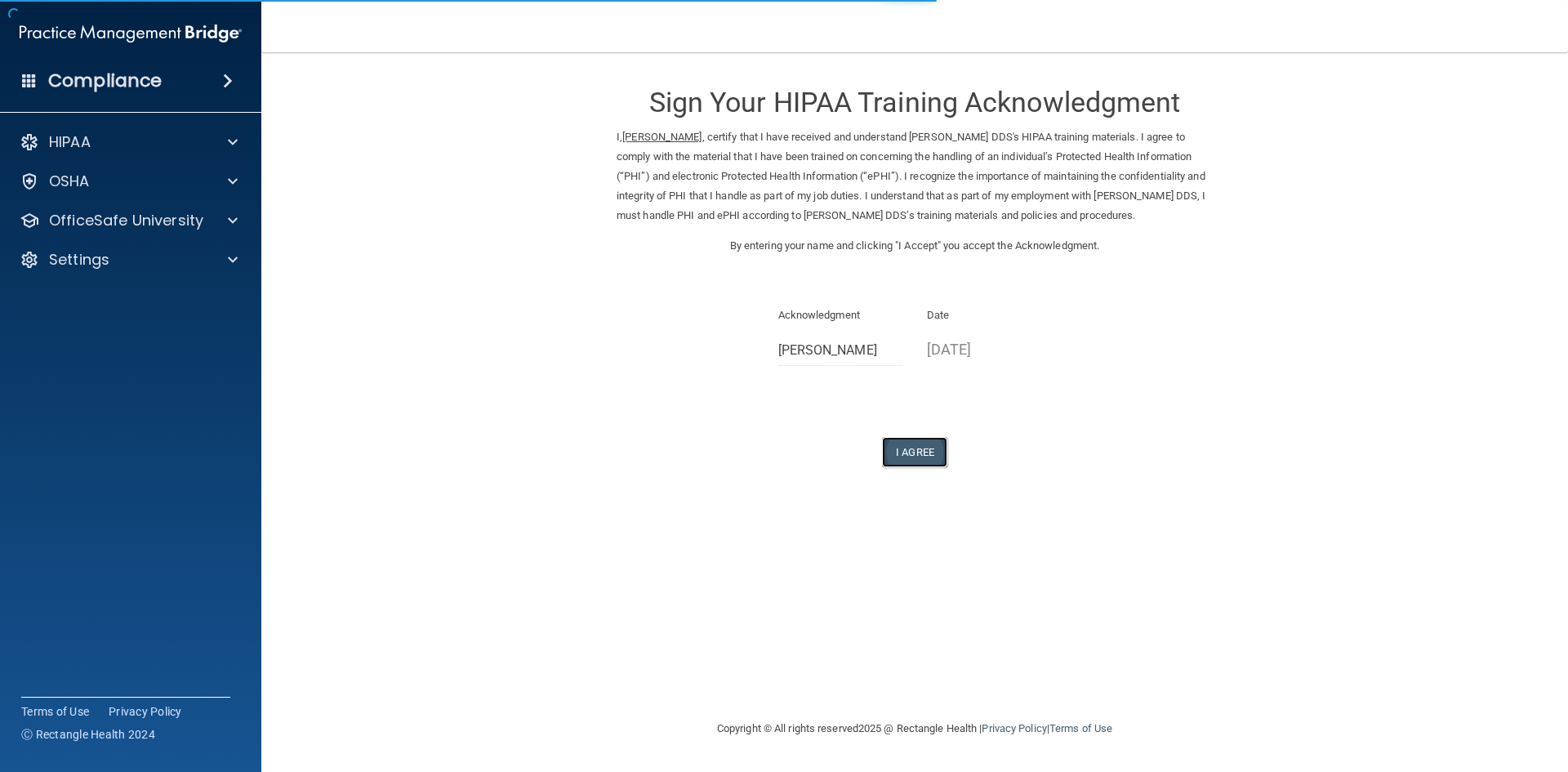
click at [912, 451] on button "I Agree" at bounding box center [914, 452] width 65 height 30
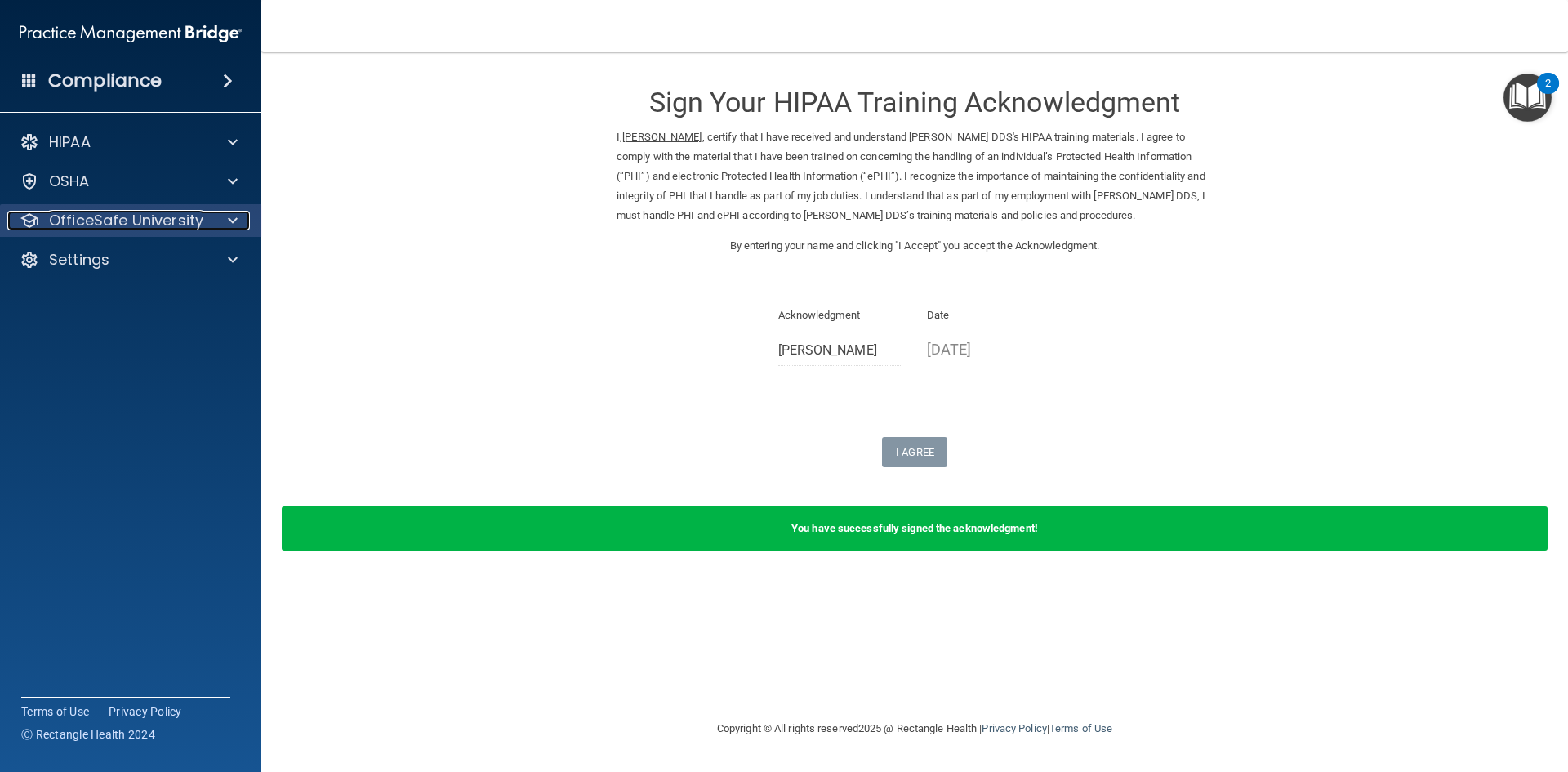
click at [189, 219] on p "OfficeSafe University" at bounding box center [126, 220] width 154 height 20
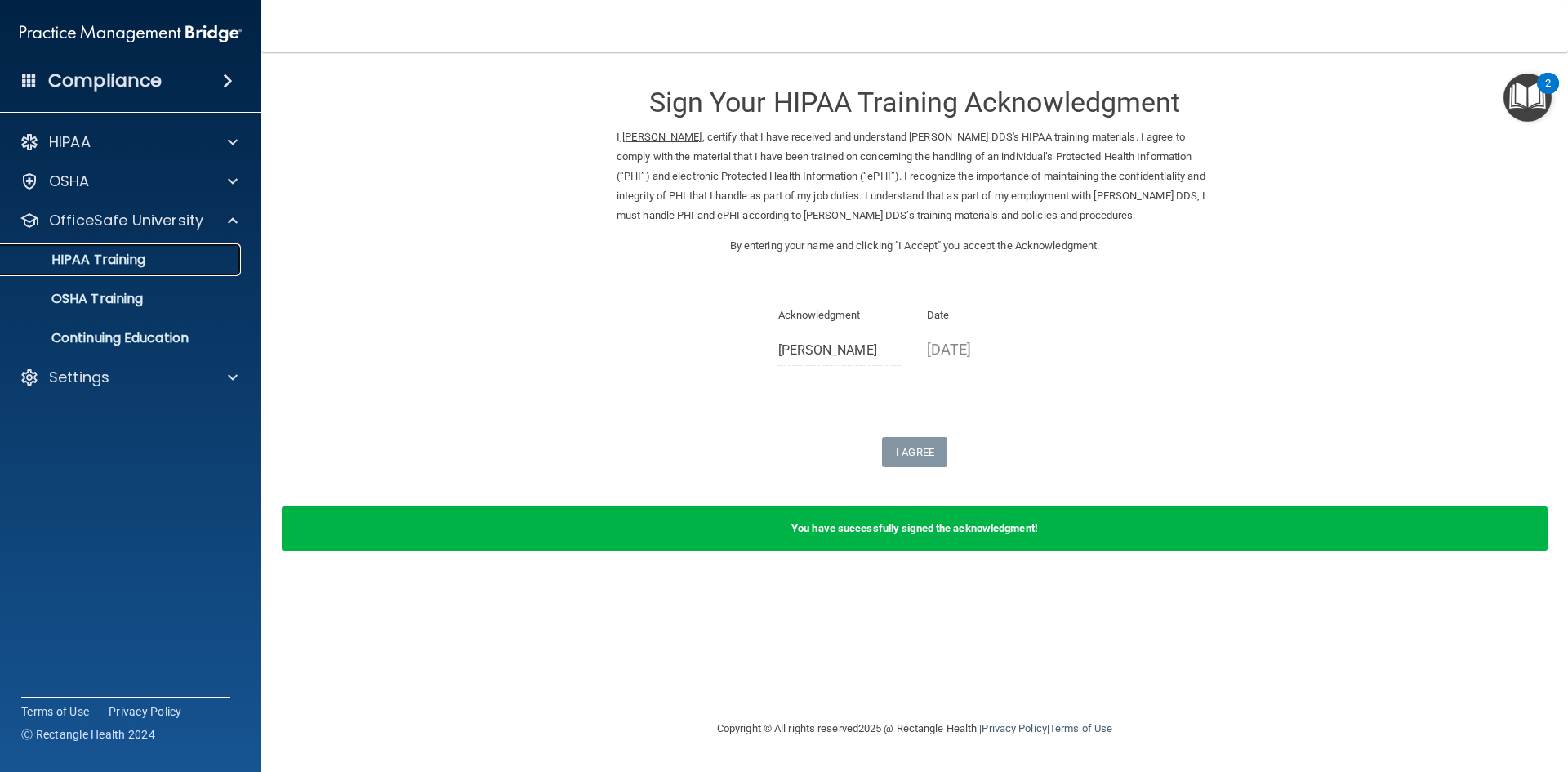
click at [183, 265] on div "HIPAA Training" at bounding box center [122, 259] width 223 height 16
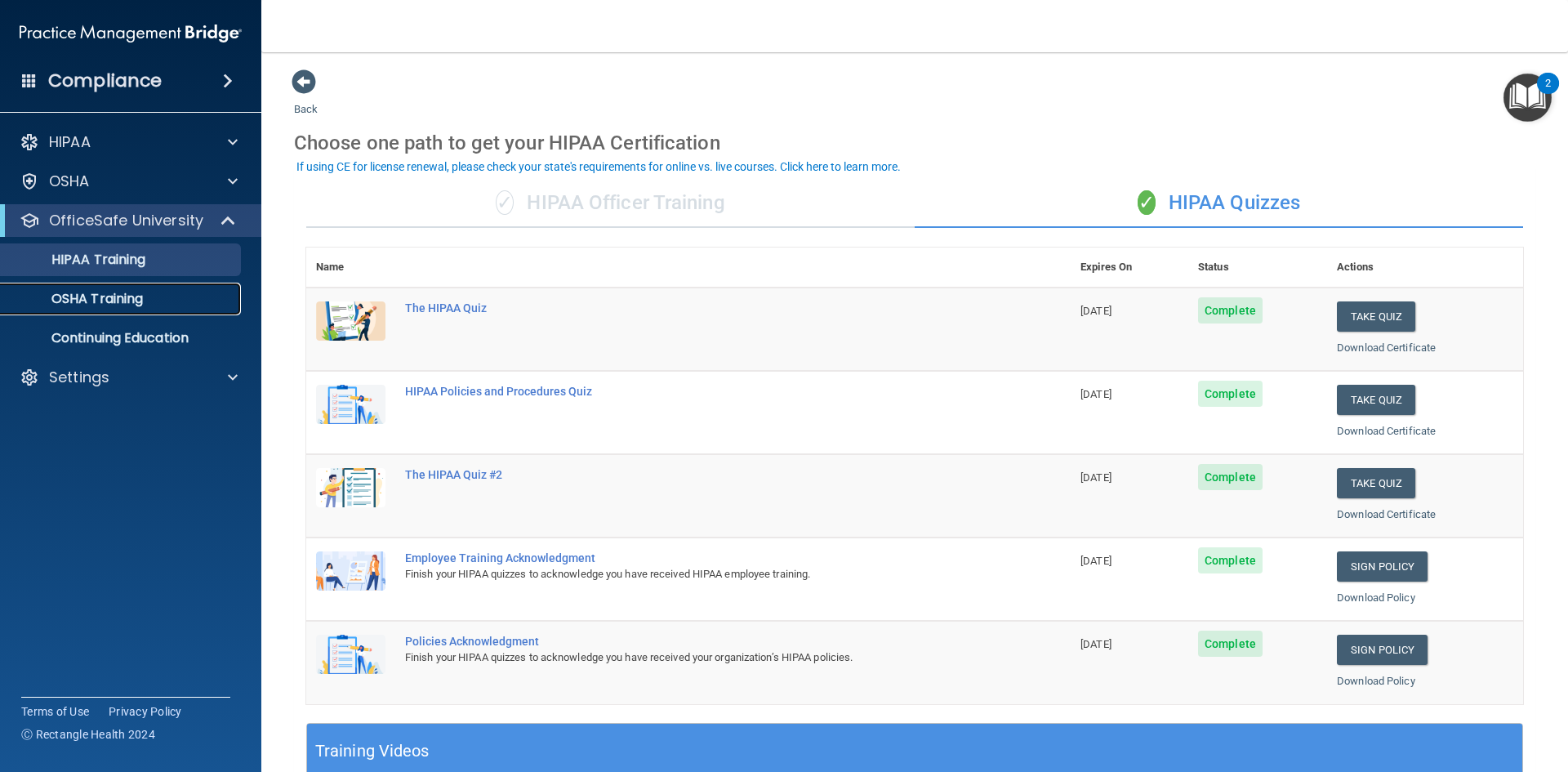
click at [159, 296] on div "OSHA Training" at bounding box center [122, 299] width 223 height 16
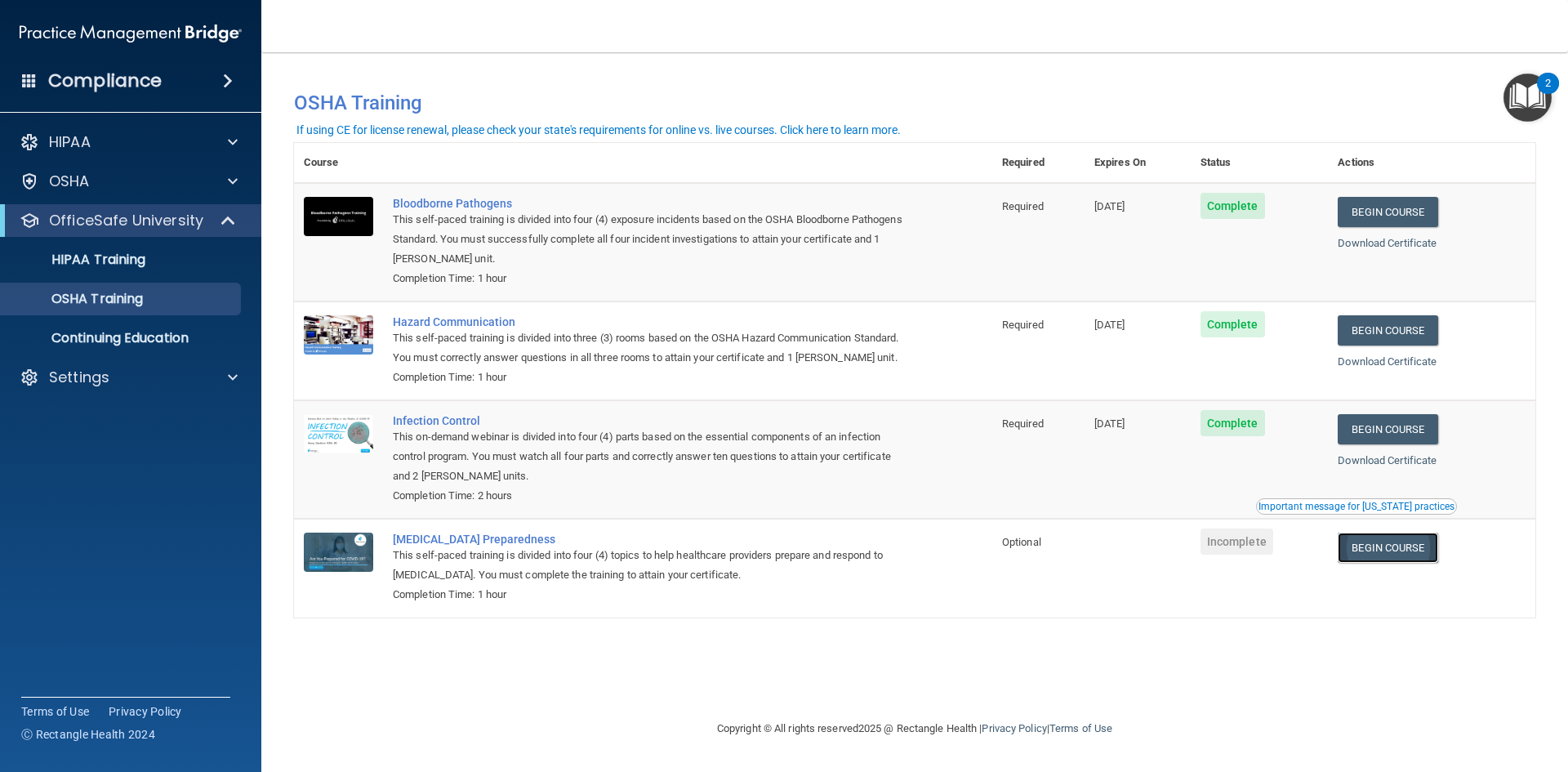
click at [1387, 542] on link "Begin Course" at bounding box center [1387, 547] width 99 height 30
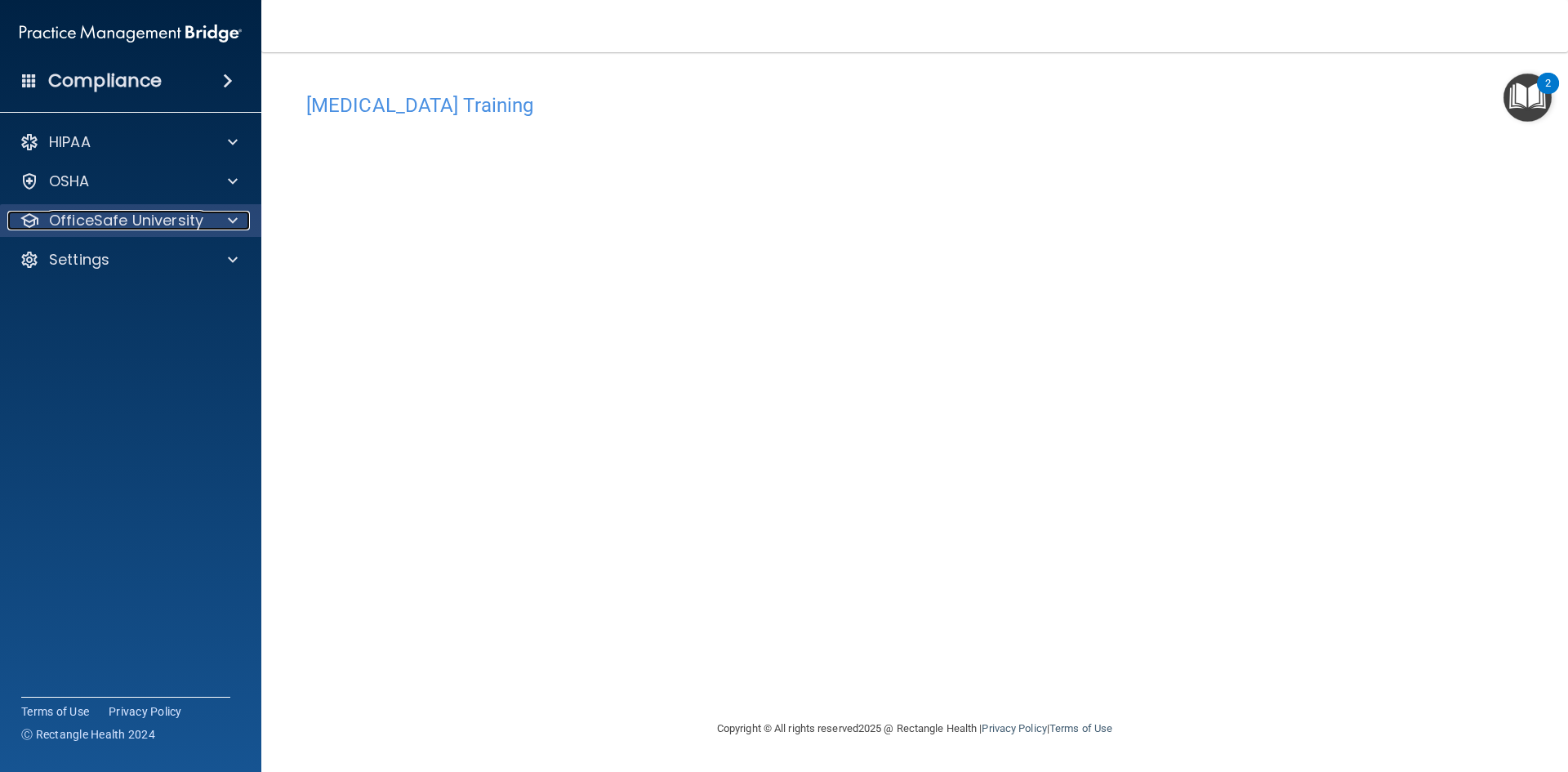
click at [138, 222] on p "OfficeSafe University" at bounding box center [126, 220] width 154 height 20
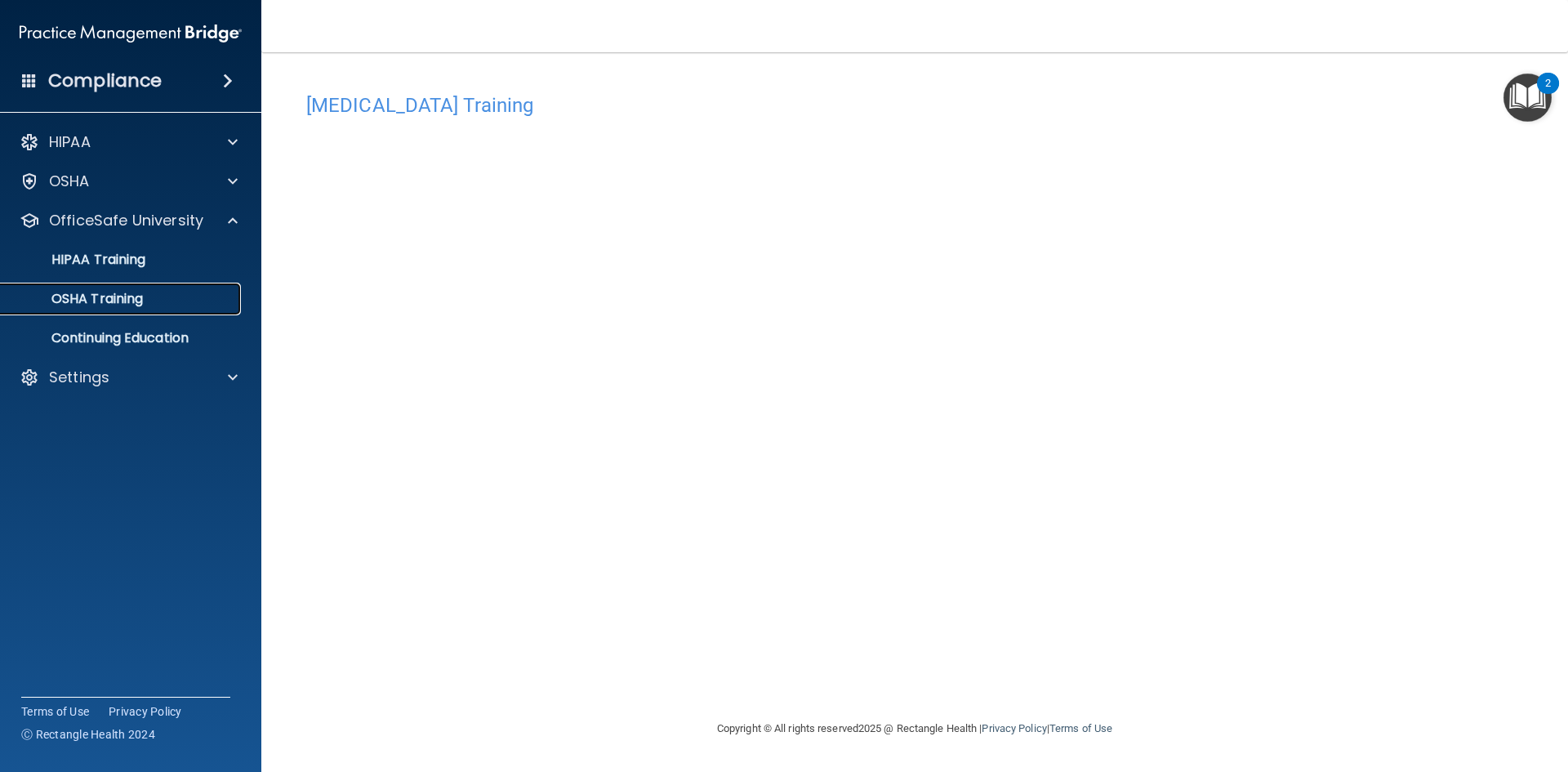
click at [147, 290] on link "OSHA Training" at bounding box center [112, 299] width 257 height 33
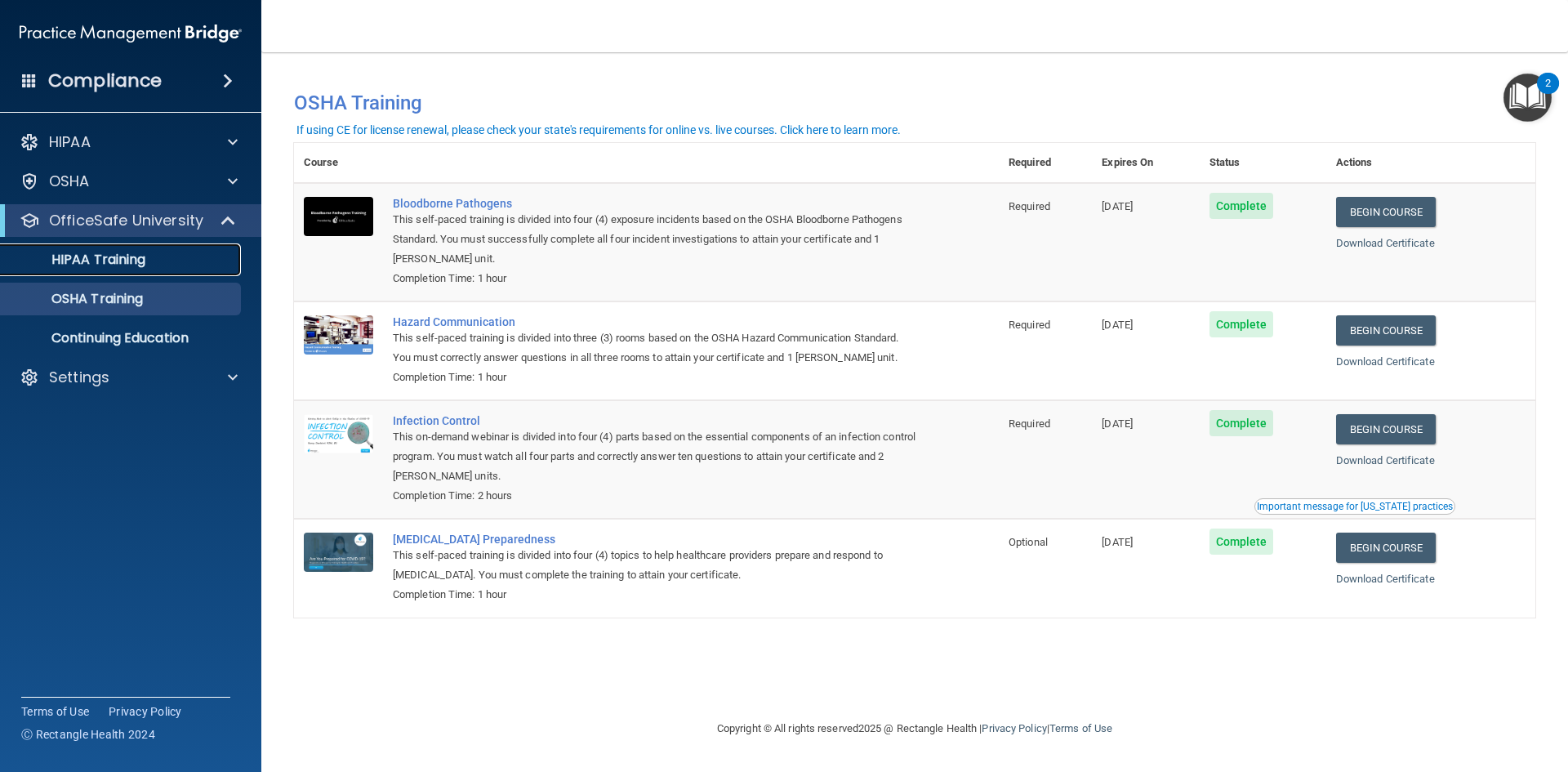
click at [110, 271] on link "HIPAA Training" at bounding box center [112, 260] width 257 height 33
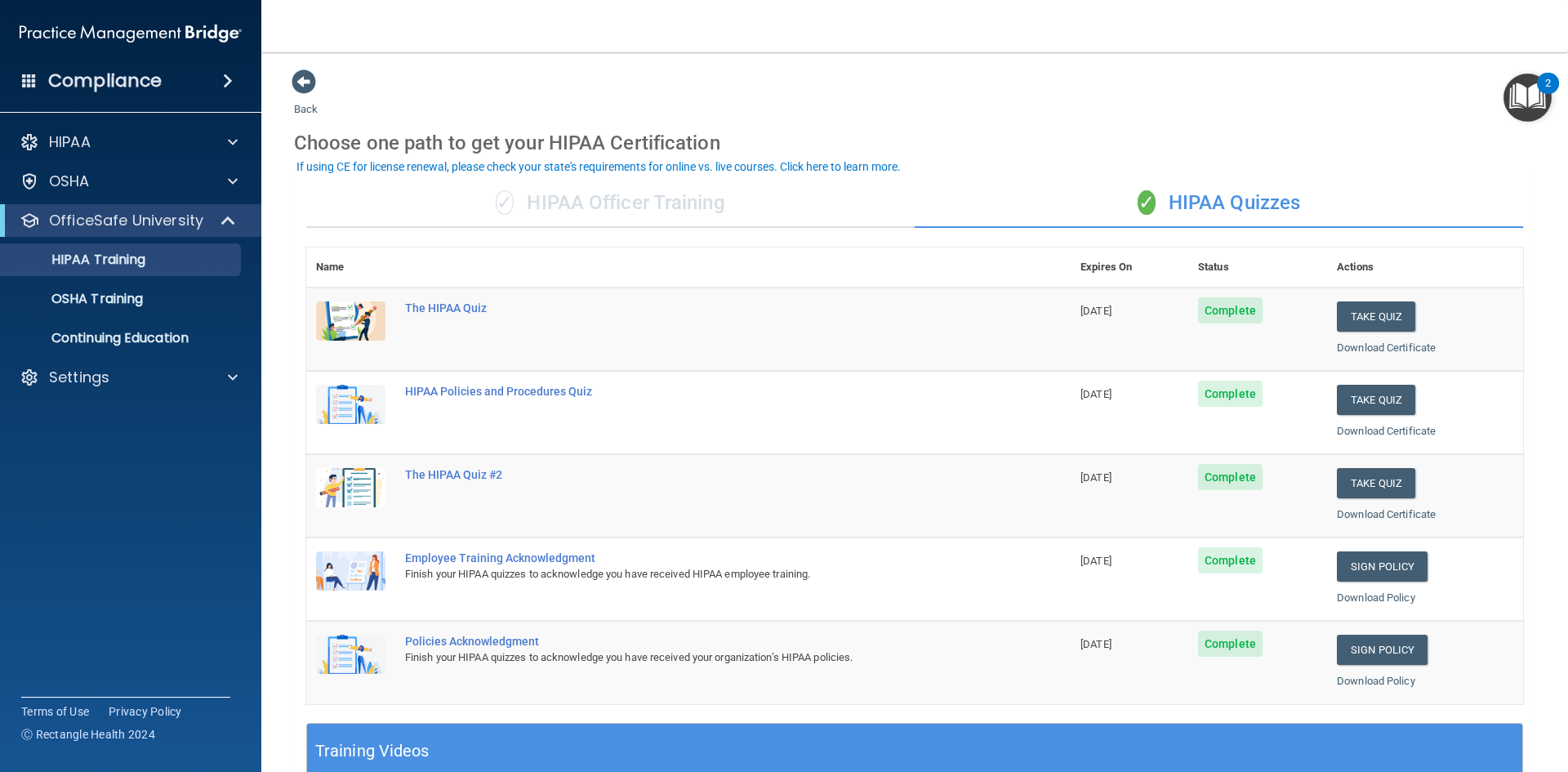
click at [1520, 99] on img "Open Resource Center, 2 new notifications" at bounding box center [1527, 97] width 48 height 48
